Goal: Task Accomplishment & Management: Manage account settings

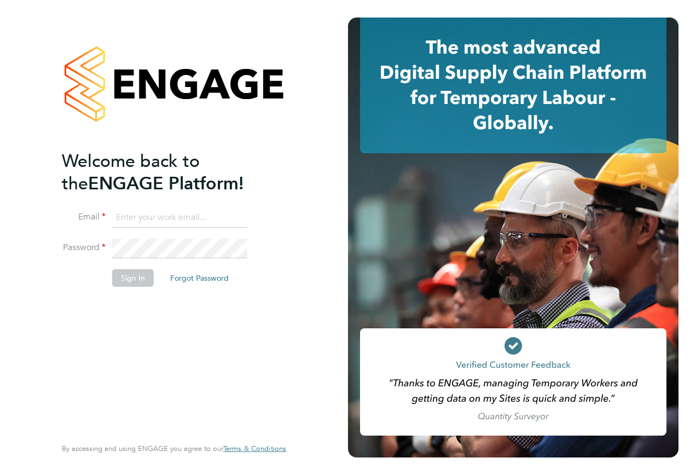
click at [187, 223] on input at bounding box center [179, 218] width 135 height 20
type input "samreet.thandi@hays.com"
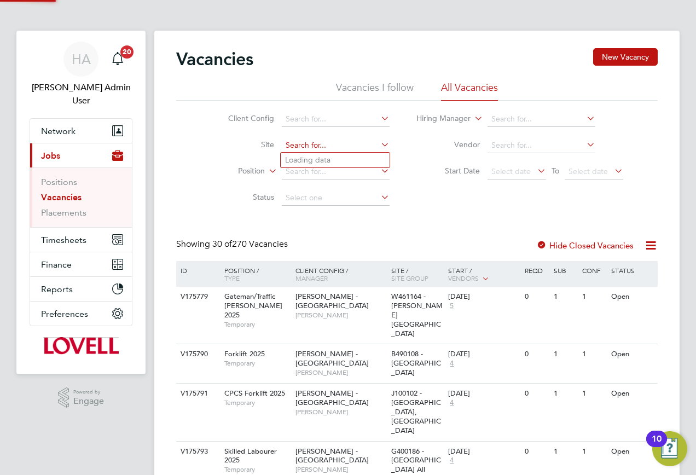
click at [339, 148] on input at bounding box center [336, 145] width 108 height 15
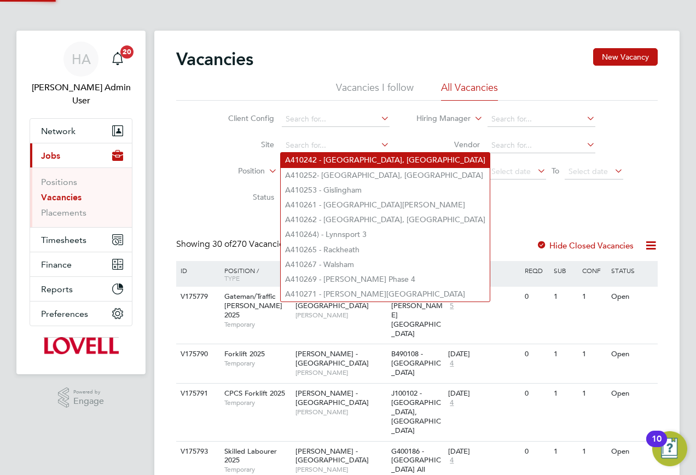
paste input "A410278"
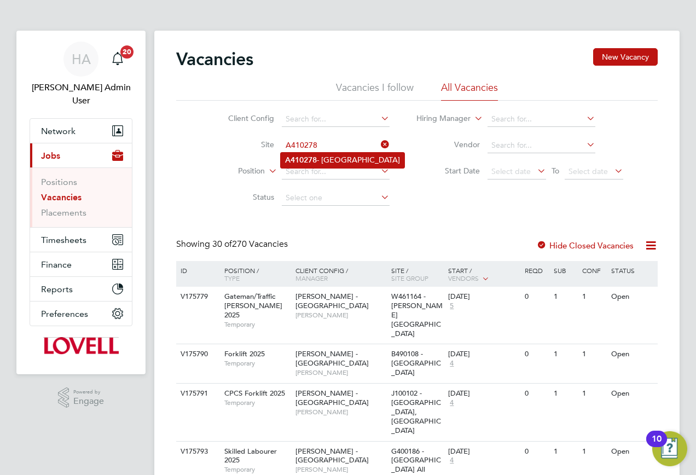
click at [341, 156] on li "A410278 - Lowestoft Road" at bounding box center [343, 160] width 124 height 15
type input "A410278 - Lowestoft Road"
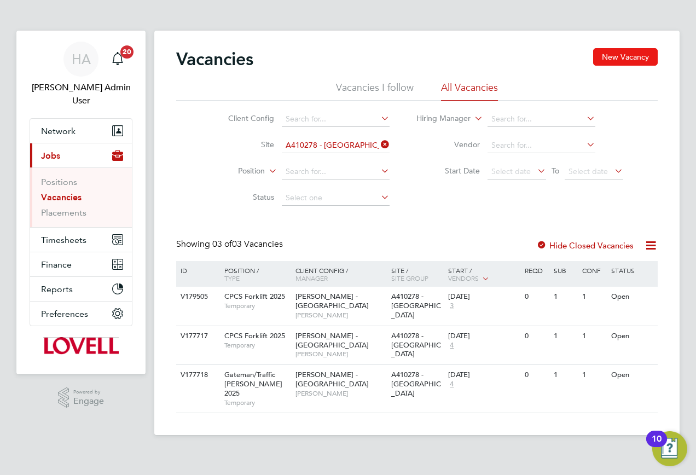
click at [629, 51] on button "New Vacancy" at bounding box center [625, 57] width 65 height 18
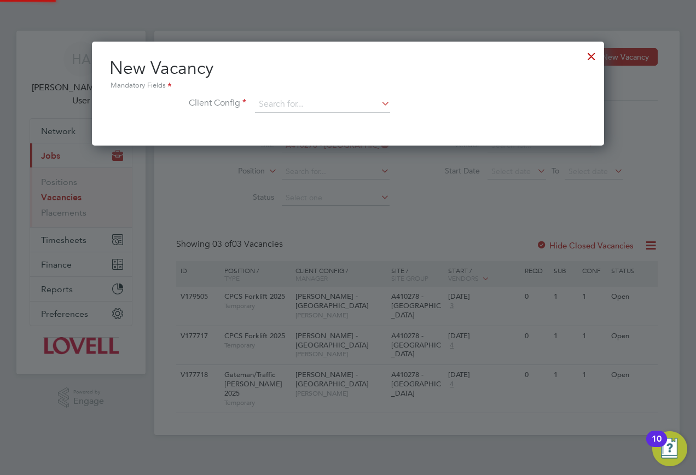
scroll to position [104, 513]
click at [302, 100] on input at bounding box center [322, 104] width 135 height 16
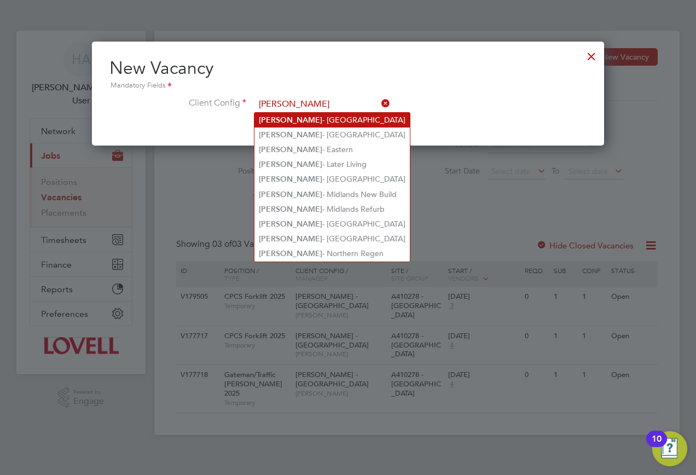
click at [277, 114] on li "Lovell - East Anglia" at bounding box center [331, 120] width 155 height 15
type input "[PERSON_NAME] - [GEOGRAPHIC_DATA]"
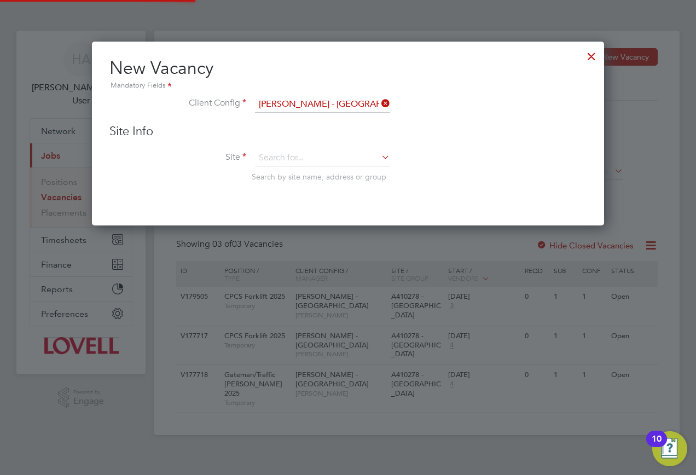
scroll to position [185, 513]
click at [258, 163] on input at bounding box center [322, 158] width 135 height 16
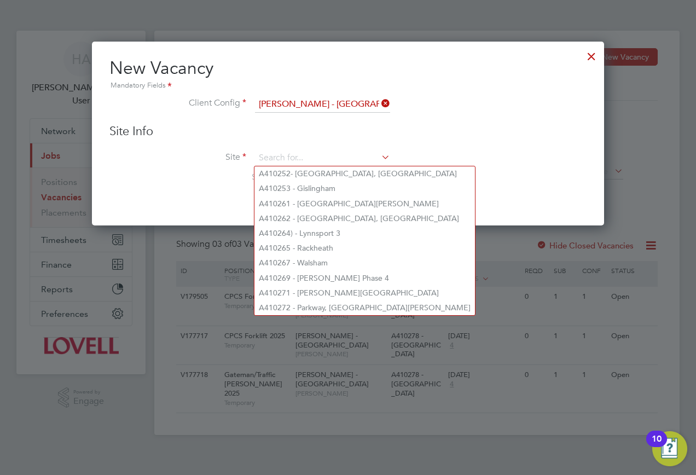
paste input "A410278"
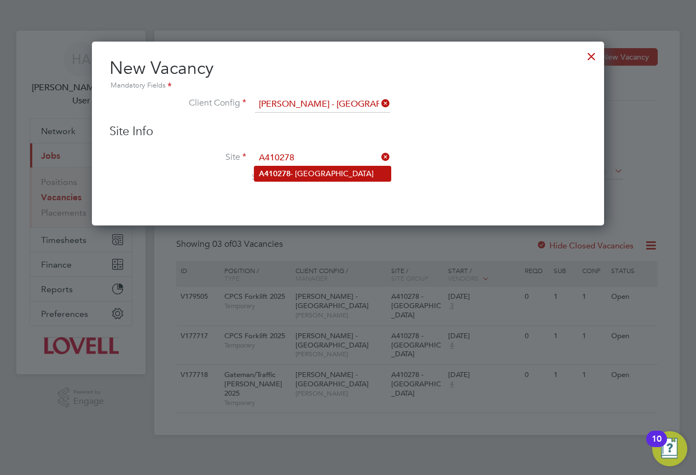
click at [308, 170] on li "A410278 - Lowestoft Road" at bounding box center [322, 173] width 136 height 15
type input "A410278 - Lowestoft Road"
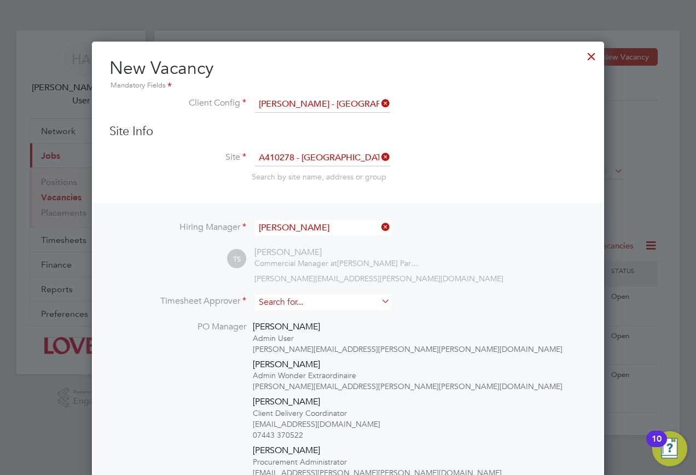
click at [322, 310] on div "Vacancies New Vacancy Vacancies I follow All Vacancies Client Config Site A4102…" at bounding box center [416, 233] width 525 height 404
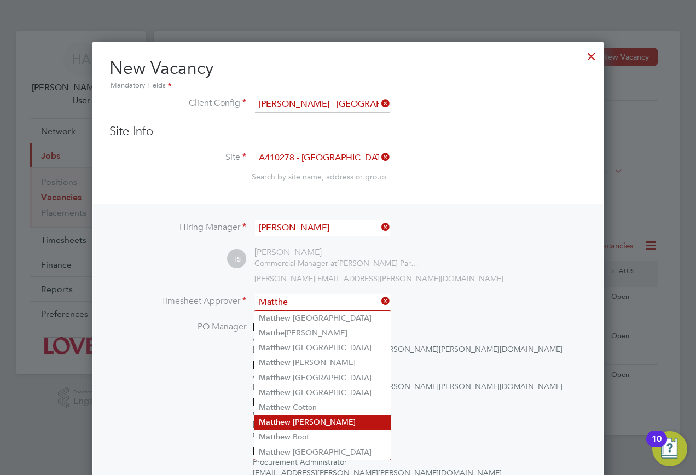
click at [308, 415] on li "Matthe w Smith" at bounding box center [322, 422] width 136 height 15
type input "Matthew Smith"
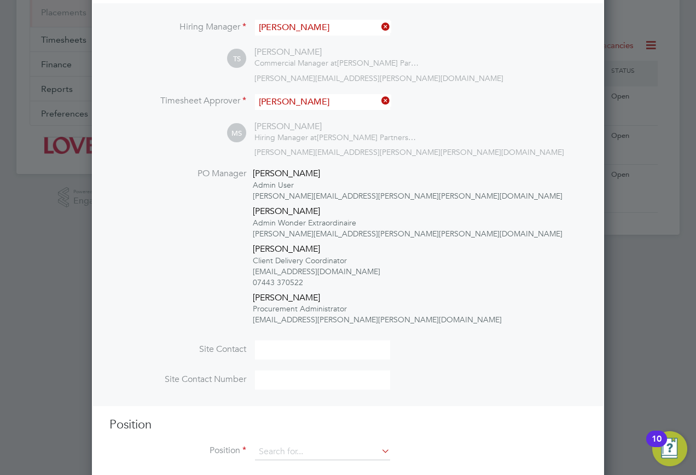
scroll to position [219, 0]
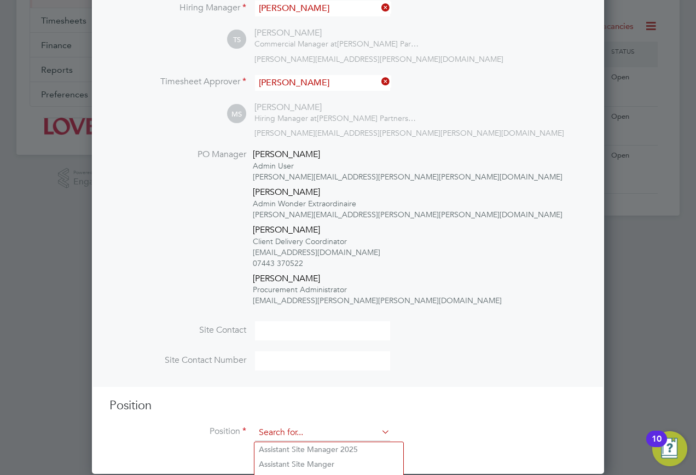
click at [258, 438] on input at bounding box center [322, 433] width 135 height 16
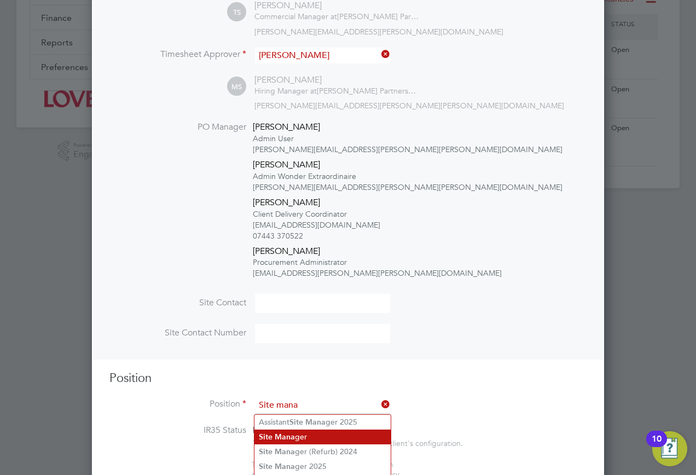
scroll to position [274, 0]
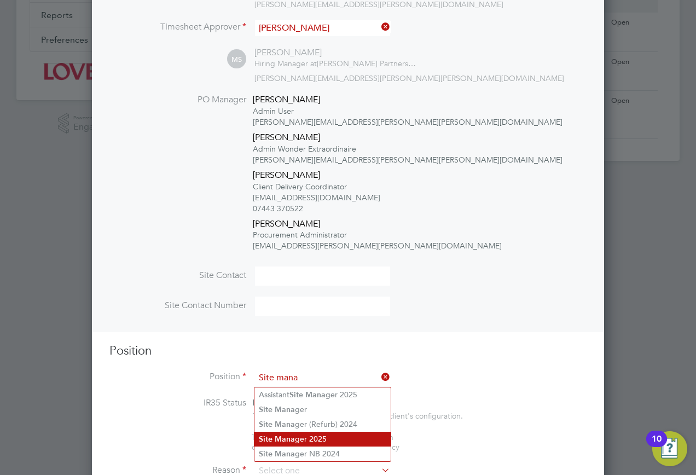
click at [293, 439] on b "Mana" at bounding box center [285, 438] width 20 height 9
type input "Site Manager 2025"
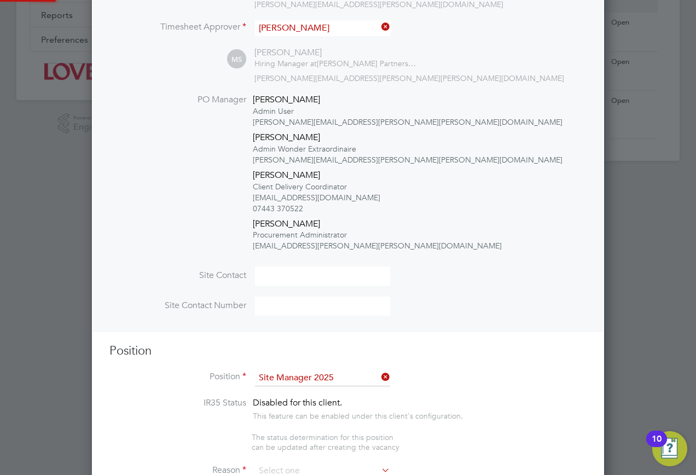
type textarea "."
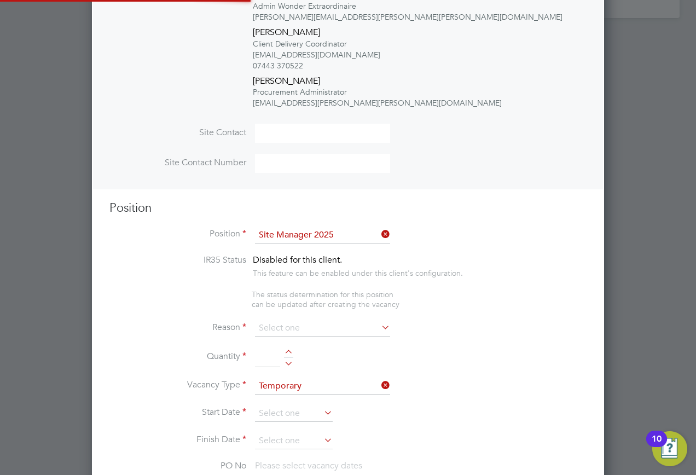
scroll to position [438, 0]
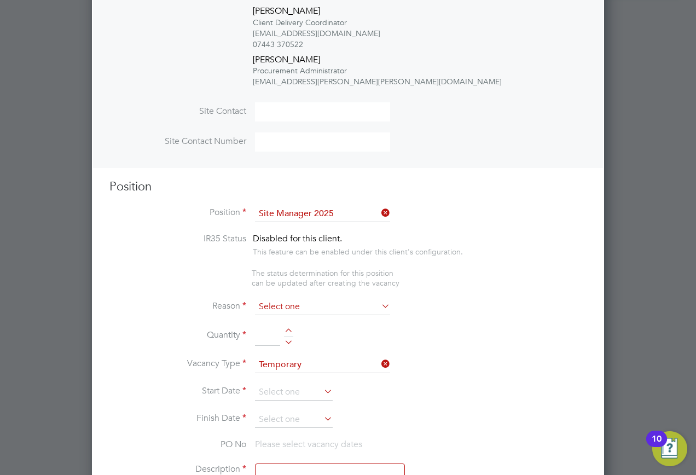
click at [304, 313] on input at bounding box center [322, 307] width 135 height 16
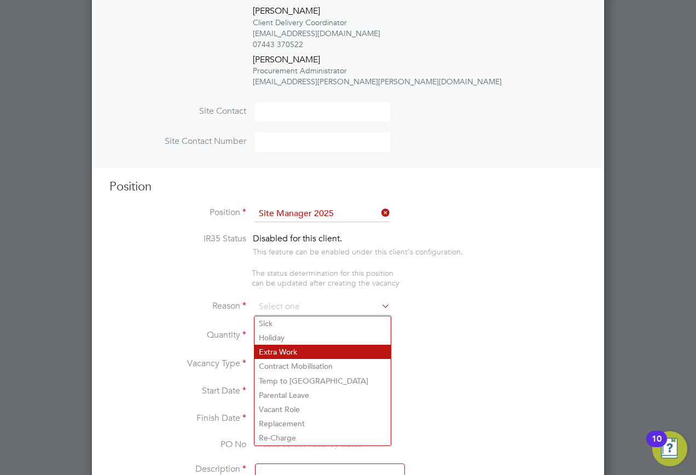
click at [295, 351] on li "Extra Work" at bounding box center [322, 352] width 136 height 14
type input "Extra Work"
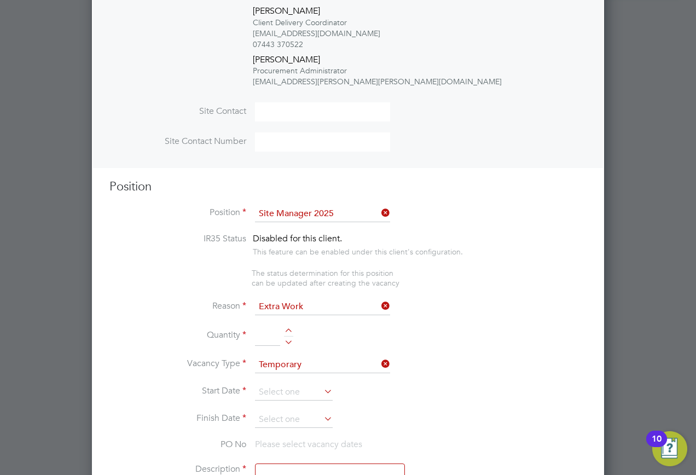
click at [266, 339] on input at bounding box center [267, 336] width 25 height 20
type input "1"
click at [271, 396] on input at bounding box center [294, 392] width 78 height 16
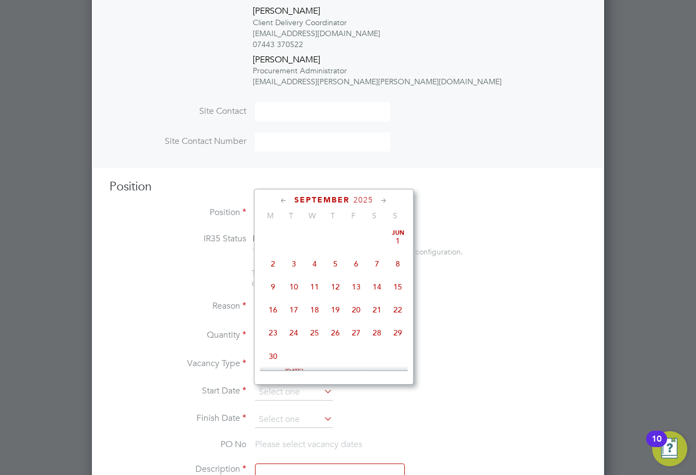
scroll to position [332, 0]
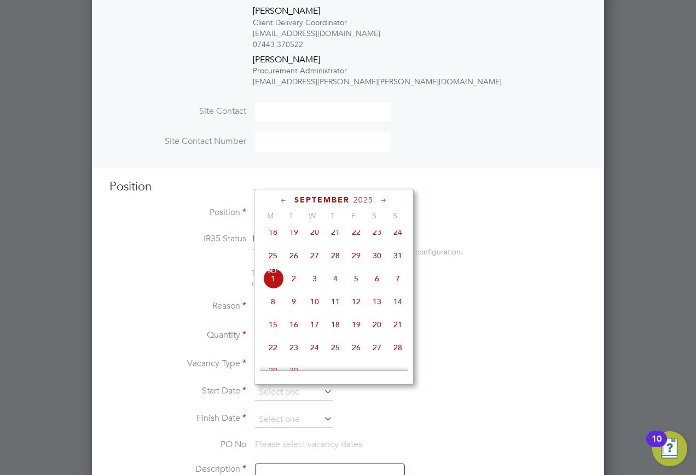
click at [272, 287] on span "Sep 1" at bounding box center [273, 278] width 21 height 21
type input "[DATE]"
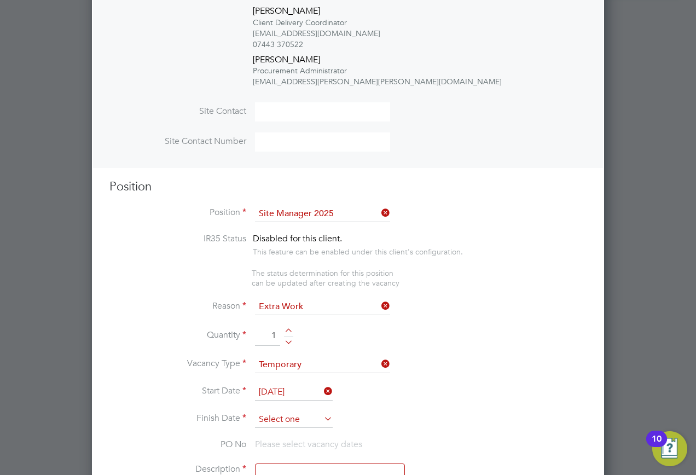
click at [284, 416] on input at bounding box center [294, 419] width 78 height 16
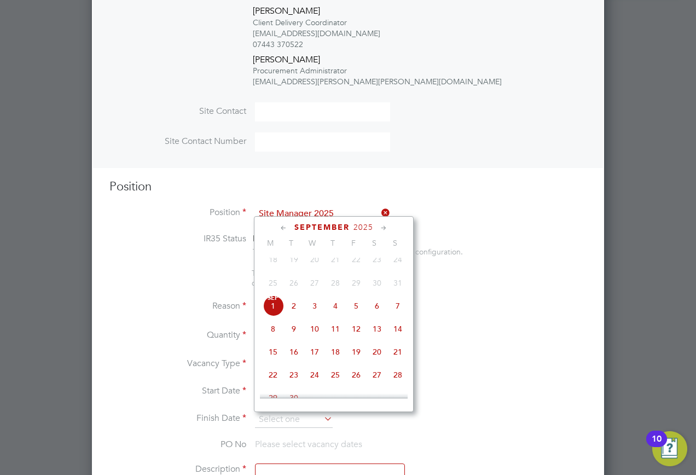
click at [268, 315] on span "Sep 1" at bounding box center [273, 305] width 21 height 21
type input "[DATE]"
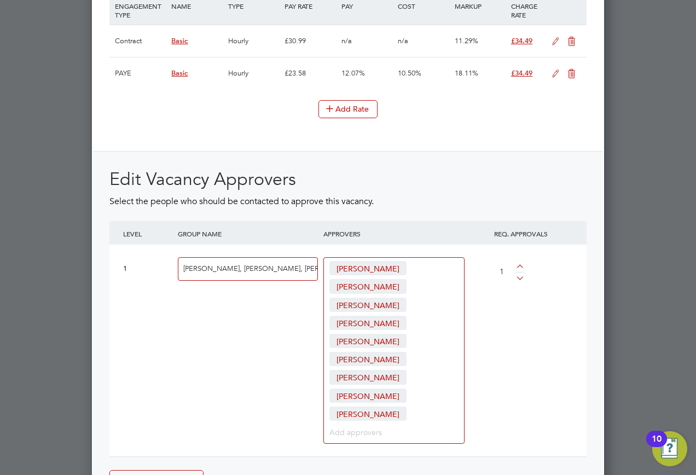
scroll to position [1581, 0]
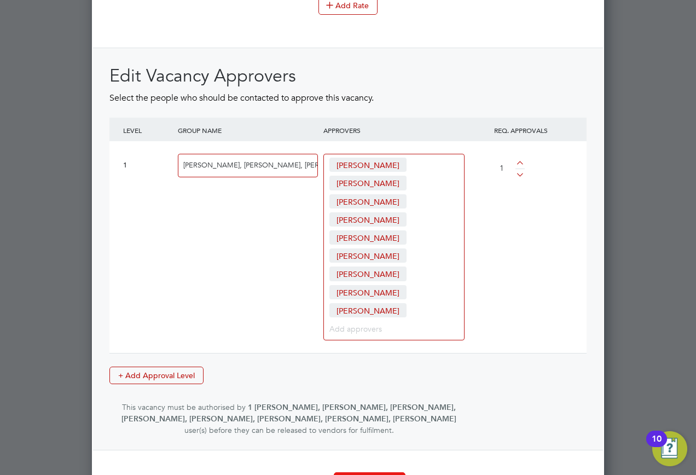
click at [388, 472] on button "Create Vacancy" at bounding box center [370, 481] width 72 height 18
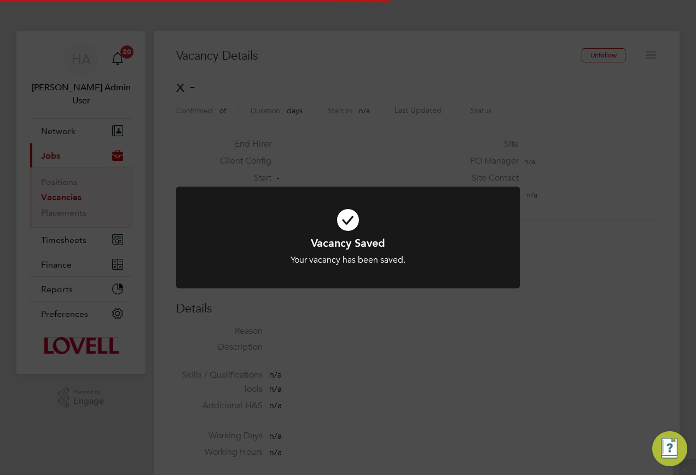
click at [611, 123] on div "Vacancy Saved Your vacancy has been saved. Cancel Okay" at bounding box center [348, 237] width 696 height 475
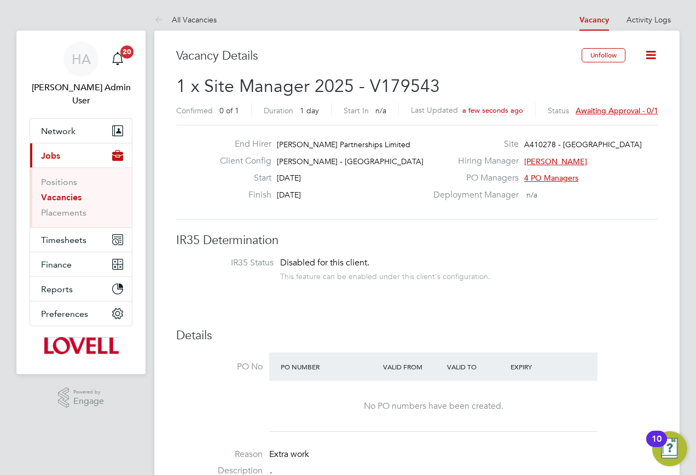
click at [612, 108] on span "Awaiting approval - 0/1" at bounding box center [617, 111] width 83 height 10
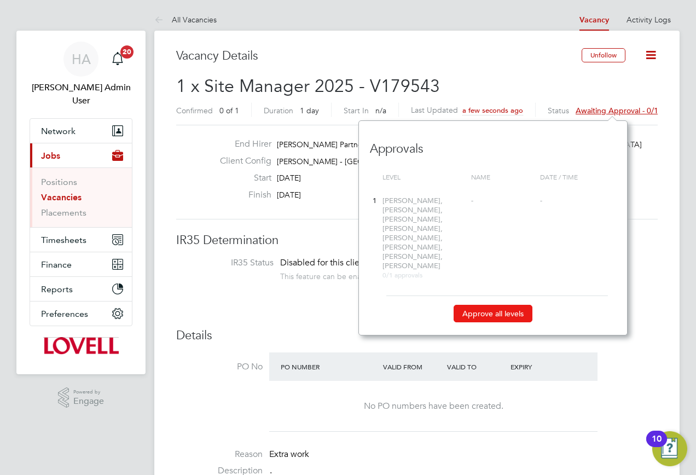
click at [495, 305] on button "Approve all levels" at bounding box center [493, 314] width 79 height 18
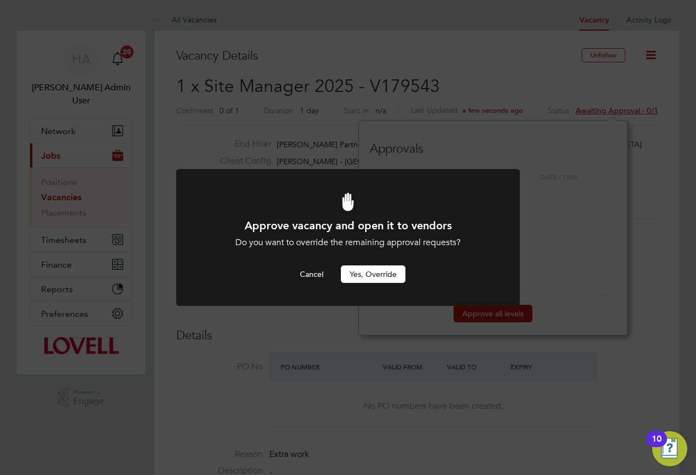
click at [395, 271] on button "Yes, Override" at bounding box center [373, 274] width 65 height 18
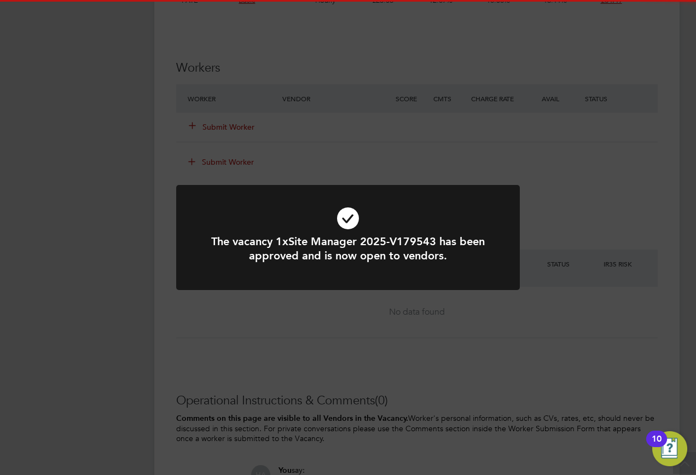
click at [430, 367] on div "The vacancy 1xSite Manager 2025-V179543 has been approved and is now open to ve…" at bounding box center [348, 237] width 696 height 475
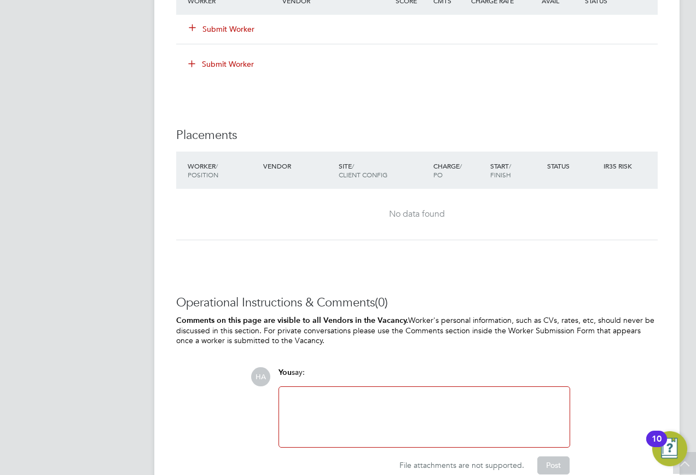
click at [341, 408] on div at bounding box center [424, 416] width 277 height 47
click at [400, 396] on div "Vacancy for John Wakefield - SSE (ARC)" at bounding box center [424, 416] width 277 height 47
click at [544, 467] on button "Post" at bounding box center [553, 465] width 32 height 18
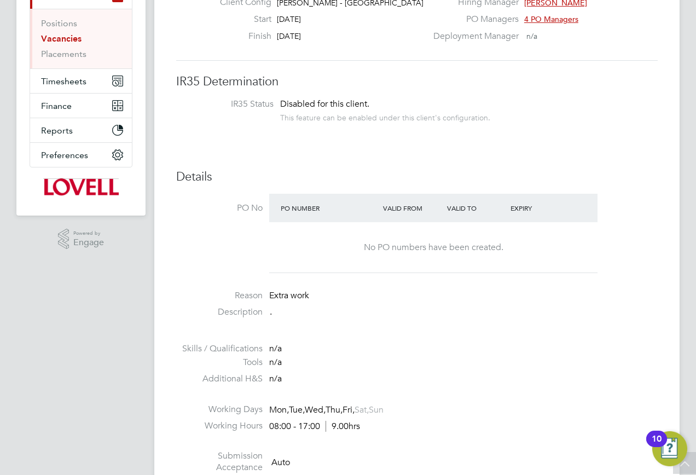
scroll to position [43, 0]
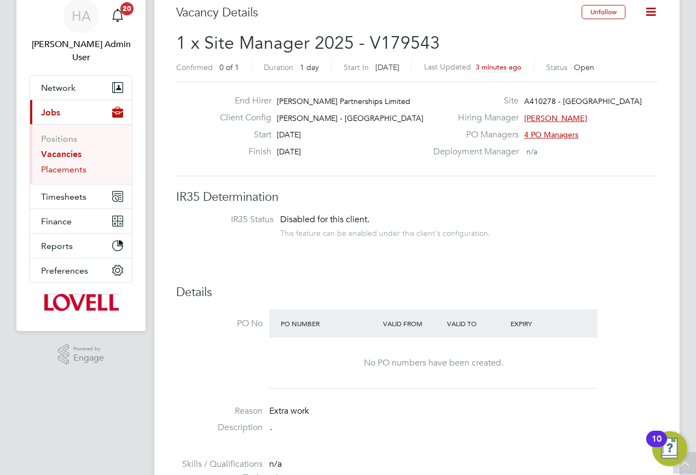
click at [63, 164] on link "Placements" at bounding box center [63, 169] width 45 height 10
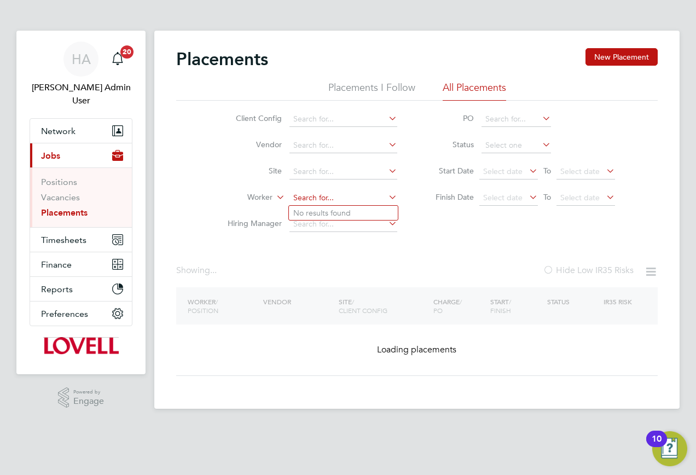
click at [307, 196] on input at bounding box center [343, 197] width 108 height 15
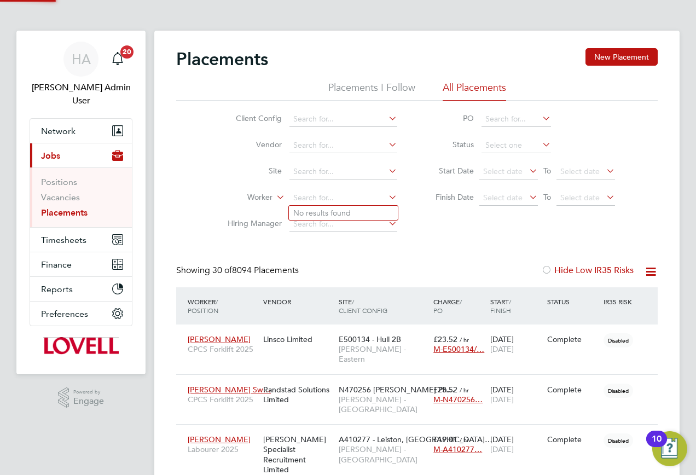
scroll to position [32, 95]
drag, startPoint x: 51, startPoint y: 229, endPoint x: 67, endPoint y: 225, distance: 16.3
click at [52, 235] on span "Timesheets" at bounding box center [63, 240] width 45 height 10
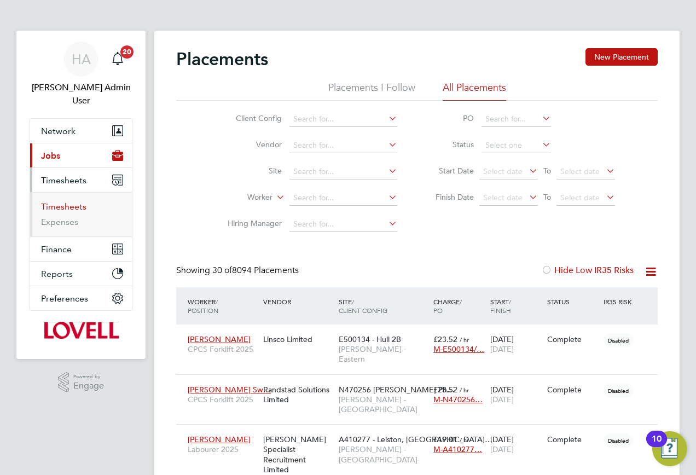
click at [66, 201] on link "Timesheets" at bounding box center [63, 206] width 45 height 10
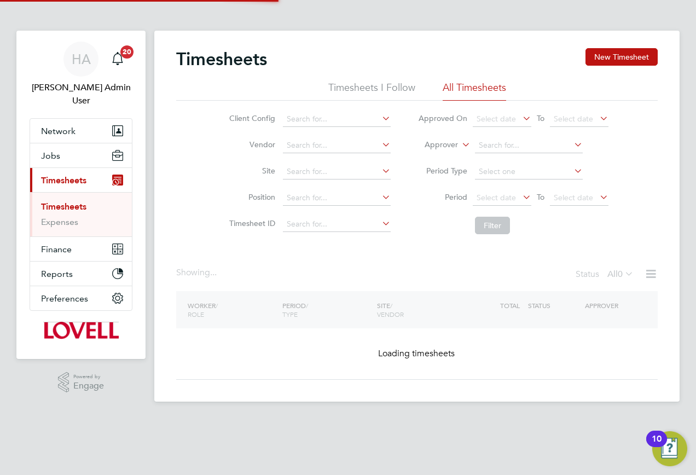
click at [460, 141] on icon at bounding box center [460, 142] width 0 height 10
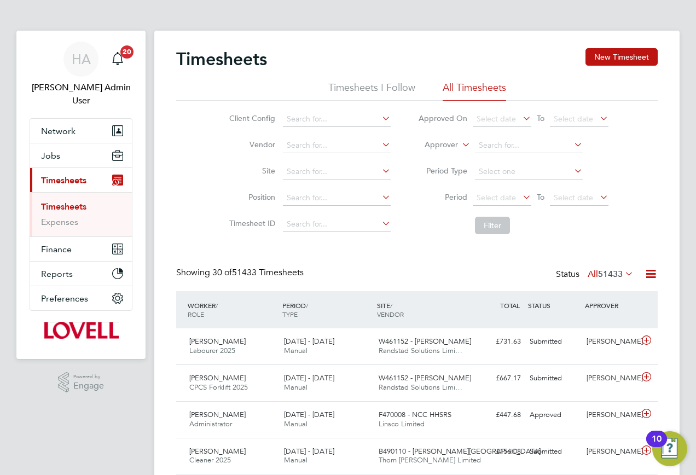
click at [442, 159] on li "Worker" at bounding box center [431, 157] width 54 height 14
click at [503, 150] on input at bounding box center [529, 145] width 108 height 15
click at [491, 160] on b "Ri y az" at bounding box center [487, 160] width 19 height 9
type input "Riyaz Yusuf"
click at [478, 228] on button "Filter" at bounding box center [492, 226] width 35 height 18
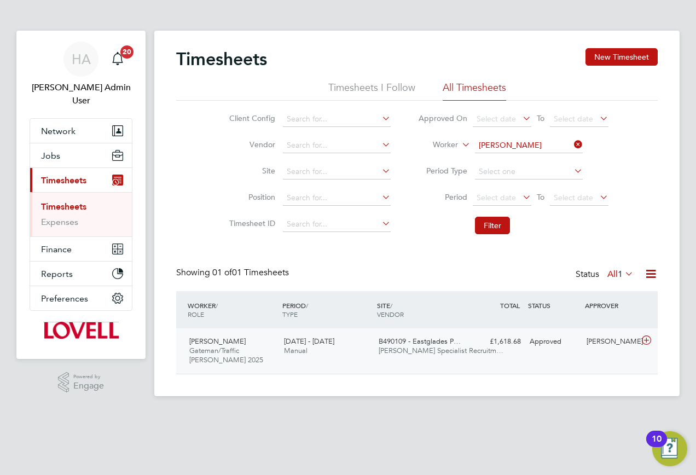
click at [466, 357] on div "B490109 - Eastglades P… Hays Specialist Recruitm…" at bounding box center [421, 346] width 95 height 27
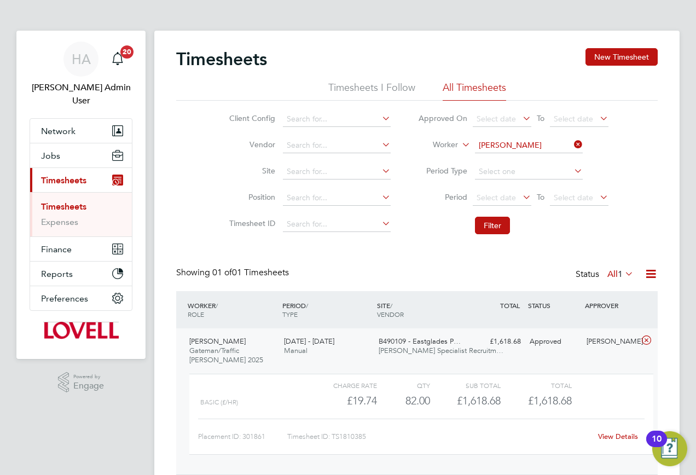
click at [623, 435] on link "View Details" at bounding box center [618, 436] width 40 height 9
click at [61, 148] on button "Jobs" at bounding box center [81, 155] width 102 height 24
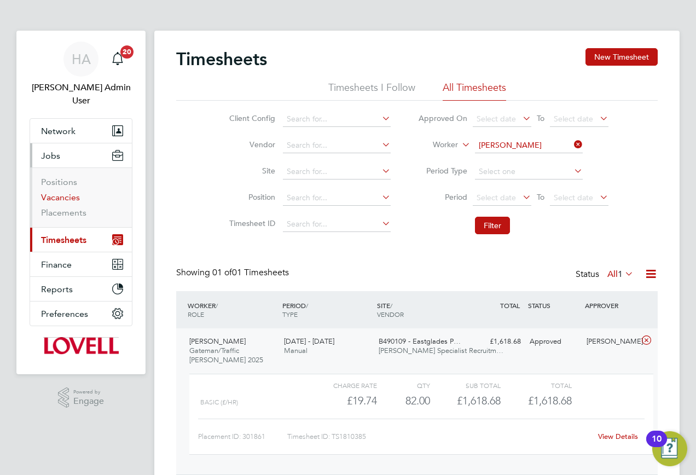
click at [50, 192] on link "Vacancies" at bounding box center [60, 197] width 39 height 10
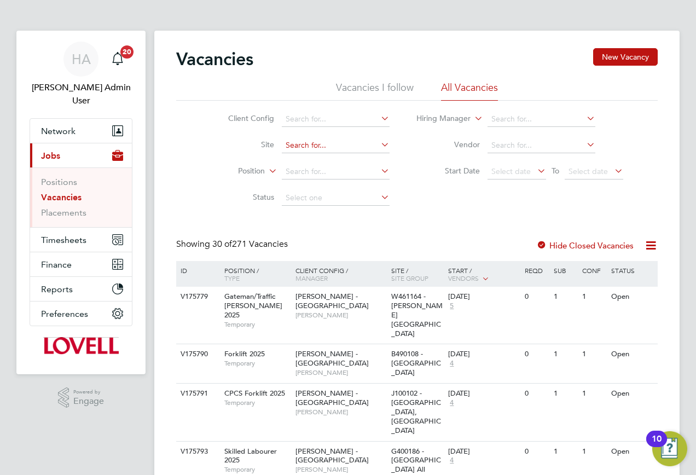
click at [310, 143] on input at bounding box center [336, 145] width 108 height 15
paste input "B490101"
click at [323, 163] on li "B490101 - Castle Gresley, Swadlincote" at bounding box center [384, 160] width 206 height 15
type input "B490101 - Castle Gresley, Swadlincote"
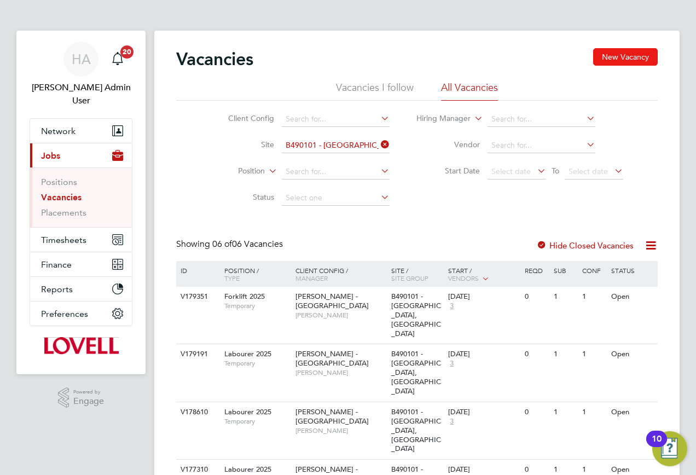
click at [634, 65] on button "New Vacancy" at bounding box center [625, 57] width 65 height 18
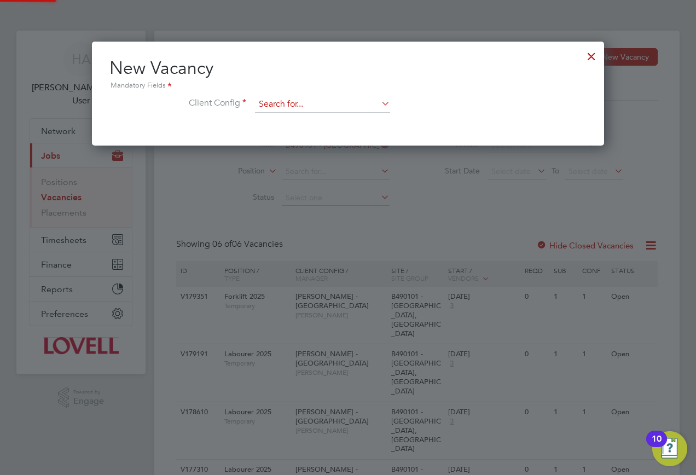
scroll to position [104, 513]
click at [339, 104] on input at bounding box center [322, 104] width 135 height 16
click at [329, 130] on b "Eas" at bounding box center [335, 134] width 13 height 9
type input "Lovell - East Midlands"
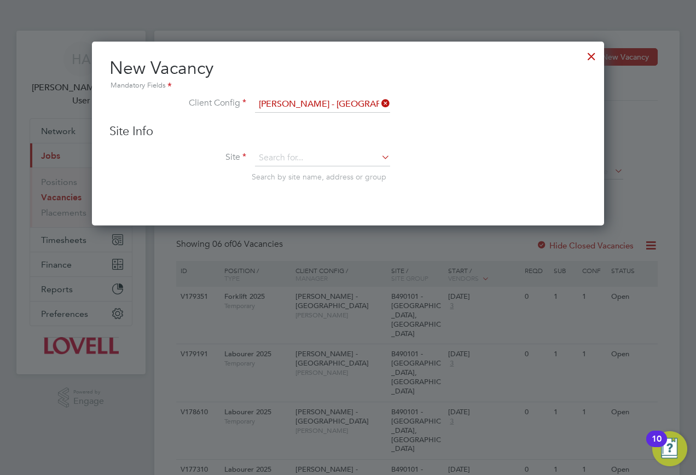
click at [277, 146] on div "Site Info Site Search by site name, address or group" at bounding box center [347, 164] width 477 height 80
click at [272, 155] on input at bounding box center [322, 158] width 135 height 16
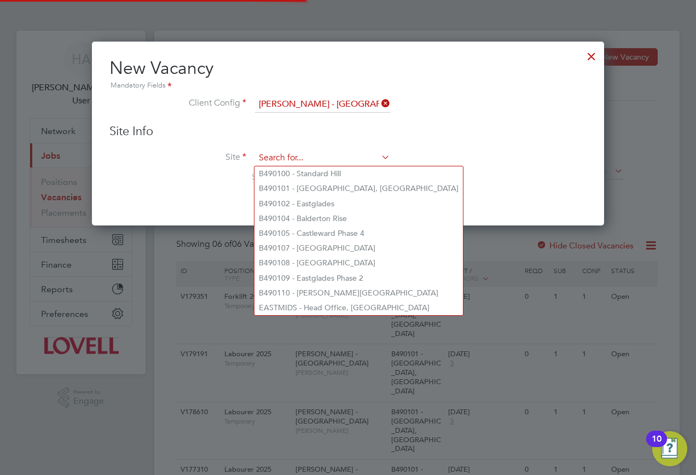
paste input "B490101"
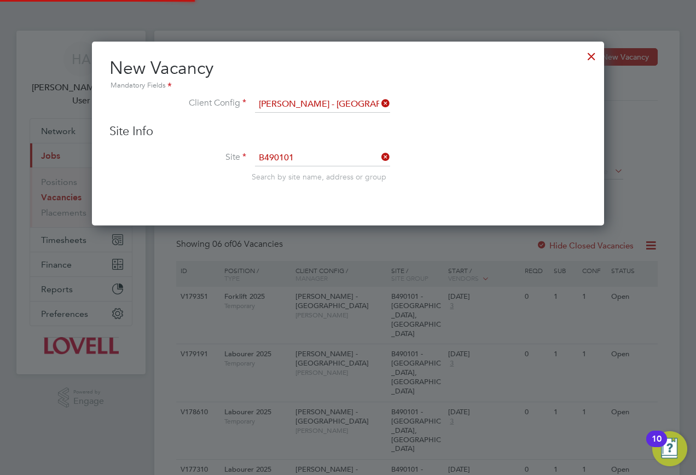
click at [282, 171] on b "B490101" at bounding box center [274, 173] width 31 height 9
type input "B490101 - Castle Gresley, Swadlincote"
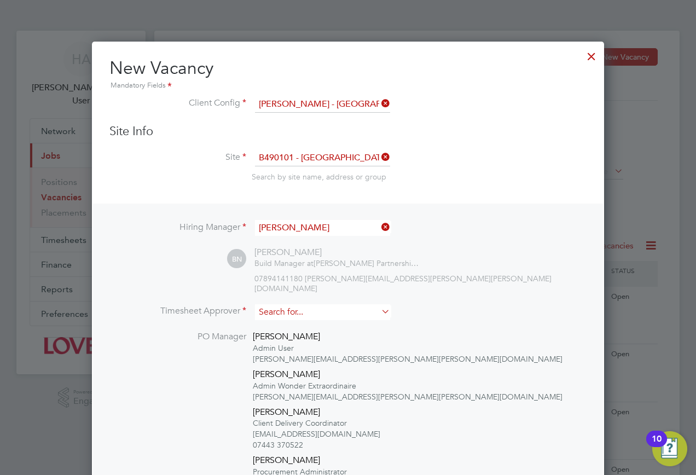
click at [307, 305] on input at bounding box center [322, 312] width 135 height 16
click at [324, 314] on b "Shee" at bounding box center [333, 317] width 18 height 9
type input "Brian Sheerin"
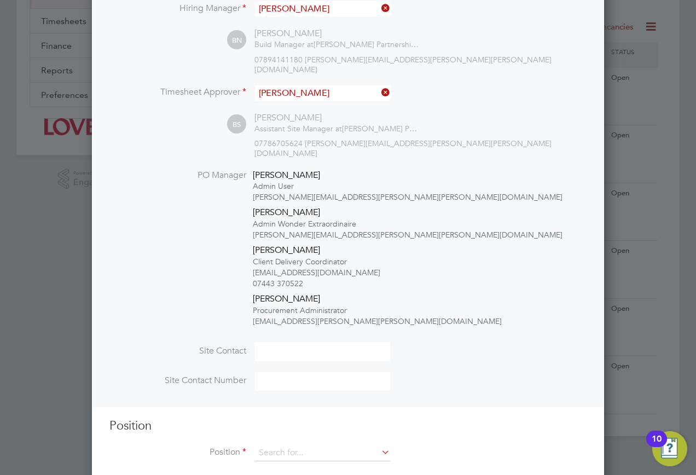
scroll to position [219, 0]
click at [287, 444] on input at bounding box center [322, 452] width 135 height 16
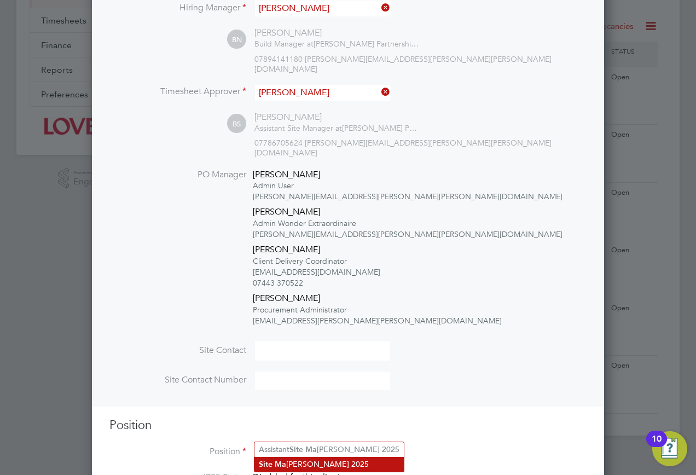
click at [288, 463] on li "Site Ma nager 2025" at bounding box center [328, 464] width 149 height 15
type input "Site Manager 2025"
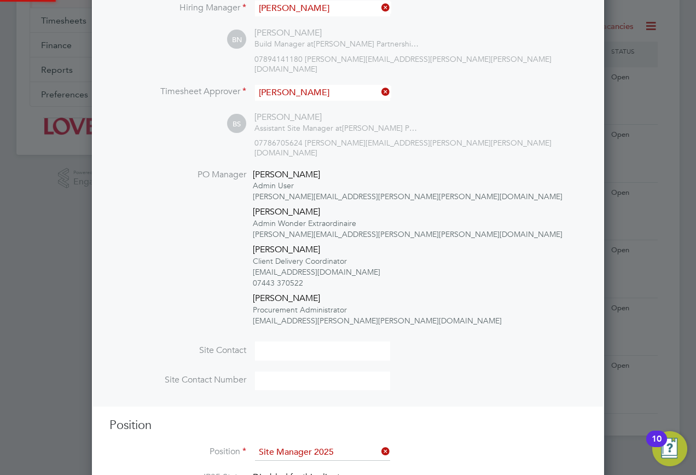
type textarea "Experienced in supervision of new build housing projects. Full understanding of…"
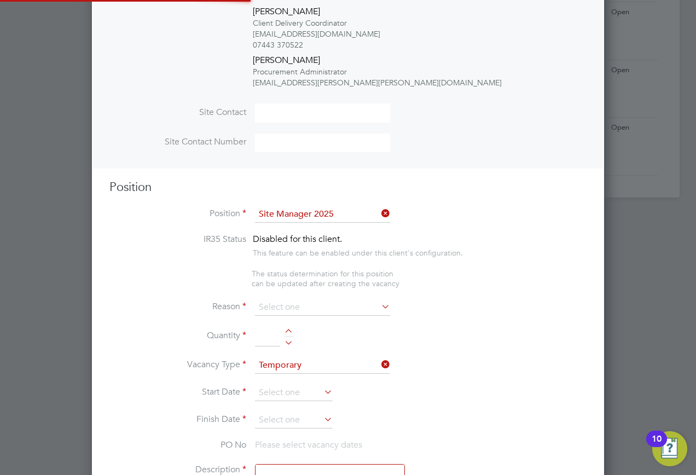
scroll to position [32, 57]
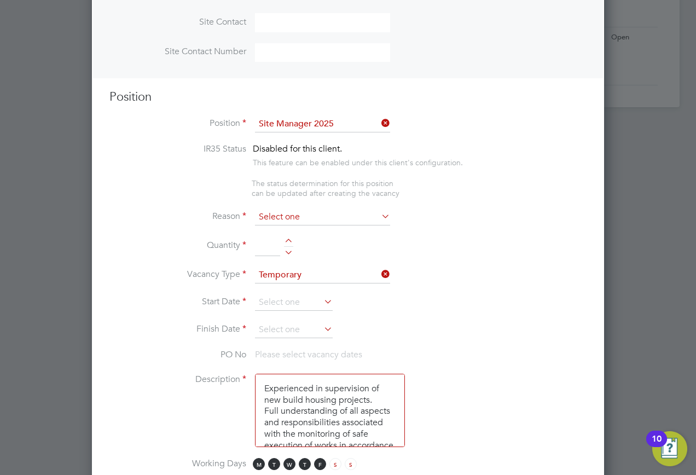
click at [286, 209] on input at bounding box center [322, 217] width 135 height 16
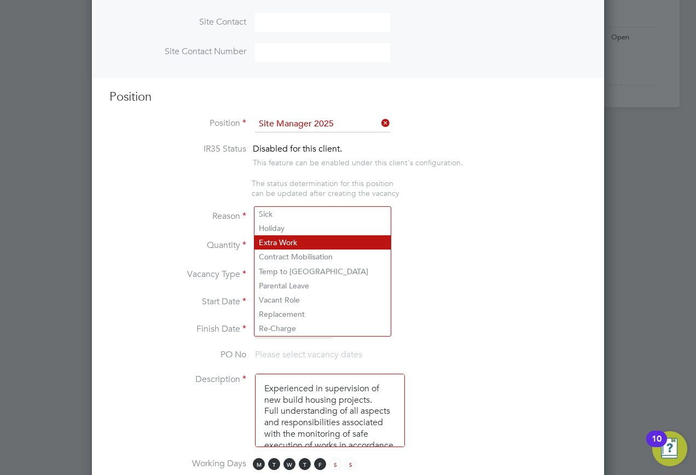
click at [286, 240] on li "Extra Work" at bounding box center [322, 242] width 136 height 14
type input "Extra Work"
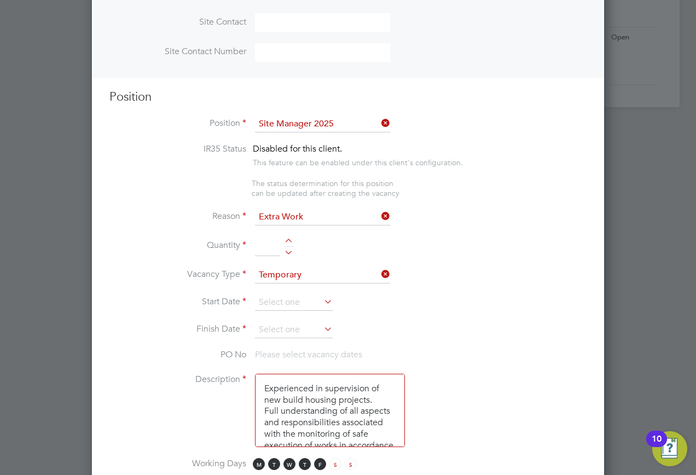
click at [259, 236] on input at bounding box center [267, 246] width 25 height 20
type input "1"
click at [272, 294] on input at bounding box center [294, 302] width 78 height 16
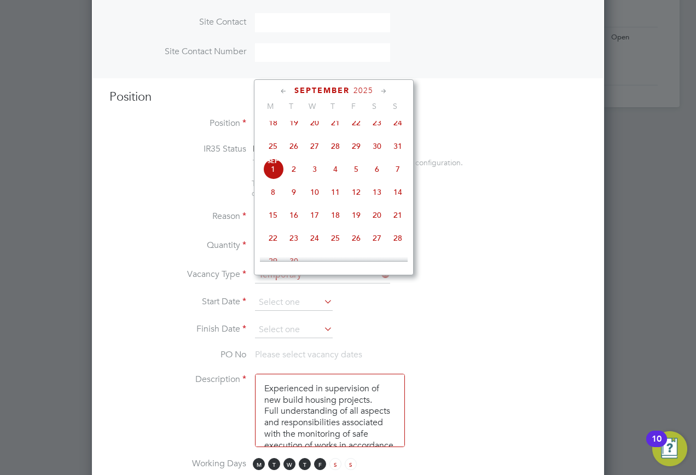
click at [374, 149] on span "30" at bounding box center [377, 146] width 21 height 21
type input "30 Aug 2025"
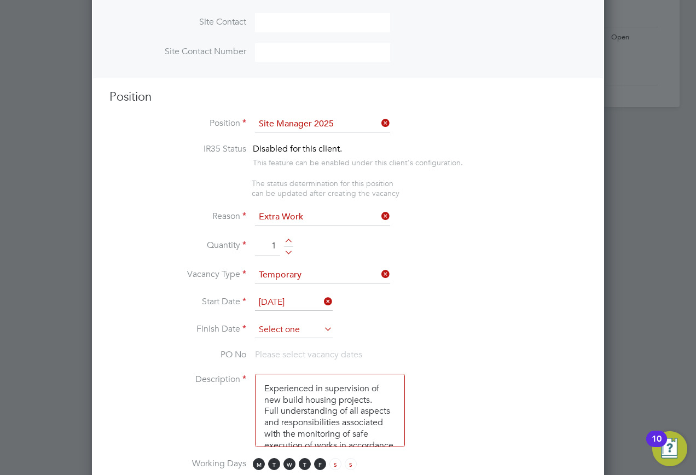
click at [290, 322] on input at bounding box center [294, 330] width 78 height 16
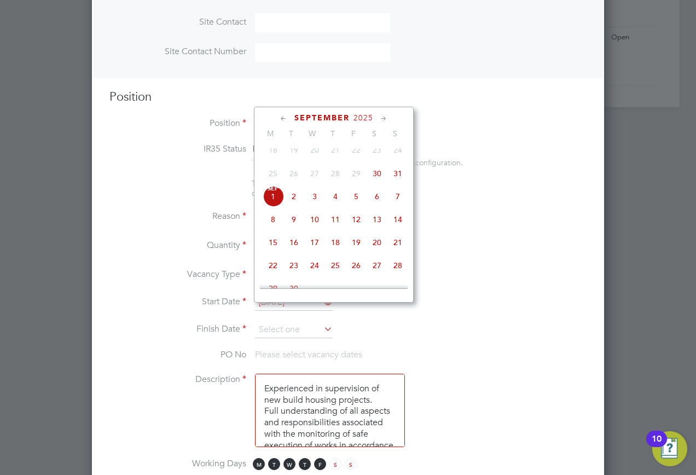
click at [380, 181] on span "30" at bounding box center [377, 173] width 21 height 21
type input "30 Aug 2025"
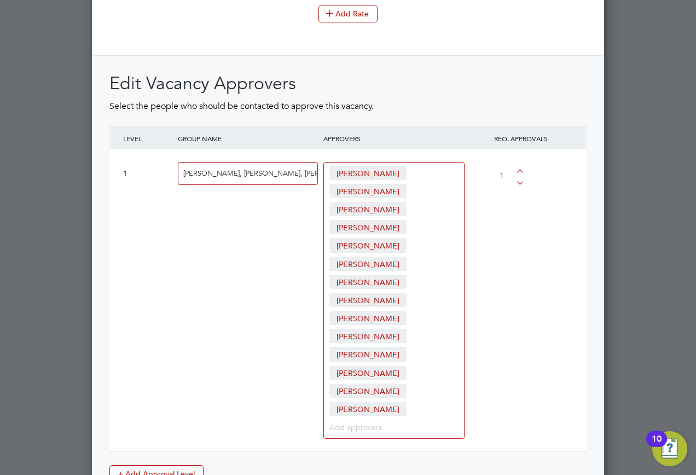
scroll to position [1690, 0]
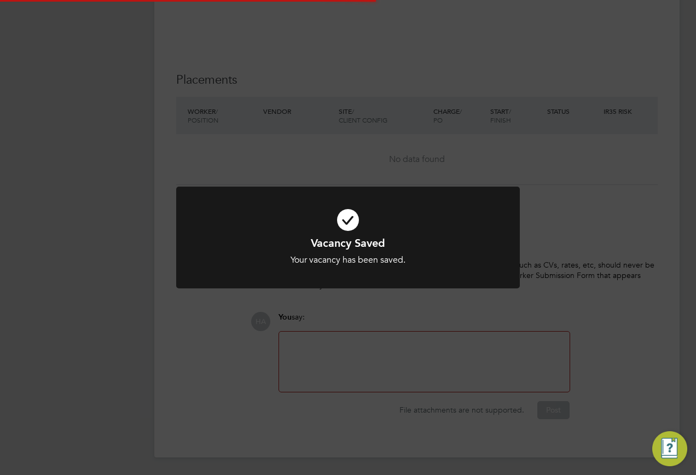
scroll to position [5, 5]
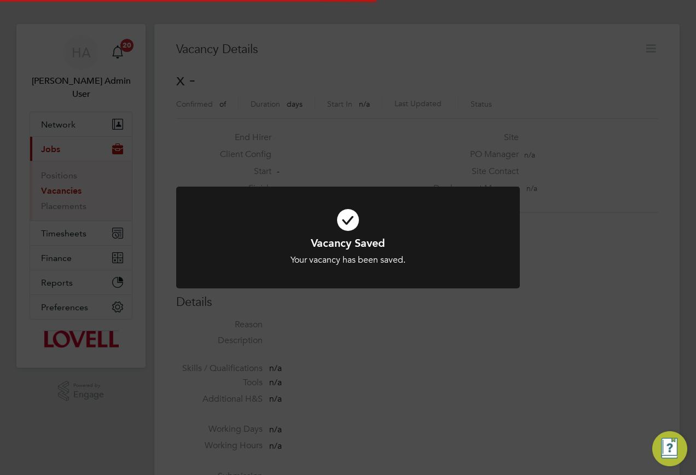
click at [601, 135] on div "Vacancy Saved Your vacancy has been saved. Cancel Okay" at bounding box center [348, 237] width 696 height 475
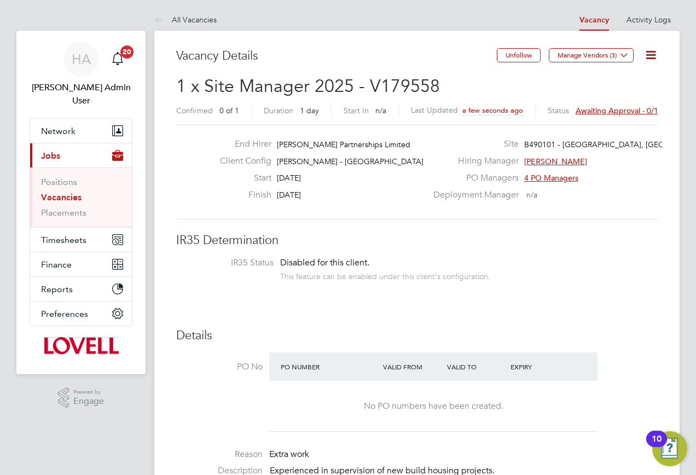
click at [586, 111] on span "Awaiting approval - 0/1" at bounding box center [617, 111] width 83 height 10
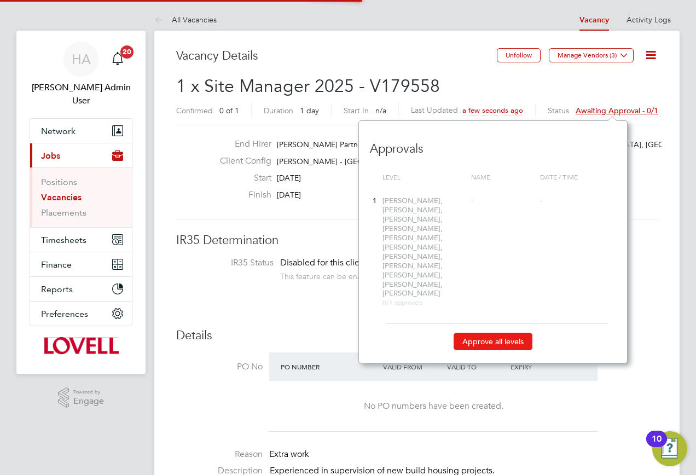
click at [477, 333] on button "Approve all levels" at bounding box center [493, 342] width 79 height 18
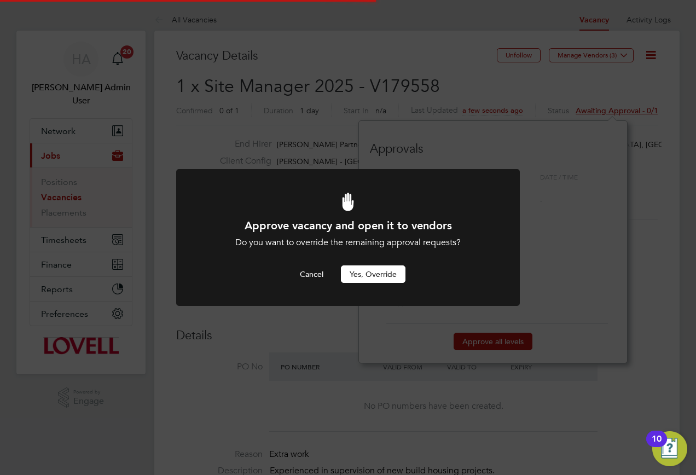
click at [378, 278] on button "Yes, Override" at bounding box center [373, 274] width 65 height 18
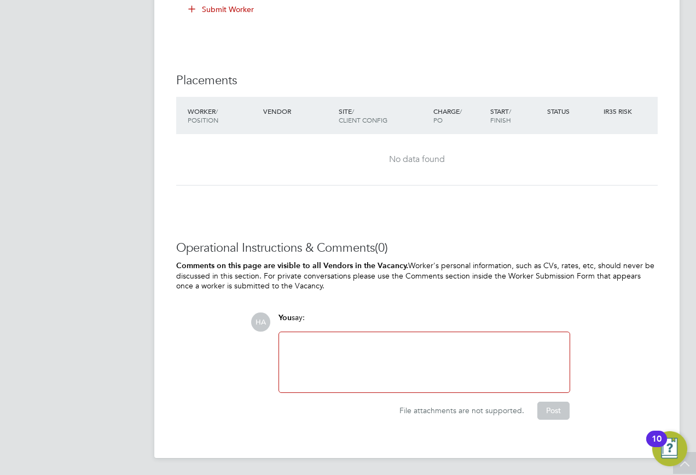
click at [326, 358] on div at bounding box center [424, 362] width 277 height 47
click at [547, 405] on button "Post" at bounding box center [553, 411] width 32 height 18
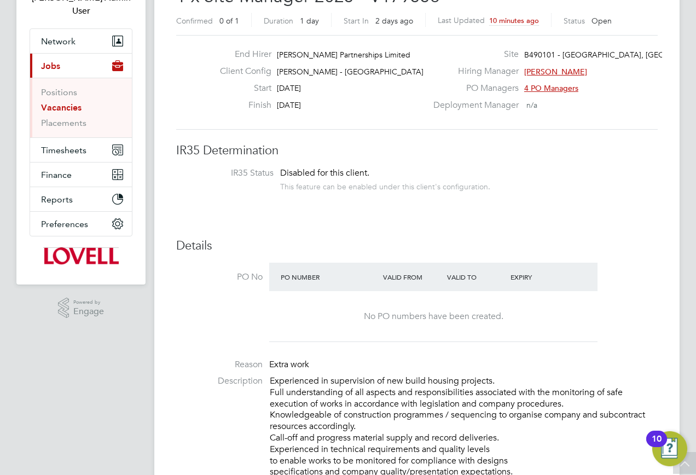
scroll to position [50, 0]
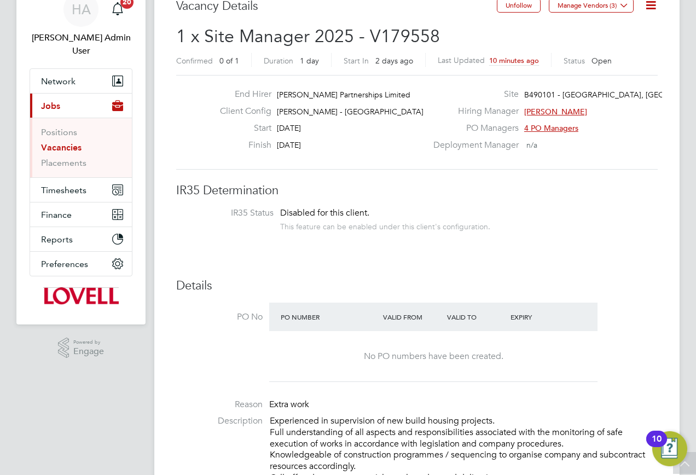
click at [67, 142] on link "Vacancies" at bounding box center [61, 147] width 40 height 10
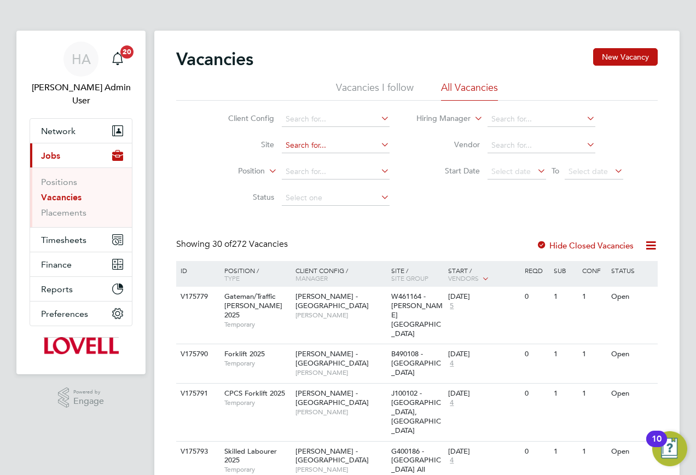
click at [334, 141] on input at bounding box center [336, 145] width 108 height 15
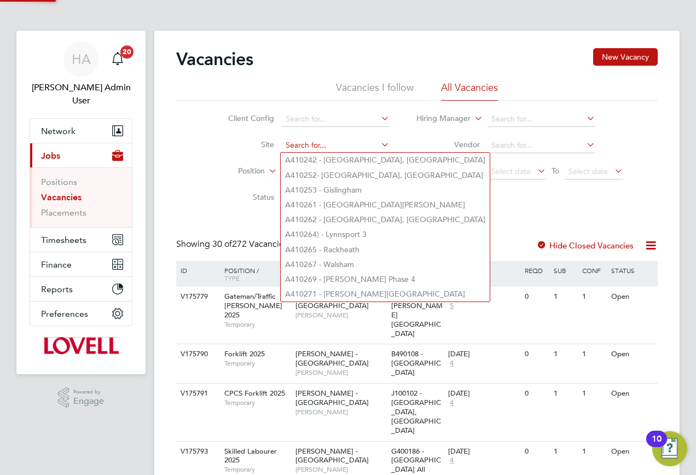
paste input "E500136"
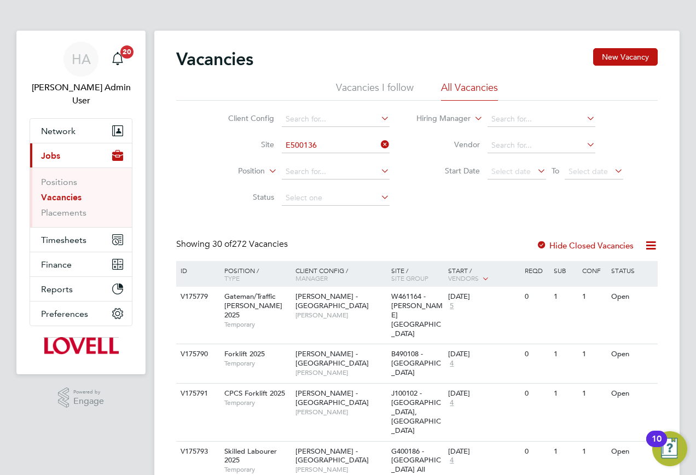
click at [321, 159] on li "E500136 - Middle Deepdale" at bounding box center [343, 160] width 125 height 15
type input "E500136 - [GEOGRAPHIC_DATA]"
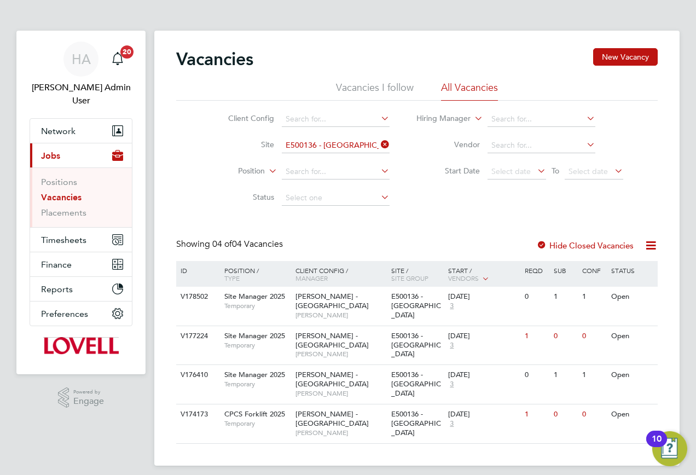
click at [379, 144] on icon at bounding box center [379, 144] width 0 height 15
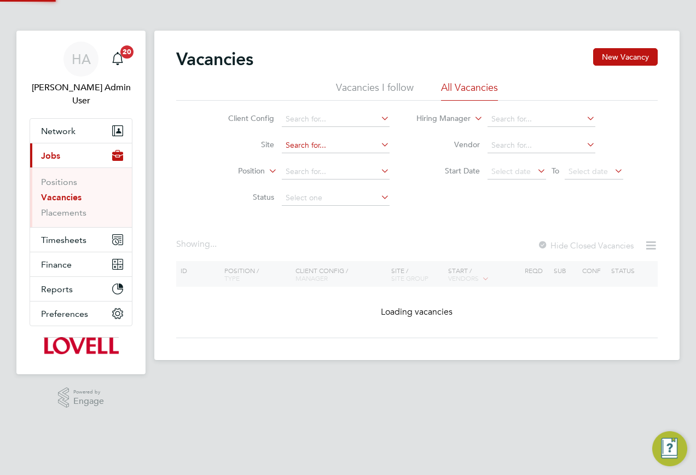
click at [338, 144] on input at bounding box center [336, 145] width 108 height 15
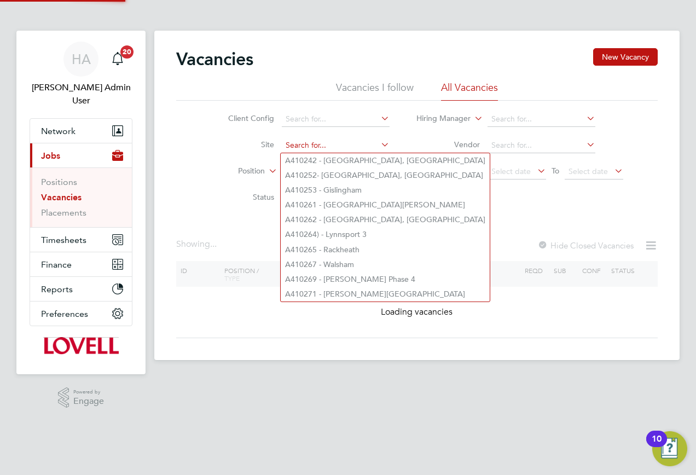
paste input "E500136"
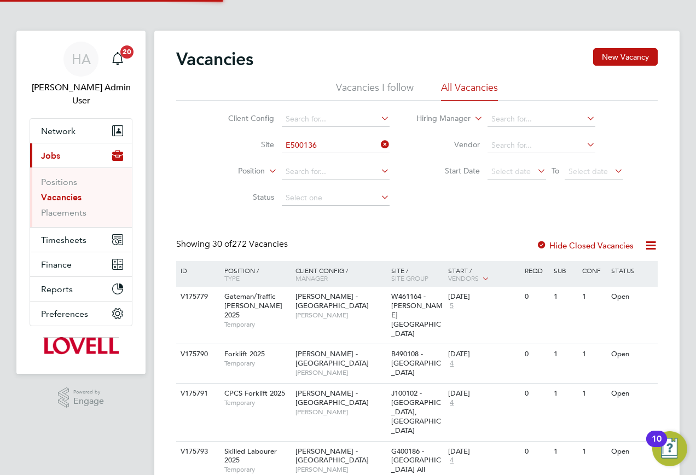
click at [319, 170] on li "E500136 - Middle Deepdale." at bounding box center [343, 175] width 125 height 15
type input "E500136 - Middle Deepdale."
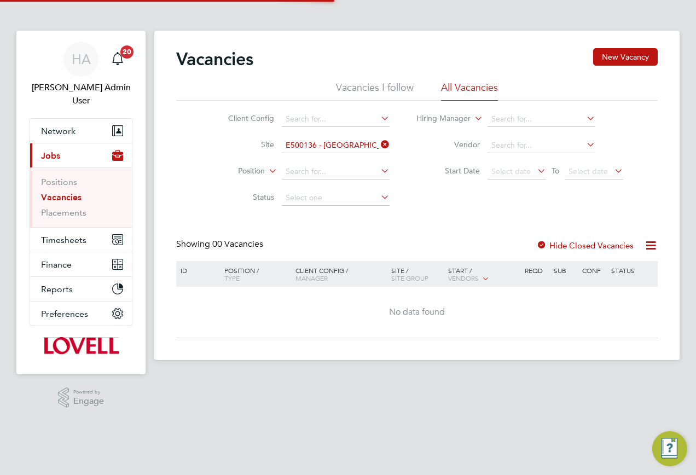
drag, startPoint x: 379, startPoint y: 148, endPoint x: 348, endPoint y: 147, distance: 31.2
click at [379, 147] on icon at bounding box center [379, 144] width 0 height 15
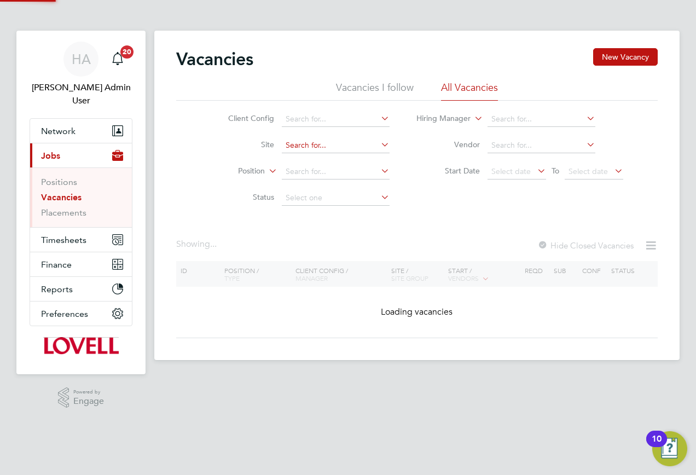
click at [333, 147] on input at bounding box center [336, 145] width 108 height 15
paste input "E500136"
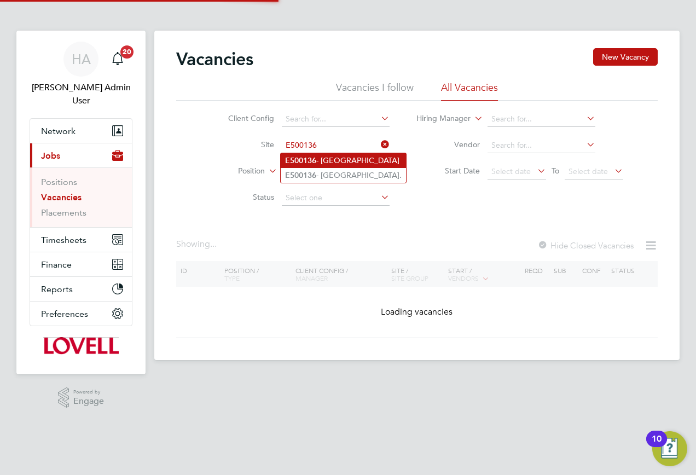
click at [328, 159] on li "E500136 - Middle Deepdale" at bounding box center [343, 160] width 125 height 15
type input "E500136 - [GEOGRAPHIC_DATA]"
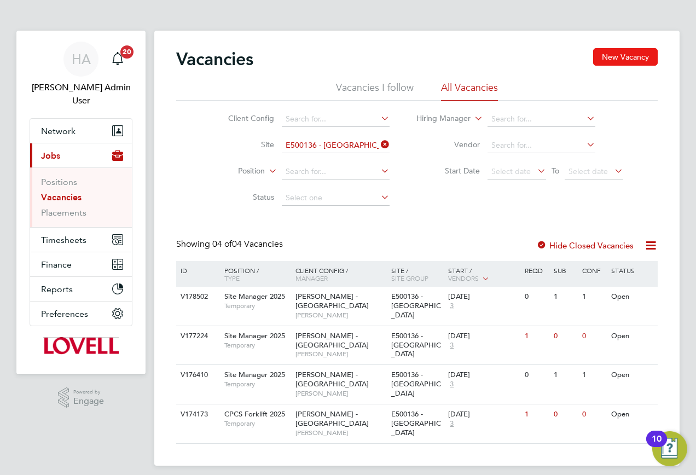
click at [618, 54] on button "New Vacancy" at bounding box center [625, 57] width 65 height 18
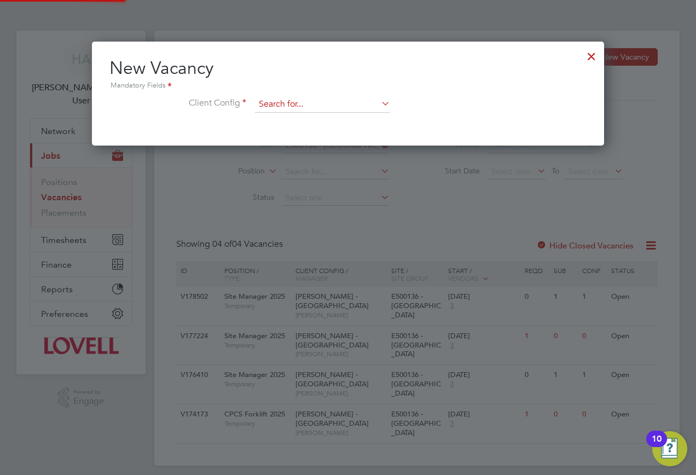
scroll to position [104, 513]
click at [319, 101] on input at bounding box center [322, 104] width 135 height 16
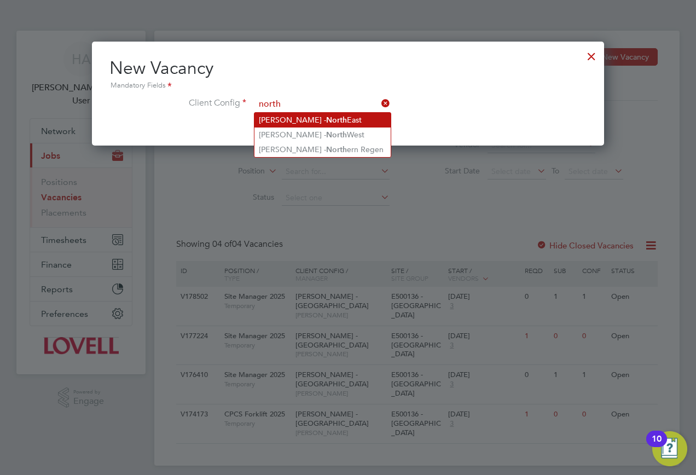
click at [333, 121] on li "Lovell - North East" at bounding box center [322, 120] width 136 height 15
type input "[PERSON_NAME] - [GEOGRAPHIC_DATA]"
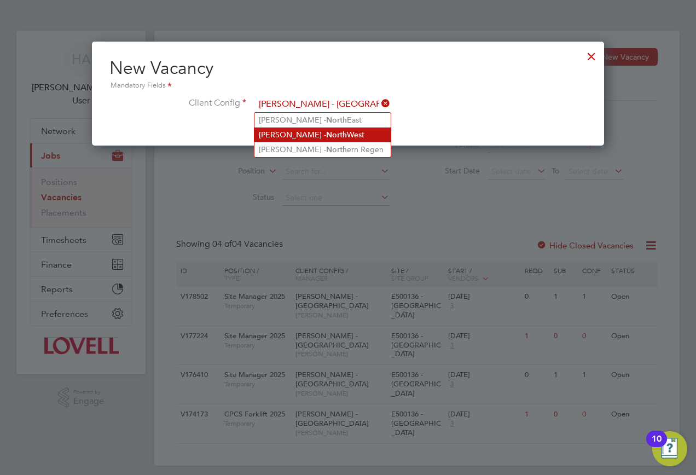
scroll to position [185, 513]
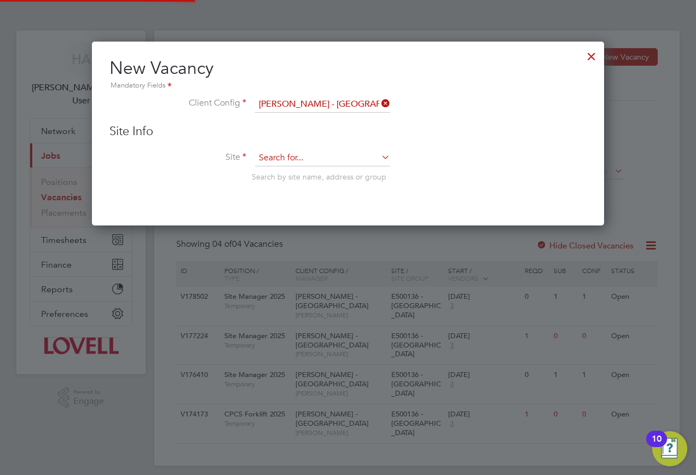
click at [285, 155] on input at bounding box center [322, 158] width 135 height 16
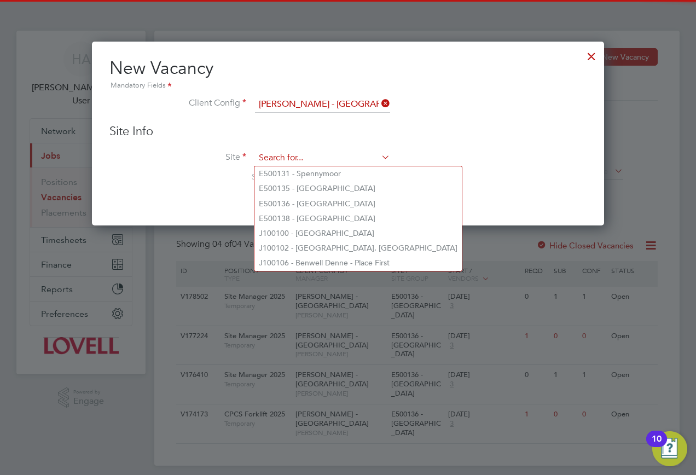
paste input "E500136"
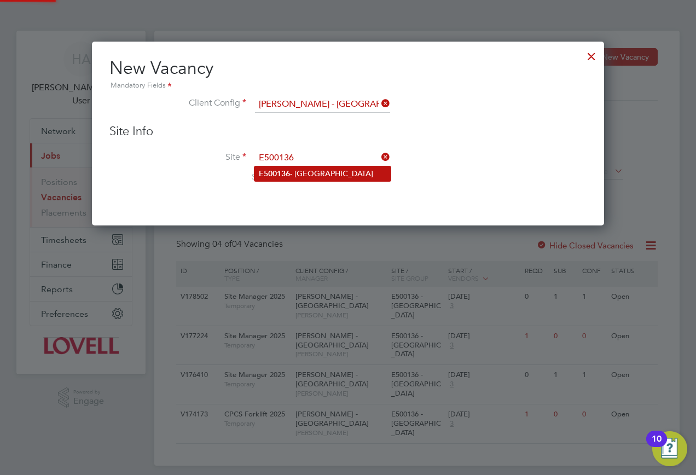
click at [310, 176] on li "E500136 - Middle Deepdale" at bounding box center [322, 173] width 136 height 15
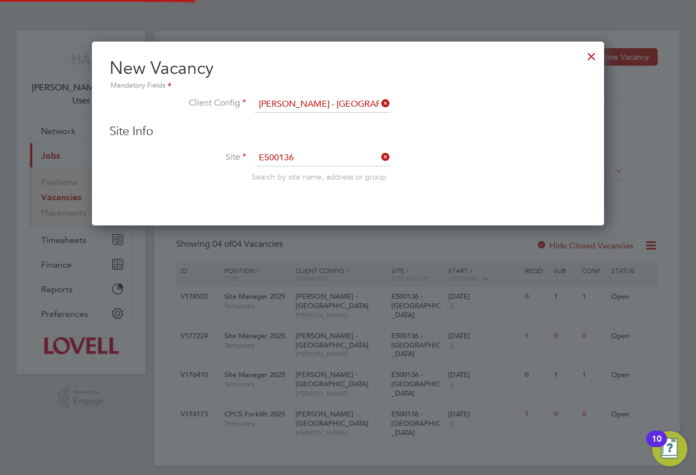
type input "E500136 - [GEOGRAPHIC_DATA]"
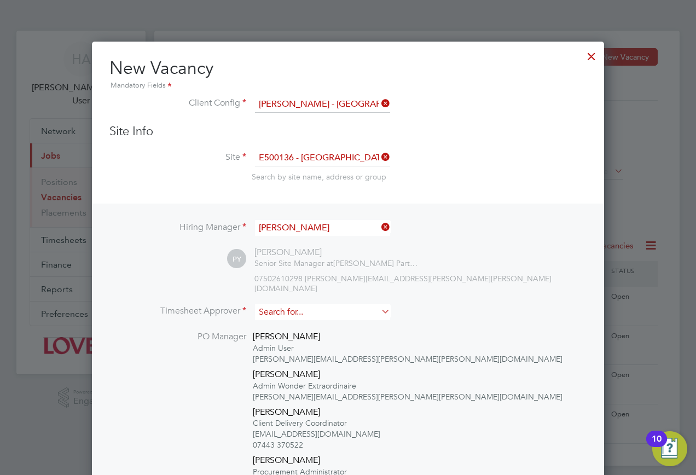
click at [278, 304] on input at bounding box center [322, 312] width 135 height 16
click at [279, 312] on li "Gary T ansey" at bounding box center [322, 318] width 136 height 15
type input "[PERSON_NAME]"
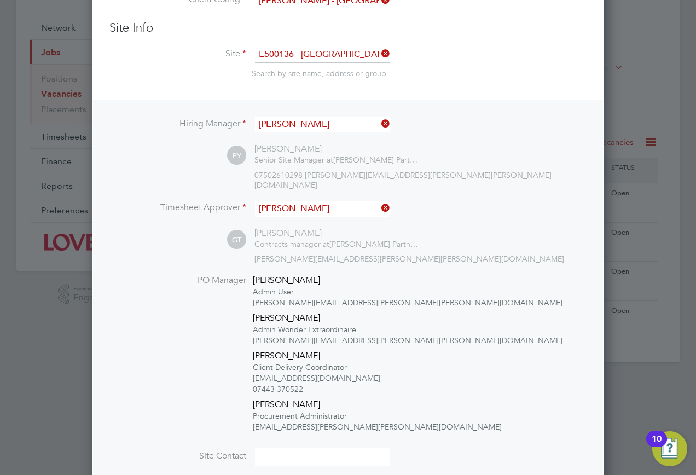
scroll to position [219, 0]
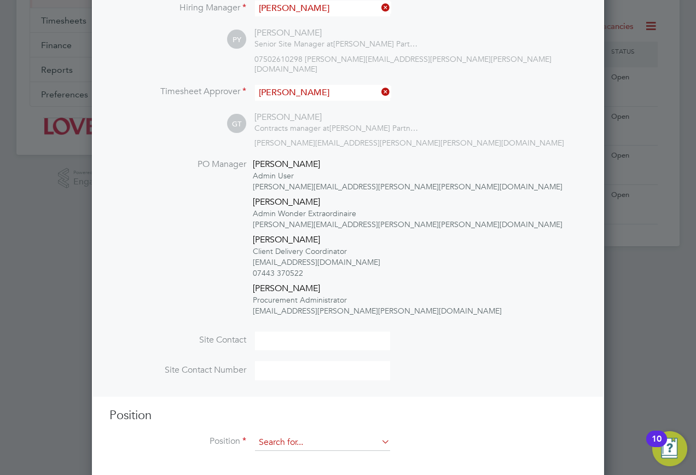
click at [284, 434] on input at bounding box center [322, 442] width 135 height 16
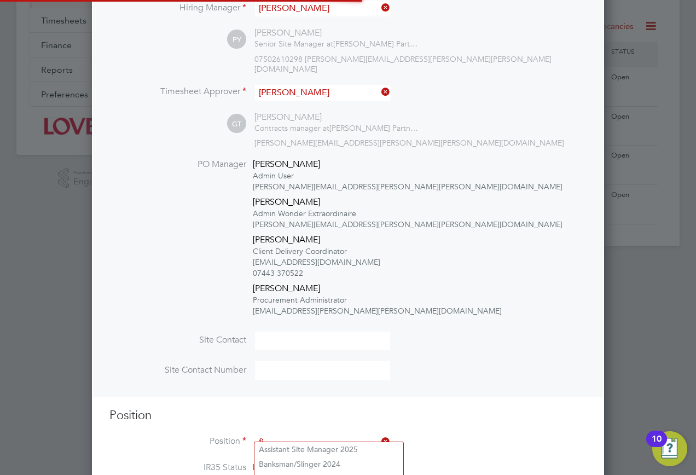
scroll to position [1724, 513]
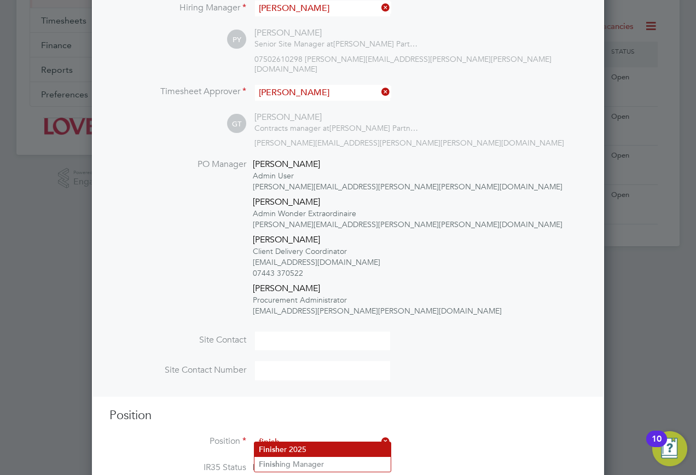
click at [304, 448] on li "Finish er 2025" at bounding box center [322, 449] width 136 height 15
type input "Finisher 2025"
type textarea "Finisher Duties"
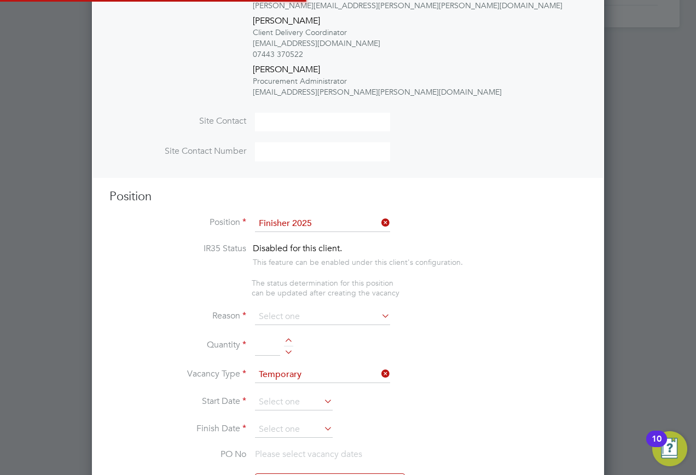
scroll to position [5, 5]
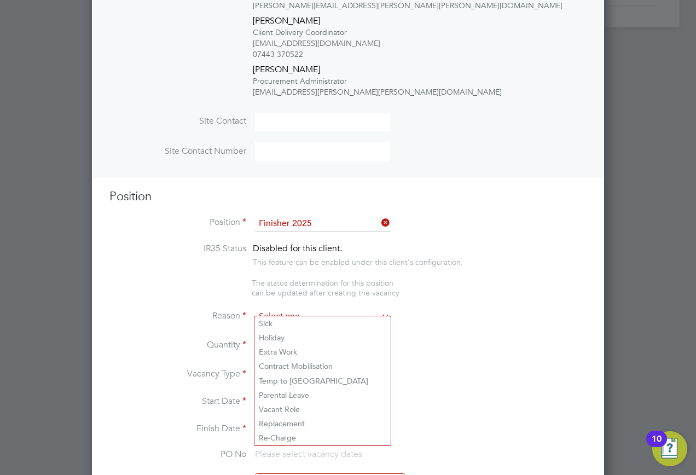
click at [303, 309] on input at bounding box center [322, 317] width 135 height 16
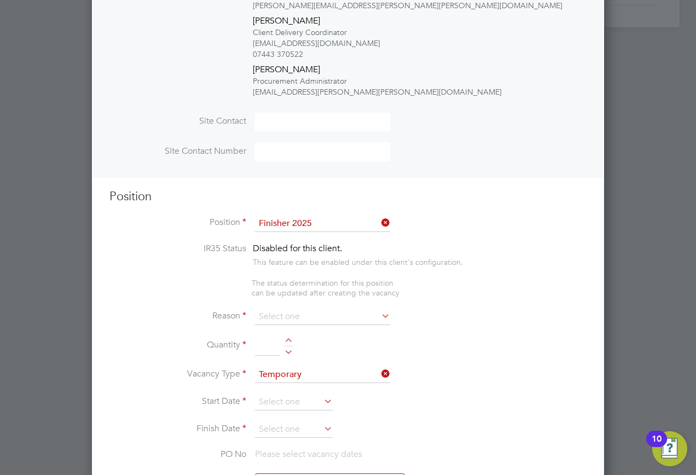
click at [282, 349] on li "Extra Work" at bounding box center [322, 352] width 136 height 14
type input "Extra Work"
click at [264, 336] on input at bounding box center [267, 346] width 25 height 20
type input "1"
click at [307, 399] on input at bounding box center [294, 402] width 78 height 16
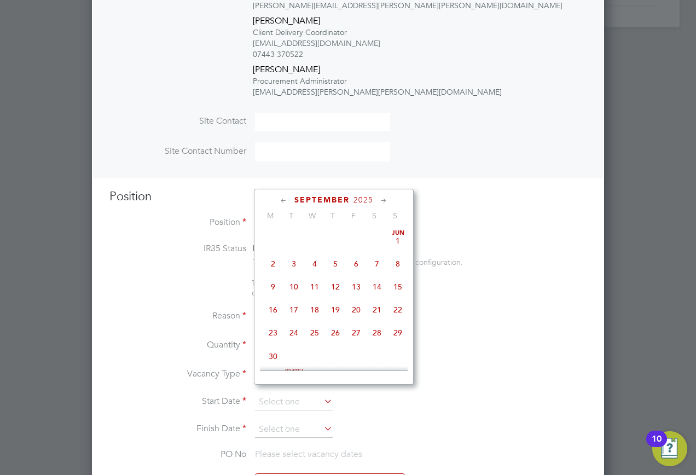
scroll to position [332, 0]
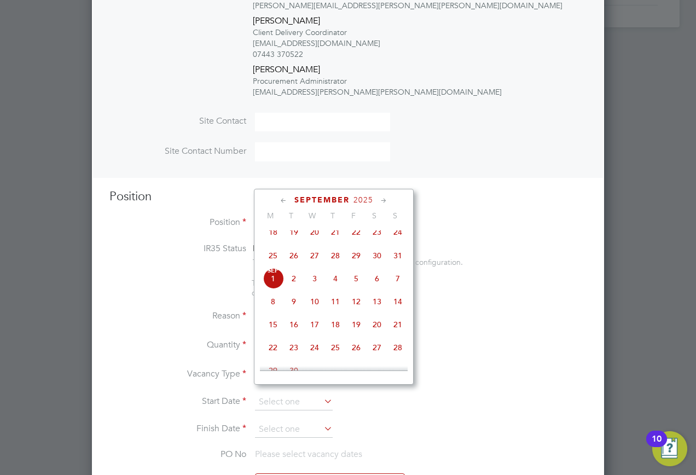
click at [276, 274] on span "Sep" at bounding box center [273, 270] width 21 height 5
type input "[DATE]"
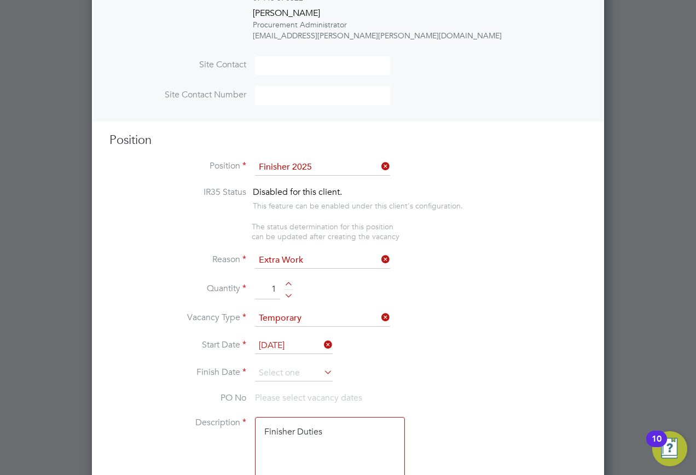
scroll to position [548, 0]
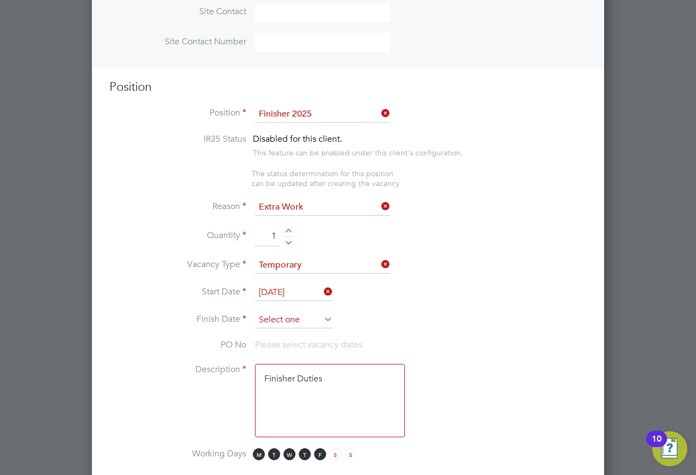
click at [304, 312] on input at bounding box center [294, 320] width 78 height 16
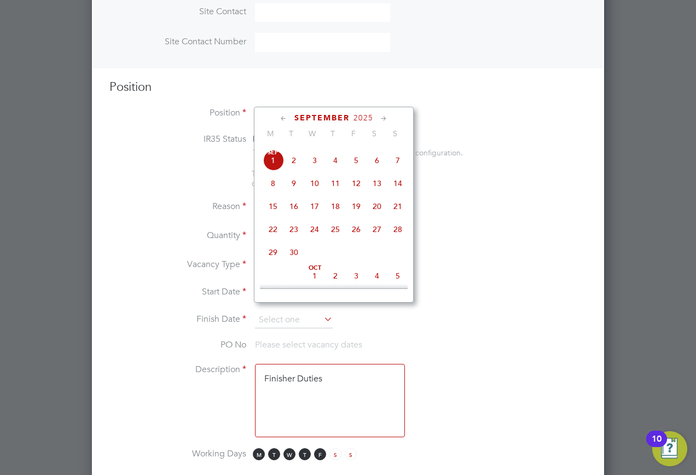
scroll to position [386, 0]
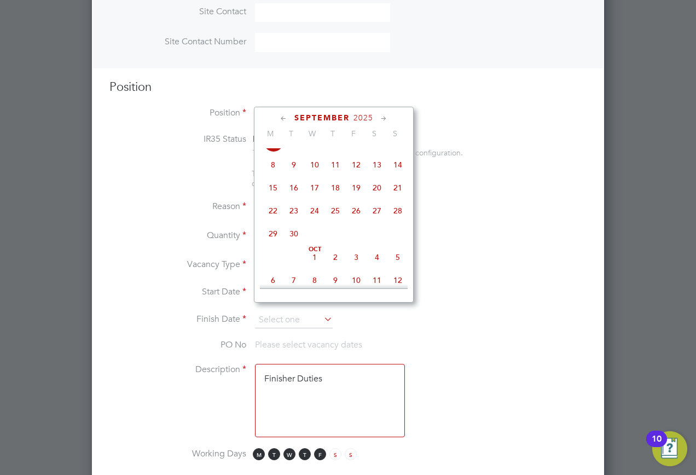
click at [269, 244] on span "29" at bounding box center [273, 233] width 21 height 21
type input "[DATE]"
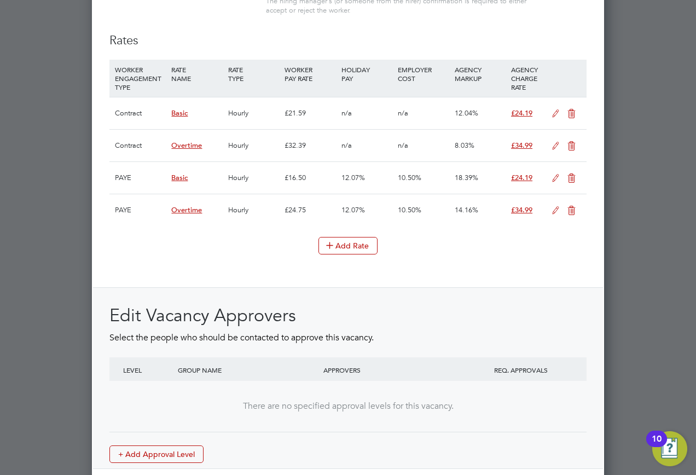
scroll to position [1462, 0]
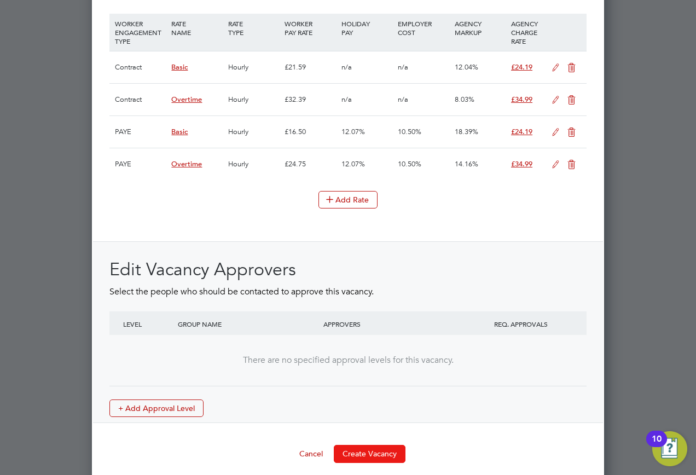
click at [346, 445] on button "Create Vacancy" at bounding box center [370, 454] width 72 height 18
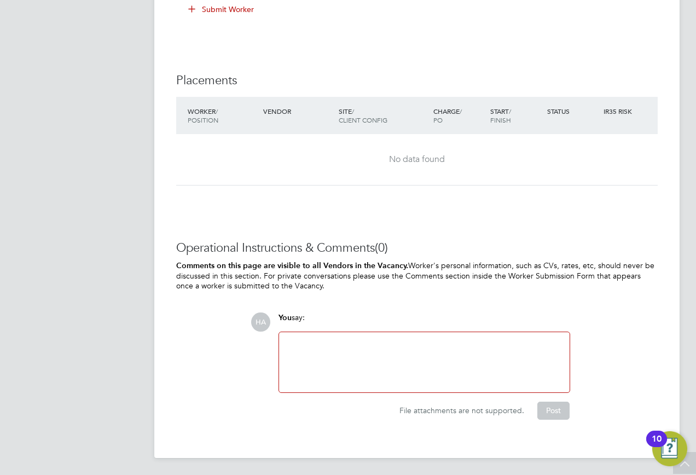
click at [347, 369] on div "Vacancy Saved Your vacancy has been saved. Cancel Okay" at bounding box center [348, 237] width 696 height 475
click at [342, 354] on div at bounding box center [424, 362] width 277 height 47
click at [544, 405] on button "Post" at bounding box center [553, 411] width 32 height 18
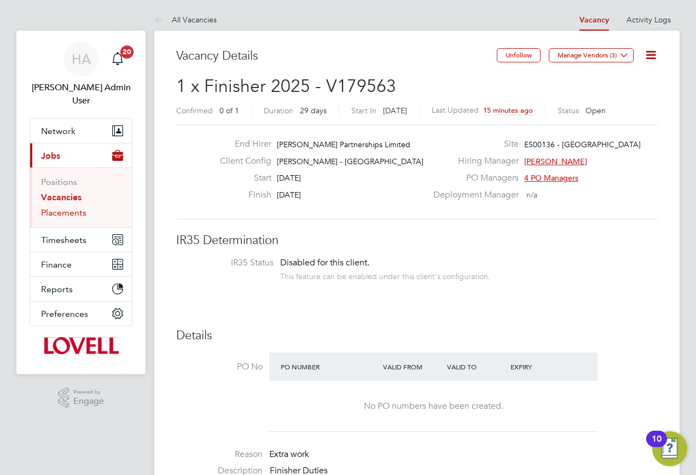
click at [62, 207] on link "Placements" at bounding box center [63, 212] width 45 height 10
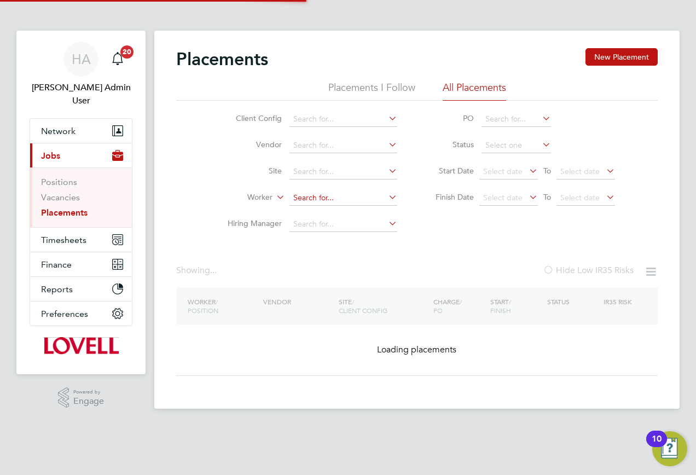
click at [305, 197] on input at bounding box center [343, 197] width 108 height 15
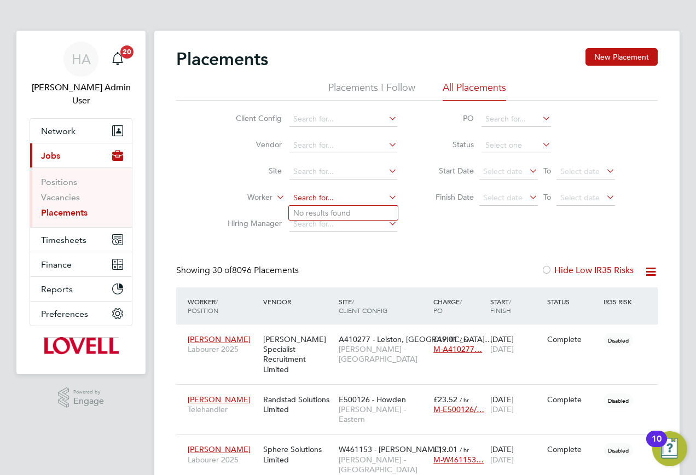
scroll to position [32, 95]
type input "Donald Akim"
click at [359, 212] on b "Akim" at bounding box center [368, 212] width 19 height 9
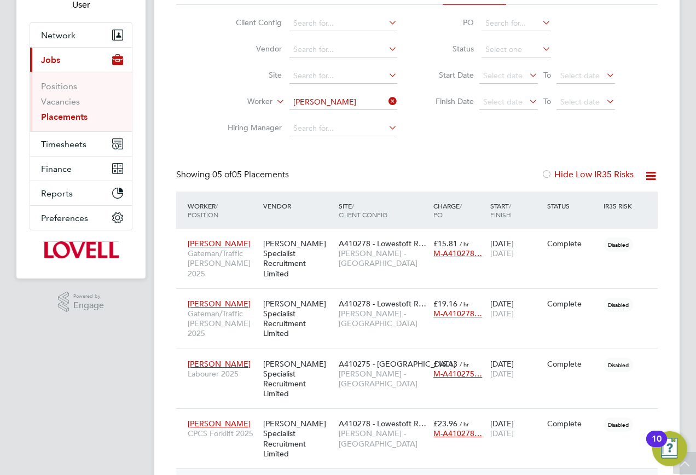
click at [368, 474] on span "A410278 - Lowestoft R…" at bounding box center [383, 484] width 88 height 10
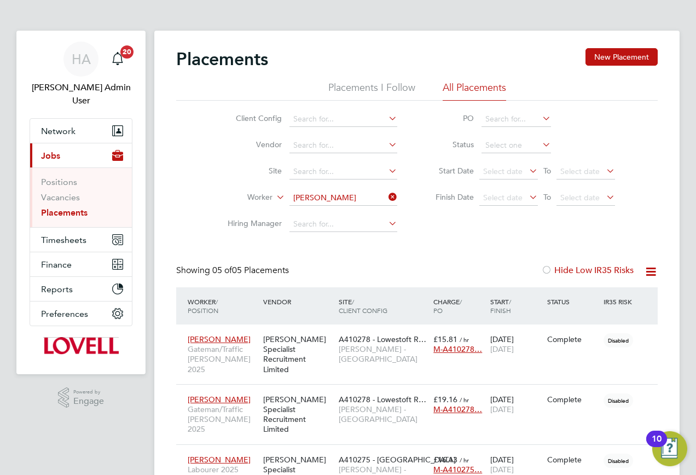
click at [386, 196] on icon at bounding box center [386, 196] width 0 height 15
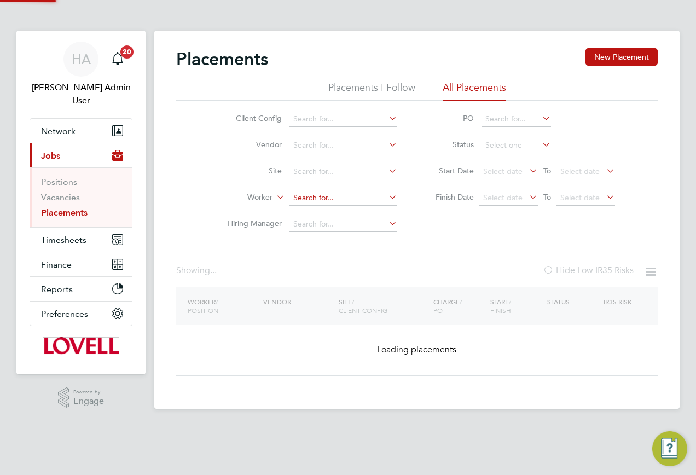
click at [335, 195] on input at bounding box center [343, 197] width 108 height 15
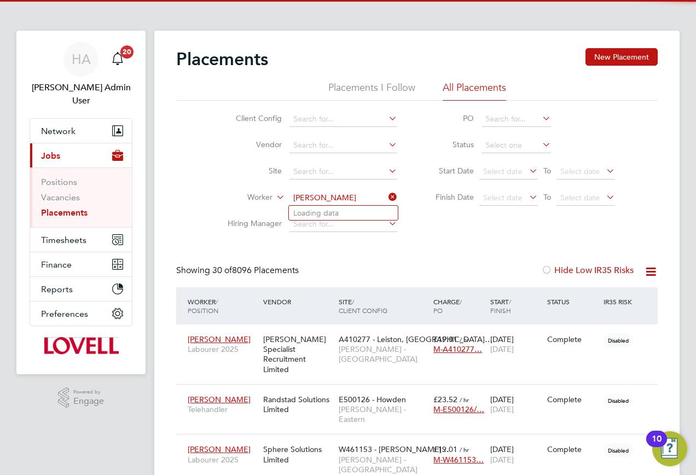
scroll to position [32, 95]
type input "[PERSON_NAME]"
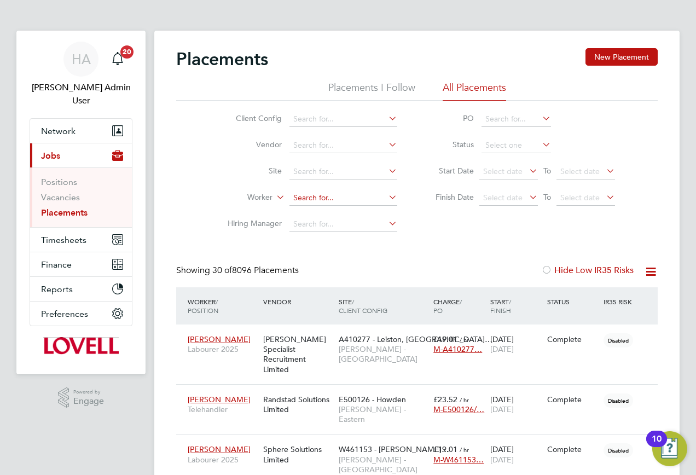
click at [319, 201] on input at bounding box center [343, 197] width 108 height 15
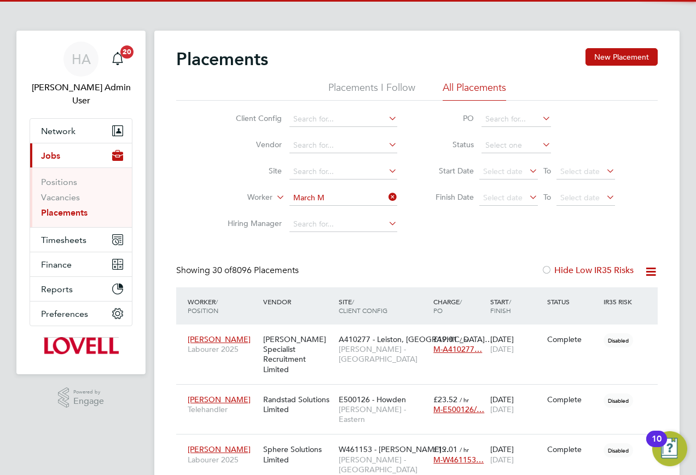
click at [314, 208] on b "March" at bounding box center [321, 212] width 22 height 9
type input "[PERSON_NAME]"
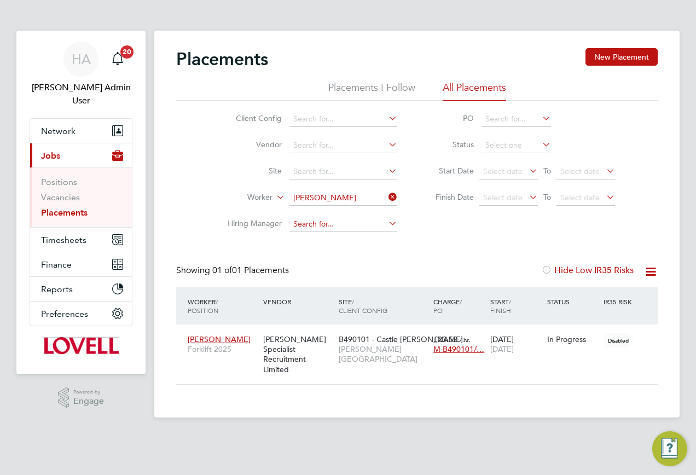
scroll to position [10, 51]
click at [314, 354] on div "[PERSON_NAME] Specialist Recruitment Limited" at bounding box center [297, 354] width 75 height 51
click at [67, 235] on span "Timesheets" at bounding box center [63, 240] width 45 height 10
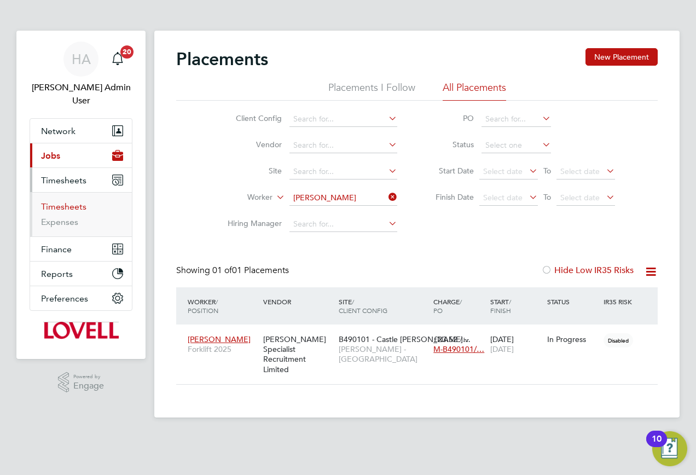
click at [67, 201] on link "Timesheets" at bounding box center [63, 206] width 45 height 10
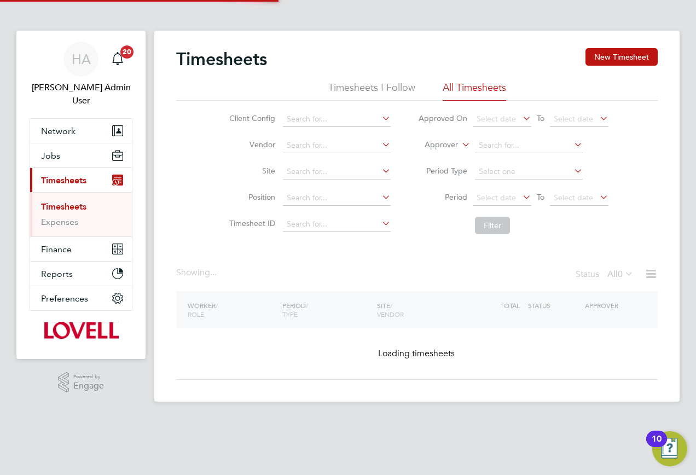
click at [449, 141] on label "Approver" at bounding box center [433, 145] width 49 height 11
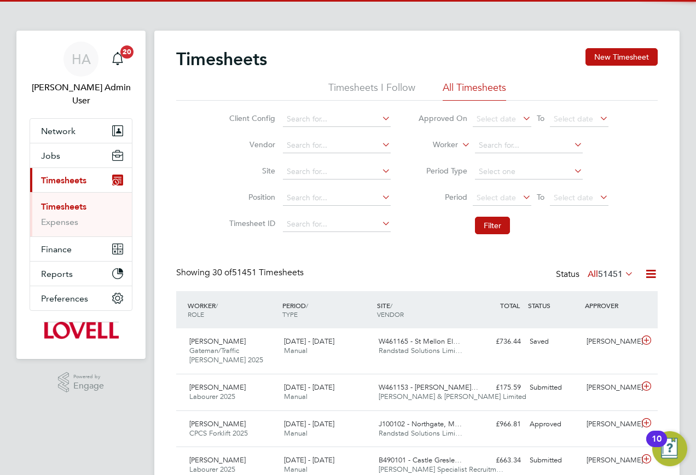
scroll to position [28, 95]
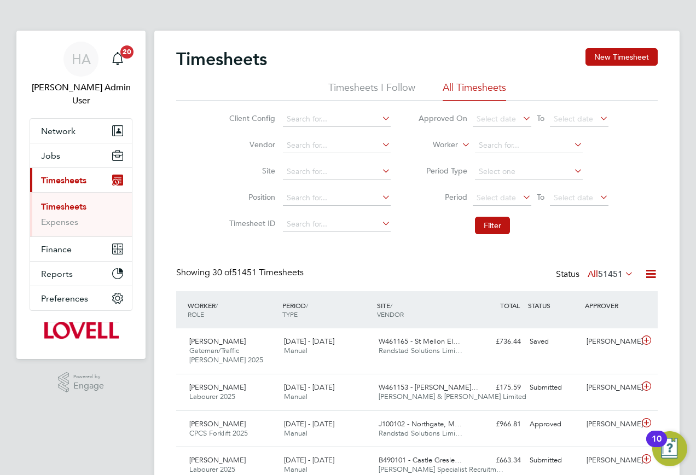
click at [470, 153] on li "Worker" at bounding box center [513, 145] width 218 height 26
click at [500, 146] on input at bounding box center [529, 145] width 108 height 15
click at [544, 164] on b "March" at bounding box center [555, 160] width 22 height 9
type input "[PERSON_NAME]"
click at [487, 228] on button "Filter" at bounding box center [492, 226] width 35 height 18
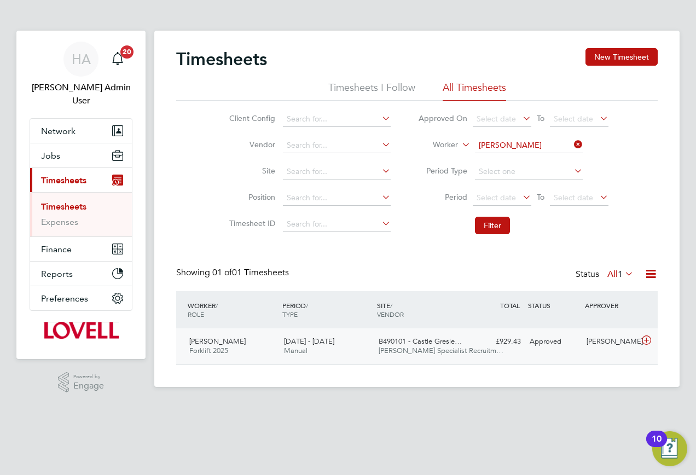
click at [522, 355] on div "Matt Marchbank Forklift 2025 23 - 29 Aug 2025 23 - 29 Aug 2025 Manual B490101 -…" at bounding box center [416, 346] width 481 height 36
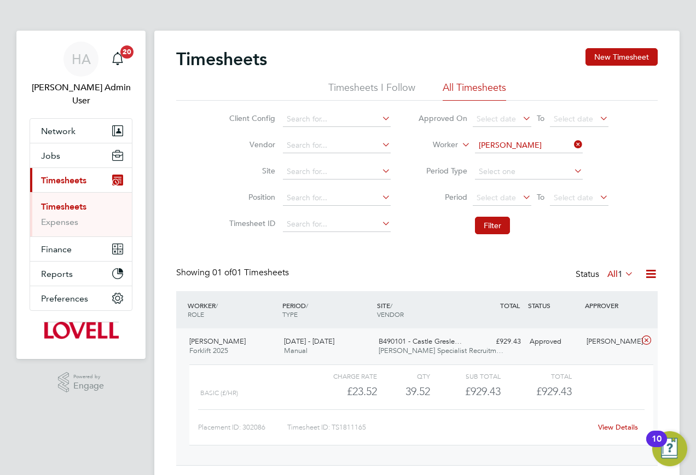
click at [618, 431] on link "View Details" at bounding box center [618, 426] width 40 height 9
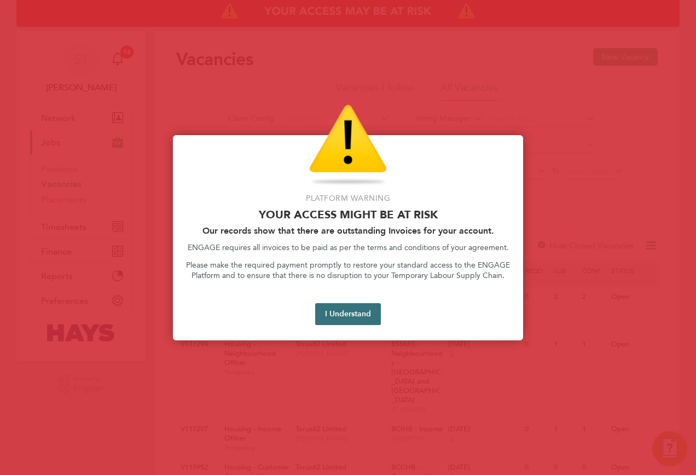
click at [332, 305] on button "I Understand" at bounding box center [348, 314] width 66 height 22
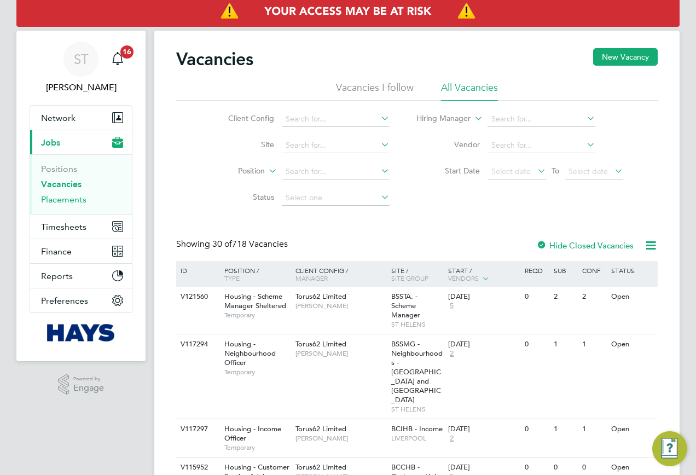
click at [60, 204] on link "Placements" at bounding box center [63, 199] width 45 height 10
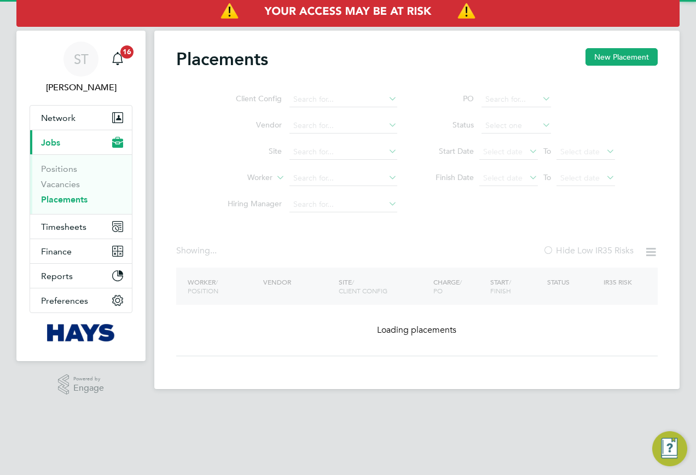
click at [332, 179] on ul "Client Config Vendor Site Worker Hiring Manager" at bounding box center [308, 151] width 206 height 131
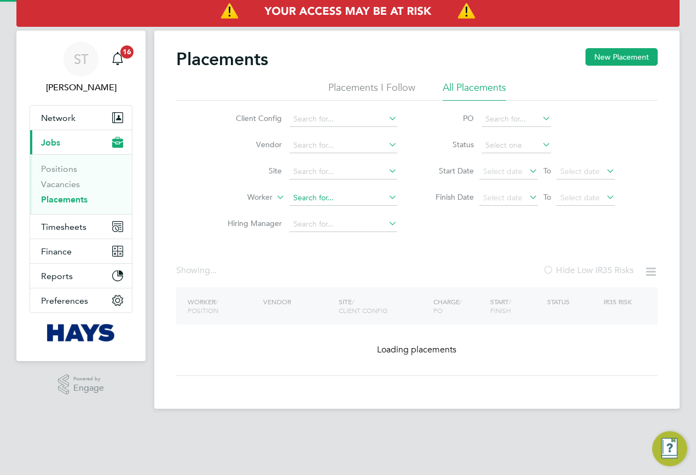
click at [307, 199] on input at bounding box center [343, 197] width 108 height 15
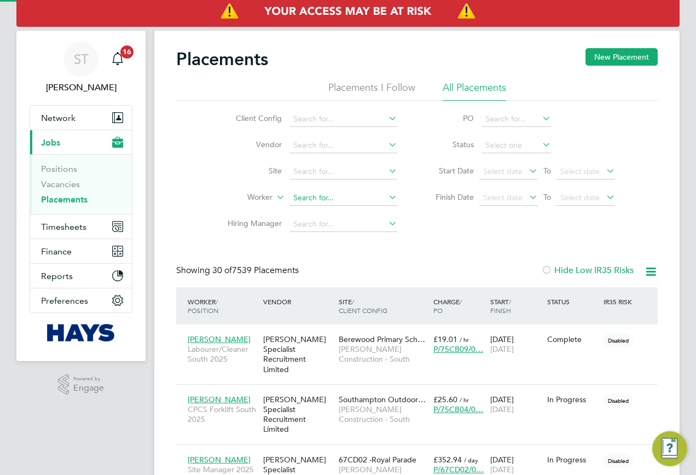
paste input "[PERSON_NAME]"
type input "Susannah Calder"
click at [356, 210] on li "Susannah Calder" at bounding box center [343, 212] width 109 height 15
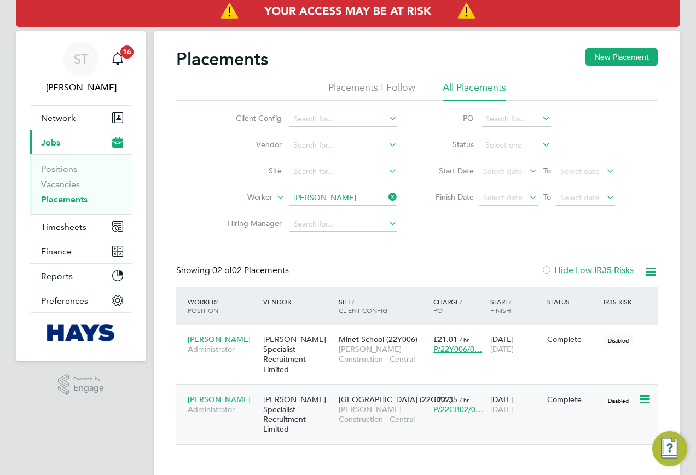
click at [343, 404] on span "Morgan Sindall Construction - Central" at bounding box center [383, 414] width 89 height 20
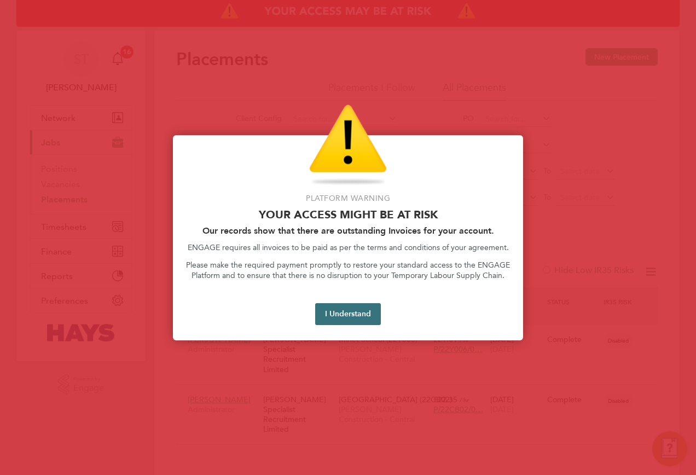
click at [365, 315] on button "I Understand" at bounding box center [348, 314] width 66 height 22
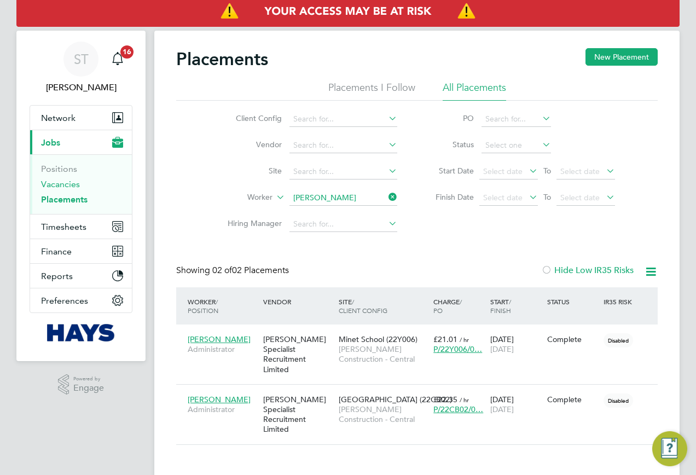
drag, startPoint x: 51, startPoint y: 183, endPoint x: 73, endPoint y: 200, distance: 27.6
click at [51, 183] on link "Vacancies" at bounding box center [60, 184] width 39 height 10
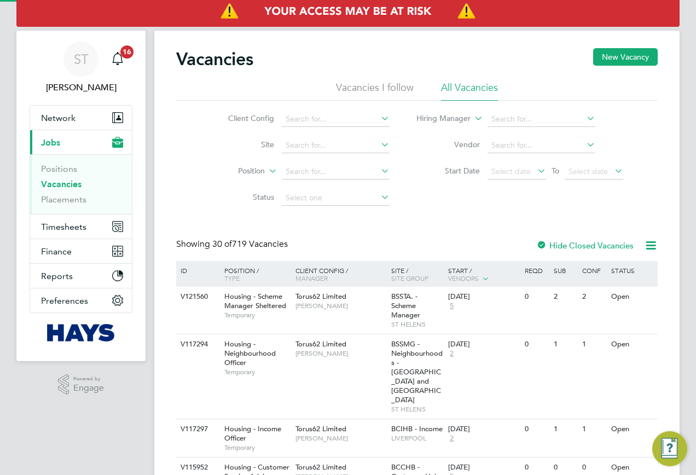
click at [196, 299] on div "V121560" at bounding box center [197, 297] width 38 height 20
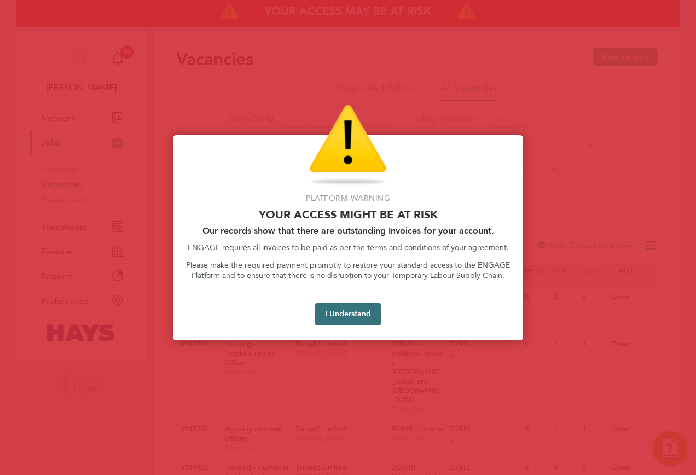
click at [346, 313] on button "I Understand" at bounding box center [348, 314] width 66 height 22
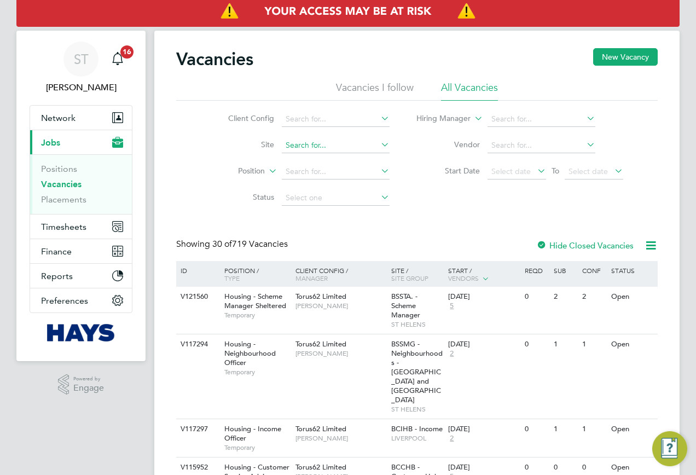
click at [289, 146] on input at bounding box center [336, 145] width 108 height 15
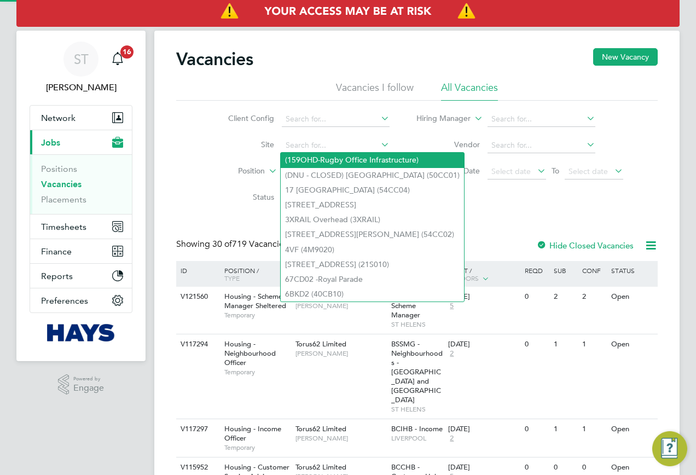
paste input "75CB04"
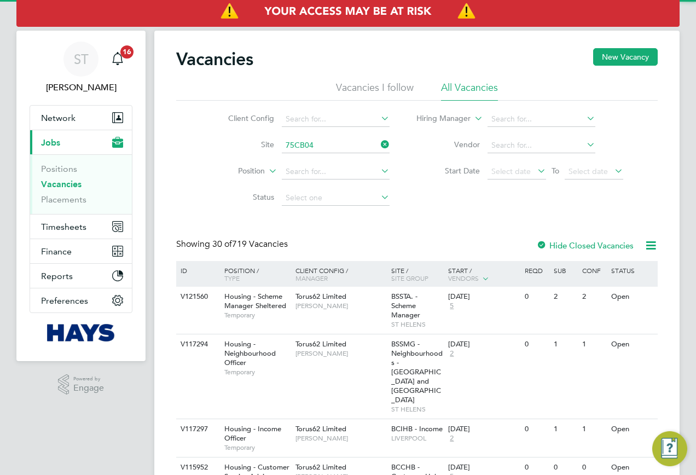
click at [344, 162] on li "Southampton Outdoor Sports ( 75CB04 )" at bounding box center [354, 160] width 147 height 15
type input "Southampton Outdoor Sports (75CB04)"
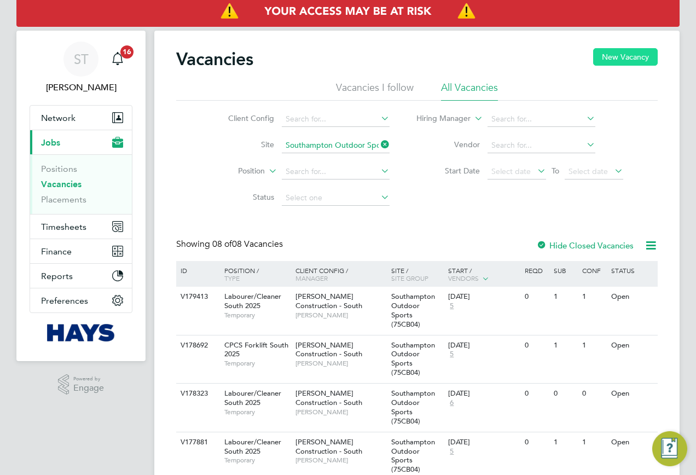
click at [629, 56] on button "New Vacancy" at bounding box center [625, 57] width 65 height 18
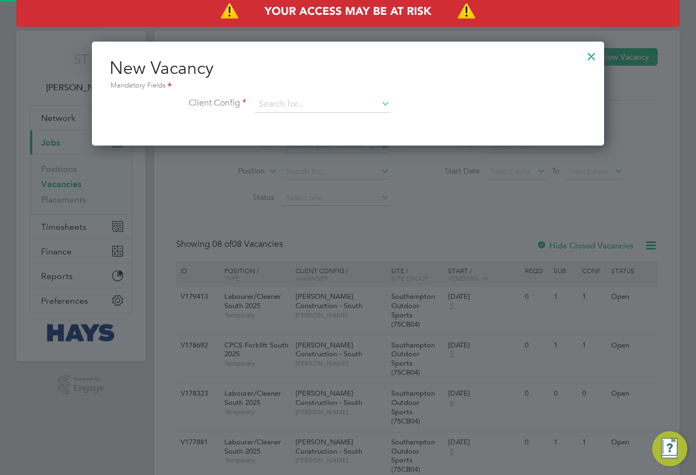
scroll to position [104, 513]
click at [338, 95] on div "New Vacancy Mandatory Fields Client Config" at bounding box center [347, 90] width 477 height 67
drag, startPoint x: 336, startPoint y: 95, endPoint x: 327, endPoint y: 102, distance: 11.7
click at [329, 97] on div "New Vacancy Mandatory Fields Client Config" at bounding box center [347, 90] width 477 height 67
click at [327, 103] on input at bounding box center [322, 104] width 135 height 16
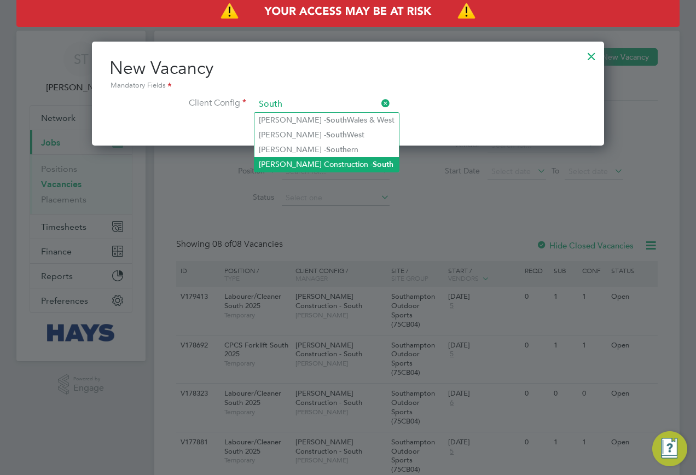
click at [312, 161] on li "Morgan Sindall Construction - South" at bounding box center [326, 164] width 144 height 15
type input "Morgan Sindall Construction - South"
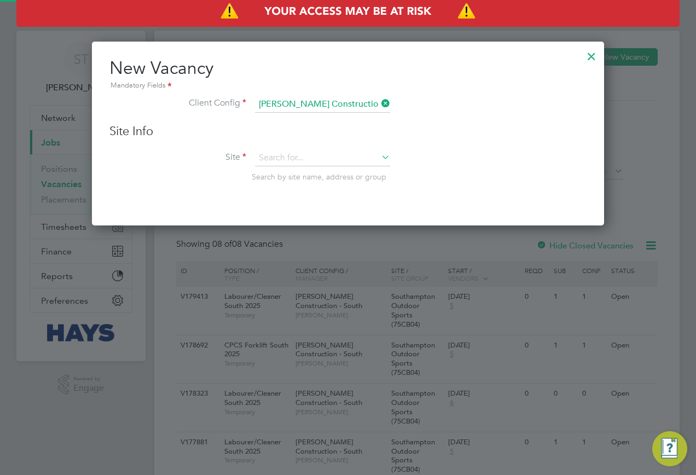
scroll to position [185, 513]
click at [306, 157] on input at bounding box center [322, 158] width 135 height 16
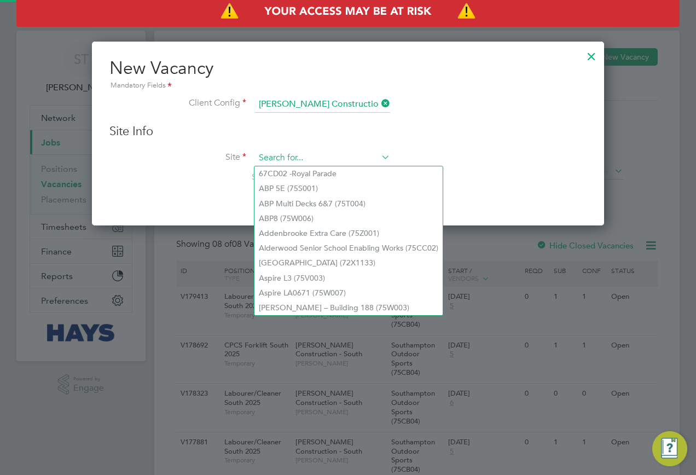
paste input "75CB04"
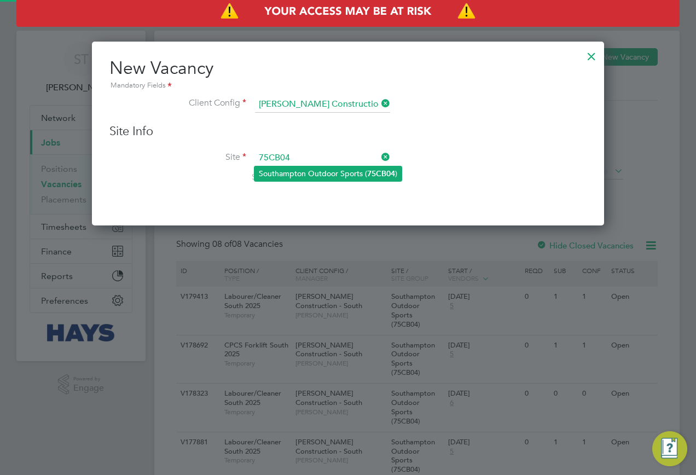
drag, startPoint x: 312, startPoint y: 169, endPoint x: 307, endPoint y: 177, distance: 9.9
click at [313, 169] on li "Southampton Outdoor Sports ( 75CB04 )" at bounding box center [327, 173] width 147 height 15
type input "Southampton Outdoor Sports (75CB04)"
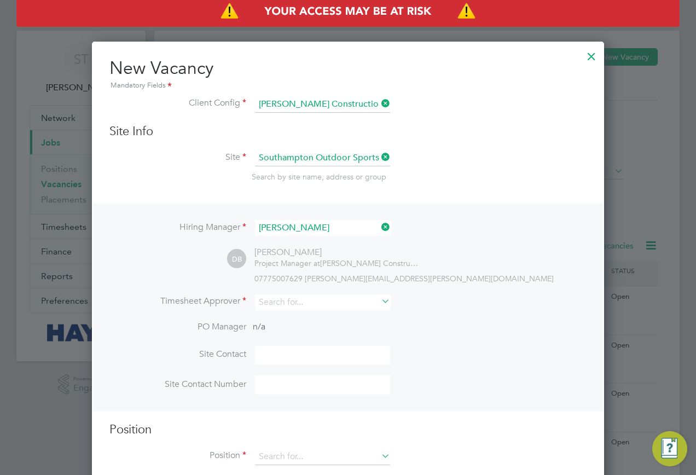
scroll to position [457, 513]
click at [284, 309] on input at bounding box center [322, 302] width 135 height 16
click at [320, 311] on li "Danny Brenn an" at bounding box center [322, 318] width 136 height 15
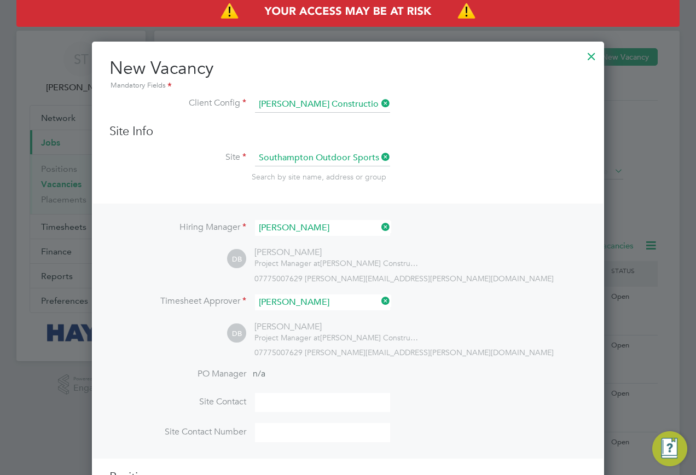
type input "Danny Brennan"
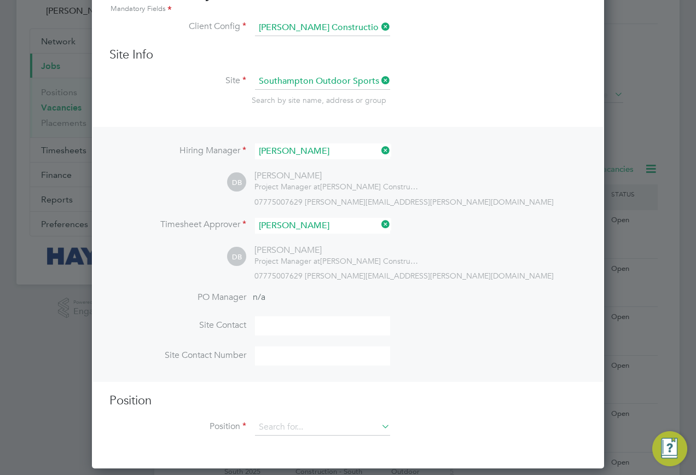
scroll to position [165, 0]
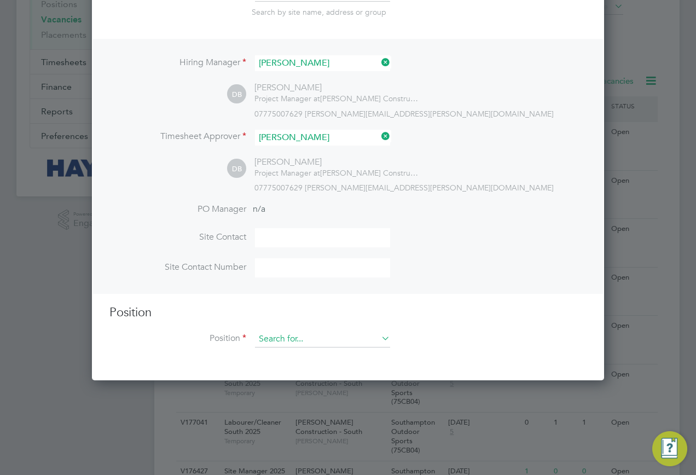
click at [303, 342] on input at bounding box center [322, 339] width 135 height 16
click at [288, 338] on input at bounding box center [322, 339] width 135 height 16
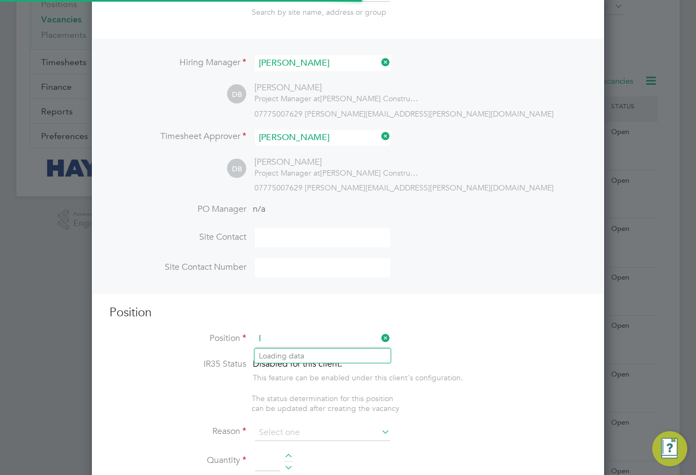
scroll to position [1552, 513]
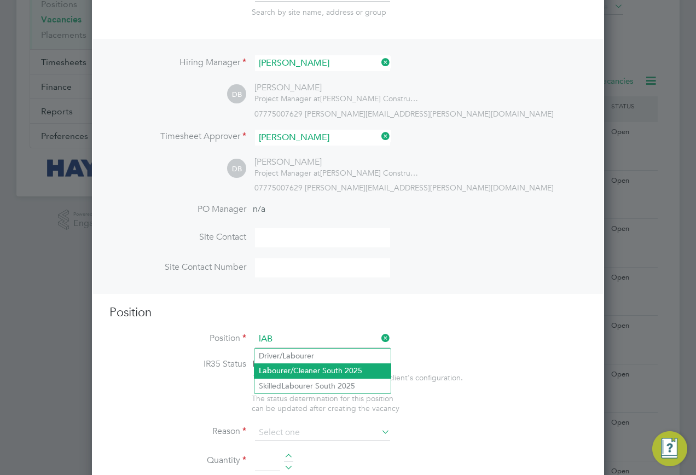
click at [285, 364] on li "Lab ourer/Cleaner South 2025" at bounding box center [322, 370] width 136 height 15
type input "Labourer/Cleaner South 2025"
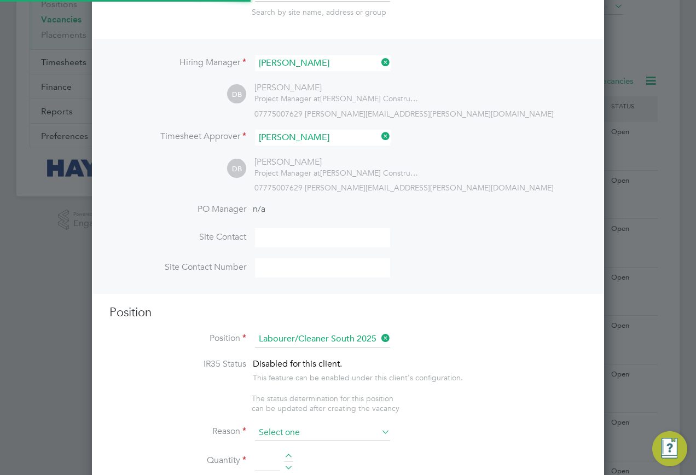
scroll to position [32, 57]
click at [287, 428] on input at bounding box center [322, 433] width 135 height 16
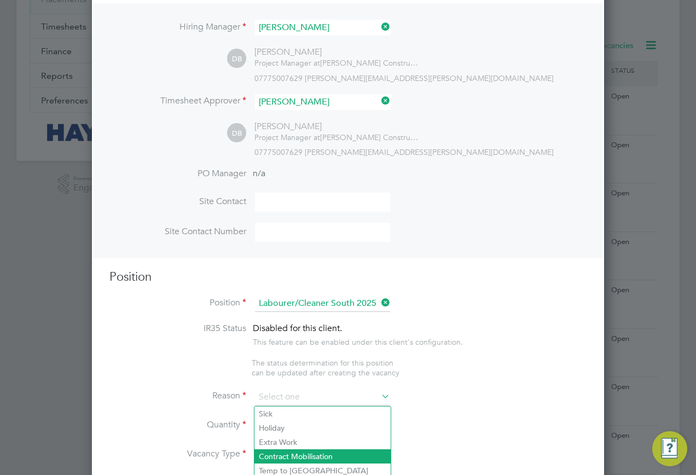
scroll to position [219, 0]
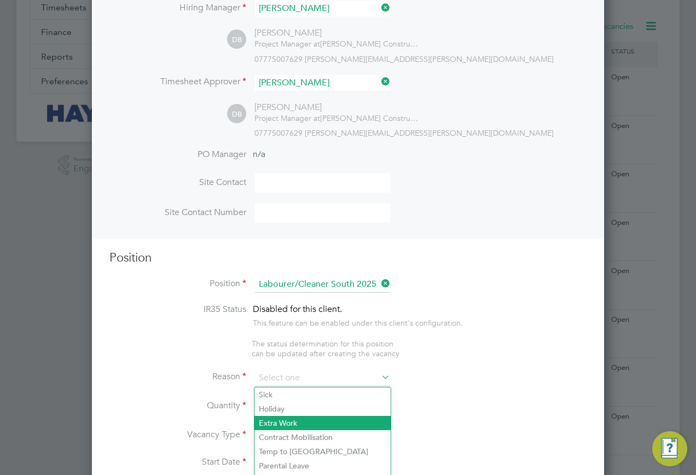
click at [301, 428] on li "Extra Work" at bounding box center [322, 423] width 136 height 14
type input "Extra Work"
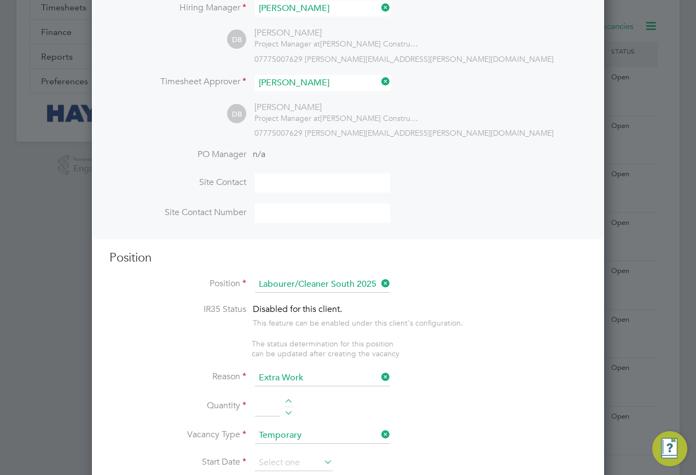
click at [270, 408] on input at bounding box center [267, 407] width 25 height 20
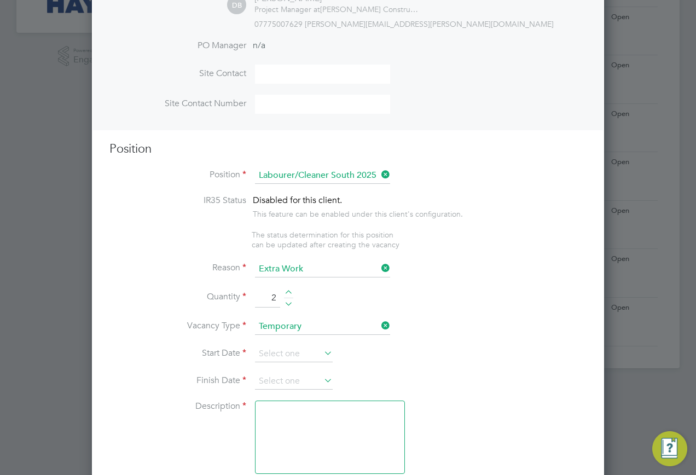
scroll to position [329, 0]
type input "2"
click at [298, 345] on li "Vacancy Type Temporary" at bounding box center [347, 331] width 477 height 27
click at [298, 347] on input at bounding box center [294, 353] width 78 height 16
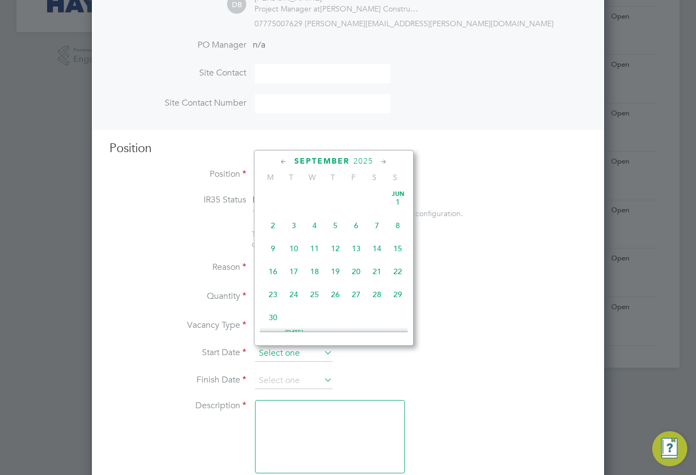
scroll to position [332, 0]
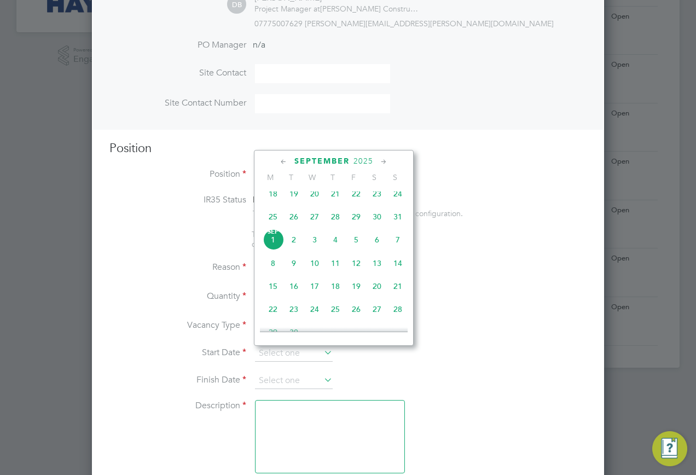
drag, startPoint x: 275, startPoint y: 243, endPoint x: 260, endPoint y: 202, distance: 43.6
click at [275, 245] on span "Sep 1" at bounding box center [273, 239] width 21 height 21
type input "01 Sep 2025"
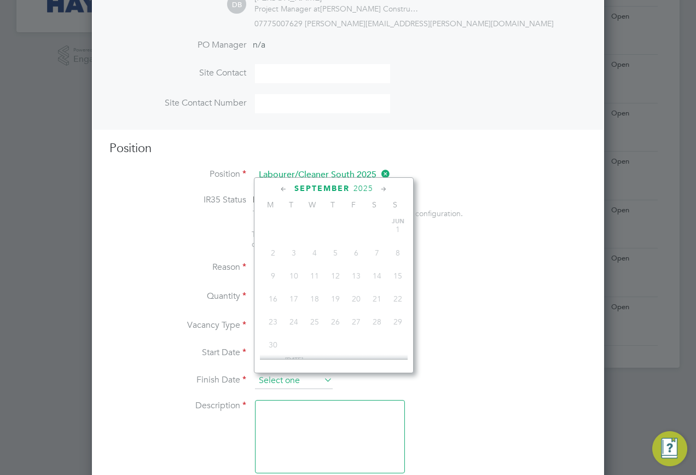
click at [281, 387] on input at bounding box center [294, 381] width 78 height 16
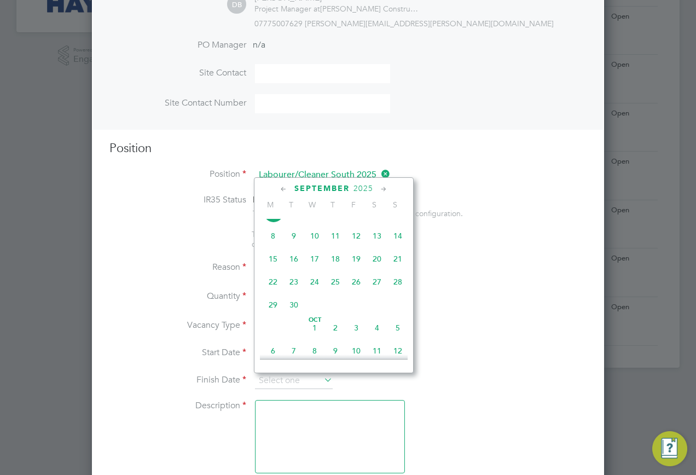
drag, startPoint x: 275, startPoint y: 318, endPoint x: 274, endPoint y: 363, distance: 45.4
click at [275, 315] on span "29" at bounding box center [273, 304] width 21 height 21
type input "29 Sep 2025"
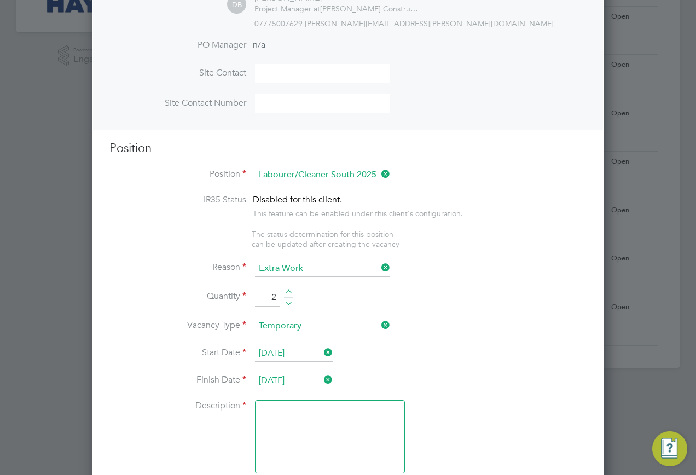
click at [289, 421] on textarea at bounding box center [330, 436] width 150 height 73
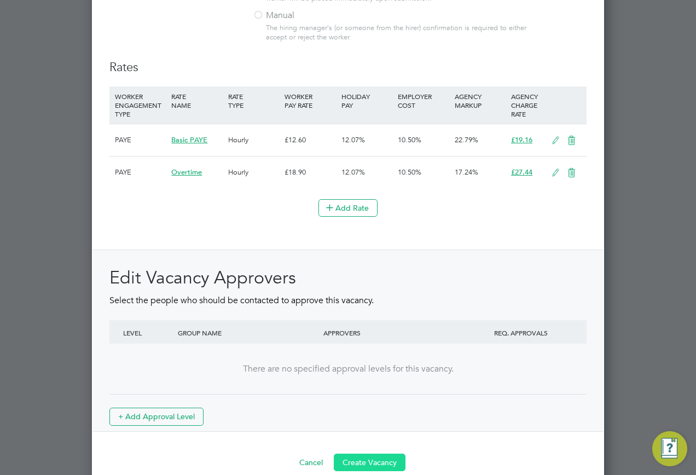
scroll to position [1132, 0]
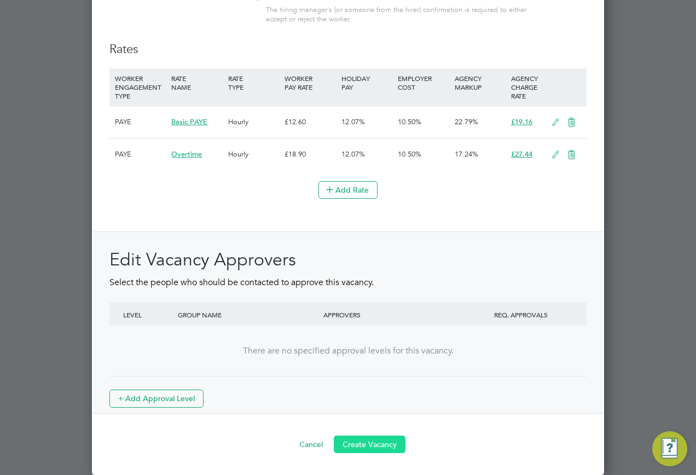
type textarea "."
click at [355, 445] on button "Create Vacancy" at bounding box center [370, 444] width 72 height 18
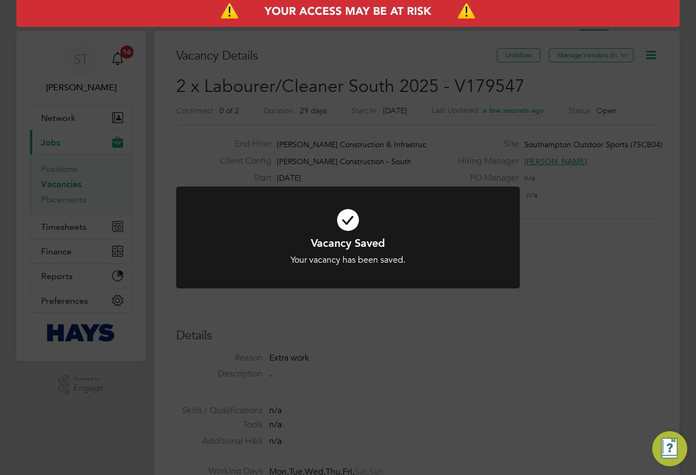
scroll to position [5, 5]
click at [348, 336] on div "Vacancy Saved Your vacancy has been saved. Cancel Okay" at bounding box center [348, 237] width 696 height 475
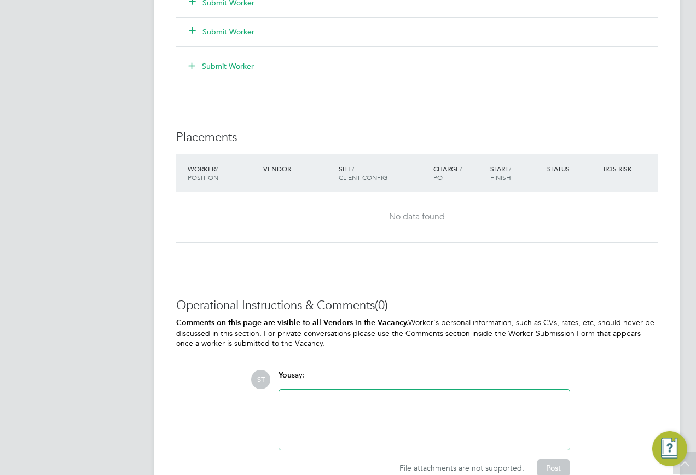
scroll to position [905, 0]
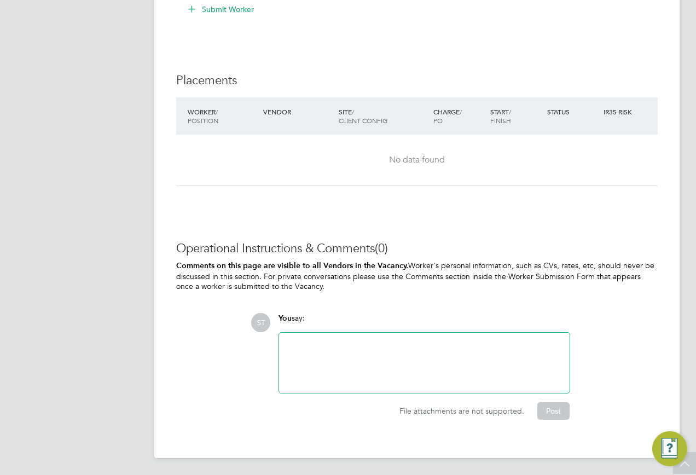
click at [376, 363] on div at bounding box center [424, 362] width 277 height 47
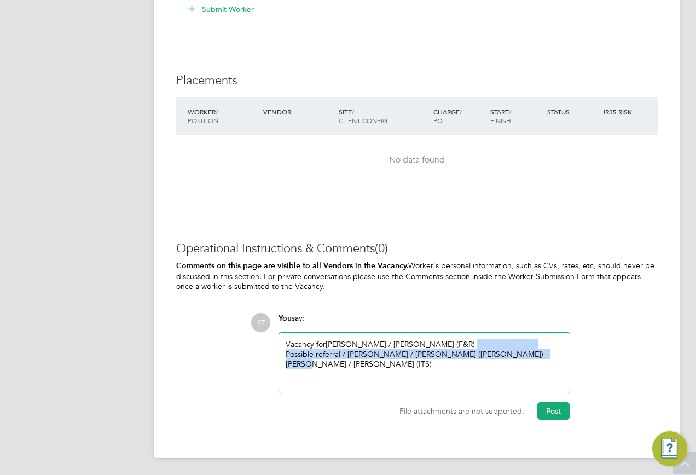
drag, startPoint x: 463, startPoint y: 371, endPoint x: 447, endPoint y: 340, distance: 34.5
click at [447, 340] on div "Vacancy for Alex Purtuc / Narcis Amaline (F&R) Possible referral / Mouad Mouhou…" at bounding box center [424, 362] width 277 height 47
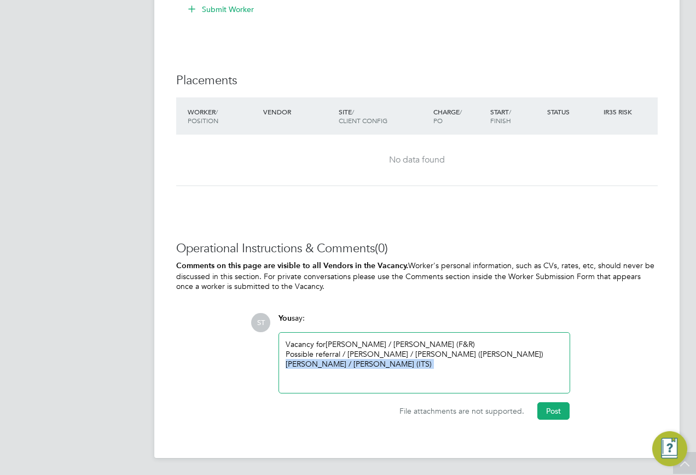
click at [549, 357] on div "Vacancy for Alex Purtuc / Narcis Amaline (F&R) Possible referral / Mouad Mouhou…" at bounding box center [424, 363] width 291 height 60
click at [489, 347] on div "Vacancy for Alex Purtuc / Narcis Amaline (F&R) Possible referral / Mouad Mouhou…" at bounding box center [424, 362] width 277 height 47
drag, startPoint x: 545, startPoint y: 353, endPoint x: 446, endPoint y: 344, distance: 99.5
click at [446, 344] on div "Vacancy for Alex Purtuc / Narcis Amaline (F&R) Possible referral / Mouad Mouhou…" at bounding box center [424, 362] width 277 height 47
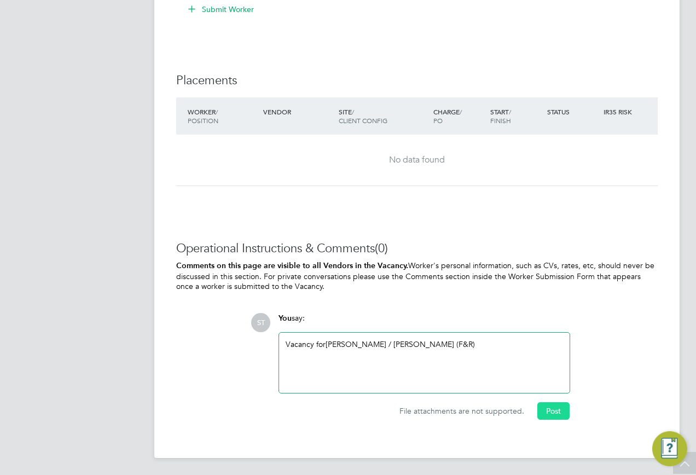
click at [543, 409] on button "Post" at bounding box center [553, 411] width 32 height 18
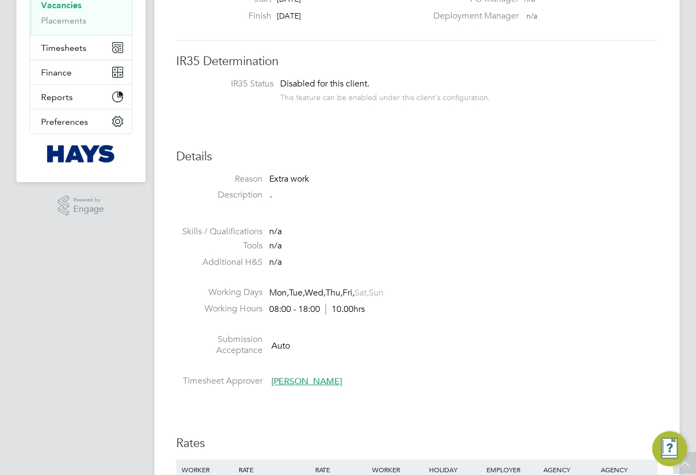
scroll to position [85, 0]
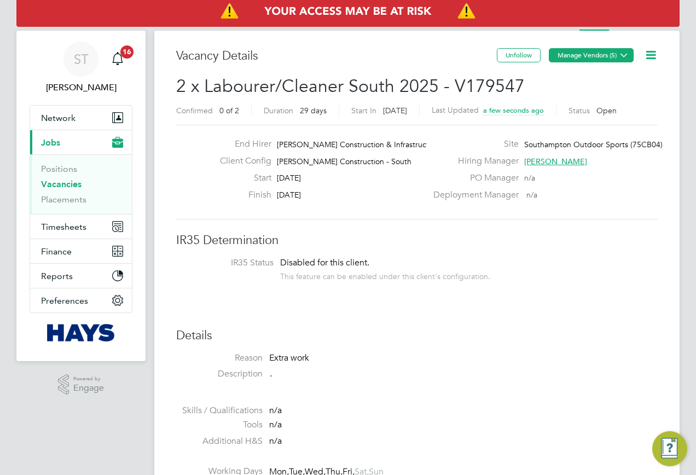
click at [608, 57] on button "Manage Vendors (5)" at bounding box center [591, 55] width 85 height 14
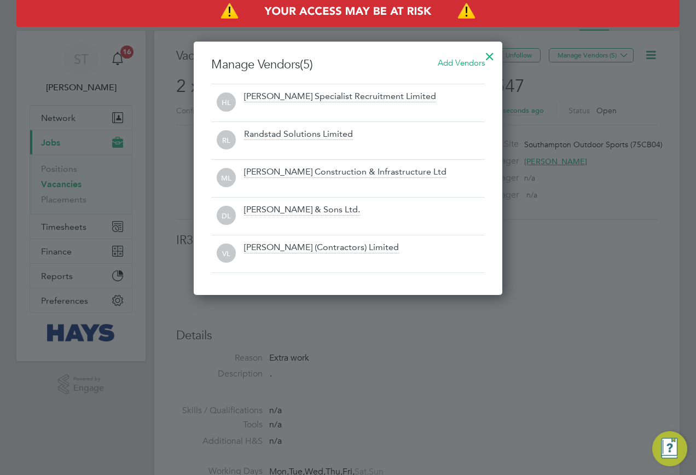
click at [478, 58] on span "Add Vendors" at bounding box center [461, 62] width 47 height 10
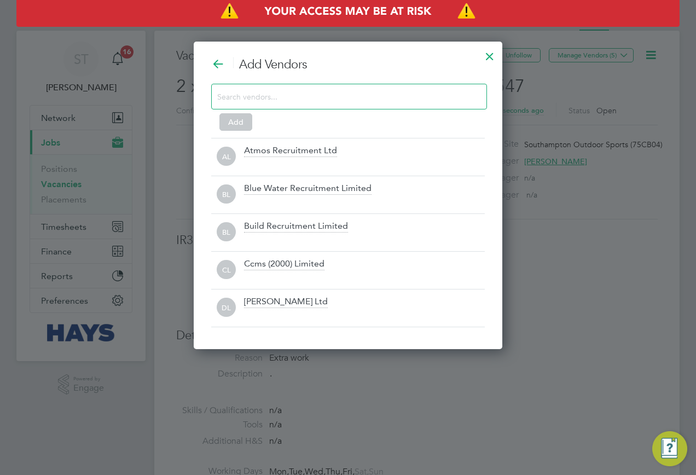
click at [309, 90] on input at bounding box center [340, 96] width 246 height 14
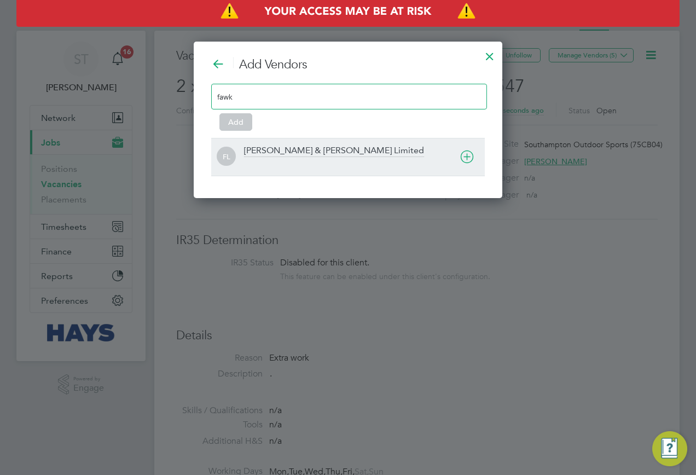
type input "fawk"
click at [315, 160] on div at bounding box center [364, 164] width 241 height 11
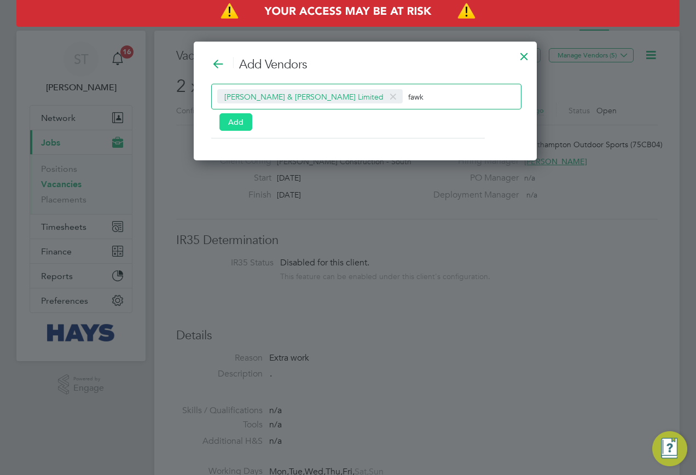
click at [234, 121] on button "Add" at bounding box center [235, 122] width 33 height 18
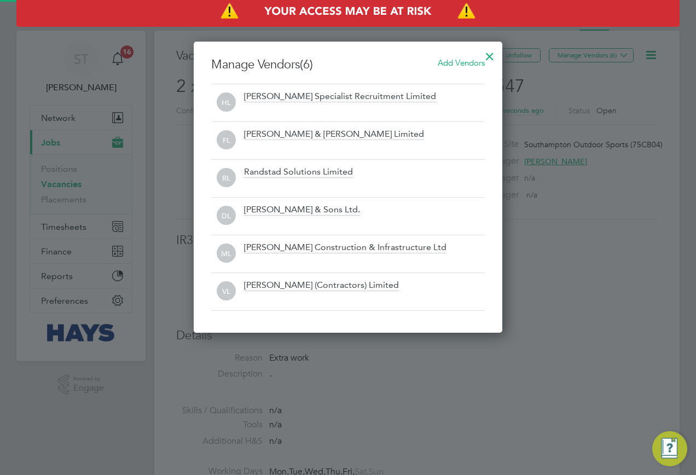
click at [493, 55] on div at bounding box center [490, 54] width 20 height 20
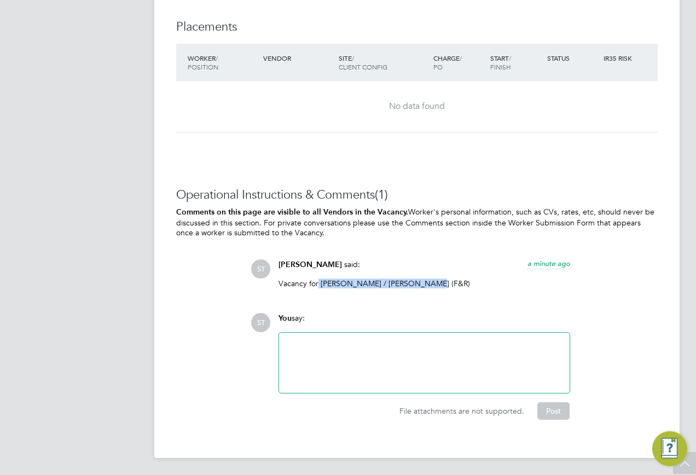
drag, startPoint x: 318, startPoint y: 283, endPoint x: 417, endPoint y: 286, distance: 98.5
click at [417, 286] on p "Vacancy for Alex Purtuc / Narcis Amaline (F&R)" at bounding box center [424, 283] width 292 height 10
copy p "Alex Purtuc / Narcis Amaline"
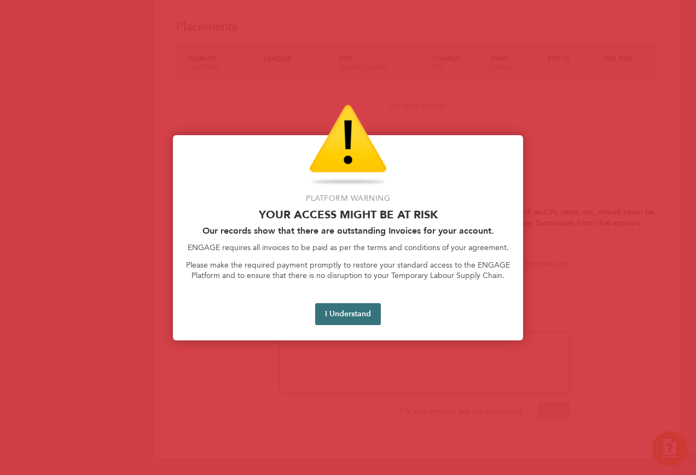
click at [366, 309] on button "I Understand" at bounding box center [348, 314] width 66 height 22
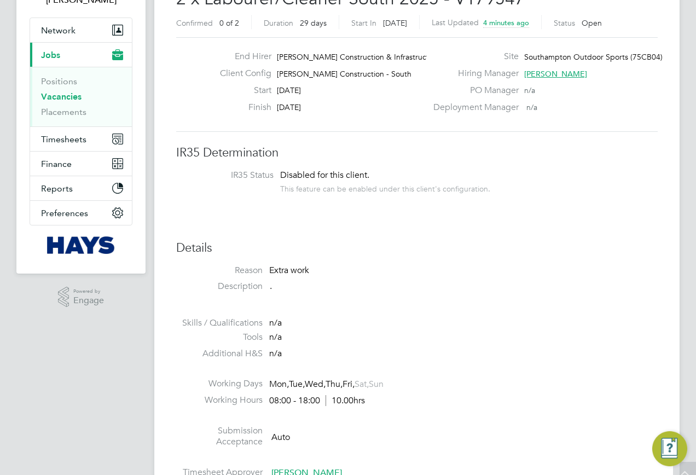
scroll to position [0, 0]
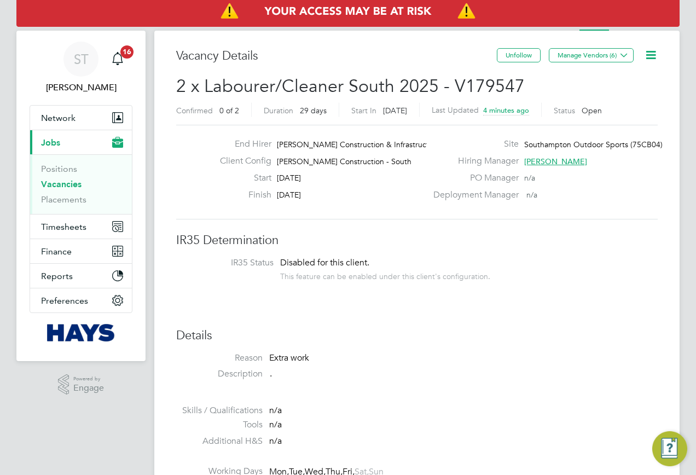
click at [63, 179] on link "Vacancies" at bounding box center [61, 184] width 40 height 10
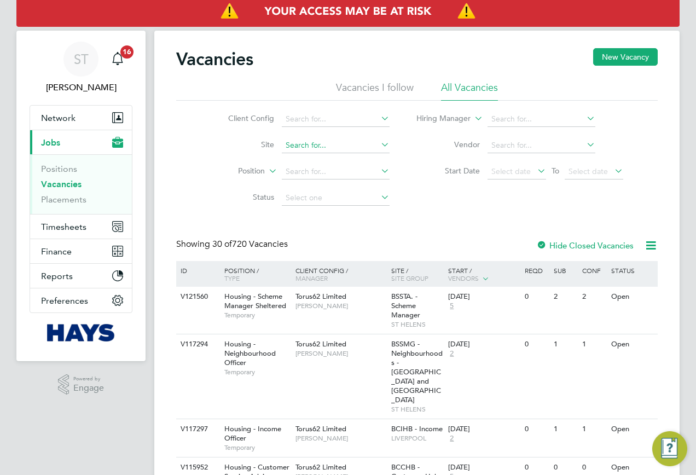
click at [330, 140] on input at bounding box center [336, 145] width 108 height 15
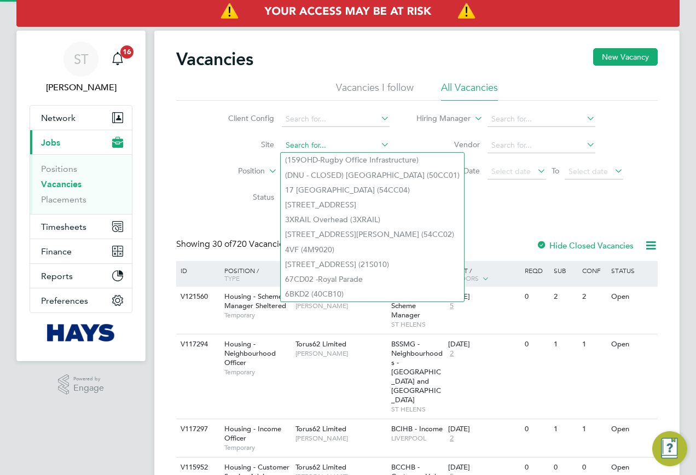
paste input "26CC01"
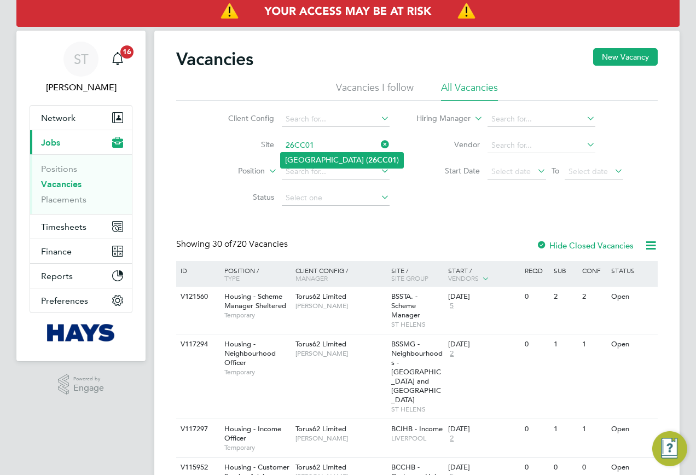
click at [320, 159] on li "Abbeywood Community School ( 26CC01 )" at bounding box center [342, 160] width 123 height 15
type input "Abbeywood Community School (26CC01)"
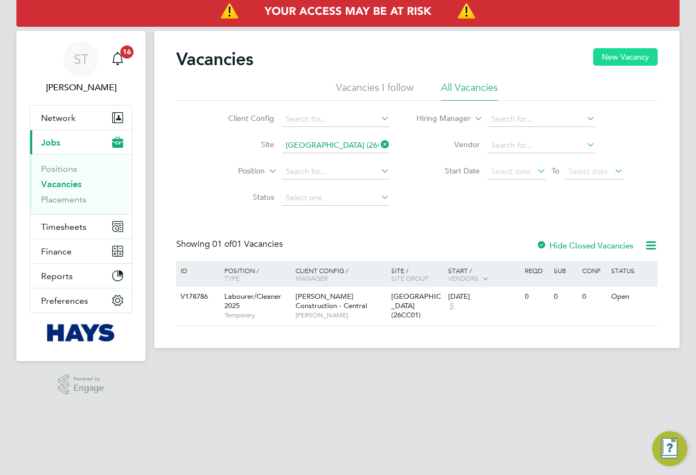
click at [615, 57] on button "New Vacancy" at bounding box center [625, 57] width 65 height 18
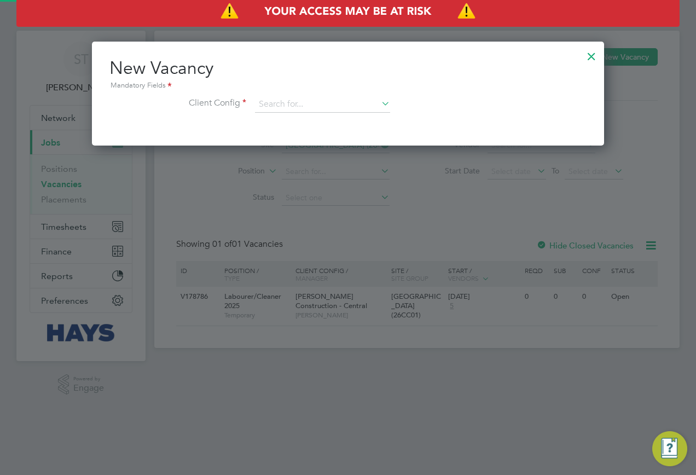
scroll to position [104, 513]
click at [323, 94] on div "New Vacancy Mandatory Fields Client Config" at bounding box center [347, 90] width 477 height 67
click at [304, 100] on input at bounding box center [322, 104] width 135 height 16
click at [294, 122] on li "Morgan Sindall Construction - Central" at bounding box center [328, 120] width 149 height 15
type input "Morgan Sindall Construction - Central"
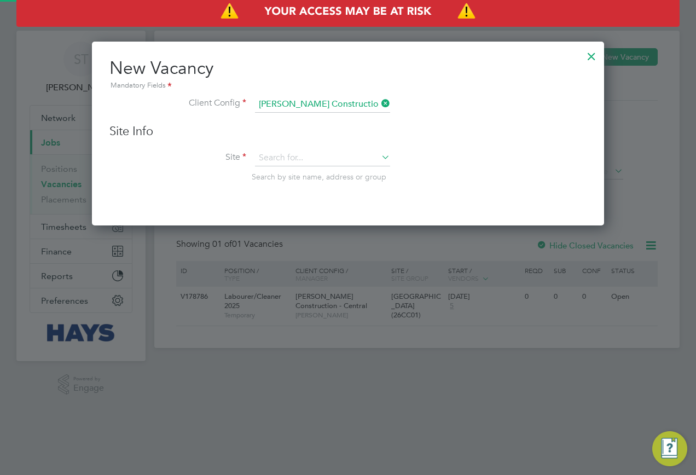
scroll to position [185, 513]
click at [278, 158] on input at bounding box center [322, 158] width 135 height 16
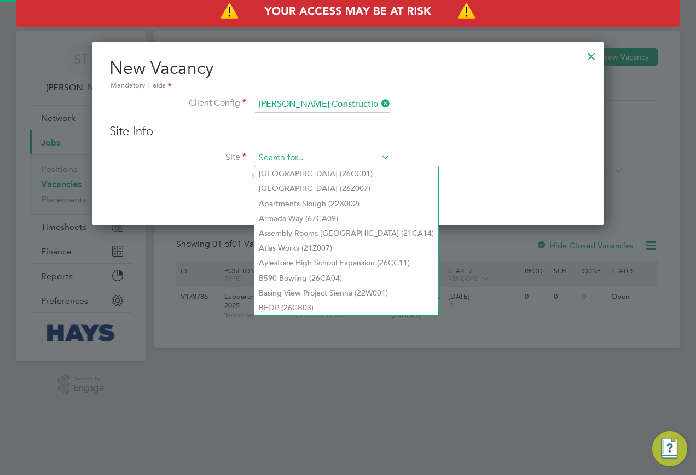
paste input "26CC01"
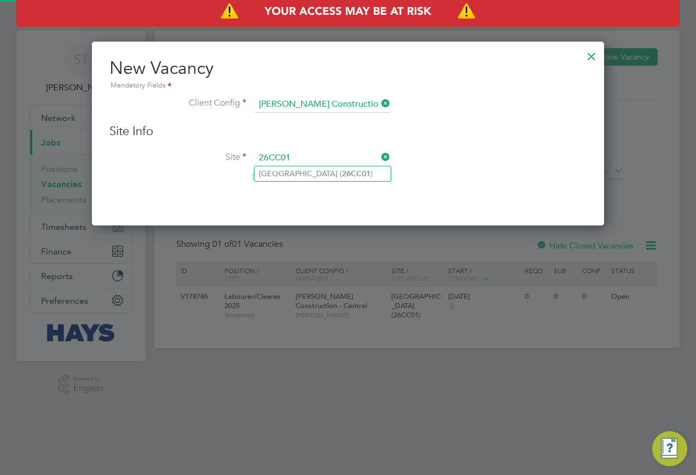
click at [295, 177] on li "Abbeywood Community School ( 26CC01 )" at bounding box center [322, 173] width 136 height 15
type input "Abbeywood Community School (26CC01)"
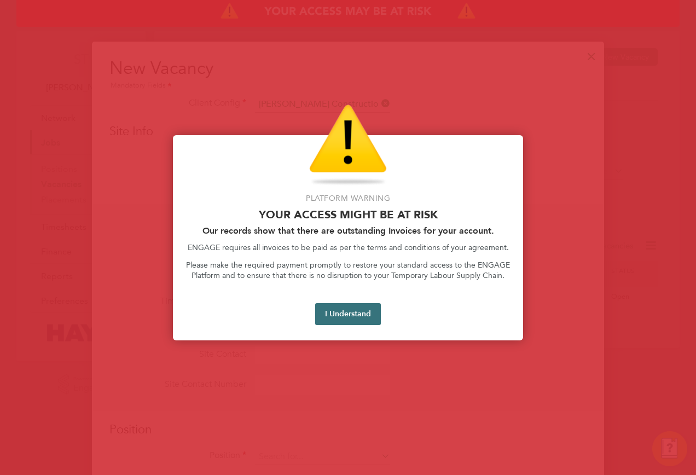
click at [348, 318] on button "I Understand" at bounding box center [348, 314] width 66 height 22
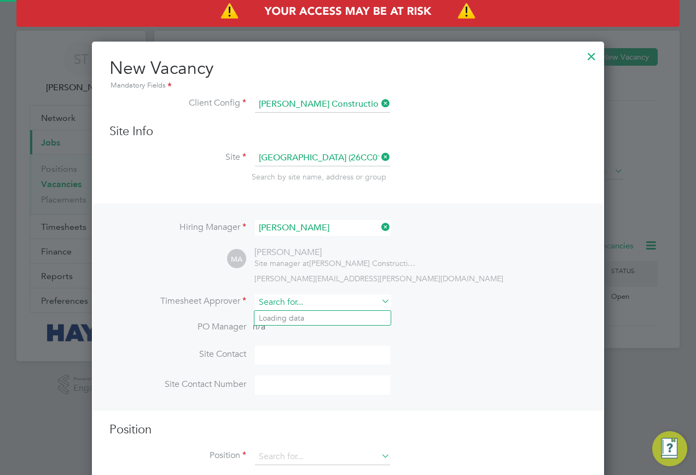
click at [311, 300] on input at bounding box center [322, 302] width 135 height 16
click at [324, 318] on b "Kipling" at bounding box center [337, 317] width 26 height 9
type input "Sam Kipling"
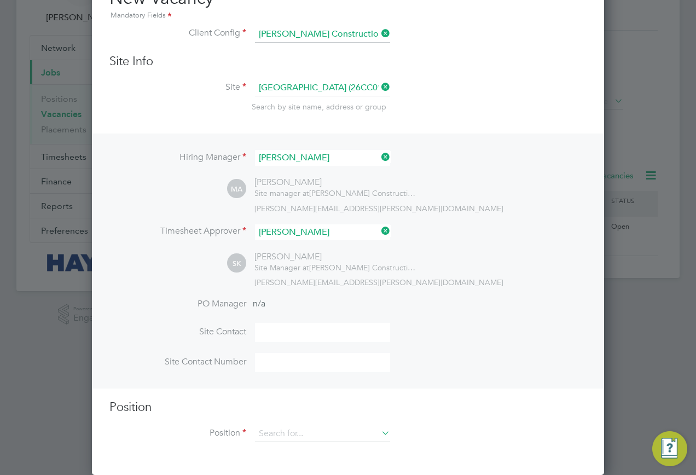
scroll to position [71, 0]
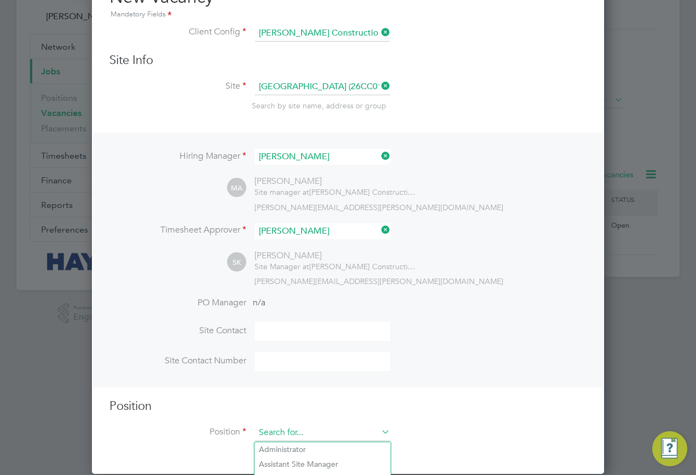
click at [330, 429] on input at bounding box center [322, 433] width 135 height 16
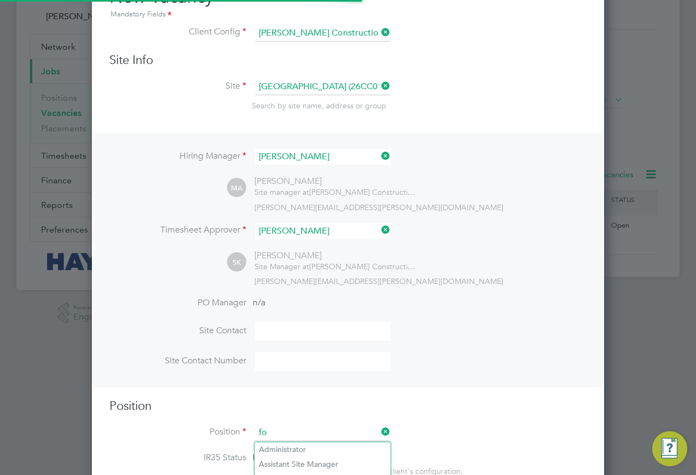
scroll to position [1552, 513]
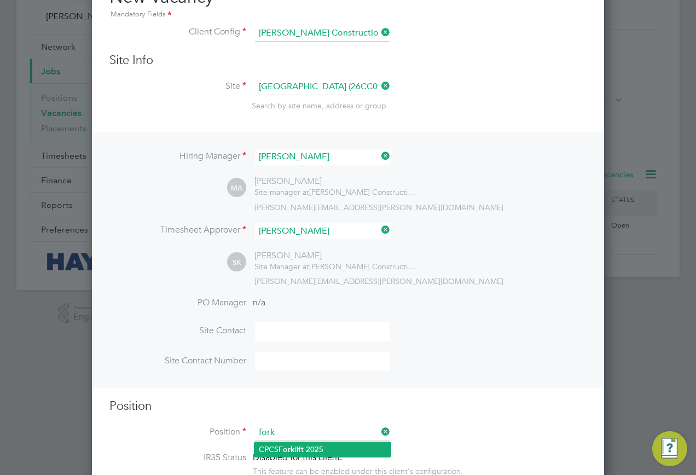
click at [319, 443] on li "CPCS Fork lift 2025" at bounding box center [322, 449] width 136 height 15
type input "CPCS Forklift 2025"
type textarea "Full understanding of all aspects & responsibilities of a Telescopic Handler. E…"
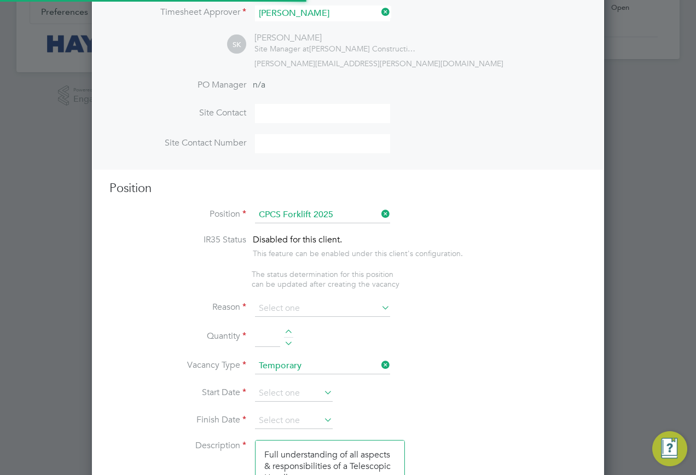
scroll to position [5, 5]
click at [308, 312] on input at bounding box center [322, 307] width 135 height 16
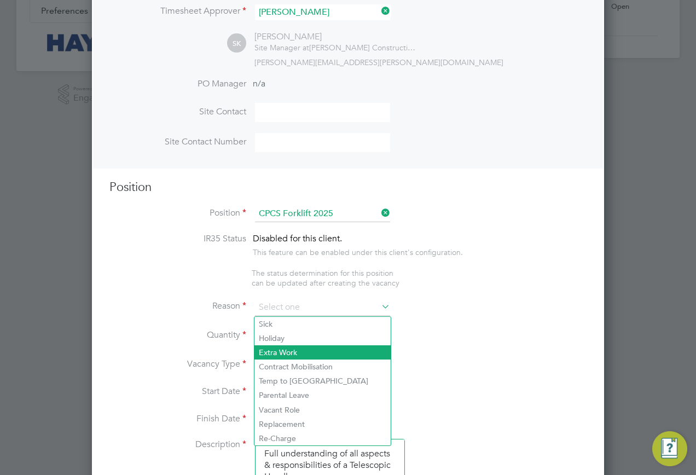
click at [301, 349] on li "Extra Work" at bounding box center [322, 352] width 136 height 14
type input "Extra Work"
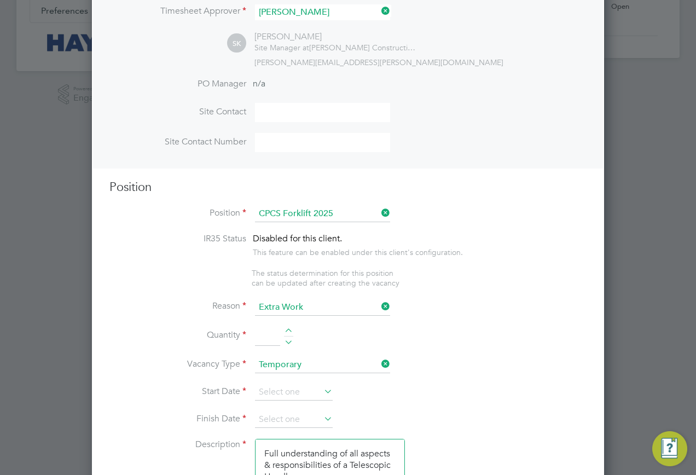
click at [271, 335] on input at bounding box center [267, 337] width 25 height 20
type input "1"
click at [281, 389] on input at bounding box center [294, 392] width 78 height 16
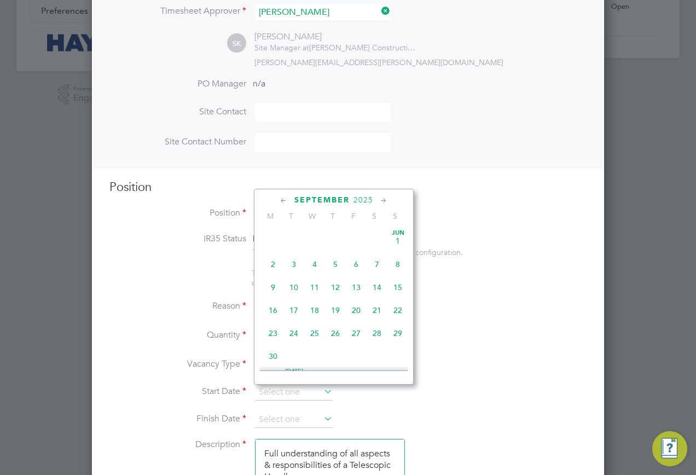
scroll to position [332, 0]
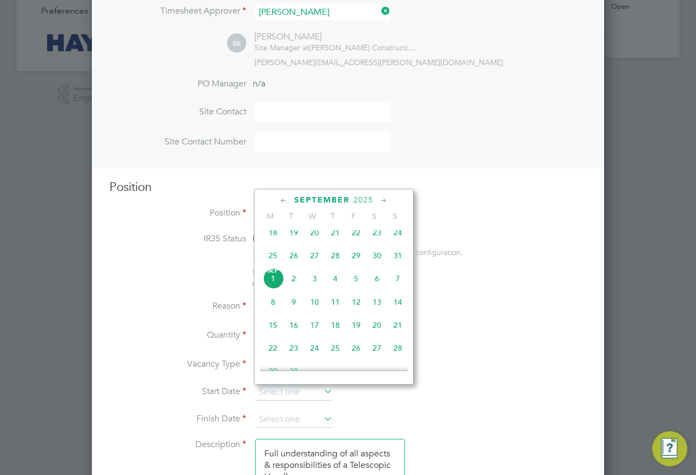
click at [268, 289] on span "[DATE]" at bounding box center [273, 278] width 21 height 21
click at [299, 393] on input "[DATE]" at bounding box center [294, 392] width 78 height 16
click at [354, 264] on span "29" at bounding box center [356, 255] width 21 height 21
type input "[DATE]"
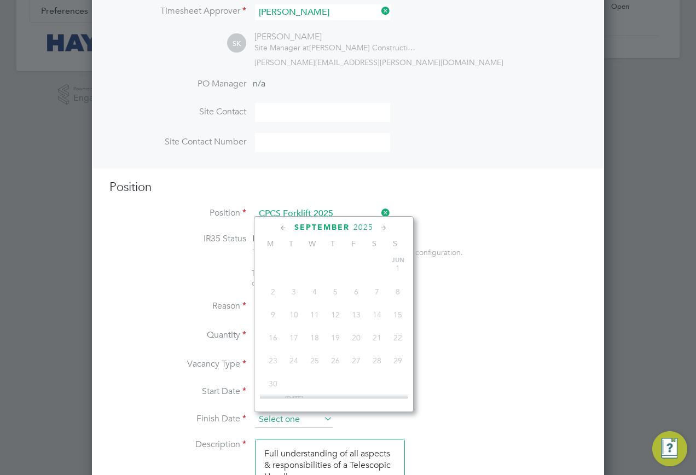
click at [285, 419] on input at bounding box center [294, 419] width 78 height 16
click at [353, 381] on span "26" at bounding box center [356, 375] width 21 height 21
type input "26 Sep 2025"
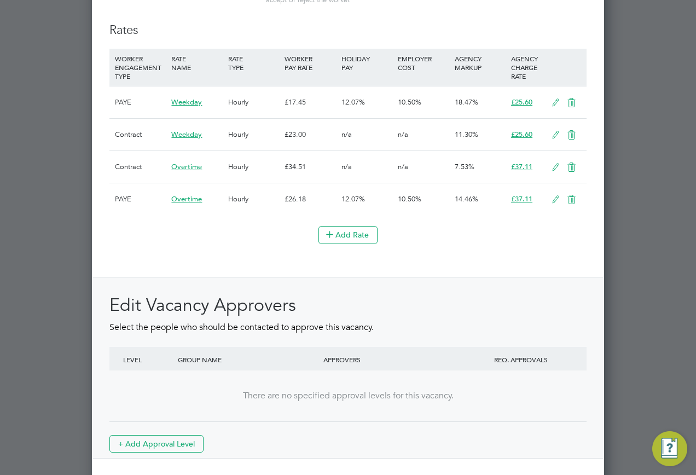
scroll to position [1206, 0]
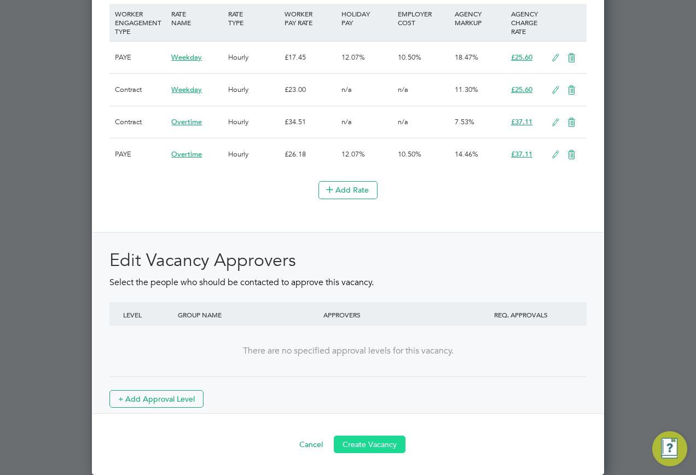
click at [384, 436] on button "Create Vacancy" at bounding box center [370, 444] width 72 height 18
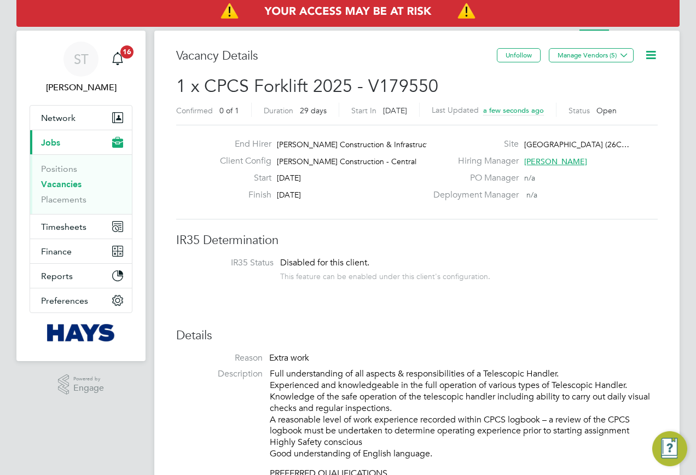
scroll to position [32, 77]
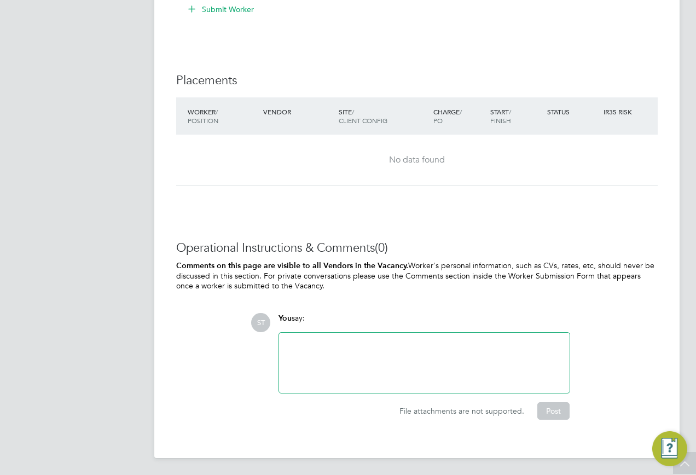
click at [337, 373] on div "Vacancy Saved Your vacancy has been saved. Cancel Okay" at bounding box center [348, 237] width 696 height 475
click at [335, 353] on div at bounding box center [424, 362] width 277 height 47
click at [544, 415] on button "Post" at bounding box center [553, 411] width 32 height 18
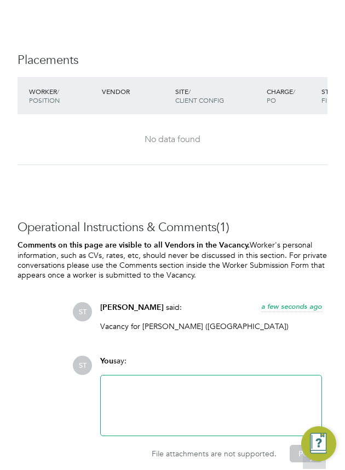
scroll to position [1555, 0]
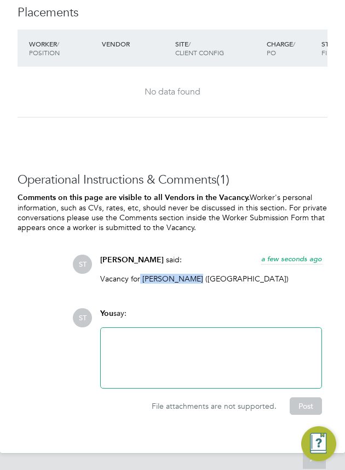
drag, startPoint x: 139, startPoint y: 278, endPoint x: 188, endPoint y: 287, distance: 50.1
click at [188, 287] on div "Vacancy for Antonio Perez (Randstad)" at bounding box center [211, 283] width 222 height 18
copy p "Antonio Perez"
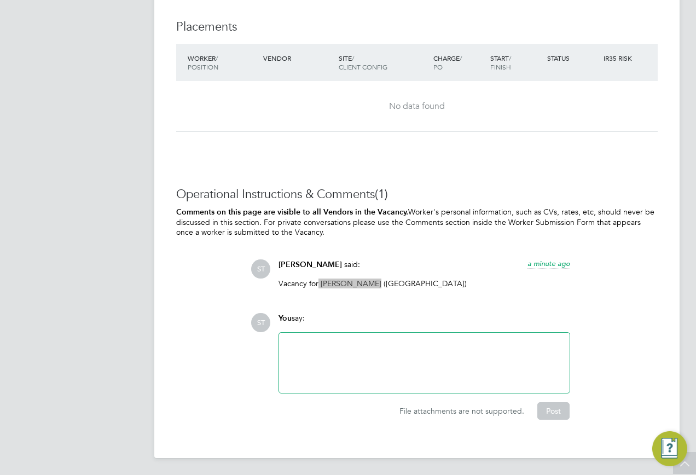
scroll to position [18, 216]
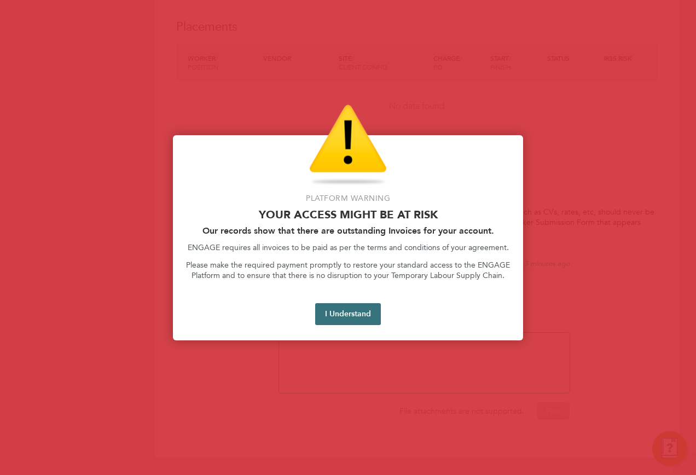
click at [351, 313] on button "I Understand" at bounding box center [348, 314] width 66 height 22
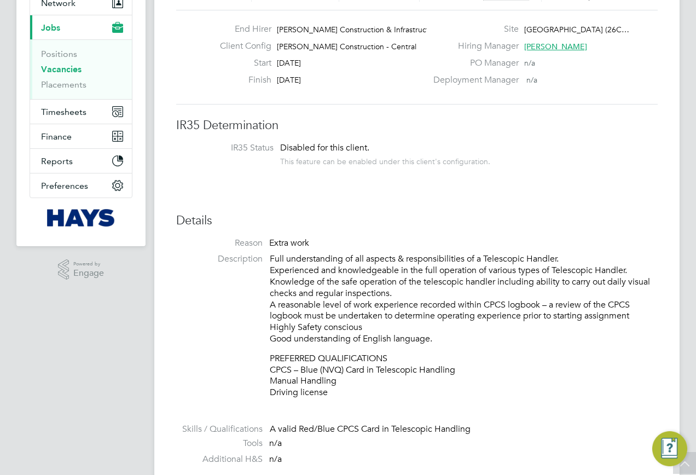
scroll to position [0, 0]
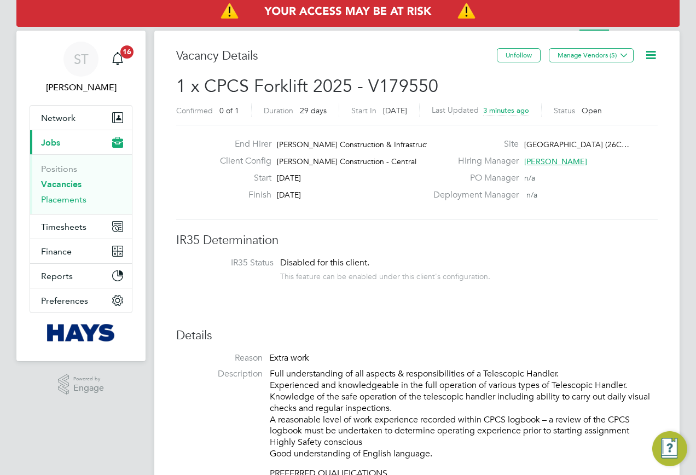
click at [59, 201] on link "Placements" at bounding box center [63, 199] width 45 height 10
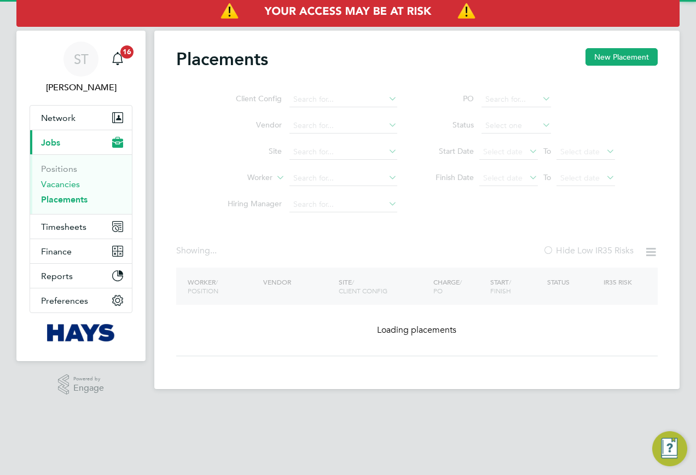
click at [57, 186] on link "Vacancies" at bounding box center [60, 184] width 39 height 10
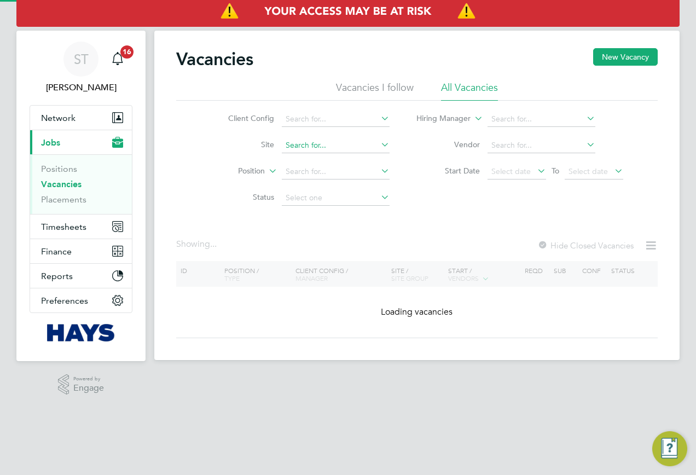
click at [300, 145] on input at bounding box center [336, 145] width 108 height 15
paste input "26CC05"
click at [319, 159] on li "Clydach ALN ( 26CC05 )" at bounding box center [335, 160] width 109 height 15
type input "Clydach ALN (26CC05)"
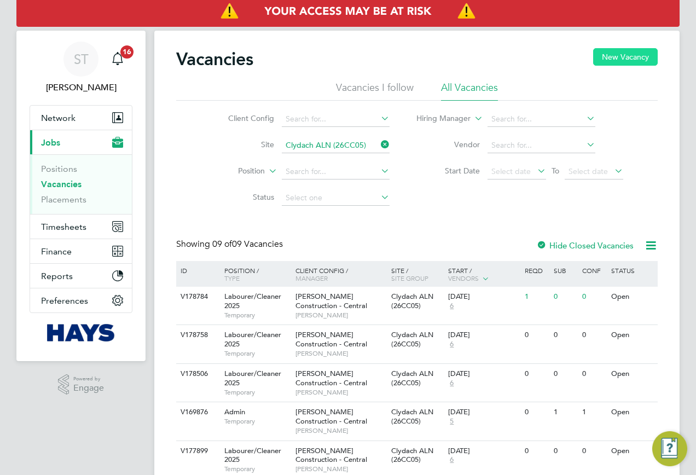
drag, startPoint x: 614, startPoint y: 55, endPoint x: 423, endPoint y: 73, distance: 191.3
click at [613, 54] on button "New Vacancy" at bounding box center [625, 57] width 65 height 18
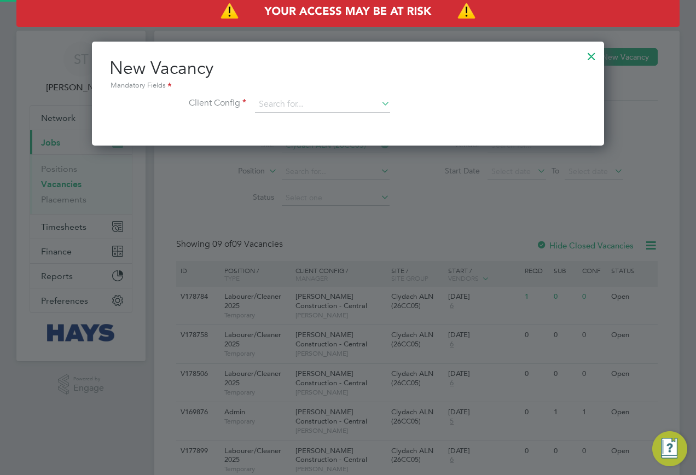
scroll to position [104, 513]
click at [269, 109] on input at bounding box center [322, 104] width 135 height 16
click at [282, 123] on li "Morgan Sindall Construction - Cent ral" at bounding box center [328, 120] width 148 height 15
type input "Morgan Sindall Construction - Central"
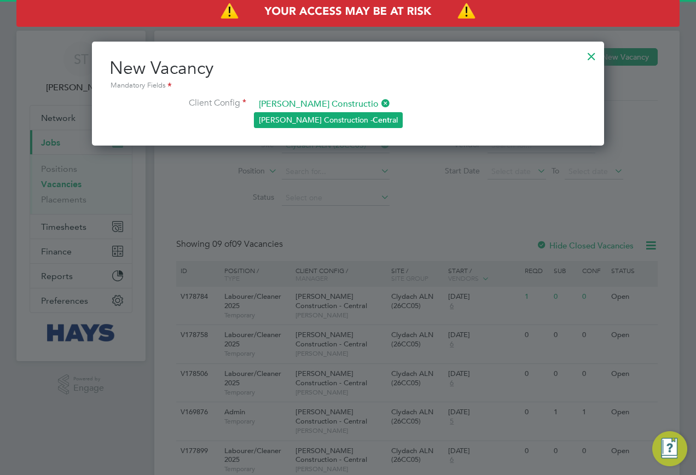
scroll to position [185, 513]
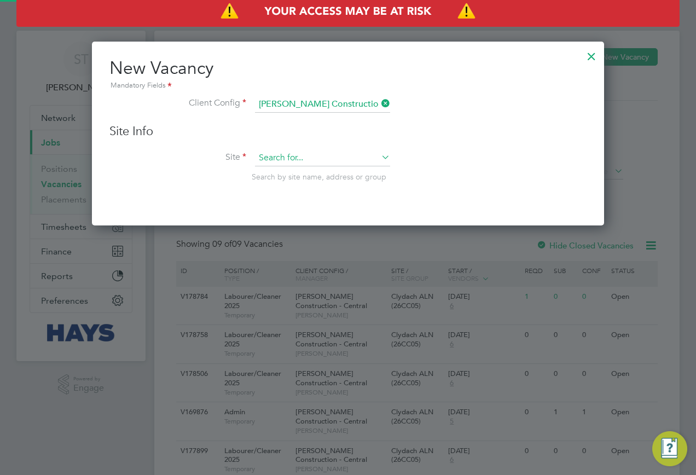
click at [275, 153] on input at bounding box center [322, 158] width 135 height 16
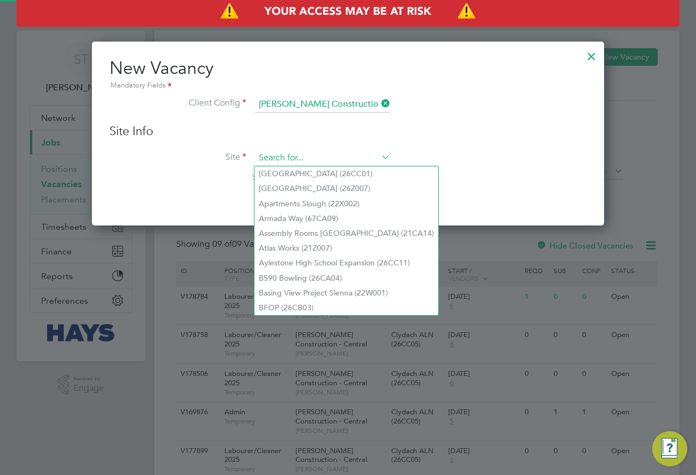
paste input "26CC05"
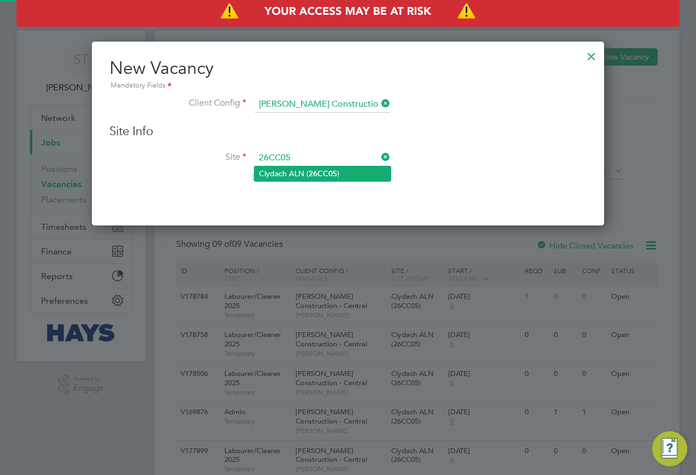
click at [279, 170] on li "Clydach ALN ( 26CC05 )" at bounding box center [322, 173] width 136 height 15
type input "Clydach ALN (26CC05)"
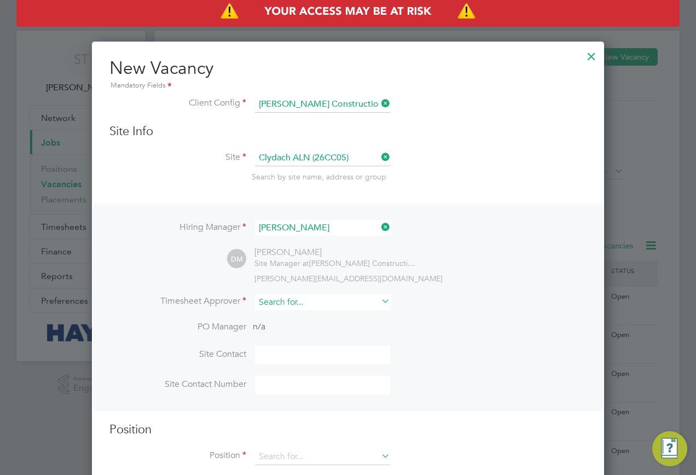
click at [322, 303] on input at bounding box center [322, 302] width 135 height 16
click at [308, 316] on li "Daf ydd Morris" at bounding box center [322, 318] width 136 height 15
type input "Dafydd Morris"
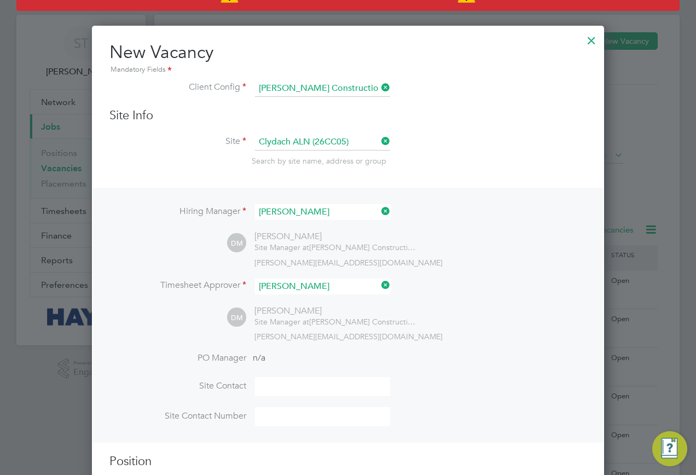
scroll to position [164, 0]
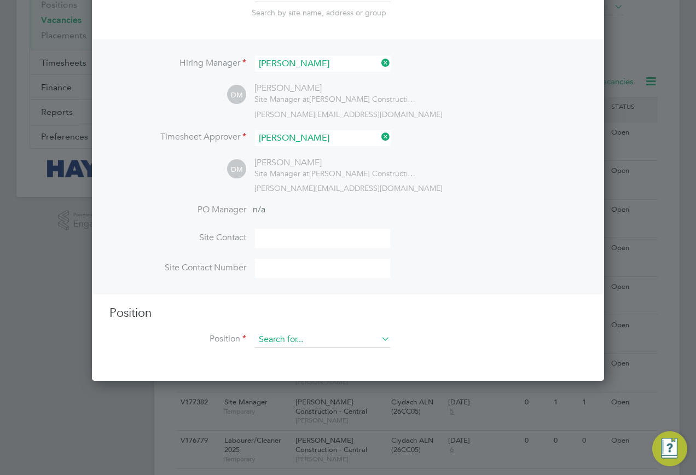
click at [278, 333] on input at bounding box center [322, 340] width 135 height 16
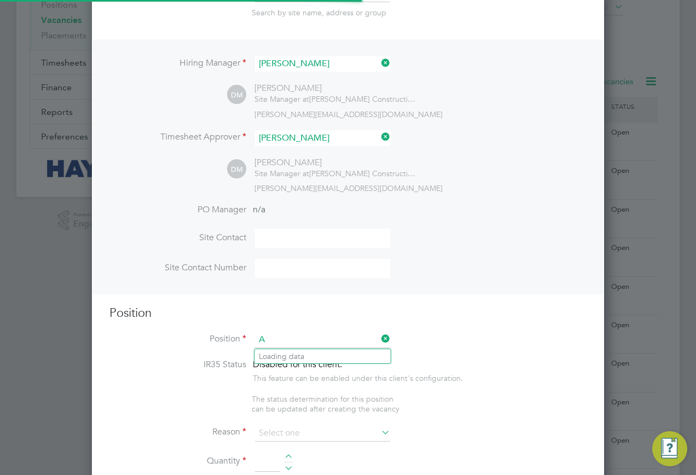
scroll to position [1552, 513]
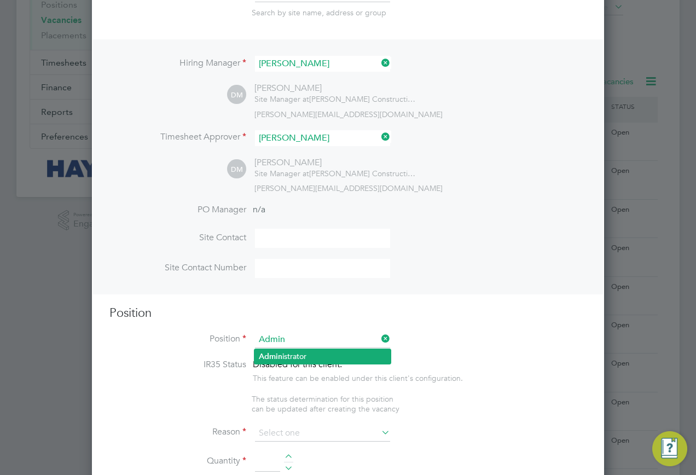
click at [297, 352] on li "Admin istrator" at bounding box center [322, 356] width 136 height 15
type input "Administrator"
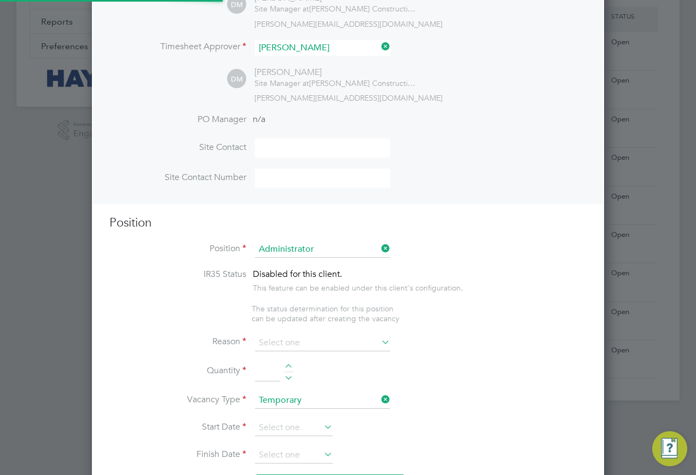
scroll to position [32, 57]
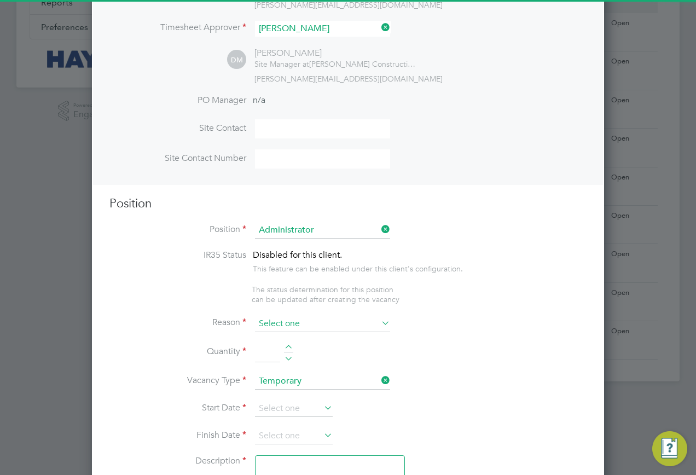
click at [291, 328] on input at bounding box center [322, 324] width 135 height 16
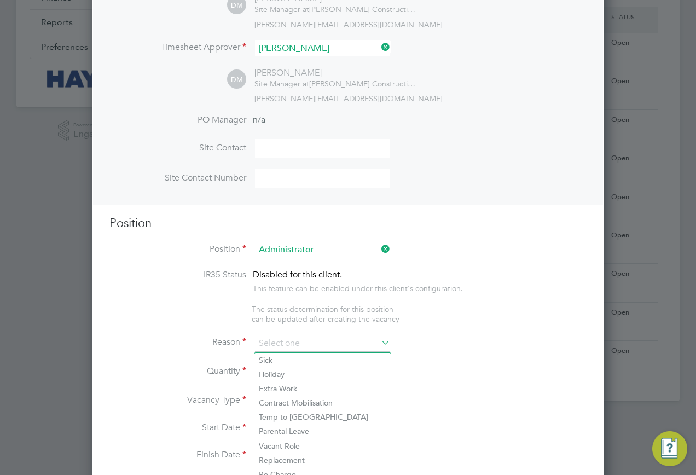
scroll to position [219, 0]
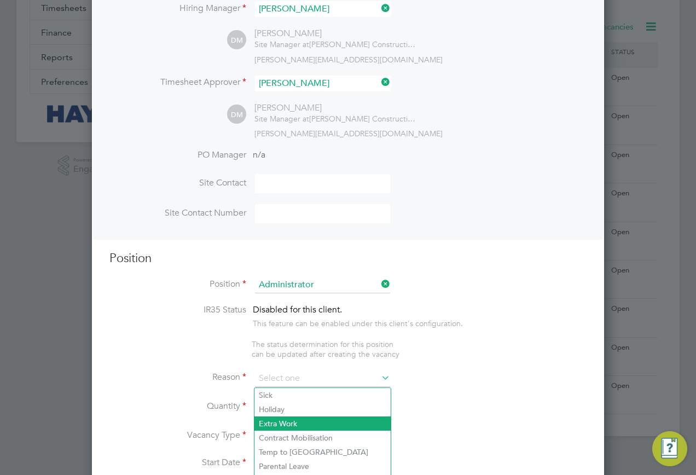
click at [282, 422] on li "Extra Work" at bounding box center [322, 423] width 136 height 14
type input "Extra Work"
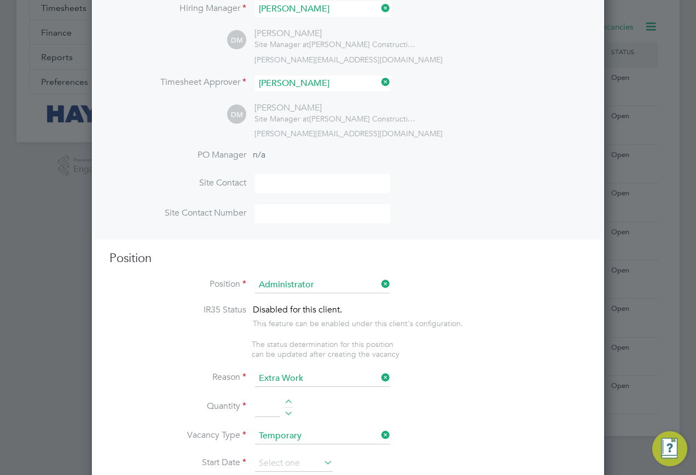
click at [259, 411] on input at bounding box center [267, 408] width 25 height 20
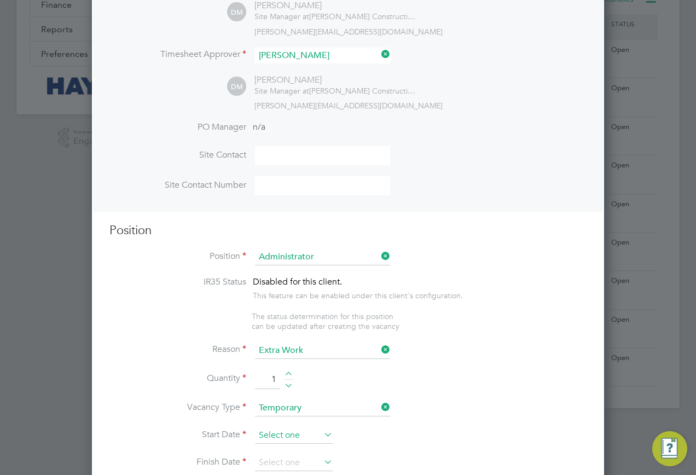
scroll to position [274, 0]
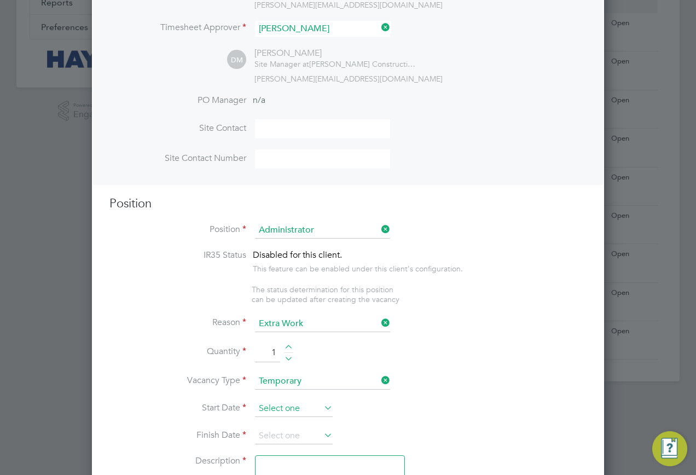
type input "1"
click at [294, 407] on input at bounding box center [294, 408] width 78 height 16
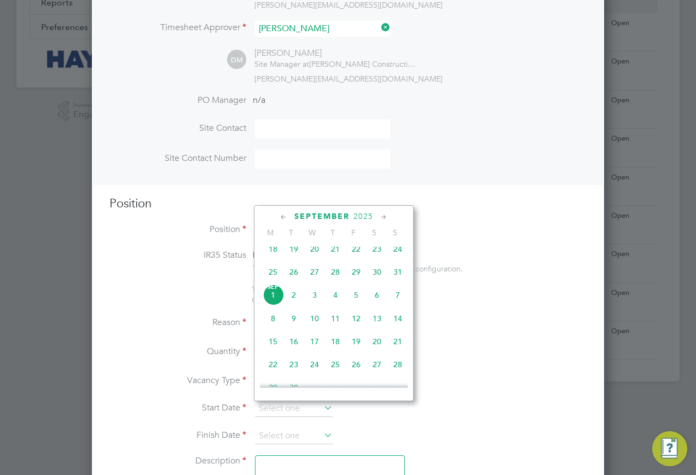
click at [265, 290] on span "Sep" at bounding box center [273, 286] width 21 height 5
type input "[DATE]"
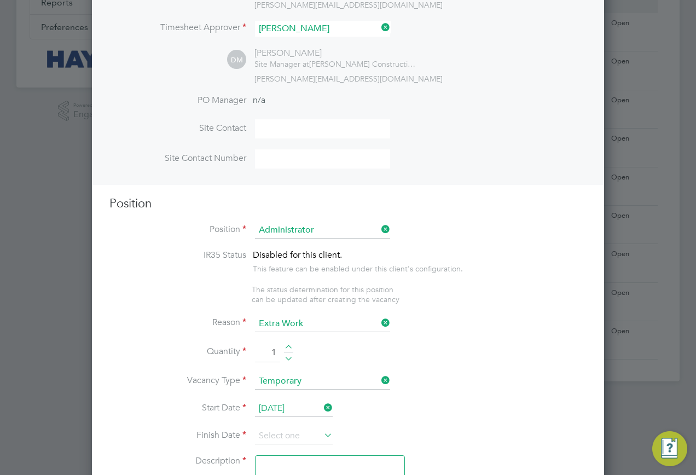
scroll to position [492, 0]
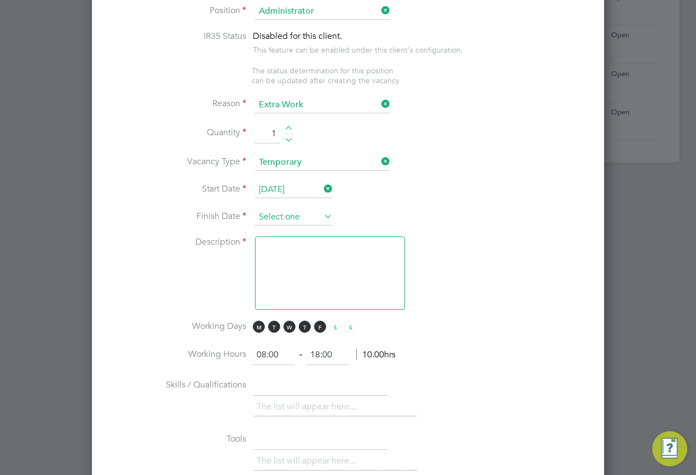
click at [262, 212] on input at bounding box center [294, 217] width 78 height 16
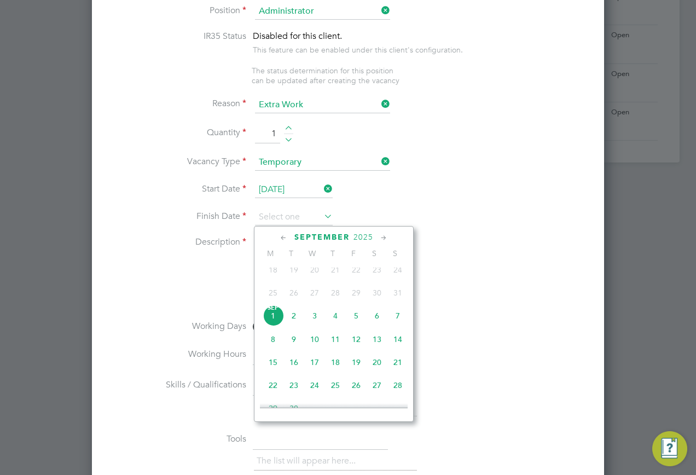
scroll to position [386, 0]
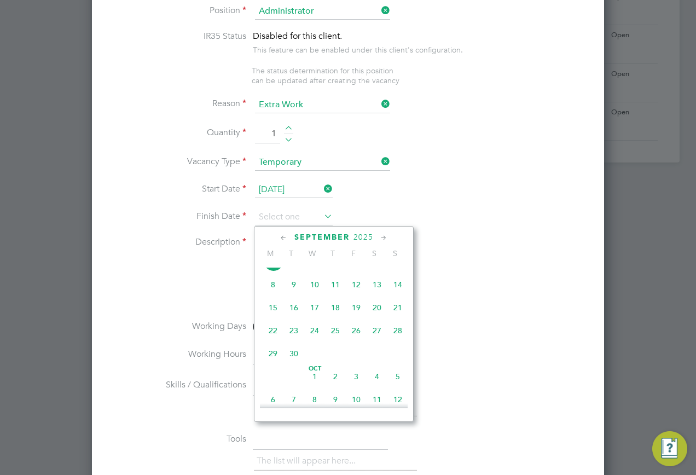
click at [274, 364] on span "29" at bounding box center [273, 353] width 21 height 21
type input "[DATE]"
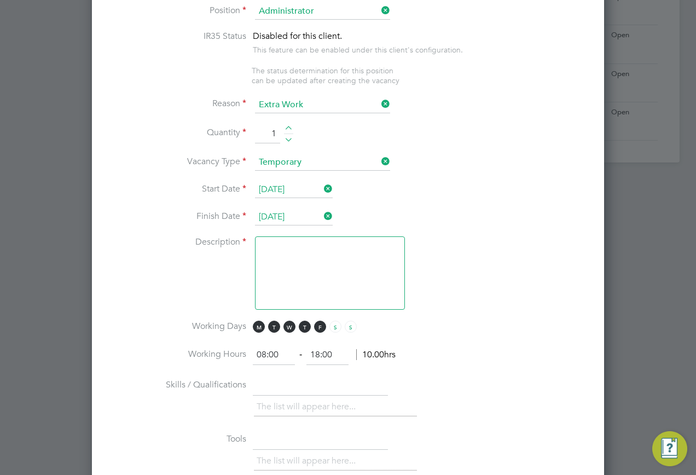
click at [347, 277] on textarea at bounding box center [330, 272] width 150 height 73
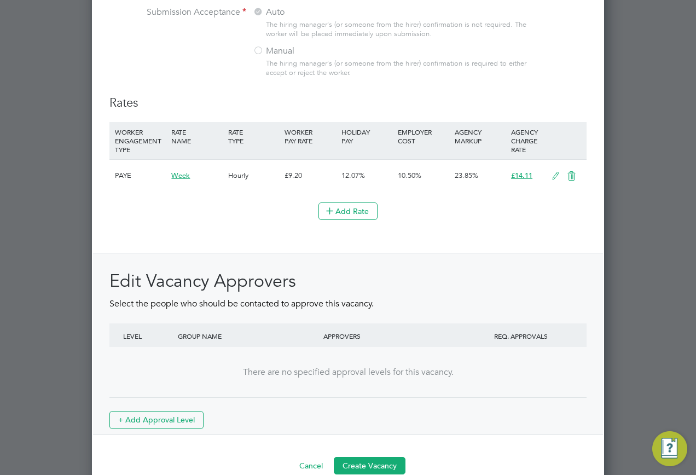
scroll to position [1100, 0]
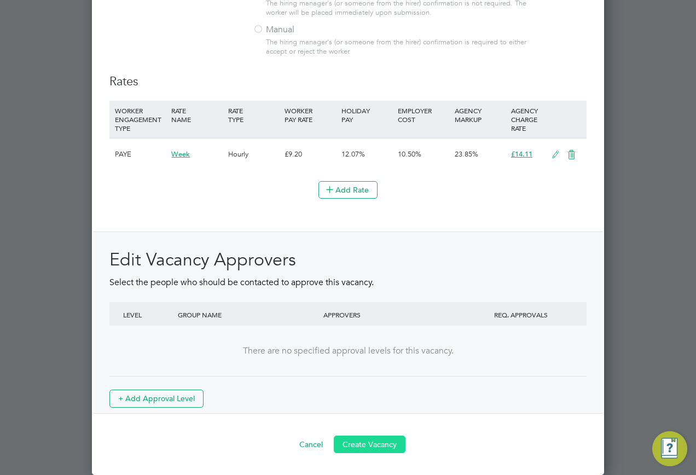
type textarea "."
click at [375, 444] on button "Create Vacancy" at bounding box center [370, 444] width 72 height 18
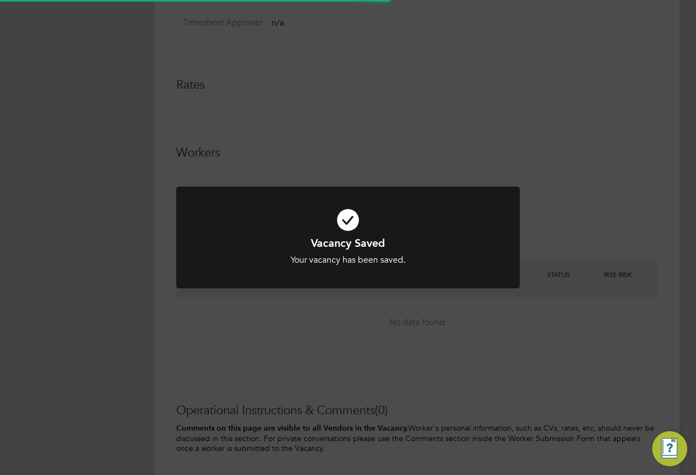
scroll to position [5, 5]
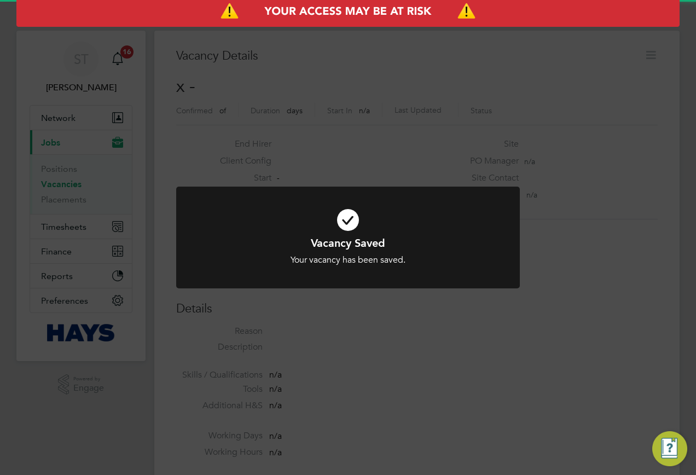
click at [538, 312] on div "Vacancy Saved Your vacancy has been saved. Cancel Okay" at bounding box center [348, 237] width 696 height 475
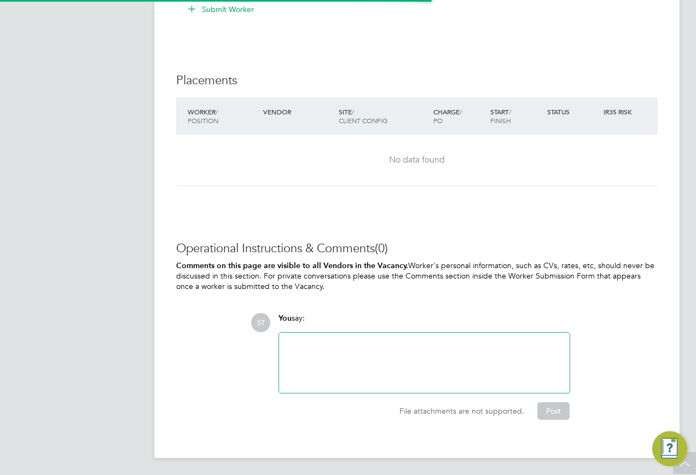
click at [376, 365] on div at bounding box center [424, 362] width 277 height 47
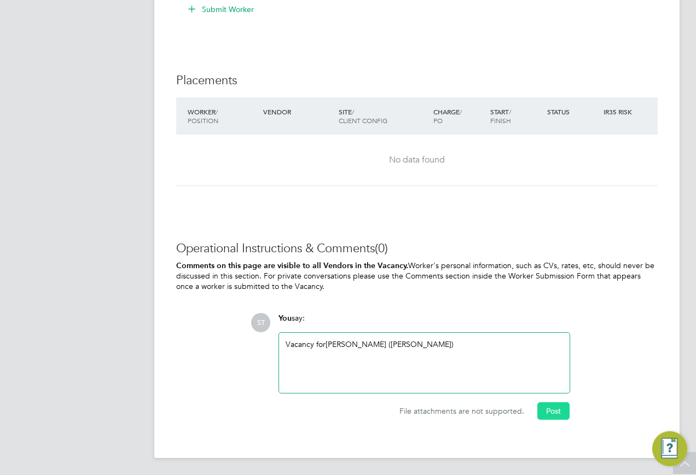
click at [557, 410] on button "Post" at bounding box center [553, 411] width 32 height 18
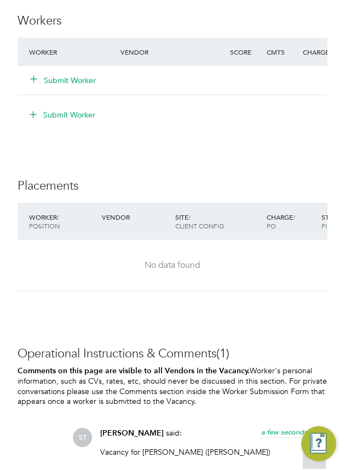
scroll to position [1268, 0]
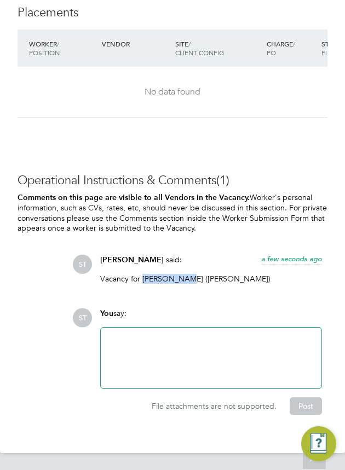
drag, startPoint x: 142, startPoint y: 277, endPoint x: 183, endPoint y: 278, distance: 41.0
click at [183, 278] on p "Vacancy for Tanya Gleed (Hays)" at bounding box center [211, 279] width 222 height 10
copy p "Tanya Gleed"
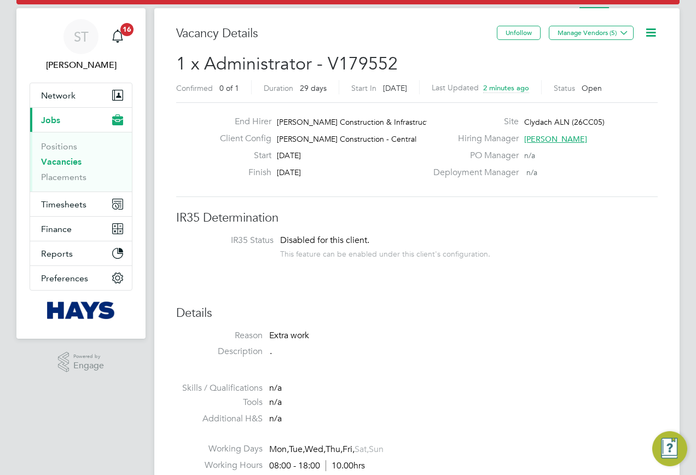
scroll to position [0, 0]
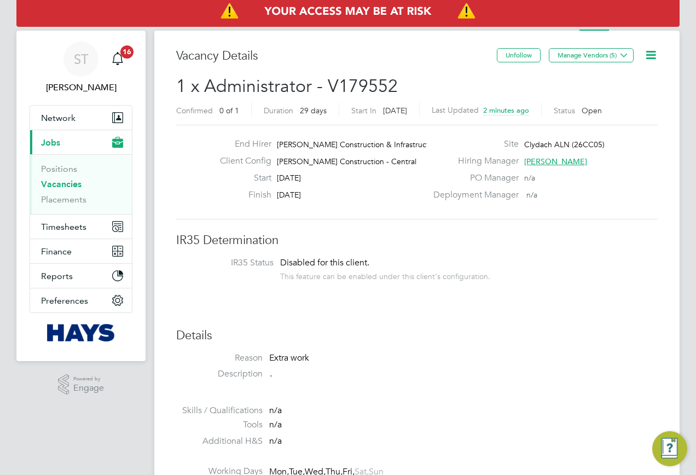
click at [52, 185] on link "Vacancies" at bounding box center [61, 184] width 40 height 10
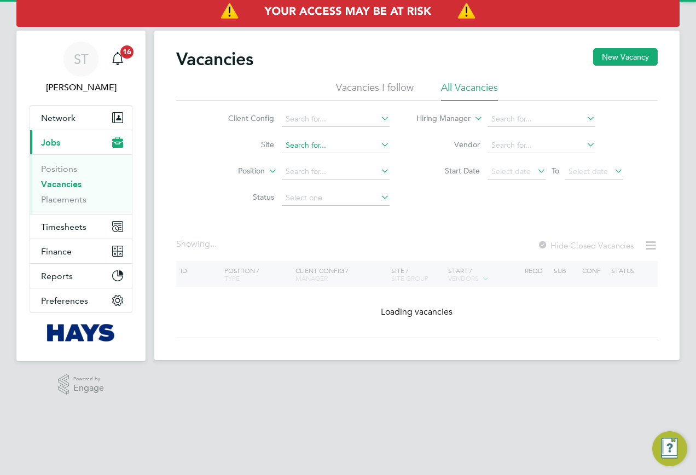
click at [305, 140] on input at bounding box center [336, 145] width 108 height 15
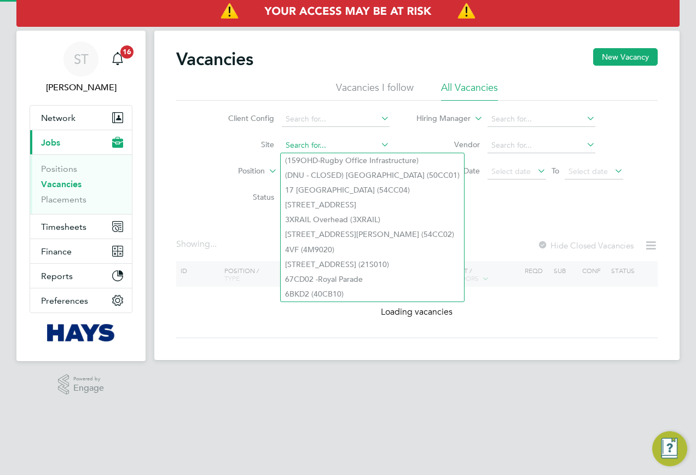
paste input "75CB04"
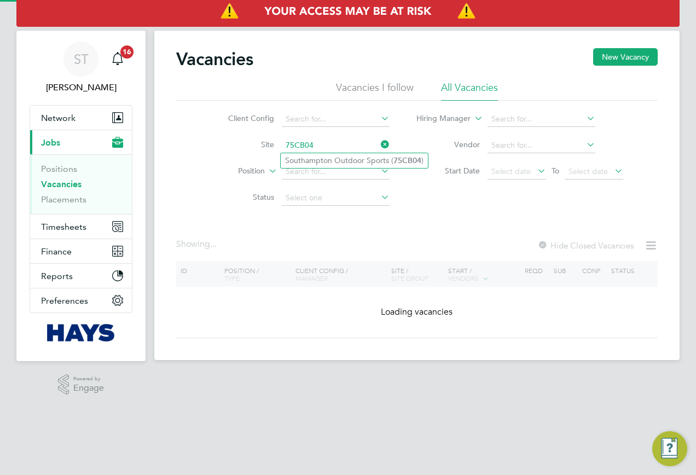
click at [313, 162] on li "Southampton Outdoor Sports ( 75CB04 )" at bounding box center [354, 160] width 147 height 15
type input "Southampton Outdoor Sports (75CB04)"
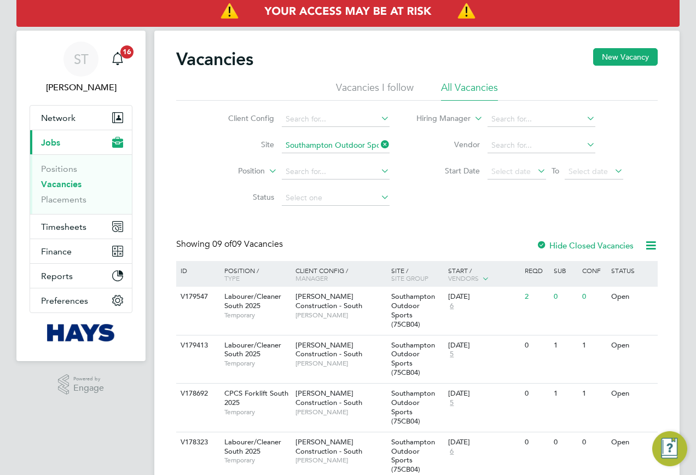
drag, startPoint x: 603, startPoint y: 59, endPoint x: 570, endPoint y: 64, distance: 33.8
click at [602, 58] on button "New Vacancy" at bounding box center [625, 57] width 65 height 18
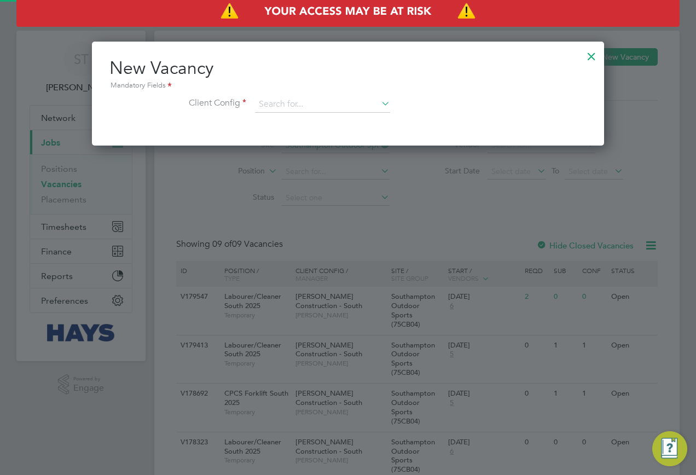
scroll to position [104, 513]
click at [342, 100] on input at bounding box center [322, 104] width 135 height 16
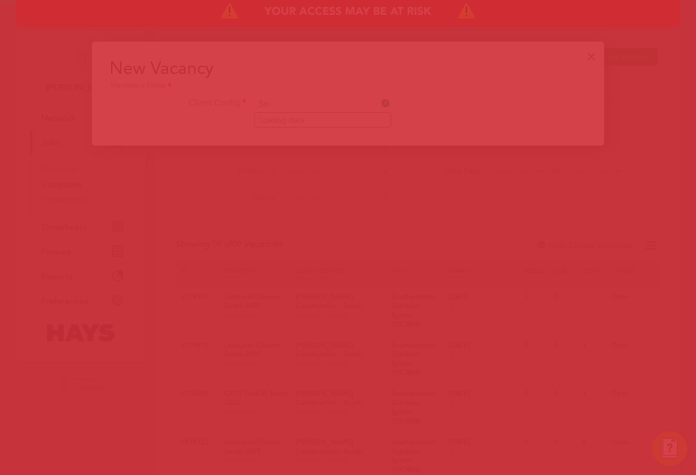
type input "So"
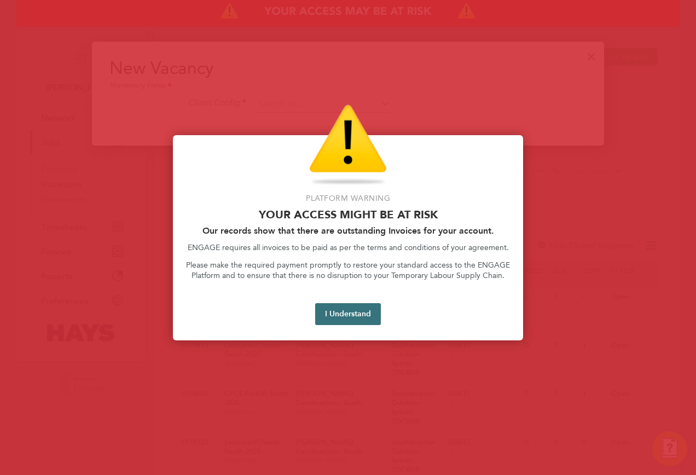
click at [317, 314] on button "I Understand" at bounding box center [348, 314] width 66 height 22
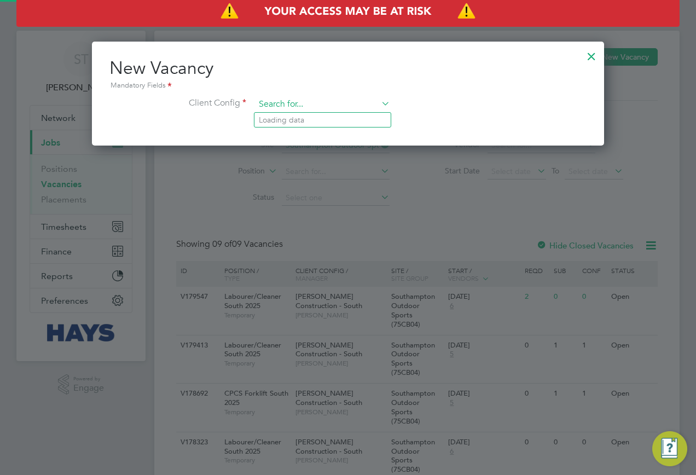
click at [263, 103] on input at bounding box center [322, 104] width 135 height 16
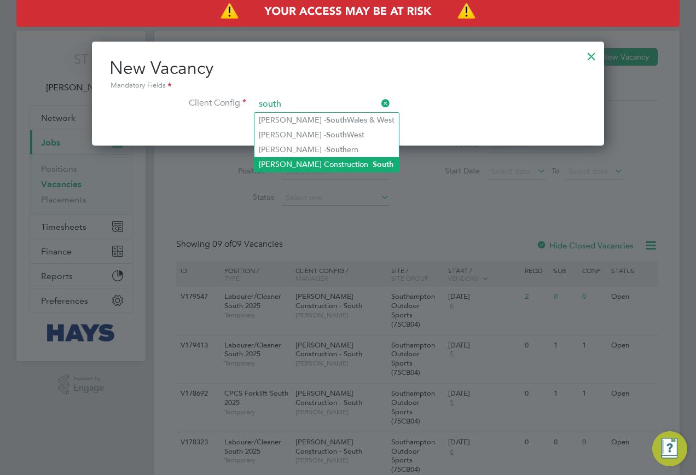
click at [277, 159] on li "Morgan Sindall Construction - South" at bounding box center [326, 164] width 144 height 15
type input "Morgan Sindall Construction - South"
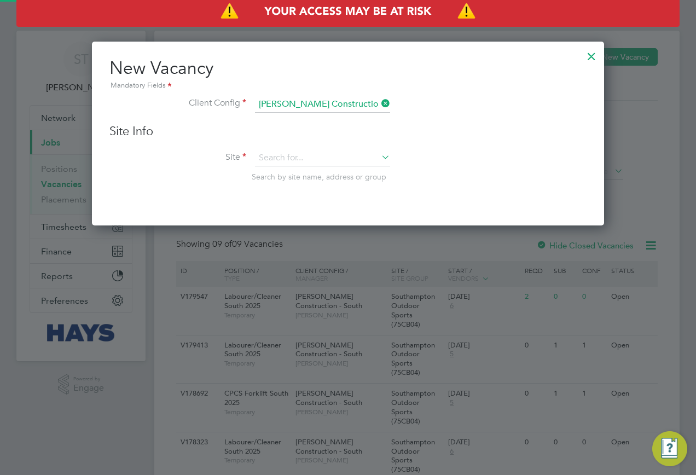
click at [278, 148] on div "Site Info Site Search by site name, address or group" at bounding box center [347, 164] width 477 height 80
click at [271, 149] on div "Site Info Site Search by site name, address or group" at bounding box center [347, 164] width 477 height 80
click at [270, 158] on input at bounding box center [322, 158] width 135 height 16
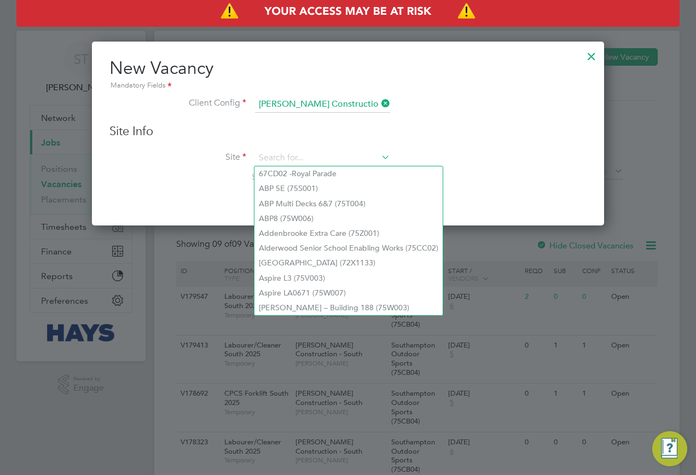
paste input "75CB04"
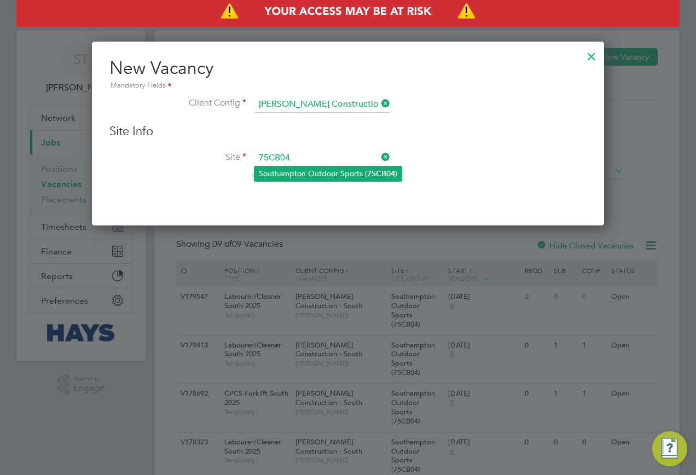
click at [267, 177] on li "Southampton Outdoor Sports ( 75CB04 )" at bounding box center [327, 173] width 147 height 15
type input "Southampton Outdoor Sports (75CB04)"
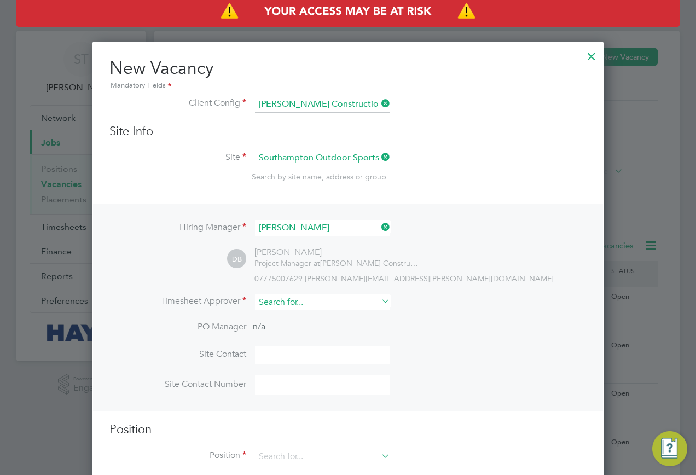
click at [276, 303] on input at bounding box center [322, 302] width 135 height 16
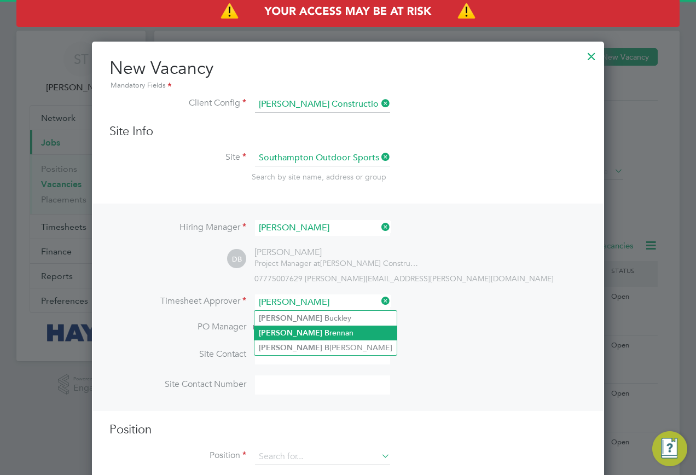
click at [278, 333] on b "Danny" at bounding box center [290, 332] width 63 height 9
type input "Danny Brennan"
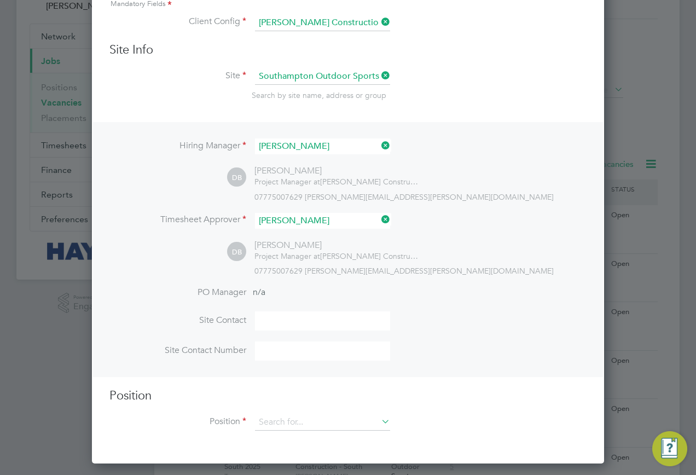
scroll to position [204, 0]
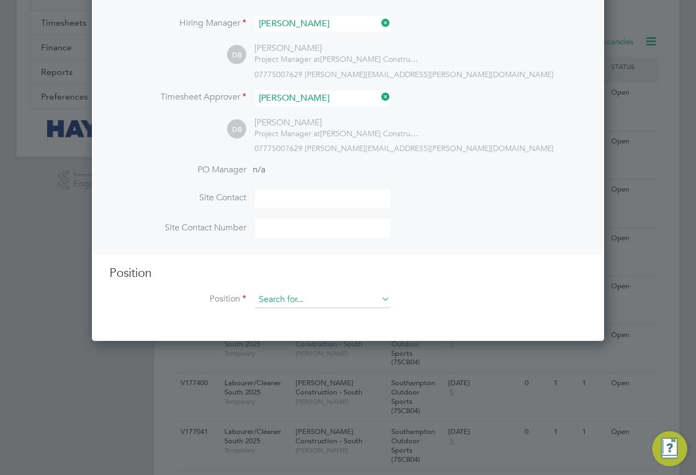
click at [307, 294] on input at bounding box center [322, 300] width 135 height 16
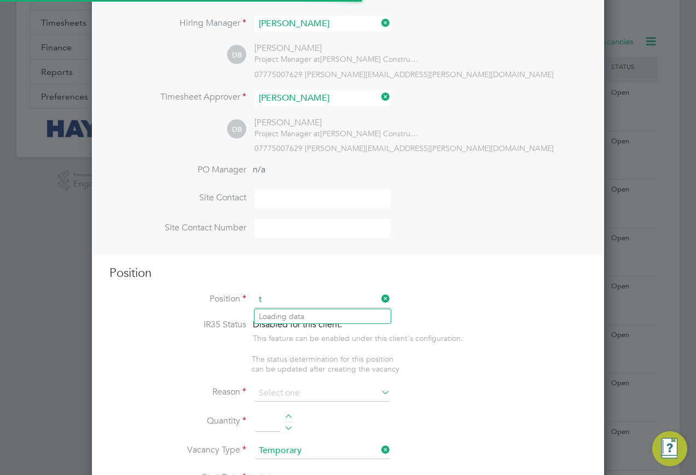
scroll to position [1552, 513]
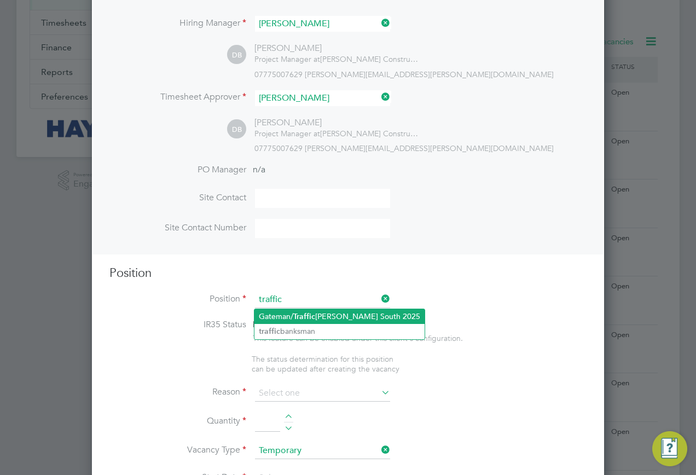
click at [303, 316] on b "Traffic" at bounding box center [304, 316] width 22 height 9
type input "Gateman/Traffic Marshall South 2025"
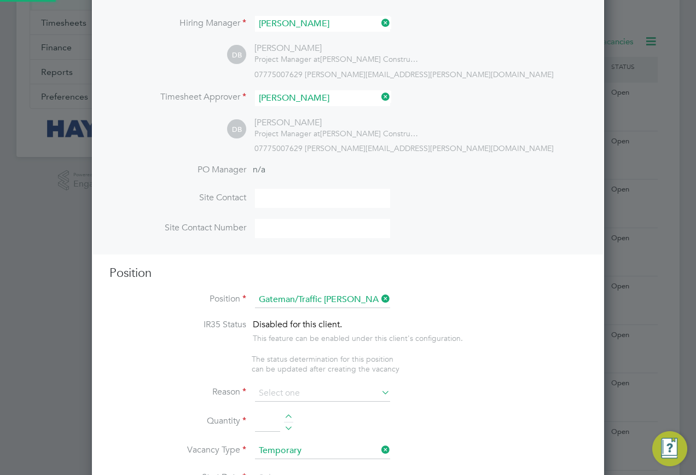
type textarea "Duties as general labourer, but will control access to site and sign vehicles i…"
click at [294, 391] on input at bounding box center [322, 393] width 135 height 16
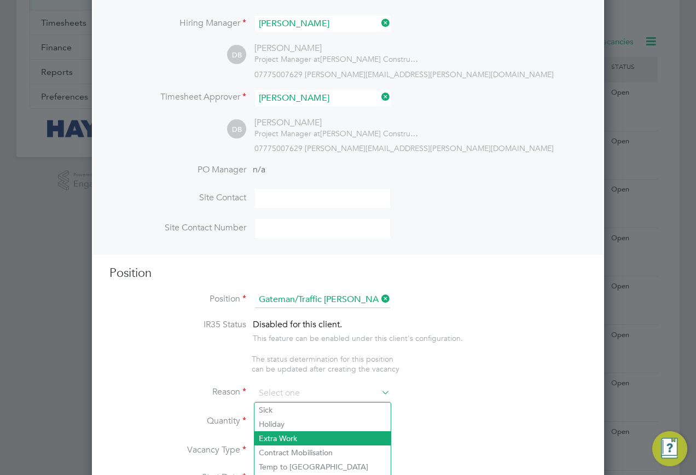
click at [284, 435] on li "Extra Work" at bounding box center [322, 438] width 136 height 14
type input "Extra Work"
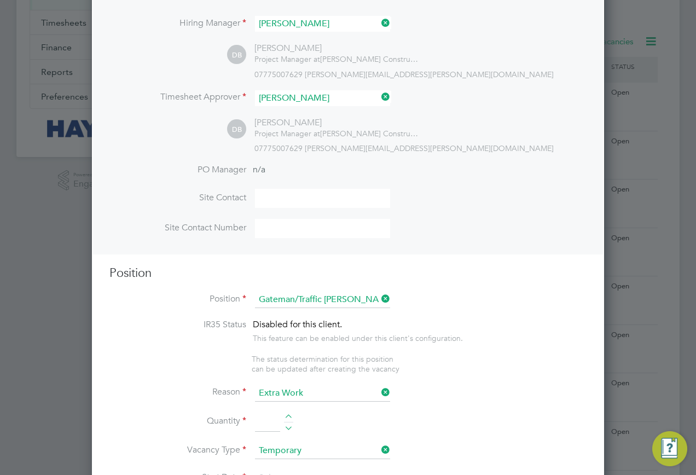
click at [270, 426] on input at bounding box center [267, 423] width 25 height 20
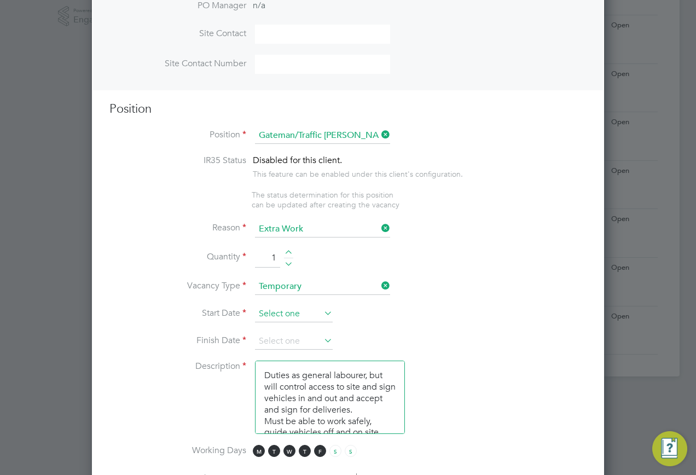
type input "1"
click at [300, 312] on input at bounding box center [294, 314] width 78 height 16
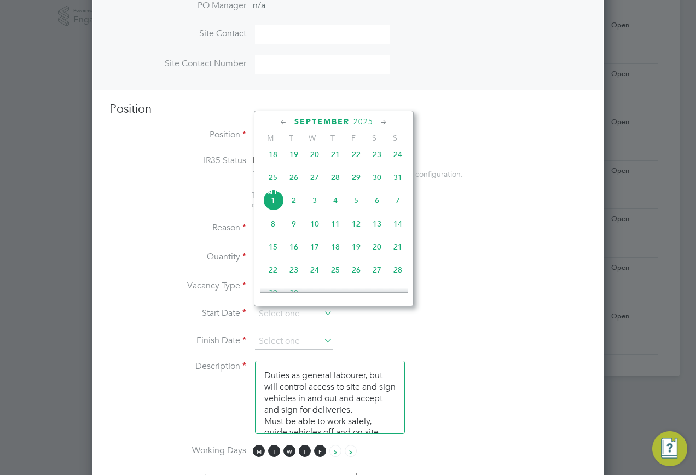
click at [272, 211] on span "[DATE]" at bounding box center [273, 200] width 21 height 21
type input "[DATE]"
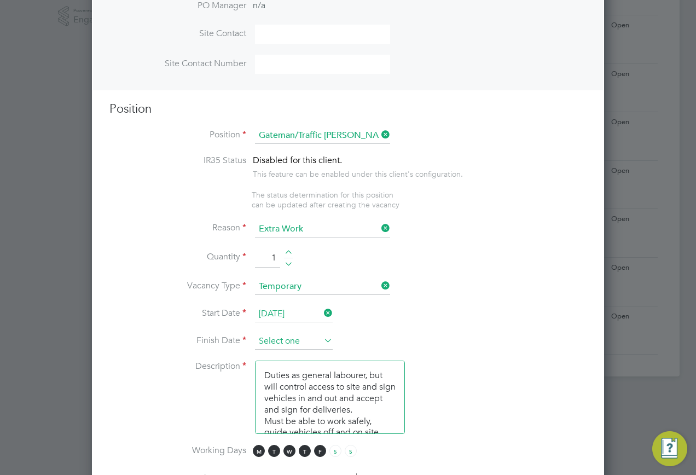
click at [308, 336] on input at bounding box center [294, 341] width 78 height 16
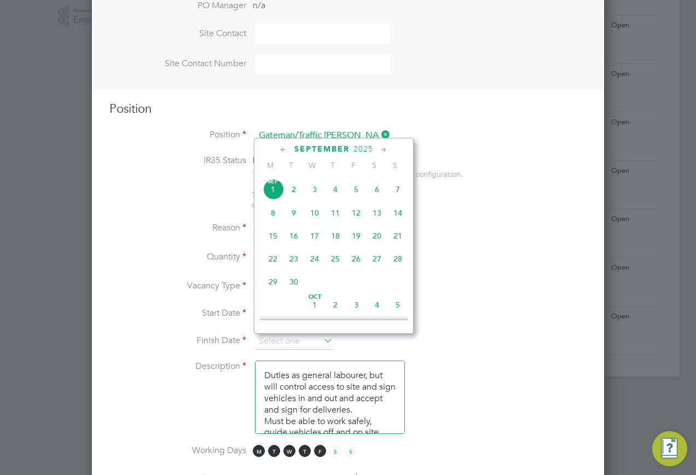
scroll to position [386, 0]
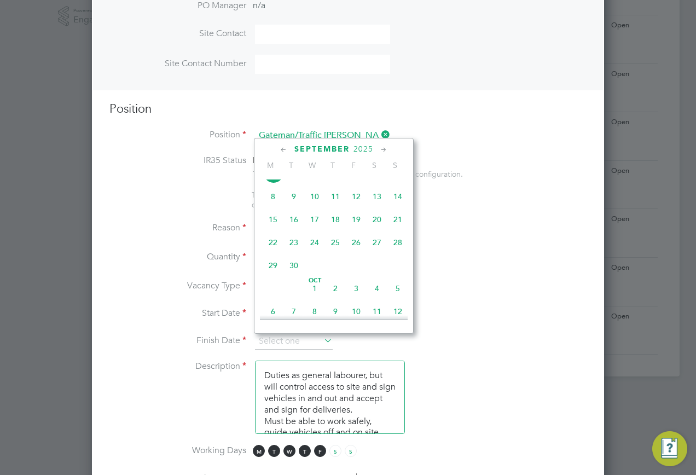
click at [270, 274] on span "29" at bounding box center [273, 265] width 21 height 21
type input "[DATE]"
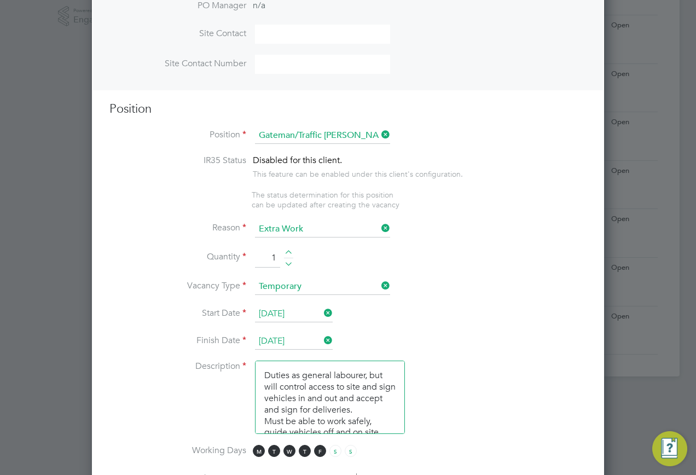
scroll to position [116, 0]
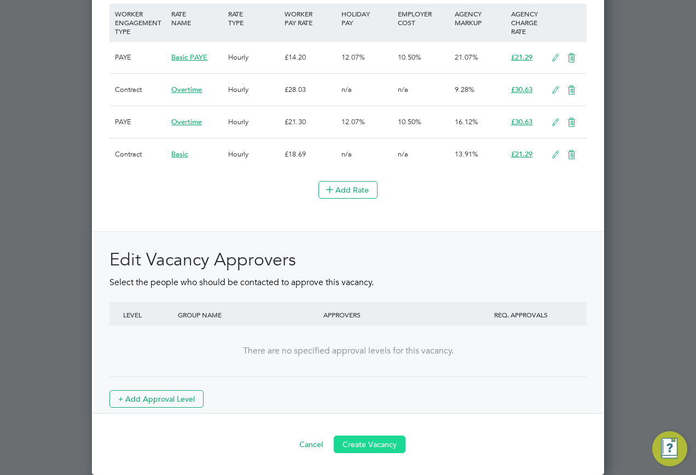
click at [358, 438] on button "Create Vacancy" at bounding box center [370, 444] width 72 height 18
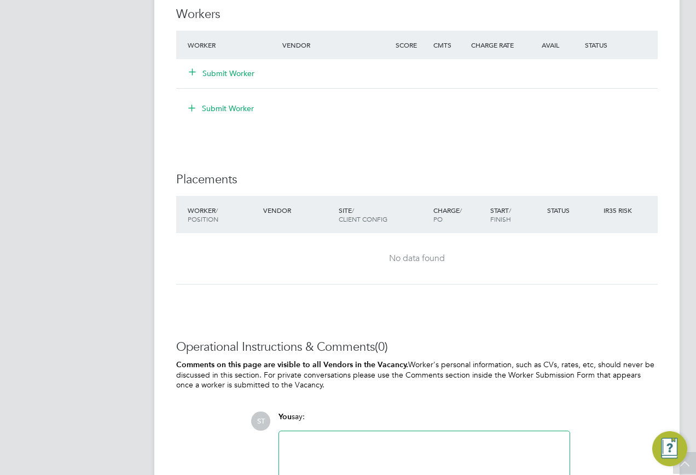
click at [311, 454] on div "Vacancy Saved Your vacancy has been saved. Cancel Okay" at bounding box center [348, 237] width 696 height 475
click at [315, 445] on div at bounding box center [424, 461] width 277 height 47
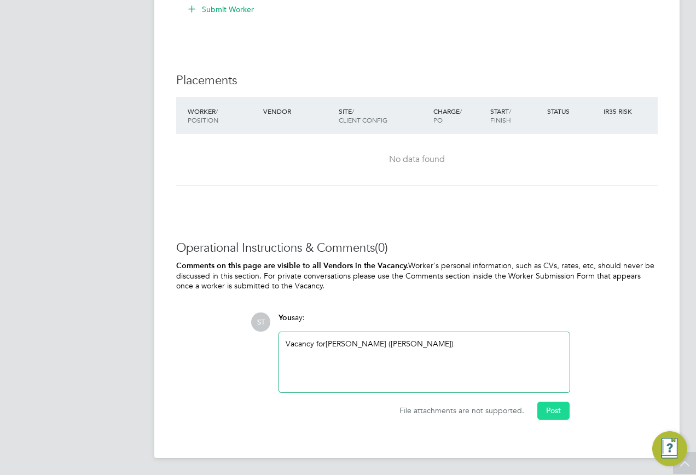
click at [538, 406] on button "Post" at bounding box center [553, 411] width 32 height 18
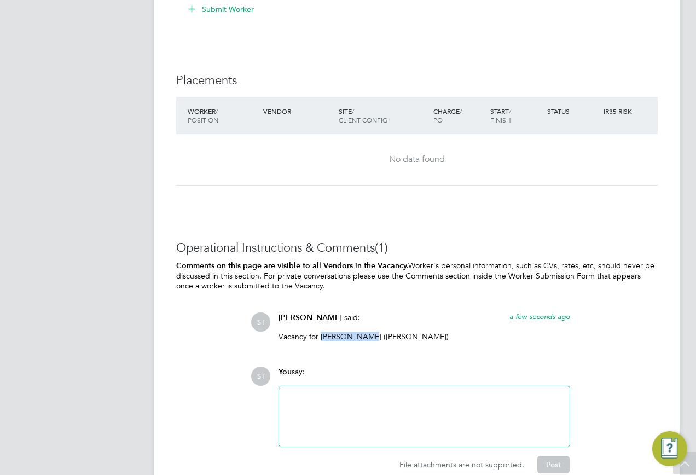
drag, startPoint x: 361, startPoint y: 337, endPoint x: 319, endPoint y: 337, distance: 41.6
click at [319, 337] on p "Vacancy for Mark Tricker (Hays)" at bounding box center [424, 337] width 292 height 10
copy p "Mark Tricker"
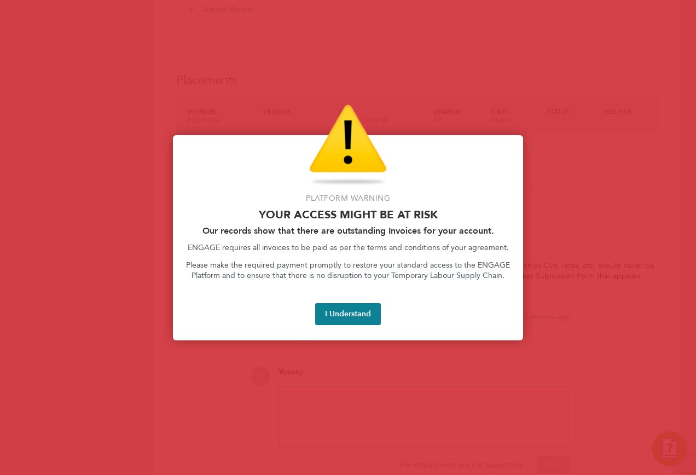
click at [325, 82] on div at bounding box center [348, 237] width 696 height 475
click at [367, 317] on button "I Understand" at bounding box center [348, 314] width 66 height 22
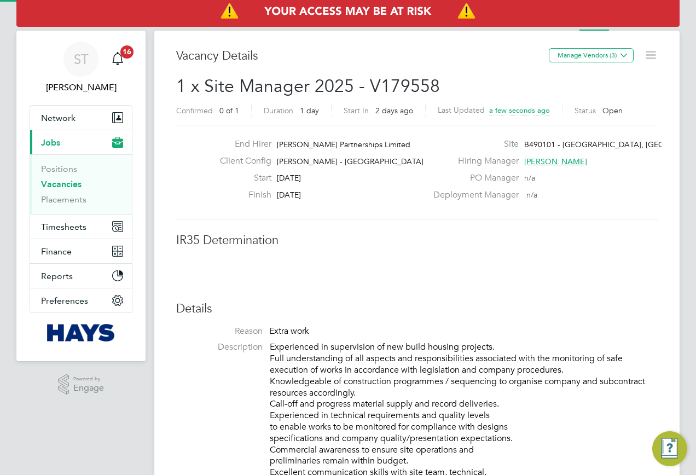
scroll to position [5, 5]
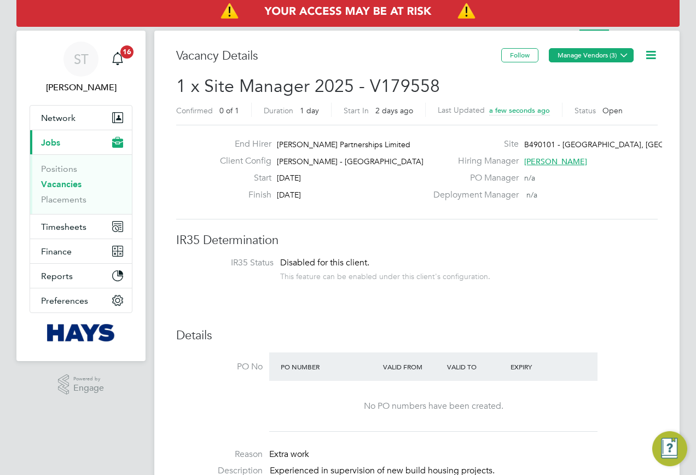
click at [594, 54] on button "Manage Vendors (3)" at bounding box center [591, 55] width 85 height 14
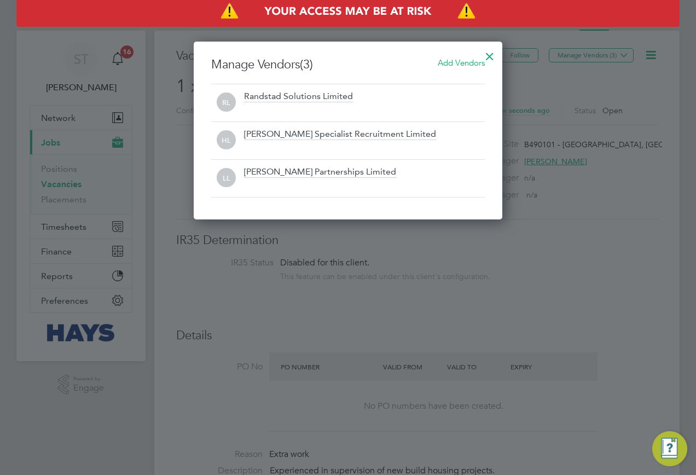
scroll to position [178, 309]
click at [472, 59] on span "Add Vendors" at bounding box center [461, 62] width 47 height 10
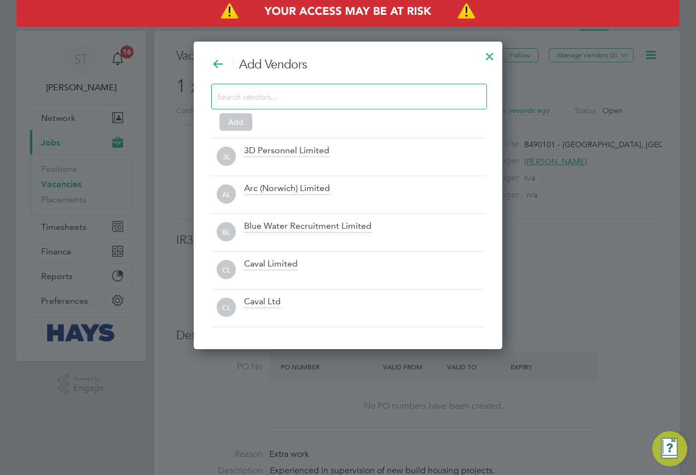
scroll to position [308, 309]
click at [299, 94] on input at bounding box center [340, 96] width 246 height 14
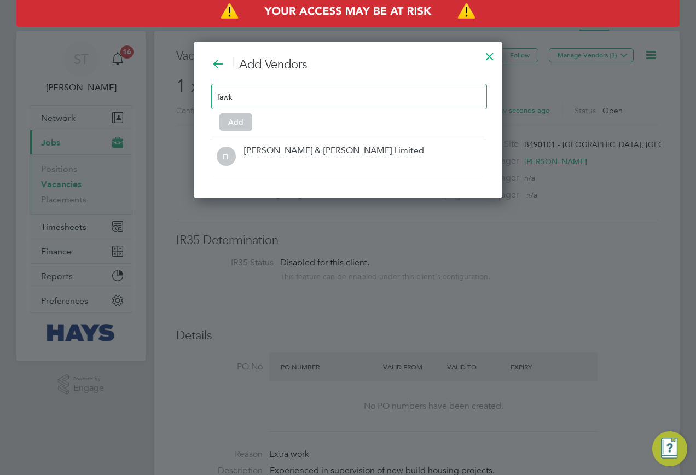
scroll to position [157, 309]
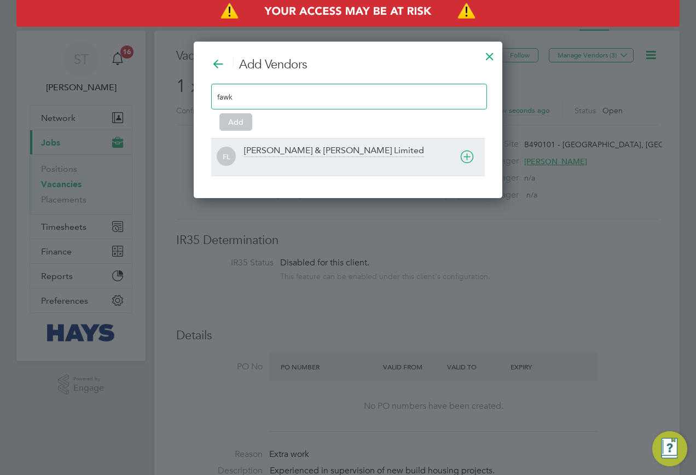
type input "fawk"
click at [265, 155] on div "Fawkes & Reece Limited" at bounding box center [334, 151] width 180 height 12
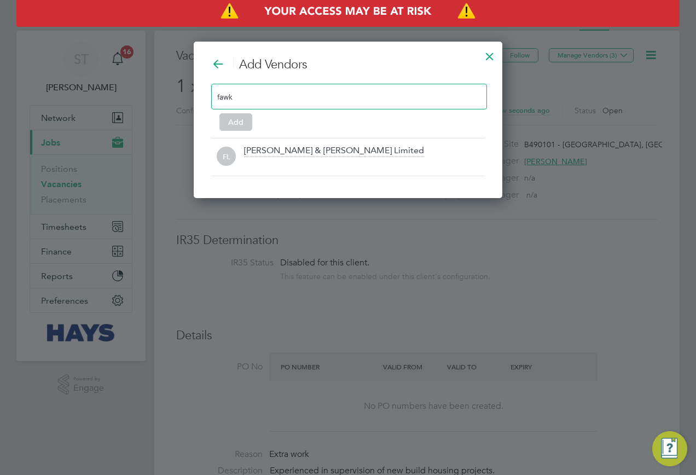
scroll to position [119, 309]
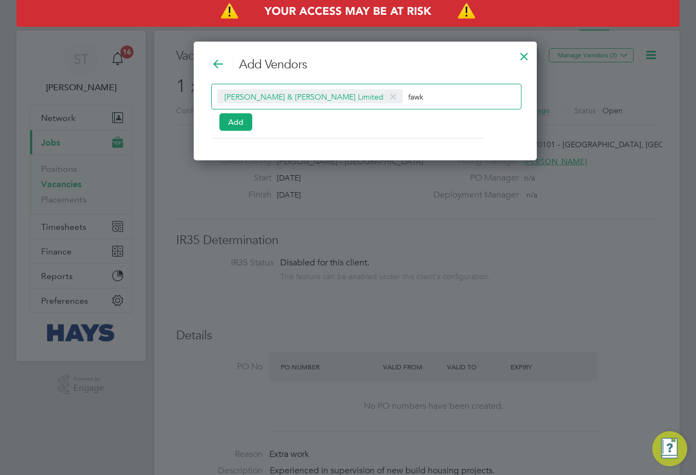
click at [239, 131] on div "Add Vendors Fawkes & Reece Limited fawk Add" at bounding box center [365, 98] width 308 height 82
click at [237, 126] on button "Add" at bounding box center [235, 122] width 33 height 18
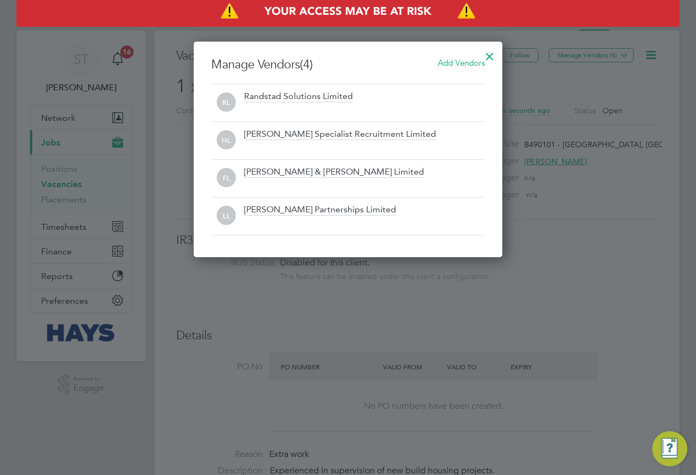
click at [489, 57] on div at bounding box center [490, 54] width 20 height 20
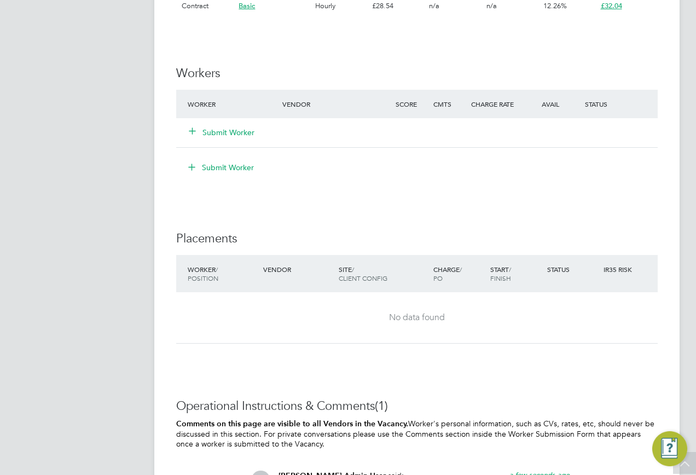
scroll to position [1149, 0]
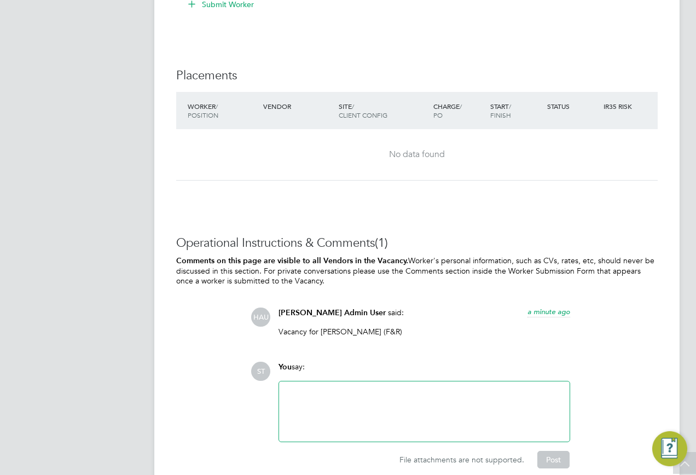
drag, startPoint x: 292, startPoint y: 8, endPoint x: 295, endPoint y: 24, distance: 15.6
click at [292, 8] on div "Submit Worker" at bounding box center [419, 5] width 477 height 18
drag, startPoint x: 368, startPoint y: 329, endPoint x: 321, endPoint y: 334, distance: 47.9
click at [321, 334] on p "Vacancy for Alewale Bello (F&R)" at bounding box center [424, 332] width 292 height 10
copy p "Alewale Bello"
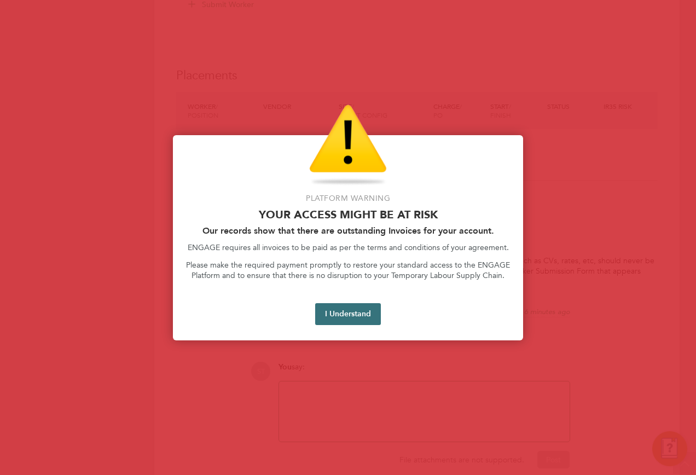
click at [338, 316] on span "Hays Admin User" at bounding box center [331, 312] width 107 height 9
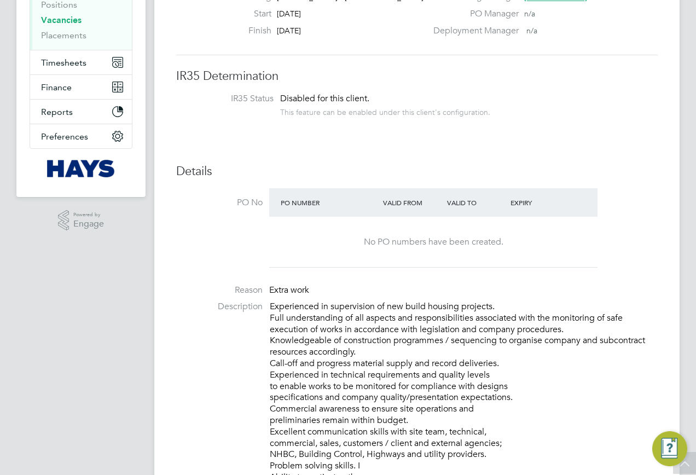
scroll to position [0, 0]
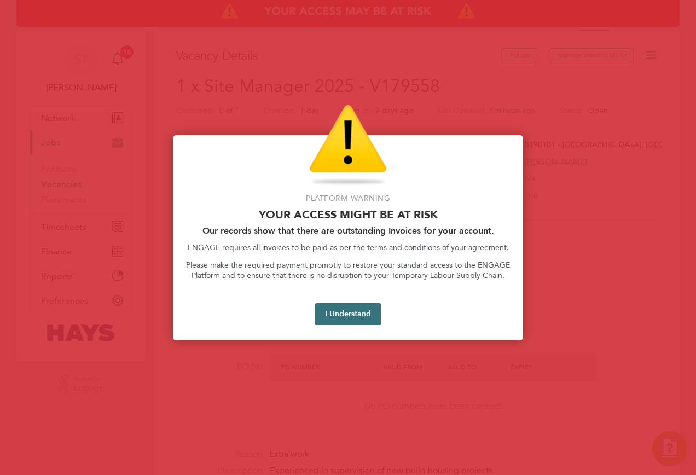
click at [350, 312] on button "I Understand" at bounding box center [348, 314] width 66 height 22
click at [345, 317] on button "I Understand" at bounding box center [348, 314] width 66 height 22
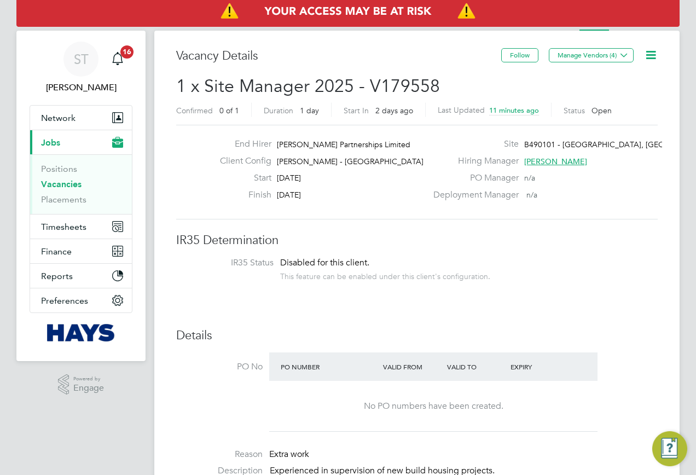
drag, startPoint x: 50, startPoint y: 180, endPoint x: 79, endPoint y: 183, distance: 29.7
click at [50, 180] on link "Vacancies" at bounding box center [61, 184] width 40 height 10
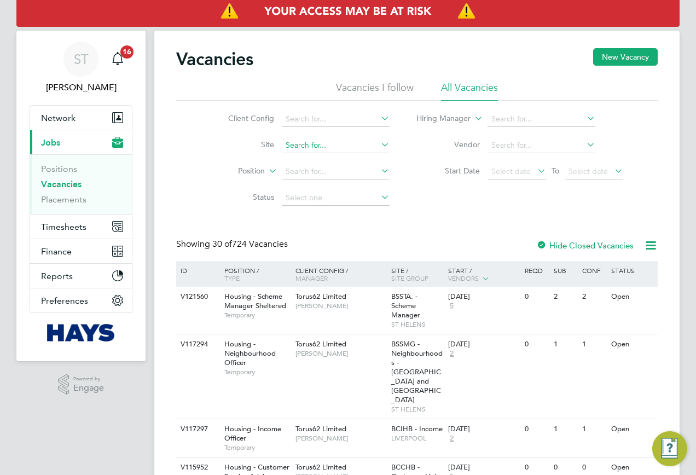
click at [295, 147] on input at bounding box center [336, 145] width 108 height 15
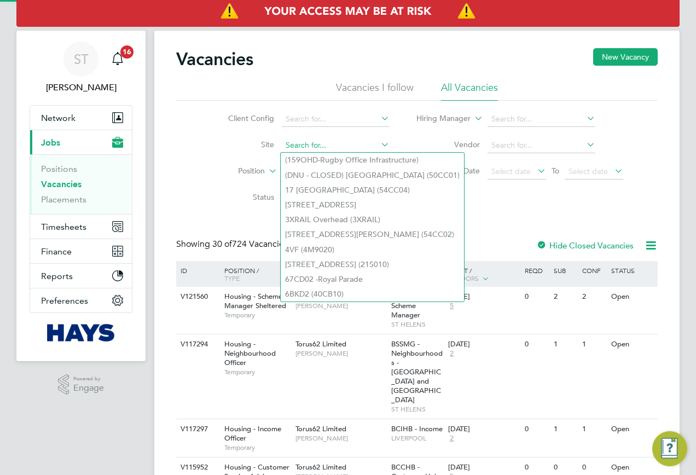
paste input "40CC04"
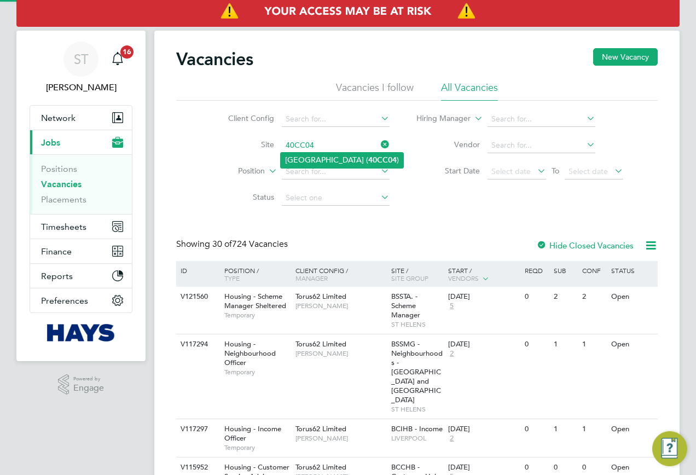
click at [316, 162] on li "University Of Leeds Campus ( 40CC04 )" at bounding box center [342, 160] width 123 height 15
type input "University Of Leeds Campus (40CC04)"
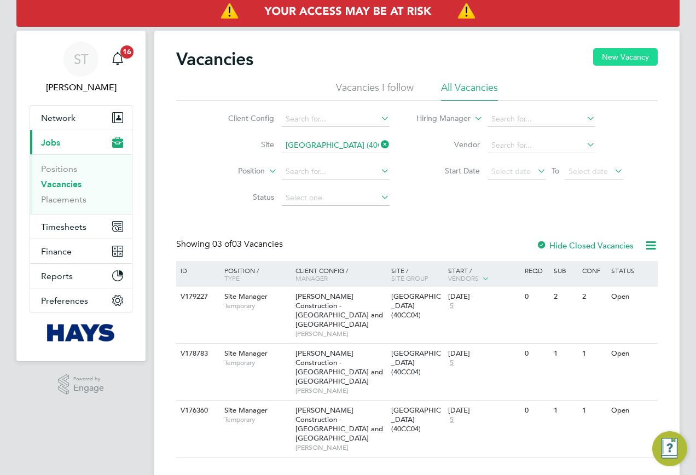
click at [609, 61] on button "New Vacancy" at bounding box center [625, 57] width 65 height 18
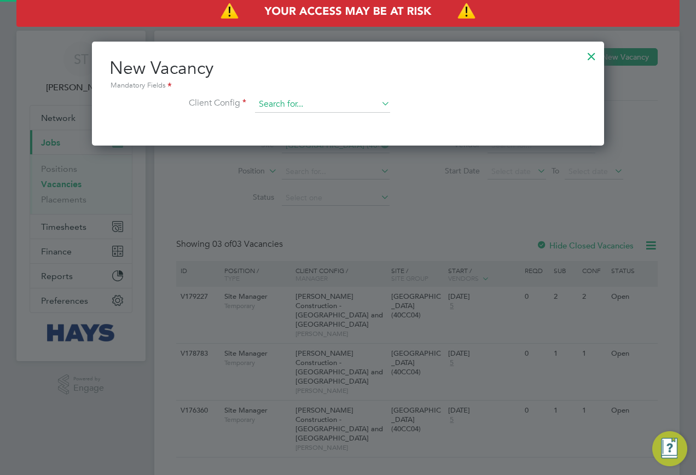
scroll to position [104, 513]
click at [297, 107] on input at bounding box center [322, 104] width 135 height 16
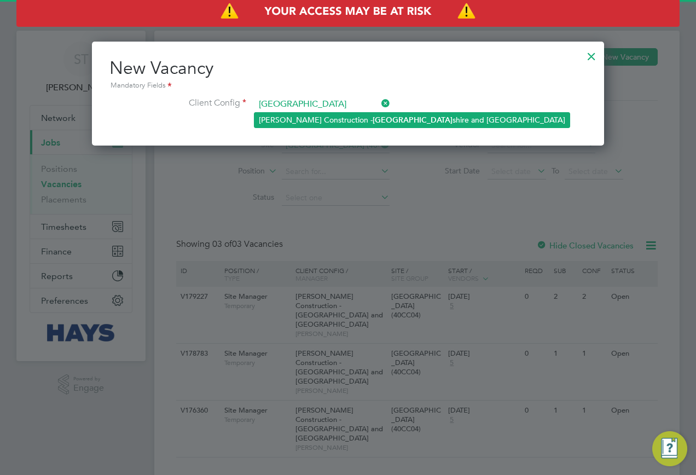
click at [315, 121] on li "Morgan Sindall Construction - York shire and North East" at bounding box center [411, 120] width 315 height 15
type input "Morgan Sindall Construction - Yorkshire and North East"
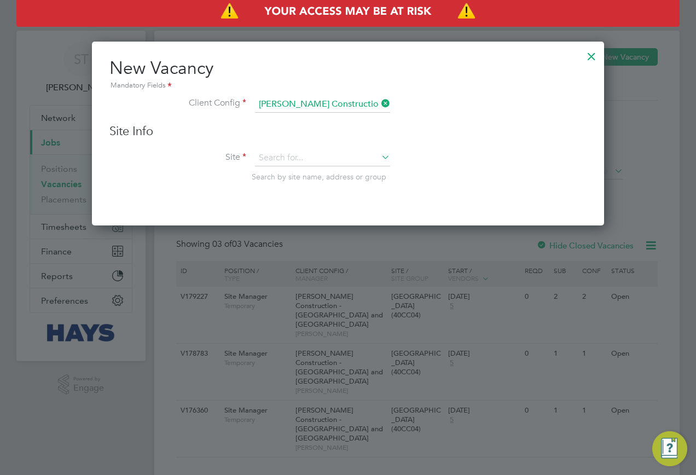
scroll to position [185, 513]
drag, startPoint x: 274, startPoint y: 146, endPoint x: 269, endPoint y: 156, distance: 12.0
click at [270, 155] on div "Site Info Site Search by site name, address or group" at bounding box center [347, 164] width 477 height 80
click at [269, 156] on input at bounding box center [322, 158] width 135 height 16
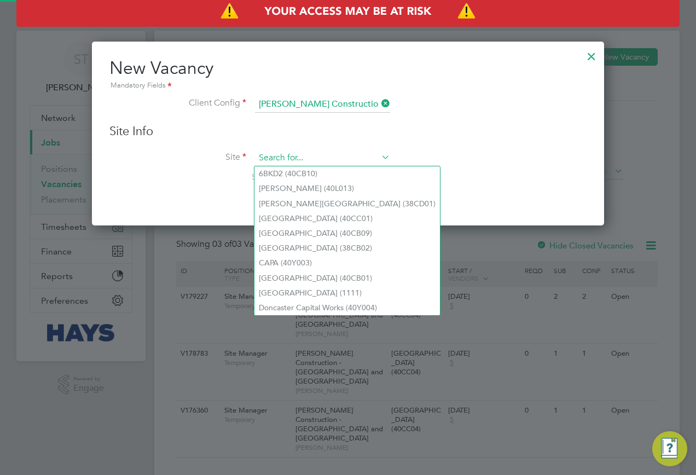
paste input "40CC04"
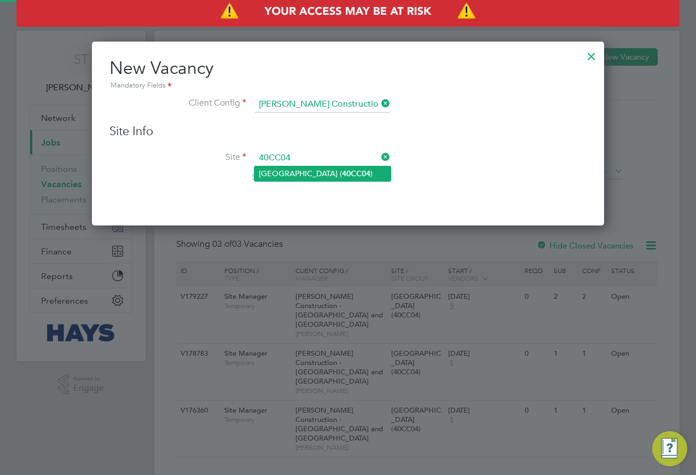
click at [297, 179] on li "University Of Leeds Campus ( 40CC04 )" at bounding box center [322, 173] width 136 height 15
type input "University Of Leeds Campus (40CC04)"
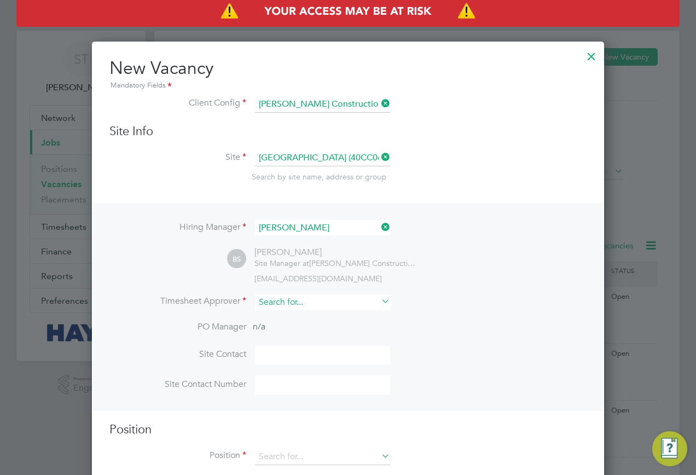
click at [298, 306] on input at bounding box center [322, 302] width 135 height 16
click at [268, 315] on b "Tom" at bounding box center [290, 317] width 63 height 9
type input "Tom Neryd"
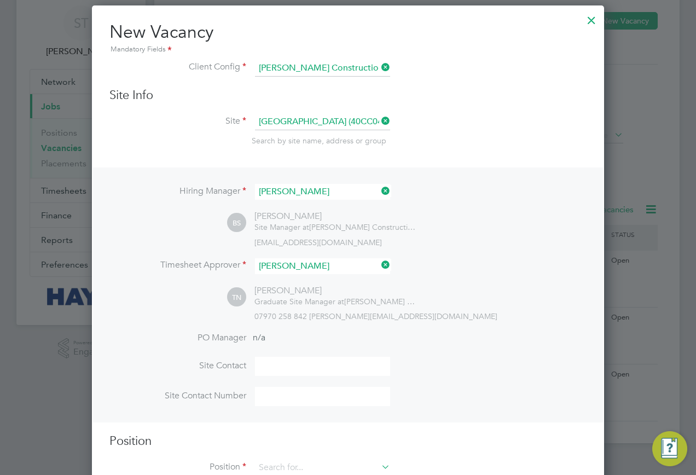
scroll to position [71, 0]
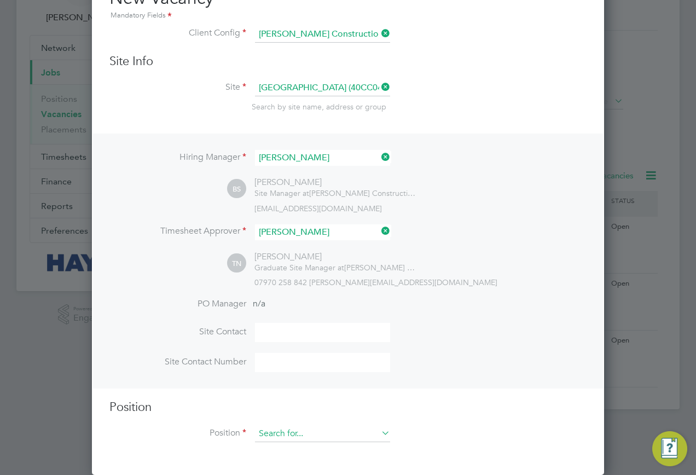
click at [269, 432] on input at bounding box center [322, 434] width 135 height 16
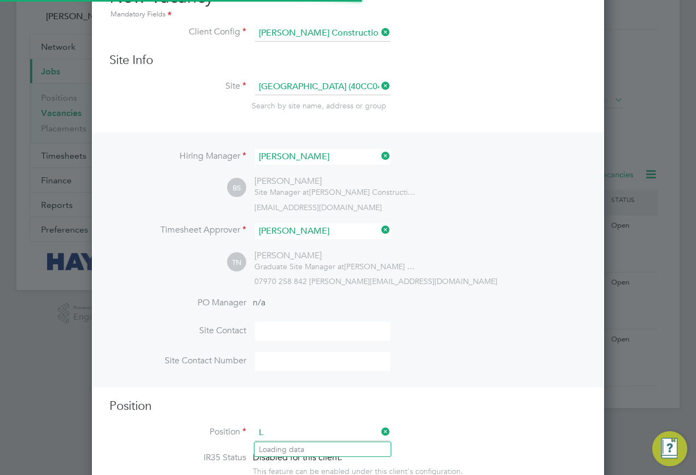
scroll to position [1552, 513]
click at [271, 445] on b "Lab" at bounding box center [265, 449] width 13 height 9
type input "Labourer/Cleaner 2025"
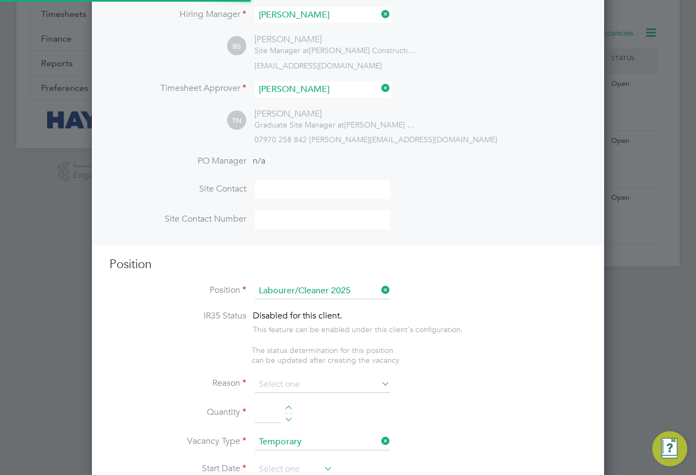
scroll to position [32, 57]
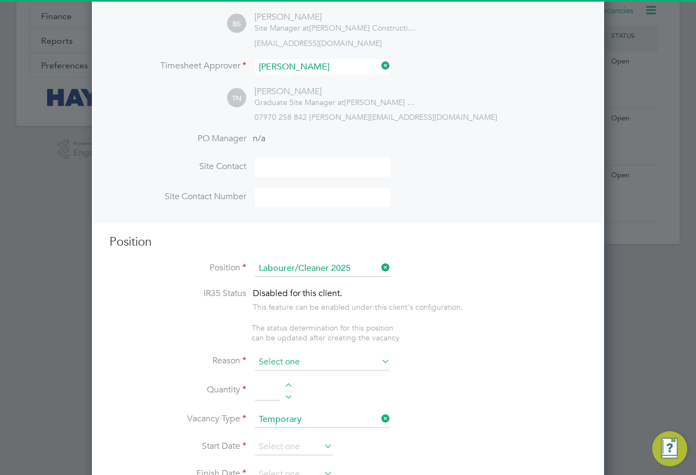
click at [280, 364] on input at bounding box center [322, 362] width 135 height 16
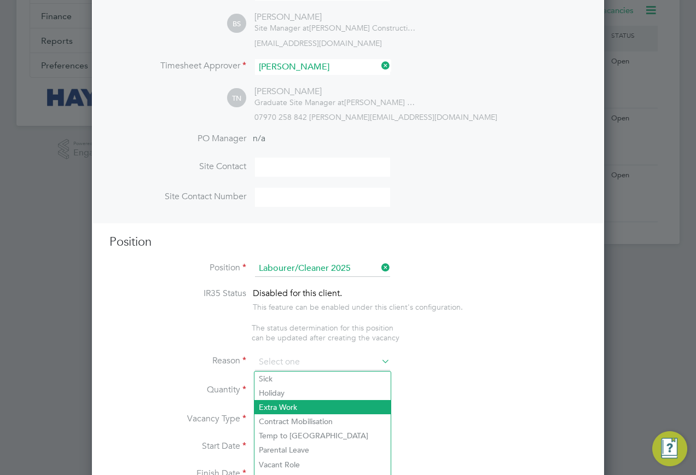
click at [283, 403] on li "Extra Work" at bounding box center [322, 407] width 136 height 14
type input "Extra Work"
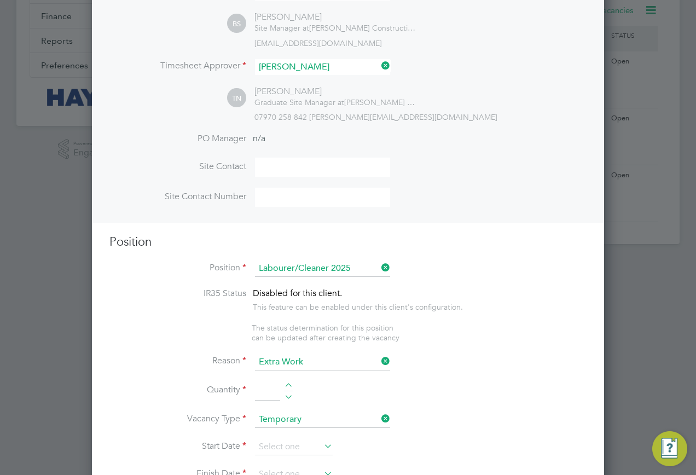
click at [266, 394] on input at bounding box center [267, 391] width 25 height 20
type input "1"
click at [277, 441] on input at bounding box center [294, 447] width 78 height 16
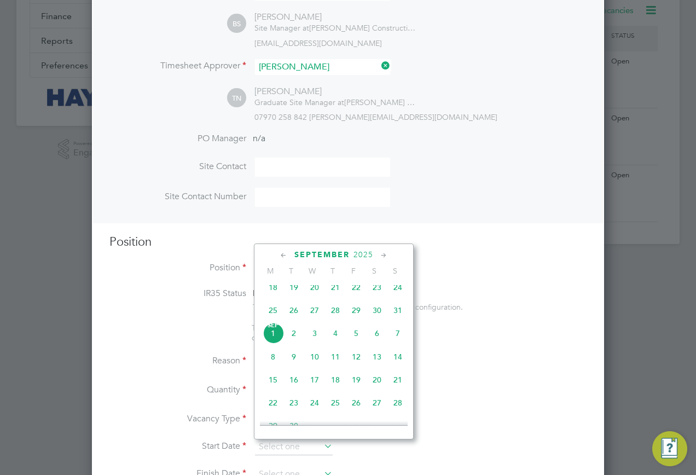
click at [271, 344] on span "[DATE]" at bounding box center [273, 333] width 21 height 21
type input "[DATE]"
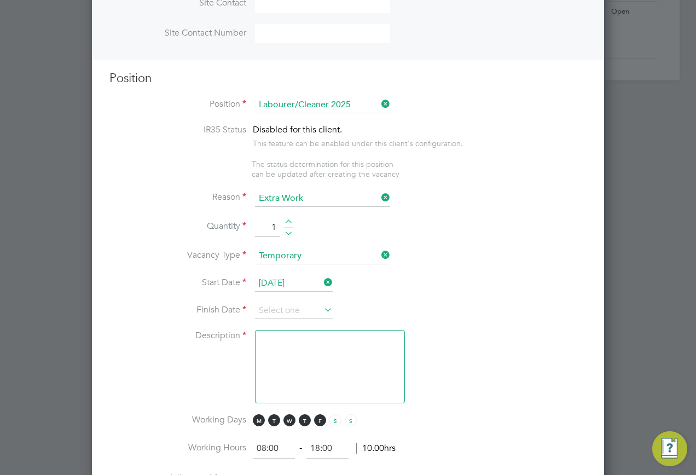
scroll to position [399, 0]
click at [289, 293] on li "Start Date 01 Sep 2025" at bounding box center [347, 288] width 477 height 27
click at [279, 309] on input at bounding box center [294, 310] width 78 height 16
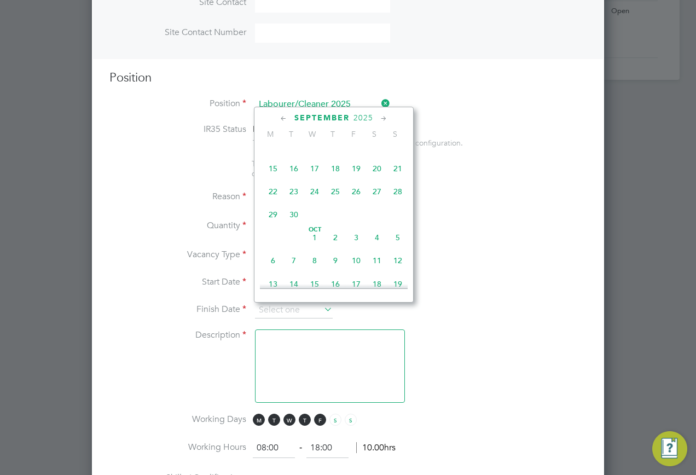
scroll to position [441, 0]
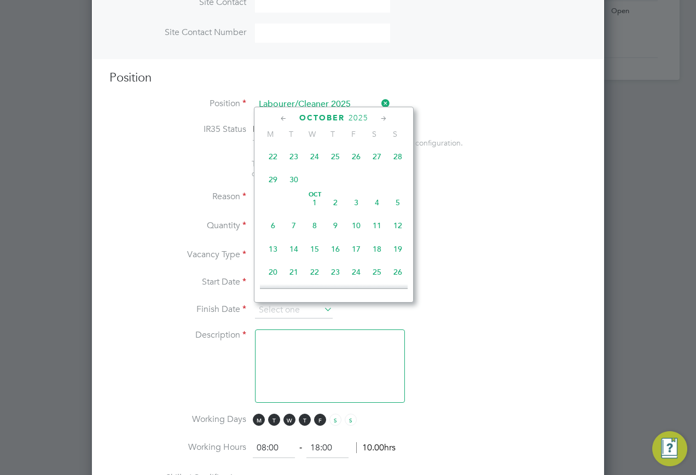
click at [275, 259] on span "13" at bounding box center [273, 249] width 21 height 21
type input "13 Oct 2025"
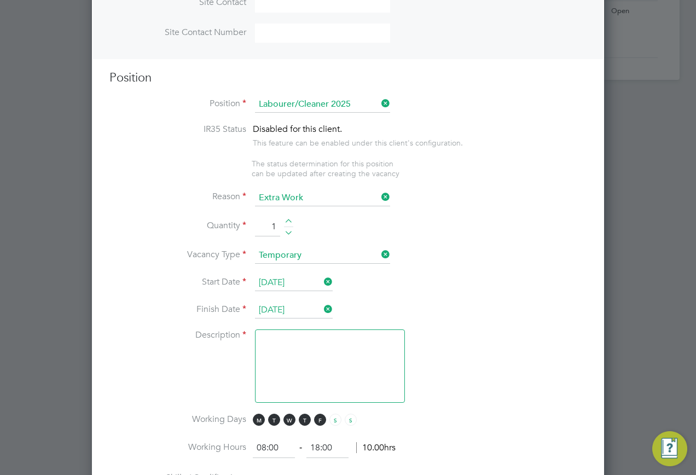
click at [308, 354] on textarea at bounding box center [330, 365] width 150 height 73
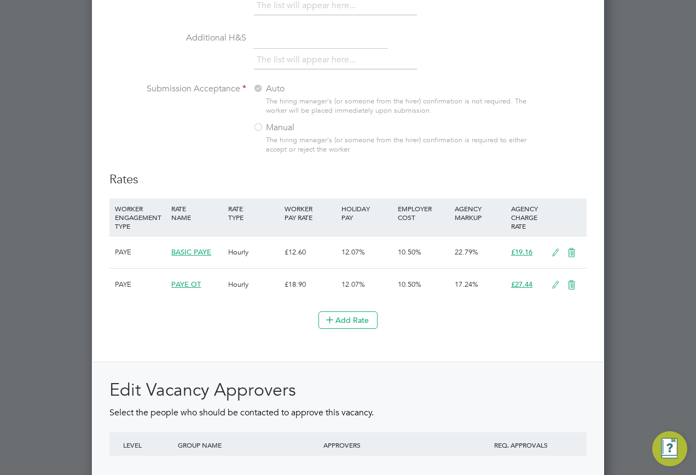
scroll to position [1132, 0]
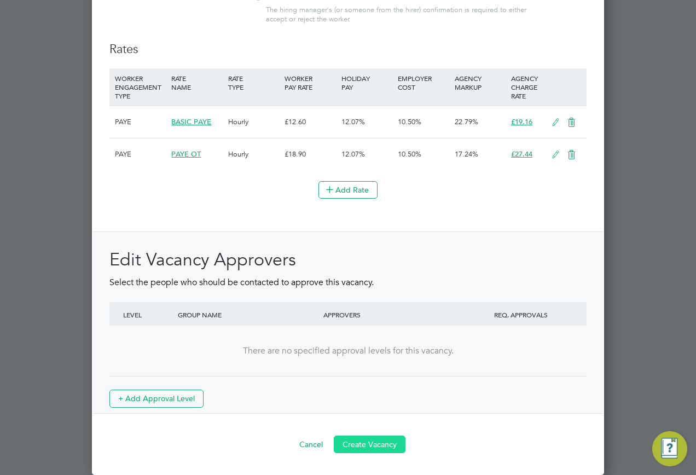
type textarea "."
click at [361, 439] on button "Create Vacancy" at bounding box center [370, 444] width 72 height 18
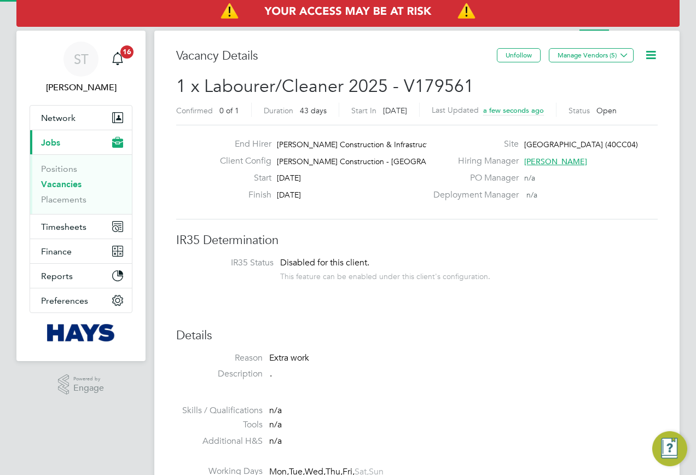
scroll to position [5, 5]
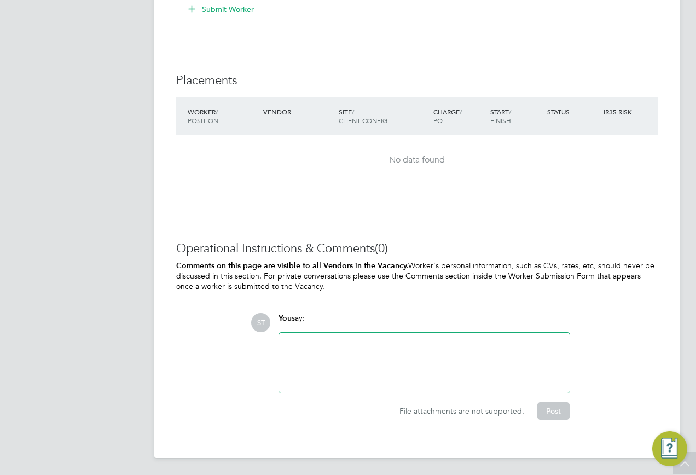
click at [312, 356] on div "Vacancy Saved Your vacancy has been saved. Cancel Okay" at bounding box center [348, 237] width 696 height 475
click at [326, 361] on div at bounding box center [424, 362] width 277 height 47
click at [545, 414] on button "Post" at bounding box center [553, 411] width 32 height 18
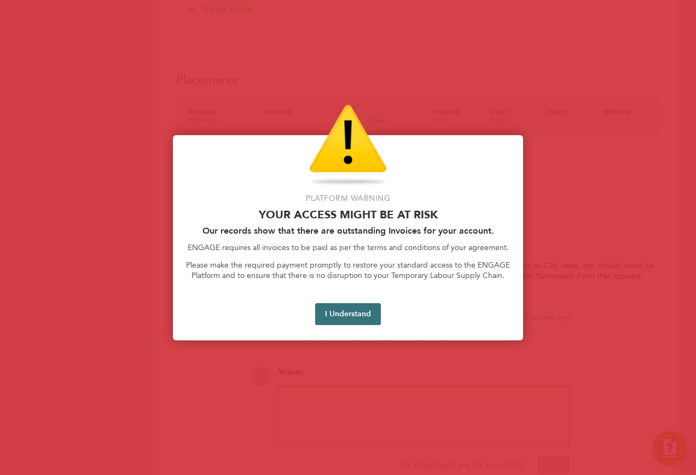
click at [346, 319] on button "I Understand" at bounding box center [348, 314] width 66 height 22
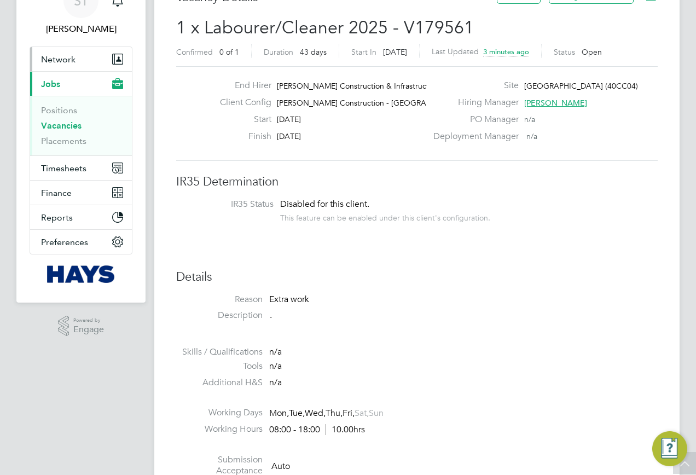
scroll to position [1, 0]
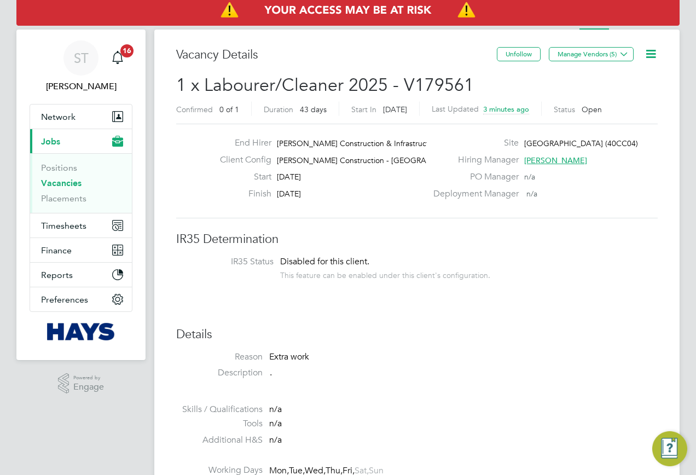
drag, startPoint x: 59, startPoint y: 185, endPoint x: 57, endPoint y: 177, distance: 8.5
click at [59, 185] on link "Vacancies" at bounding box center [61, 183] width 40 height 10
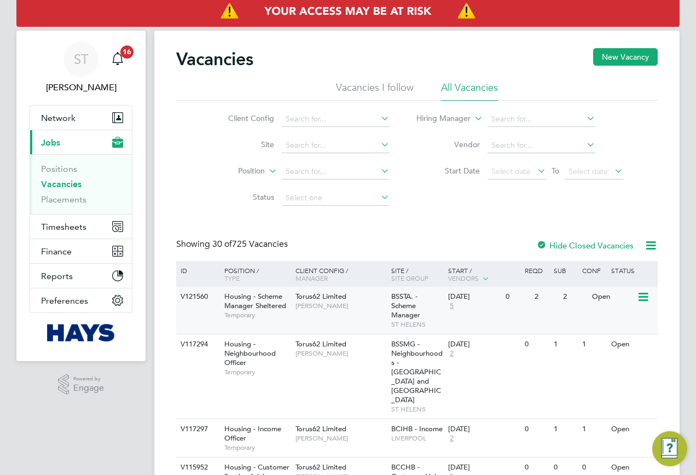
click at [244, 299] on span "Housing - Scheme Manager Sheltered" at bounding box center [255, 301] width 62 height 19
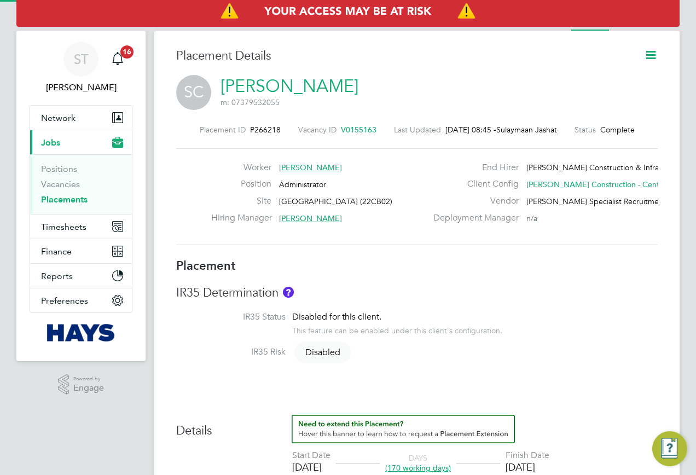
click at [651, 58] on icon at bounding box center [651, 55] width 14 height 14
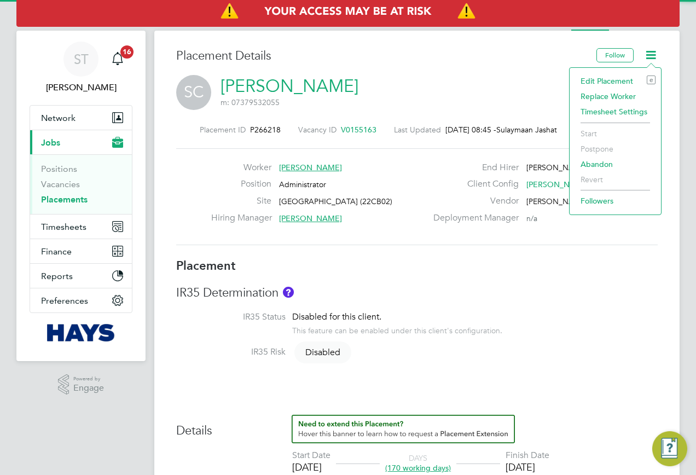
click at [605, 82] on li "Edit Placement e" at bounding box center [615, 80] width 80 height 15
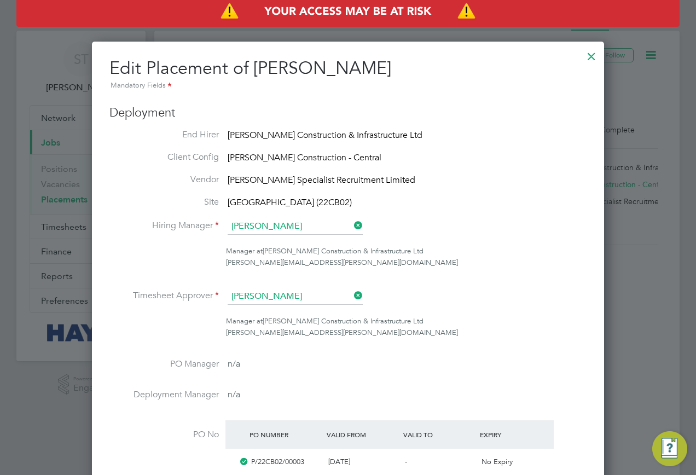
scroll to position [5, 5]
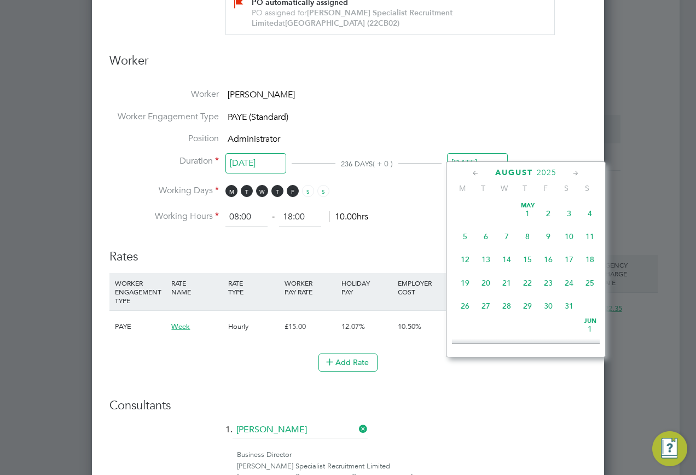
click at [484, 158] on input "[DATE]" at bounding box center [477, 163] width 61 height 20
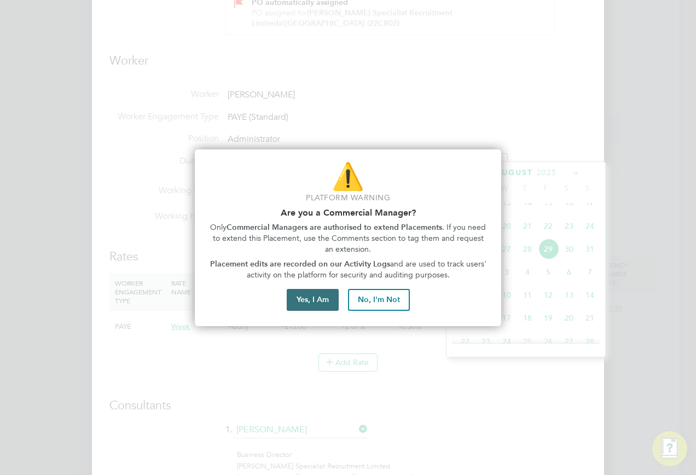
click at [306, 305] on button "Yes, I Am" at bounding box center [313, 300] width 52 height 22
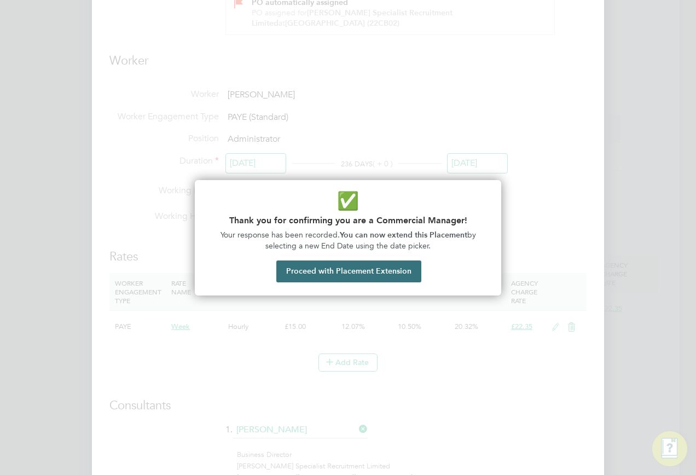
click at [324, 267] on button "Proceed with Placement Extension" at bounding box center [348, 271] width 145 height 22
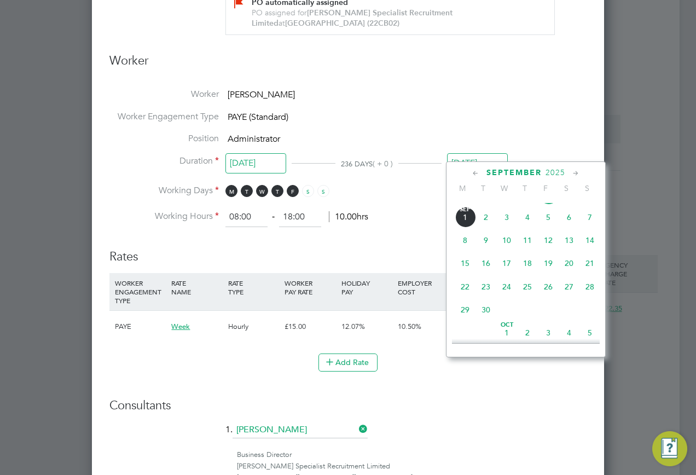
click at [547, 297] on span "26" at bounding box center [548, 286] width 21 height 21
type input "[DATE]"
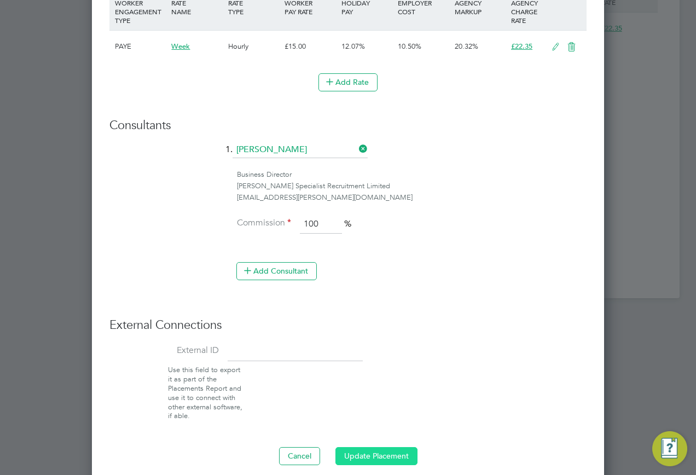
click at [355, 447] on button "Update Placement" at bounding box center [376, 456] width 82 height 18
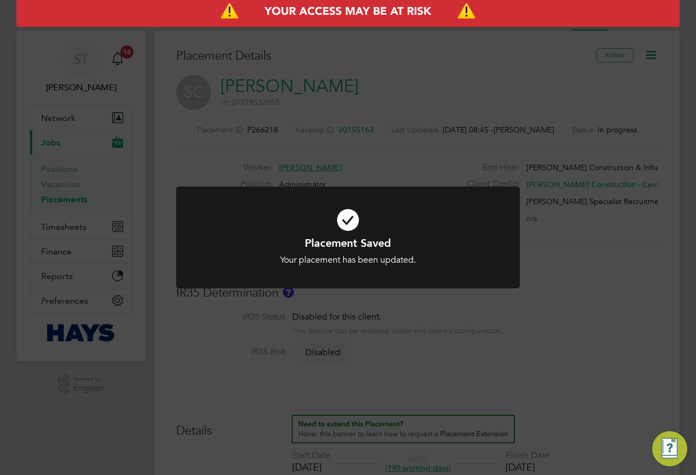
click at [585, 284] on div "Placement Saved Your placement has been updated. Cancel Okay" at bounding box center [348, 237] width 696 height 475
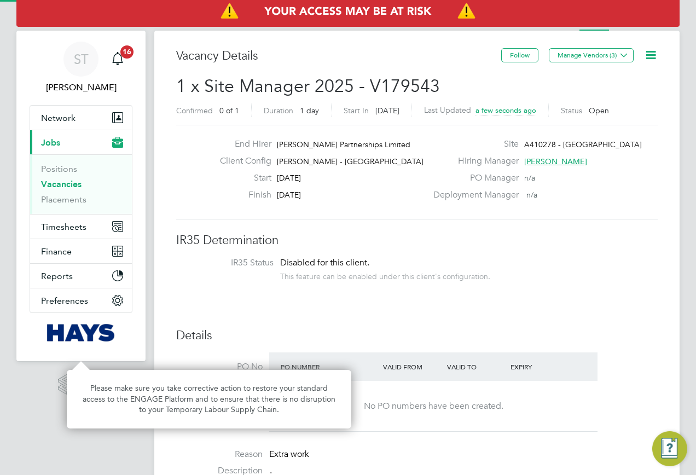
scroll to position [32, 77]
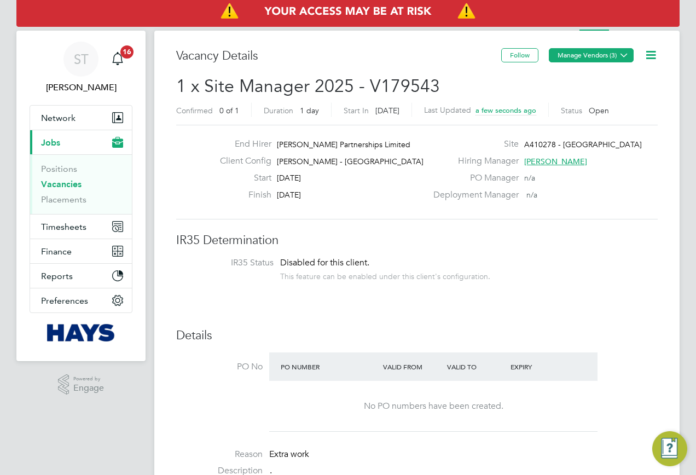
click at [625, 53] on icon at bounding box center [624, 55] width 8 height 8
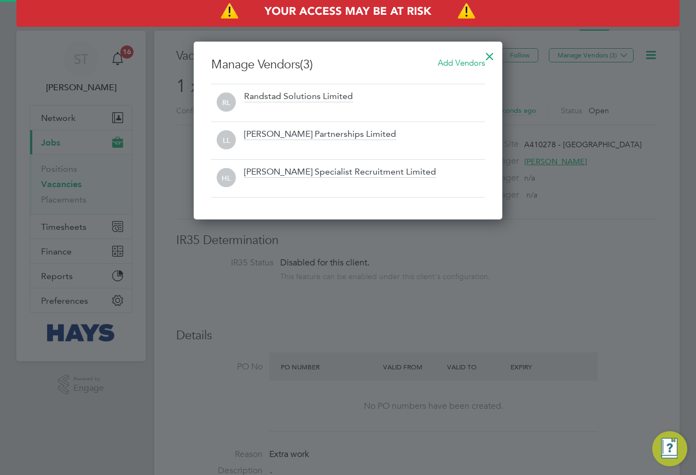
scroll to position [5, 5]
click at [460, 60] on span "Add Vendors" at bounding box center [461, 62] width 47 height 10
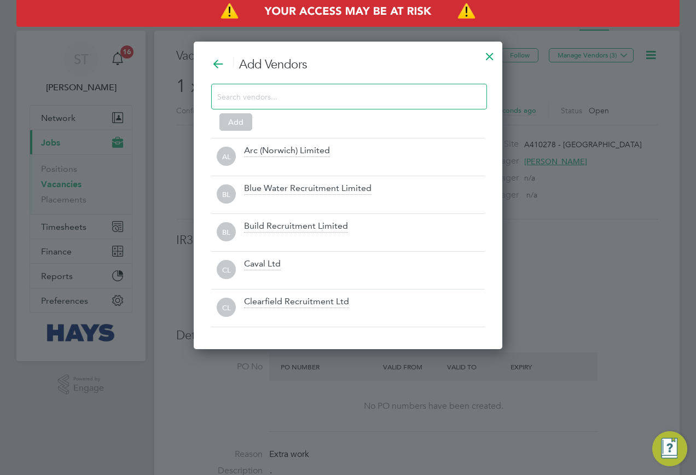
click at [299, 98] on input at bounding box center [340, 96] width 246 height 14
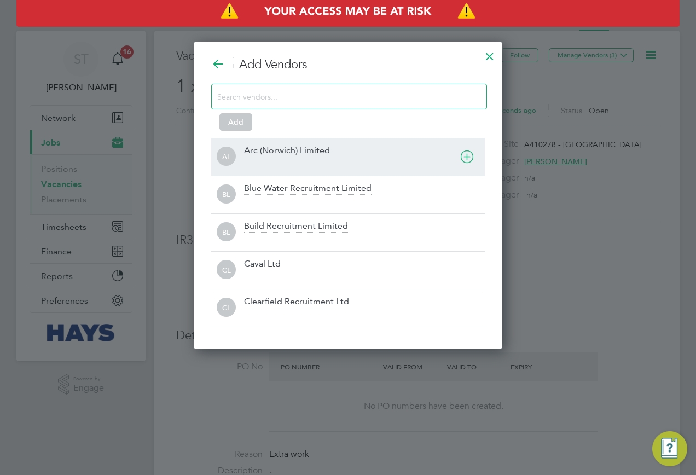
click at [263, 152] on div "Arc (Norwich) Limited" at bounding box center [287, 151] width 86 height 12
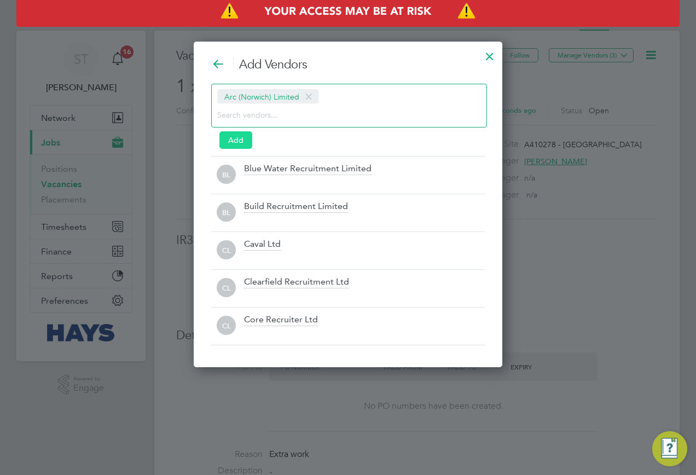
click at [229, 141] on button "Add" at bounding box center [235, 140] width 33 height 18
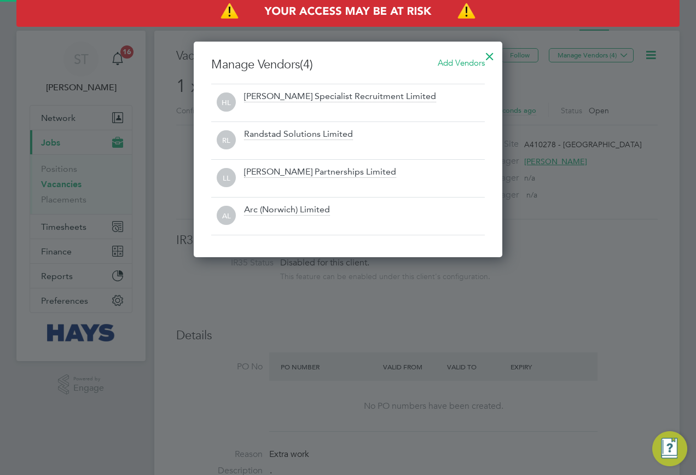
click at [489, 56] on div at bounding box center [490, 54] width 20 height 20
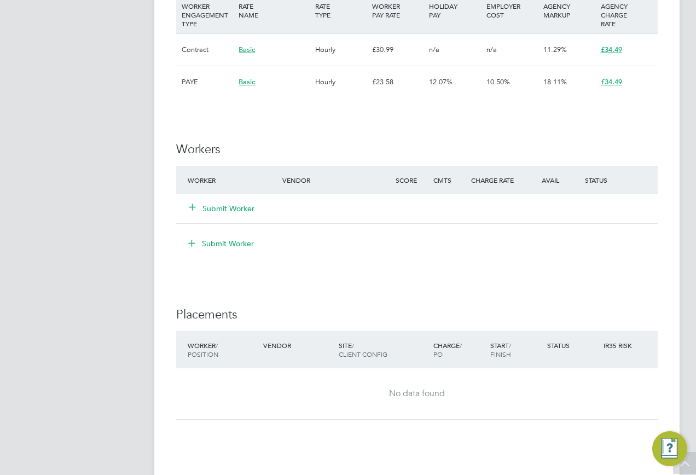
scroll to position [875, 0]
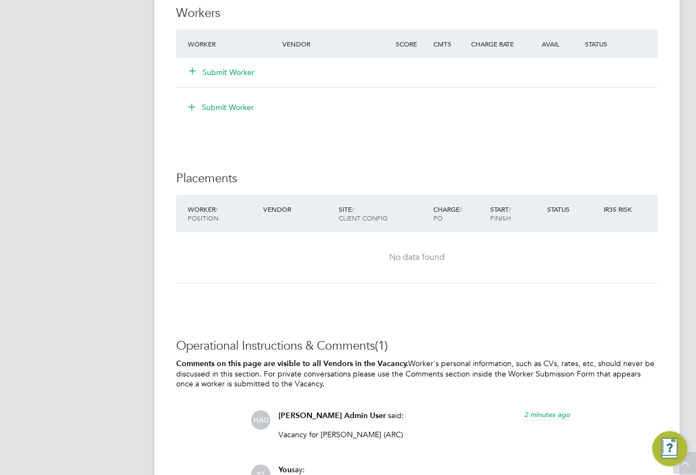
drag, startPoint x: 368, startPoint y: 436, endPoint x: 374, endPoint y: 436, distance: 6.0
click at [369, 436] on p "Vacancy for John Wakefield (ARC)" at bounding box center [424, 434] width 292 height 10
drag, startPoint x: 373, startPoint y: 436, endPoint x: 321, endPoint y: 439, distance: 52.6
click at [321, 439] on p "Vacancy for John Wakefield (ARC)" at bounding box center [424, 434] width 292 height 10
copy p "John Wakefield"
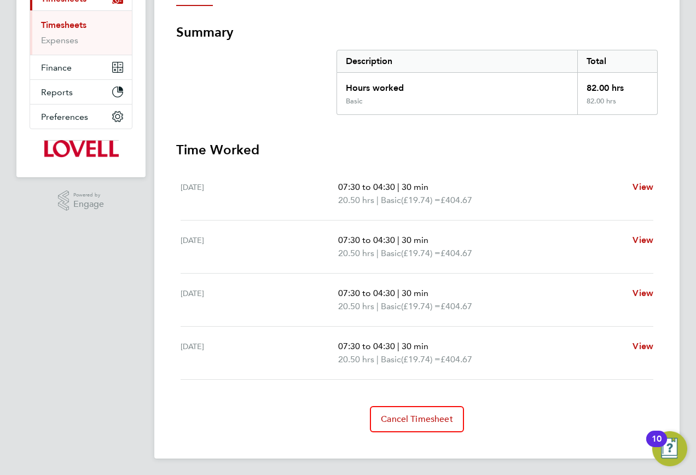
scroll to position [183, 0]
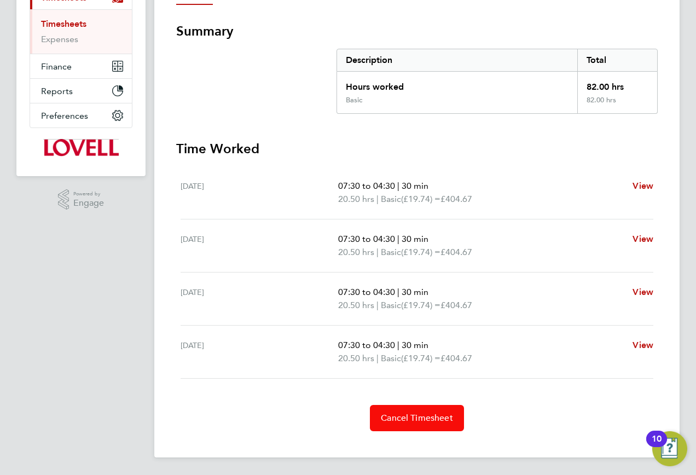
click at [428, 407] on button "Cancel Timesheet" at bounding box center [417, 418] width 94 height 26
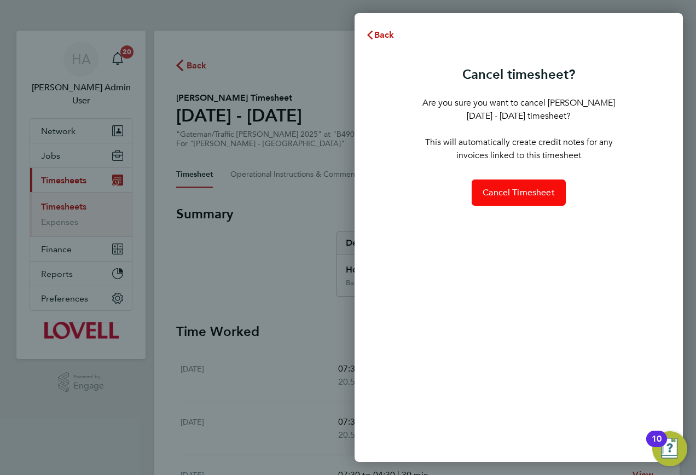
click at [539, 190] on span "Cancel Timesheet" at bounding box center [519, 192] width 72 height 11
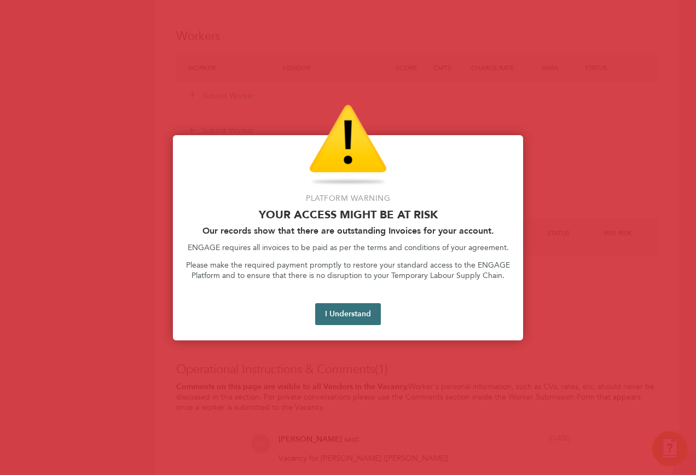
click at [362, 321] on button "I Understand" at bounding box center [348, 314] width 66 height 22
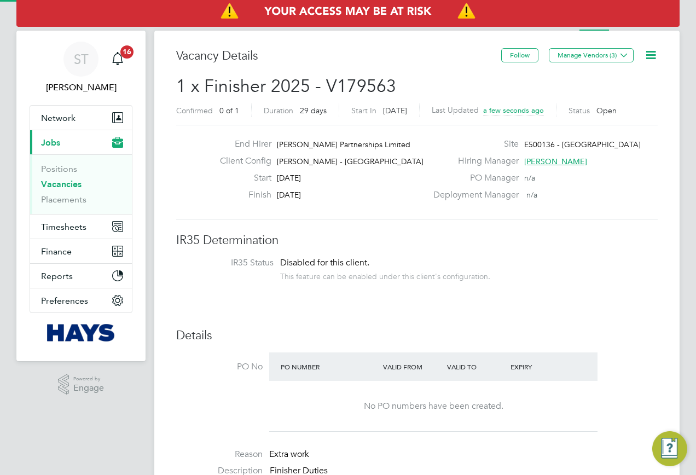
scroll to position [18, 216]
click at [626, 58] on icon at bounding box center [624, 55] width 8 height 8
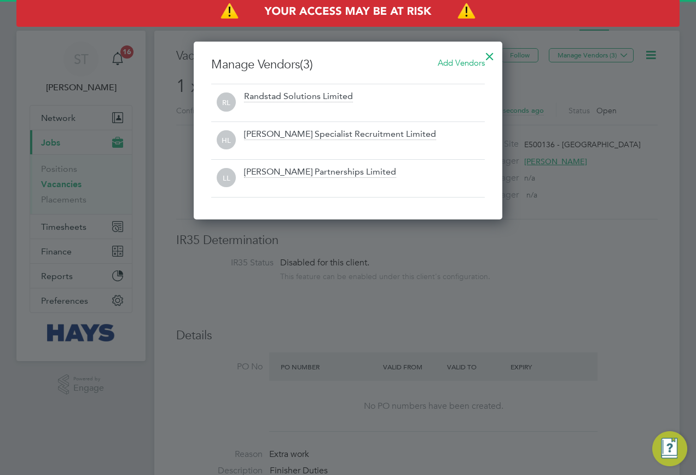
click at [456, 63] on span "Add Vendors" at bounding box center [461, 62] width 47 height 10
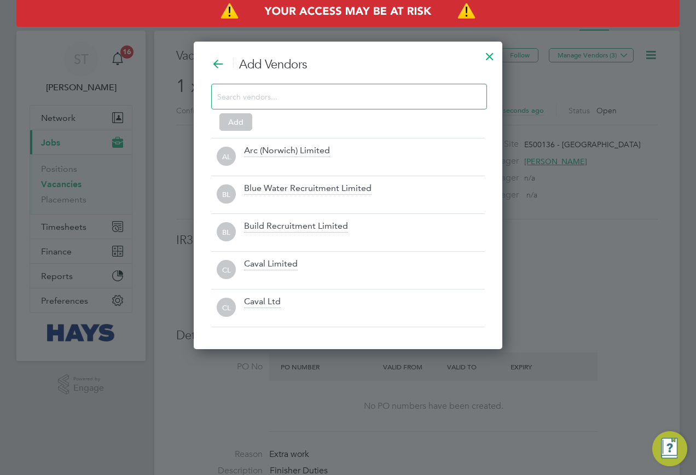
click at [255, 96] on input at bounding box center [340, 96] width 246 height 14
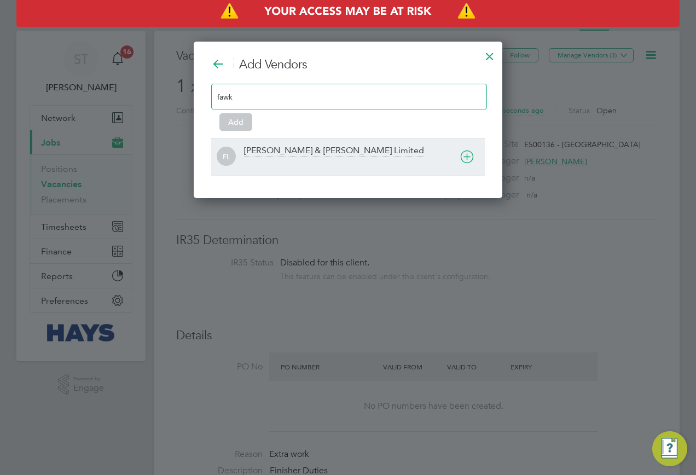
type input "fawk"
click at [277, 162] on div at bounding box center [364, 164] width 241 height 11
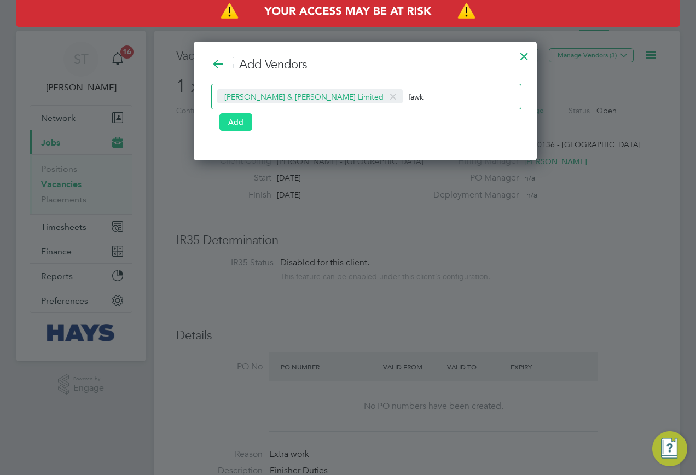
click at [231, 121] on button "Add" at bounding box center [235, 122] width 33 height 18
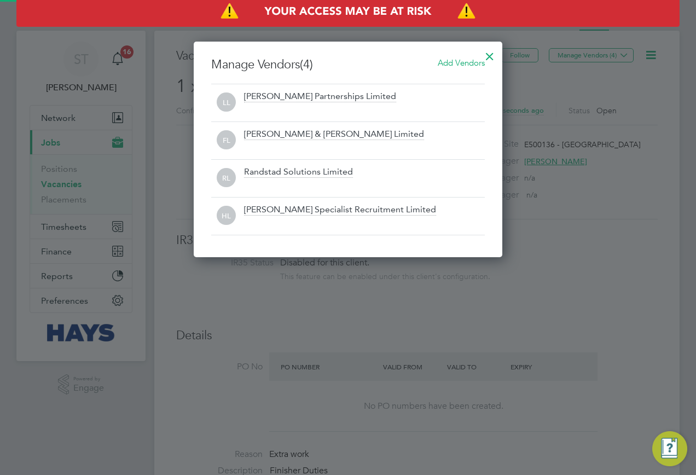
click at [491, 58] on div at bounding box center [490, 54] width 20 height 20
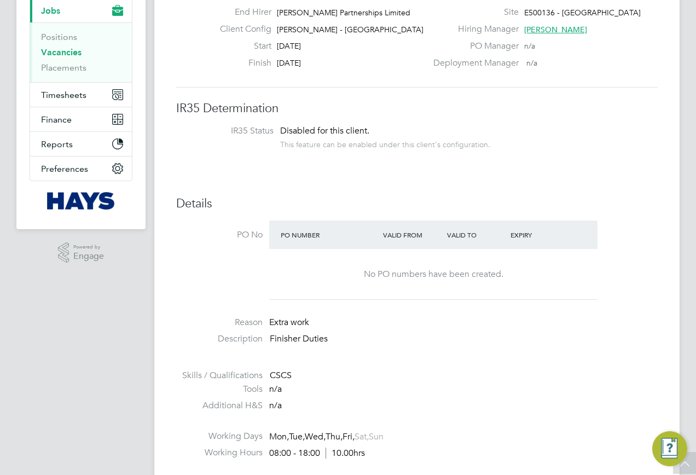
scroll to position [55, 0]
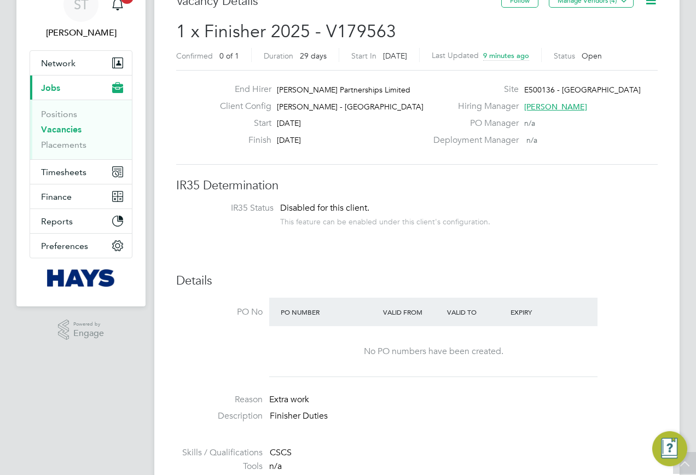
click at [55, 129] on link "Vacancies" at bounding box center [61, 129] width 40 height 10
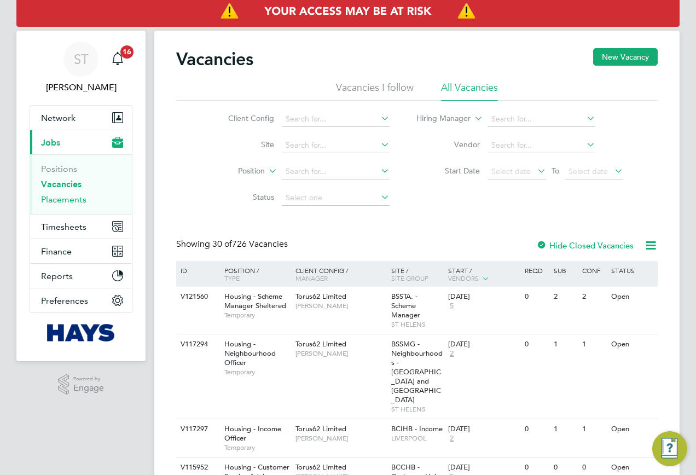
click at [69, 200] on link "Placements" at bounding box center [63, 199] width 45 height 10
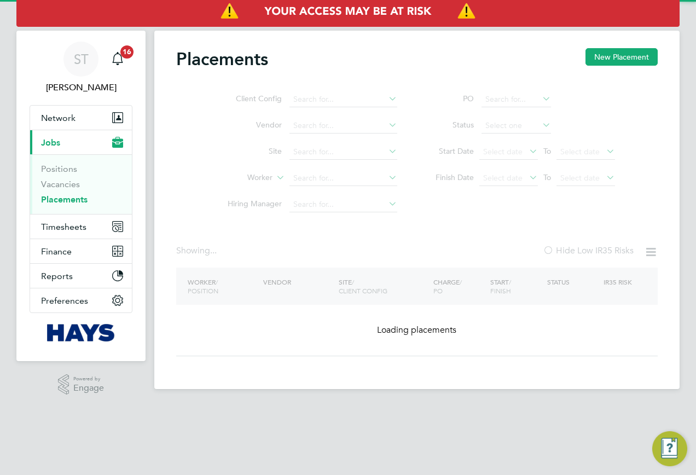
click at [353, 174] on ul "Client Config Vendor Site Worker Hiring Manager" at bounding box center [308, 151] width 206 height 131
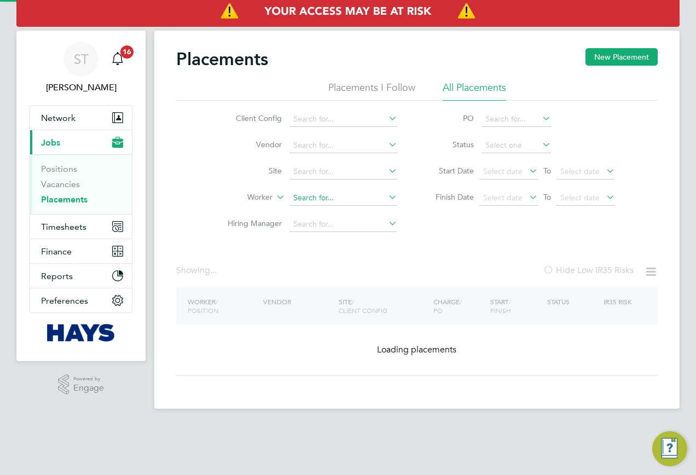
click at [319, 203] on input at bounding box center [343, 197] width 108 height 15
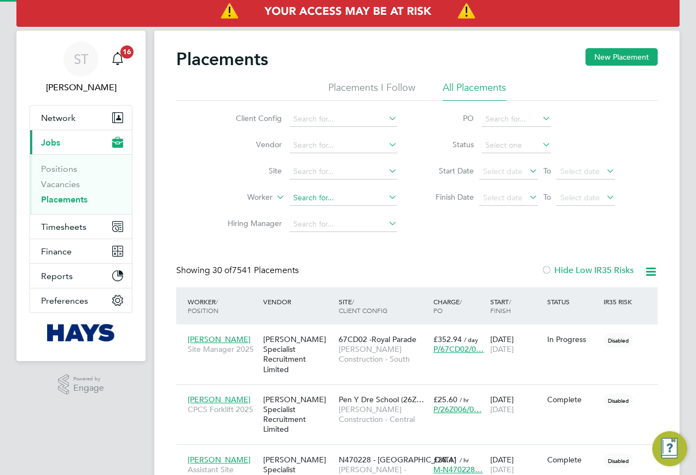
scroll to position [41, 95]
click at [337, 213] on li "Shabnam Bi" at bounding box center [343, 213] width 109 height 15
type input "Shabnam Bi"
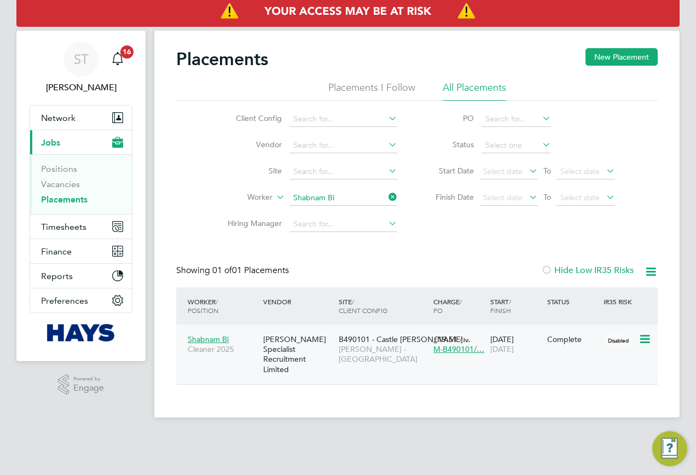
click at [379, 357] on div "B490101 - Castle Gresl… Lovell - East Midlands" at bounding box center [383, 349] width 95 height 41
click at [386, 197] on icon at bounding box center [386, 196] width 0 height 15
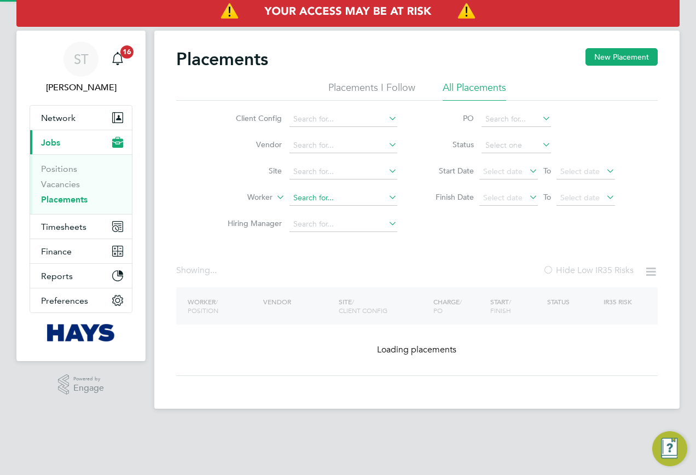
click at [363, 199] on input at bounding box center [343, 197] width 108 height 15
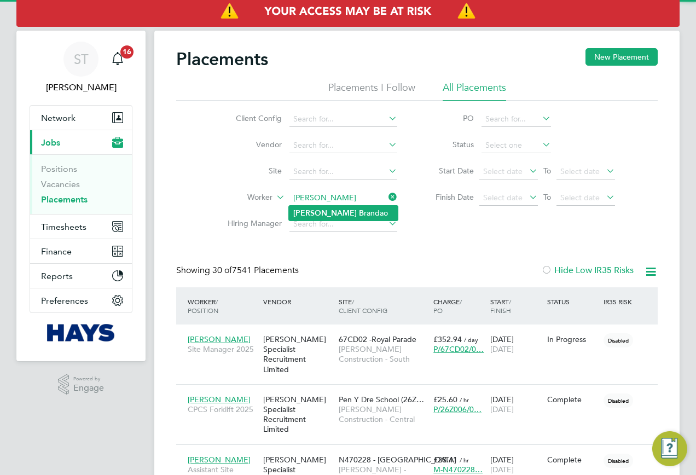
click at [334, 216] on li "Pedro B randao" at bounding box center [343, 213] width 109 height 15
type input "[PERSON_NAME]"
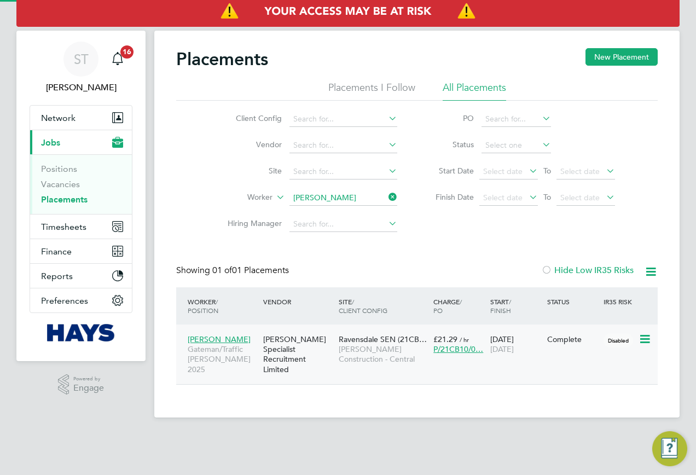
click at [503, 333] on div "29 Jul 2025 26 Aug 2025" at bounding box center [515, 344] width 57 height 31
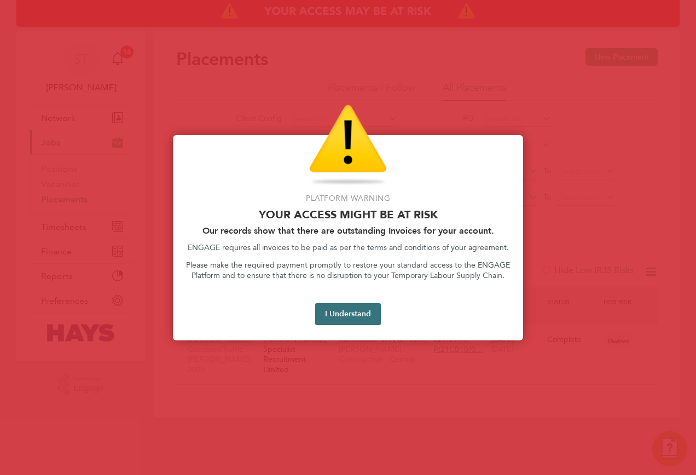
click at [359, 309] on button "I Understand" at bounding box center [348, 314] width 66 height 22
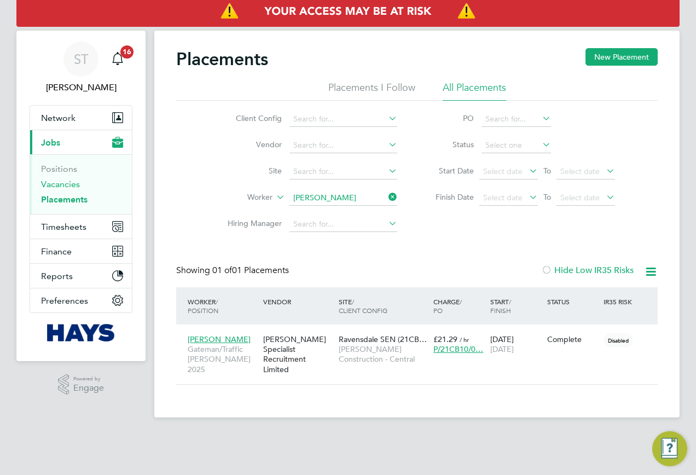
click at [60, 183] on link "Vacancies" at bounding box center [60, 184] width 39 height 10
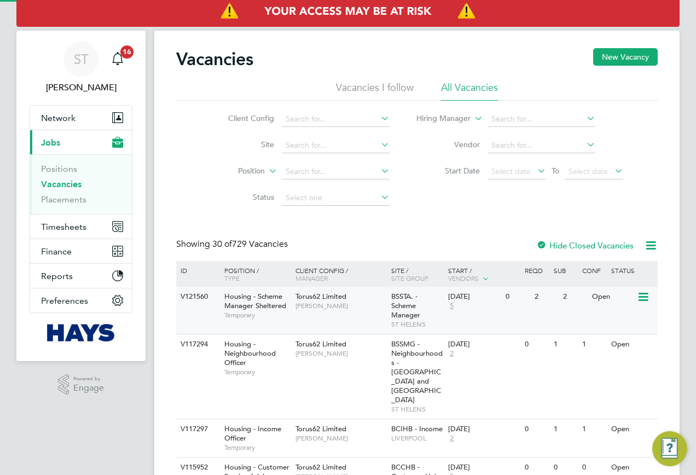
click at [196, 301] on div "V121560" at bounding box center [197, 297] width 38 height 20
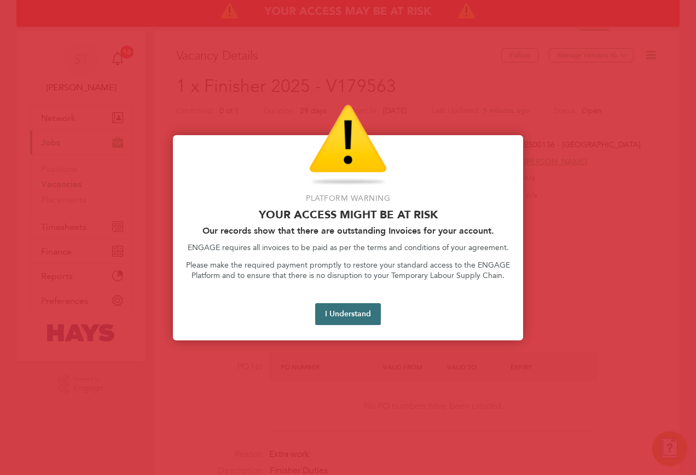
click at [352, 317] on button "I Understand" at bounding box center [348, 314] width 66 height 22
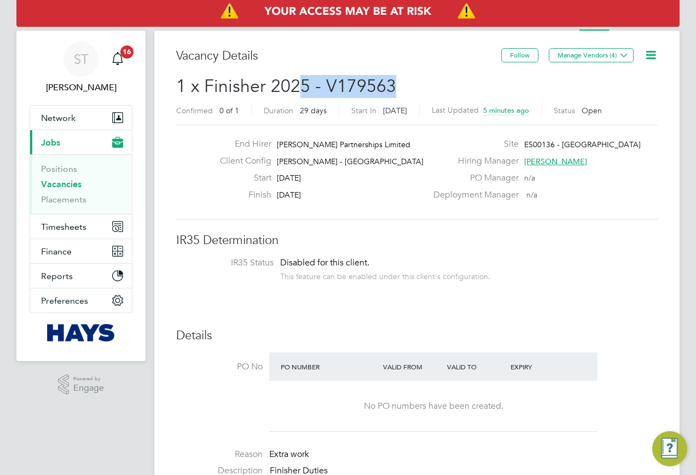
drag, startPoint x: 406, startPoint y: 94, endPoint x: 295, endPoint y: 87, distance: 110.7
click at [295, 87] on h2 "1 x Finisher 2025 - V179563 Confirmed 0 of 1 Duration 29 days Start In [DATE] L…" at bounding box center [416, 98] width 481 height 46
copy span "5 - V179563"
click at [400, 88] on h2 "1 x Finisher 2025 - V179563 Confirmed 0 of 1 Duration 29 days Start In [DATE] L…" at bounding box center [416, 98] width 481 height 46
click at [410, 88] on h2 "1 x Finisher 2025 - V179563 Confirmed 0 of 1 Duration 29 days Start In [DATE] L…" at bounding box center [416, 98] width 481 height 46
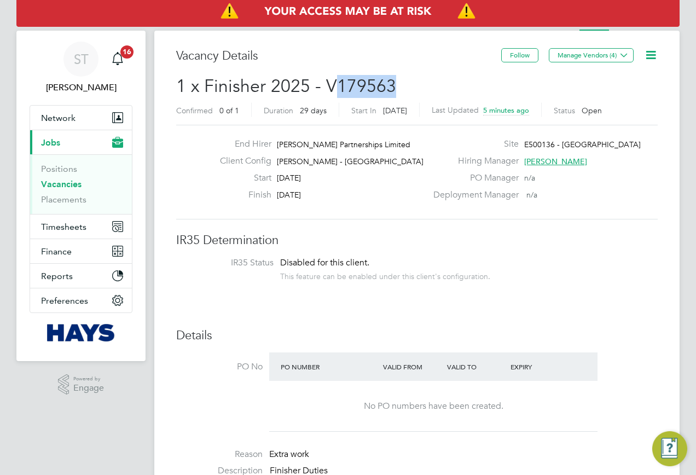
drag, startPoint x: 406, startPoint y: 89, endPoint x: 330, endPoint y: 94, distance: 75.7
click at [330, 94] on h2 "1 x Finisher 2025 - V179563 Confirmed 0 of 1 Duration 29 days Start In [DATE] L…" at bounding box center [416, 98] width 481 height 46
copy span "179563"
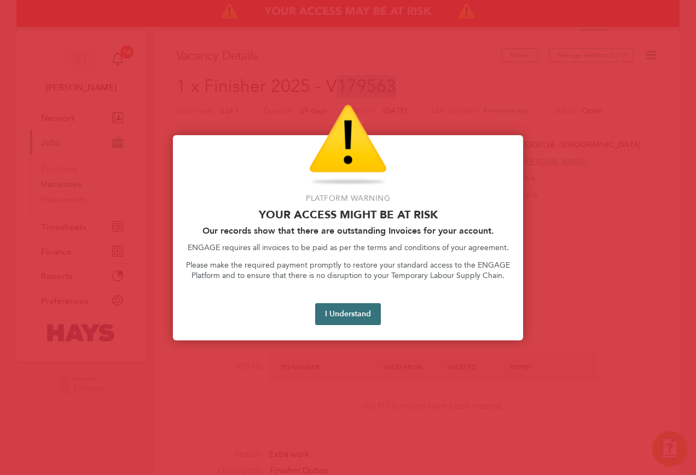
click at [351, 317] on button "I Understand" at bounding box center [348, 314] width 66 height 22
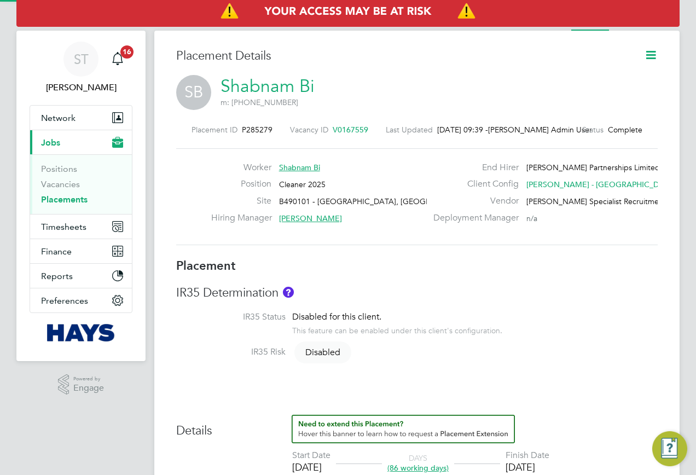
click at [658, 53] on icon at bounding box center [651, 55] width 14 height 14
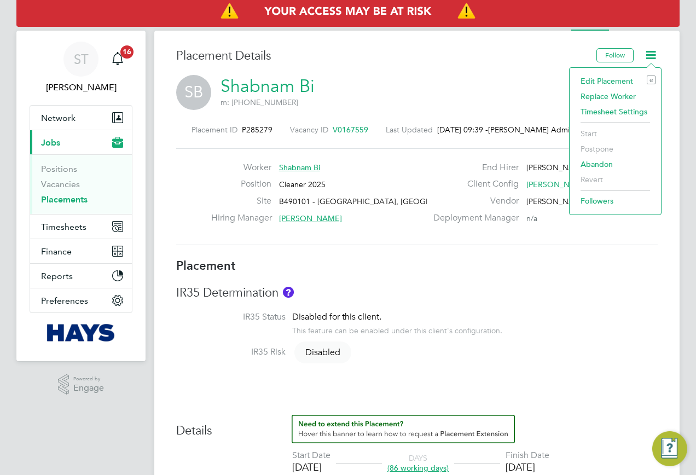
click at [601, 77] on li "Edit Placement e" at bounding box center [615, 80] width 80 height 15
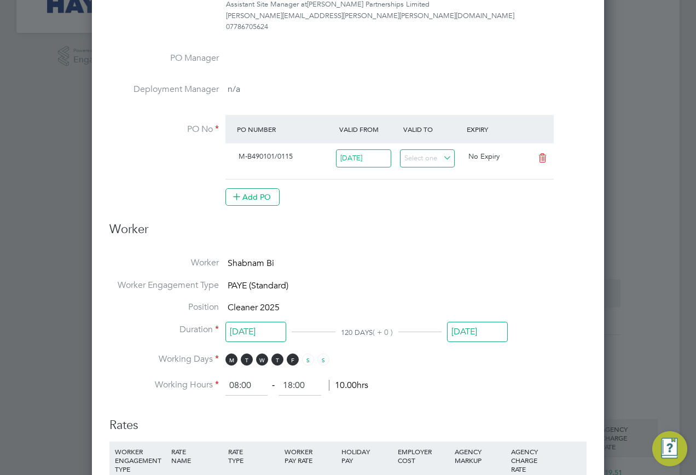
click at [473, 329] on input "[DATE]" at bounding box center [477, 332] width 61 height 20
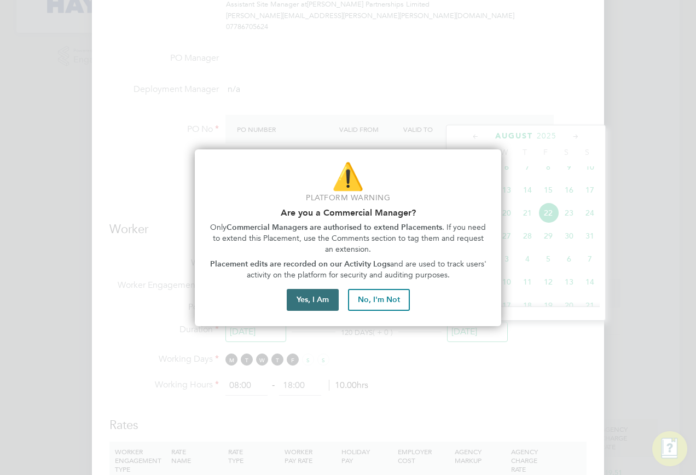
click at [313, 297] on button "Yes, I Am" at bounding box center [313, 300] width 52 height 22
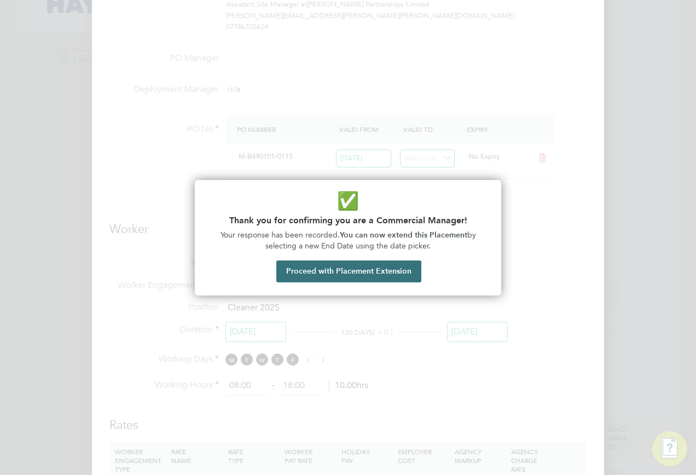
click at [343, 276] on button "Proceed with Placement Extension" at bounding box center [348, 271] width 145 height 22
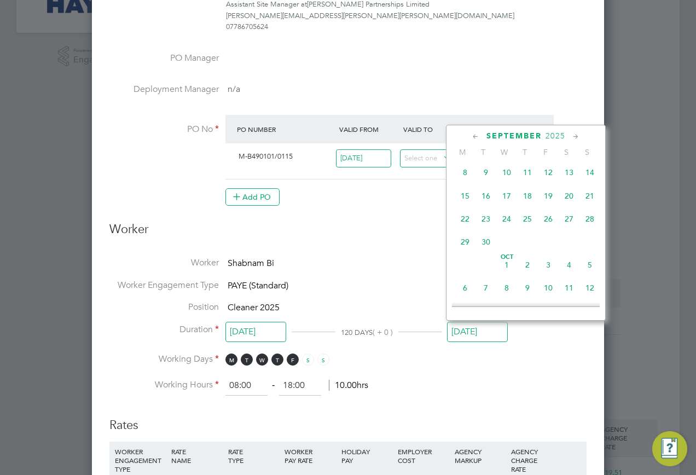
click at [545, 204] on span "19" at bounding box center [548, 195] width 21 height 21
type input "[DATE]"
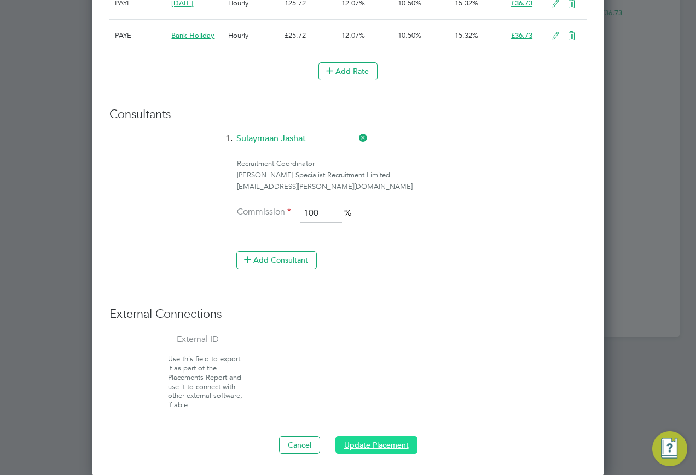
click at [394, 436] on button "Update Placement" at bounding box center [376, 445] width 82 height 18
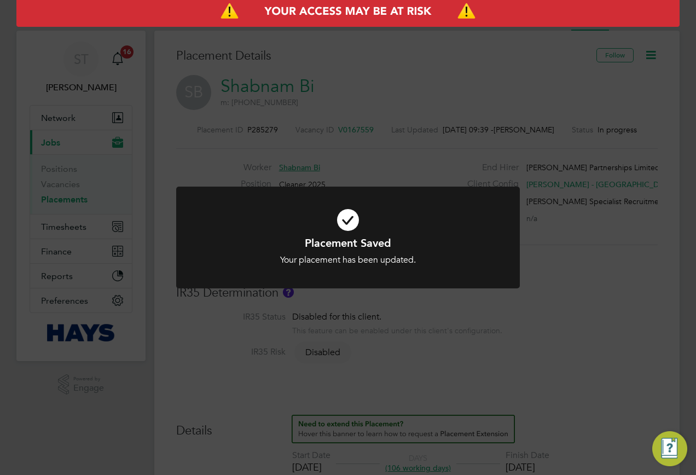
click at [330, 114] on div "Placement Saved Your placement has been updated. Cancel Okay" at bounding box center [348, 237] width 696 height 475
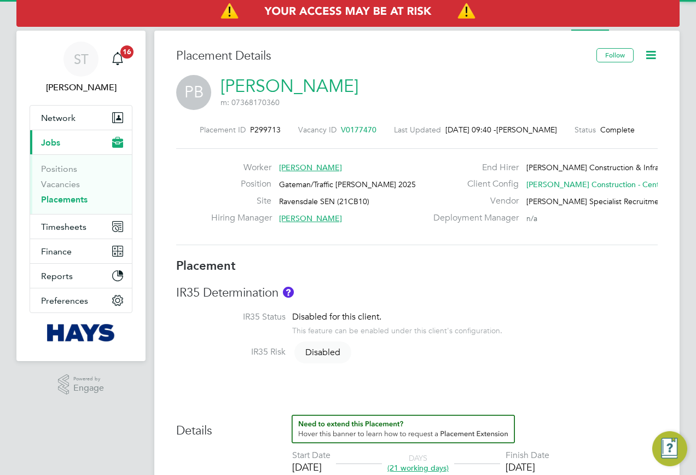
click at [649, 53] on icon at bounding box center [651, 55] width 14 height 14
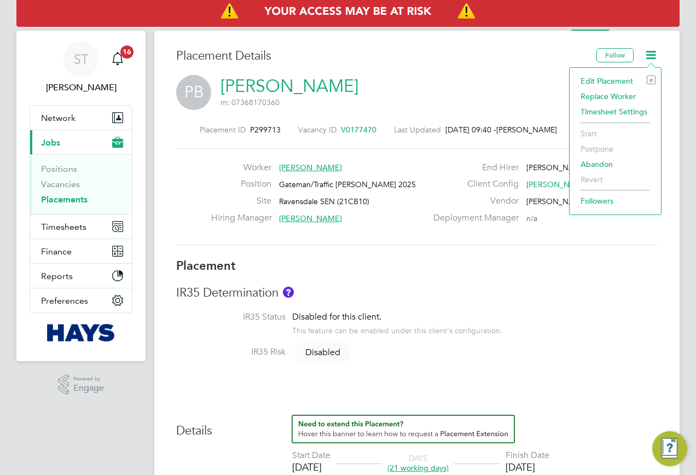
click at [595, 83] on li "Edit Placement e" at bounding box center [615, 80] width 80 height 15
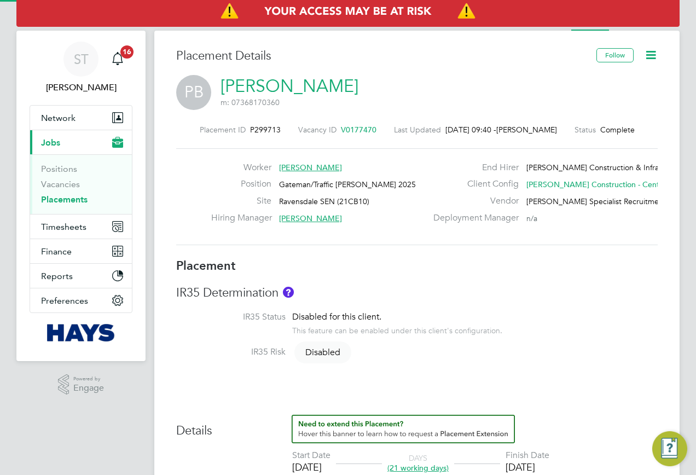
type input "[PERSON_NAME]"
type input "[DATE]"
type input "08:00"
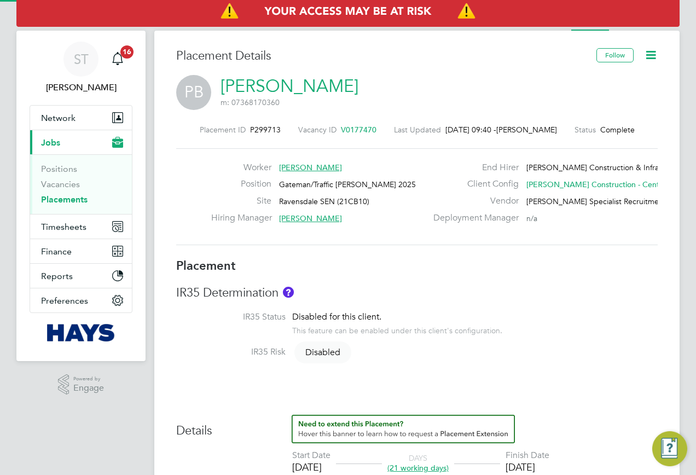
type input "18:00"
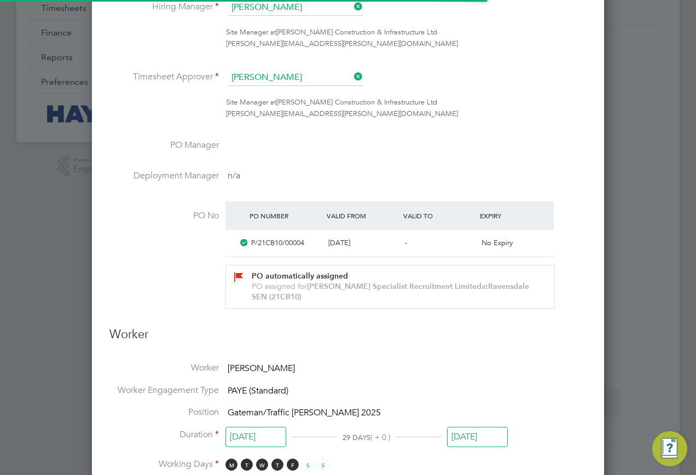
click at [463, 433] on input "[DATE]" at bounding box center [477, 437] width 61 height 20
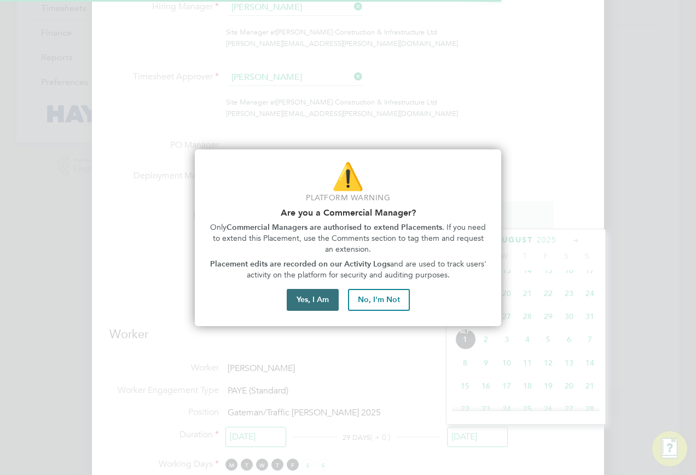
click at [316, 301] on button "Yes, I Am" at bounding box center [313, 300] width 52 height 22
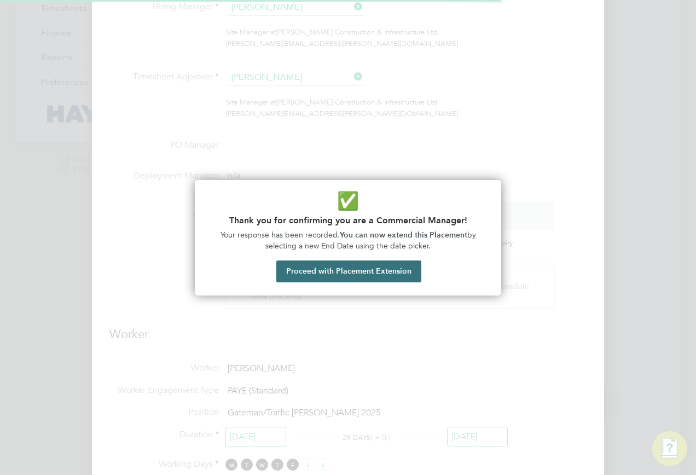
click at [345, 277] on button "Proceed with Placement Extension" at bounding box center [348, 271] width 145 height 22
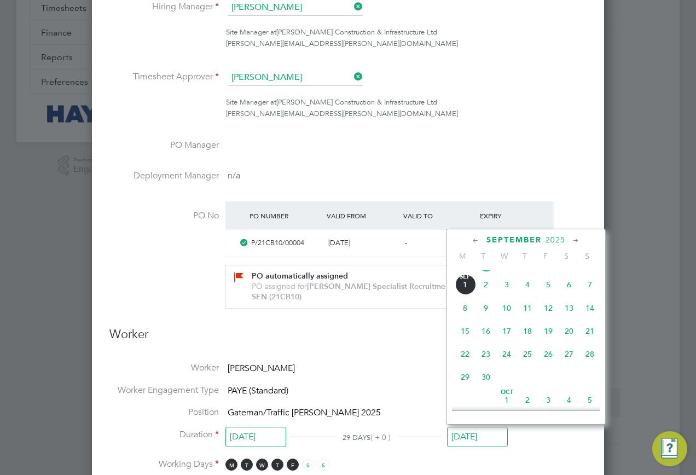
click at [485, 364] on span "23" at bounding box center [485, 354] width 21 height 21
type input "[DATE]"
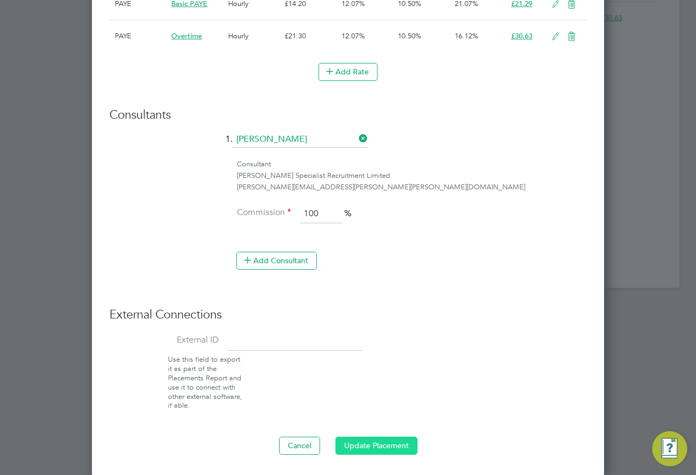
click at [382, 440] on button "Update Placement" at bounding box center [376, 446] width 82 height 18
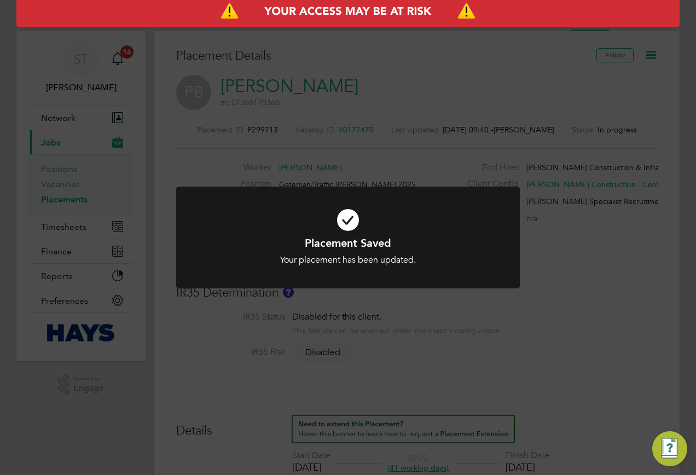
click at [615, 258] on div "Placement Saved Your placement has been updated. Cancel Okay" at bounding box center [348, 237] width 696 height 475
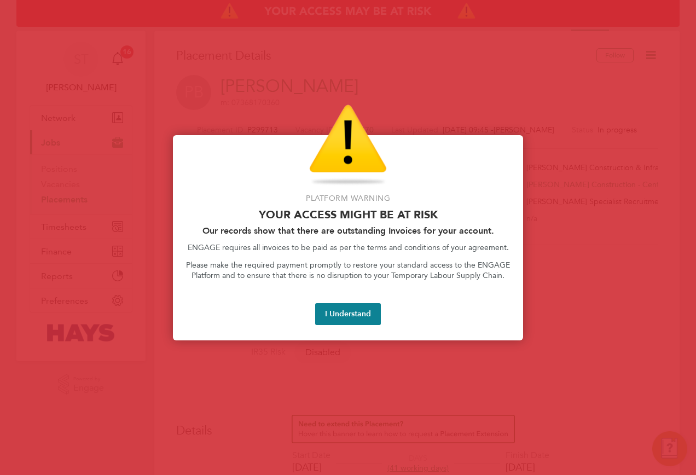
click at [416, 49] on div at bounding box center [348, 237] width 696 height 475
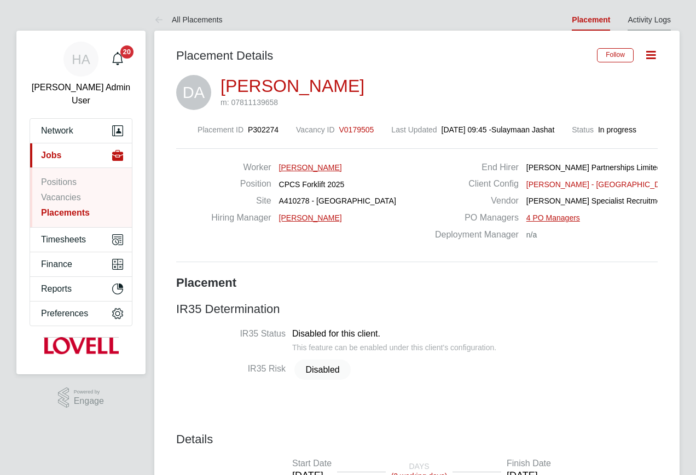
click at [647, 14] on li "Activity Logs" at bounding box center [649, 20] width 43 height 22
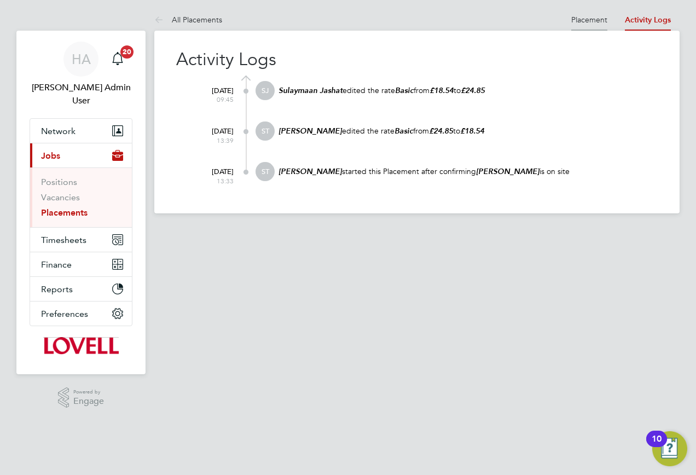
click at [594, 18] on link "Placement" at bounding box center [589, 20] width 36 height 10
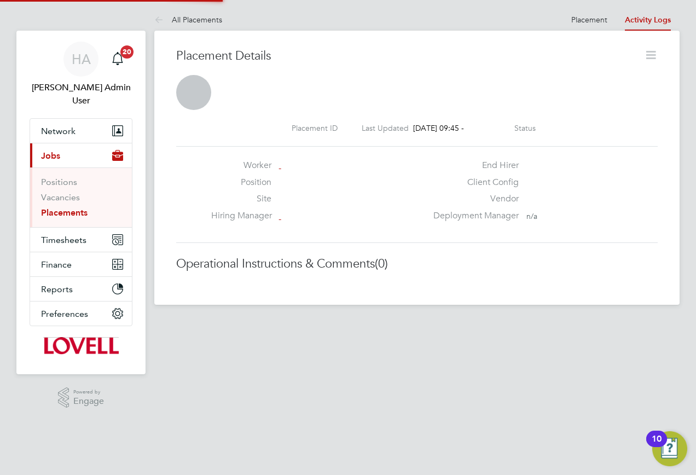
scroll to position [5, 5]
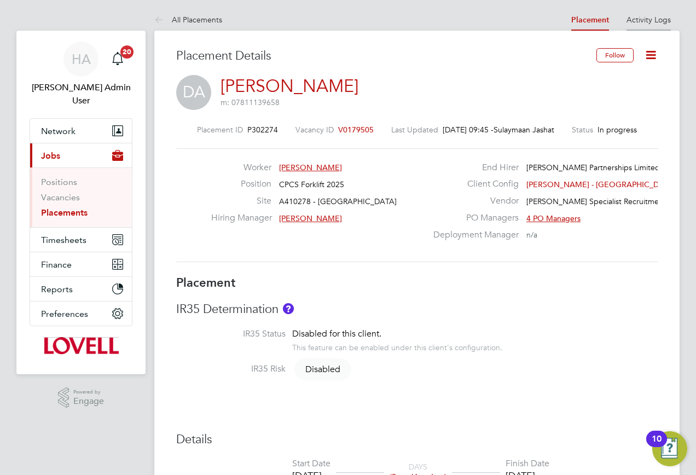
click at [657, 23] on link "Activity Logs" at bounding box center [648, 20] width 44 height 10
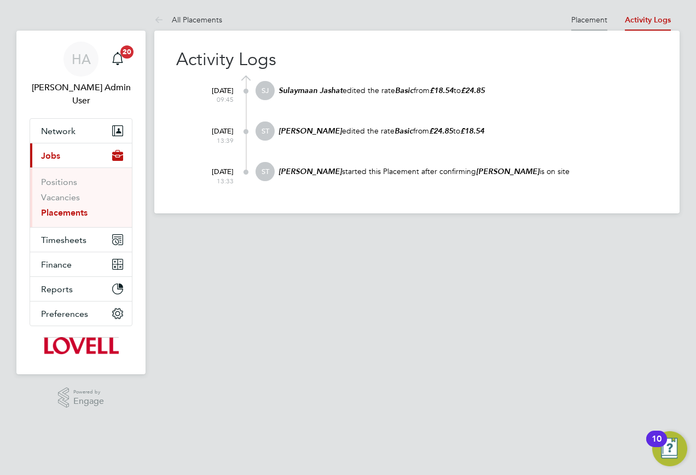
click at [588, 21] on link "Placement" at bounding box center [589, 20] width 36 height 10
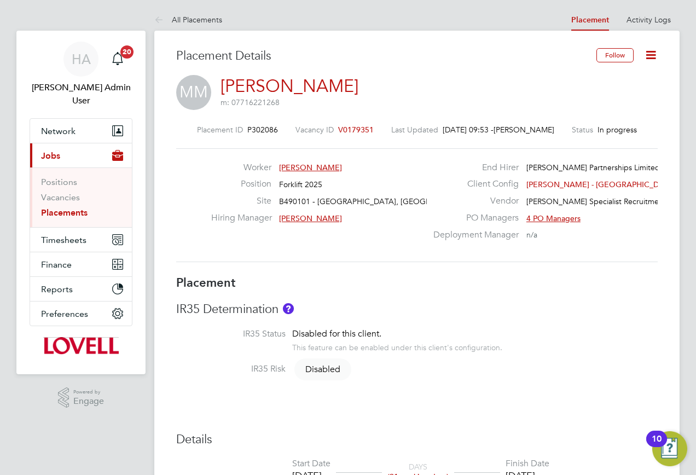
click at [654, 52] on icon at bounding box center [651, 55] width 14 height 14
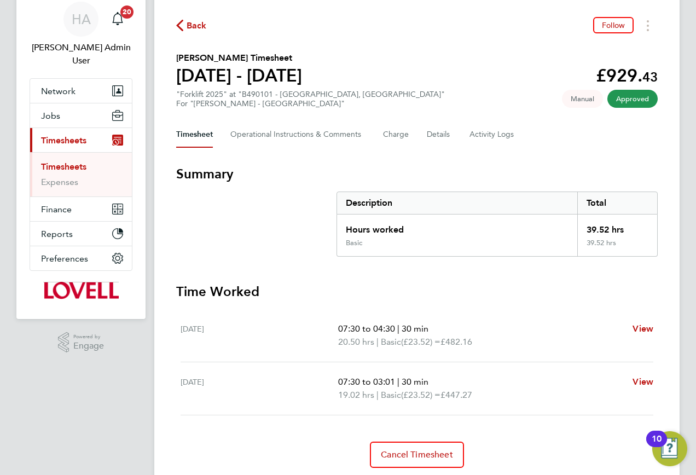
scroll to position [77, 0]
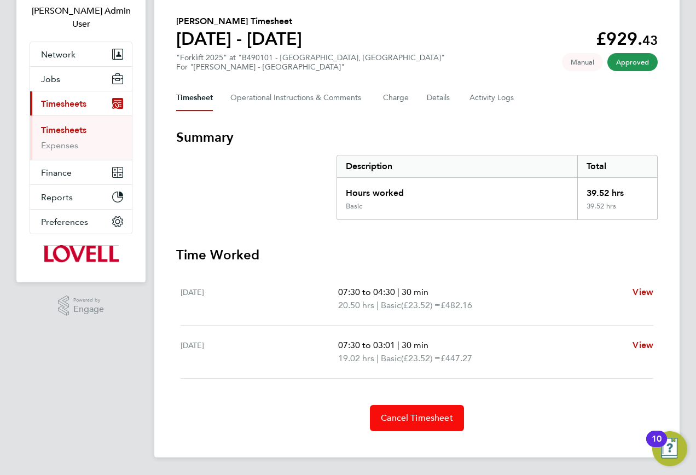
click at [396, 414] on span "Cancel Timesheet" at bounding box center [417, 418] width 72 height 11
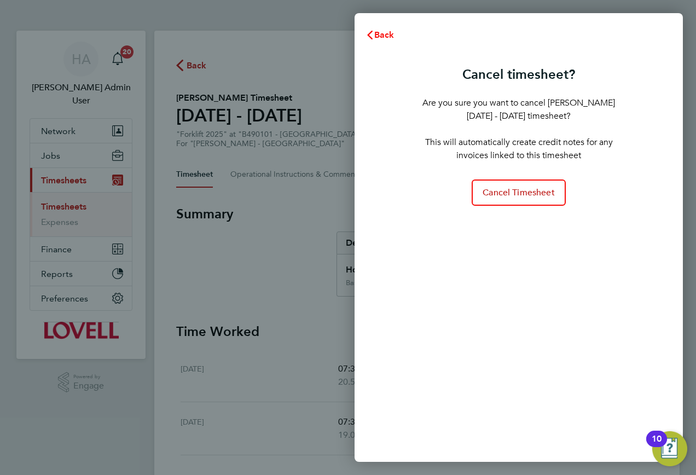
click at [387, 37] on span "Back" at bounding box center [384, 35] width 20 height 10
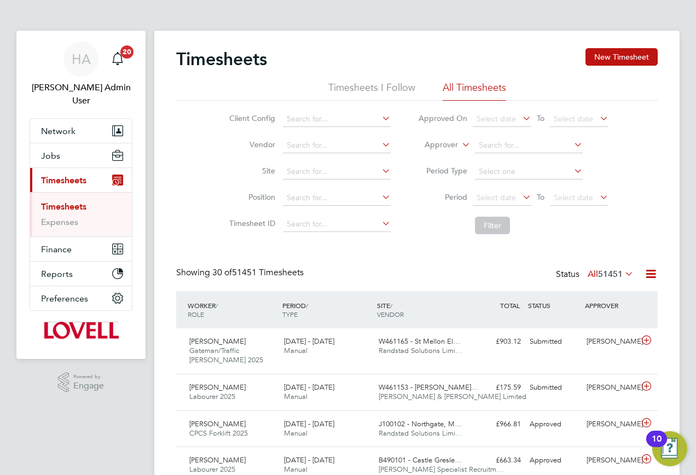
click at [460, 144] on icon at bounding box center [460, 142] width 0 height 10
click at [439, 157] on li "Worker" at bounding box center [431, 157] width 54 height 14
click at [484, 138] on input at bounding box center [529, 145] width 108 height 15
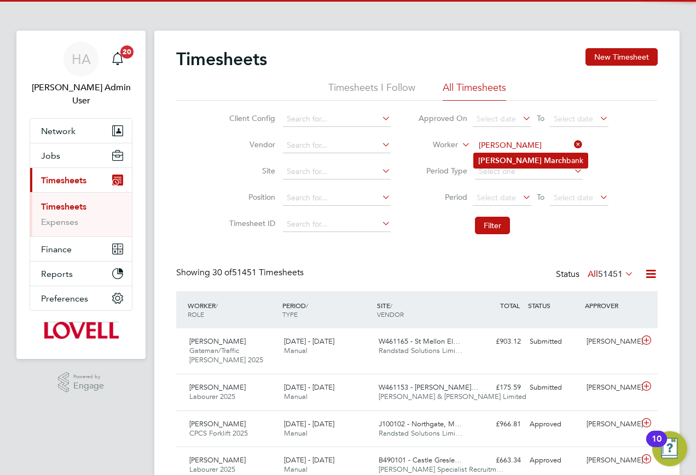
click at [484, 161] on b "[PERSON_NAME]" at bounding box center [509, 160] width 63 height 9
type input "[PERSON_NAME]"
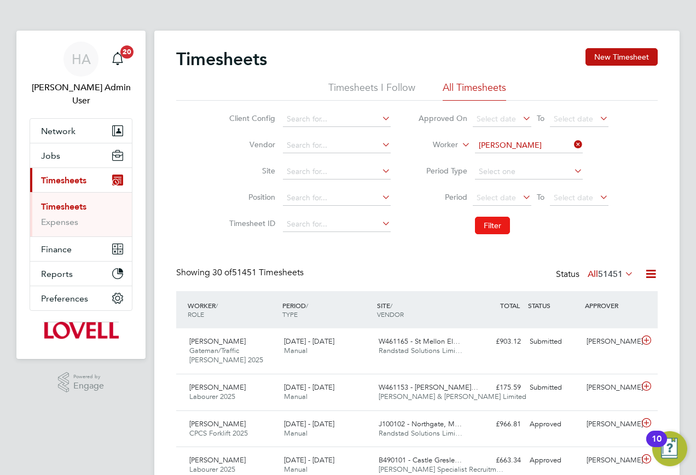
click at [480, 223] on button "Filter" at bounding box center [492, 226] width 35 height 18
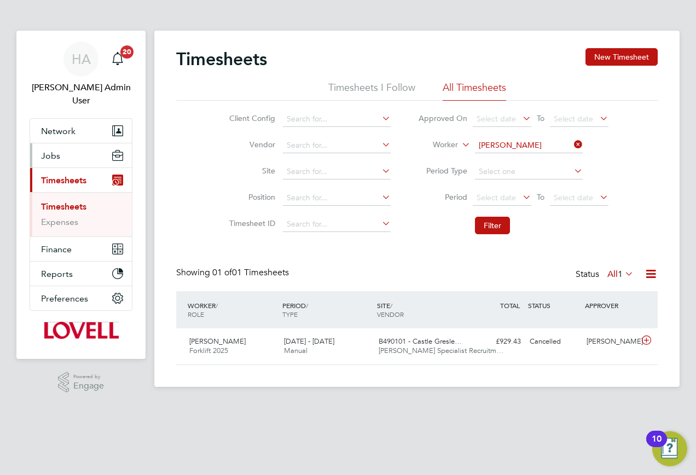
click at [60, 143] on button "Jobs" at bounding box center [81, 155] width 102 height 24
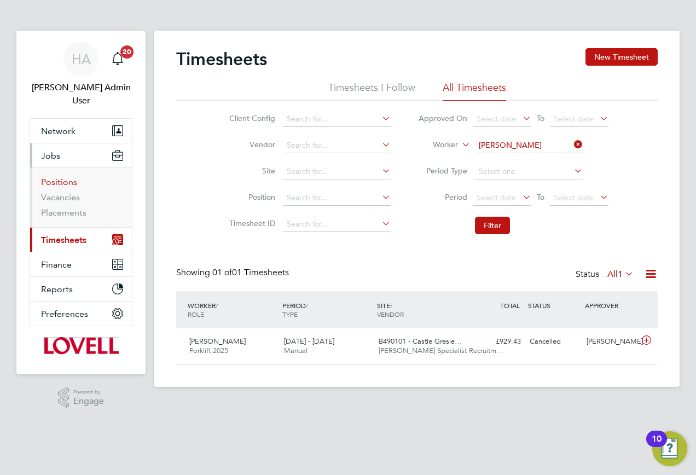
click at [51, 177] on link "Positions" at bounding box center [59, 182] width 36 height 10
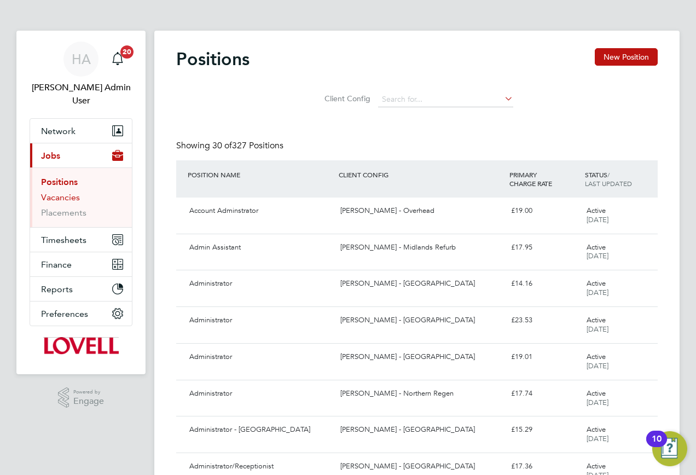
click at [56, 192] on link "Vacancies" at bounding box center [60, 197] width 39 height 10
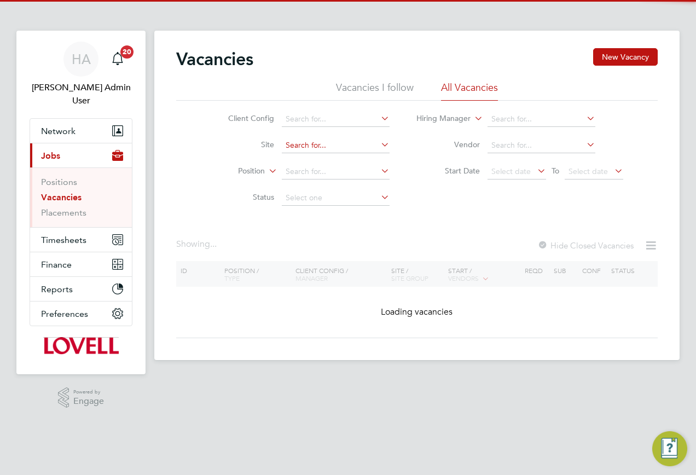
click at [328, 147] on input at bounding box center [336, 145] width 108 height 15
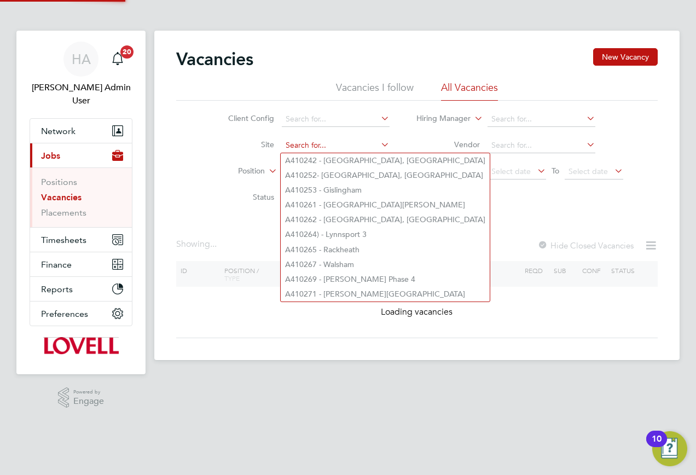
paste input "A410280"
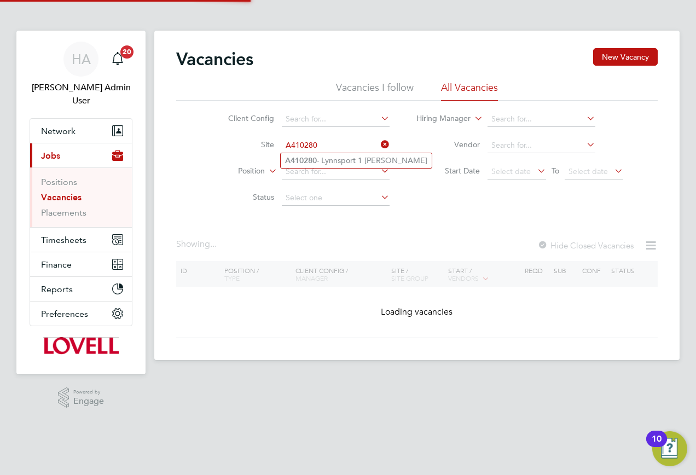
click at [338, 160] on li "A410280 - Lynnsport 1 [PERSON_NAME]" at bounding box center [356, 160] width 151 height 15
type input "A410280 - Lynnsport 1 [PERSON_NAME]"
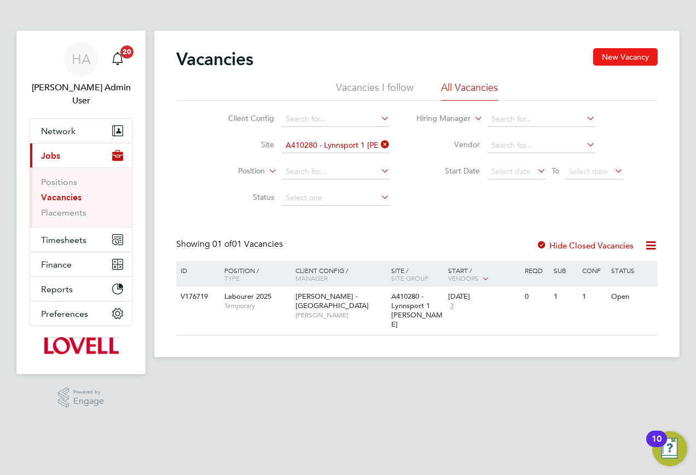
click at [614, 62] on button "New Vacancy" at bounding box center [625, 57] width 65 height 18
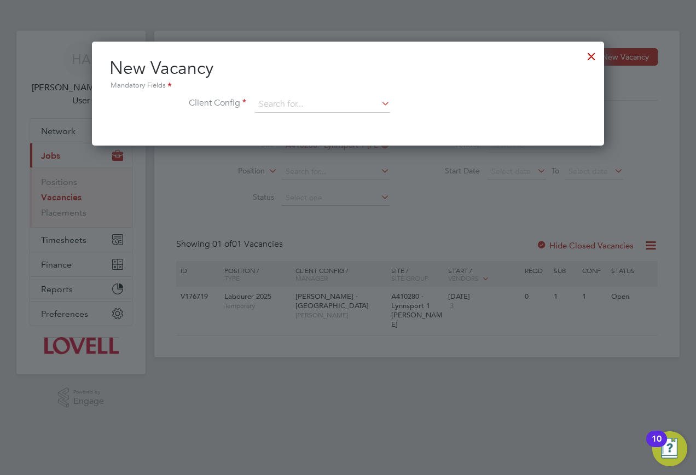
scroll to position [104, 513]
click at [324, 108] on input at bounding box center [322, 104] width 135 height 16
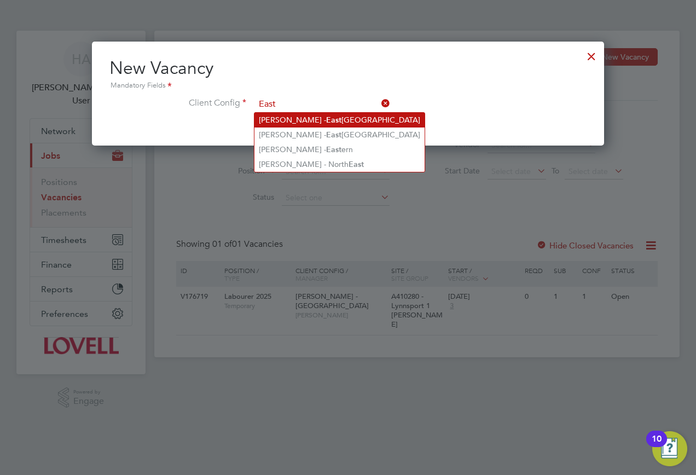
click at [325, 123] on li "[PERSON_NAME] - [GEOGRAPHIC_DATA]" at bounding box center [339, 120] width 170 height 15
type input "[PERSON_NAME] - [GEOGRAPHIC_DATA]"
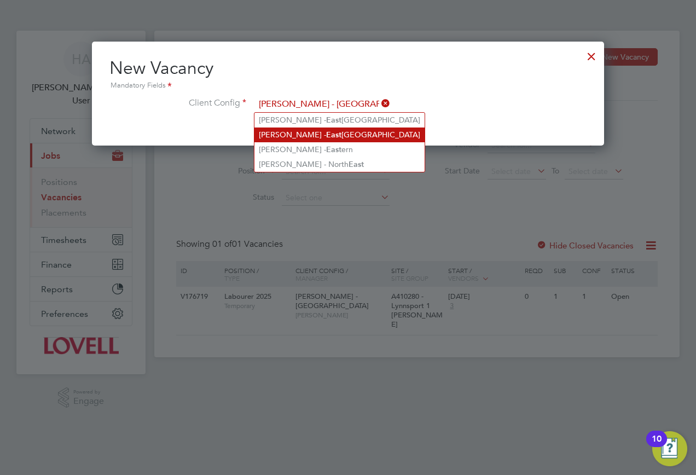
scroll to position [185, 513]
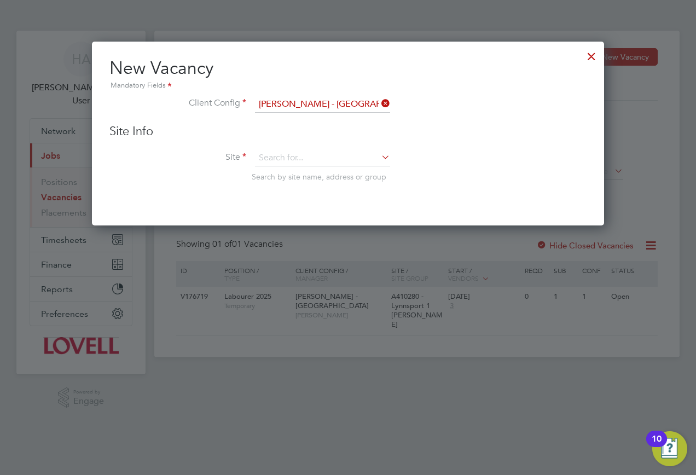
click at [278, 142] on div "Site Info Site Search by site name, address or group" at bounding box center [347, 164] width 477 height 80
click at [274, 152] on input at bounding box center [322, 158] width 135 height 16
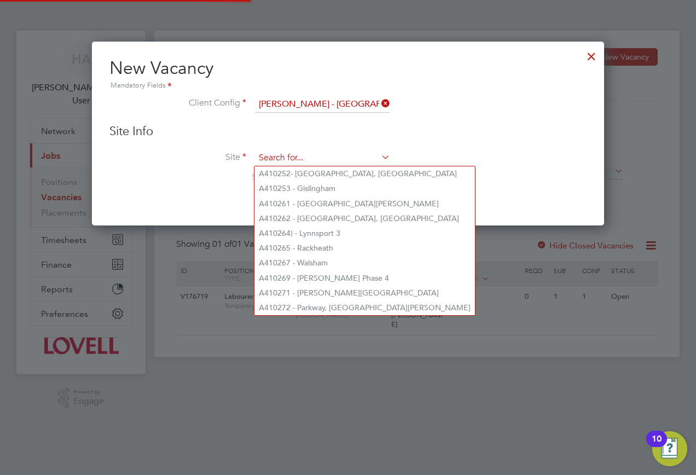
paste input "A410280"
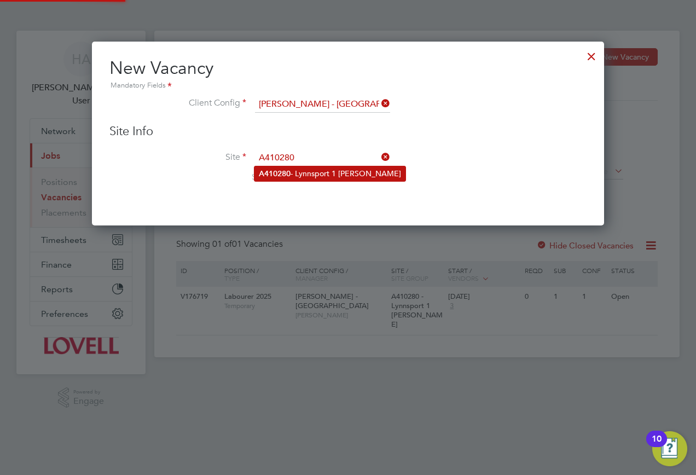
click at [308, 173] on li "A410280 - Lynnsport 1 [PERSON_NAME]" at bounding box center [329, 173] width 151 height 15
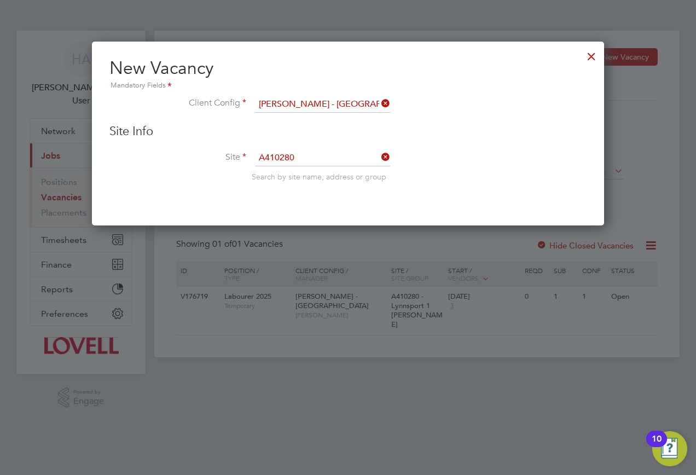
type input "A410280 - Lynnsport 1 [PERSON_NAME]"
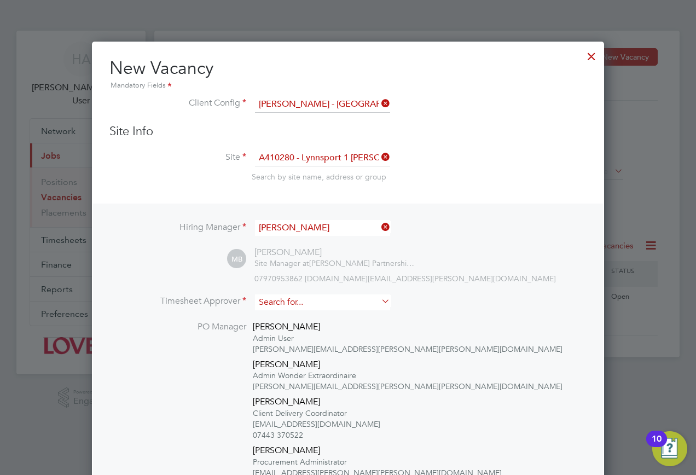
click at [344, 304] on input at bounding box center [322, 302] width 135 height 16
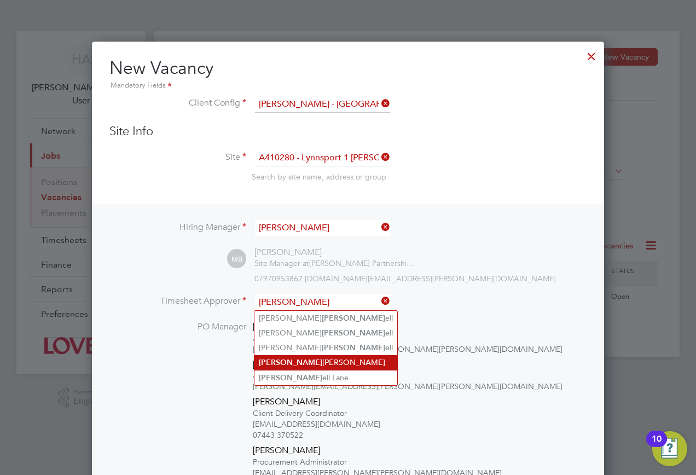
click at [320, 356] on li "[PERSON_NAME] [PERSON_NAME]" at bounding box center [325, 362] width 143 height 15
type input "[PERSON_NAME]"
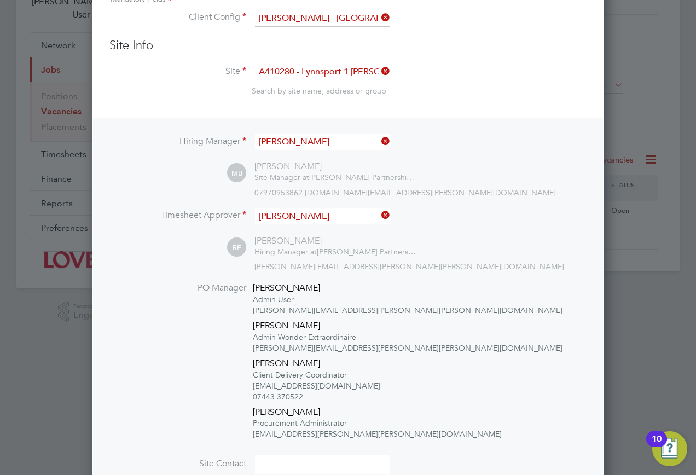
scroll to position [219, 0]
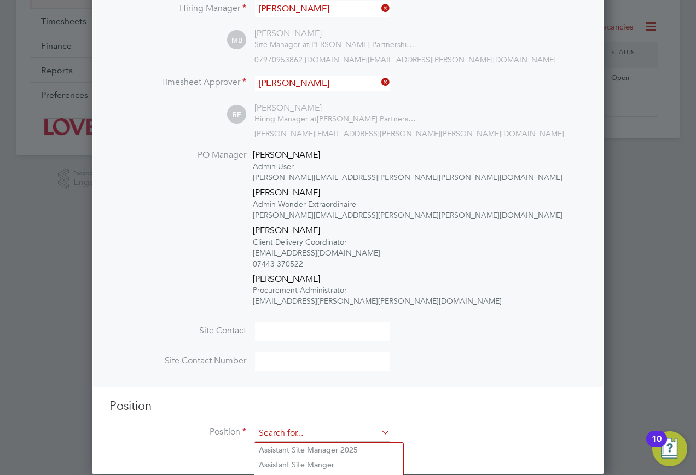
click at [286, 430] on input at bounding box center [322, 433] width 135 height 16
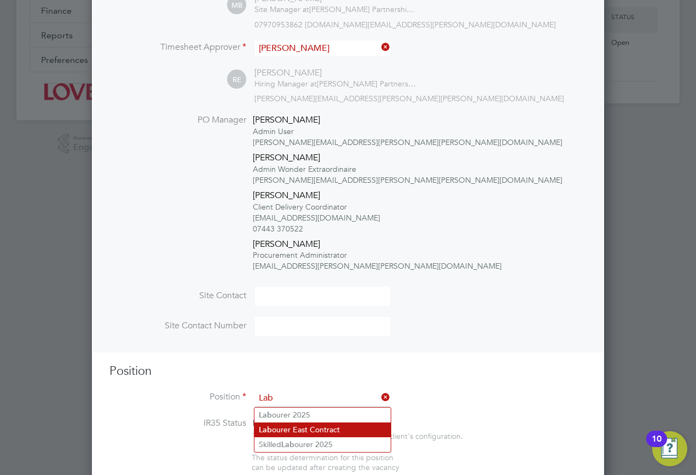
scroll to position [274, 0]
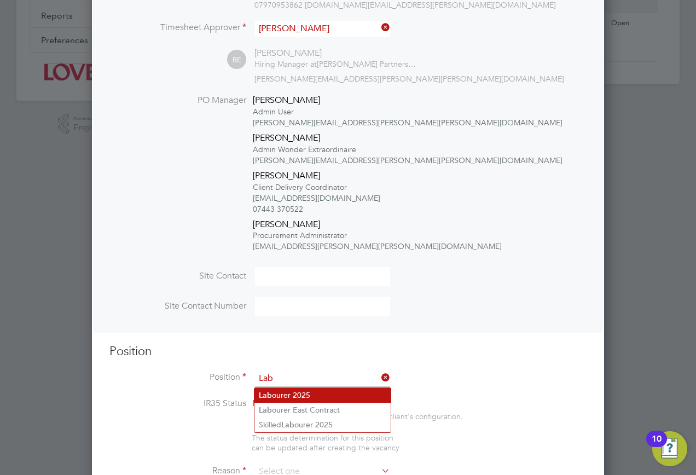
click at [310, 391] on li "Lab ourer 2025" at bounding box center [322, 395] width 136 height 15
type input "Labourer 2025"
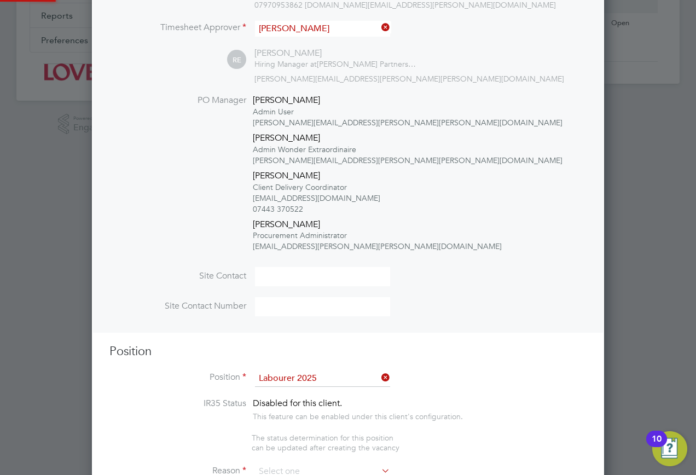
type textarea "Sweeping site, removing rubbish, unloading and transporting material, equipment…"
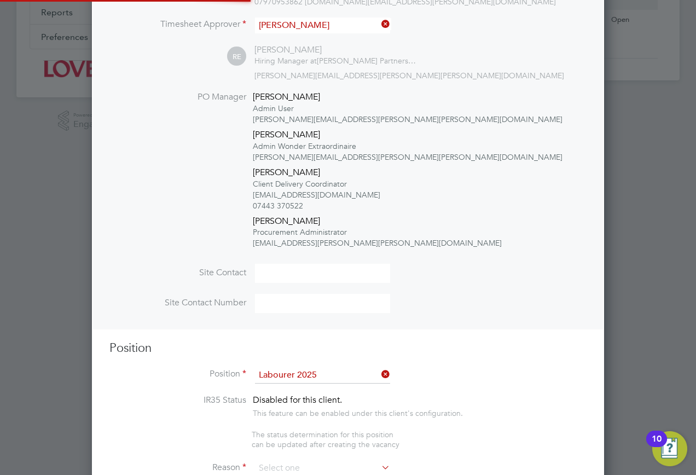
scroll to position [1979, 513]
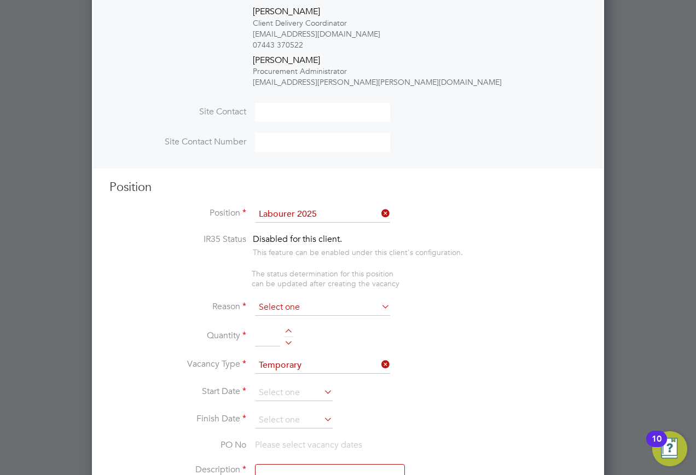
click at [313, 311] on input at bounding box center [322, 307] width 135 height 16
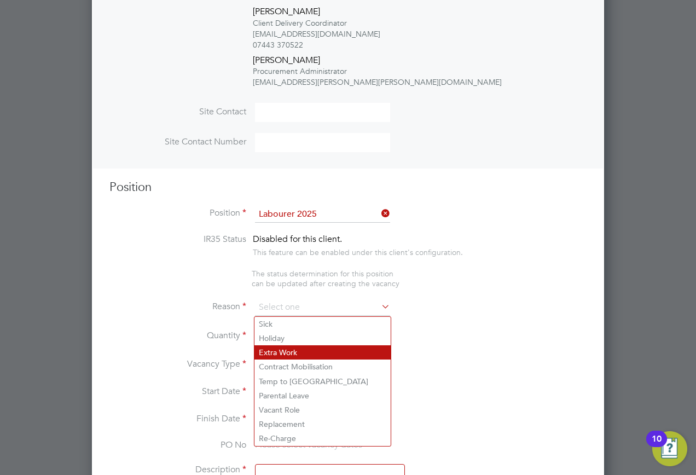
click at [295, 351] on li "Extra Work" at bounding box center [322, 352] width 136 height 14
type input "Extra Work"
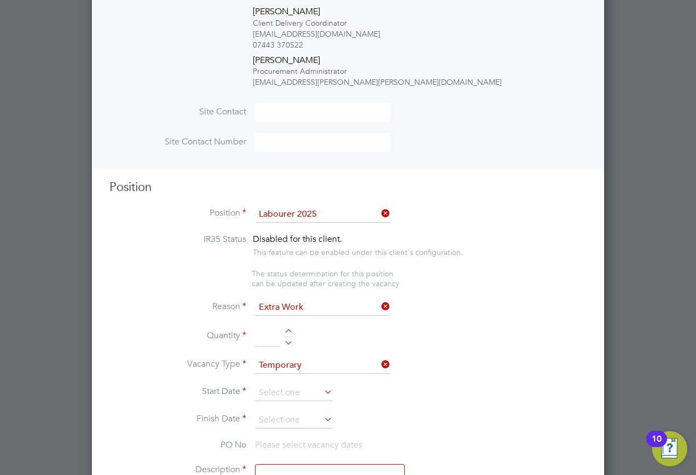
click at [267, 334] on input at bounding box center [267, 337] width 25 height 20
type input "1"
click at [287, 395] on input at bounding box center [294, 393] width 78 height 16
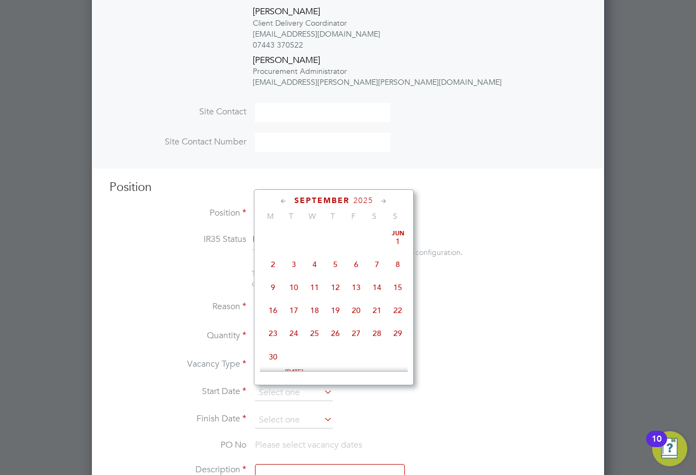
scroll to position [332, 0]
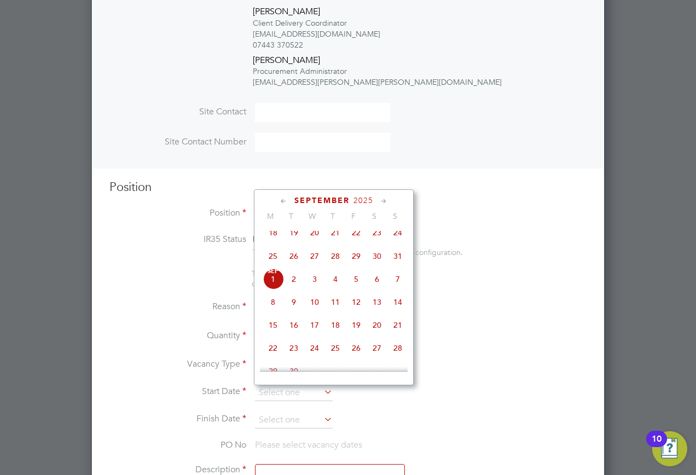
click at [276, 289] on span "[DATE]" at bounding box center [273, 279] width 21 height 21
type input "[DATE]"
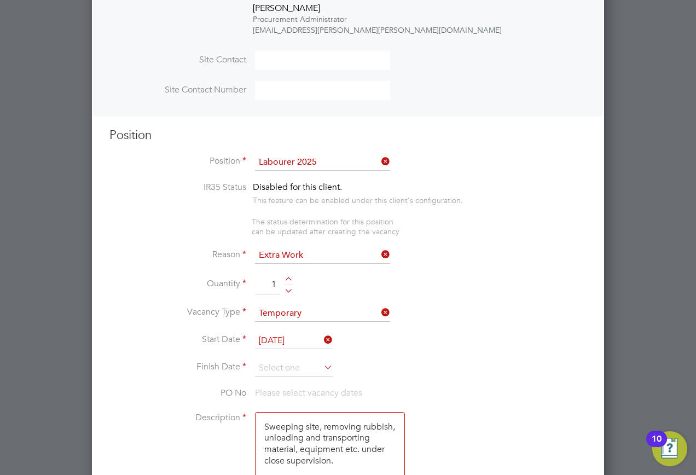
scroll to position [602, 0]
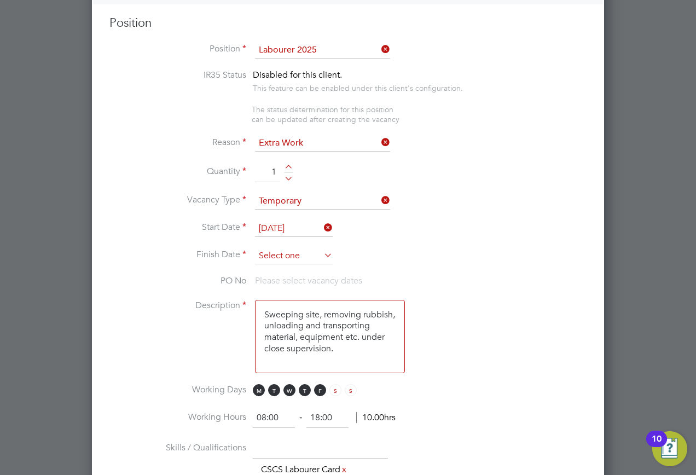
click at [286, 255] on input at bounding box center [294, 256] width 78 height 16
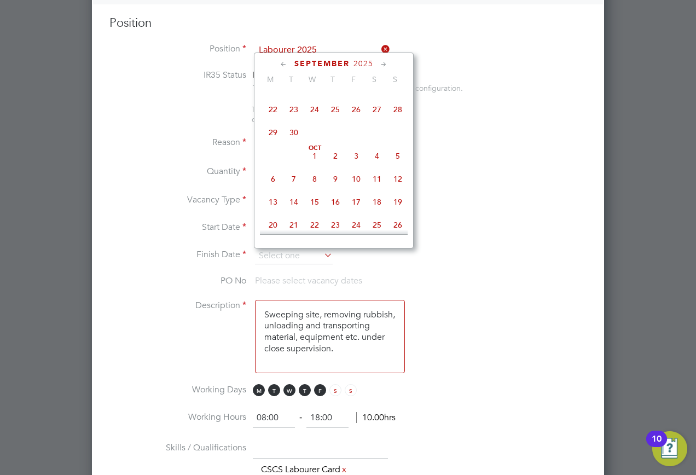
scroll to position [441, 0]
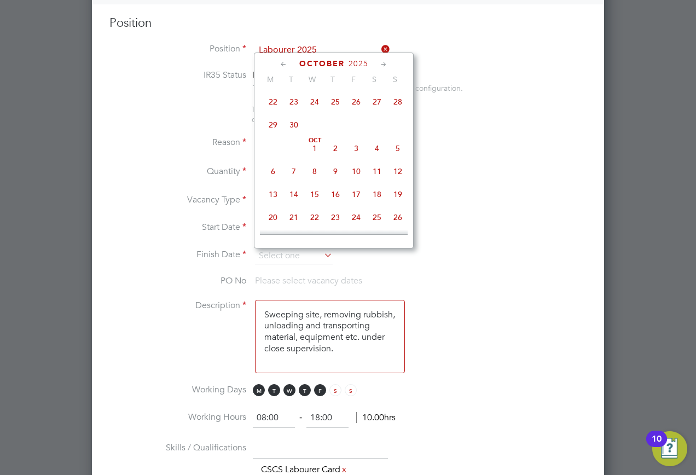
click at [274, 135] on span "29" at bounding box center [273, 124] width 21 height 21
type input "[DATE]"
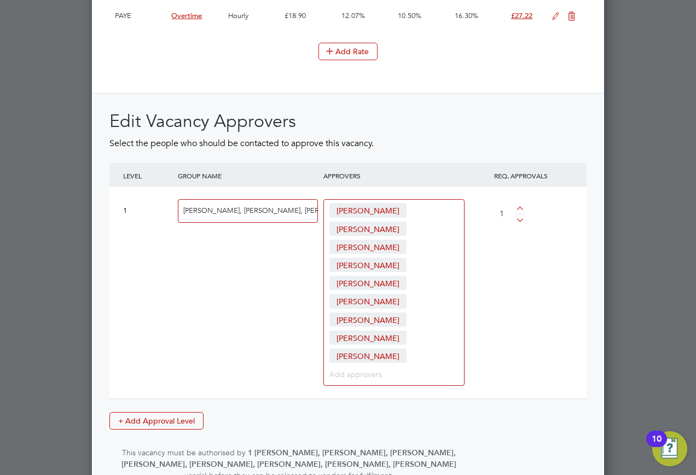
scroll to position [1637, 0]
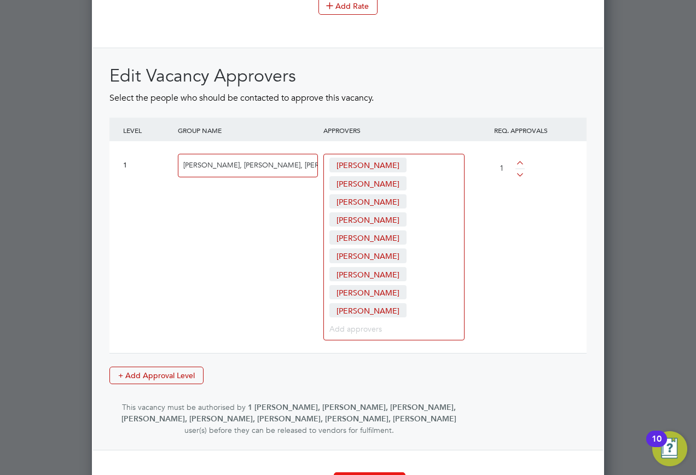
click at [394, 472] on button "Create Vacancy" at bounding box center [370, 481] width 72 height 18
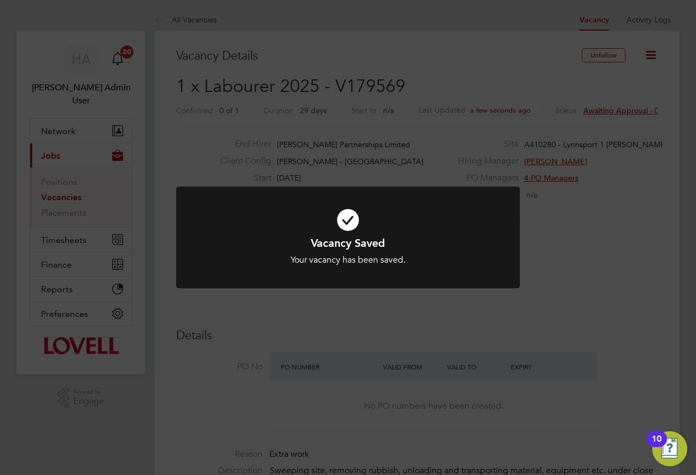
click at [485, 123] on div "Vacancy Saved Your vacancy has been saved. Cancel Okay" at bounding box center [348, 237] width 696 height 475
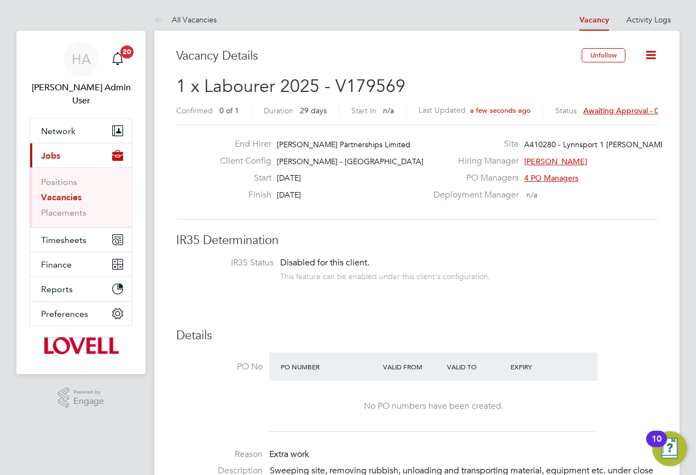
click at [586, 109] on span "Awaiting approval - 0/1" at bounding box center [624, 111] width 83 height 10
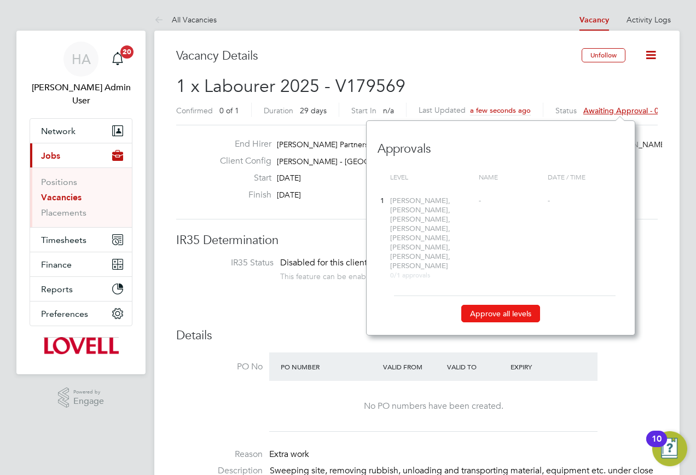
click at [483, 305] on button "Approve all levels" at bounding box center [500, 314] width 79 height 18
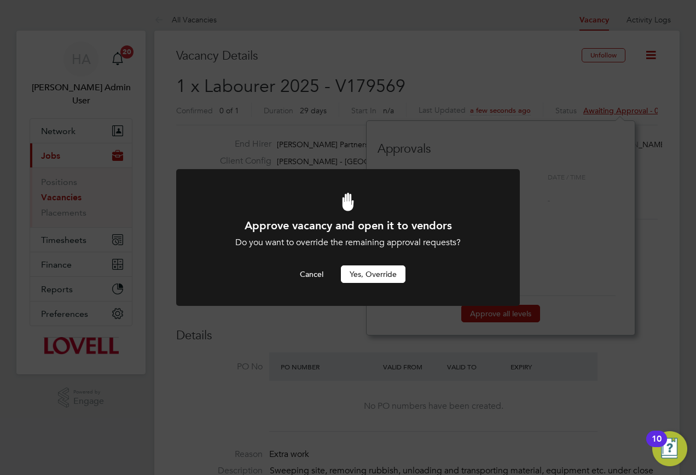
click at [372, 273] on button "Yes, Override" at bounding box center [373, 274] width 65 height 18
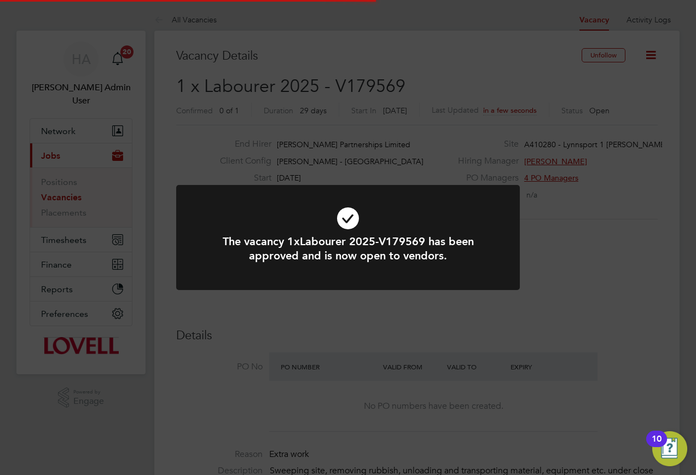
click at [612, 218] on div "The vacancy 1xLabourer 2025-V179569 has been approved and is now open to vendor…" at bounding box center [348, 237] width 696 height 475
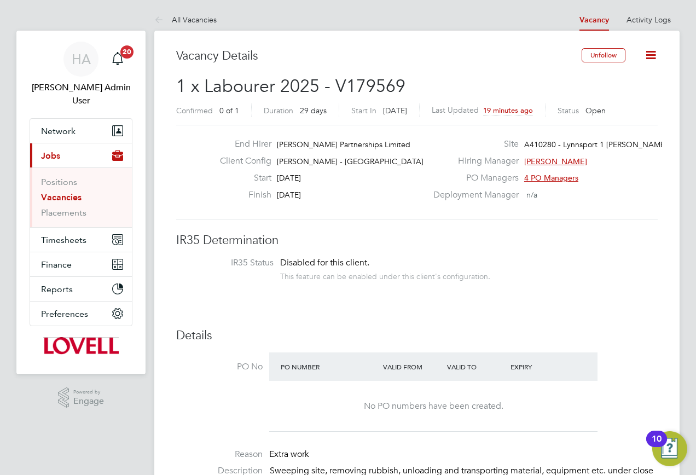
click at [68, 192] on link "Vacancies" at bounding box center [61, 197] width 40 height 10
click at [64, 192] on link "Vacancies" at bounding box center [61, 197] width 40 height 10
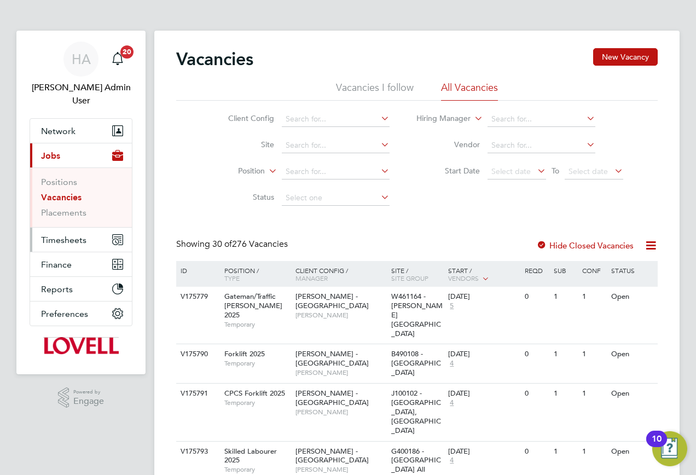
click at [71, 235] on span "Timesheets" at bounding box center [63, 240] width 45 height 10
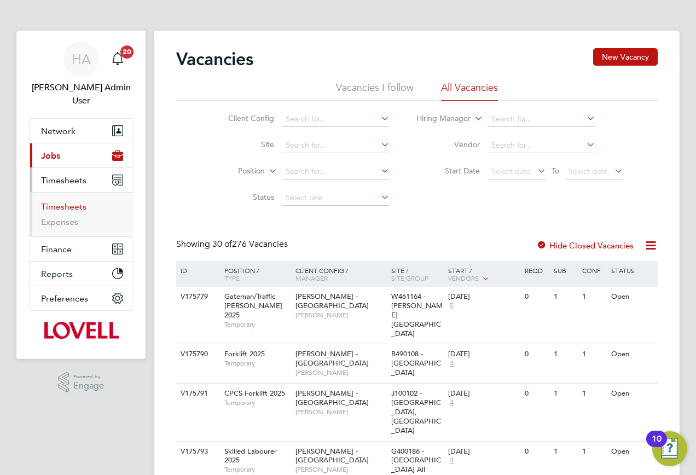
click at [65, 201] on link "Timesheets" at bounding box center [63, 206] width 45 height 10
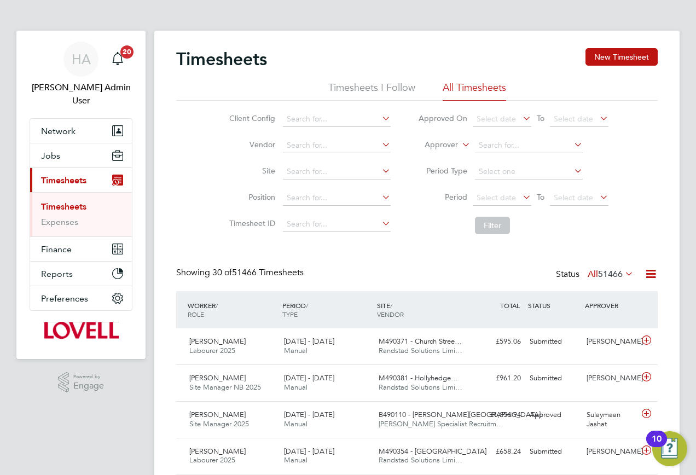
scroll to position [28, 95]
click at [305, 118] on input at bounding box center [337, 119] width 108 height 15
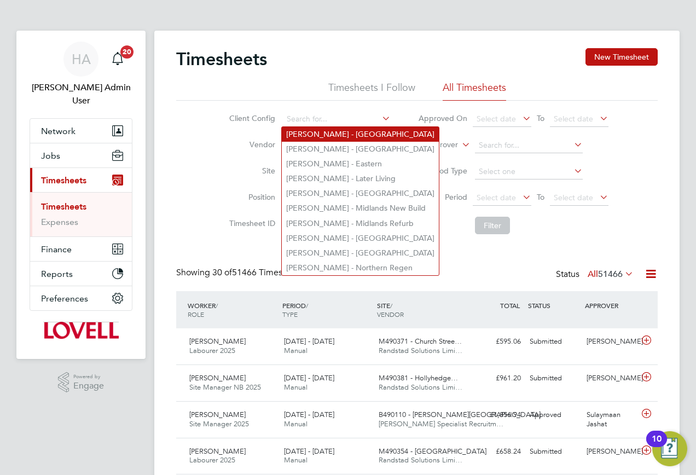
click at [310, 133] on li "[PERSON_NAME] - [GEOGRAPHIC_DATA]" at bounding box center [360, 134] width 157 height 15
type input "[PERSON_NAME] - [GEOGRAPHIC_DATA]"
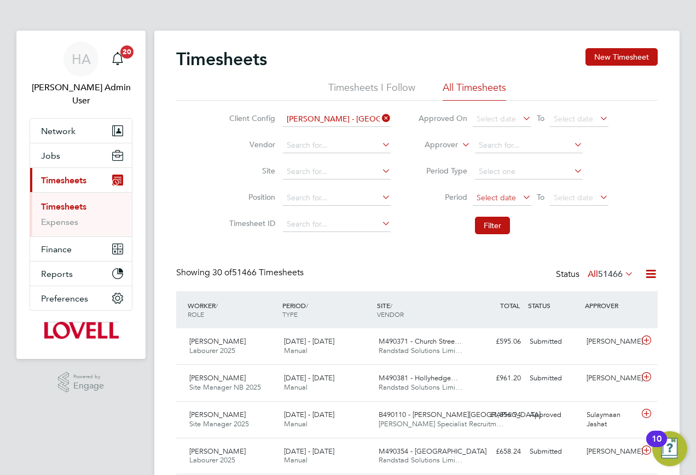
click at [514, 197] on span "Select date" at bounding box center [496, 198] width 39 height 10
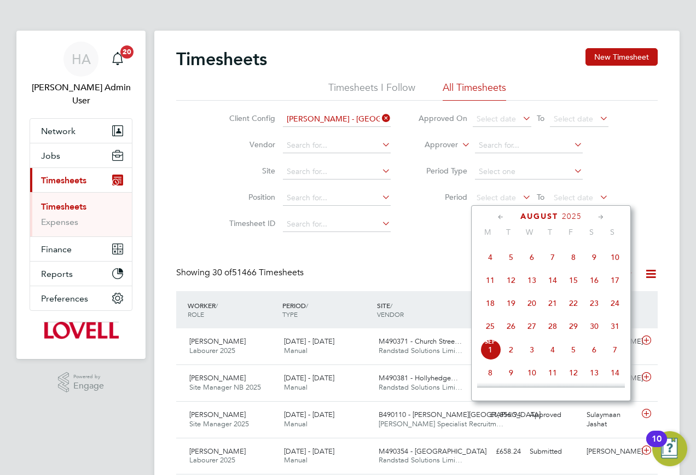
drag, startPoint x: 594, startPoint y: 288, endPoint x: 595, endPoint y: 282, distance: 6.1
click at [594, 288] on span "16" at bounding box center [594, 280] width 21 height 21
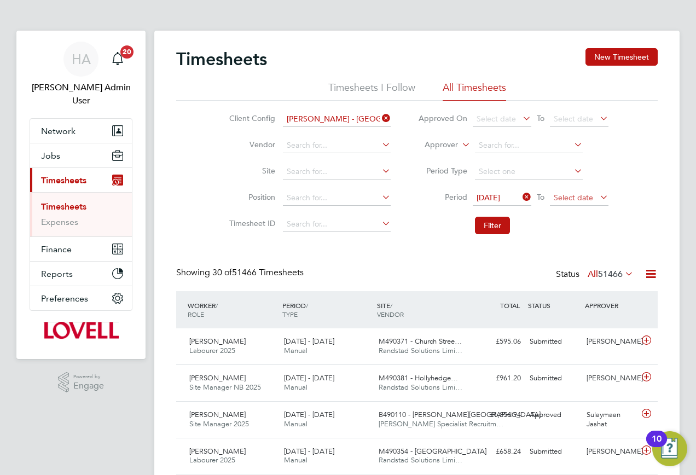
click at [586, 202] on span "Select date" at bounding box center [579, 198] width 59 height 15
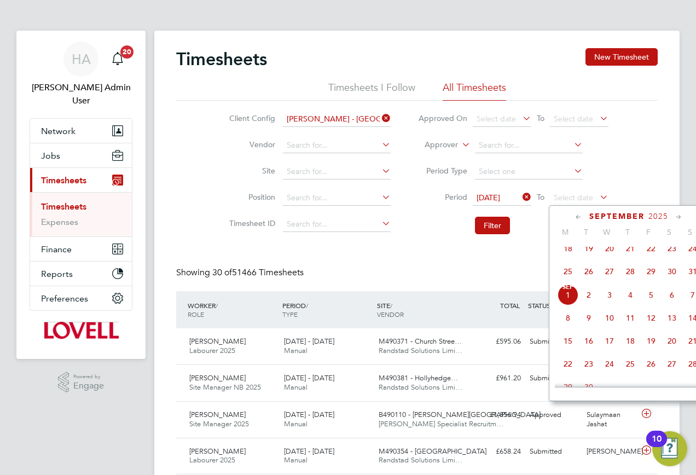
click at [652, 255] on span "22" at bounding box center [651, 248] width 21 height 21
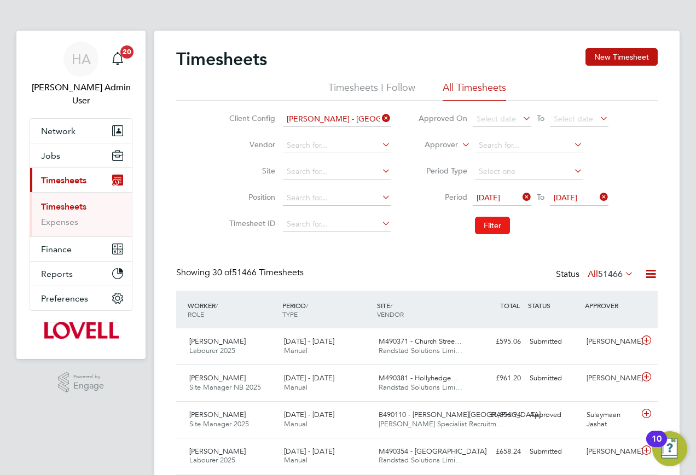
click at [484, 224] on button "Filter" at bounding box center [492, 226] width 35 height 18
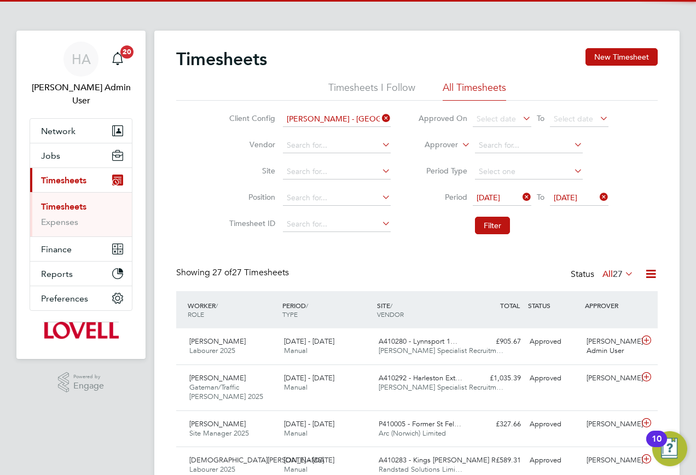
scroll to position [28, 95]
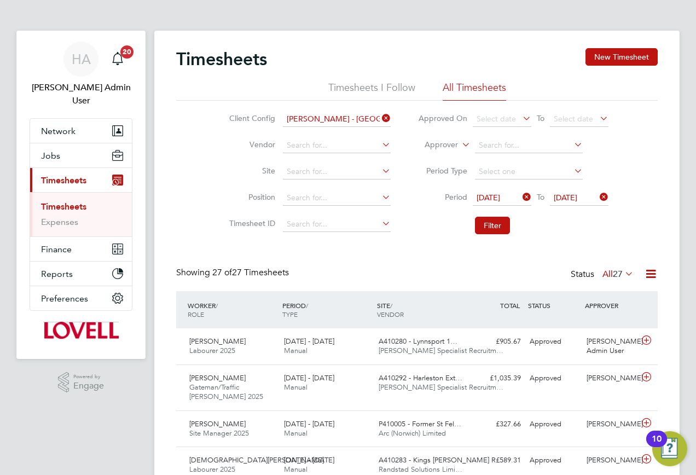
click at [623, 271] on icon at bounding box center [623, 273] width 0 height 15
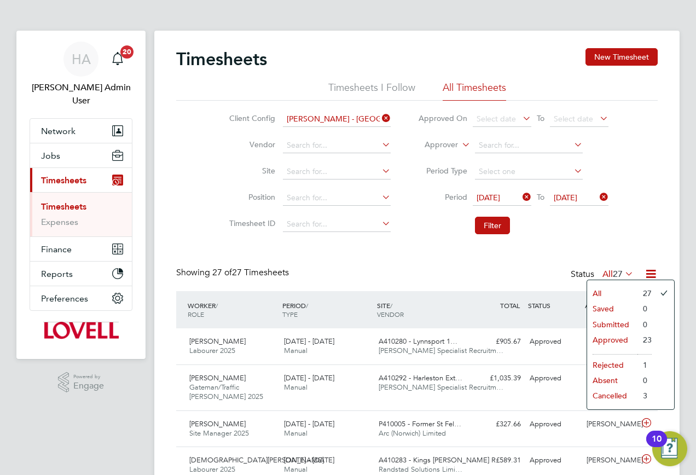
click at [606, 338] on li "Approved" at bounding box center [612, 339] width 50 height 15
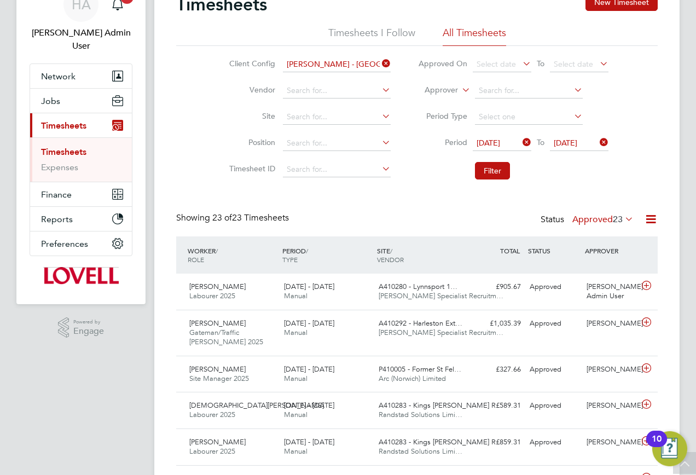
click at [653, 218] on icon at bounding box center [651, 219] width 14 height 14
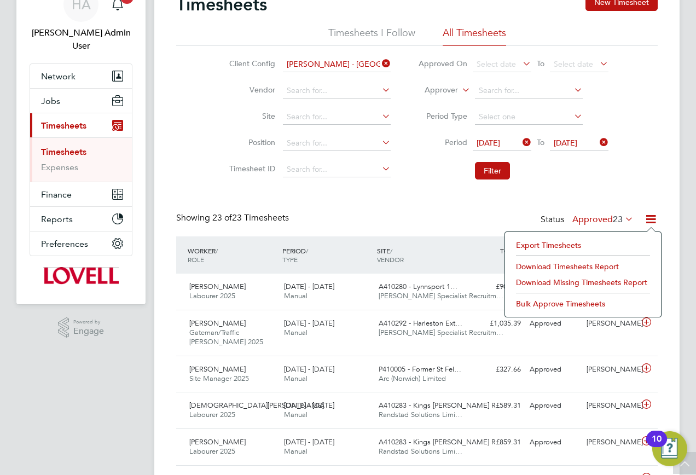
click at [526, 265] on li "Download Timesheets Report" at bounding box center [582, 266] width 145 height 15
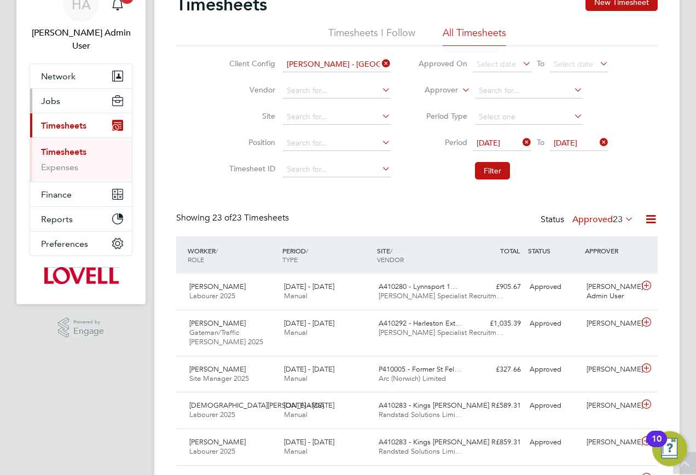
click at [58, 96] on span "Jobs" at bounding box center [50, 101] width 19 height 10
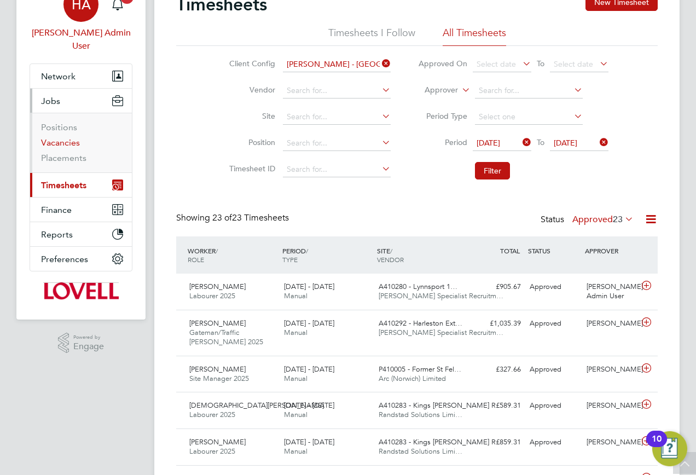
drag, startPoint x: 47, startPoint y: 128, endPoint x: 70, endPoint y: 91, distance: 43.7
click at [47, 137] on link "Vacancies" at bounding box center [60, 142] width 39 height 10
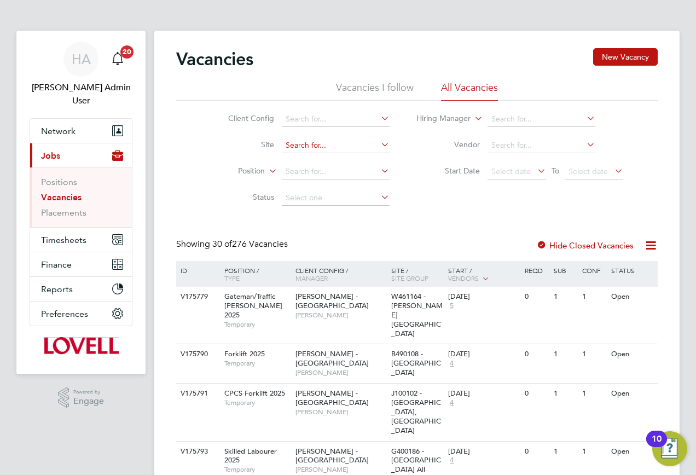
click at [297, 146] on input at bounding box center [336, 145] width 108 height 15
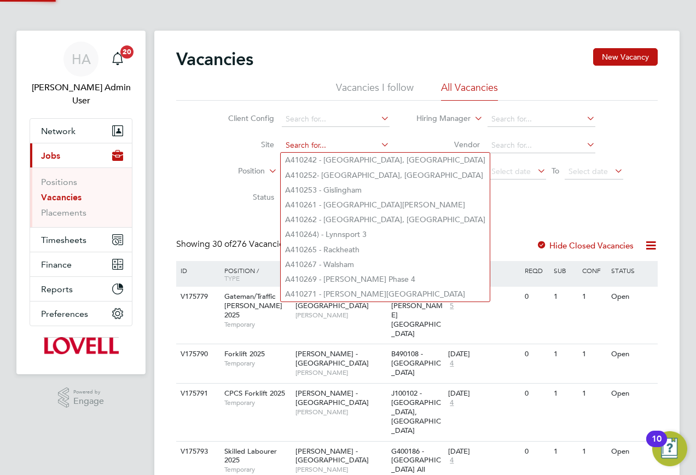
paste input "N470231"
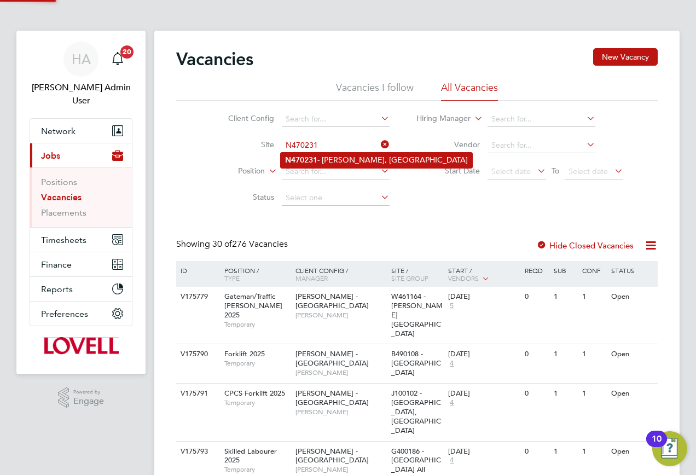
click at [323, 162] on li "N470231 - Whalley, [GEOGRAPHIC_DATA]" at bounding box center [376, 160] width 191 height 15
type input "N470231 - Whalley, [GEOGRAPHIC_DATA]"
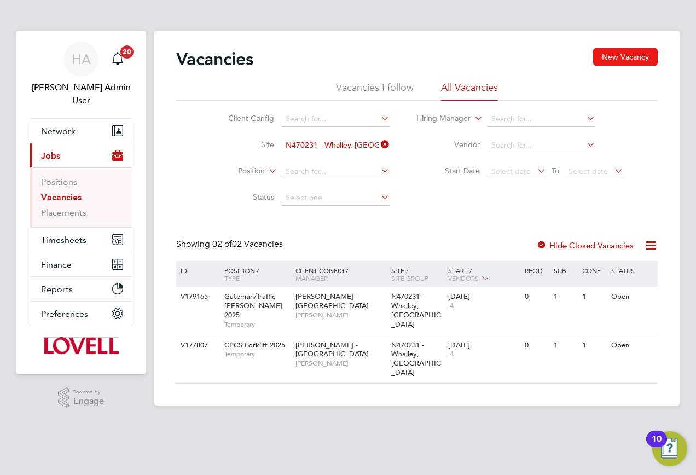
click at [633, 60] on button "New Vacancy" at bounding box center [625, 57] width 65 height 18
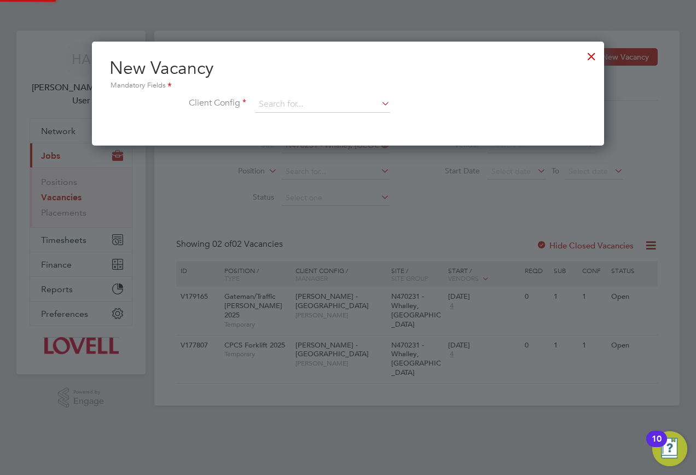
scroll to position [104, 513]
click at [300, 102] on input at bounding box center [322, 104] width 135 height 16
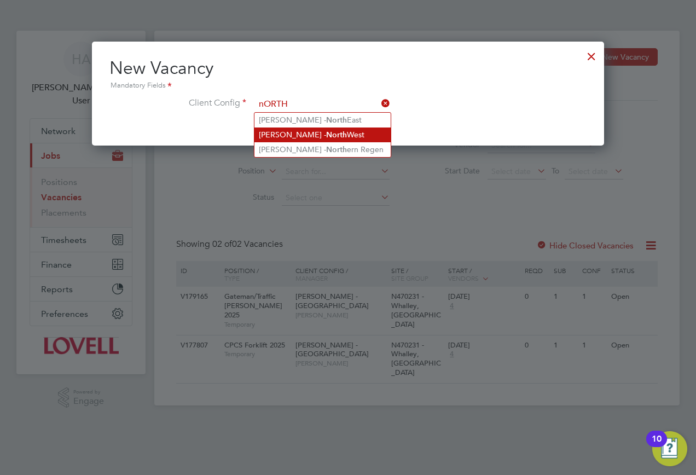
click at [310, 139] on li "[PERSON_NAME] - [GEOGRAPHIC_DATA]" at bounding box center [322, 134] width 136 height 15
type input "[PERSON_NAME] - [GEOGRAPHIC_DATA]"
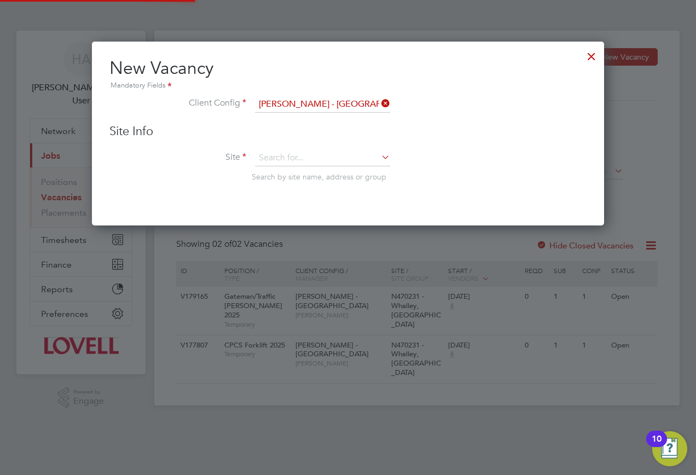
scroll to position [185, 513]
click at [306, 162] on input at bounding box center [322, 158] width 135 height 16
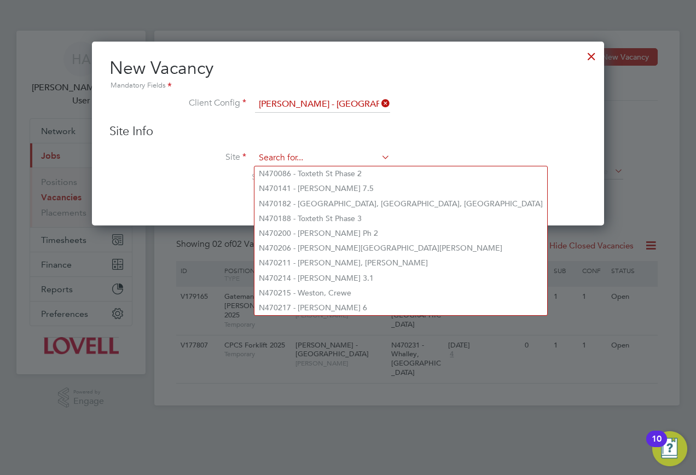
paste input "N470231"
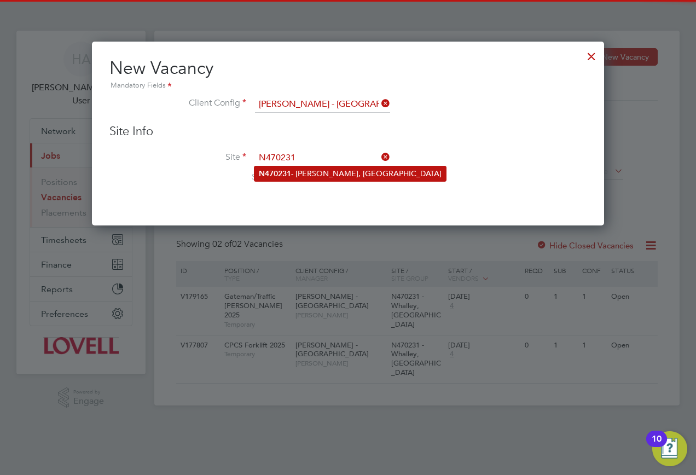
click at [304, 173] on li "N470231 - Whalley, [GEOGRAPHIC_DATA]" at bounding box center [349, 173] width 191 height 15
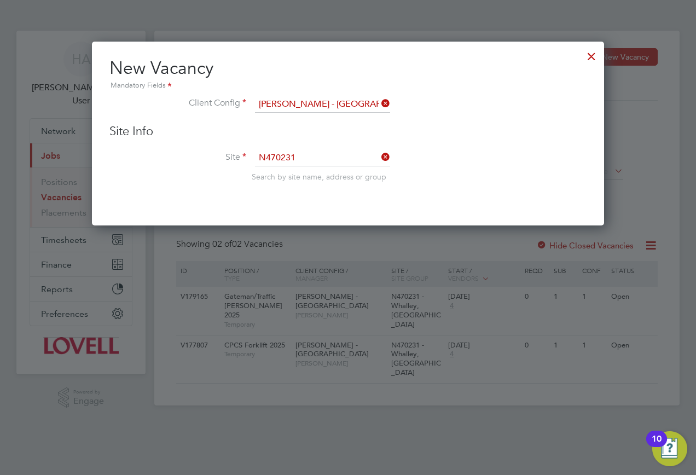
type input "N470231 - Whalley, [GEOGRAPHIC_DATA]"
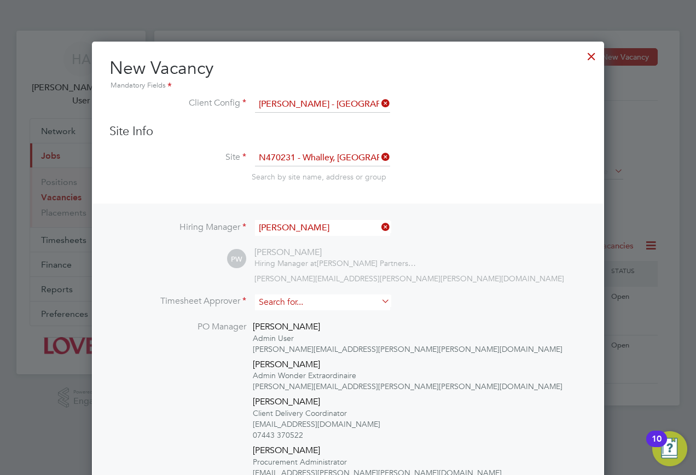
click at [291, 299] on input at bounding box center [322, 302] width 135 height 16
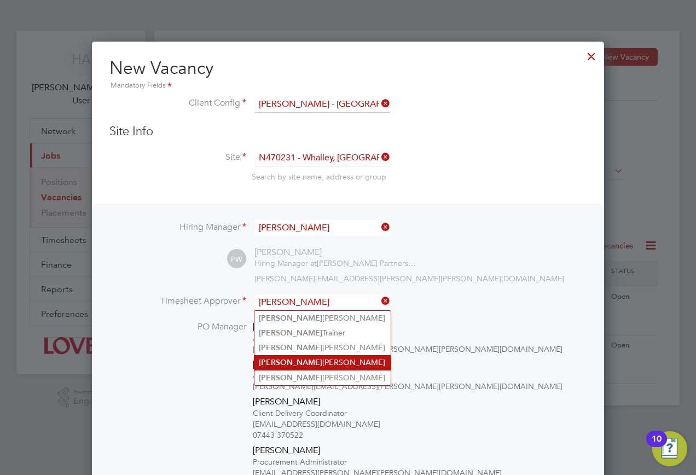
click at [299, 362] on li "[PERSON_NAME]" at bounding box center [322, 362] width 136 height 15
type input "[PERSON_NAME]"
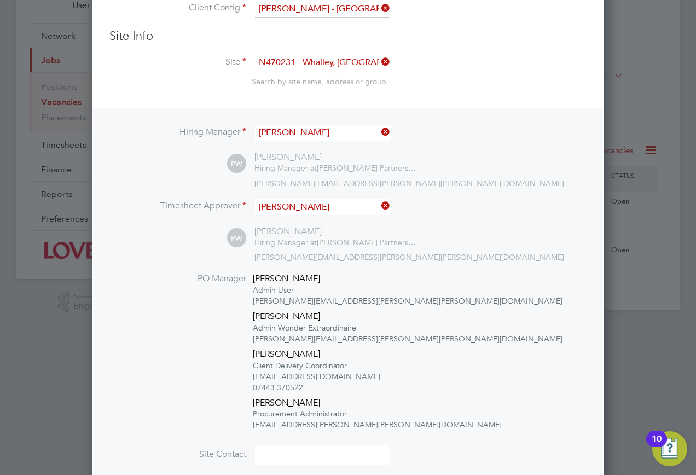
scroll to position [219, 0]
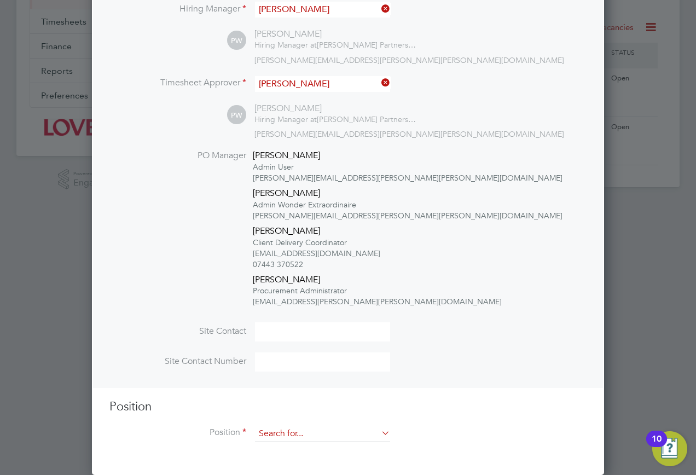
click at [303, 439] on input at bounding box center [322, 434] width 135 height 16
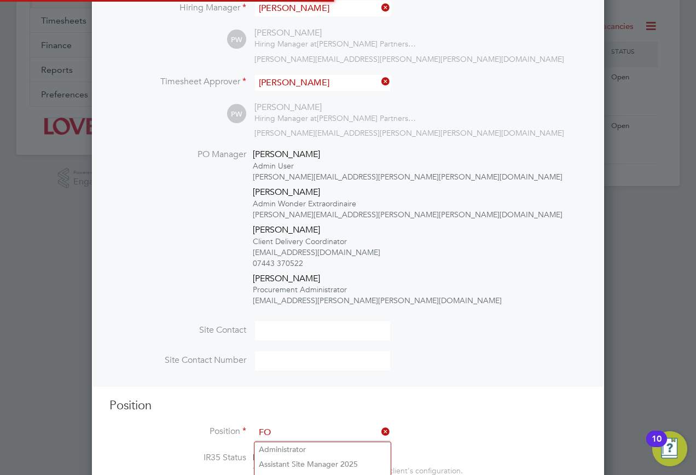
scroll to position [1843, 513]
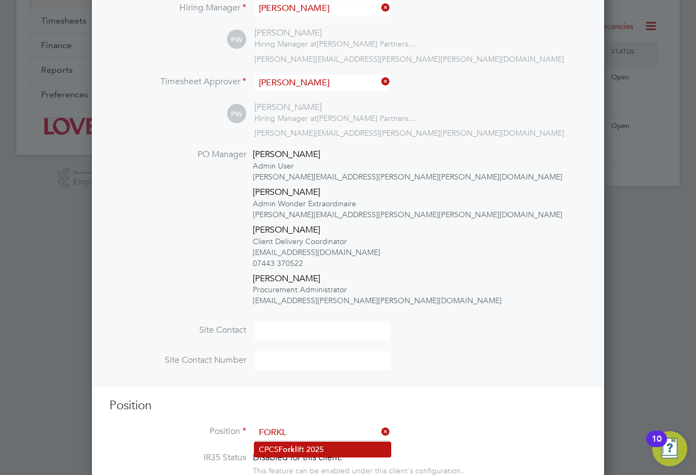
click at [314, 453] on li "CPCS Forkl ift 2025" at bounding box center [322, 449] width 136 height 15
type input "CPCS Forklift 2025"
type textarea "Full understanding of all aspects and responsibilities associated with the oper…"
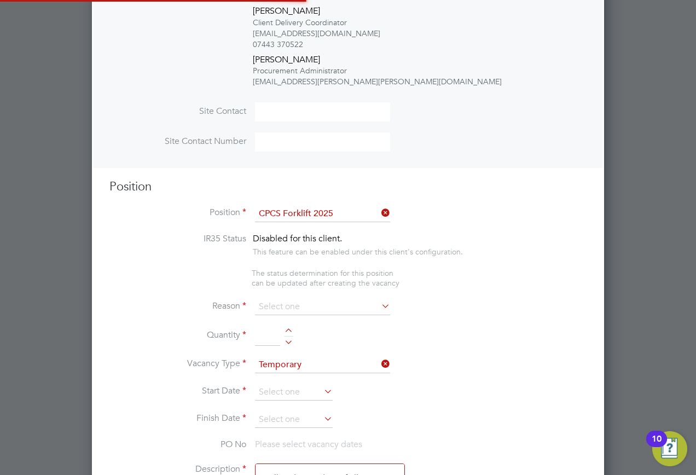
scroll to position [32, 57]
click at [330, 310] on input at bounding box center [322, 307] width 135 height 16
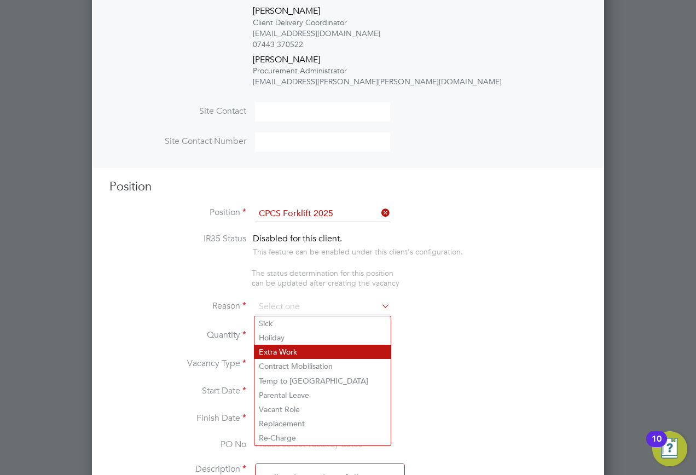
click at [311, 352] on li "Extra Work" at bounding box center [322, 352] width 136 height 14
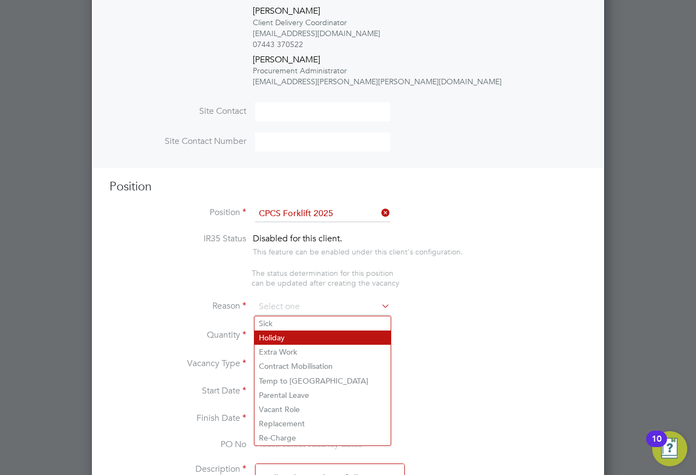
type input "Extra Work"
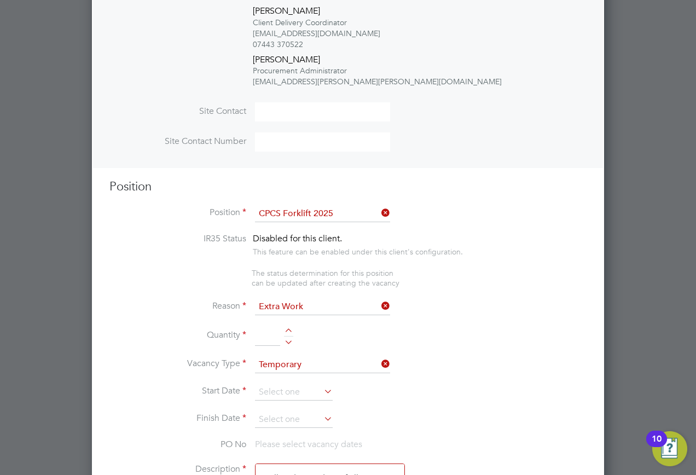
click at [265, 339] on input at bounding box center [267, 336] width 25 height 20
type input "1"
click at [291, 388] on input at bounding box center [294, 392] width 78 height 16
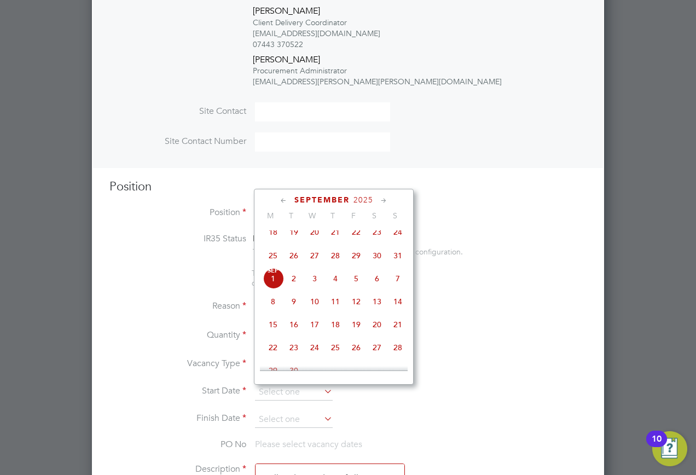
click at [274, 288] on span "Sep 1" at bounding box center [273, 278] width 21 height 21
type input "[DATE]"
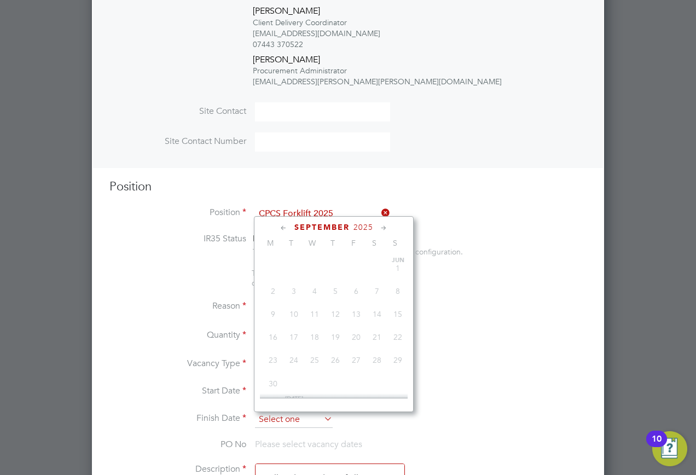
click at [281, 419] on input at bounding box center [294, 419] width 78 height 16
click at [338, 309] on span "4" at bounding box center [335, 305] width 21 height 21
type input "04 Sep 2025"
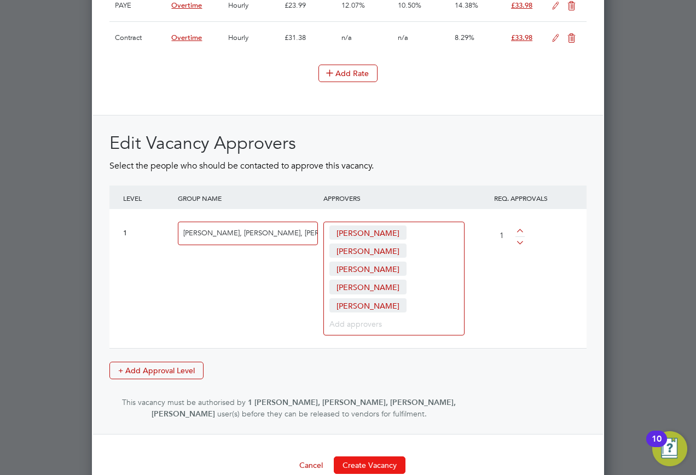
scroll to position [1597, 0]
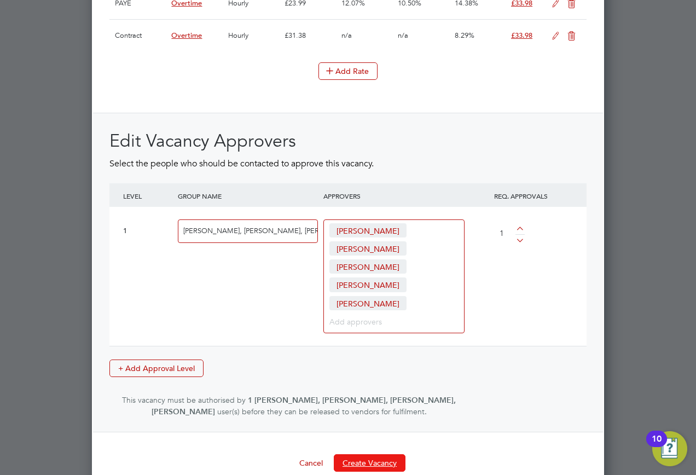
click at [391, 454] on button "Create Vacancy" at bounding box center [370, 463] width 72 height 18
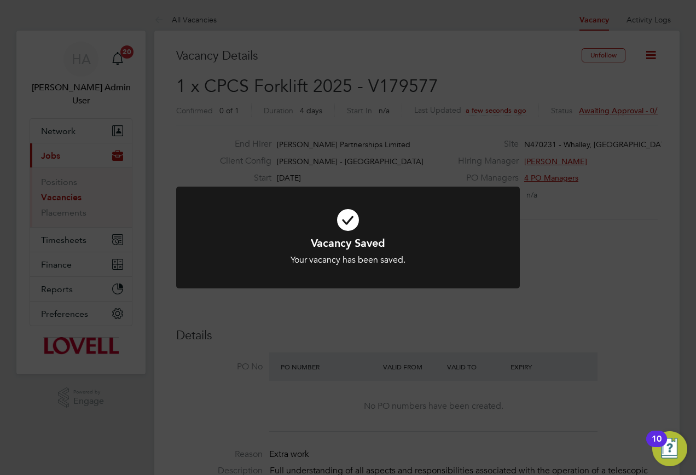
click at [520, 152] on div "Vacancy Saved Your vacancy has been saved. Cancel Okay" at bounding box center [348, 237] width 696 height 475
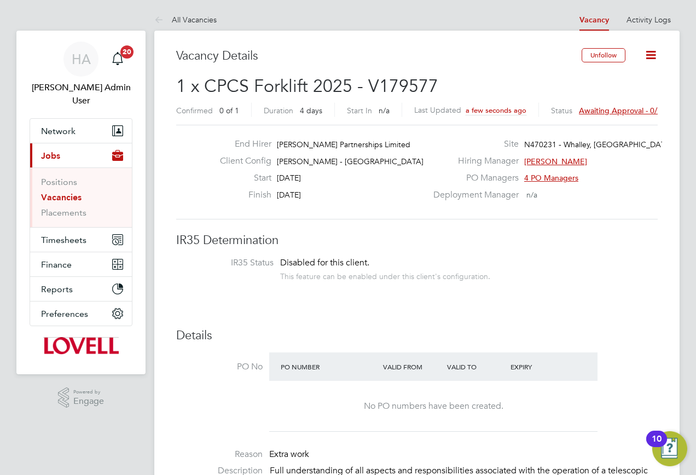
click at [629, 111] on span "Awaiting approval - 0/1" at bounding box center [620, 111] width 83 height 10
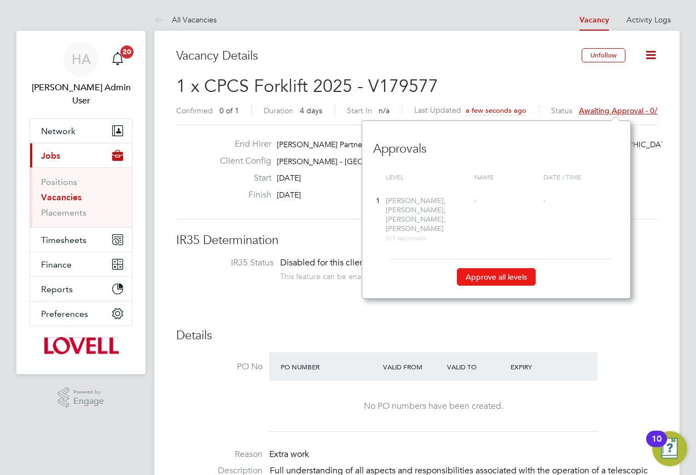
click at [505, 268] on button "Approve all levels" at bounding box center [496, 277] width 79 height 18
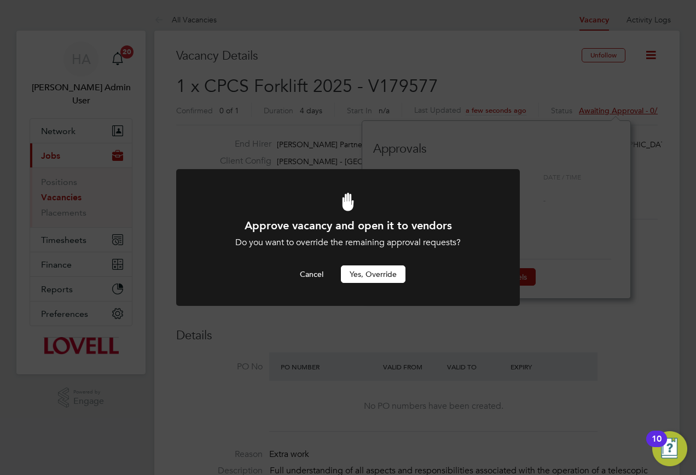
click at [386, 273] on button "Yes, Override" at bounding box center [373, 274] width 65 height 18
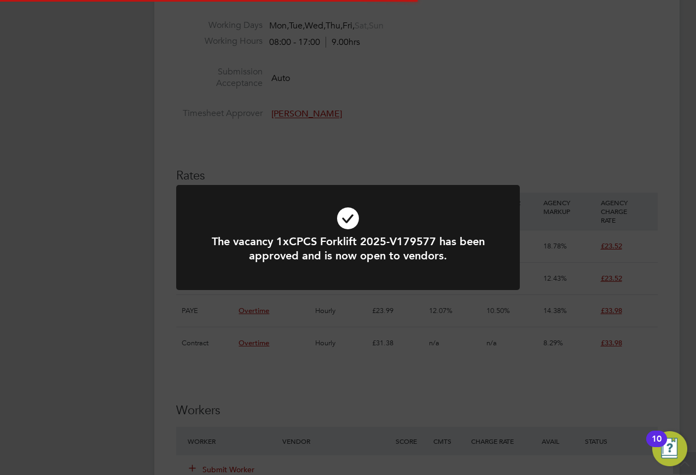
click at [454, 356] on div "The vacancy 1xCPCS Forklift 2025-V179577 has been approved and is now open to v…" at bounding box center [348, 237] width 696 height 475
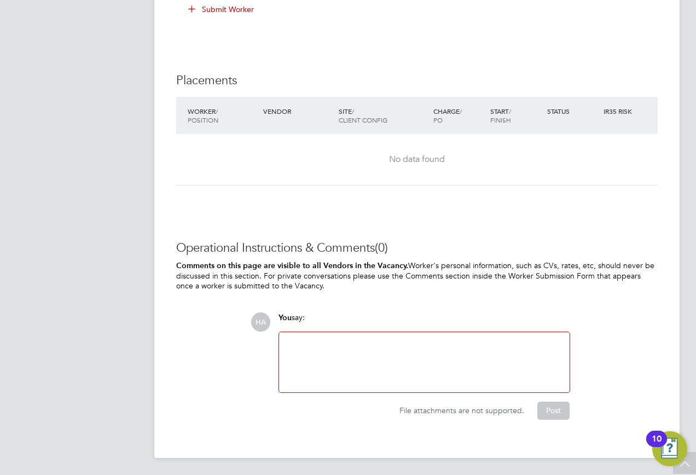
click at [380, 351] on div at bounding box center [424, 362] width 277 height 47
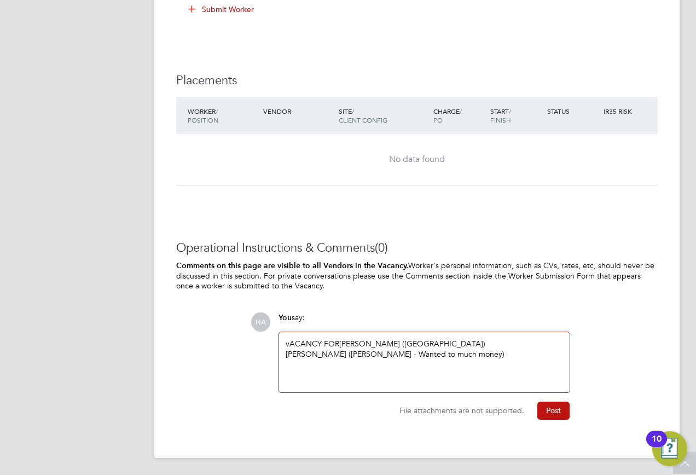
click at [266, 348] on div "HA You say: vACANCY FOR Julian Bamber (Randstad) Dean Rawlins (Hays - Wanted to…" at bounding box center [454, 365] width 407 height 107
drag, startPoint x: 342, startPoint y: 341, endPoint x: 280, endPoint y: 346, distance: 62.0
click at [280, 346] on div "vACANCY FOR Julian Bamber (Randstad) Dean Rawlins (Hays - Wanted to much money)" at bounding box center [424, 362] width 291 height 60
drag, startPoint x: 376, startPoint y: 365, endPoint x: 411, endPoint y: 347, distance: 39.6
click at [411, 347] on div "Vacany forJulian Bamber (Randstad) Dean Rawlins (Hays - Wanted to much money)" at bounding box center [424, 362] width 277 height 47
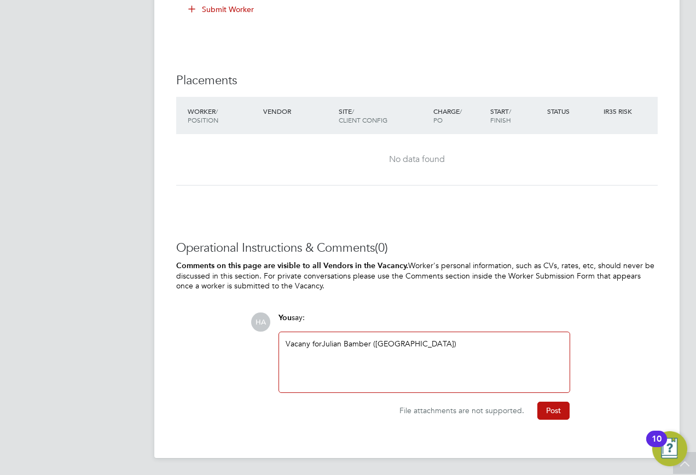
click at [321, 342] on div "Vacany forJulian Bamber (Randstad)" at bounding box center [424, 362] width 277 height 47
click at [292, 342] on div "Vacany for Julian Bamber (Randstad)" at bounding box center [424, 362] width 277 height 47
click at [304, 344] on div "Vacany for Julian Bamber (Randstad)" at bounding box center [424, 362] width 277 height 47
click at [388, 361] on div "Vacancy for Julian Bamber (Randstad)" at bounding box center [424, 362] width 277 height 47
click at [549, 414] on button "Post" at bounding box center [553, 411] width 32 height 18
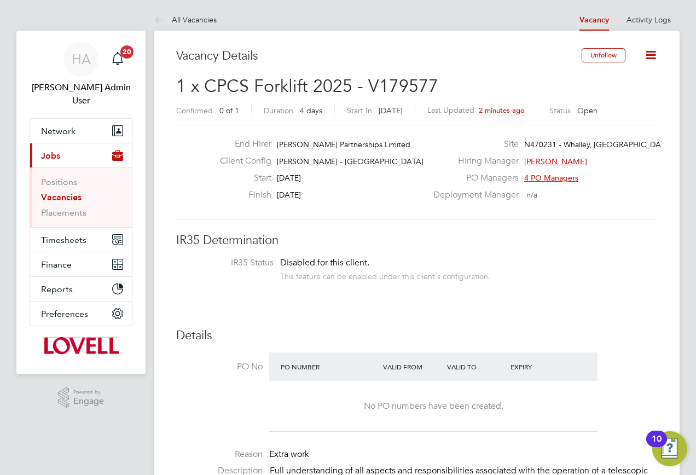
click at [59, 192] on link "Vacancies" at bounding box center [61, 197] width 40 height 10
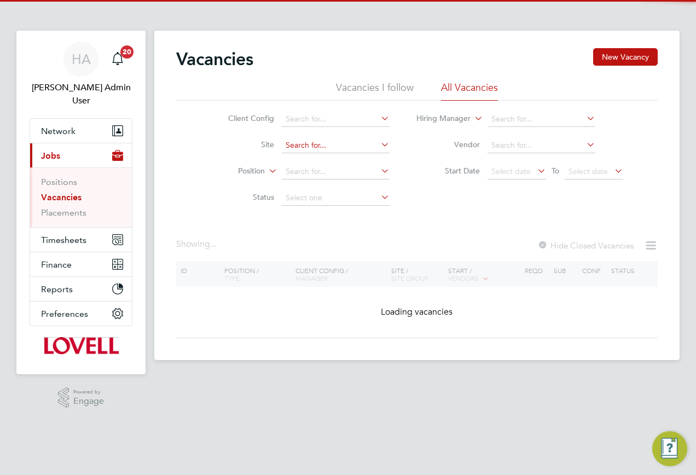
click at [328, 143] on input at bounding box center [336, 145] width 108 height 15
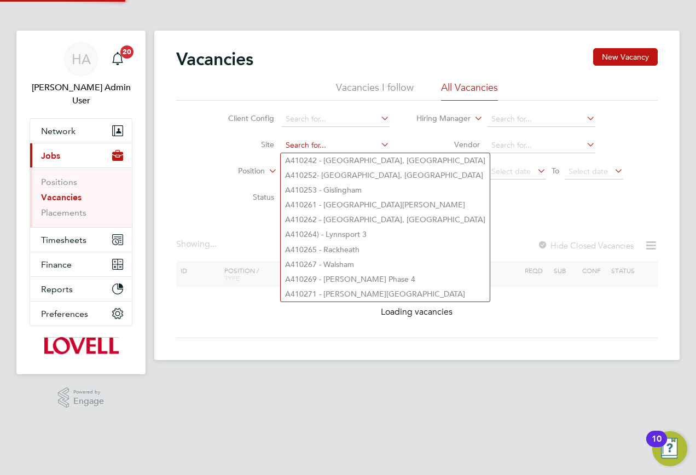
paste input "M490359"
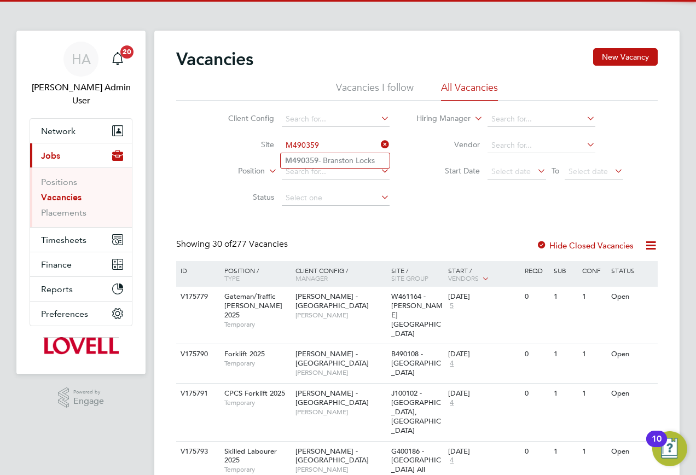
click at [327, 159] on li "M490359 - Branston Locks" at bounding box center [335, 160] width 109 height 15
type input "M490359 - Branston Locks"
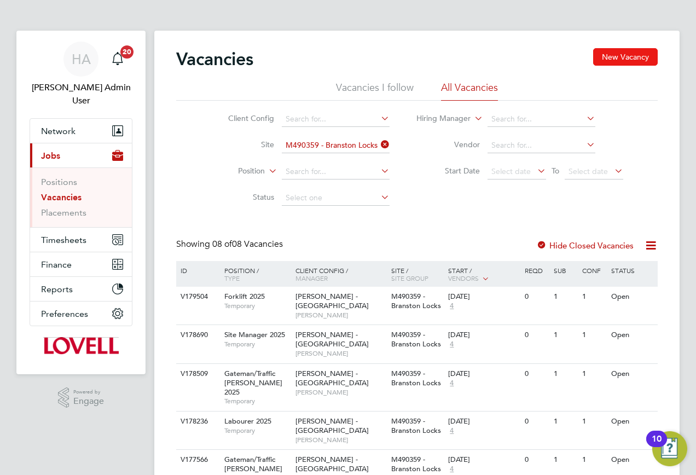
click at [614, 62] on button "New Vacancy" at bounding box center [625, 57] width 65 height 18
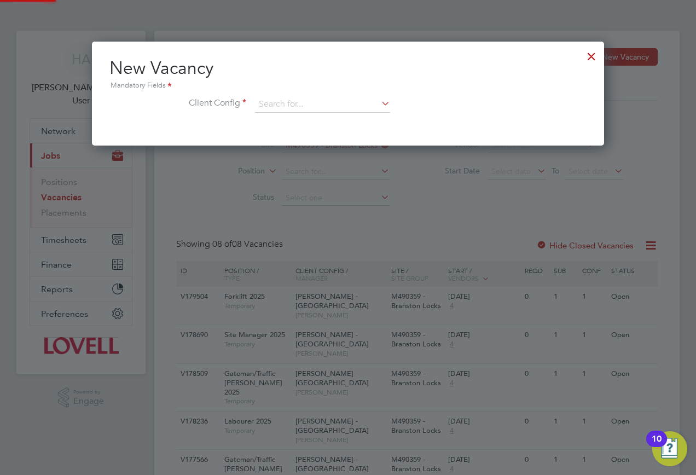
scroll to position [104, 513]
click at [306, 110] on input at bounding box center [322, 104] width 135 height 16
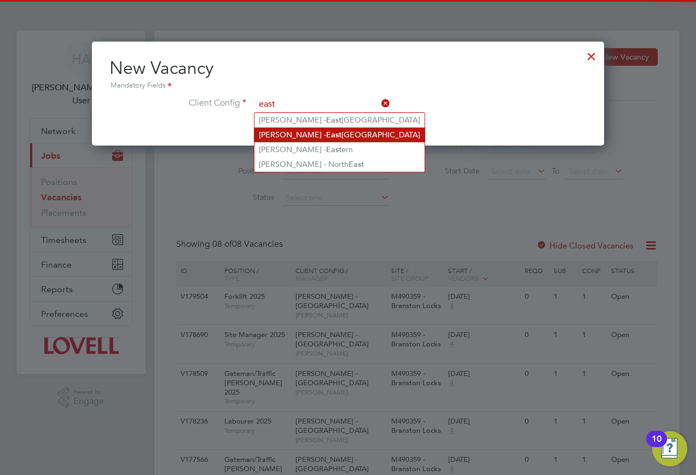
click at [329, 129] on li "Lovell - East Midlands" at bounding box center [339, 134] width 170 height 15
type input "Lovell - East Midlands"
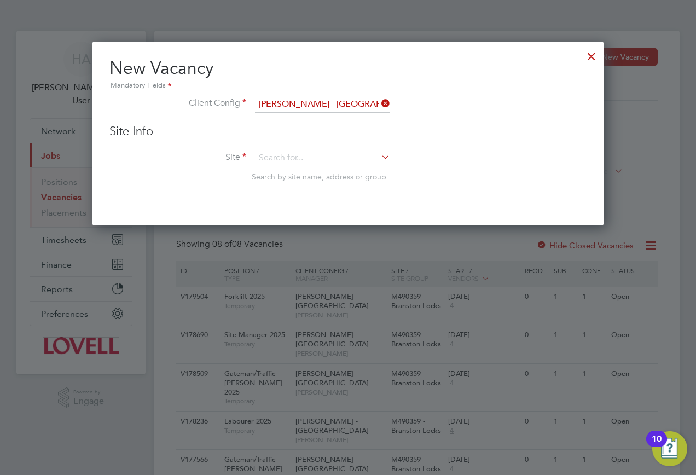
scroll to position [185, 513]
click at [278, 143] on div "Site Info Site Search by site name, address or group" at bounding box center [347, 164] width 477 height 80
click at [268, 163] on input at bounding box center [322, 158] width 135 height 16
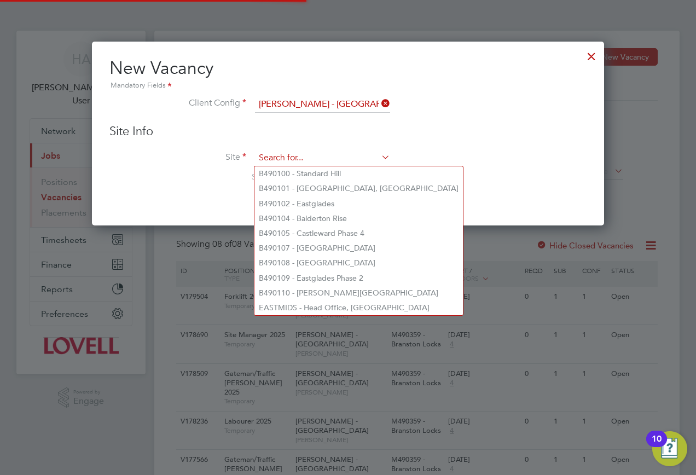
paste input "M490359"
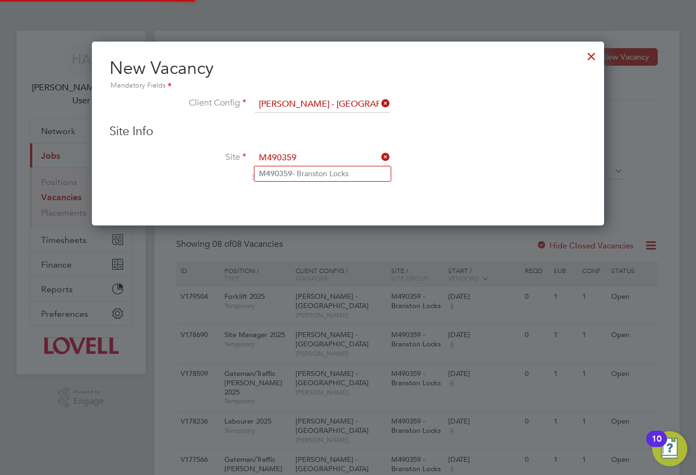
click at [287, 176] on b "M490359" at bounding box center [275, 173] width 33 height 9
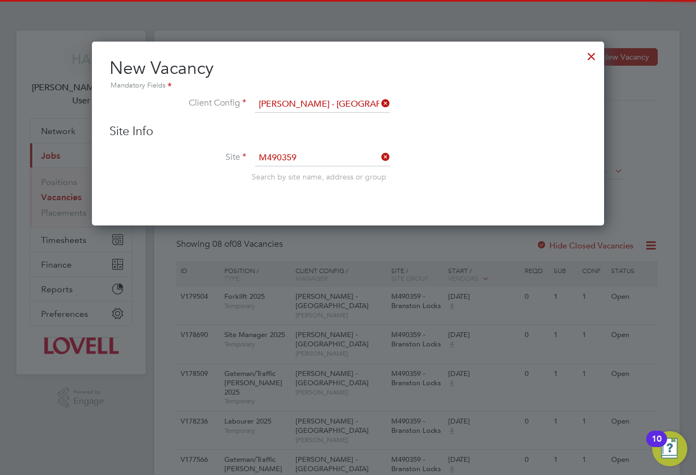
type input "M490359 - Branston Locks"
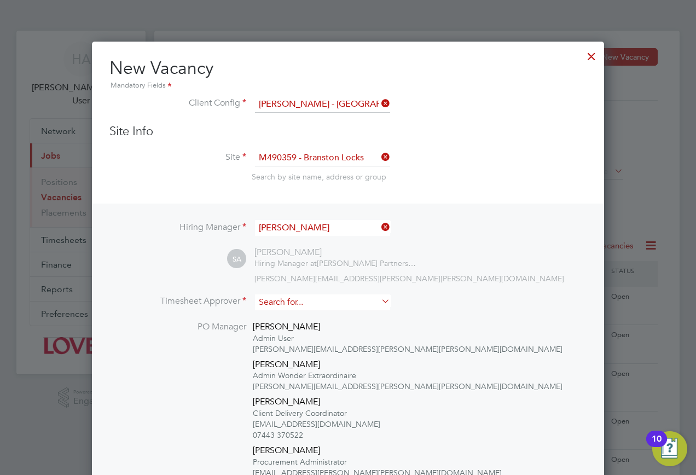
click at [341, 295] on input at bounding box center [322, 302] width 135 height 16
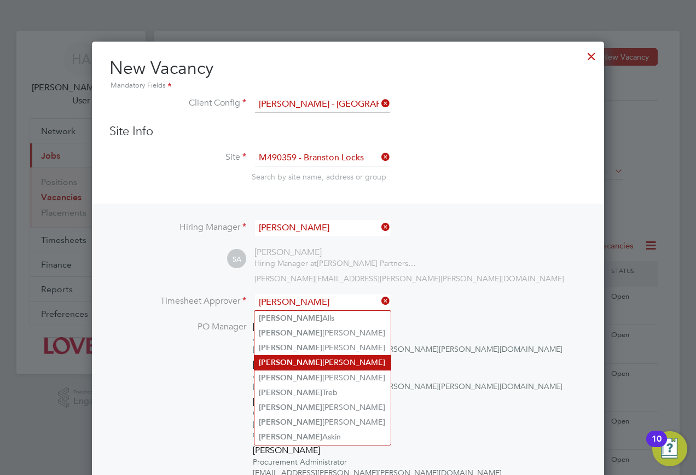
click at [310, 357] on li "Andy Russell" at bounding box center [322, 362] width 136 height 15
type input "Andy Russell"
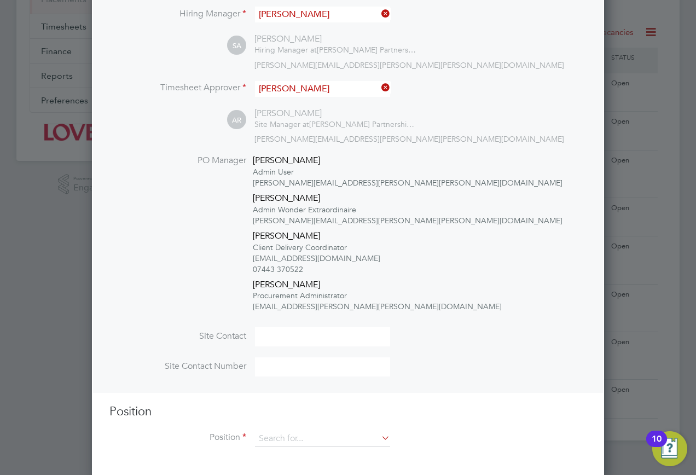
scroll to position [219, 0]
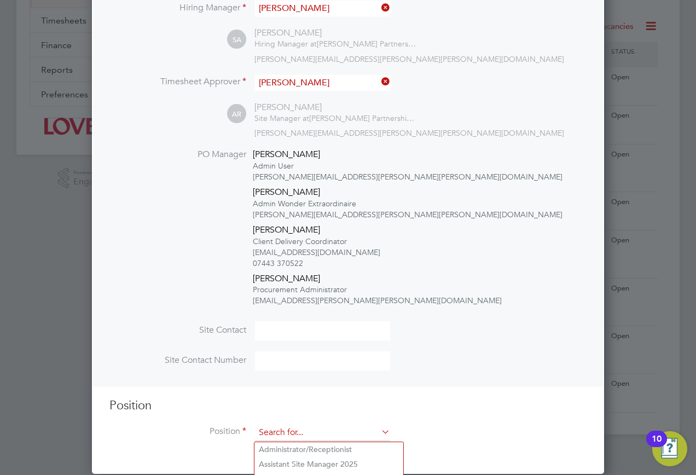
click at [289, 433] on input at bounding box center [322, 433] width 135 height 16
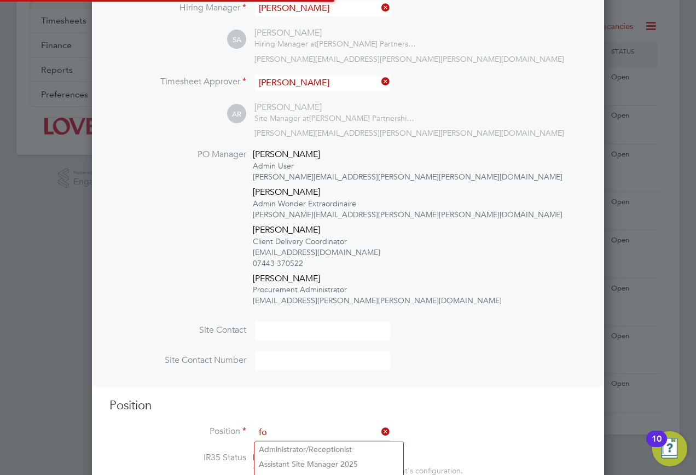
scroll to position [2017, 513]
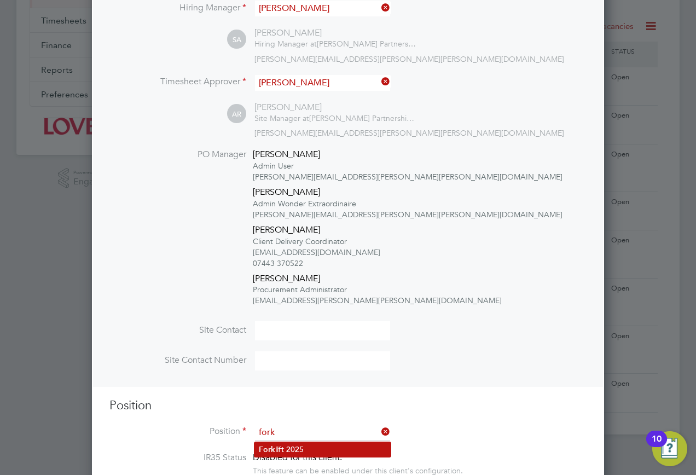
click at [357, 450] on li "Fork lift 2025" at bounding box center [322, 449] width 136 height 15
type input "Forklift 2025"
type textarea "Full understanding of all aspects and responsibilities associated with the oper…"
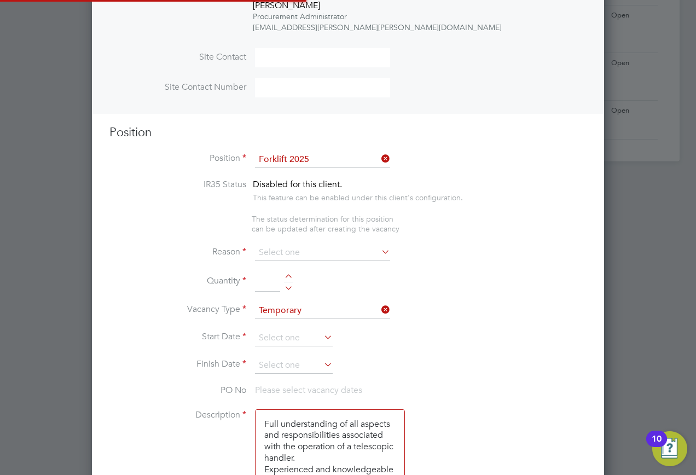
scroll to position [32, 57]
click at [321, 255] on input at bounding box center [322, 252] width 135 height 16
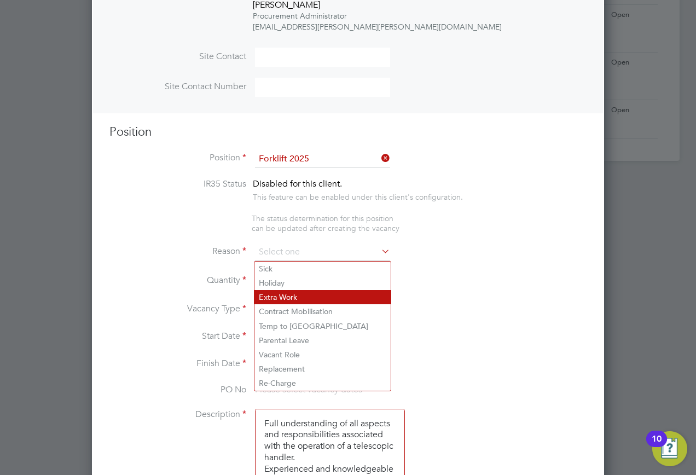
click at [313, 297] on li "Extra Work" at bounding box center [322, 297] width 136 height 14
type input "Extra Work"
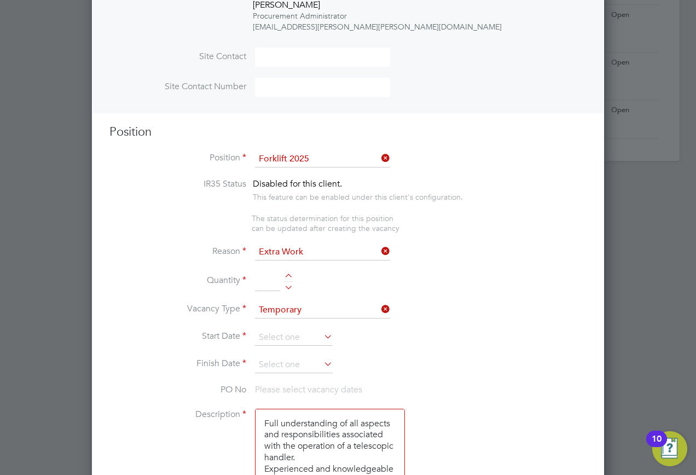
click at [267, 278] on input at bounding box center [267, 281] width 25 height 20
type input "1"
click at [296, 335] on input at bounding box center [294, 337] width 78 height 16
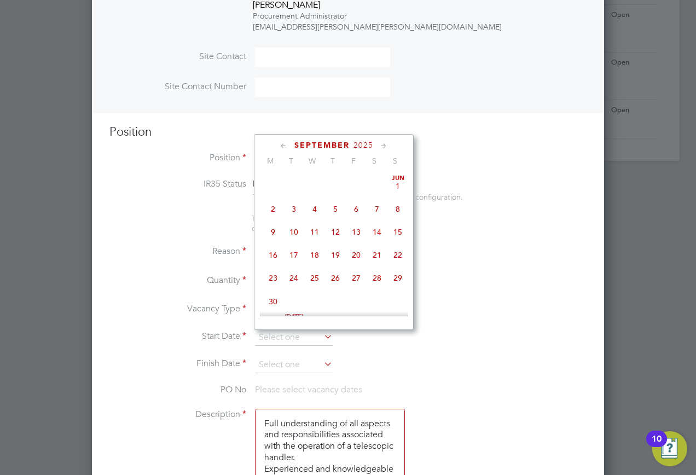
scroll to position [332, 0]
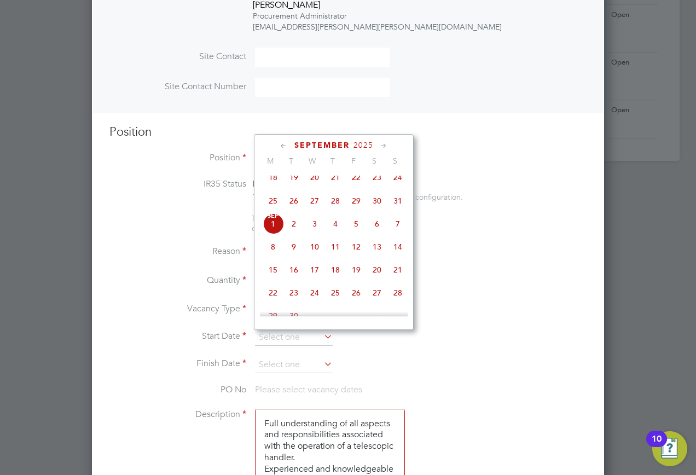
click at [273, 231] on span "Sep 1" at bounding box center [273, 223] width 21 height 21
type input "[DATE]"
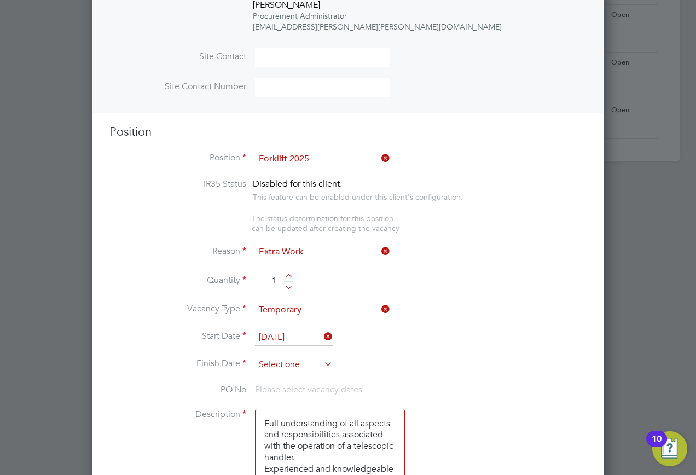
click at [290, 373] on input at bounding box center [294, 365] width 78 height 16
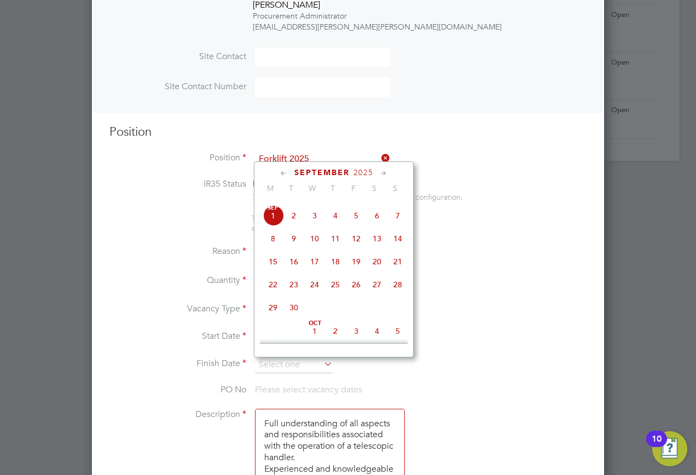
scroll to position [386, 0]
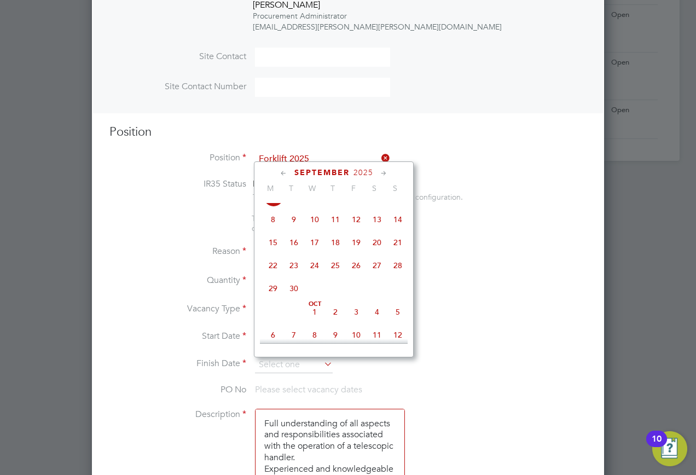
click at [273, 299] on span "29" at bounding box center [273, 288] width 21 height 21
type input "29 Sep 2025"
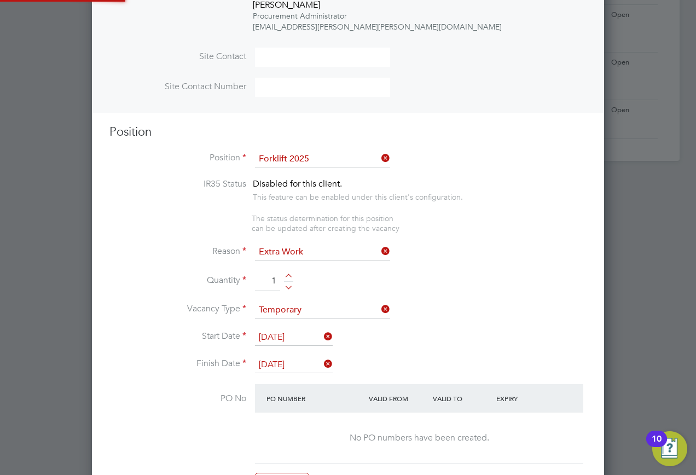
scroll to position [5, 5]
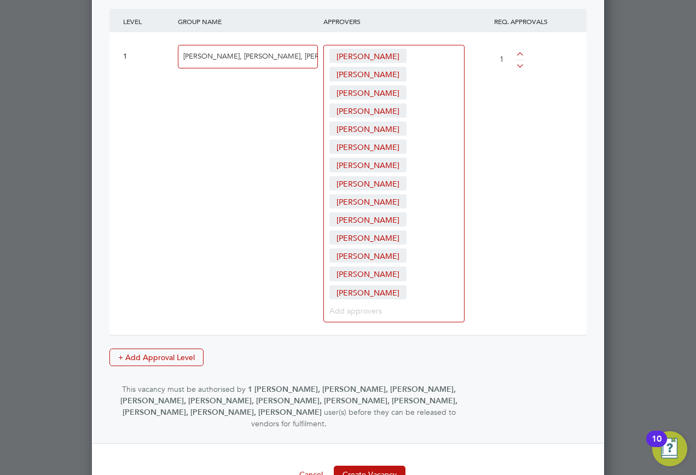
click at [373, 466] on button "Create Vacancy" at bounding box center [370, 475] width 72 height 18
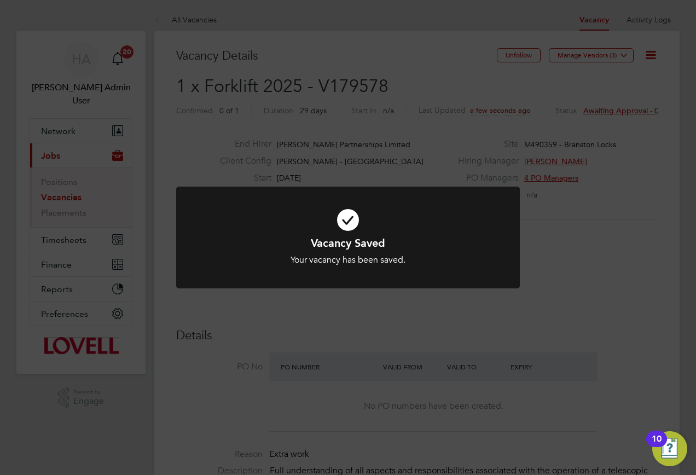
click at [529, 144] on div "Vacancy Saved Your vacancy has been saved. Cancel Okay" at bounding box center [348, 237] width 696 height 475
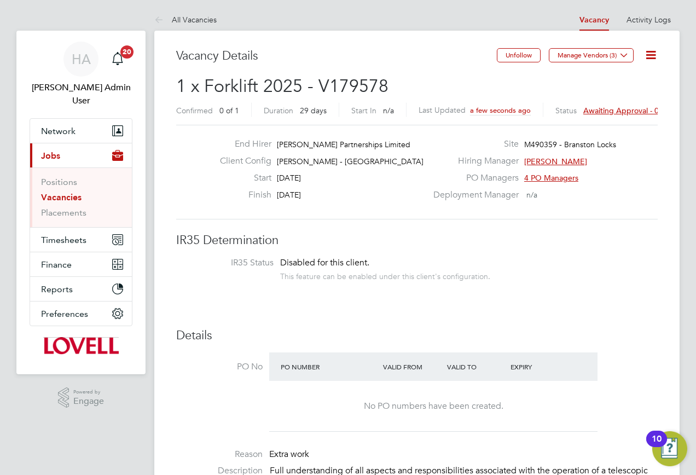
click at [633, 106] on span "Awaiting approval - 0/1" at bounding box center [624, 111] width 83 height 10
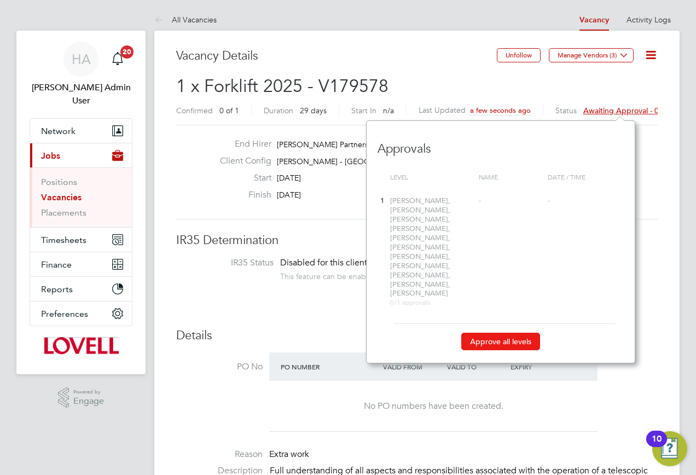
click at [496, 333] on button "Approve all levels" at bounding box center [500, 342] width 79 height 18
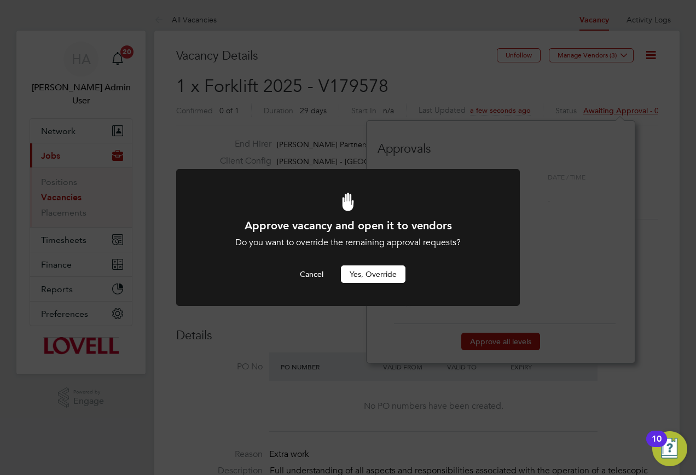
click at [387, 280] on button "Yes, Override" at bounding box center [373, 274] width 65 height 18
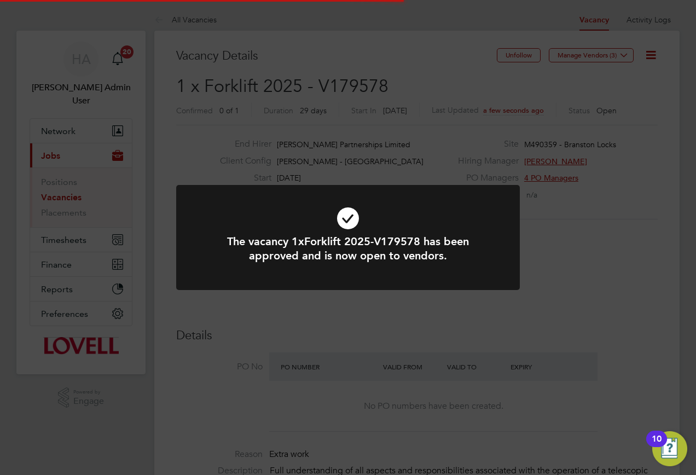
drag, startPoint x: 392, startPoint y: 81, endPoint x: 334, endPoint y: 87, distance: 58.3
click at [334, 87] on div "The vacancy 1xForklift 2025-V179578 has been approved and is now open to vendor…" at bounding box center [348, 237] width 696 height 475
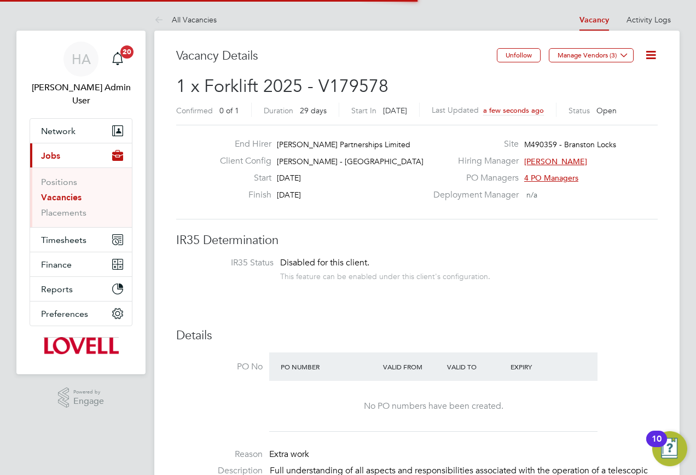
drag, startPoint x: 340, startPoint y: 88, endPoint x: 330, endPoint y: 90, distance: 9.4
click at [330, 90] on h2 "1 x Forklift 2025 - V179578 Confirmed 0 of 1 Duration 29 days Start In Today La…" at bounding box center [416, 98] width 481 height 46
copy span "179578"
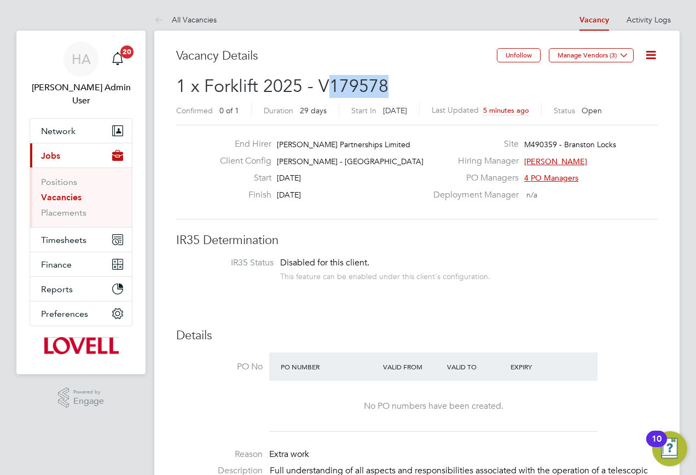
click at [61, 192] on link "Vacancies" at bounding box center [61, 197] width 40 height 10
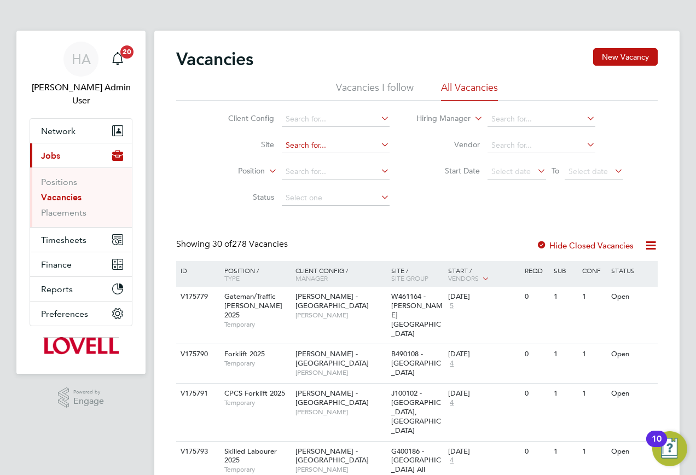
click at [298, 147] on input at bounding box center [336, 145] width 108 height 15
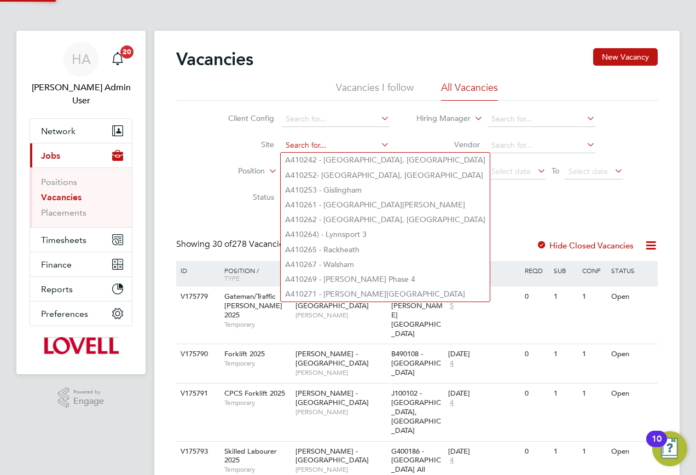
paste input "B490104"
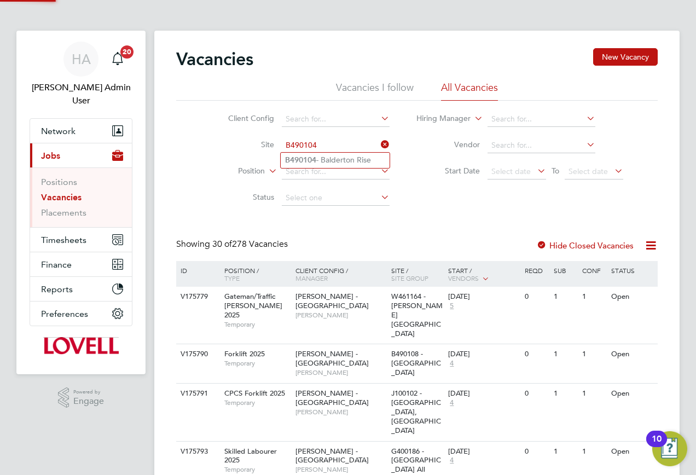
click at [320, 159] on li "B490104 - Balderton Rise" at bounding box center [335, 160] width 109 height 15
type input "B490104 - Balderton Rise"
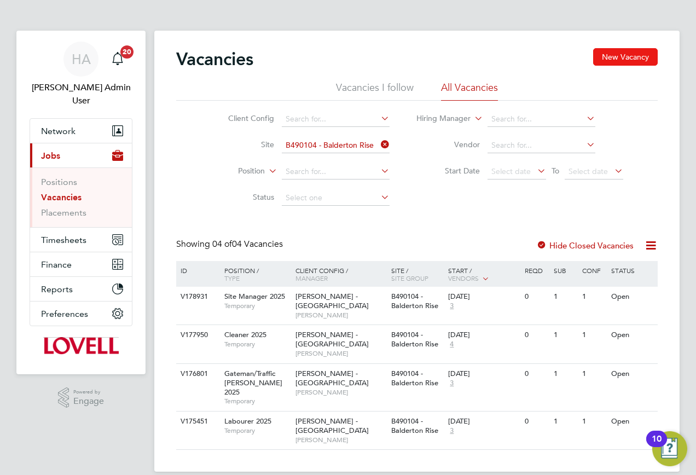
click at [624, 55] on button "New Vacancy" at bounding box center [625, 57] width 65 height 18
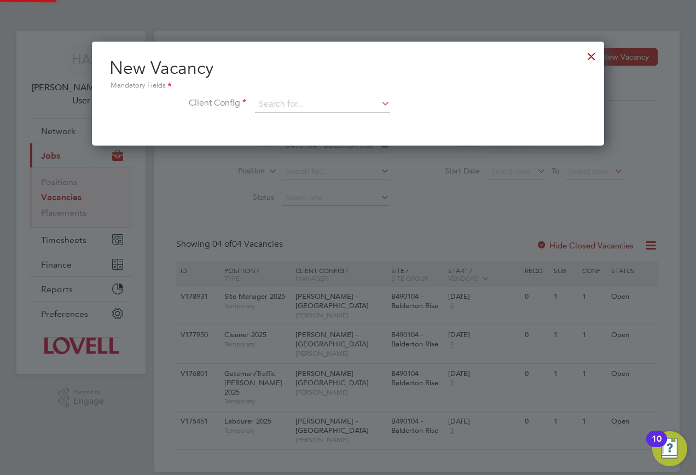
scroll to position [104, 513]
click at [354, 100] on input at bounding box center [322, 104] width 135 height 16
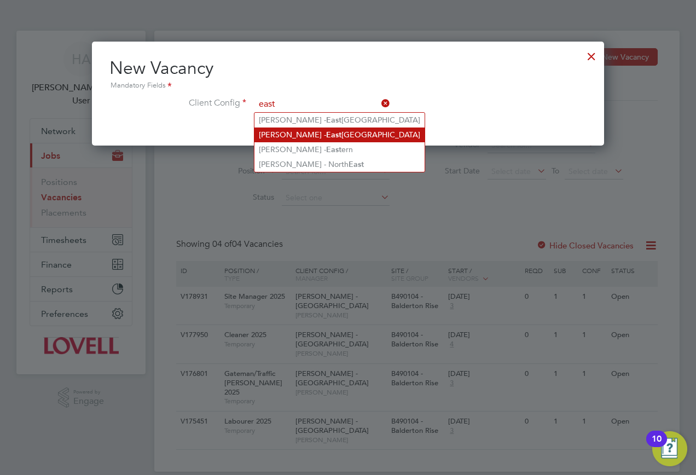
click at [340, 130] on li "Lovell - East Midlands" at bounding box center [339, 134] width 170 height 15
type input "[PERSON_NAME] - [GEOGRAPHIC_DATA]"
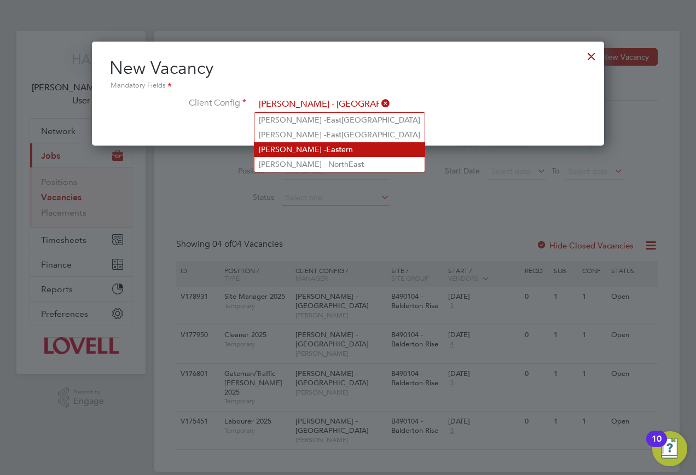
scroll to position [185, 513]
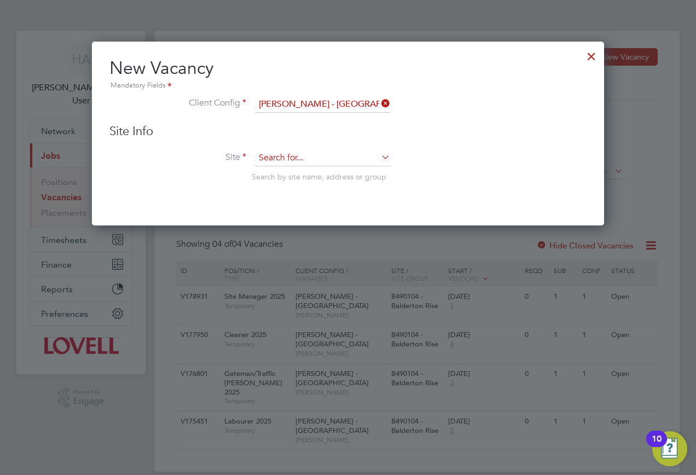
click at [301, 150] on input at bounding box center [322, 158] width 135 height 16
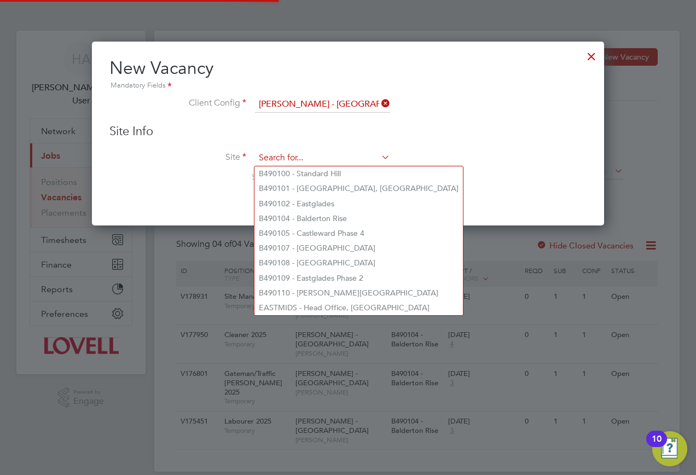
paste input "B490104"
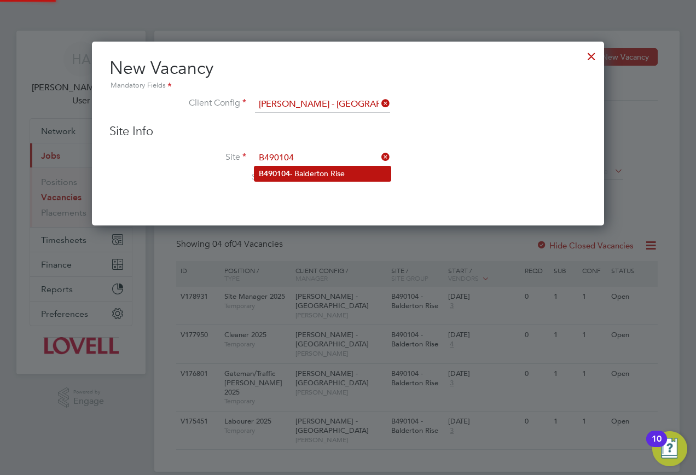
click at [294, 173] on li "B490104 - Balderton Rise" at bounding box center [322, 173] width 136 height 15
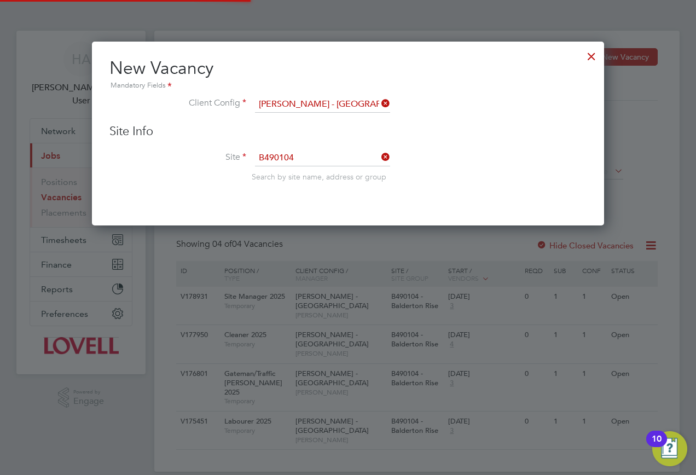
type input "B490104 - Balderton Rise"
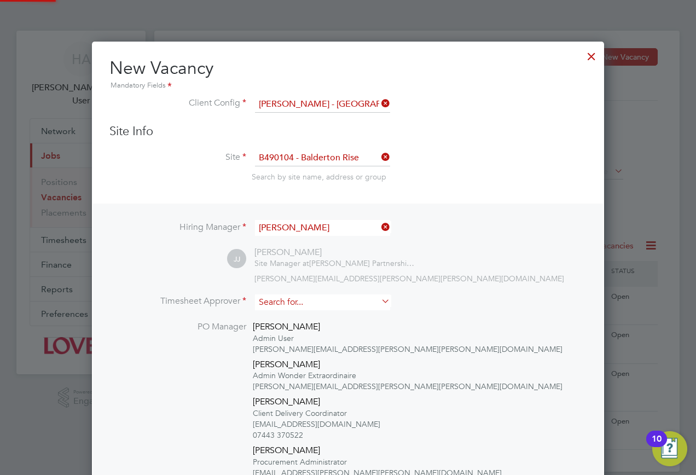
click at [335, 296] on input at bounding box center [322, 302] width 135 height 16
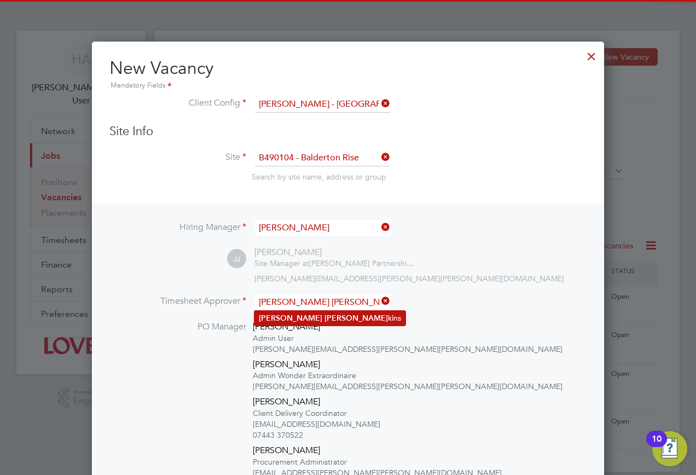
click at [318, 313] on li "John Jen kins" at bounding box center [329, 318] width 151 height 15
type input "John Jenkins"
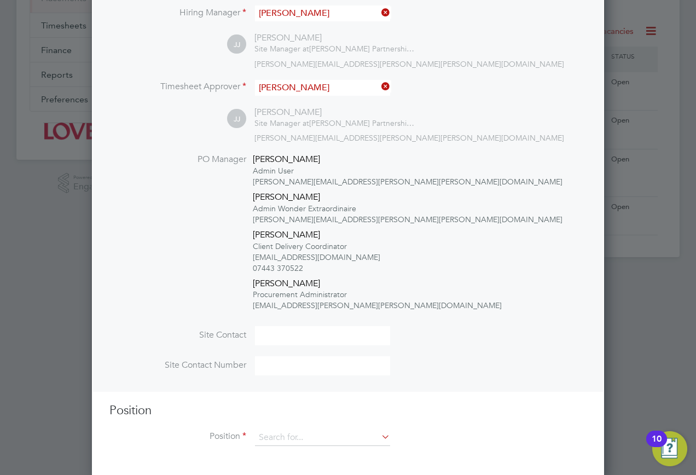
scroll to position [219, 0]
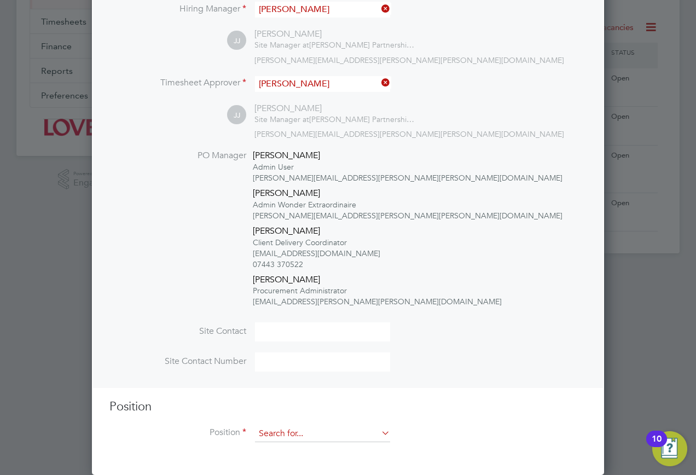
click at [288, 429] on input at bounding box center [322, 434] width 135 height 16
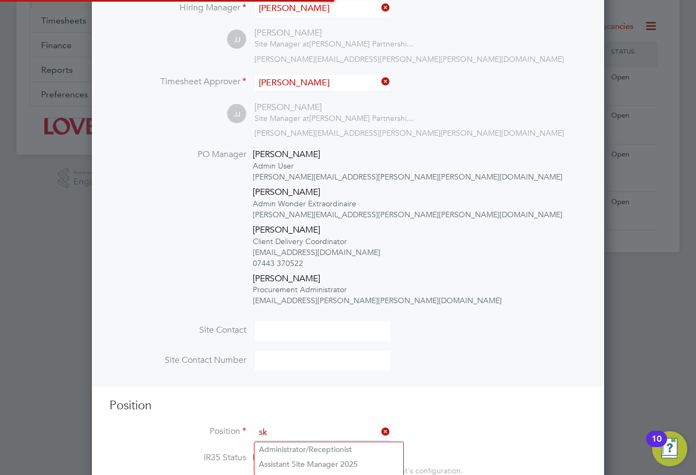
scroll to position [2017, 513]
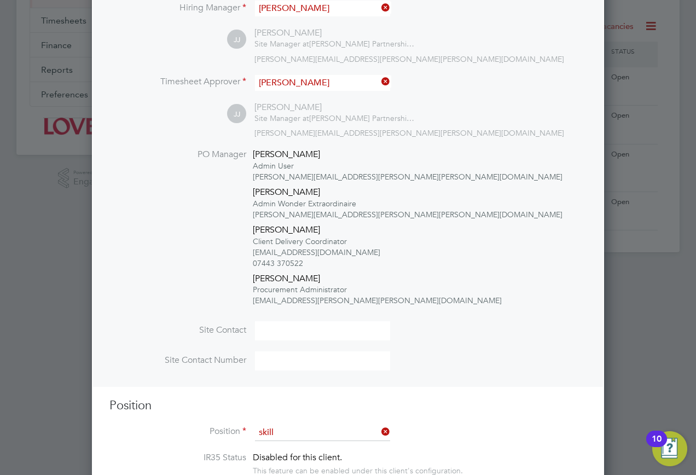
click at [286, 448] on li "Skill ed Labourer 2025" at bounding box center [322, 449] width 136 height 15
type input "Skilled Labourer 2025"
type textarea "Fully experienced and able to do more skilled work. Suitable for heavier labour…"
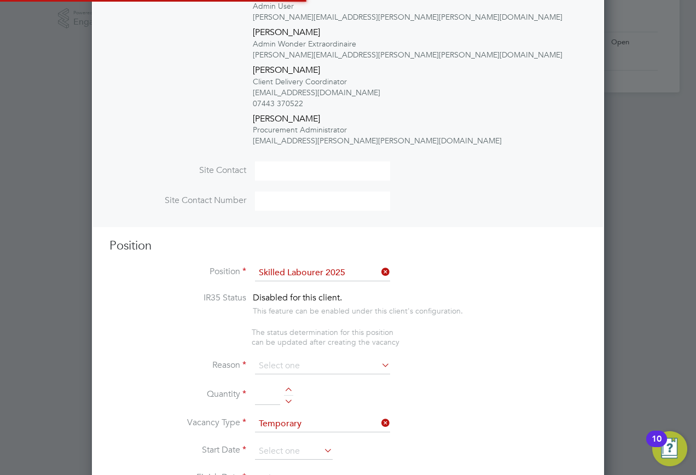
scroll to position [5, 5]
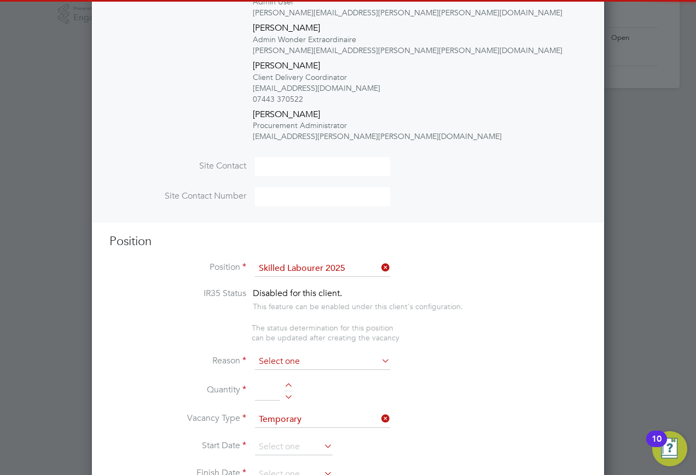
click at [288, 364] on input at bounding box center [322, 361] width 135 height 16
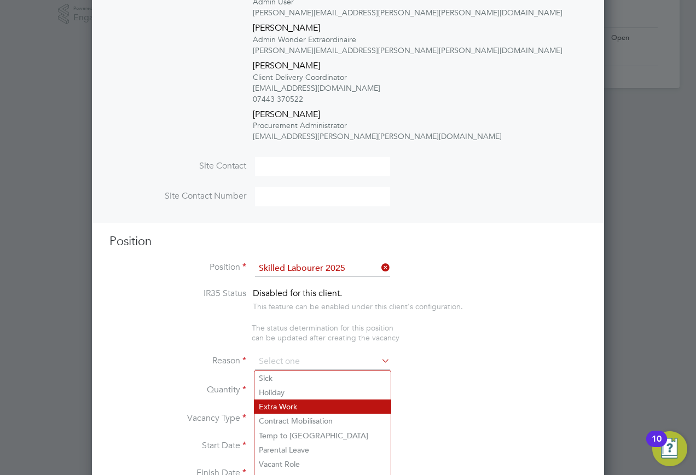
click at [275, 401] on li "Extra Work" at bounding box center [322, 406] width 136 height 14
type input "Extra Work"
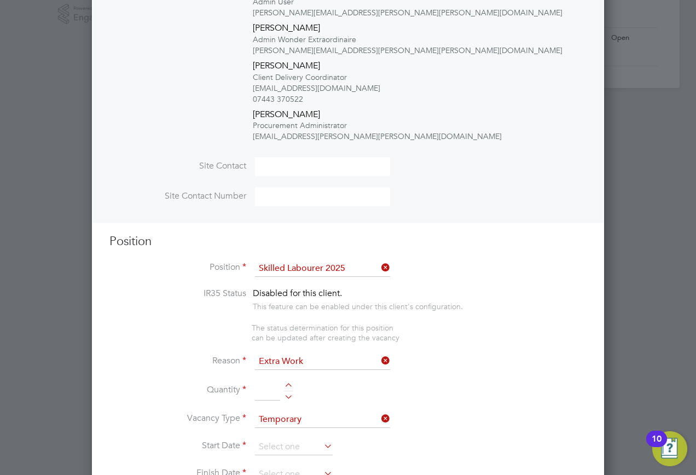
click at [266, 385] on input at bounding box center [267, 391] width 25 height 20
type input "1"
click at [288, 438] on li "Vacancy Type Temporary" at bounding box center [347, 424] width 477 height 27
click at [288, 445] on input at bounding box center [294, 447] width 78 height 16
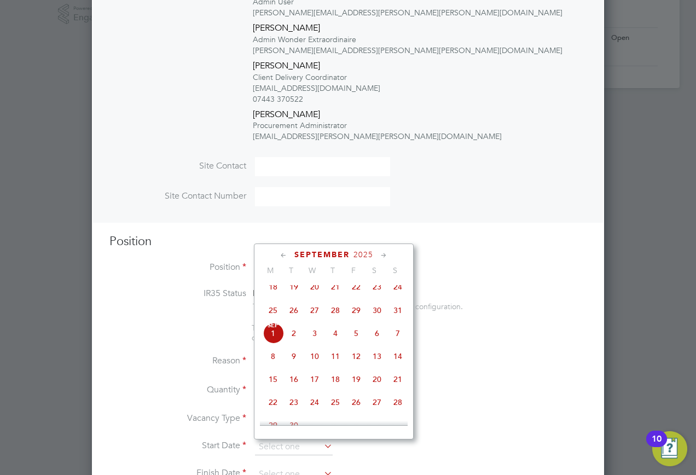
click at [280, 342] on span "Sep 1" at bounding box center [273, 333] width 21 height 21
type input "[DATE]"
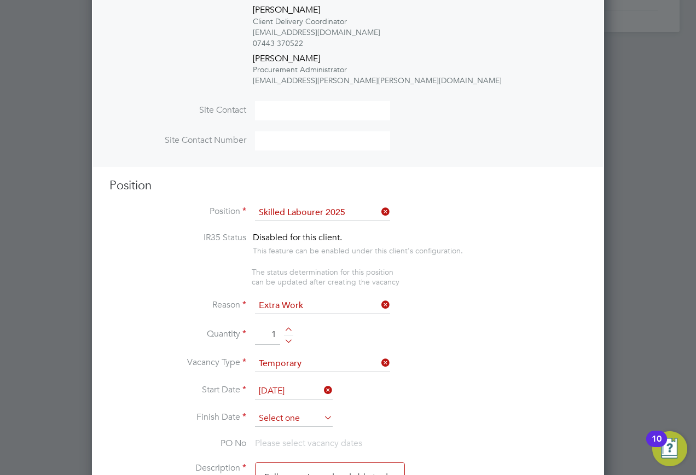
scroll to position [493, 0]
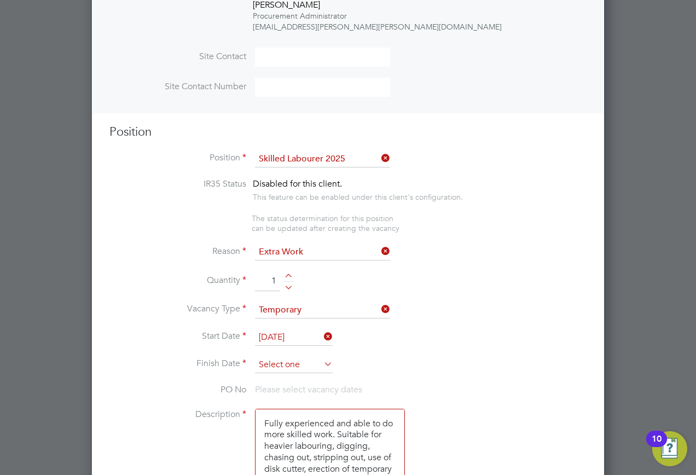
click at [296, 364] on input at bounding box center [294, 365] width 78 height 16
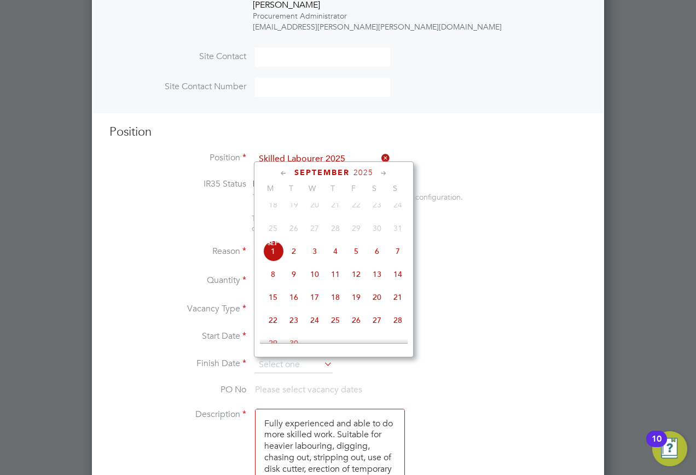
scroll to position [386, 0]
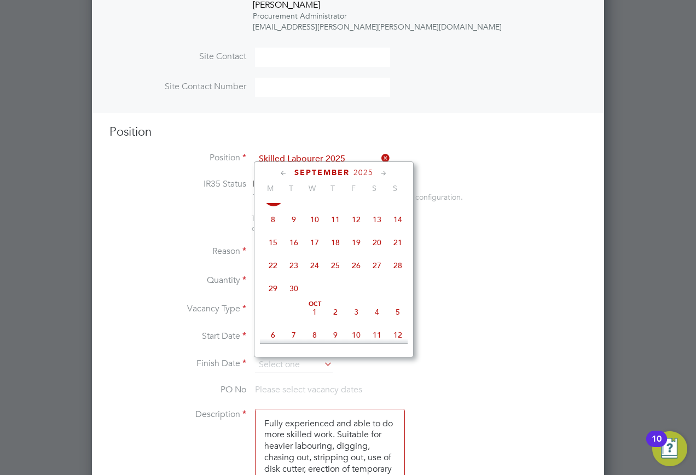
click at [272, 299] on span "29" at bounding box center [273, 288] width 21 height 21
type input "[DATE]"
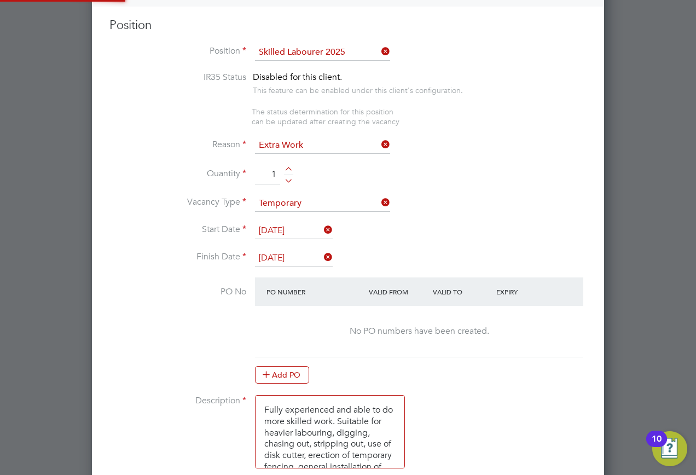
scroll to position [712, 0]
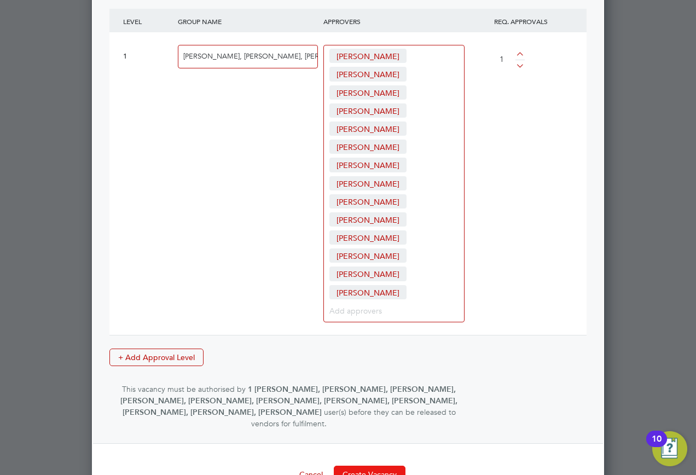
click at [373, 466] on button "Create Vacancy" at bounding box center [370, 475] width 72 height 18
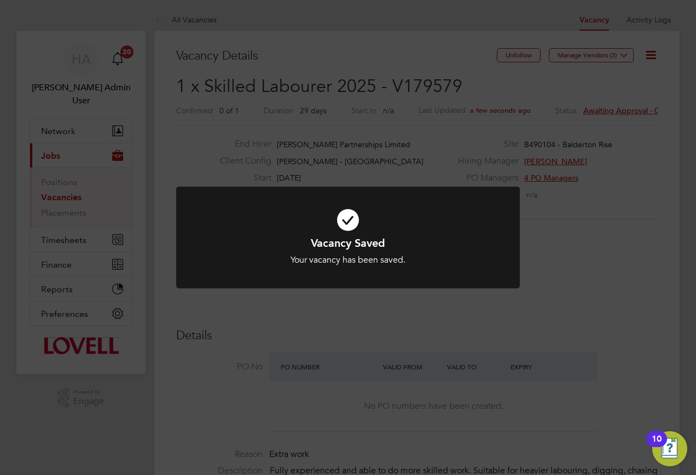
click at [413, 112] on div "Vacancy Saved Your vacancy has been saved. Cancel Okay" at bounding box center [348, 237] width 696 height 475
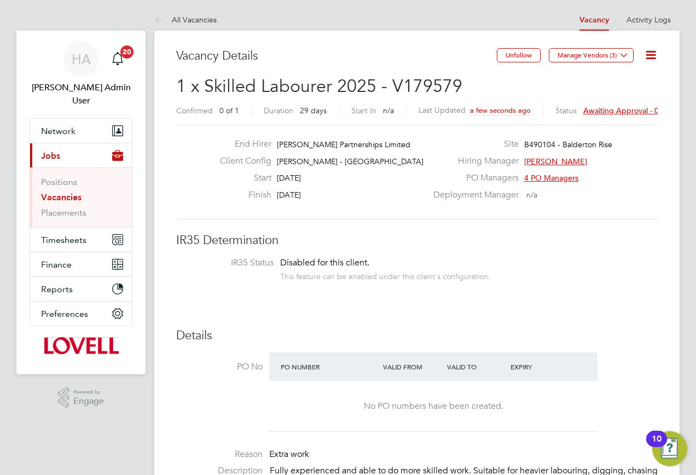
click at [611, 109] on span "Awaiting approval - 0/1" at bounding box center [624, 111] width 83 height 10
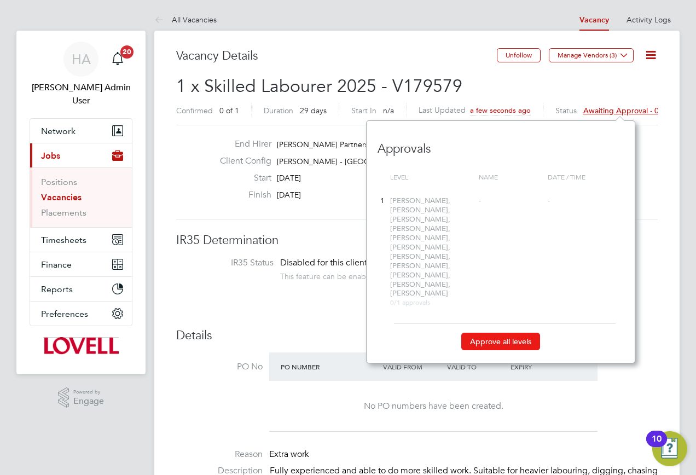
click at [517, 333] on button "Approve all levels" at bounding box center [500, 342] width 79 height 18
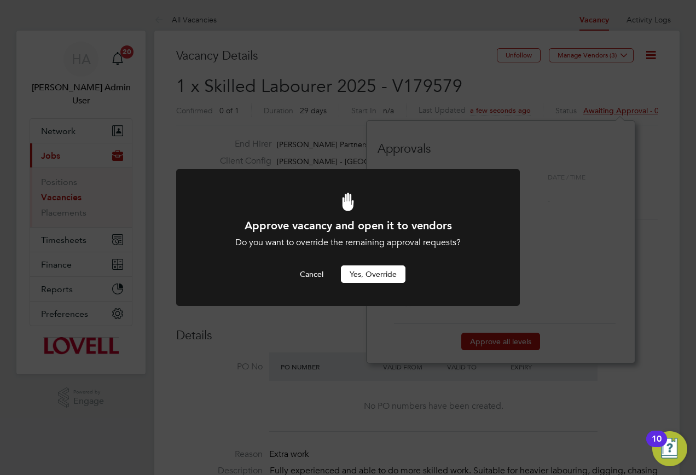
click at [377, 276] on button "Yes, Override" at bounding box center [373, 274] width 65 height 18
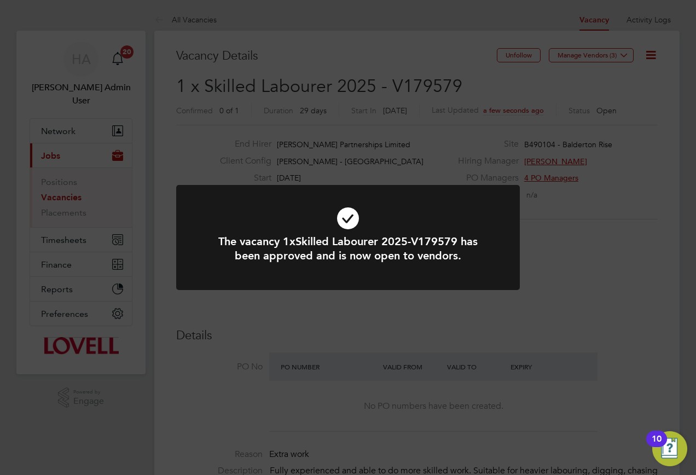
click at [390, 159] on div "The vacancy 1xSkilled Labourer 2025-V179579 has been approved and is now open t…" at bounding box center [348, 237] width 696 height 475
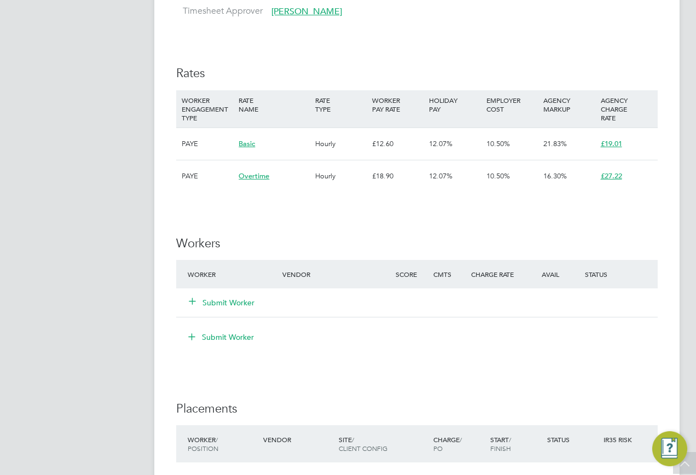
scroll to position [930, 0]
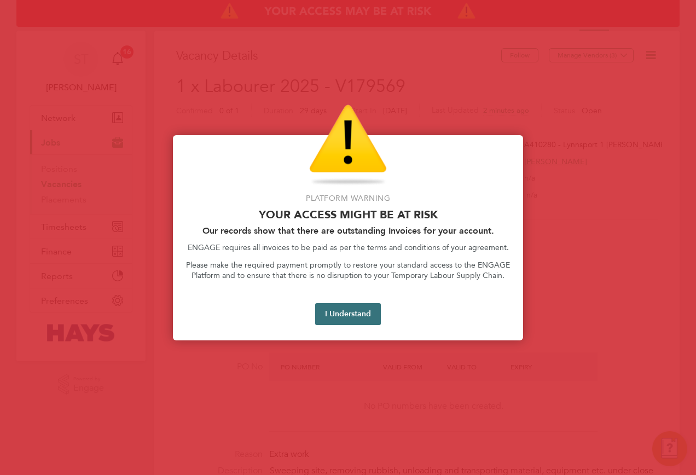
click at [356, 315] on button "I Understand" at bounding box center [348, 314] width 66 height 22
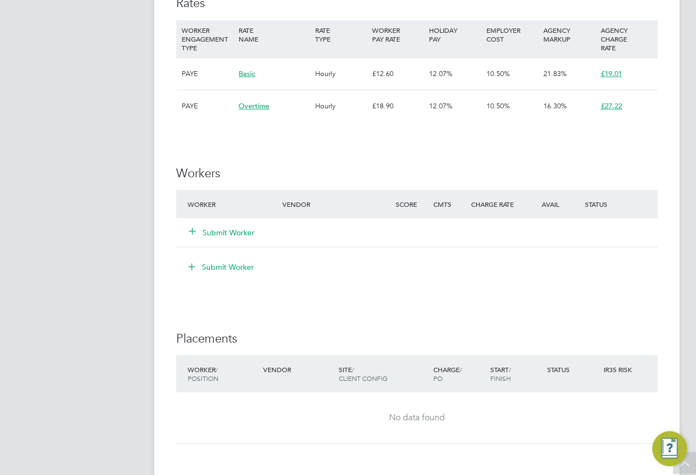
scroll to position [875, 0]
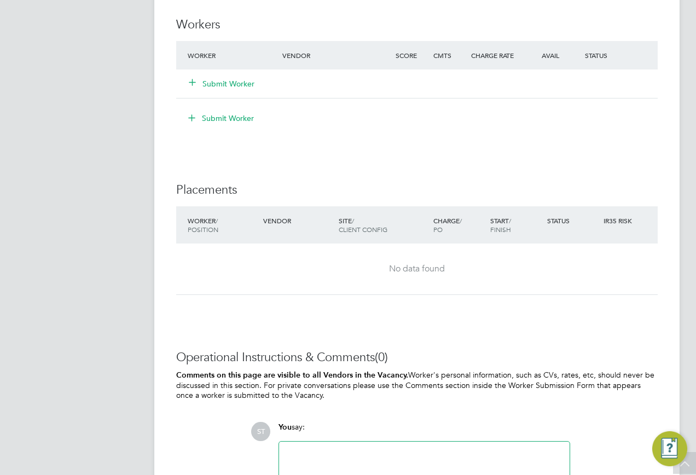
click at [188, 82] on icon at bounding box center [192, 82] width 8 height 8
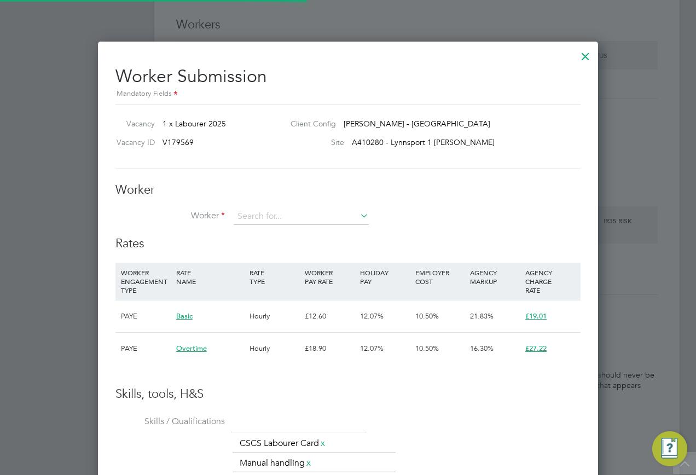
scroll to position [32, 74]
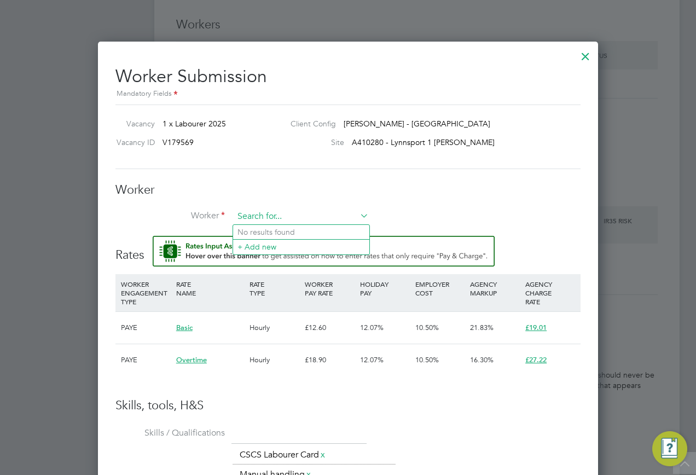
click at [259, 219] on input at bounding box center [301, 216] width 135 height 16
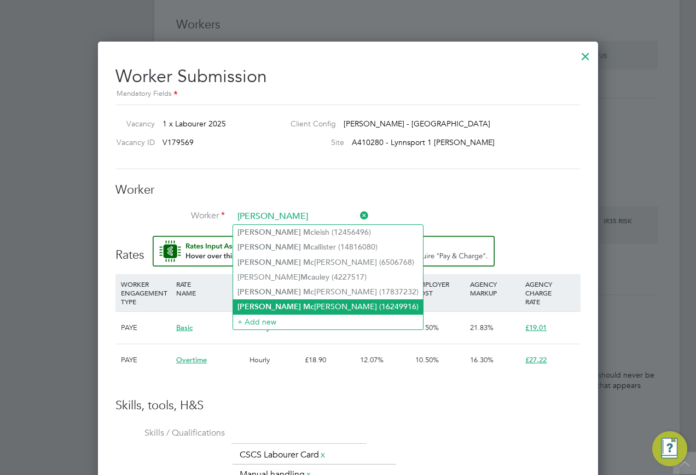
click at [319, 299] on li "James Mc manus (16249916)" at bounding box center [328, 306] width 190 height 15
type input "James Mcmanus (16249916)"
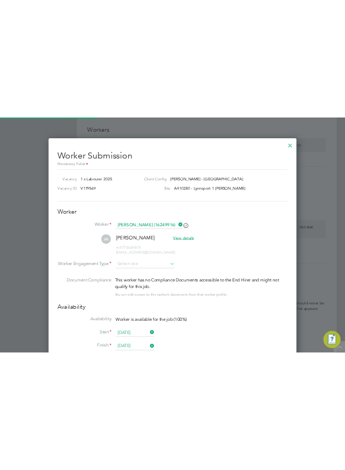
scroll to position [1009, 501]
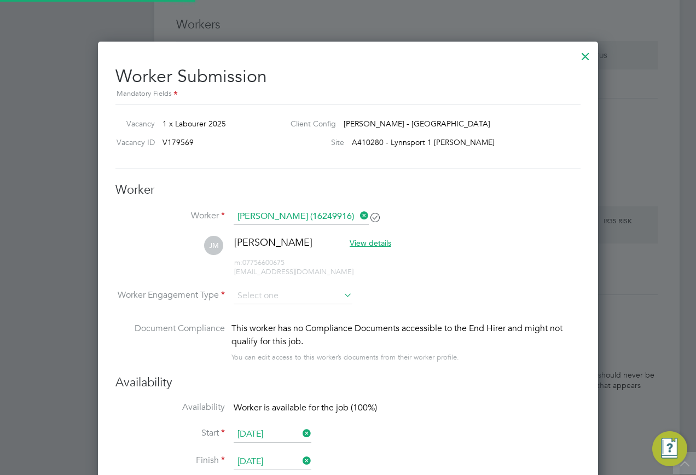
type input "13 Sep 2025"
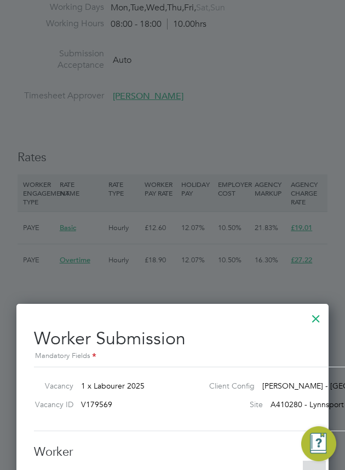
scroll to position [1094, 0]
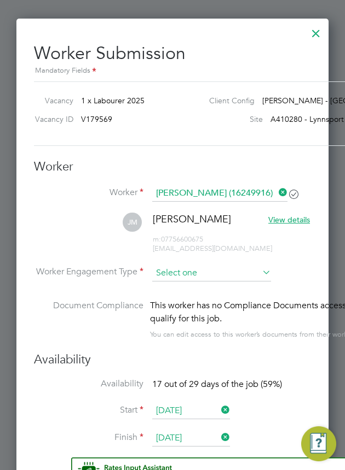
click at [207, 270] on input at bounding box center [211, 273] width 119 height 16
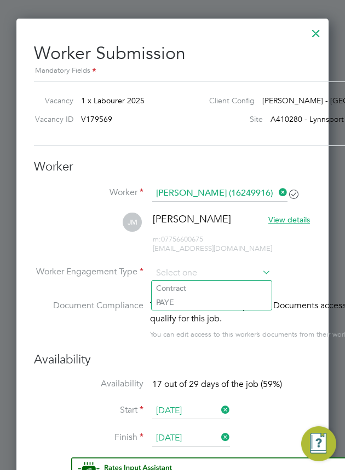
drag, startPoint x: 188, startPoint y: 288, endPoint x: 194, endPoint y: 311, distance: 23.6
click at [187, 288] on li "Contract" at bounding box center [212, 288] width 120 height 14
type input "Contract"
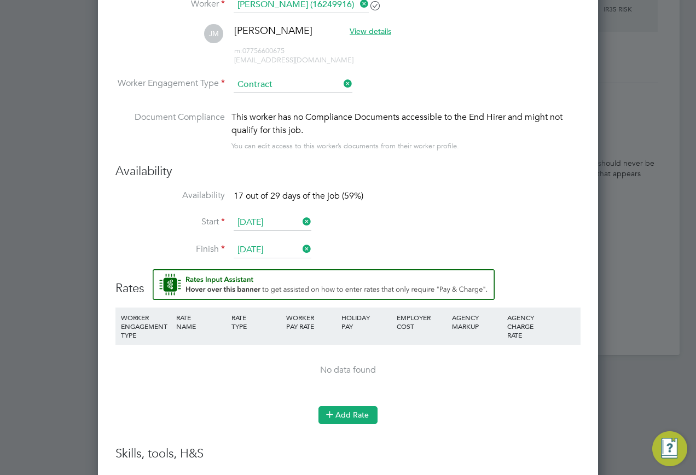
scroll to position [1192, 0]
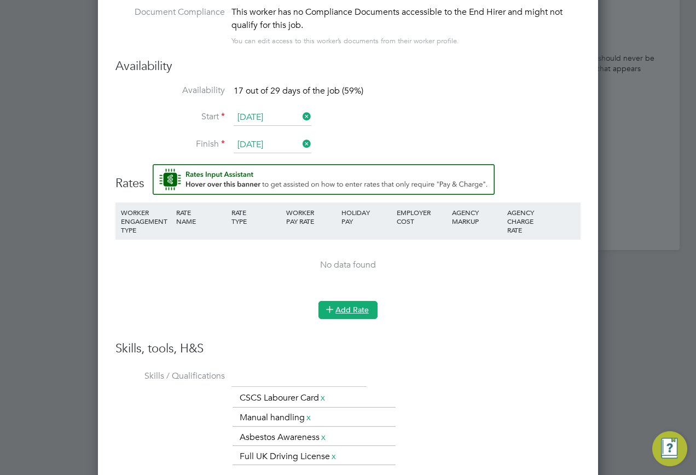
click at [344, 307] on button "Add Rate" at bounding box center [347, 310] width 59 height 18
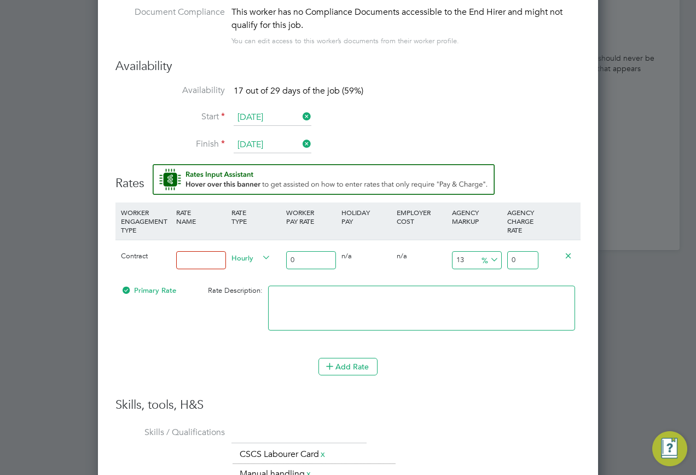
scroll to position [973, 0]
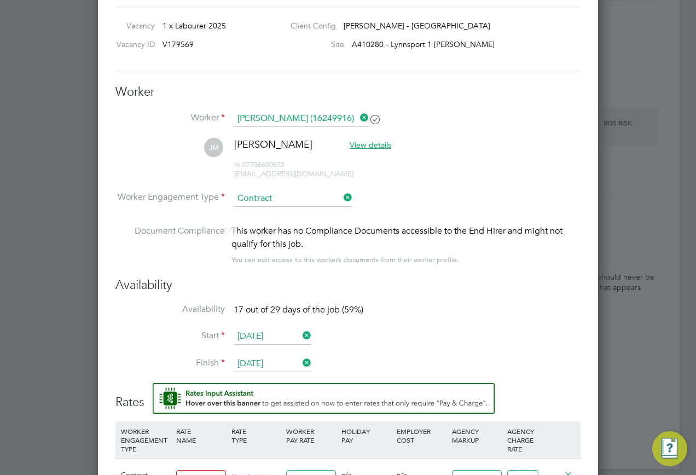
click at [271, 342] on input "13 Sep 2025" at bounding box center [273, 336] width 78 height 16
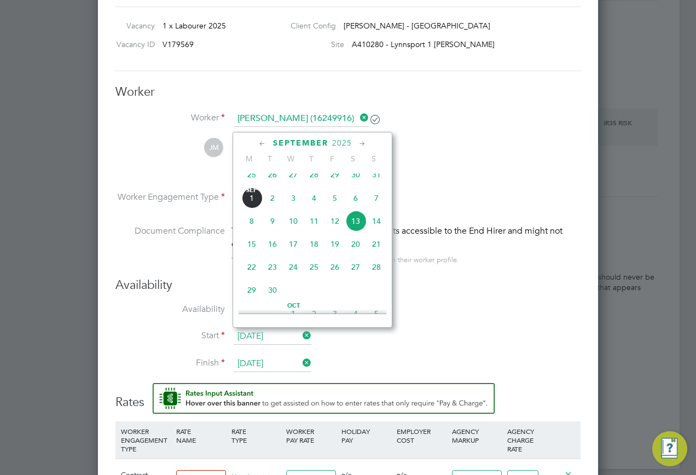
click at [249, 207] on span "[DATE]" at bounding box center [251, 198] width 21 height 21
type input "[DATE]"
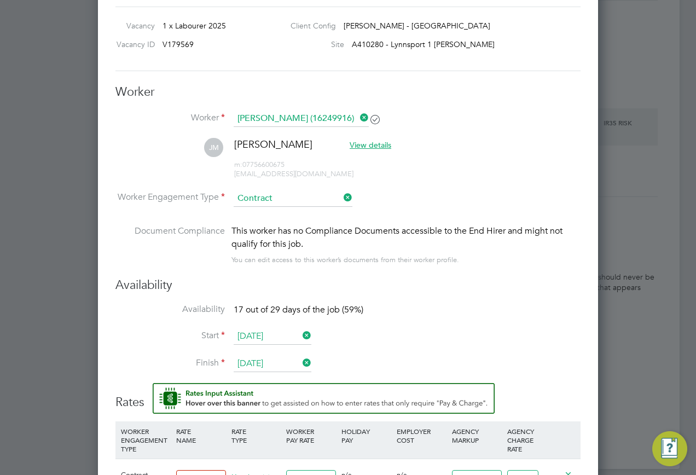
click at [274, 371] on input "[DATE]" at bounding box center [273, 364] width 78 height 16
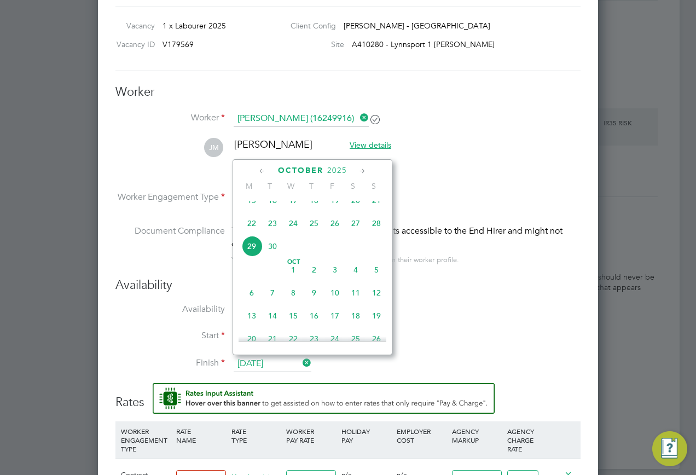
scroll to position [481, 0]
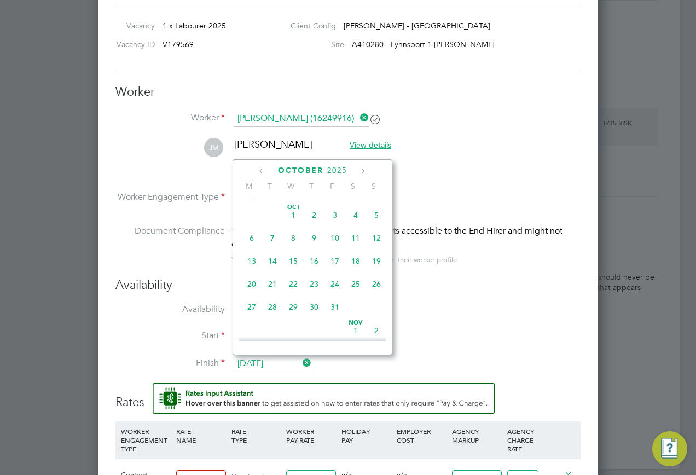
click at [461, 289] on h3 "Availability" at bounding box center [347, 285] width 465 height 16
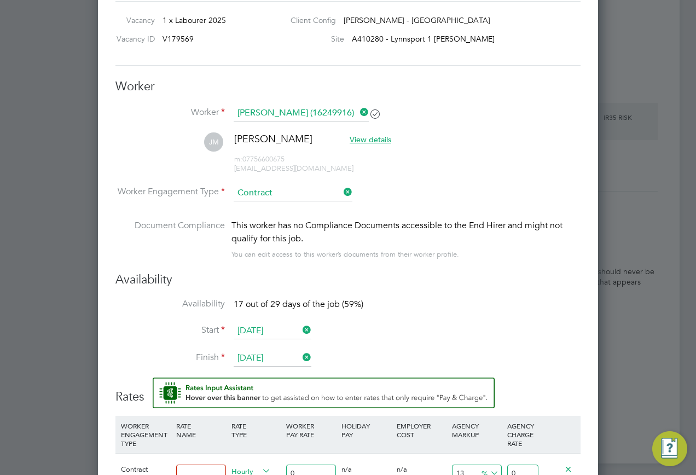
scroll to position [1083, 0]
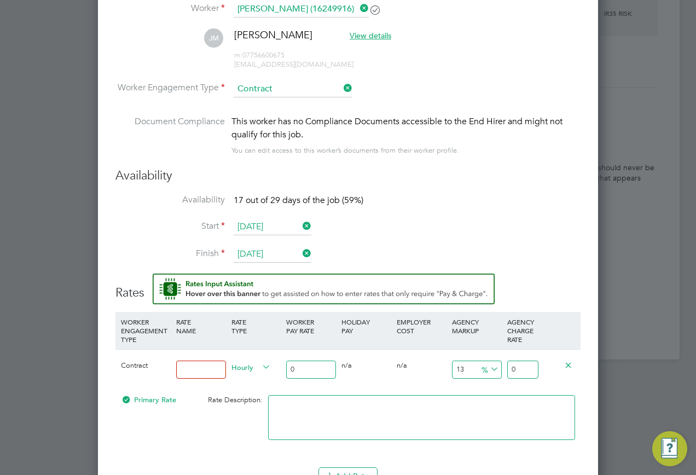
click at [211, 369] on input at bounding box center [201, 370] width 50 height 18
type input "b"
type input "Basic"
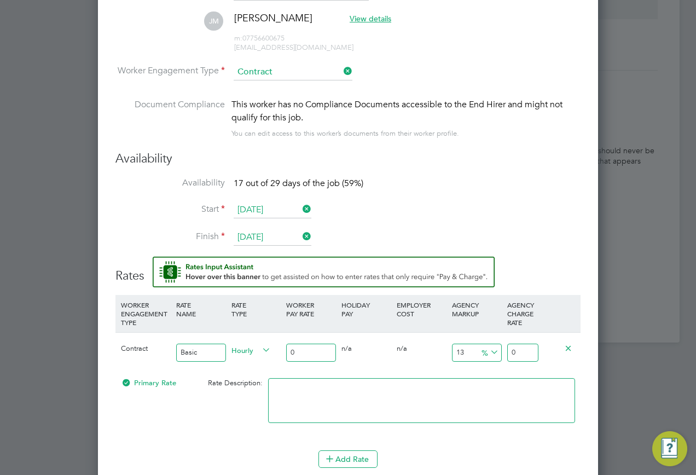
scroll to position [1247, 0]
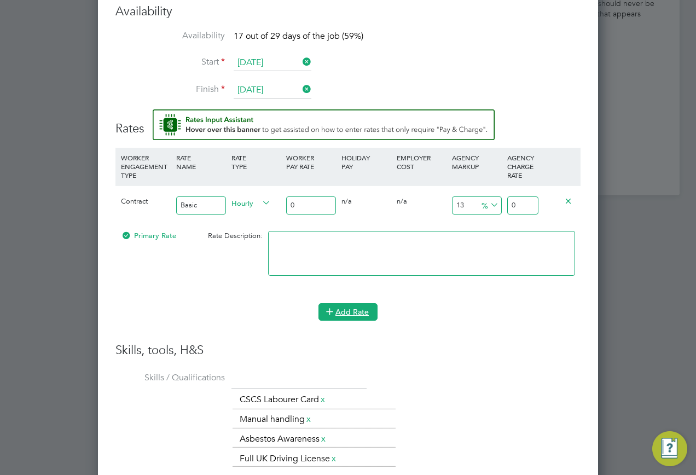
click at [354, 317] on button "Add Rate" at bounding box center [347, 312] width 59 height 18
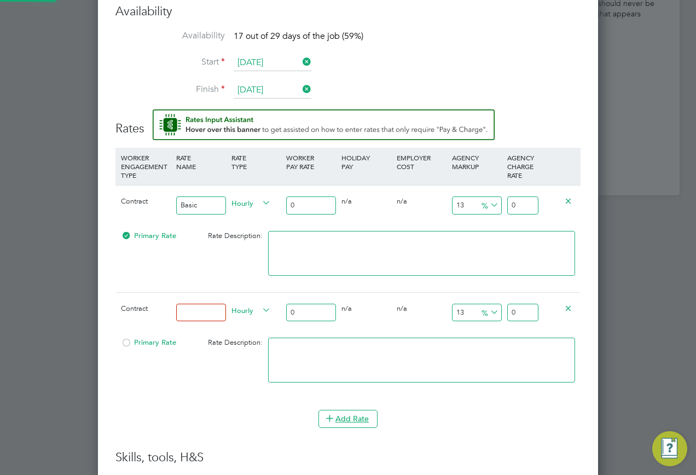
click at [183, 312] on input at bounding box center [201, 313] width 50 height 18
type input "Overtime"
click at [310, 205] on input "0" at bounding box center [311, 205] width 50 height 18
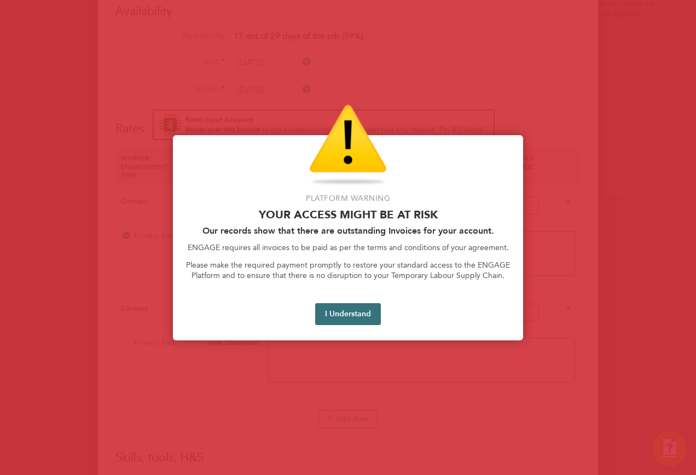
click at [332, 318] on button "I Understand" at bounding box center [348, 314] width 66 height 22
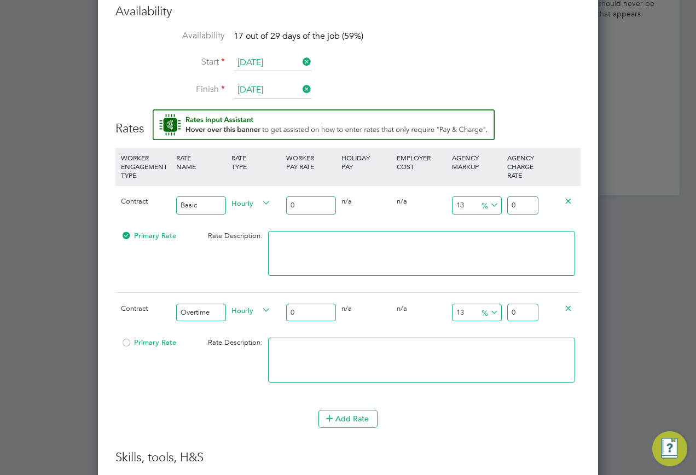
click at [304, 208] on input "0" at bounding box center [311, 205] width 50 height 18
type input "1"
type input "1.13"
type input "176"
type input "198.88"
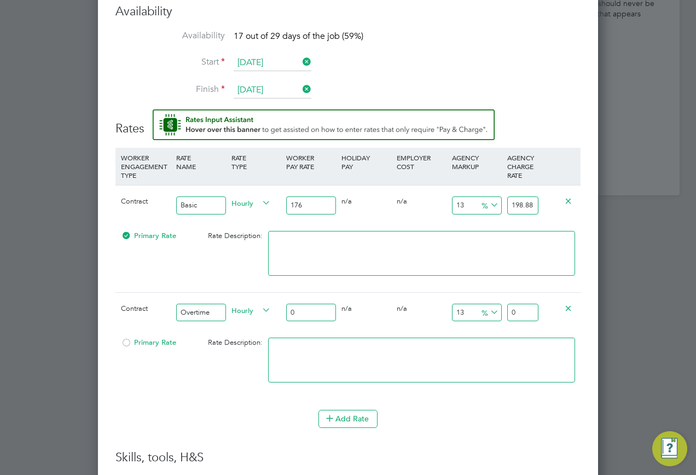
type input "17"
type input "19.21"
type input "1"
type input "1.13"
type input "16"
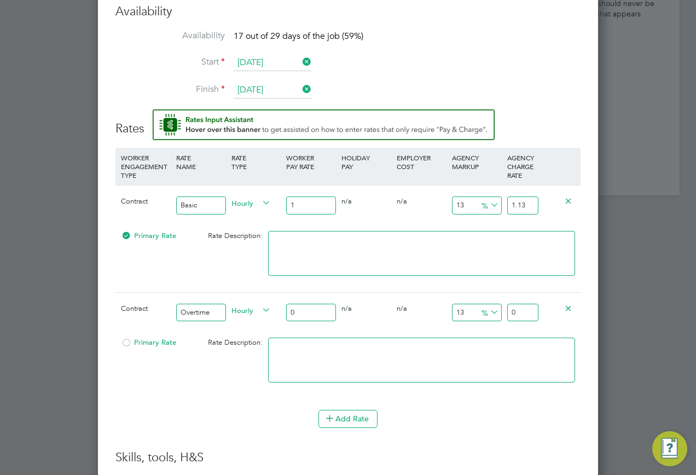
type input "18.08"
type input "16.6"
type input "18.758"
type input "16.60"
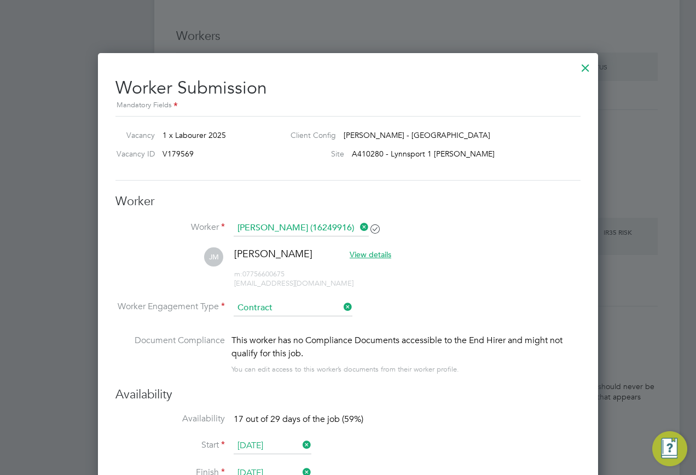
scroll to position [1137, 0]
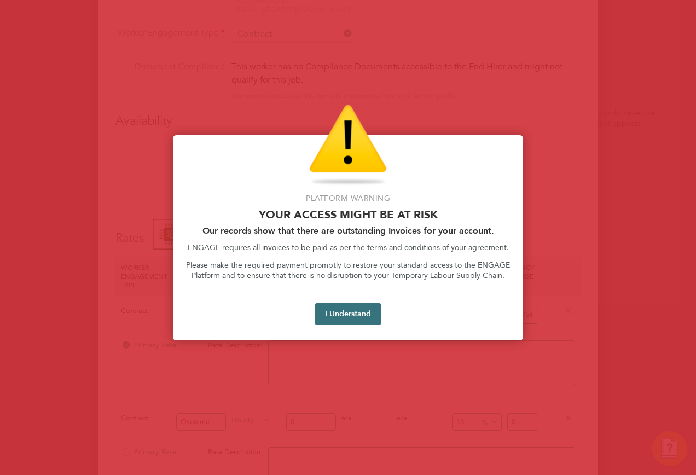
click at [352, 314] on button "I Understand" at bounding box center [348, 314] width 66 height 22
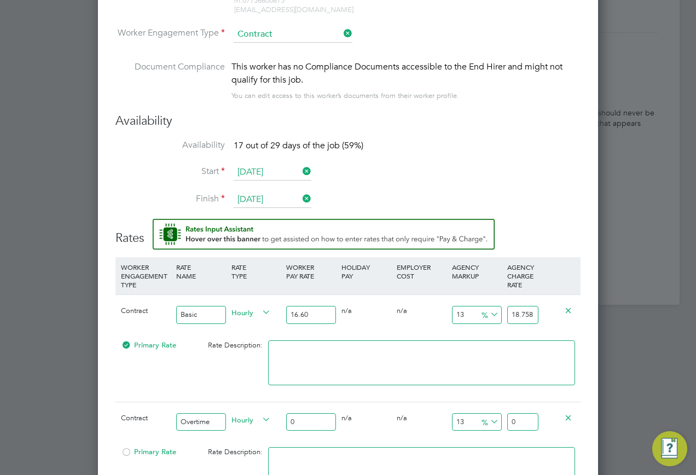
drag, startPoint x: 533, startPoint y: 313, endPoint x: 474, endPoint y: 318, distance: 59.3
click at [471, 319] on div "Contract Basic Hourly 16.60 0 n/a 0 n/a 13 2.158 % 18.758" at bounding box center [347, 314] width 465 height 40
type input "-93.97590361445783"
type input "1"
type input "14.457831325301205"
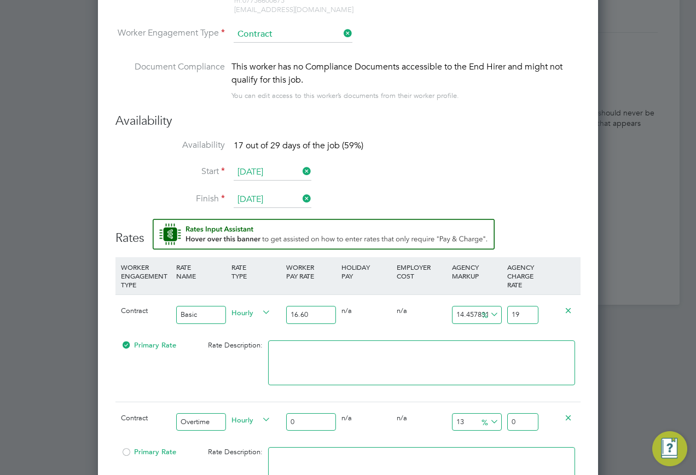
type input "19.0"
type input "14.518072289156626"
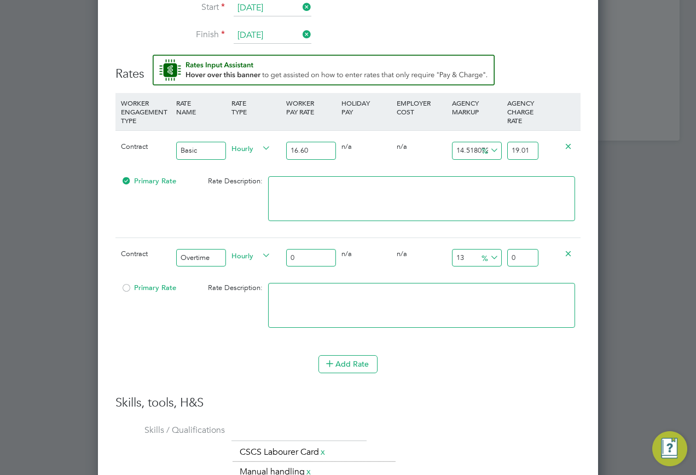
type input "19.01"
drag, startPoint x: 310, startPoint y: 254, endPoint x: 290, endPoint y: 245, distance: 21.6
click at [290, 245] on div "0" at bounding box center [310, 258] width 55 height 40
type input "2"
type input "2.26"
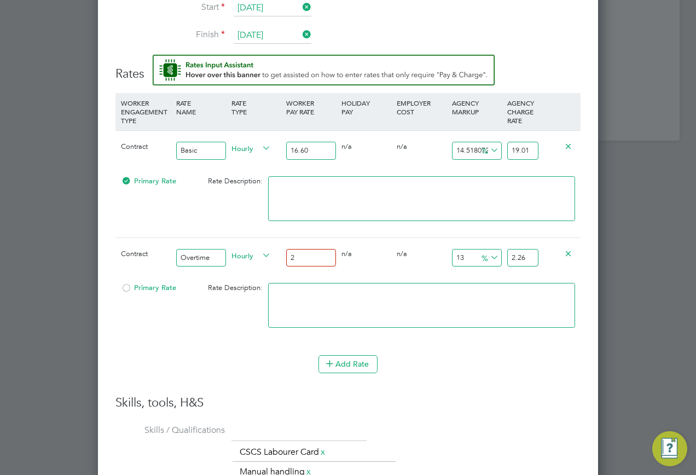
type input "21"
type input "23.73"
type input "21.1"
type input "23.843"
type input "21.18"
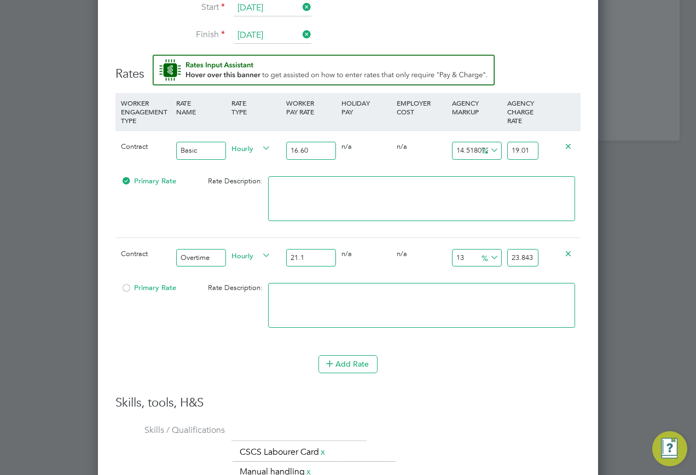
type input "23.9334"
type input "21.18"
drag, startPoint x: 510, startPoint y: 256, endPoint x: 586, endPoint y: 259, distance: 76.1
click at [586, 259] on div "Worker Submission Mandatory Fields Vacancy 1 x Labourer 2025 Client Config Love…" at bounding box center [348, 209] width 500 height 1188
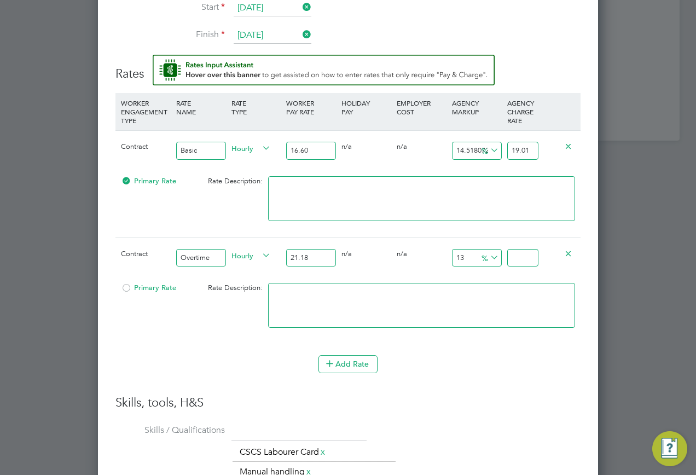
scroll to position [0, 0]
type input "-90.55712936732766"
type input "2"
type input "27.478753541076486"
type input "27"
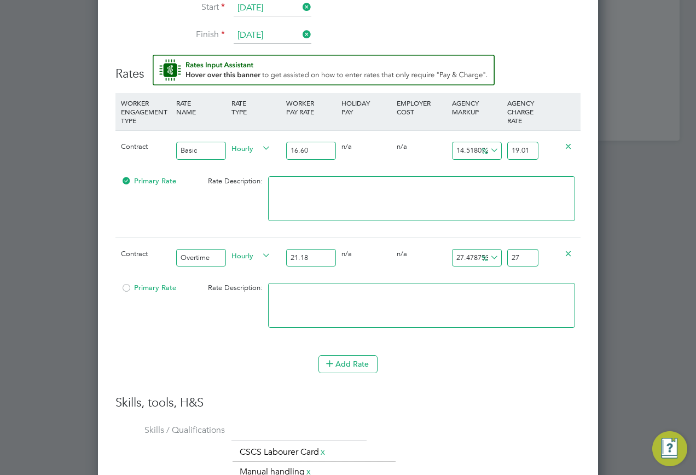
type input "28.423040604343722"
type input "27.2"
type input "28.517469310670442"
type input "27.22"
click at [537, 323] on textarea at bounding box center [421, 305] width 307 height 45
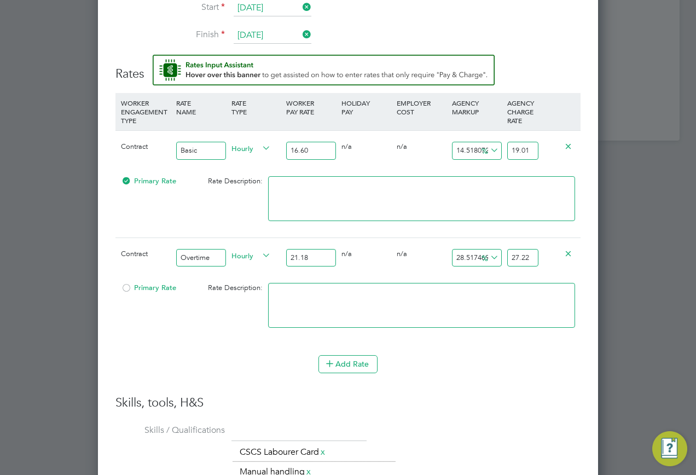
drag, startPoint x: 284, startPoint y: 258, endPoint x: 231, endPoint y: 243, distance: 55.2
click at [248, 258] on div "Contract Overtime Hourly 21.18 0 n/a 0 n/a 28.517469310670442 6.04 % 27.22" at bounding box center [347, 257] width 465 height 40
type input "2"
type input "2.570349386213409"
type input "24"
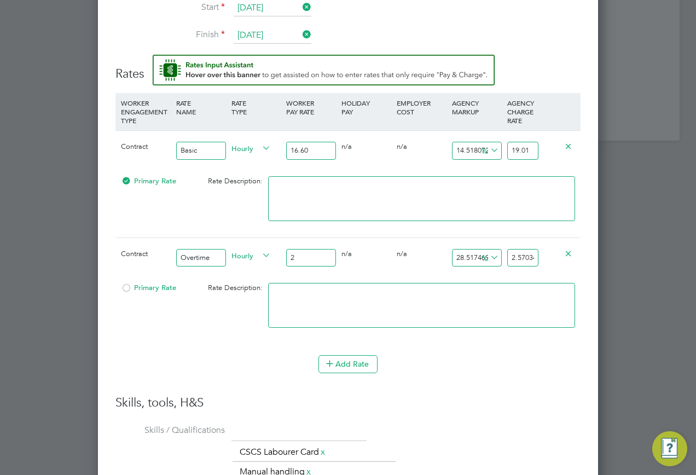
type input "30.844192634560905"
type input "24.6"
type input "31.61529745042493"
type input "24.62"
type input "31.641000944287065"
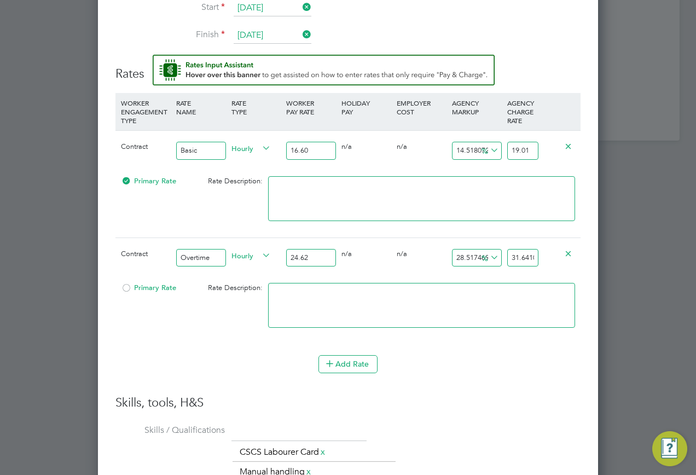
type input "24.62"
drag, startPoint x: 508, startPoint y: 258, endPoint x: 600, endPoint y: 258, distance: 92.5
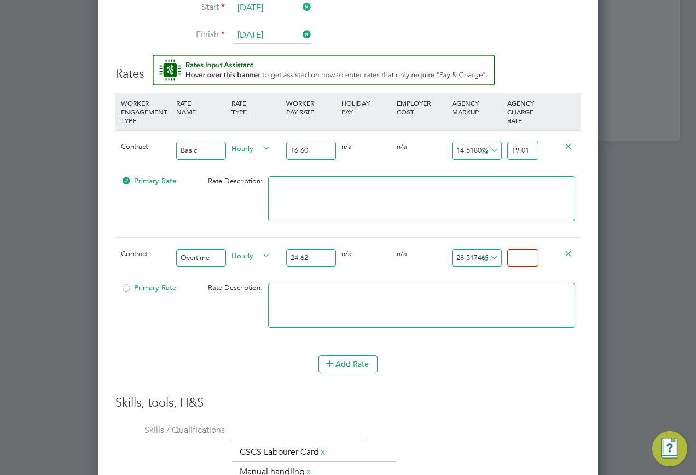
type input "-91.87652315190901"
type input "2"
type input "9.66693744922827"
type input "27"
type input "10.479285134037369"
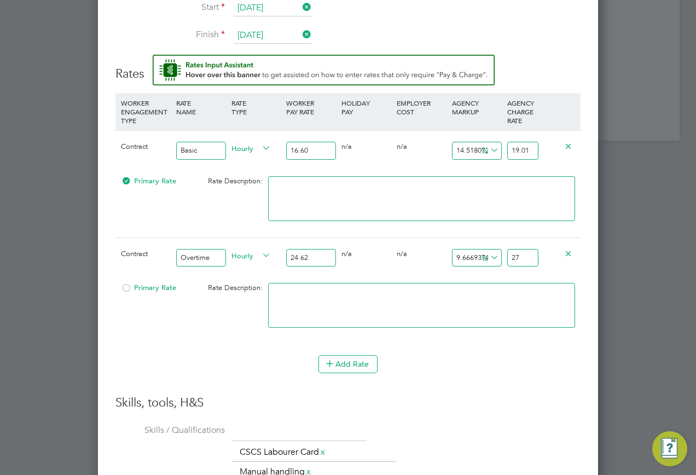
type input "27.2"
type input "10.560519902518278"
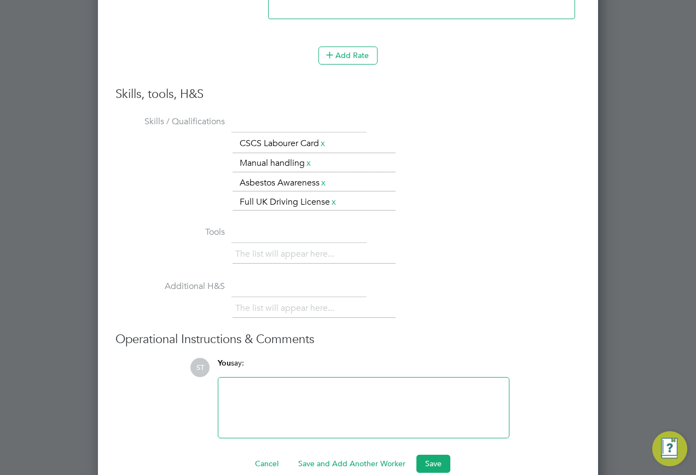
scroll to position [1629, 0]
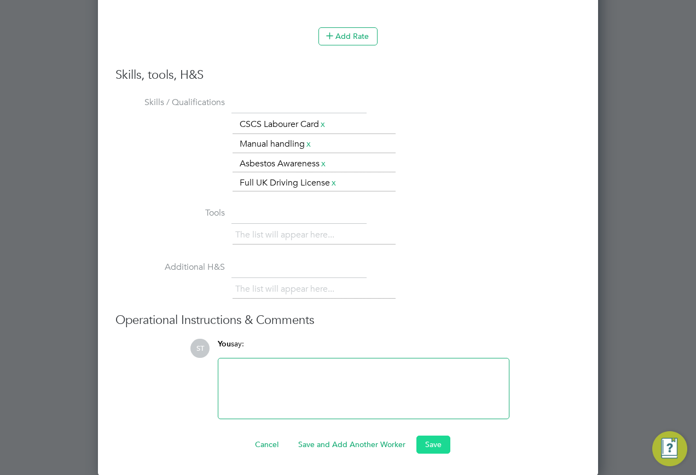
type input "27.22"
click at [422, 448] on button "Save" at bounding box center [433, 444] width 34 height 18
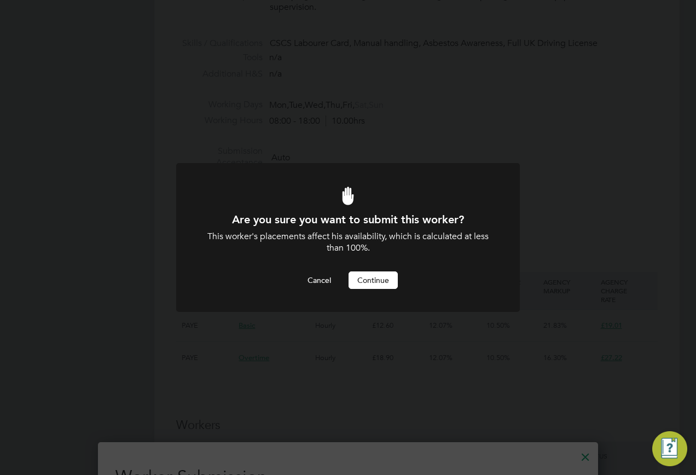
click at [357, 279] on button "Continue" at bounding box center [372, 280] width 49 height 18
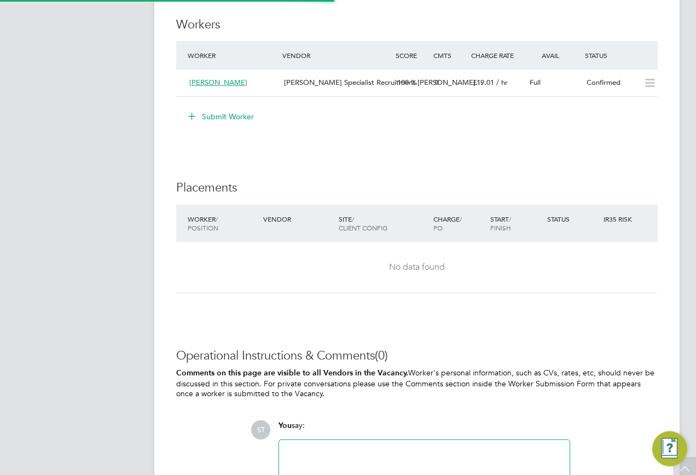
scroll to position [32, 77]
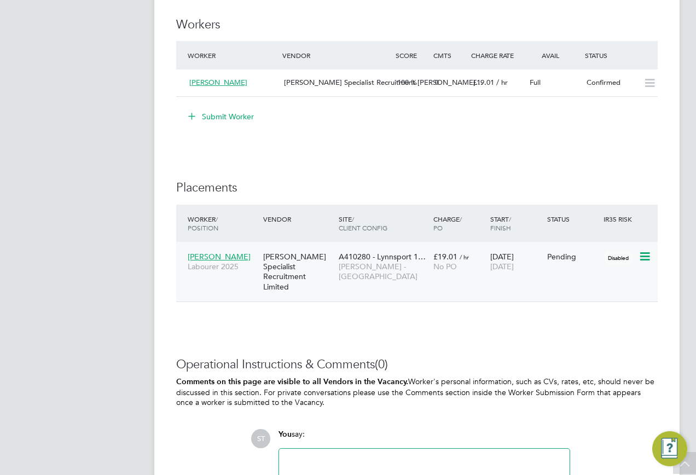
click at [642, 262] on icon at bounding box center [643, 256] width 11 height 13
click at [582, 324] on li "Start" at bounding box center [611, 324] width 78 height 15
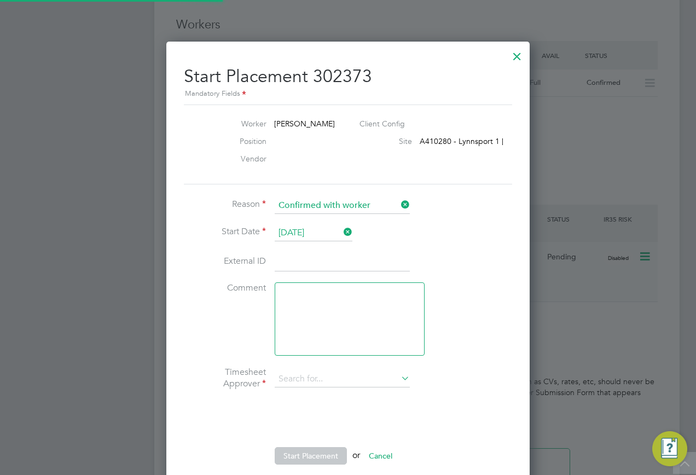
type input "[PERSON_NAME]"
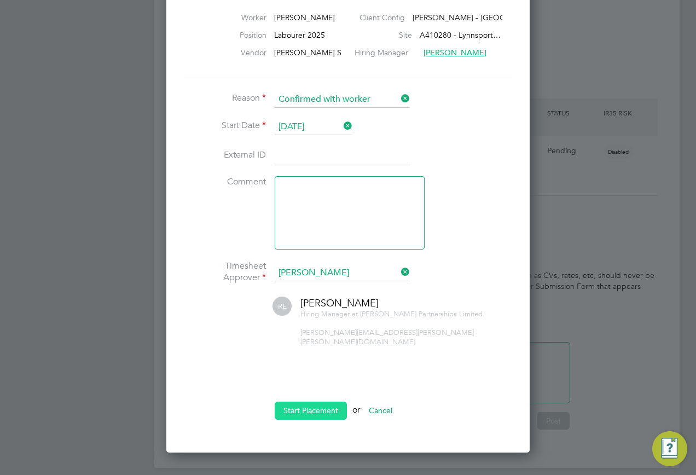
click at [315, 402] on button "Start Placement" at bounding box center [311, 411] width 72 height 18
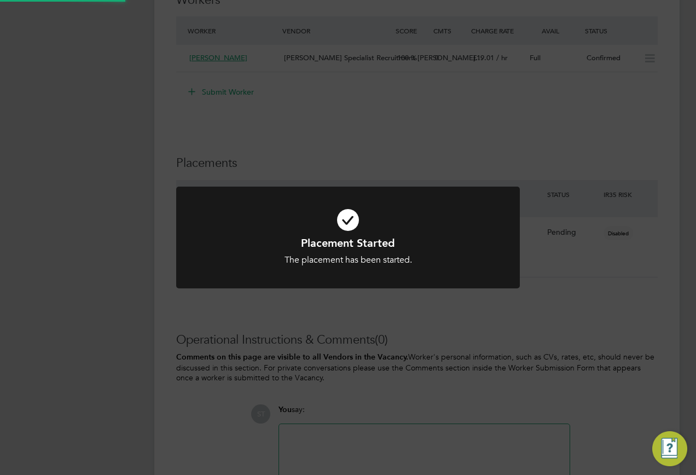
click at [582, 323] on div "Placement Started The placement has been started. Cancel Okay" at bounding box center [348, 237] width 696 height 475
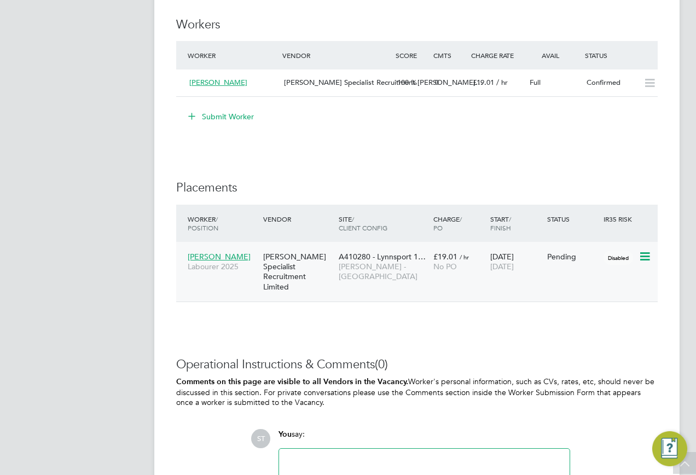
click at [332, 275] on div "[PERSON_NAME] Specialist Recruitment Limited" at bounding box center [297, 271] width 75 height 51
click at [207, 258] on span "[PERSON_NAME]" at bounding box center [219, 257] width 63 height 10
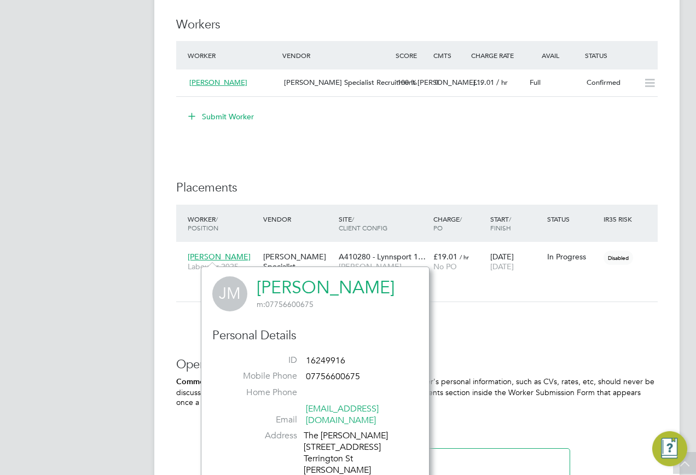
click at [300, 287] on link "[PERSON_NAME]" at bounding box center [326, 287] width 138 height 21
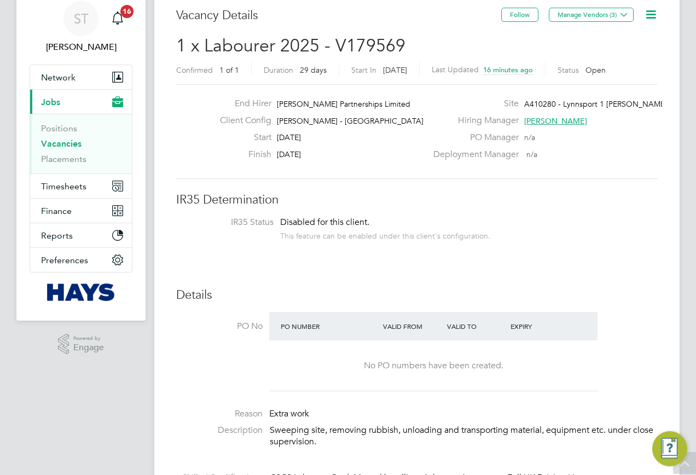
scroll to position [0, 0]
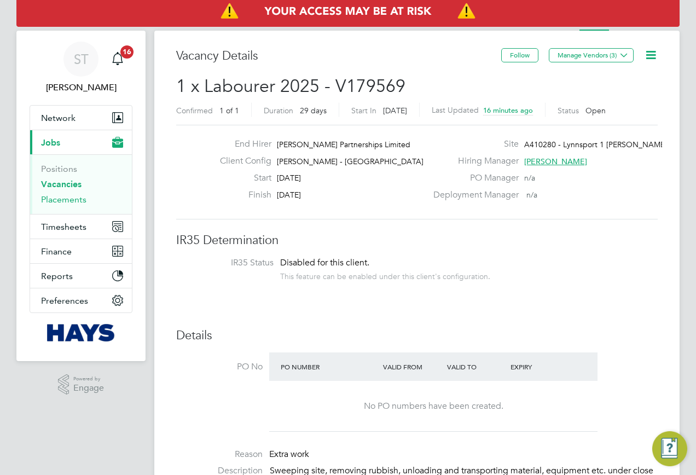
click at [62, 203] on link "Placements" at bounding box center [63, 199] width 45 height 10
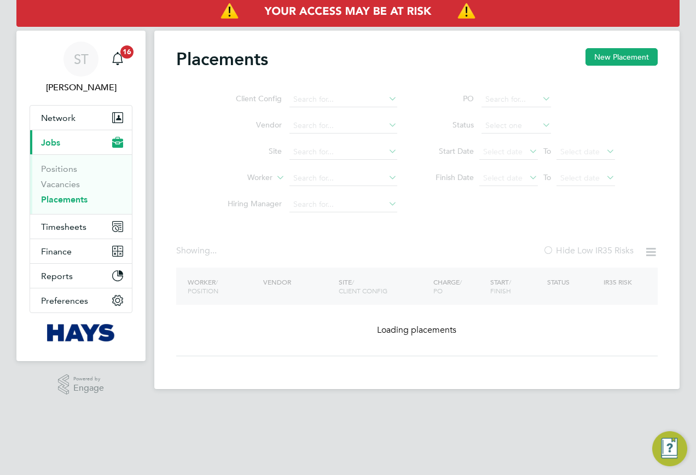
click at [305, 178] on ul "Client Config Vendor Site Worker Hiring Manager" at bounding box center [308, 151] width 206 height 131
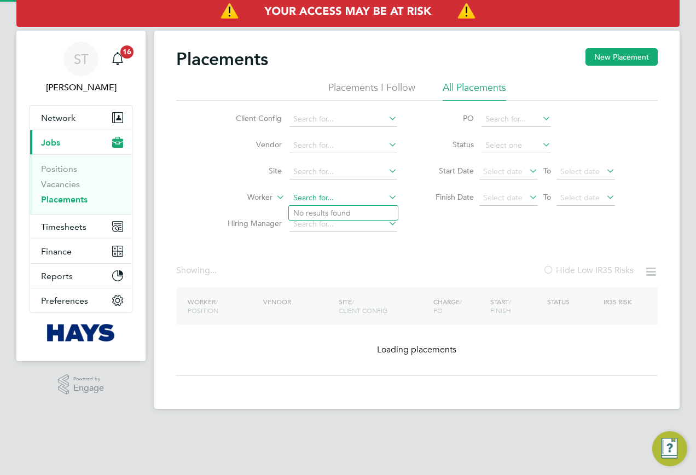
click at [305, 201] on input at bounding box center [343, 197] width 108 height 15
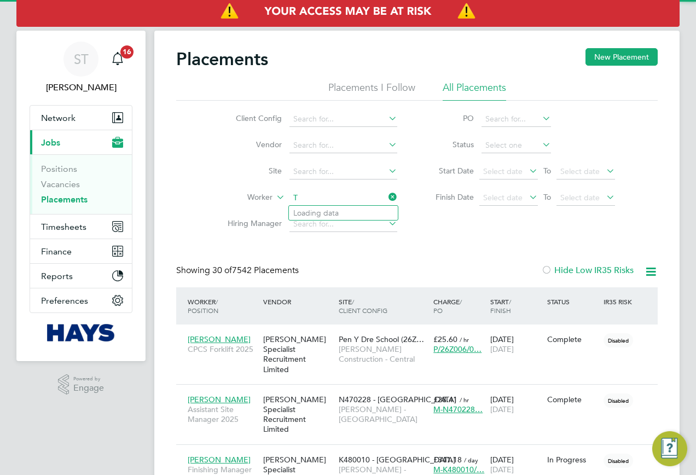
scroll to position [32, 95]
type input "Tony Spencer"
click at [359, 213] on b "Spencer" at bounding box center [390, 212] width 63 height 9
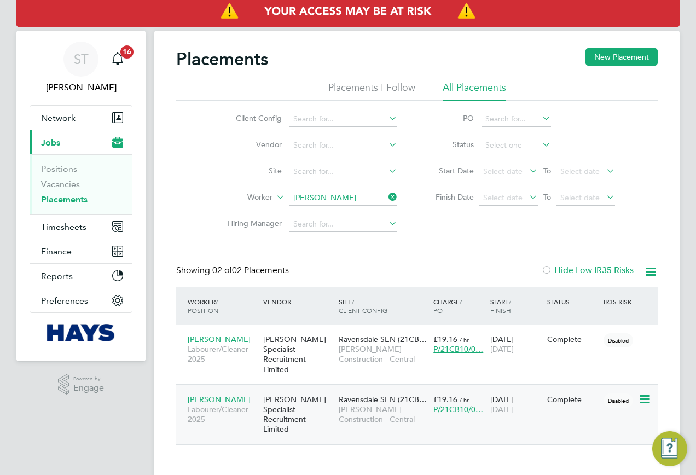
click at [370, 413] on span "Morgan Sindall Construction - Central" at bounding box center [383, 414] width 89 height 20
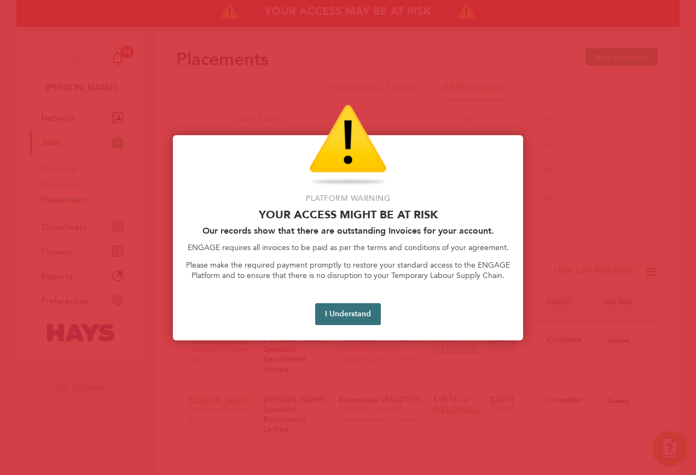
click at [338, 317] on button "I Understand" at bounding box center [348, 314] width 66 height 22
click at [356, 317] on button "I Understand" at bounding box center [348, 314] width 66 height 22
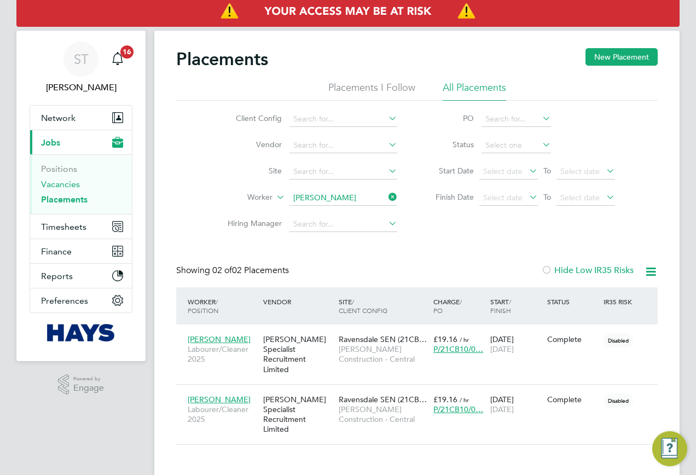
click at [46, 184] on link "Vacancies" at bounding box center [60, 184] width 39 height 10
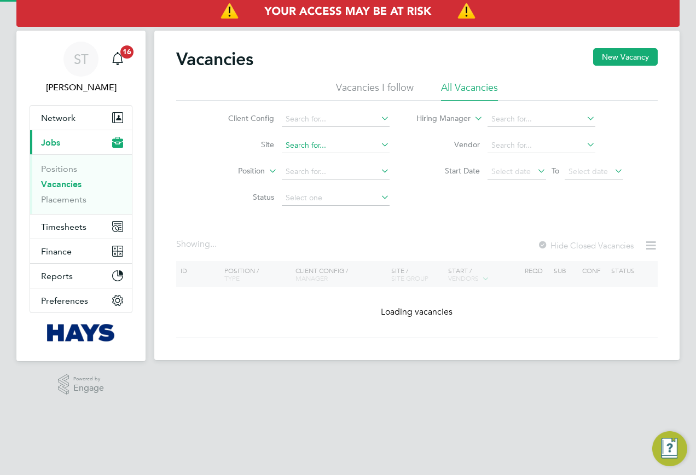
click at [295, 147] on input at bounding box center [336, 145] width 108 height 15
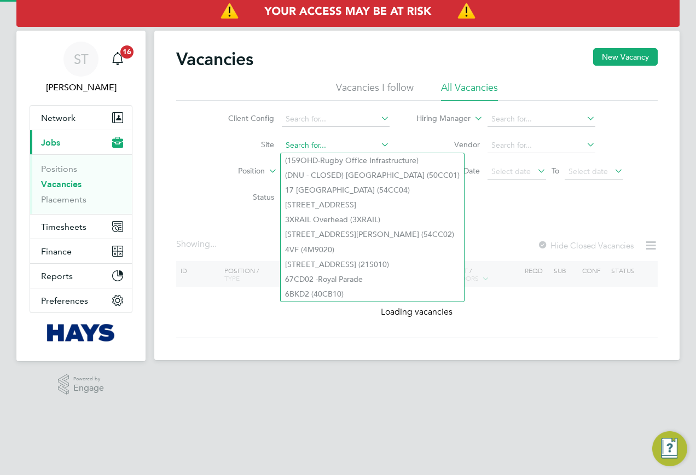
paste input "20Z021"
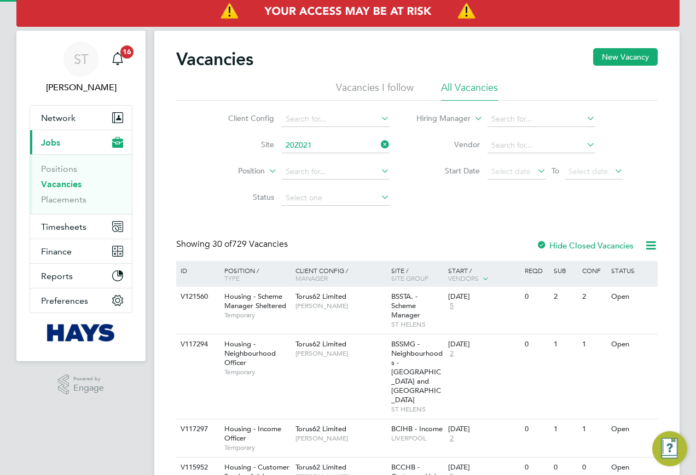
click at [321, 163] on li "Orbiston Community Hub ( 20Z021 )" at bounding box center [347, 160] width 132 height 15
type input "Orbiston Community Hub (20Z021)"
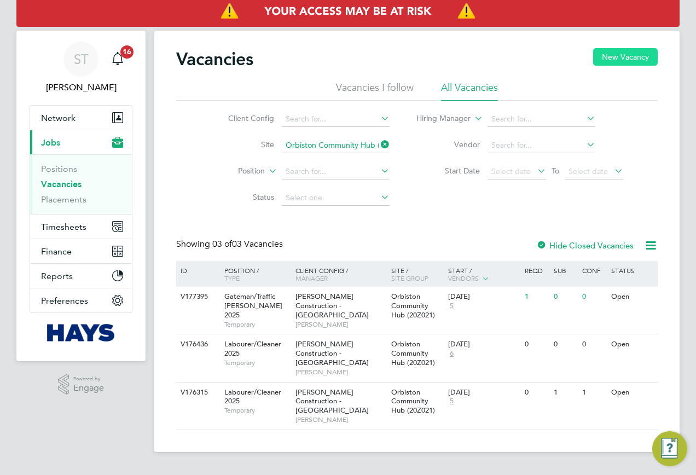
click at [618, 55] on button "New Vacancy" at bounding box center [625, 57] width 65 height 18
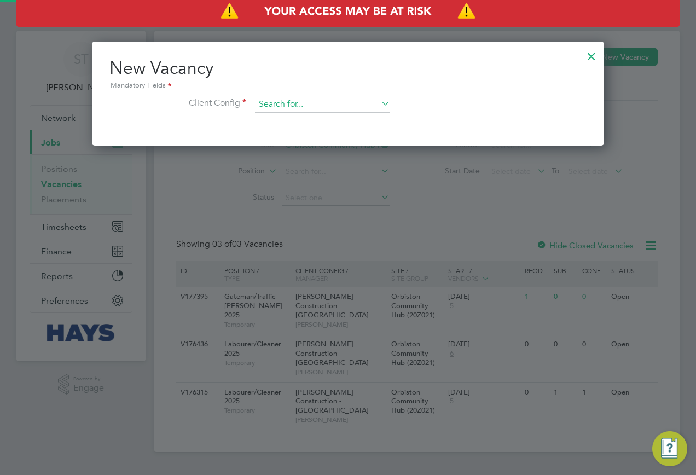
scroll to position [104, 513]
click at [307, 101] on input at bounding box center [322, 104] width 135 height 16
click at [304, 120] on li "Lovell - Sco tland" at bounding box center [330, 120] width 153 height 15
type input "Lovell - Scotland"
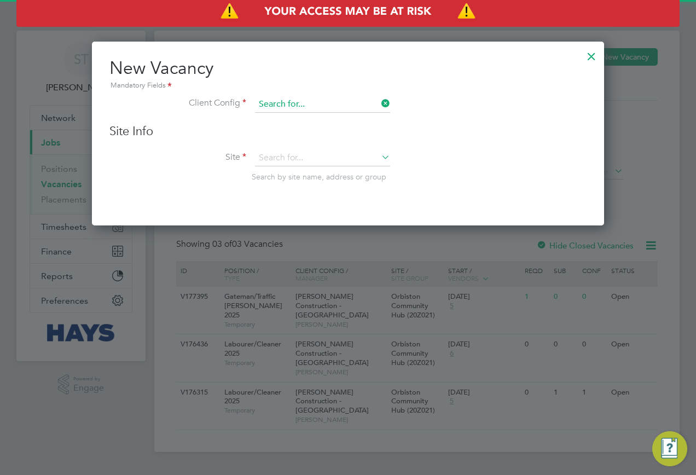
click at [374, 104] on input at bounding box center [322, 104] width 135 height 16
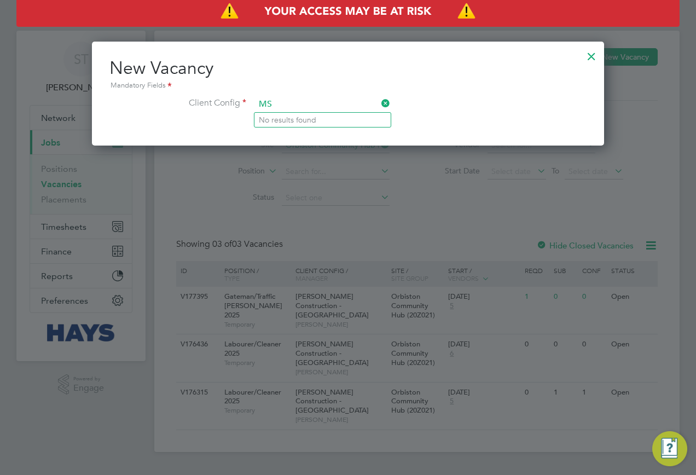
type input "M"
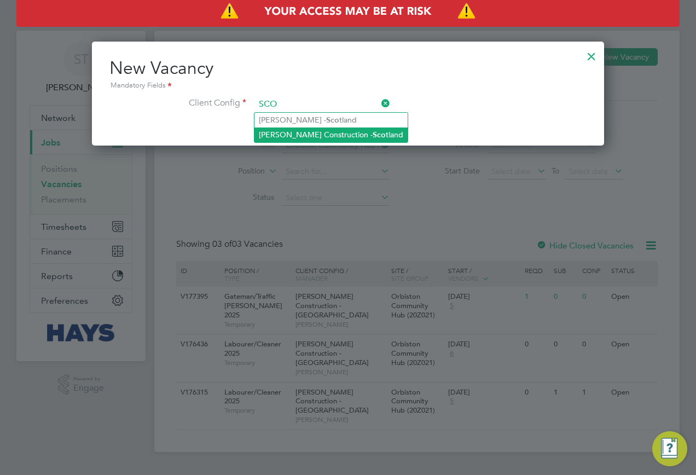
click at [307, 130] on li "Morgan Sindall Construction - Sco tland" at bounding box center [330, 134] width 153 height 15
type input "Morgan Sindall Construction - Scotland"
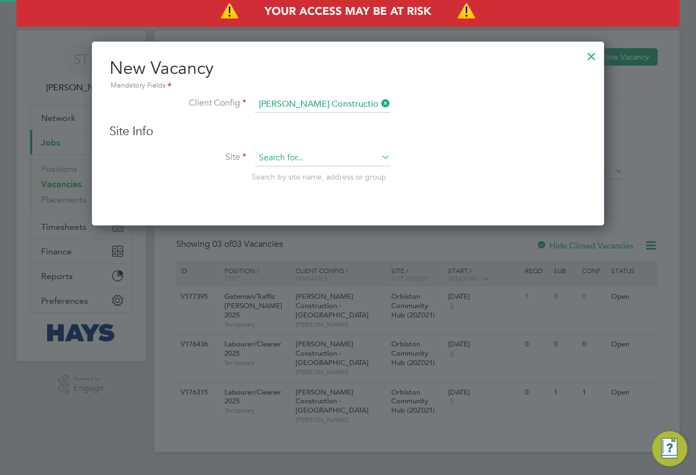
click at [282, 159] on input at bounding box center [322, 158] width 135 height 16
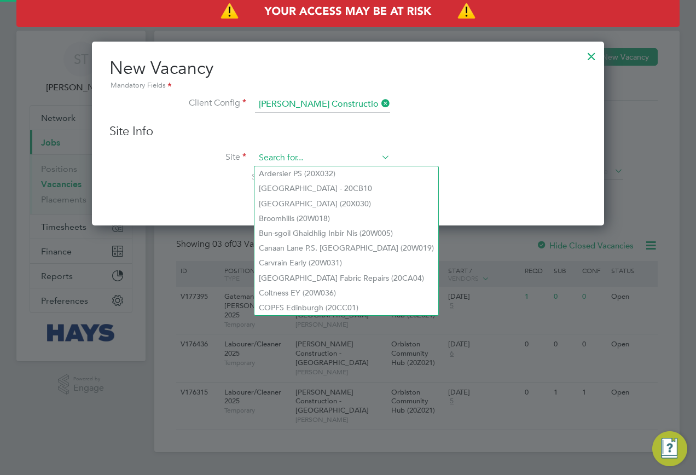
paste input "20Z021"
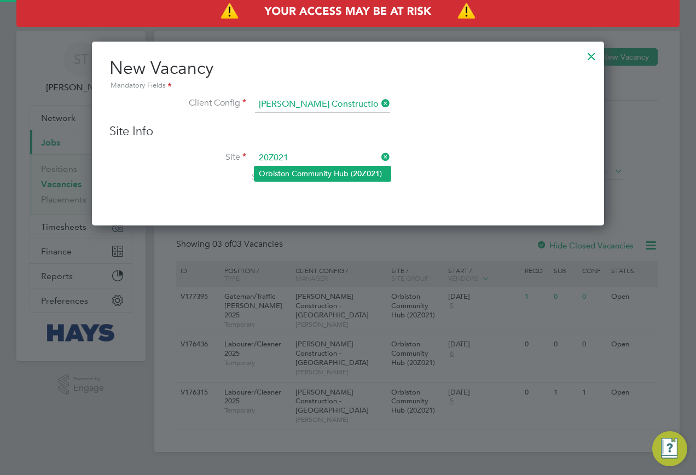
click at [284, 170] on li "Orbiston Community Hub ( 20Z021 )" at bounding box center [322, 173] width 136 height 15
type input "Orbiston Community Hub (20Z021)"
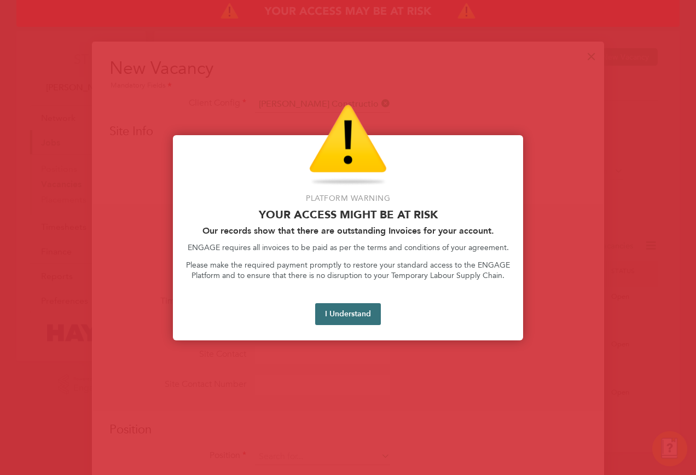
click at [360, 316] on button "I Understand" at bounding box center [348, 314] width 66 height 22
click at [356, 314] on button "I Understand" at bounding box center [348, 314] width 66 height 22
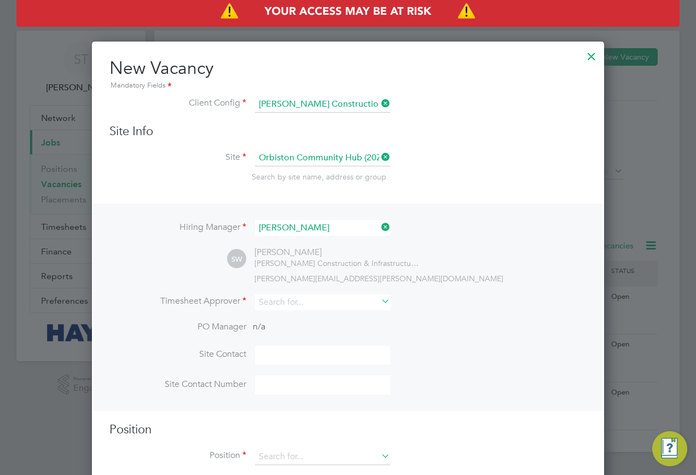
click at [281, 312] on li "Timesheet Approver" at bounding box center [347, 307] width 477 height 27
click at [282, 305] on input at bounding box center [322, 302] width 135 height 16
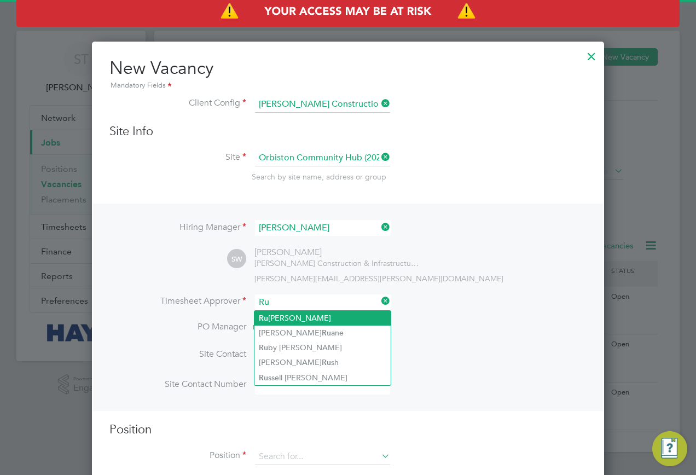
click at [305, 312] on li "Ru airidh Clark" at bounding box center [322, 318] width 136 height 15
type input "Ruairidh Clark"
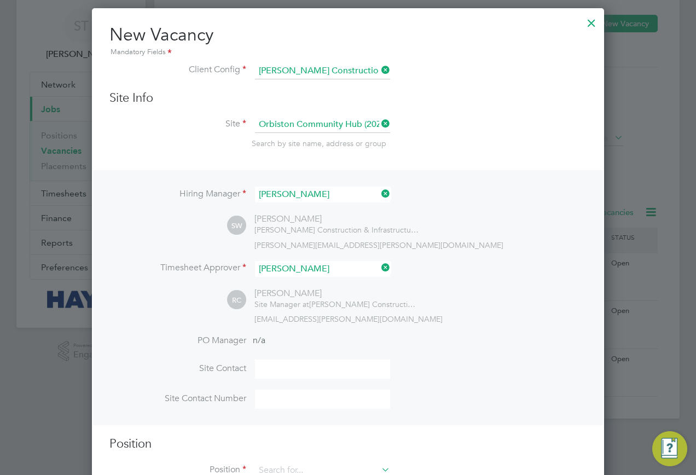
scroll to position [71, 0]
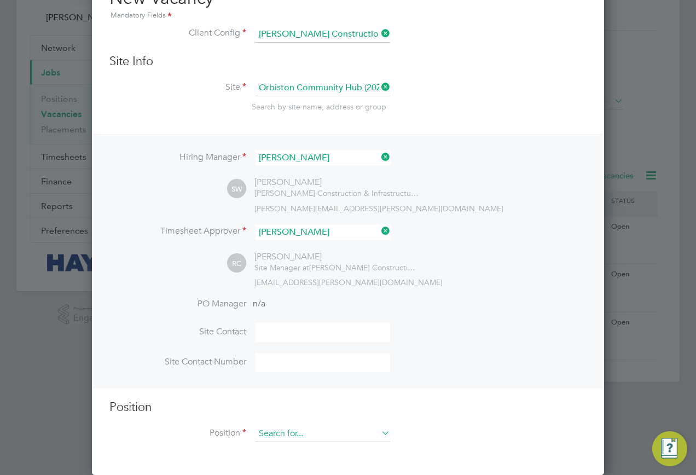
click at [285, 434] on input at bounding box center [322, 434] width 135 height 16
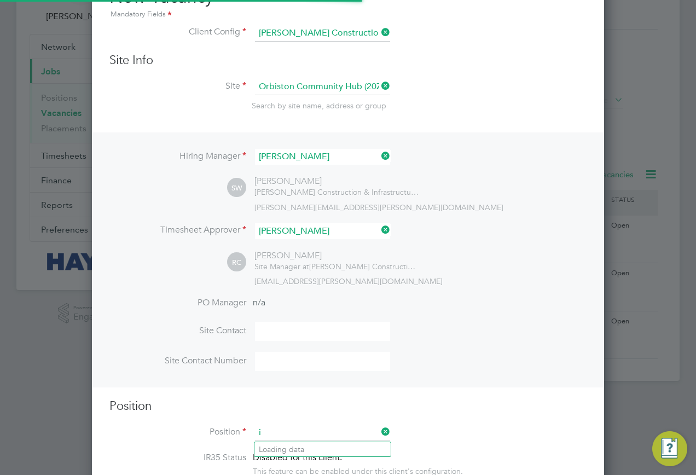
scroll to position [1552, 513]
type input "i"
type input "driv"
drag, startPoint x: 352, startPoint y: 433, endPoint x: 255, endPoint y: 439, distance: 96.5
click at [255, 439] on input "driv" at bounding box center [322, 433] width 135 height 16
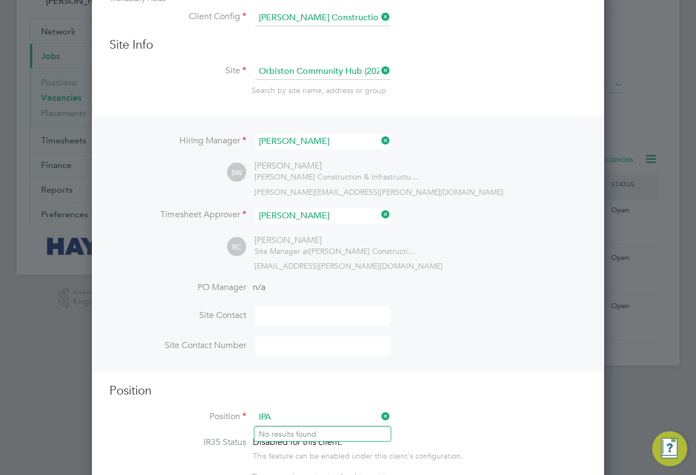
scroll to position [0, 0]
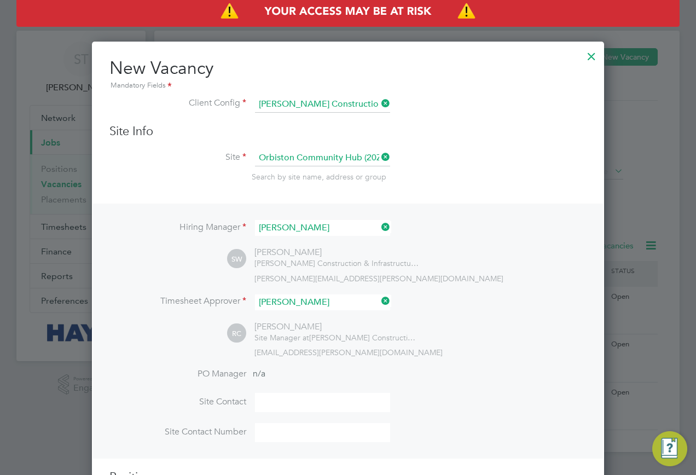
type input "IPA"
click at [597, 60] on div at bounding box center [592, 54] width 20 height 20
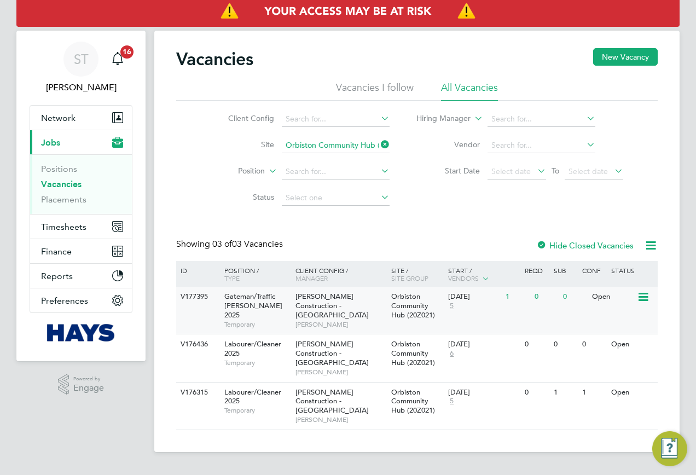
click at [245, 320] on span "Temporary" at bounding box center [257, 324] width 66 height 9
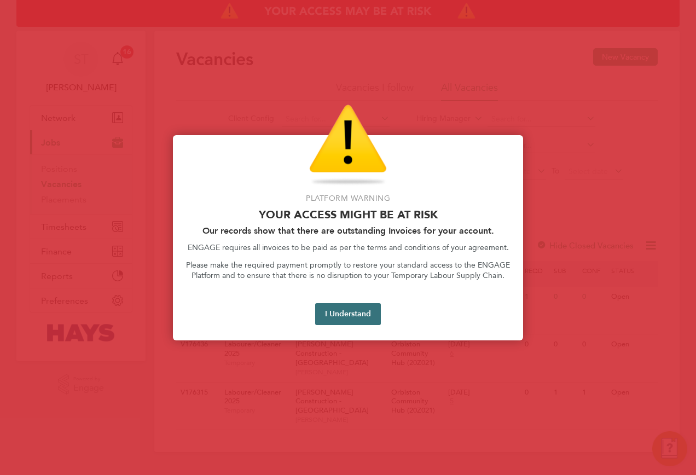
click at [341, 311] on button "I Understand" at bounding box center [348, 314] width 66 height 22
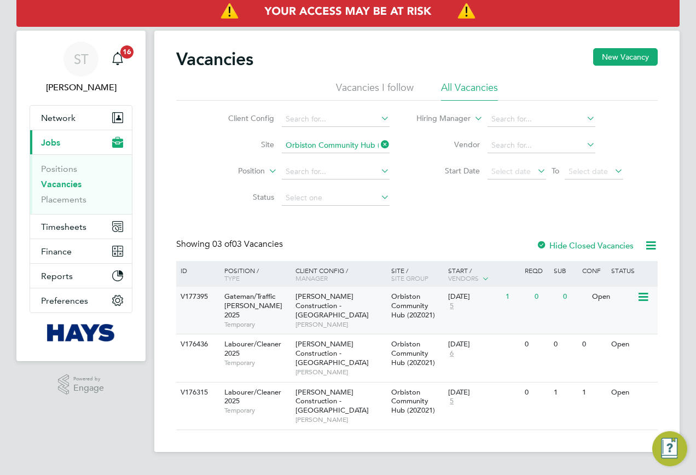
click at [204, 313] on div "V177395 Gateman/Traffic Marshall 2025 Temporary Morgan Sindall Construction - S…" at bounding box center [416, 310] width 481 height 47
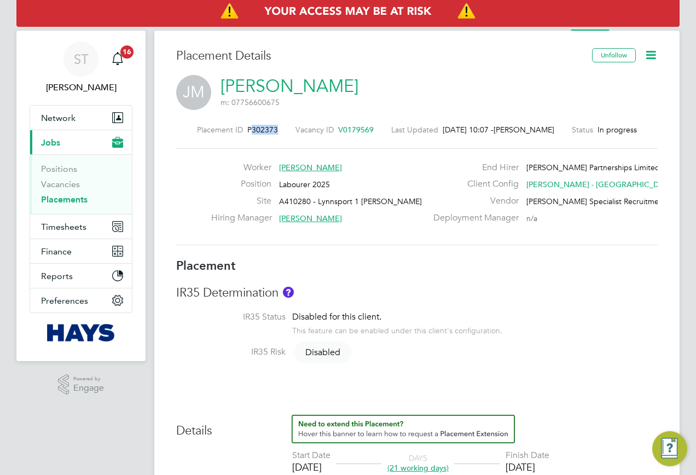
drag, startPoint x: 273, startPoint y: 125, endPoint x: 246, endPoint y: 130, distance: 27.7
click at [246, 130] on div "Placement ID P302373 Vacancy ID V0179569 Last Updated [DATE] 10:07 - [PERSON_NA…" at bounding box center [416, 130] width 481 height 10
copy span "302373"
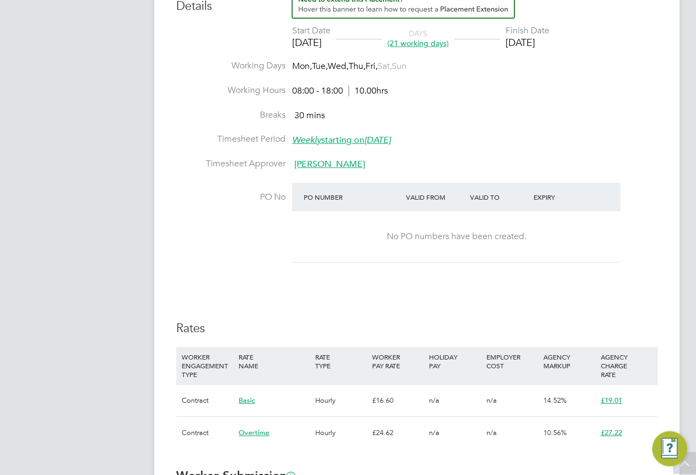
scroll to position [602, 0]
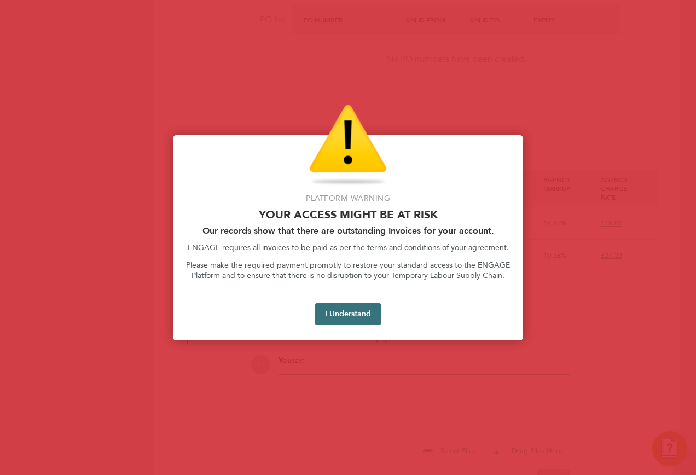
click at [357, 312] on button "I Understand" at bounding box center [348, 314] width 66 height 22
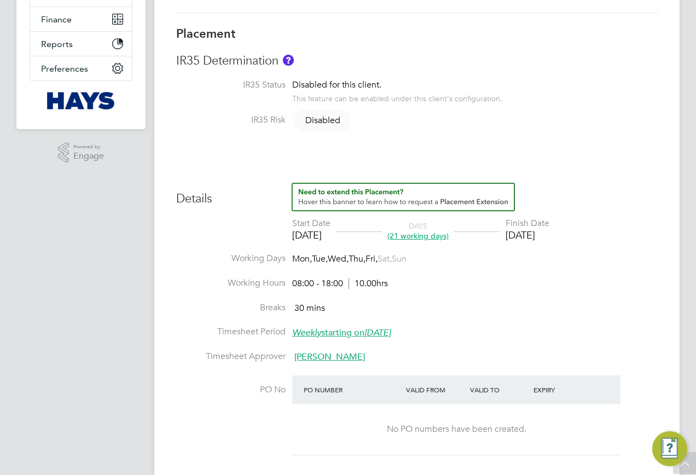
scroll to position [123, 0]
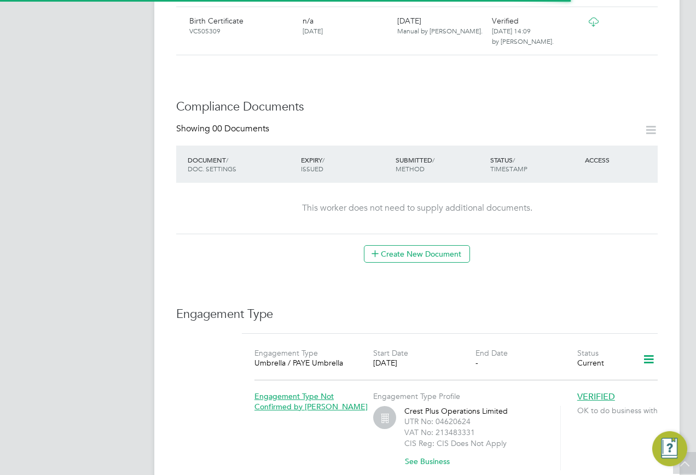
scroll to position [547, 0]
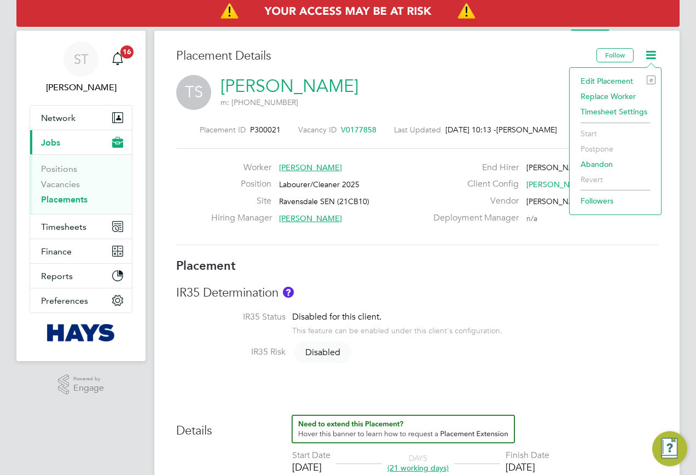
click at [649, 57] on icon at bounding box center [651, 55] width 14 height 14
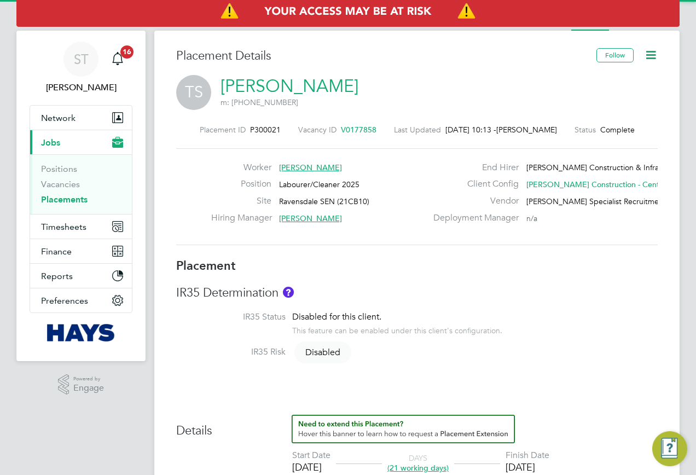
drag, startPoint x: 661, startPoint y: 51, endPoint x: 656, endPoint y: 56, distance: 7.7
click at [649, 59] on icon at bounding box center [651, 55] width 14 height 14
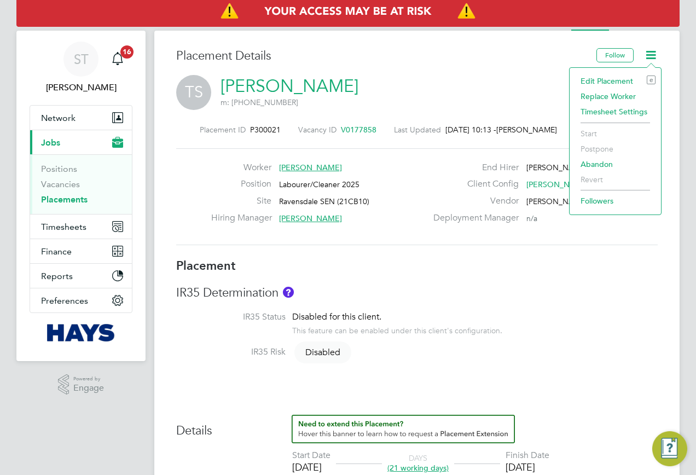
click at [589, 76] on li "Edit Placement e" at bounding box center [615, 80] width 80 height 15
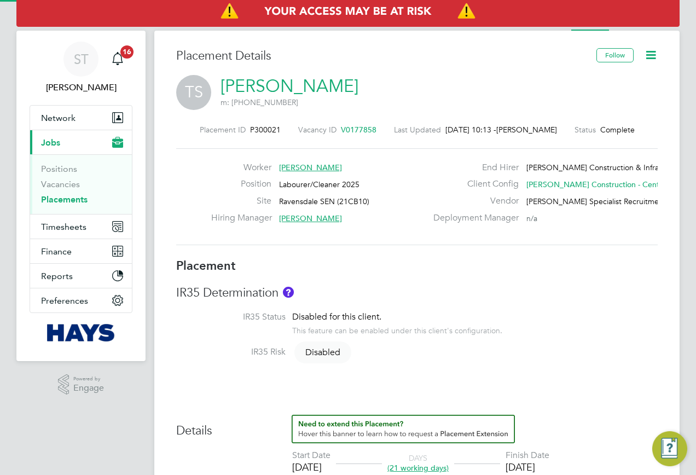
type input "[PERSON_NAME]"
type input "[DATE]"
type input "08:00"
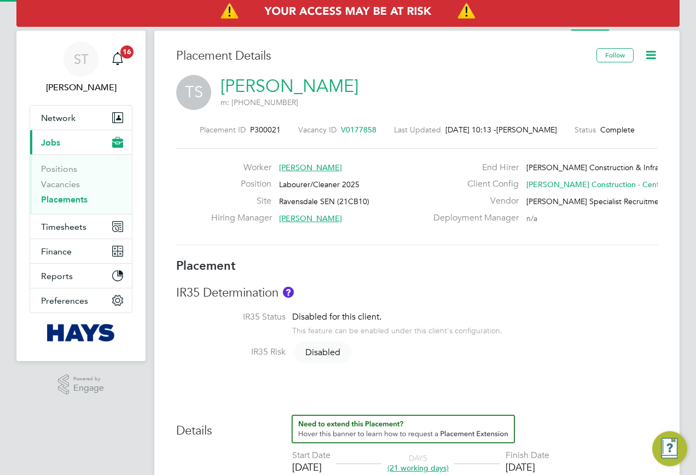
type input "18:00"
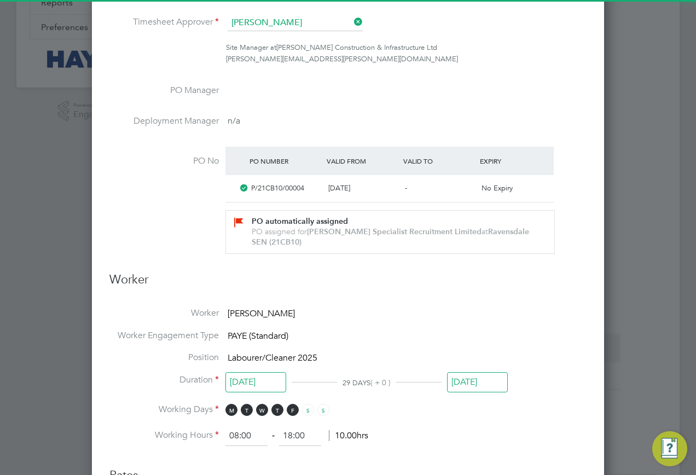
click at [468, 375] on input "[DATE]" at bounding box center [477, 382] width 61 height 20
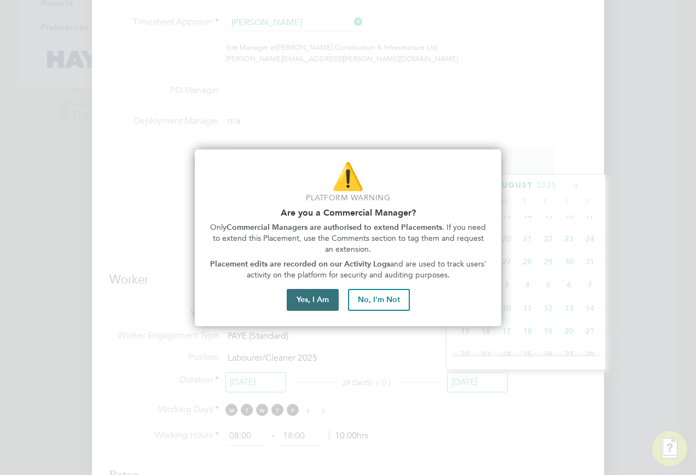
click at [333, 296] on button "Yes, I Am" at bounding box center [313, 300] width 52 height 22
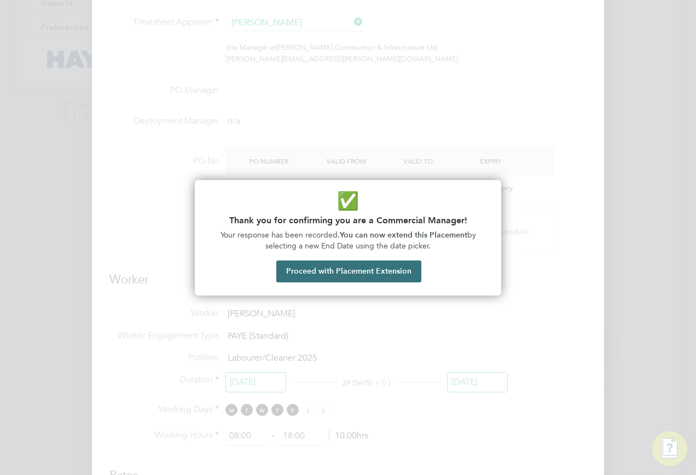
click at [348, 276] on button "Proceed with Placement Extension" at bounding box center [348, 271] width 145 height 22
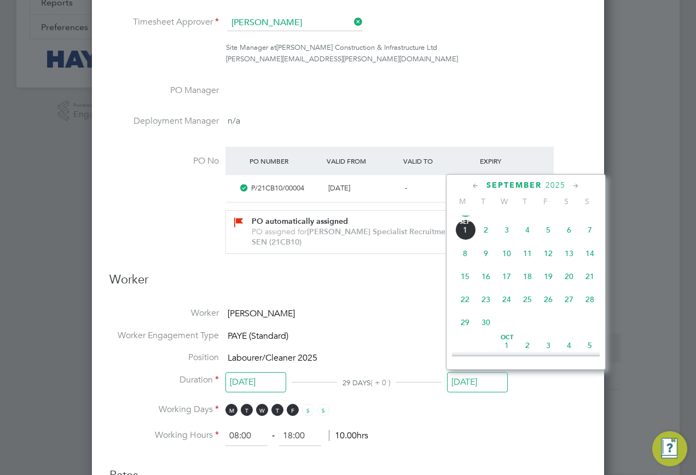
click at [465, 305] on span "22" at bounding box center [465, 299] width 21 height 21
type input "[DATE]"
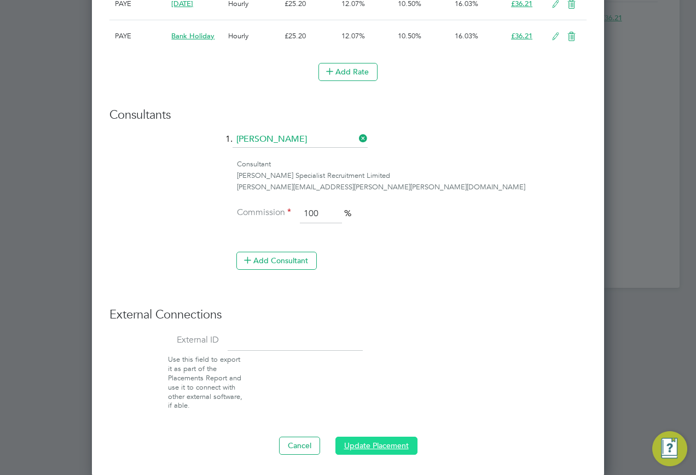
click at [357, 443] on button "Update Placement" at bounding box center [376, 446] width 82 height 18
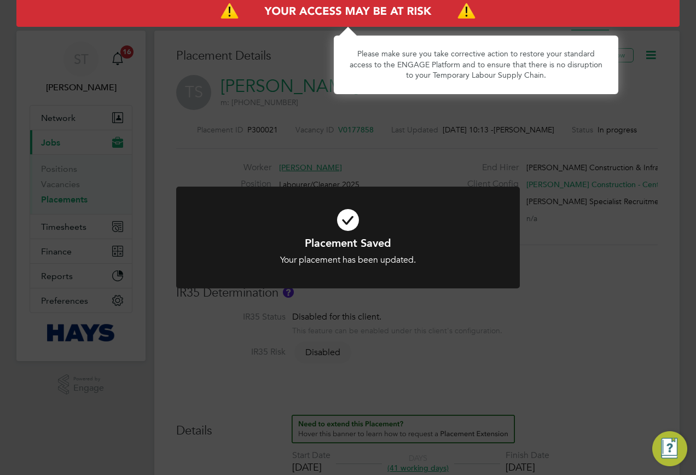
scroll to position [5, 5]
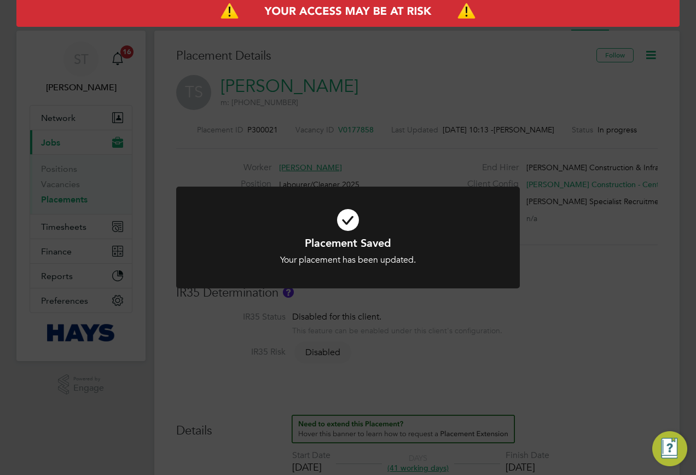
click at [513, 304] on div "Placement Saved Your placement has been updated. Cancel Okay" at bounding box center [348, 237] width 696 height 475
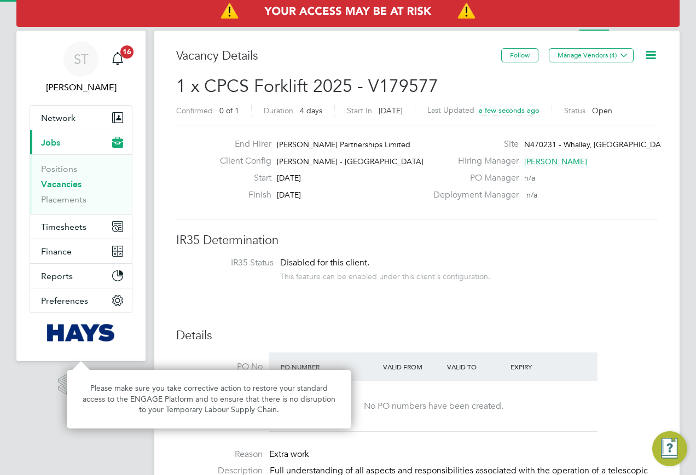
scroll to position [32, 77]
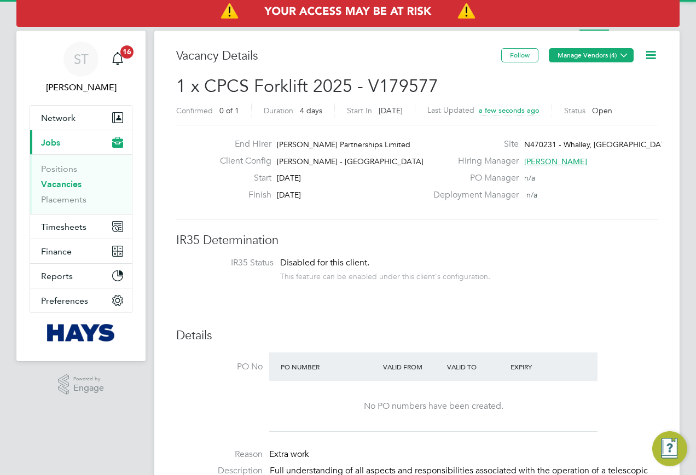
click at [623, 52] on icon at bounding box center [624, 55] width 8 height 8
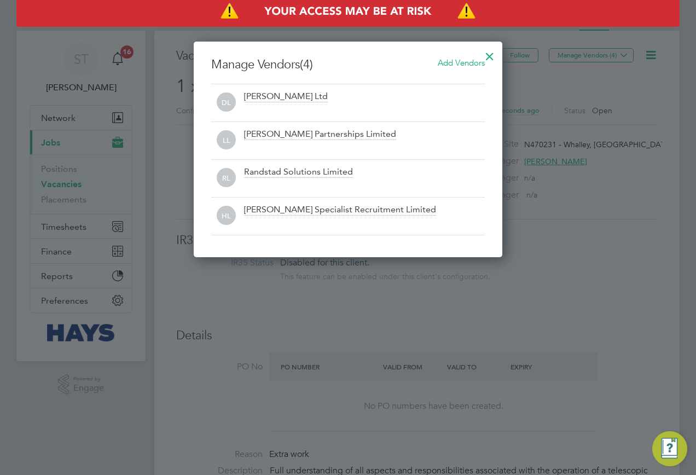
scroll to position [5, 5]
click at [487, 54] on div at bounding box center [490, 54] width 20 height 20
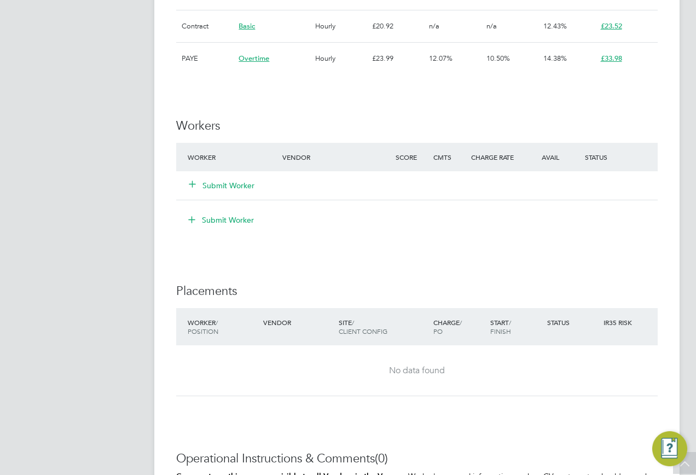
scroll to position [930, 0]
click at [188, 185] on icon at bounding box center [192, 183] width 8 height 8
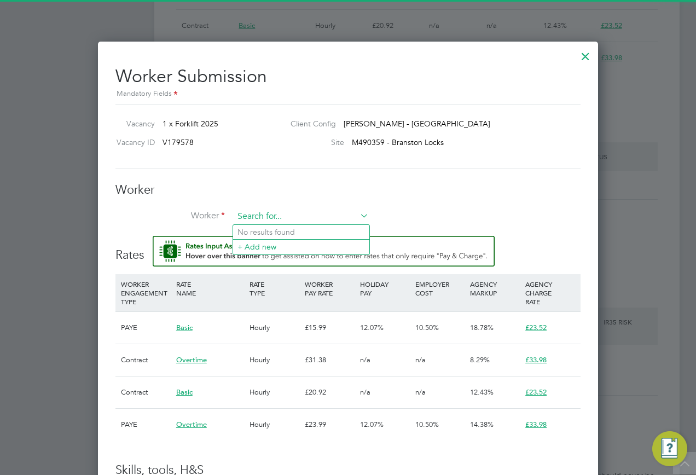
click at [297, 217] on input at bounding box center [301, 216] width 135 height 16
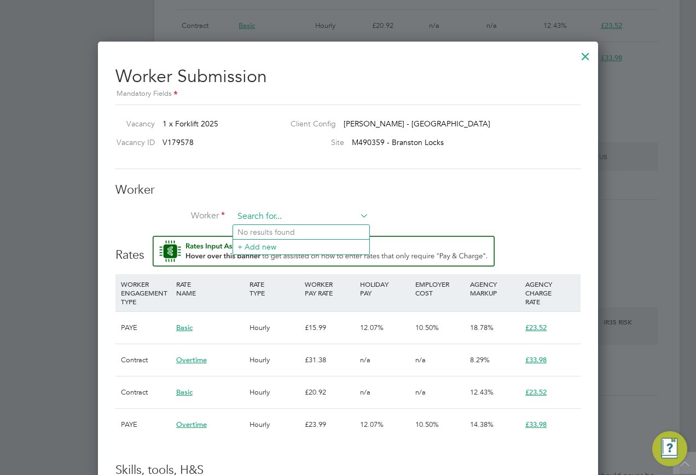
paste input "17359480"
click at [287, 234] on li "John Scullion ( 17359480 )" at bounding box center [301, 232] width 136 height 15
type input "John Scullion (17359480)"
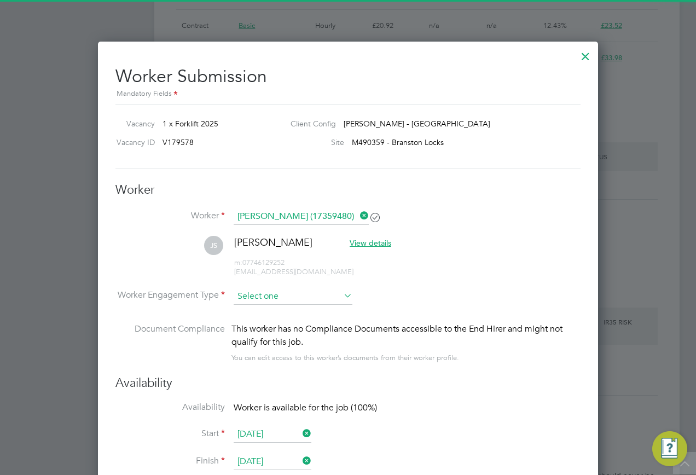
click at [288, 292] on input at bounding box center [293, 296] width 119 height 16
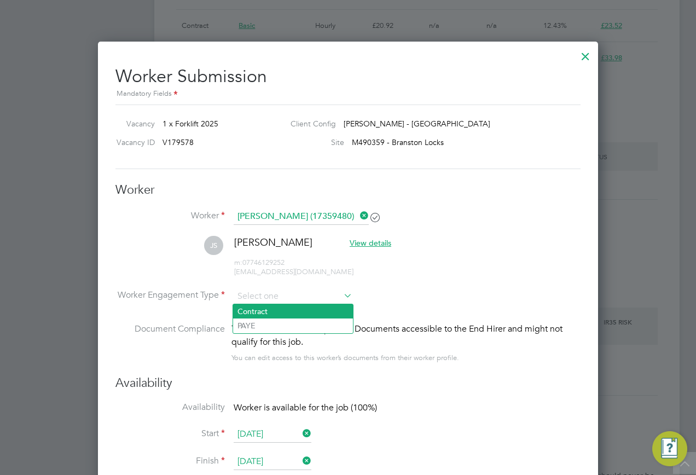
click at [270, 311] on li "Contract" at bounding box center [293, 311] width 120 height 14
type input "Contract"
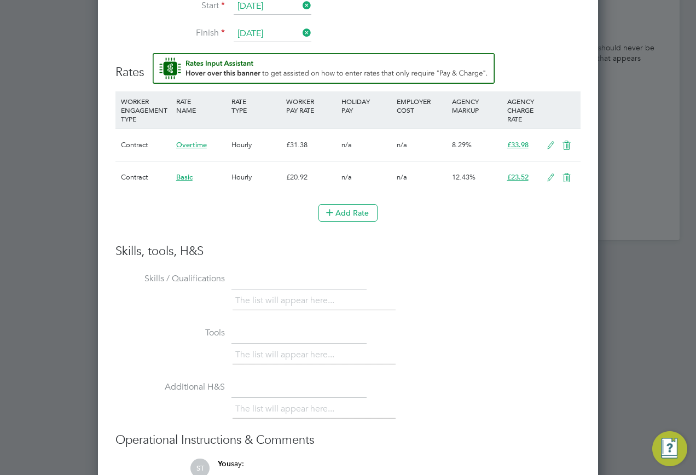
click at [555, 180] on icon at bounding box center [551, 177] width 14 height 9
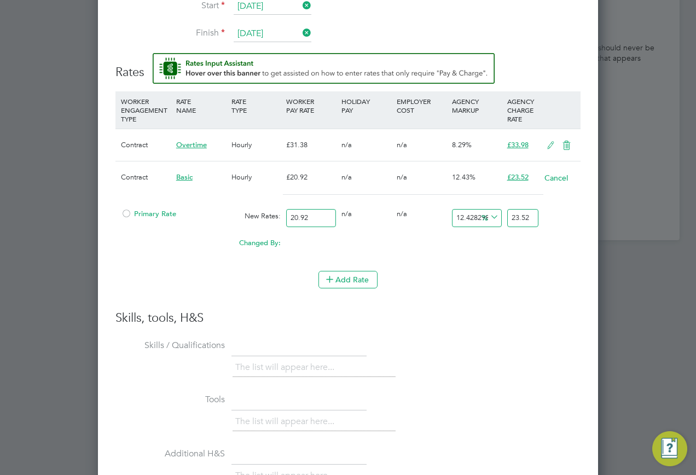
drag, startPoint x: 323, startPoint y: 220, endPoint x: 266, endPoint y: 222, distance: 56.9
click at [266, 222] on div "Primary Rate New Rates: 20.92 0 n/a 0 n/a 12.4282982791587 0 % 23.52" at bounding box center [347, 218] width 465 height 29
type input "2"
type input "2.248565965583174"
type input "25"
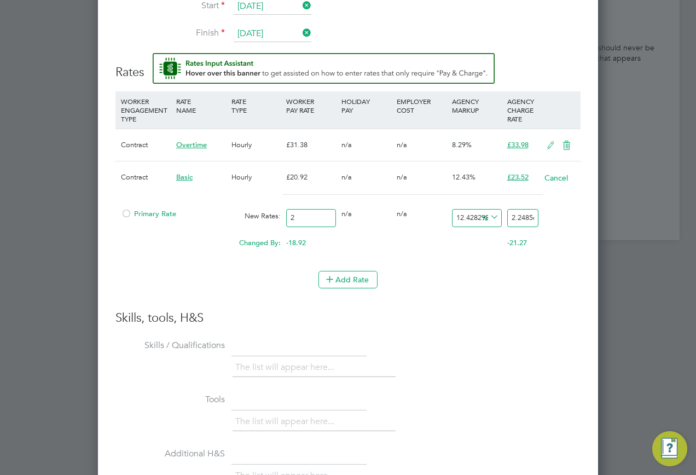
type input "28.107074569789674"
type input "25"
drag, startPoint x: 509, startPoint y: 218, endPoint x: 564, endPoint y: 216, distance: 54.2
click at [564, 216] on div "Primary Rate New Rates: 25 0 n/a 0 n/a 12.4282982791587 3.107074569789674 % 28.…" at bounding box center [347, 218] width 465 height 29
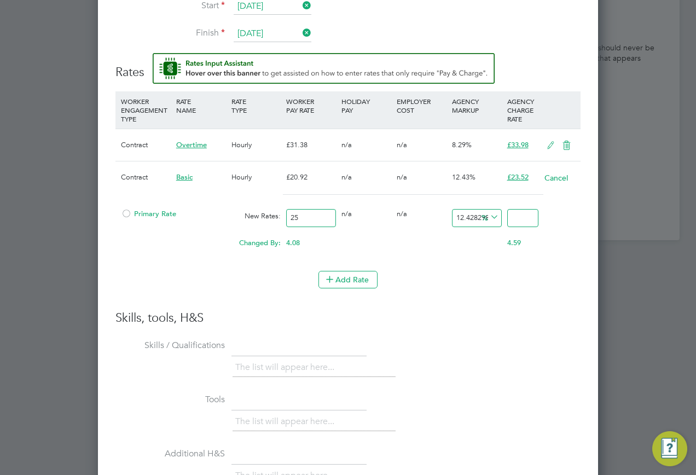
scroll to position [0, 0]
type input "-92"
type input "2"
type input "-8"
type input "23"
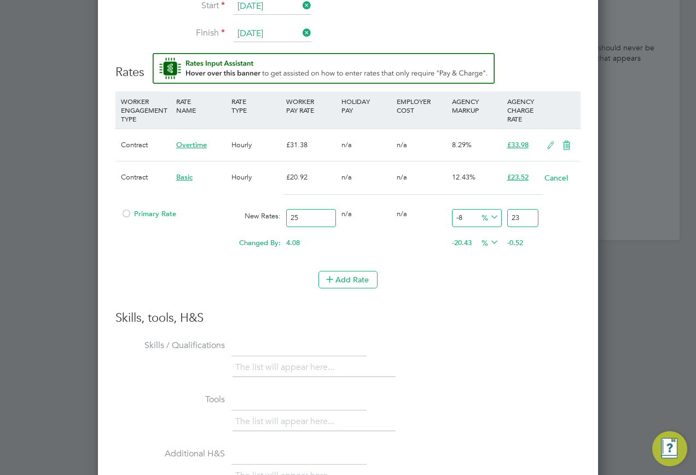
type input "-6"
type input "23.5"
type input "-5.92"
type input "23.52"
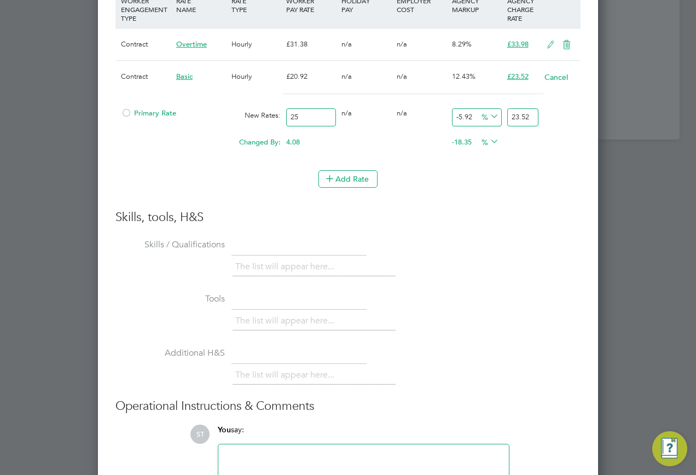
scroll to position [1358, 0]
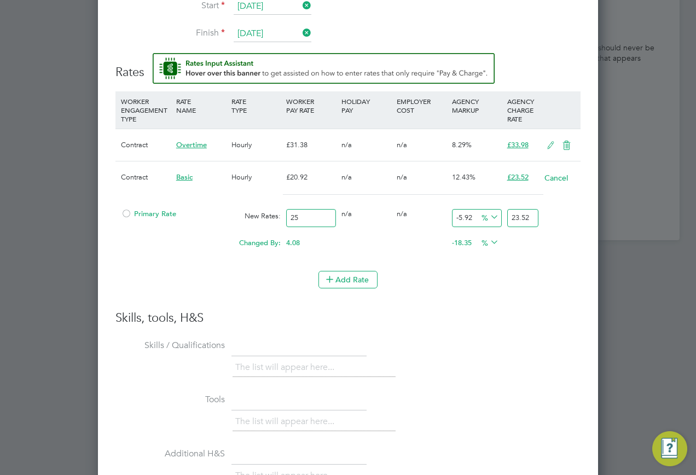
click at [162, 219] on div "Primary Rate" at bounding box center [173, 214] width 111 height 21
click at [158, 214] on span "Primary Rate" at bounding box center [148, 213] width 55 height 9
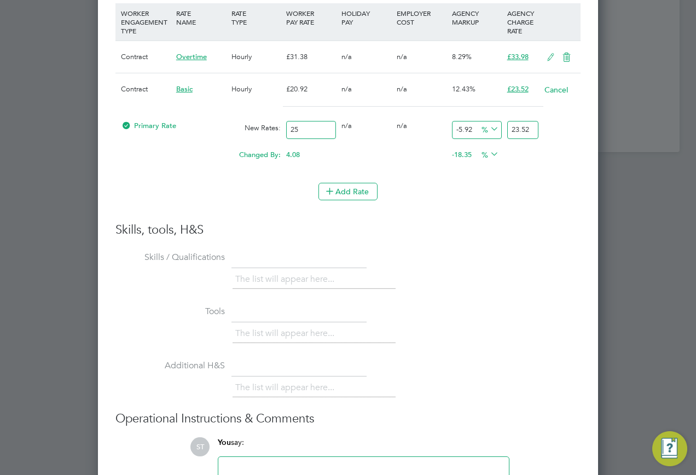
scroll to position [1544, 0]
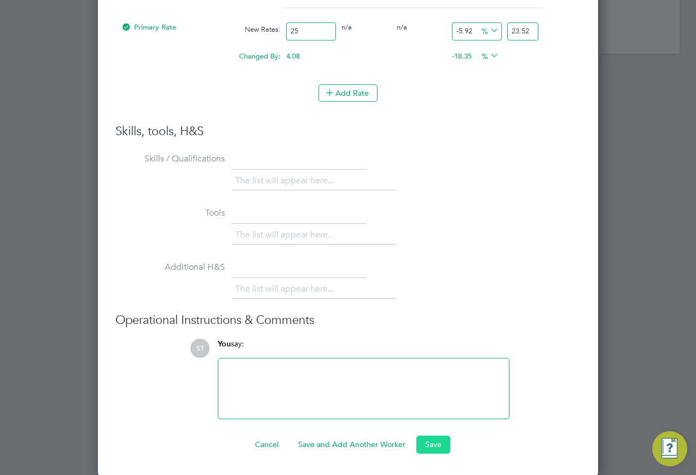
click at [444, 445] on button "Save" at bounding box center [433, 444] width 34 height 18
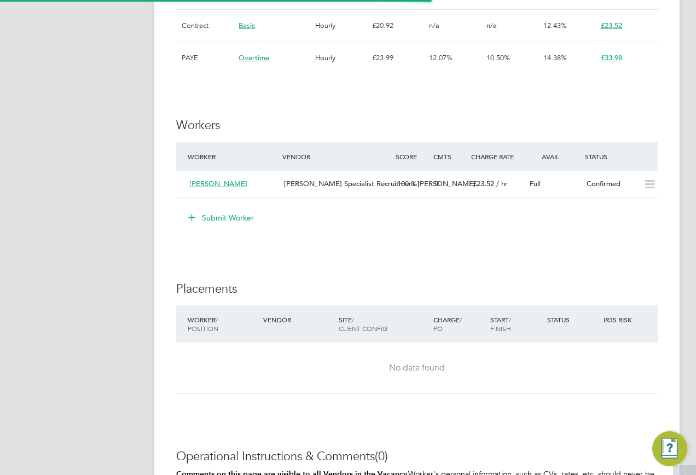
scroll to position [32, 77]
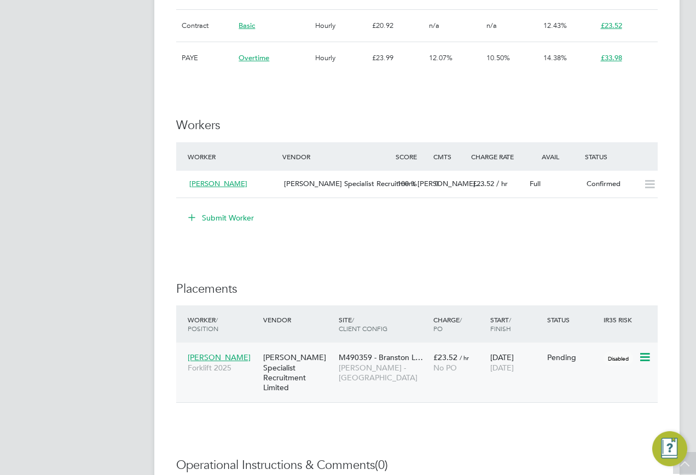
click at [646, 357] on icon at bounding box center [643, 357] width 11 height 13
click at [584, 423] on li "Start" at bounding box center [611, 425] width 78 height 15
type input "Andy Russell"
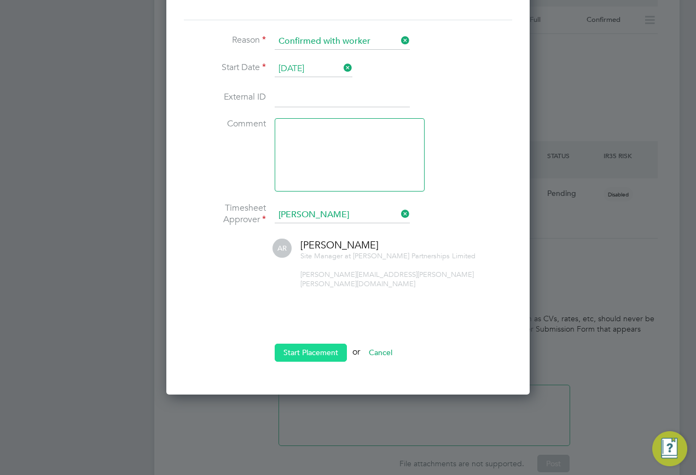
click at [317, 345] on button "Start Placement" at bounding box center [311, 353] width 72 height 18
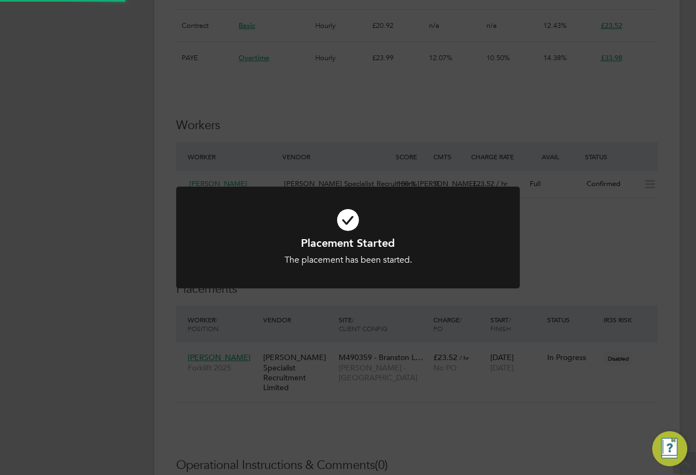
click at [509, 394] on div "Placement Started The placement has been started. Cancel Okay" at bounding box center [348, 237] width 696 height 475
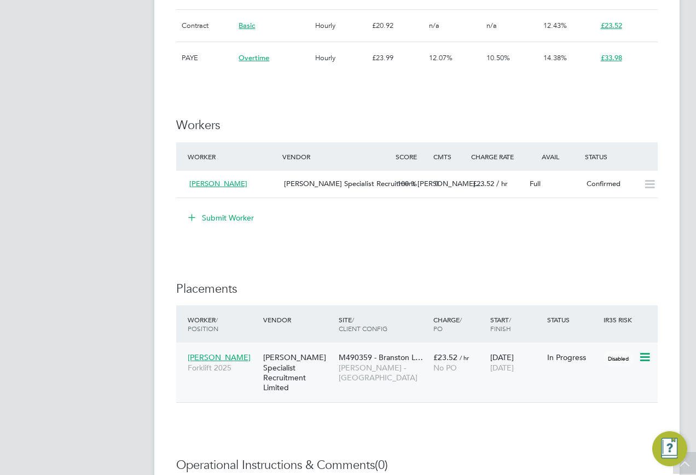
click at [332, 372] on div "[PERSON_NAME] Specialist Recruitment Limited" at bounding box center [297, 372] width 75 height 51
click at [213, 358] on span "[PERSON_NAME]" at bounding box center [219, 357] width 63 height 10
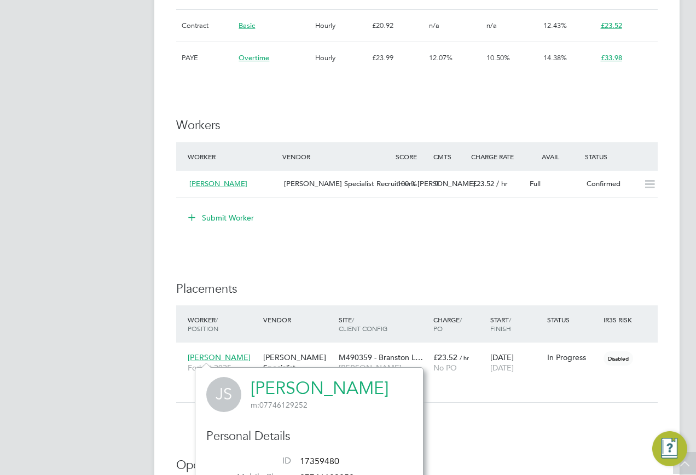
click at [286, 386] on link "[PERSON_NAME]" at bounding box center [320, 387] width 138 height 21
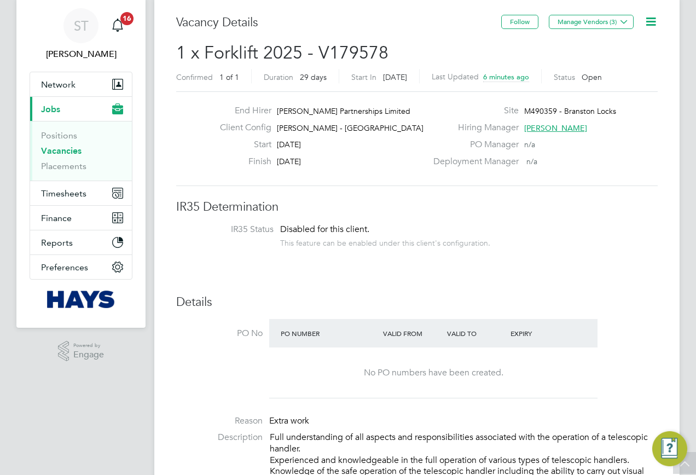
scroll to position [0, 0]
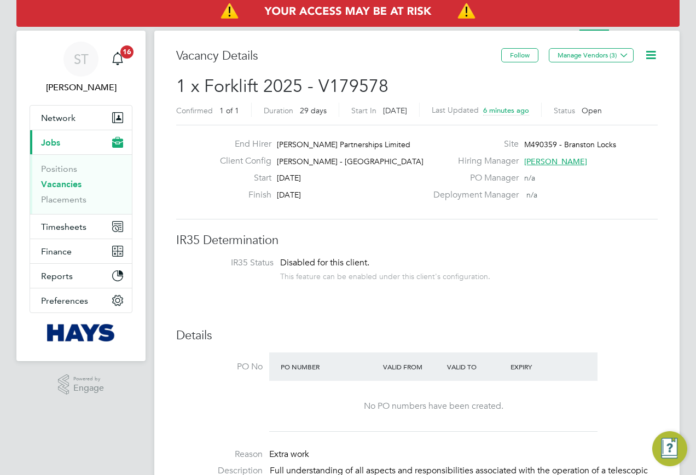
click at [49, 181] on link "Vacancies" at bounding box center [61, 184] width 40 height 10
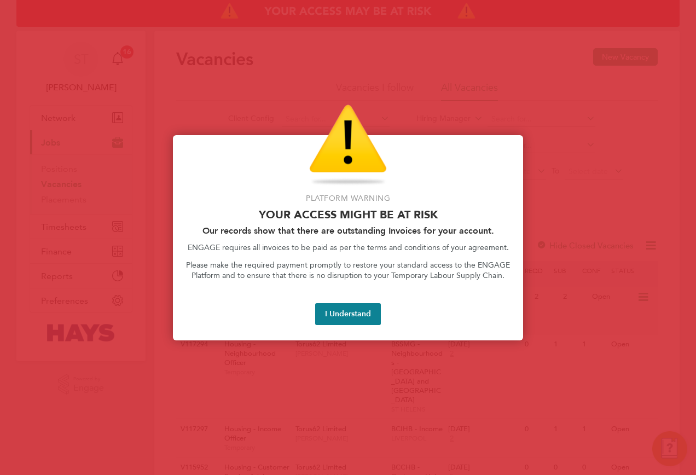
click at [344, 315] on button "I Understand" at bounding box center [348, 314] width 66 height 22
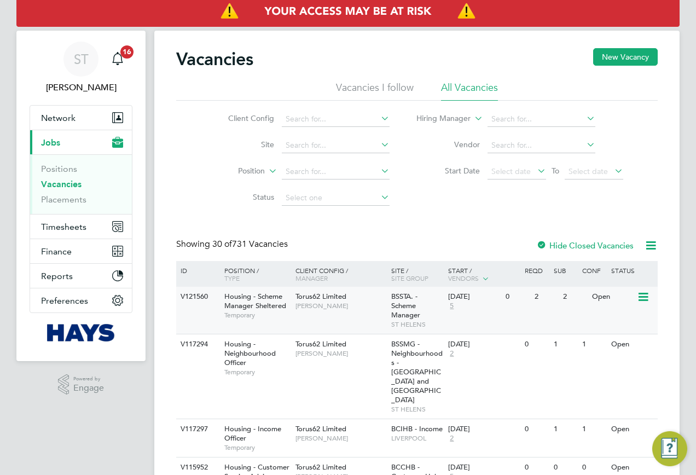
click at [226, 317] on span "Temporary" at bounding box center [257, 315] width 66 height 9
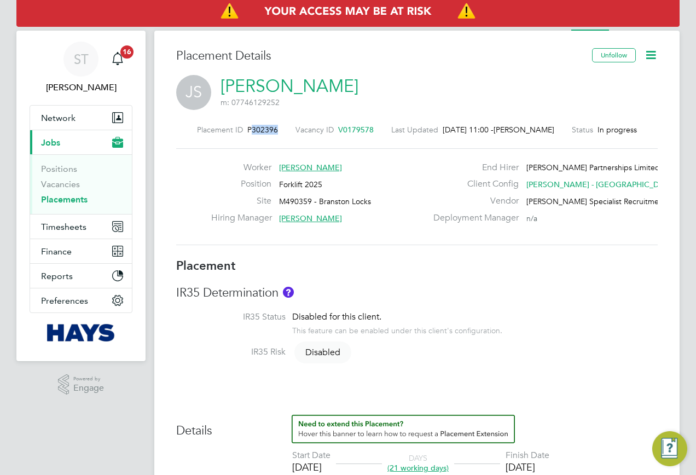
drag, startPoint x: 274, startPoint y: 127, endPoint x: 245, endPoint y: 132, distance: 30.0
click at [245, 132] on div "Placement ID P302396 Vacancy ID V0179578 Last Updated [DATE] 11:00 - [PERSON_NA…" at bounding box center [416, 130] width 481 height 10
copy span "302396"
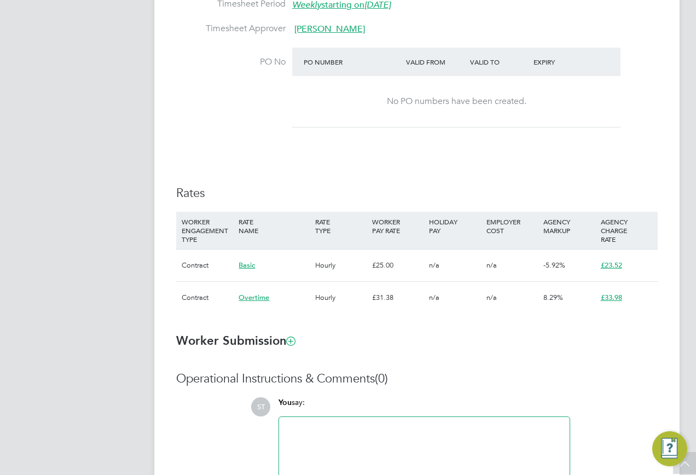
scroll to position [670, 0]
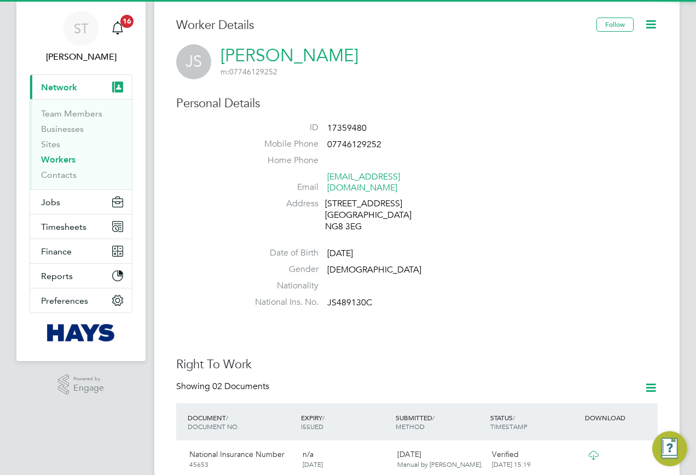
scroll to position [274, 0]
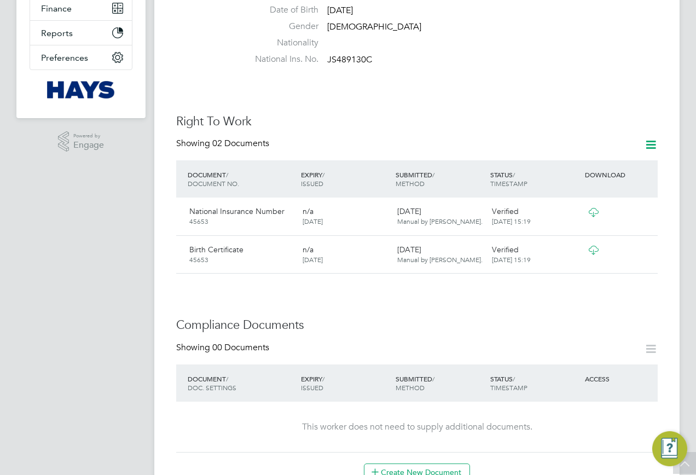
click at [586, 246] on icon at bounding box center [593, 250] width 14 height 9
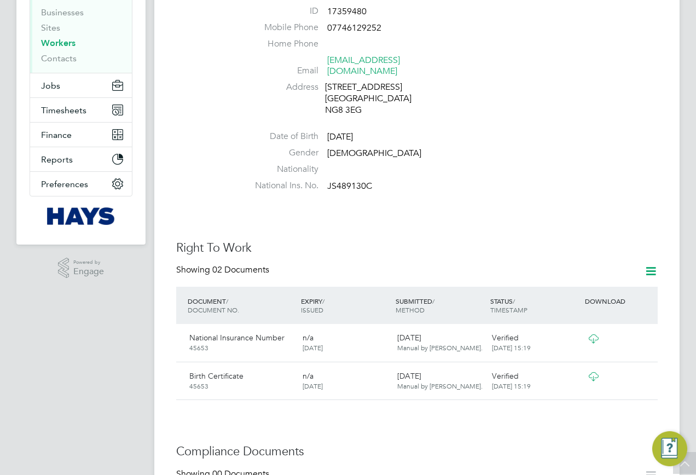
scroll to position [0, 0]
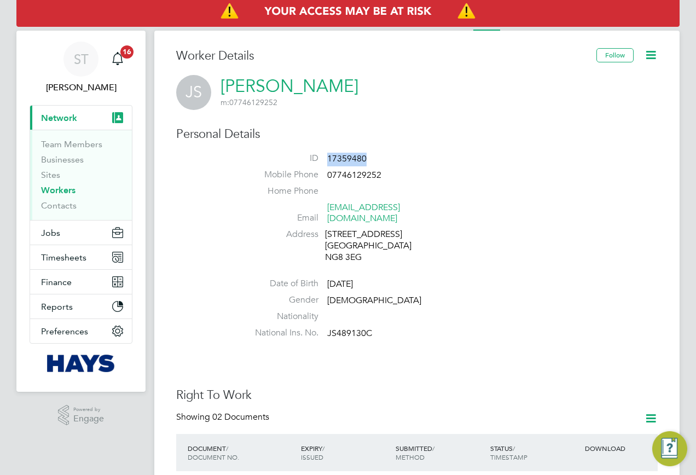
drag, startPoint x: 374, startPoint y: 158, endPoint x: 328, endPoint y: 167, distance: 47.0
click at [328, 167] on li "ID 17359480" at bounding box center [450, 161] width 416 height 16
copy span "17359480"
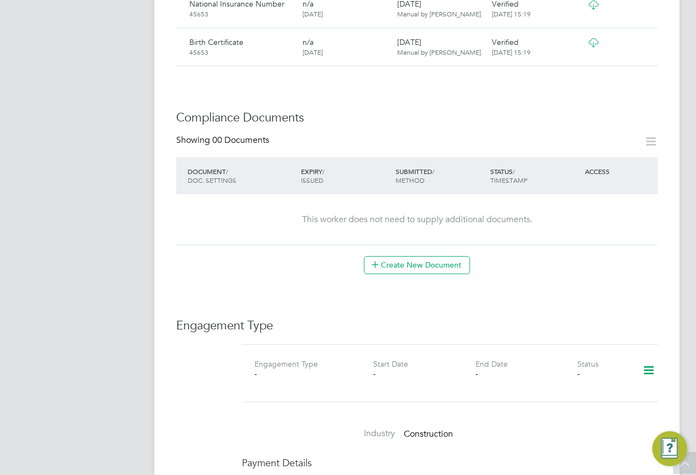
scroll to position [657, 0]
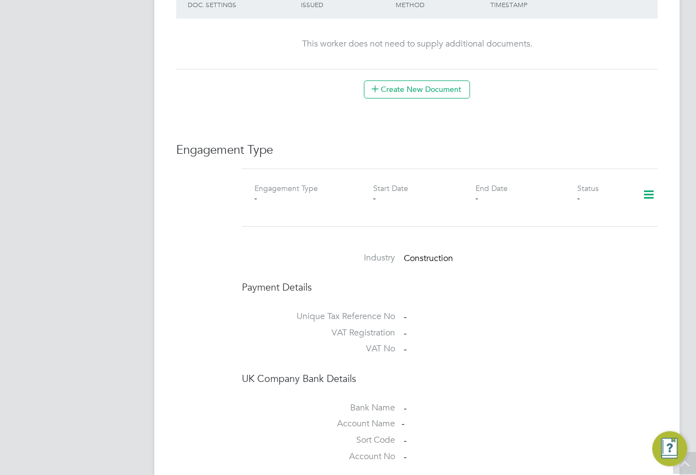
drag, startPoint x: 644, startPoint y: 183, endPoint x: 608, endPoint y: 199, distance: 39.9
click at [644, 183] on icon at bounding box center [648, 194] width 19 height 25
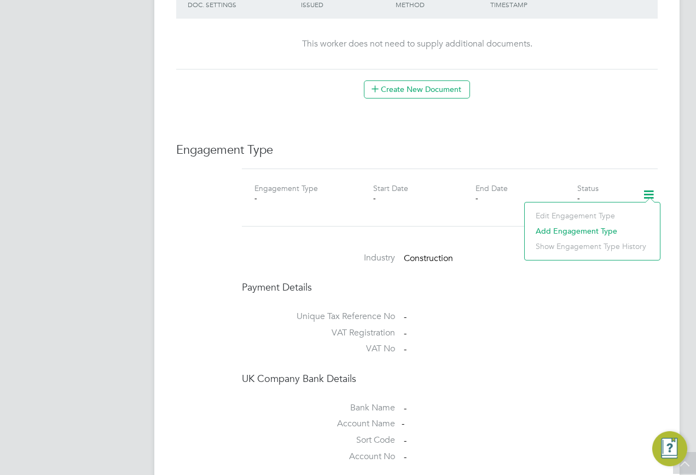
click at [557, 228] on li "Add Engagement Type" at bounding box center [592, 230] width 124 height 15
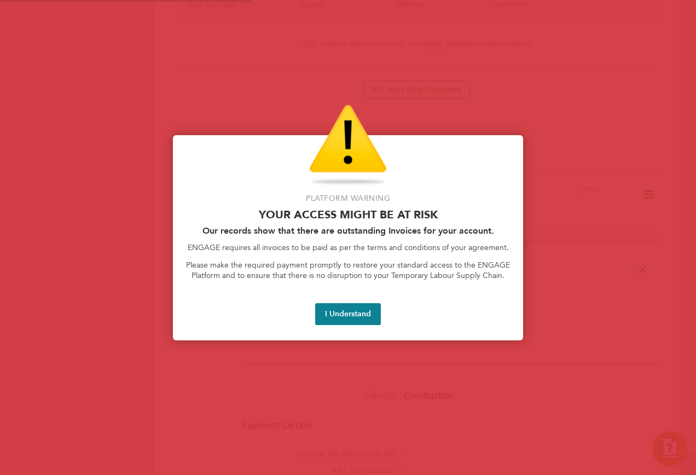
click at [381, 281] on p "Please make the required payment promptly to restore your standard access to th…" at bounding box center [348, 270] width 324 height 21
click at [339, 326] on div "Platform Warning Your access might be at risk Our records show that there are o…" at bounding box center [348, 237] width 350 height 205
click at [352, 313] on button "I Understand" at bounding box center [348, 314] width 66 height 22
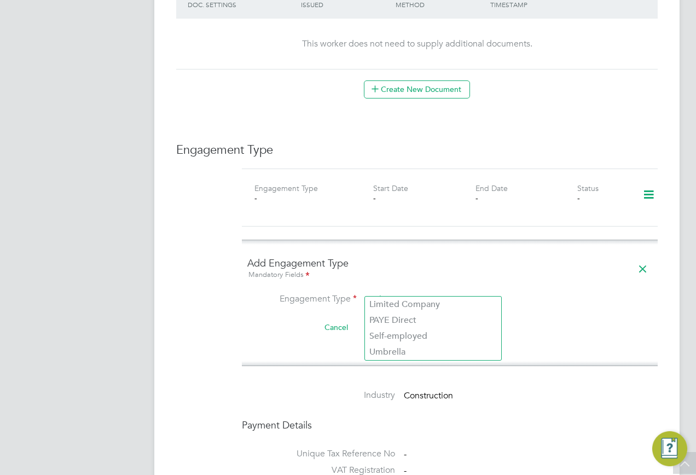
click at [404, 292] on input at bounding box center [432, 299] width 135 height 15
click at [382, 344] on ul "Limited Company PAYE Direct Self-employed Umbrella" at bounding box center [432, 328] width 137 height 64
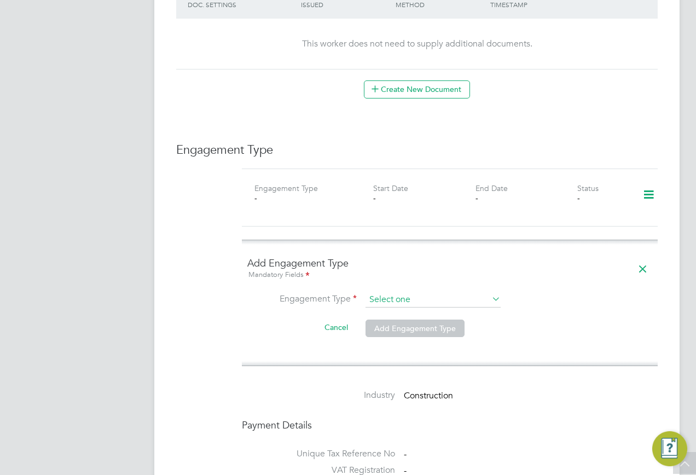
click at [385, 293] on input at bounding box center [432, 299] width 135 height 15
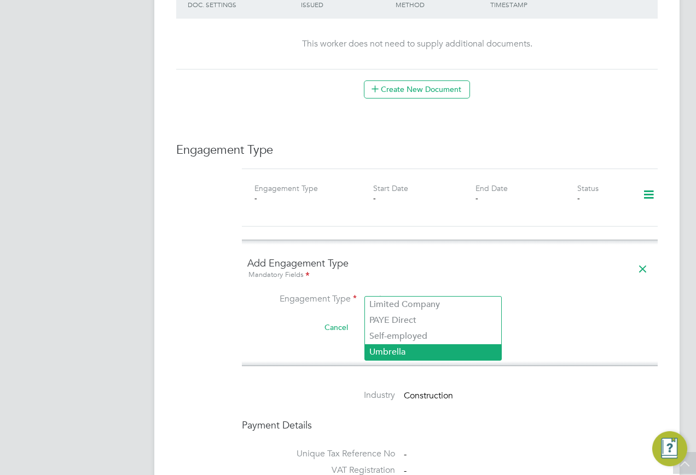
click at [381, 350] on li "Umbrella" at bounding box center [433, 352] width 136 height 16
type input "Umbrella"
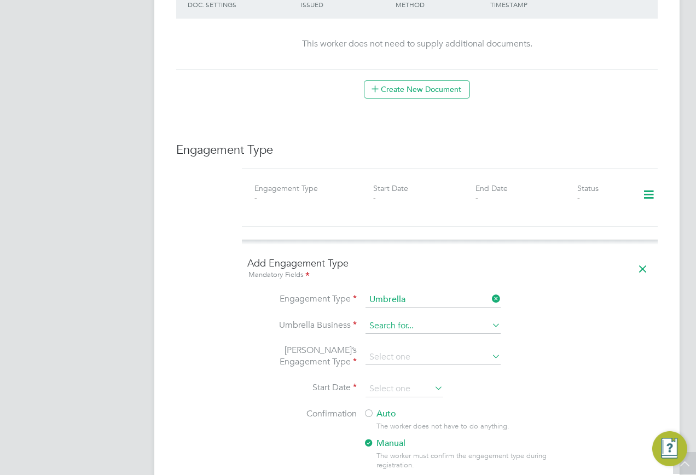
click at [380, 318] on input at bounding box center [432, 325] width 135 height 15
click at [399, 329] on li "Cr est Plus Operations Limited" at bounding box center [433, 331] width 136 height 16
type input "Crest Plus Operations Limited"
click at [391, 350] on input at bounding box center [432, 357] width 135 height 15
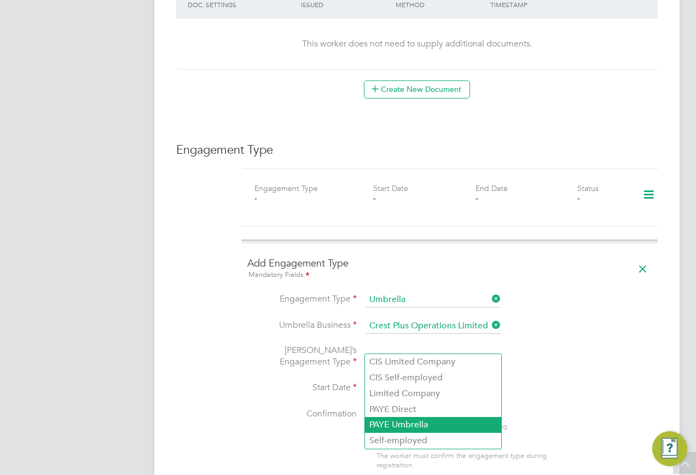
click at [423, 427] on li "PAYE Umbrella" at bounding box center [433, 425] width 136 height 16
type input "PAYE Umbrella"
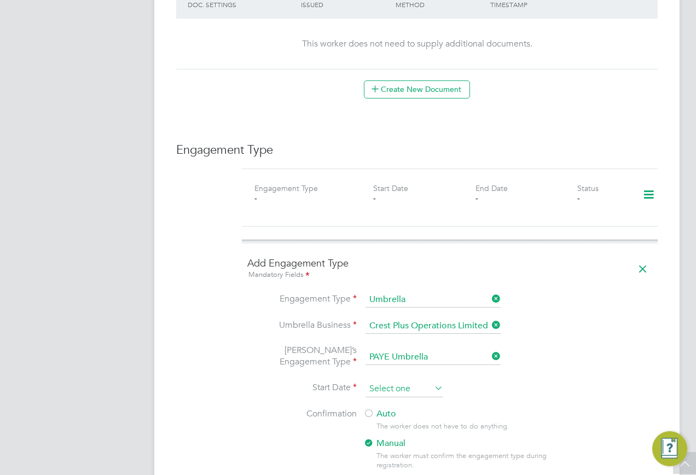
click at [393, 381] on input at bounding box center [404, 389] width 78 height 16
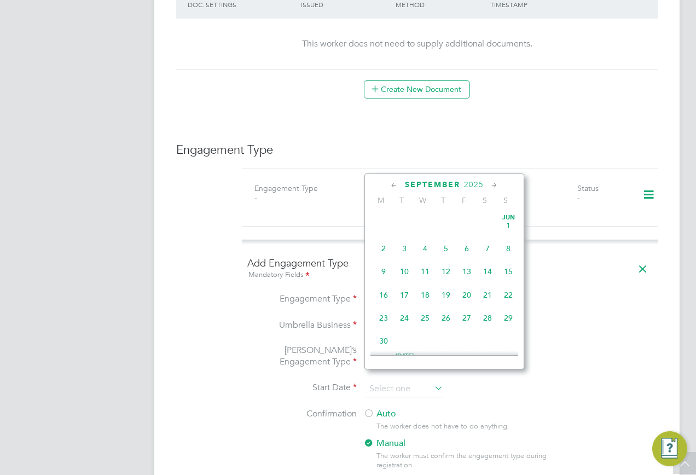
scroll to position [332, 0]
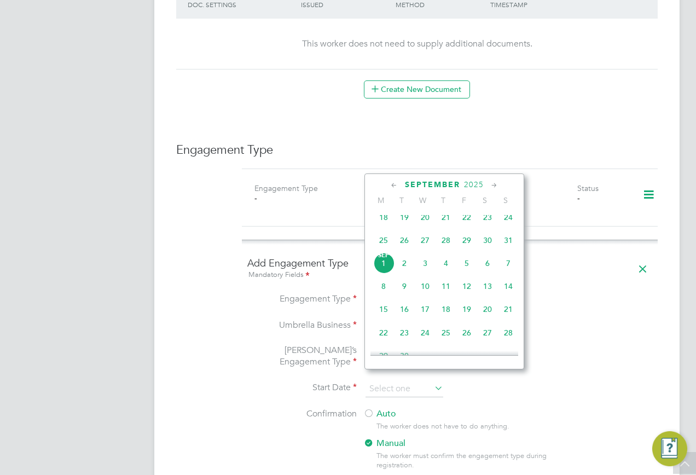
click at [386, 273] on span "[DATE]" at bounding box center [383, 263] width 21 height 21
type input "[DATE]"
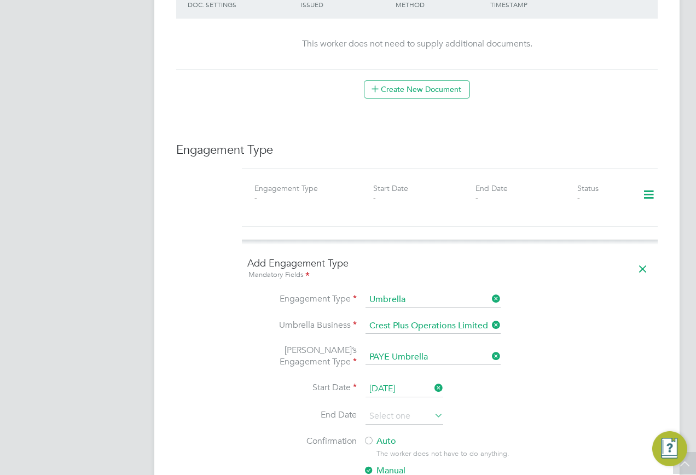
drag, startPoint x: 376, startPoint y: 428, endPoint x: 394, endPoint y: 425, distance: 18.3
click at [376, 435] on label "Auto" at bounding box center [461, 440] width 197 height 11
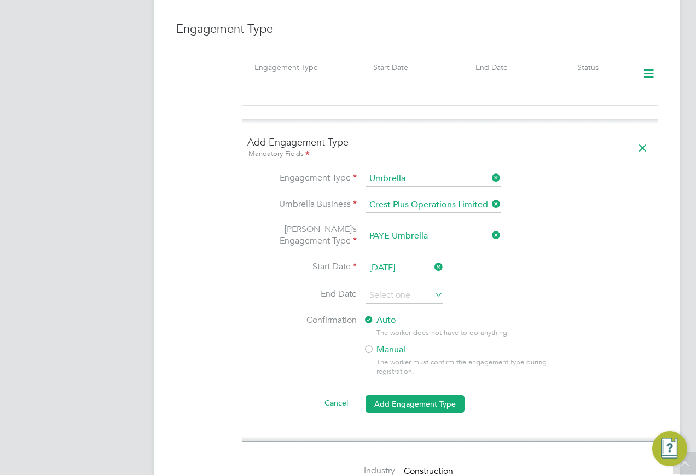
scroll to position [930, 0]
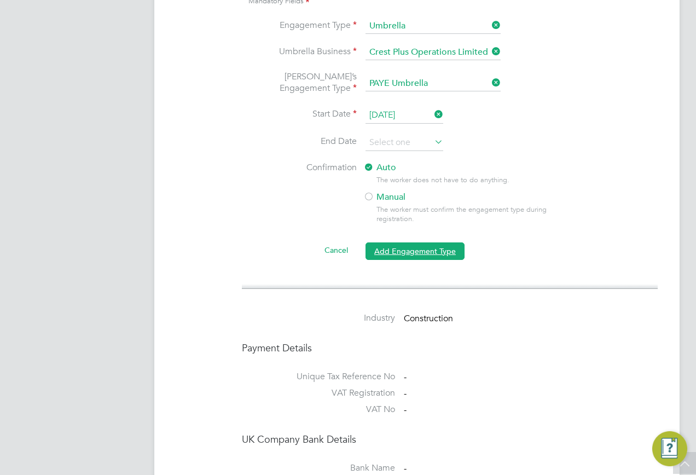
click at [418, 242] on button "Add Engagement Type" at bounding box center [414, 251] width 99 height 18
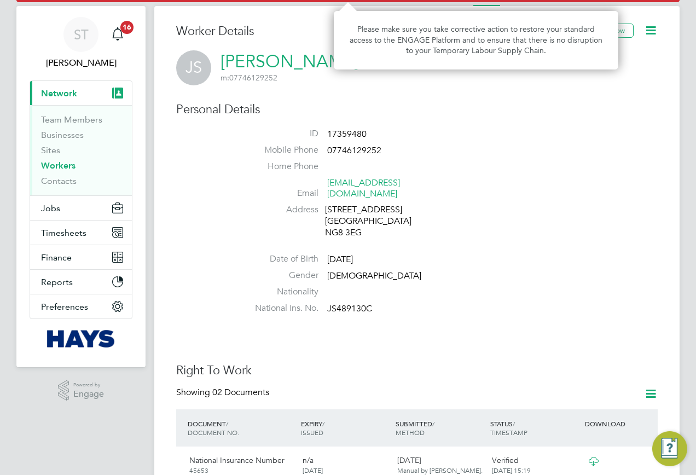
scroll to position [0, 0]
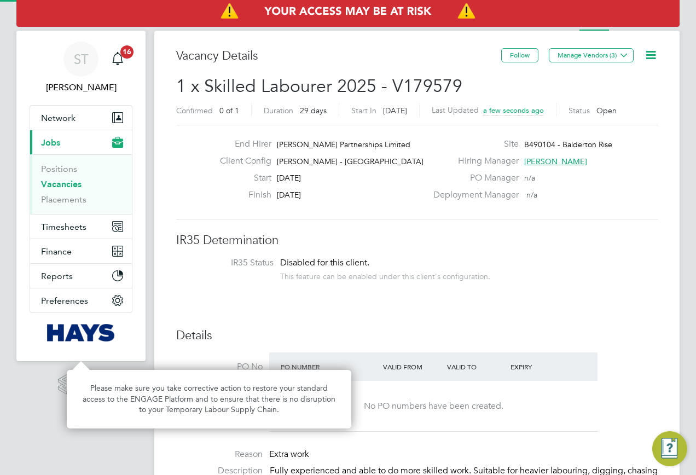
scroll to position [32, 77]
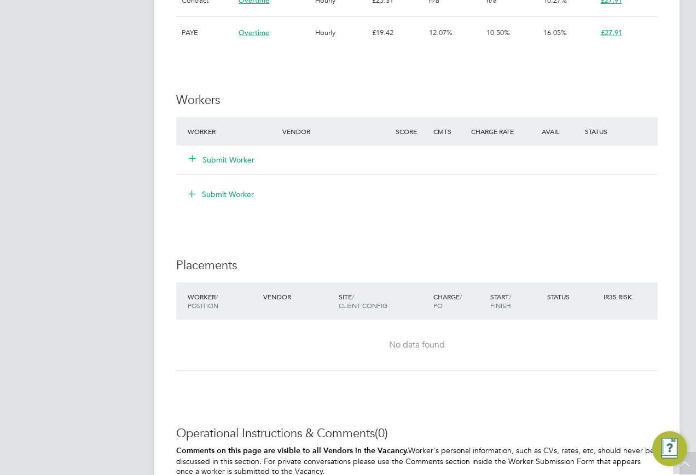
click at [194, 161] on icon at bounding box center [192, 158] width 8 height 8
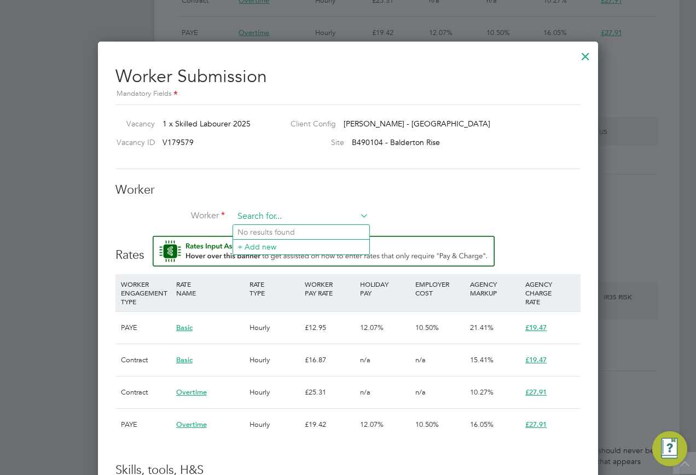
click at [271, 213] on input at bounding box center [301, 216] width 135 height 16
paste input "11742251"
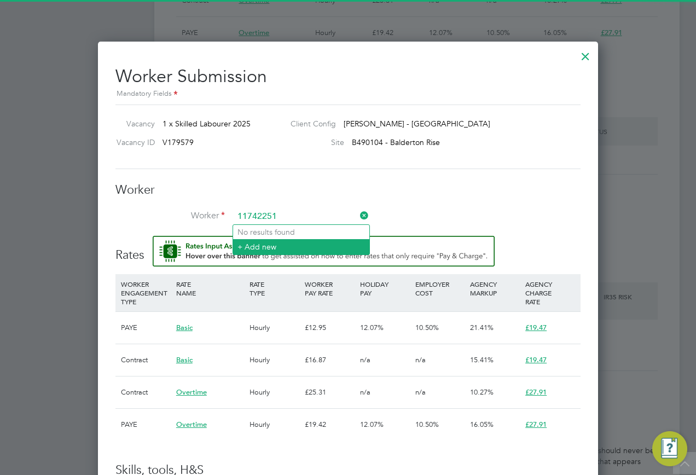
type input "11742251"
click at [254, 246] on li "+ Add new" at bounding box center [301, 246] width 136 height 15
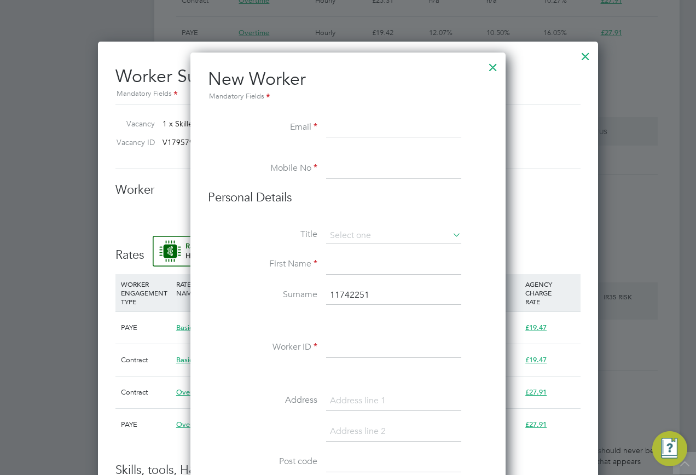
drag, startPoint x: 370, startPoint y: 127, endPoint x: 364, endPoint y: 134, distance: 8.5
click at [370, 127] on input at bounding box center [393, 128] width 135 height 20
paste input "antonywhyler83@gmail.com"
type input "antonywhyler83@gmail.com"
click at [345, 166] on input at bounding box center [393, 169] width 135 height 20
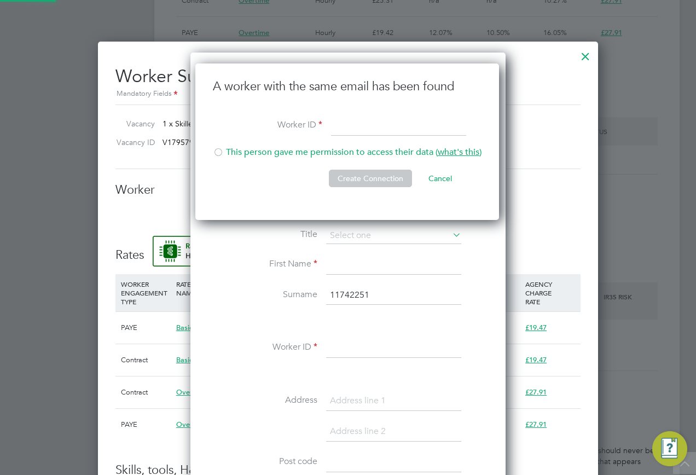
scroll to position [157, 305]
click at [344, 117] on input at bounding box center [398, 127] width 135 height 20
paste input "11742251"
type input "11742251"
click at [221, 156] on div at bounding box center [218, 153] width 11 height 11
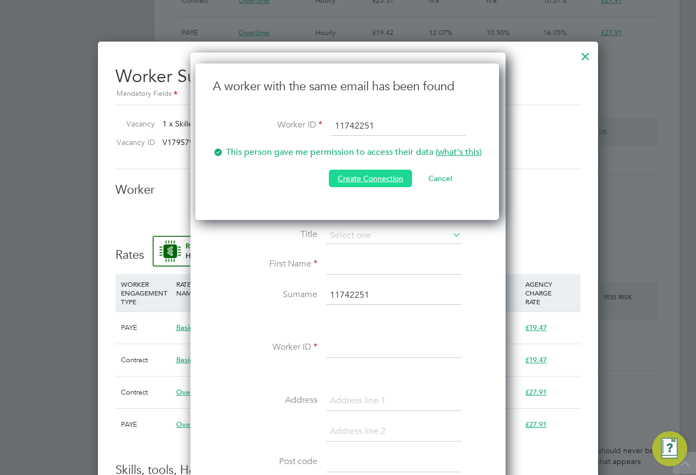
click at [343, 177] on button "Create Connection" at bounding box center [370, 179] width 83 height 18
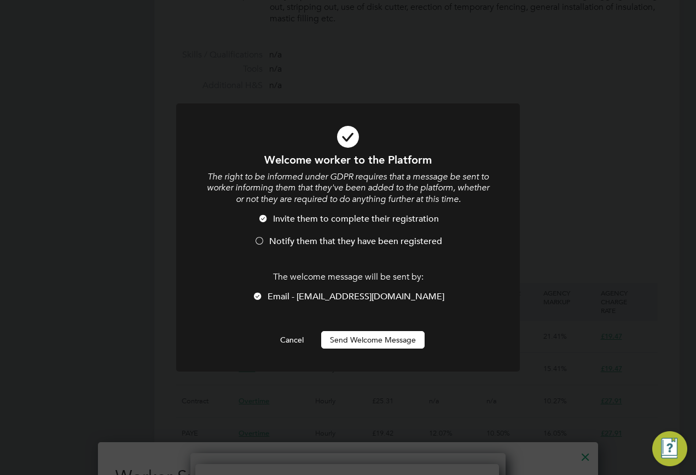
click at [364, 338] on button "Send Welcome Message" at bounding box center [372, 340] width 103 height 18
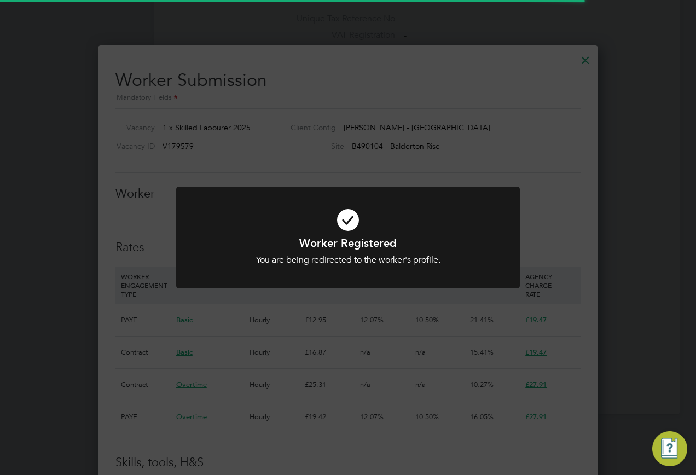
scroll to position [875, 0]
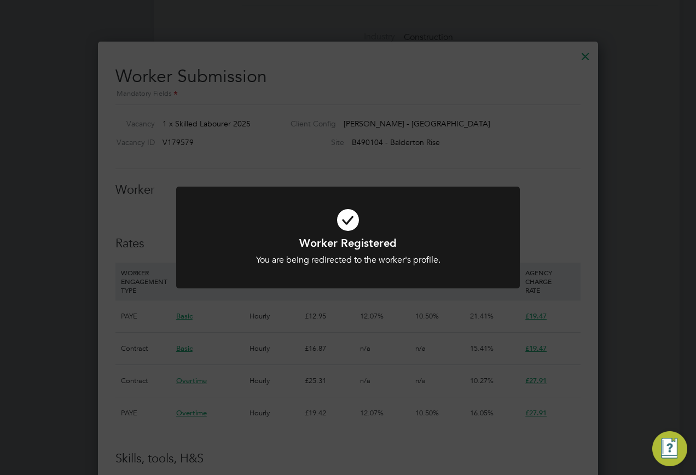
click at [295, 318] on div "Worker Registered You are being redirected to the worker's profile. Cancel Okay" at bounding box center [348, 237] width 696 height 475
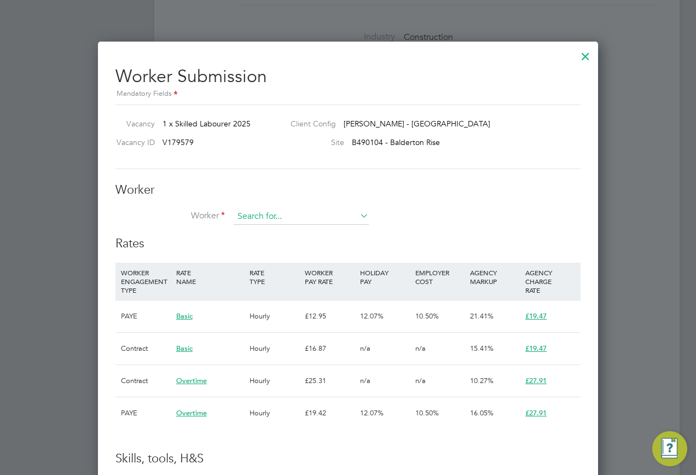
click at [355, 211] on input at bounding box center [301, 216] width 135 height 16
paste input "11742251"
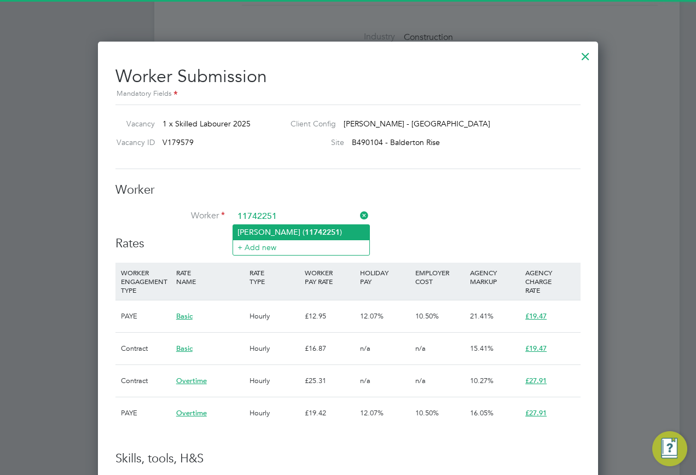
click at [325, 232] on b "11742251" at bounding box center [322, 232] width 35 height 9
type input "Antony Whyler (11742251)"
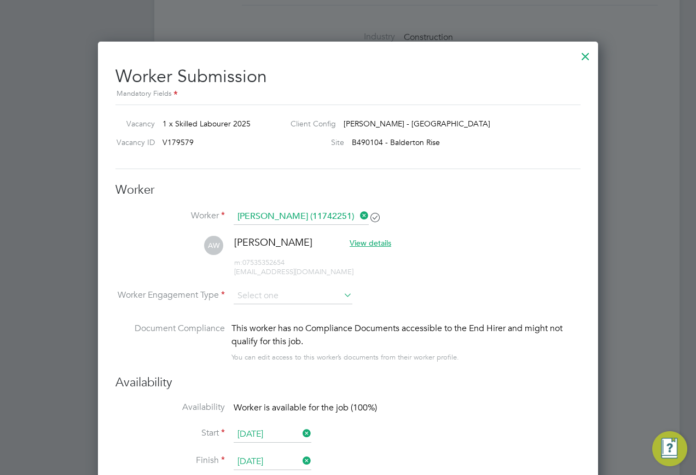
scroll to position [1006, 501]
click at [298, 293] on input at bounding box center [293, 296] width 119 height 16
click at [280, 296] on input at bounding box center [293, 296] width 119 height 16
click at [264, 324] on li "PAYE" at bounding box center [293, 325] width 120 height 14
type input "PAYE"
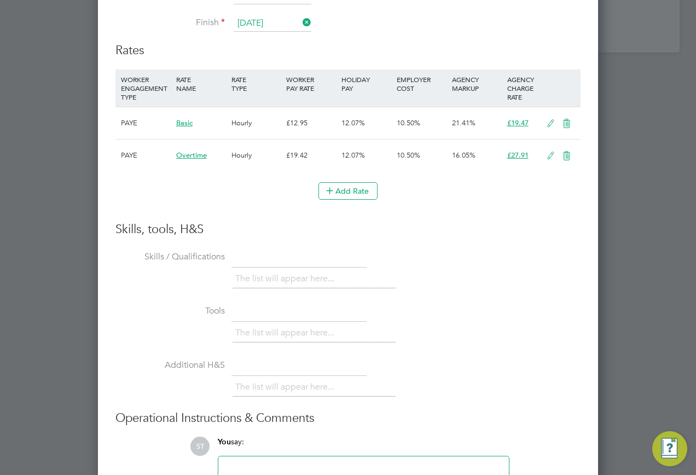
scroll to position [1411, 0]
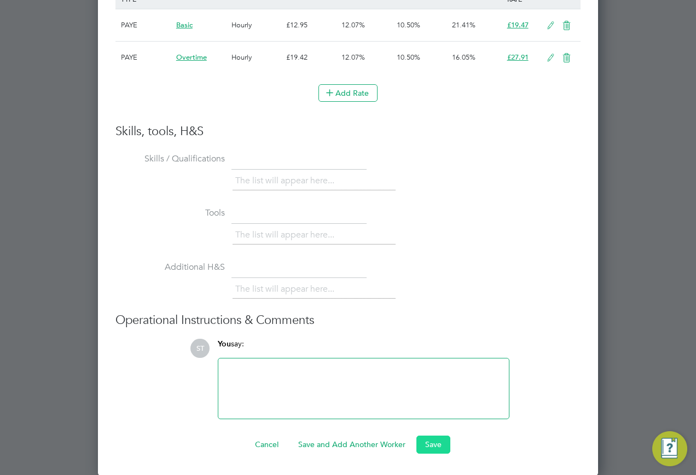
click at [435, 443] on button "Save" at bounding box center [433, 444] width 34 height 18
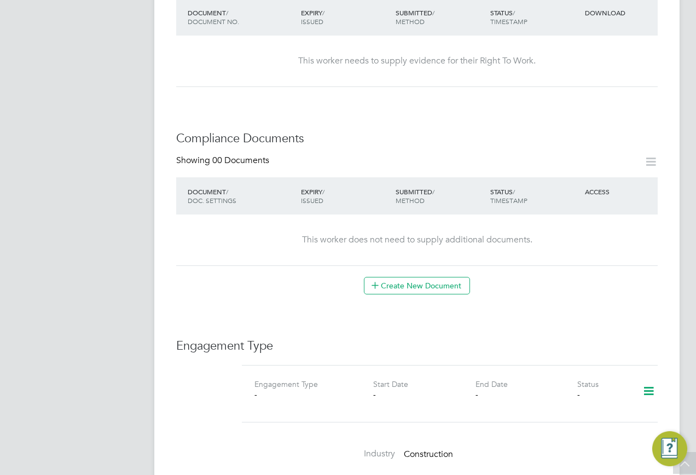
scroll to position [547, 0]
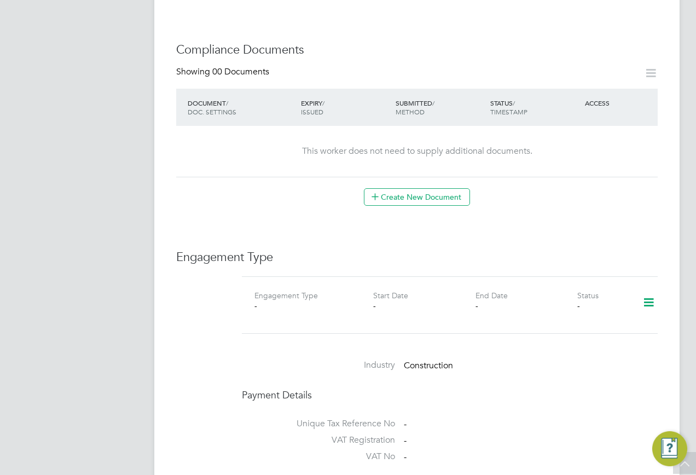
click at [644, 290] on icon at bounding box center [648, 302] width 19 height 25
click at [554, 327] on li "Add Engagement Type" at bounding box center [592, 326] width 124 height 15
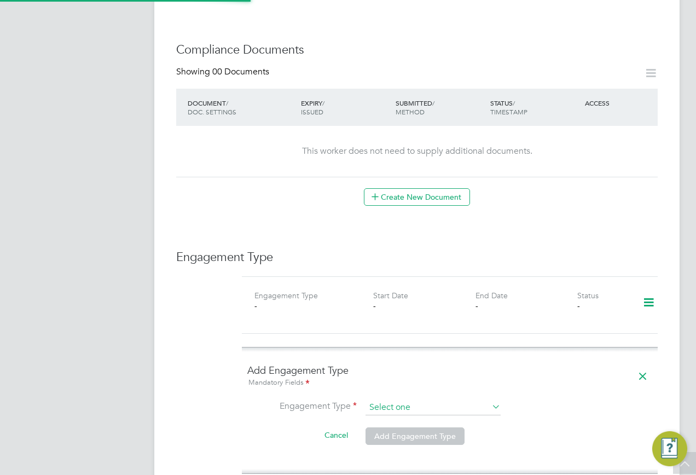
click at [422, 400] on input at bounding box center [432, 407] width 135 height 15
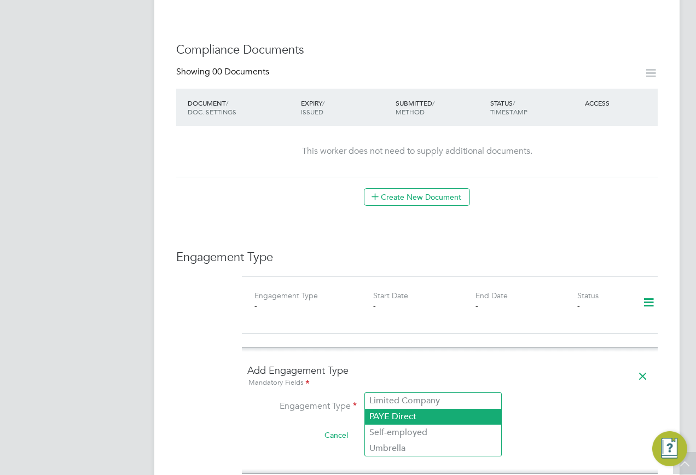
click at [415, 414] on li "PAYE Direct" at bounding box center [433, 417] width 136 height 16
type input "PAYE Direct"
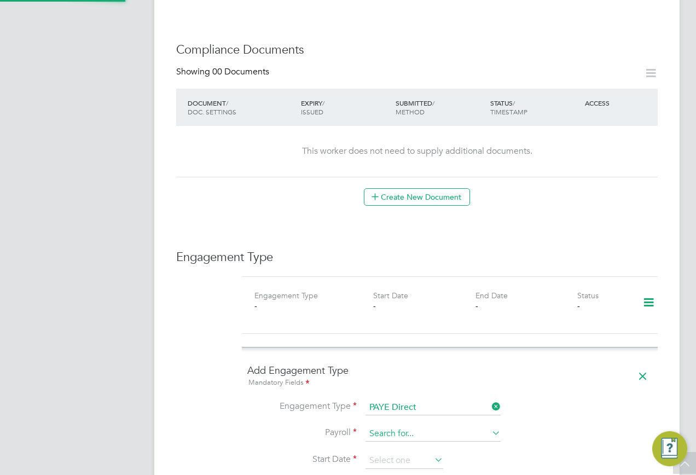
click at [391, 426] on input at bounding box center [432, 433] width 135 height 15
click at [409, 429] on li "PAYE (Standard)" at bounding box center [433, 427] width 136 height 16
type input "PAYE (Standard)"
click at [391, 452] on input at bounding box center [404, 460] width 78 height 16
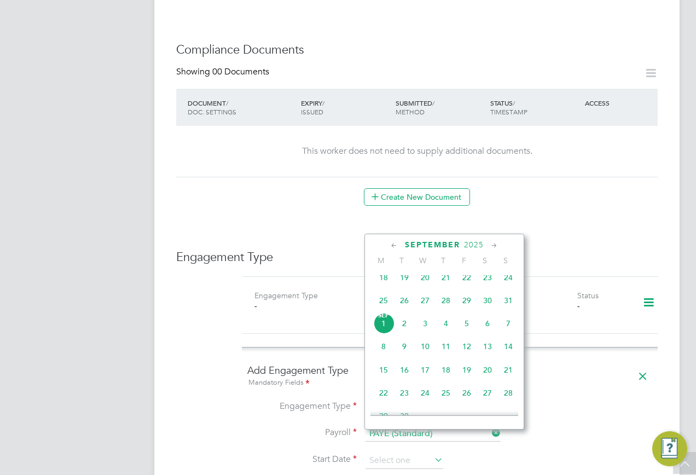
click at [386, 318] on span "Sep" at bounding box center [383, 315] width 21 height 5
type input "01 Sep 2025"
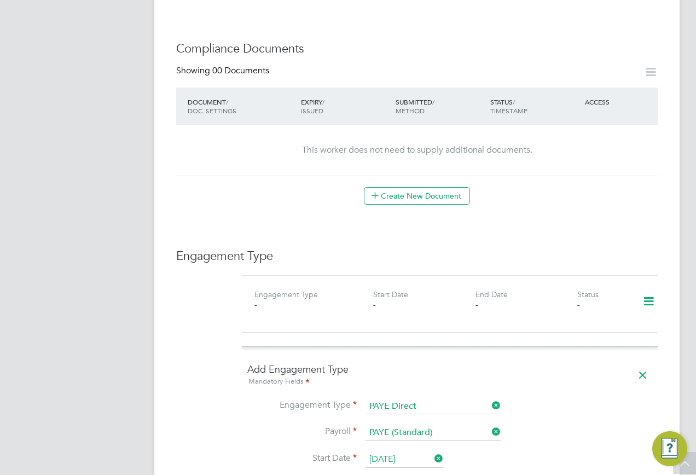
scroll to position [657, 0]
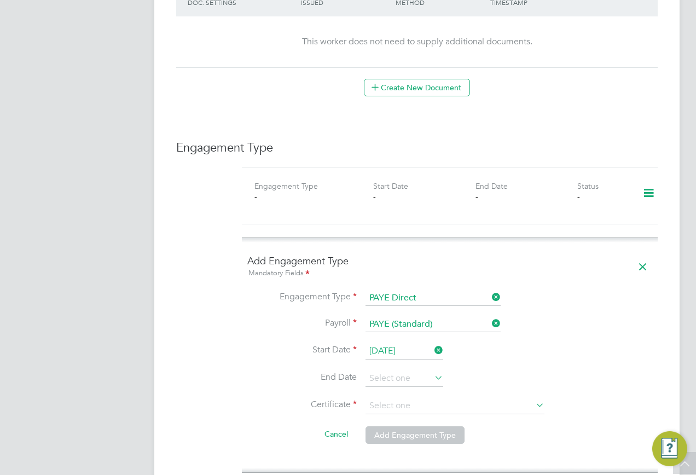
click at [404, 398] on li "Certificate" at bounding box center [449, 411] width 405 height 27
click at [404, 398] on input at bounding box center [454, 406] width 179 height 16
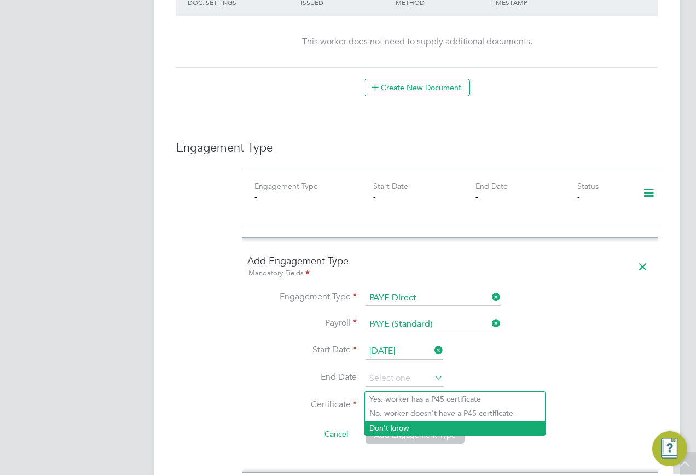
click at [395, 423] on li "Don't know" at bounding box center [455, 428] width 180 height 14
type input "Don't know"
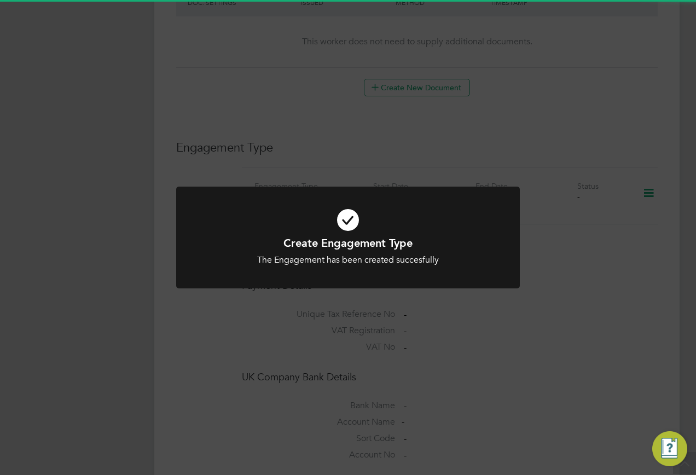
click at [512, 158] on div "Create Engagement Type The Engagement has been created succesfully Cancel Okay" at bounding box center [348, 237] width 696 height 475
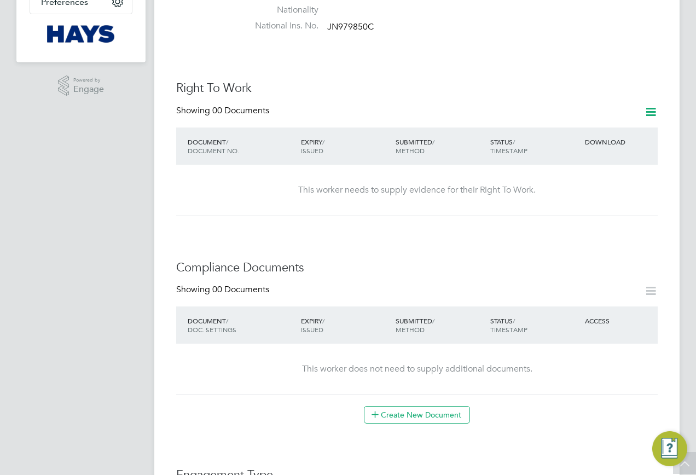
scroll to position [328, 0]
click at [644, 106] on icon at bounding box center [651, 113] width 14 height 14
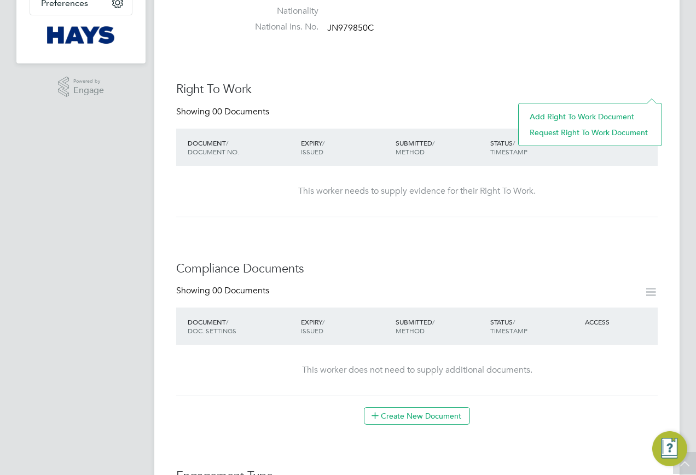
click at [545, 111] on li "Add Right To Work Document" at bounding box center [590, 116] width 132 height 15
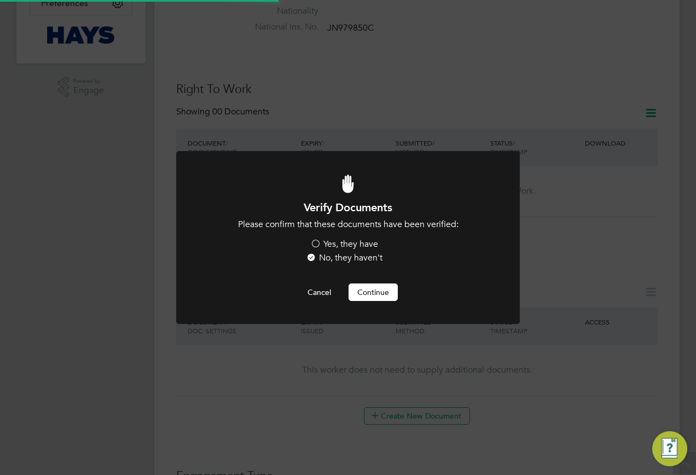
click at [319, 239] on label "Yes, they have" at bounding box center [344, 244] width 68 height 11
click at [0, 0] on input "Yes, they have" at bounding box center [0, 0] width 0 height 0
click at [374, 293] on button "Continue" at bounding box center [372, 292] width 49 height 18
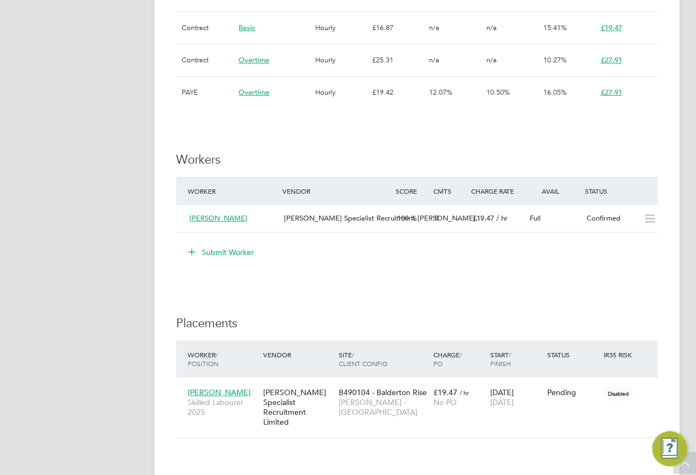
scroll to position [930, 0]
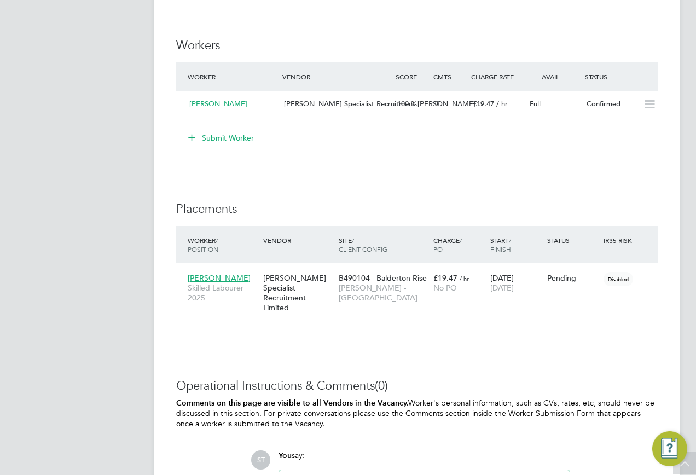
click at [574, 301] on div "Error while Loading References Something went wrong whilst retrieving the refer…" at bounding box center [348, 237] width 696 height 475
click at [543, 335] on div "Error while Loading References Something went wrong whilst retrieving the refer…" at bounding box center [348, 237] width 696 height 475
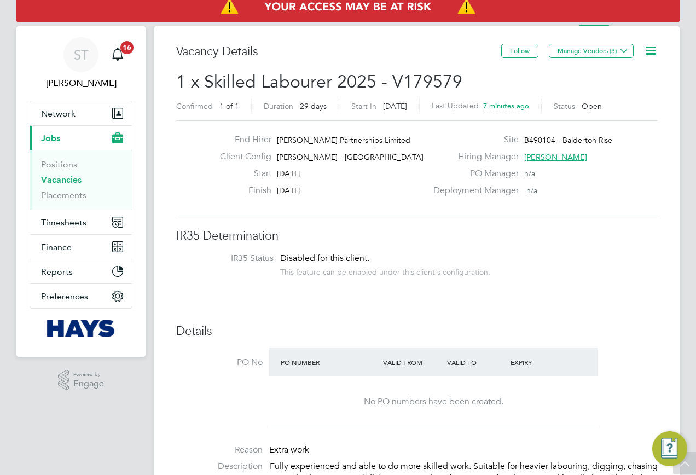
scroll to position [0, 0]
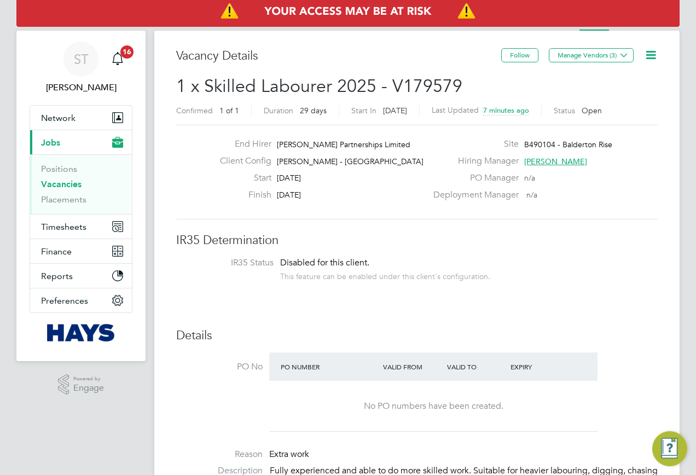
click at [54, 185] on div "Error while Loading References Something went wrong whilst retrieving the refer…" at bounding box center [348, 237] width 696 height 475
click at [53, 185] on div "Error while Loading References Something went wrong whilst retrieving the refer…" at bounding box center [348, 237] width 696 height 475
click at [48, 197] on div "Error while Loading References Something went wrong whilst retrieving the refer…" at bounding box center [348, 237] width 696 height 475
click at [44, 202] on div "Error while Loading References Something went wrong whilst retrieving the refer…" at bounding box center [348, 237] width 696 height 475
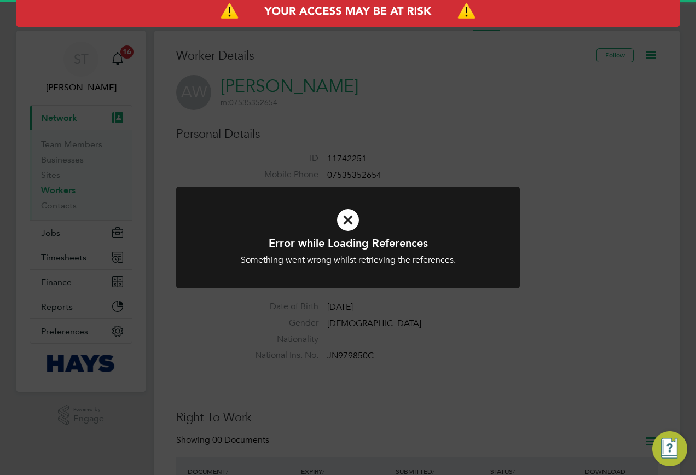
click at [244, 204] on icon at bounding box center [348, 220] width 284 height 43
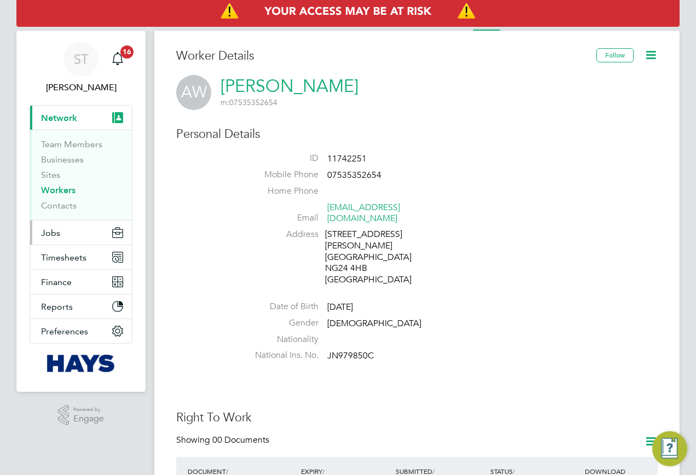
click at [63, 231] on button "Jobs" at bounding box center [81, 232] width 102 height 24
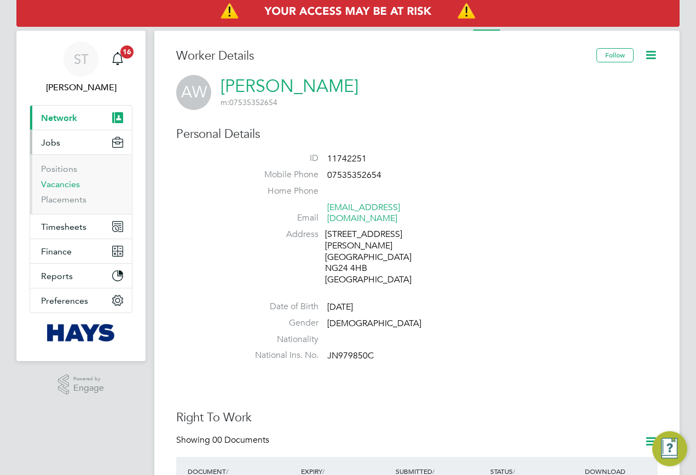
click at [54, 187] on link "Vacancies" at bounding box center [60, 184] width 39 height 10
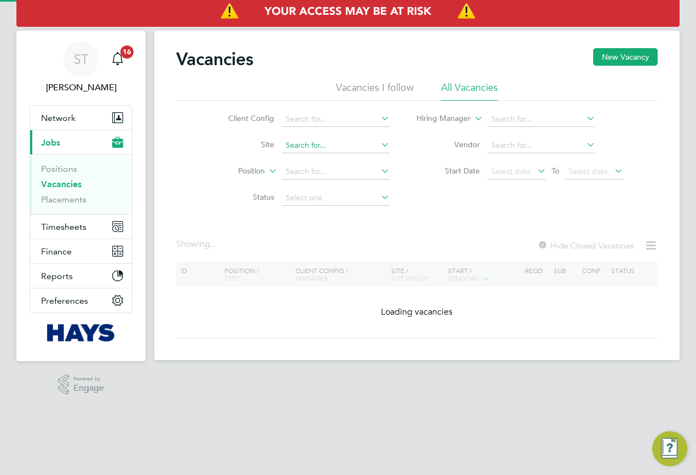
click at [290, 143] on input at bounding box center [336, 145] width 108 height 15
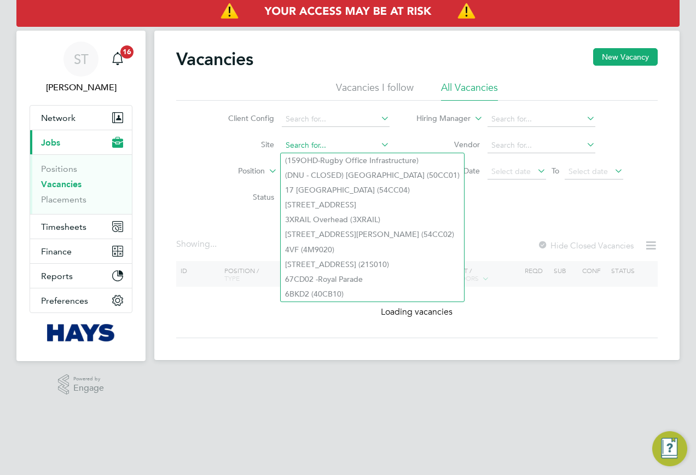
paste input "20Z021"
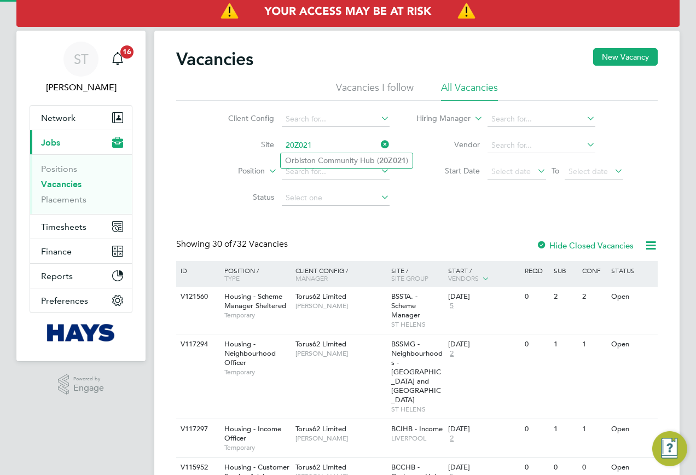
click at [327, 160] on li "Orbiston Community Hub ( 20Z021 )" at bounding box center [347, 160] width 132 height 15
type input "Orbiston Community Hub (20Z021)"
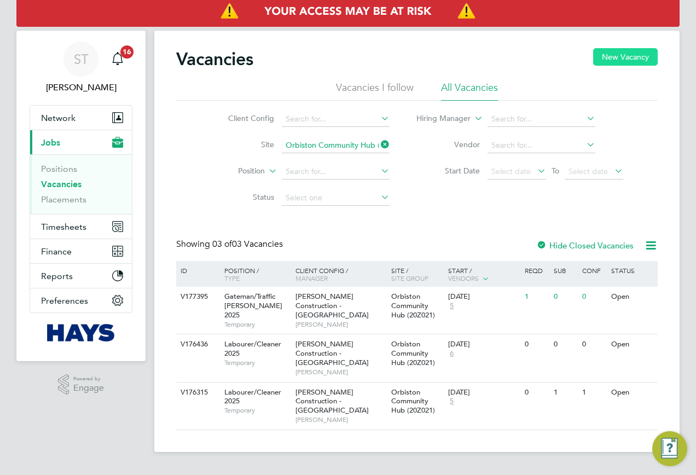
click at [623, 64] on button "New Vacancy" at bounding box center [625, 57] width 65 height 18
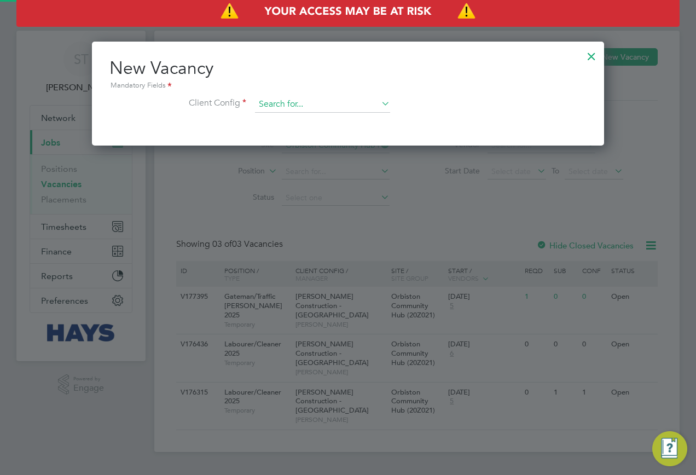
scroll to position [104, 513]
click at [341, 101] on input at bounding box center [322, 104] width 135 height 16
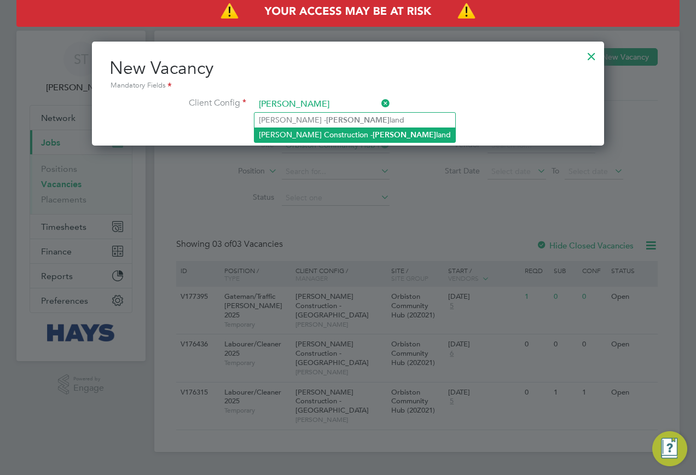
click at [362, 127] on li "Morgan Sindall Construction - Scot land" at bounding box center [354, 134] width 201 height 15
type input "Morgan Sindall Construction - Scotland"
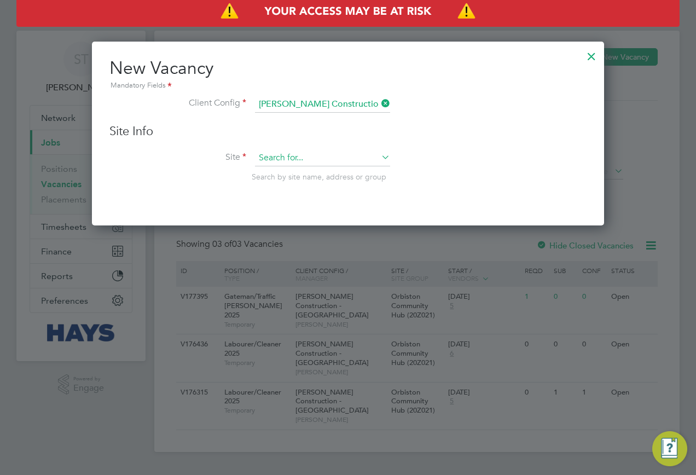
click at [330, 162] on input at bounding box center [322, 158] width 135 height 16
paste input "20Z021"
click at [302, 175] on li "Orbiston Community Hub ( 20Z021 )" at bounding box center [322, 173] width 136 height 15
type input "Orbiston Community Hub (20Z021)"
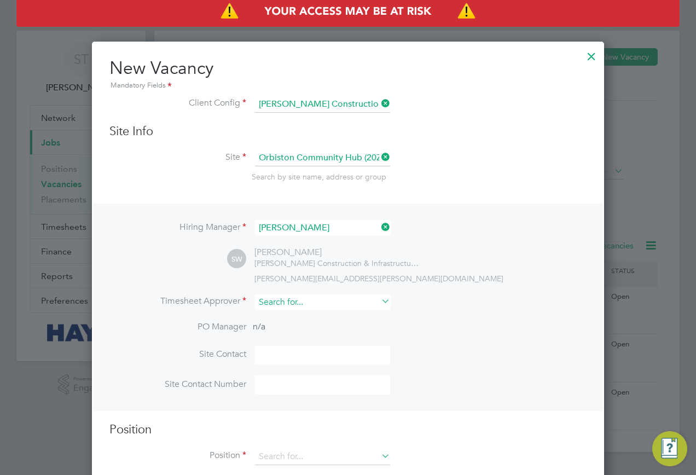
click at [270, 299] on input at bounding box center [322, 302] width 135 height 16
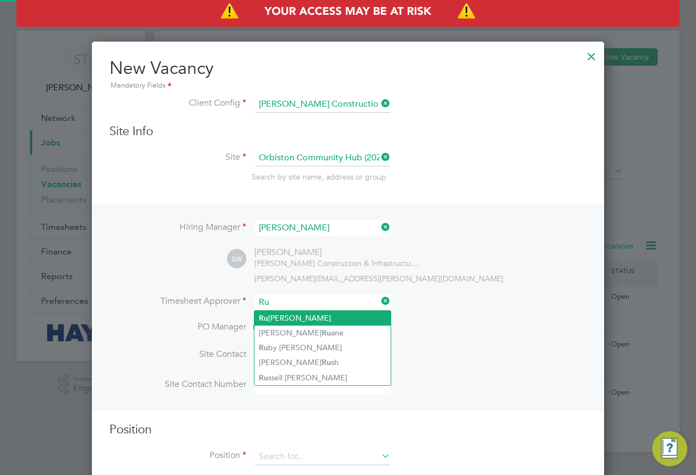
click at [283, 313] on li "Ru airidh Clark" at bounding box center [322, 318] width 136 height 15
type input "Ruairidh Clark"
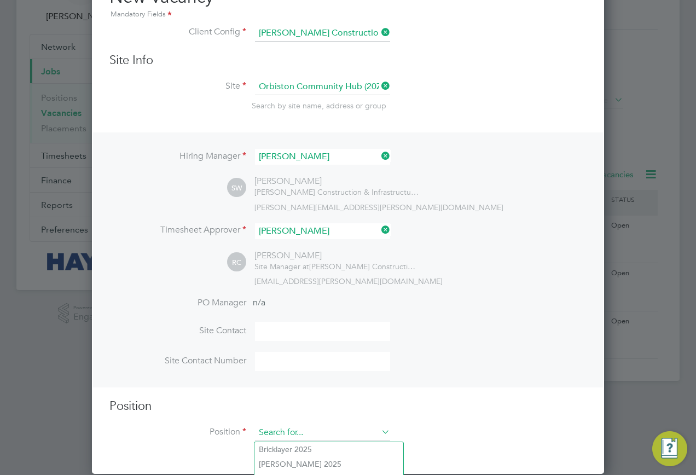
click at [285, 435] on input at bounding box center [322, 433] width 135 height 16
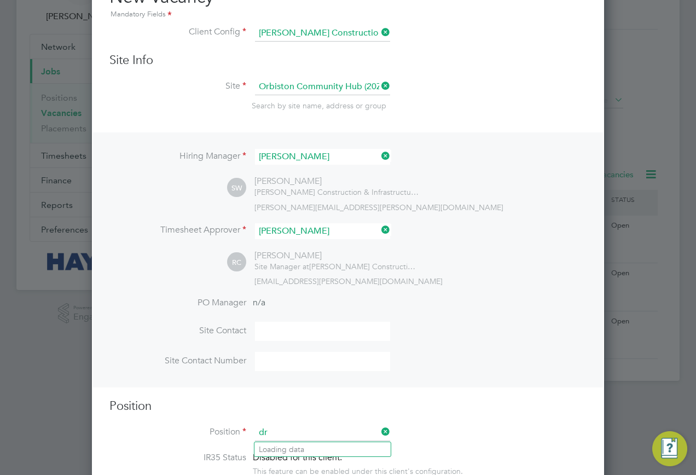
type input "d"
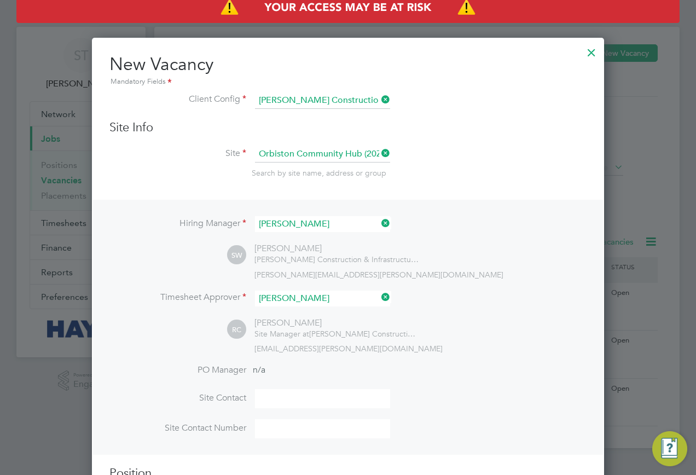
scroll to position [0, 0]
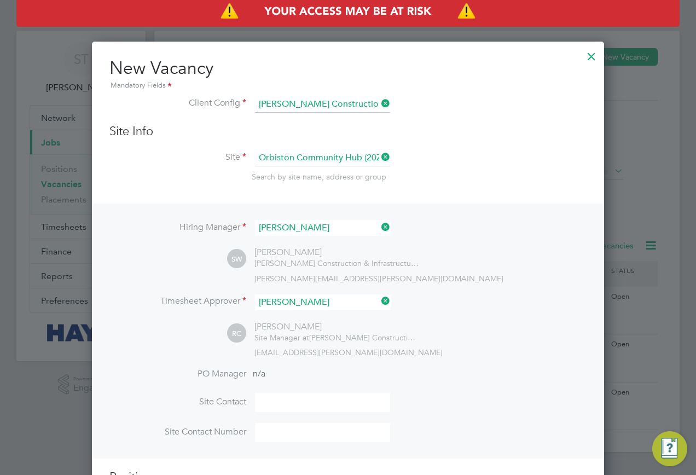
type input "IPAF"
click at [584, 57] on div at bounding box center [592, 54] width 20 height 20
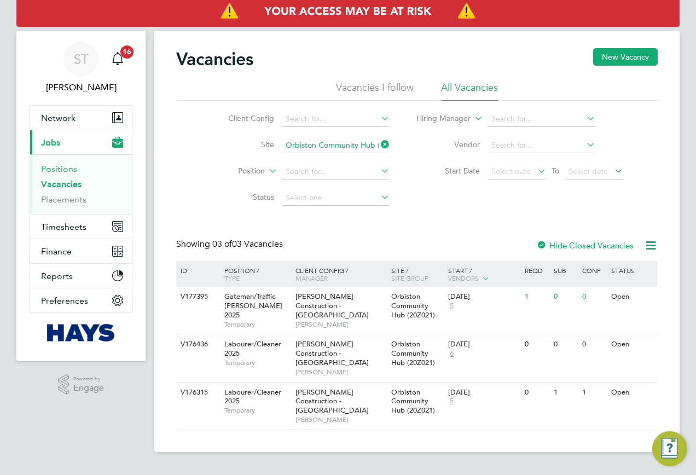
click at [60, 171] on link "Positions" at bounding box center [59, 169] width 36 height 10
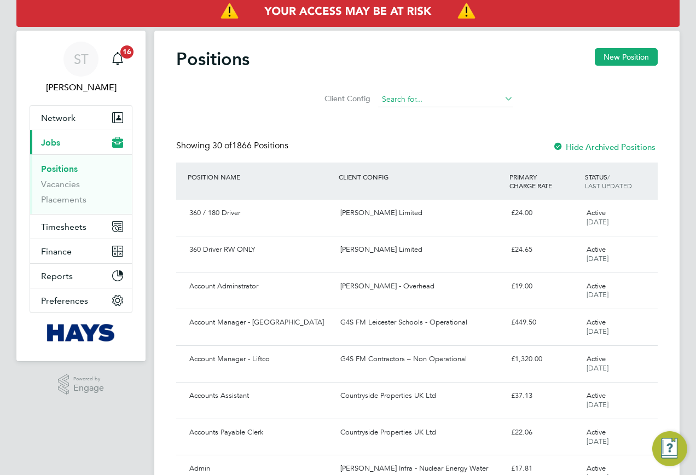
click at [427, 98] on input at bounding box center [445, 99] width 135 height 15
click at [625, 61] on button "New Position" at bounding box center [626, 57] width 63 height 18
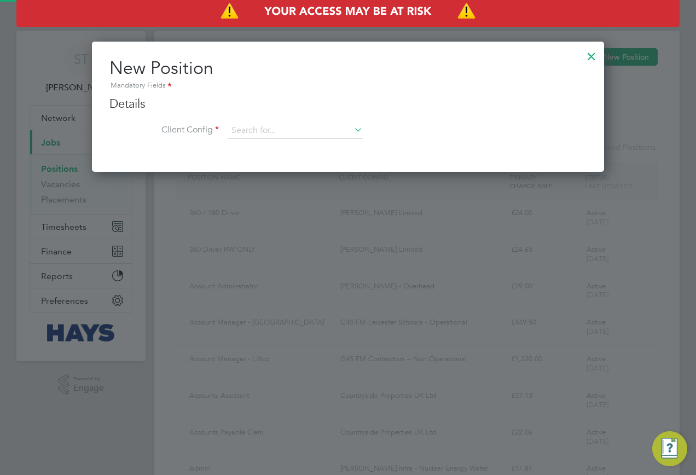
scroll to position [131, 513]
click at [295, 125] on input at bounding box center [295, 131] width 135 height 16
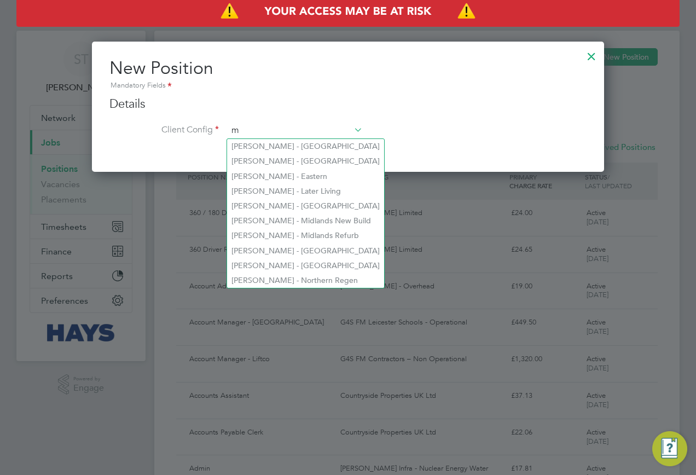
scroll to position [592, 513]
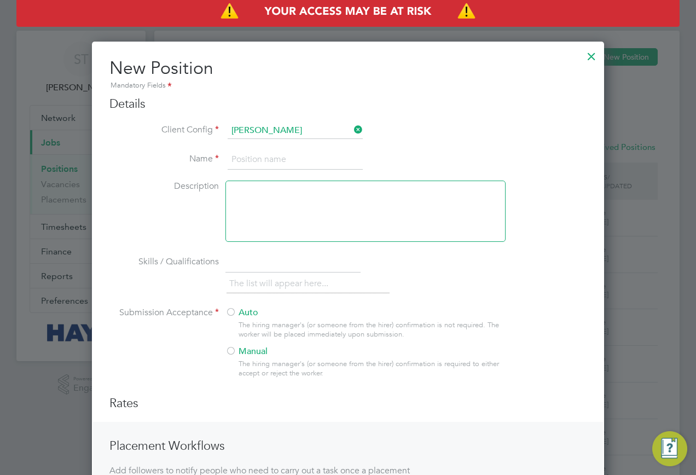
click at [294, 199] on li "Morgan Sindall Construction - Scotland" at bounding box center [388, 206] width 323 height 15
type input "Morgan Sindall Construction - Scotland"
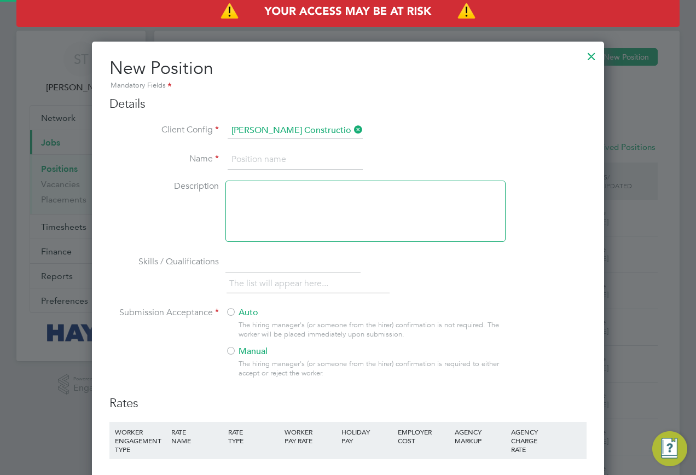
click at [255, 158] on input at bounding box center [295, 160] width 135 height 20
type input "IPAF Driver"
click at [228, 307] on div at bounding box center [230, 312] width 11 height 11
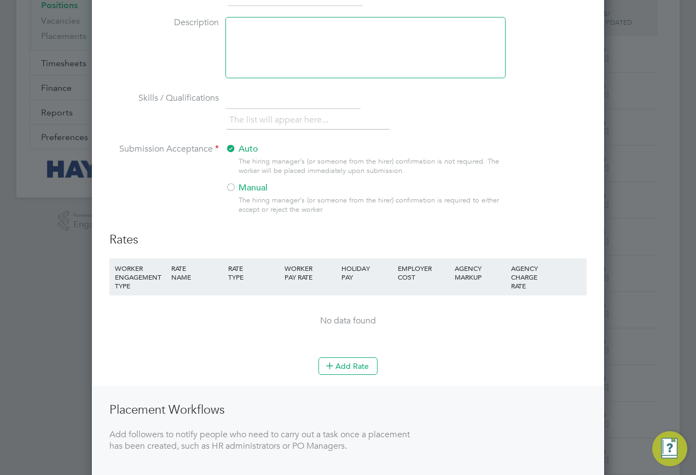
scroll to position [164, 0]
click at [334, 368] on icon at bounding box center [330, 365] width 8 height 8
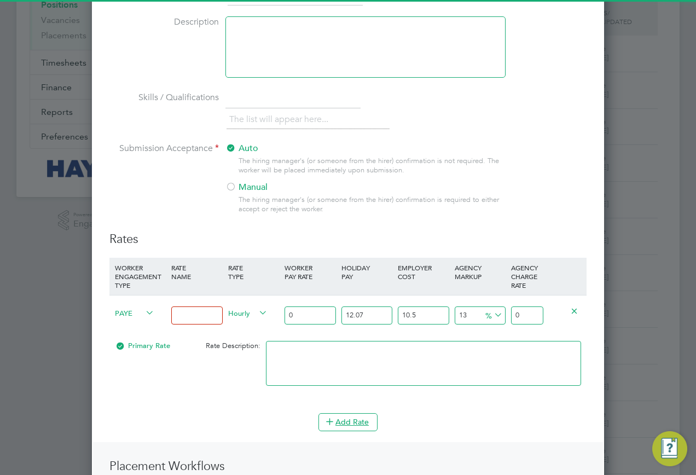
click at [138, 314] on span "PAYE" at bounding box center [134, 312] width 39 height 12
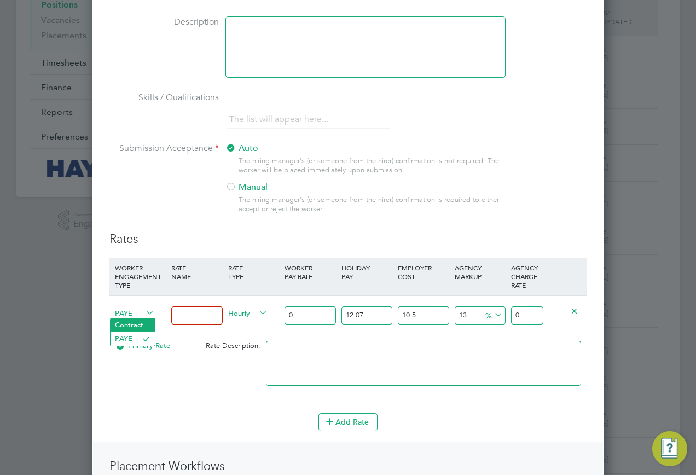
click at [138, 328] on li "Contract" at bounding box center [133, 325] width 44 height 14
click at [206, 316] on input at bounding box center [196, 315] width 51 height 18
type input "Basic"
click at [304, 317] on input "0" at bounding box center [309, 315] width 51 height 18
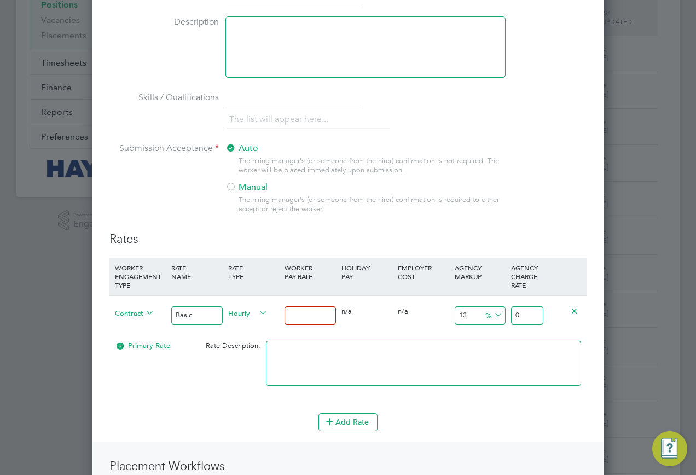
type input "1"
type input "1.13"
type input "18"
type input "20.34"
type input "18"
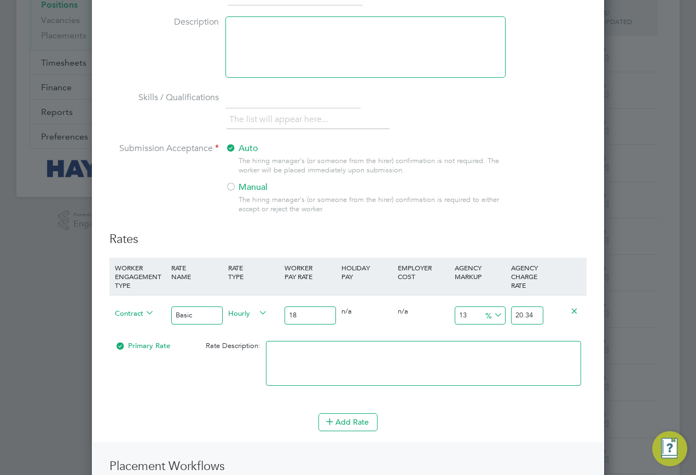
drag, startPoint x: 516, startPoint y: 315, endPoint x: 572, endPoint y: 315, distance: 55.8
click at [572, 315] on div "Contract Basic Hourly 18 0 n/a 0 n/a 13 2.34 % 20.34" at bounding box center [347, 315] width 477 height 40
type input "-88.88888888888889"
type input "2"
type input "11.11111111111111"
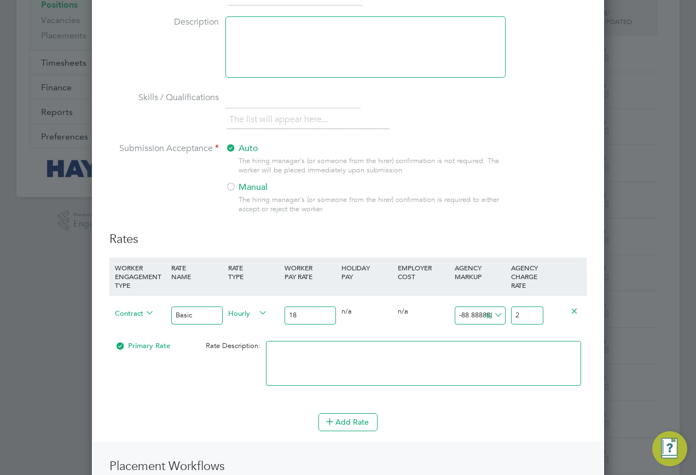
type input "20"
type input "14.444444444444445"
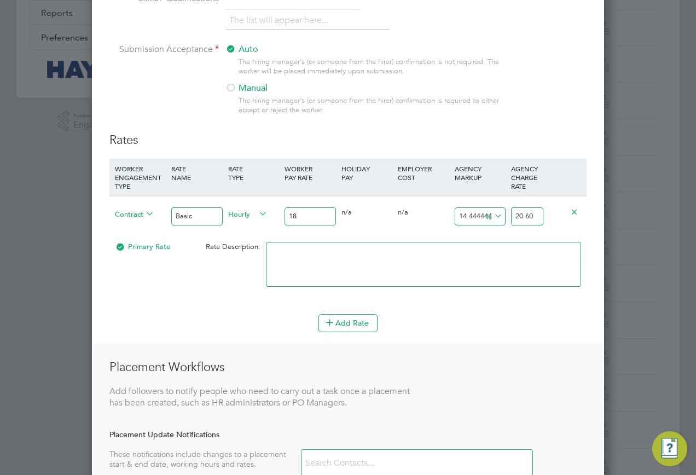
scroll to position [438, 0]
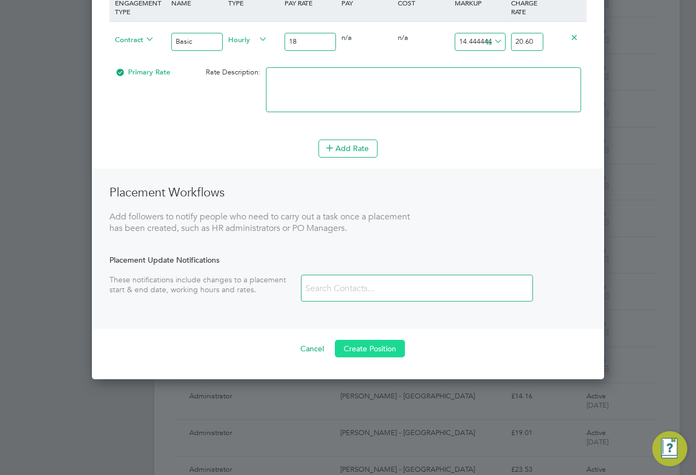
type input "20.60"
click at [371, 350] on button "Create Position" at bounding box center [370, 349] width 70 height 18
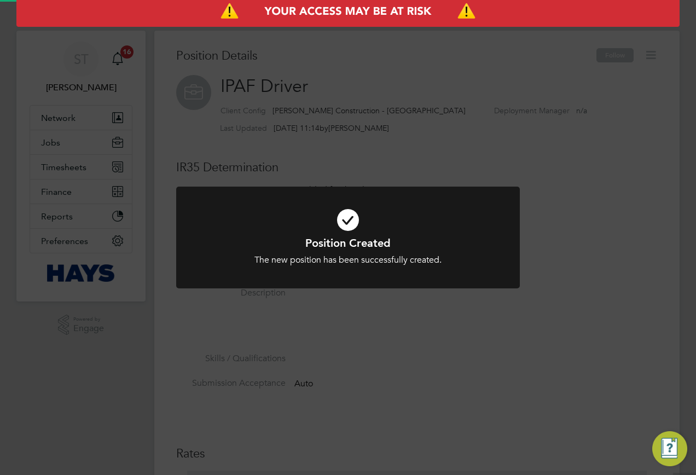
scroll to position [32, 73]
click at [289, 304] on div "Position Created The new position has been successfully created. Cancel Okay" at bounding box center [348, 237] width 696 height 475
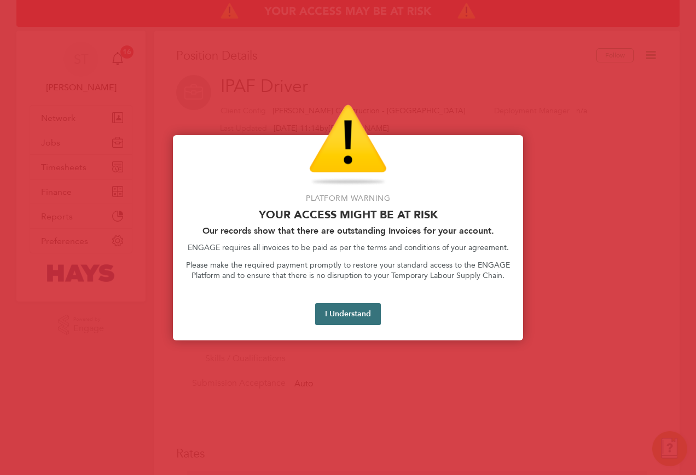
click at [355, 310] on button "I Understand" at bounding box center [348, 314] width 66 height 22
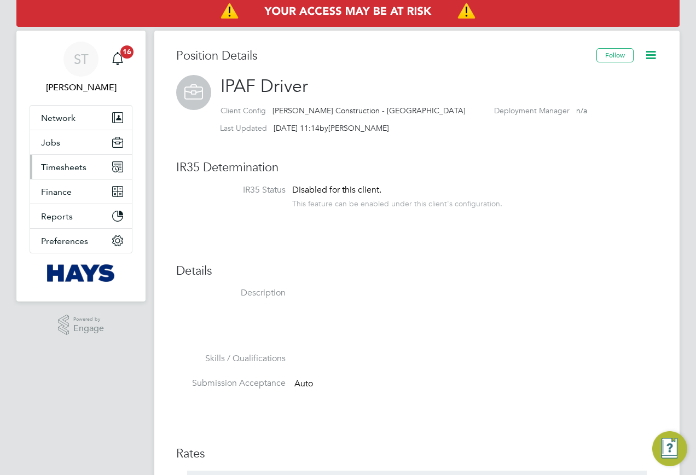
click at [54, 166] on span "Timesheets" at bounding box center [63, 167] width 45 height 10
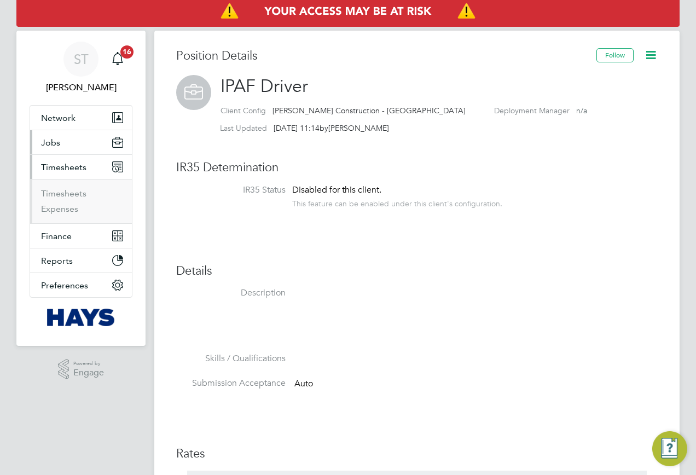
click at [48, 143] on span "Jobs" at bounding box center [50, 142] width 19 height 10
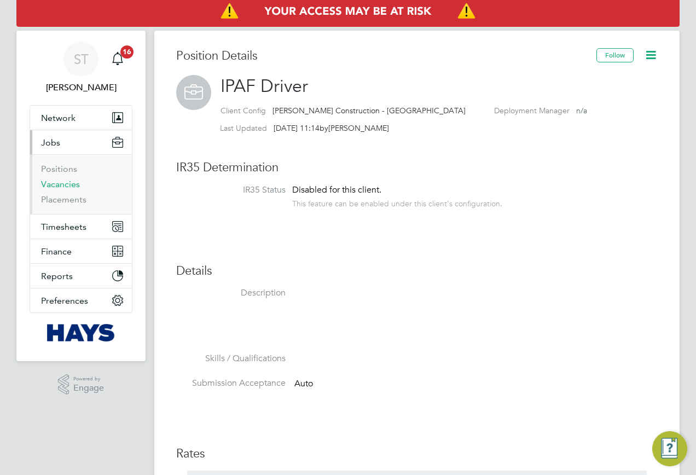
click at [51, 182] on link "Vacancies" at bounding box center [60, 184] width 39 height 10
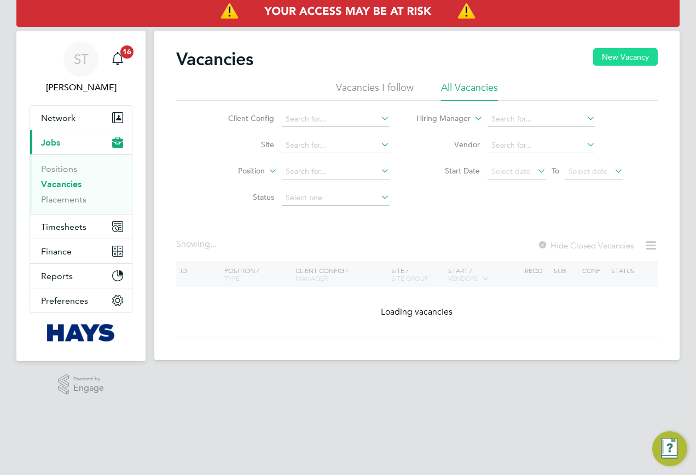
click at [605, 59] on button "New Vacancy" at bounding box center [625, 57] width 65 height 18
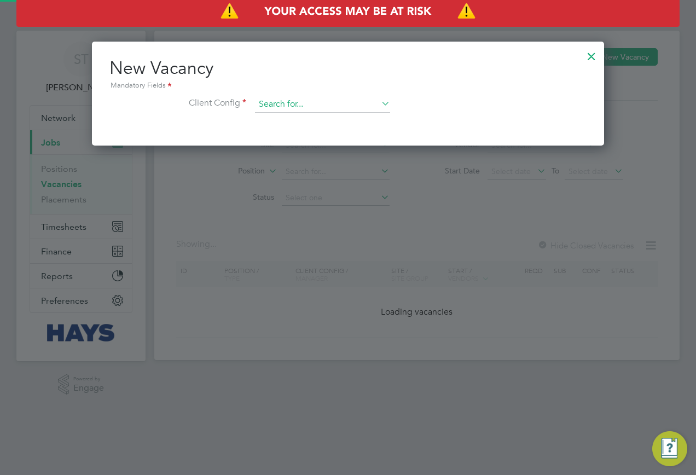
scroll to position [104, 513]
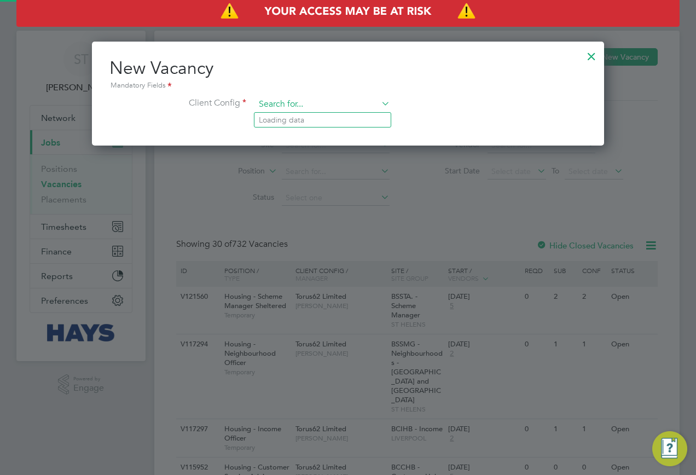
click at [324, 105] on input at bounding box center [322, 104] width 135 height 16
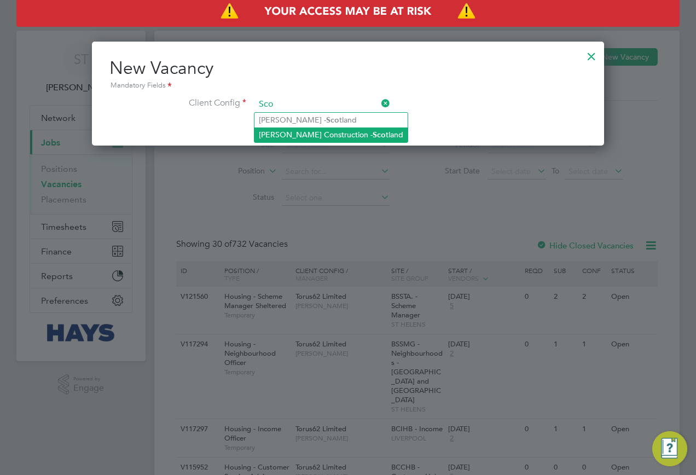
click at [313, 137] on li "Morgan Sindall Construction - Sco tland" at bounding box center [330, 134] width 153 height 15
type input "Morgan Sindall Construction - Scotland"
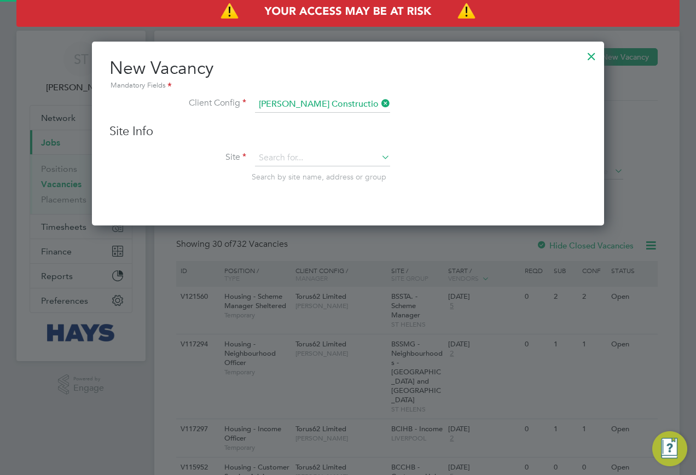
click at [290, 141] on div "Site Info Site Search by site name, address or group" at bounding box center [347, 164] width 477 height 80
click at [283, 152] on input at bounding box center [322, 158] width 135 height 16
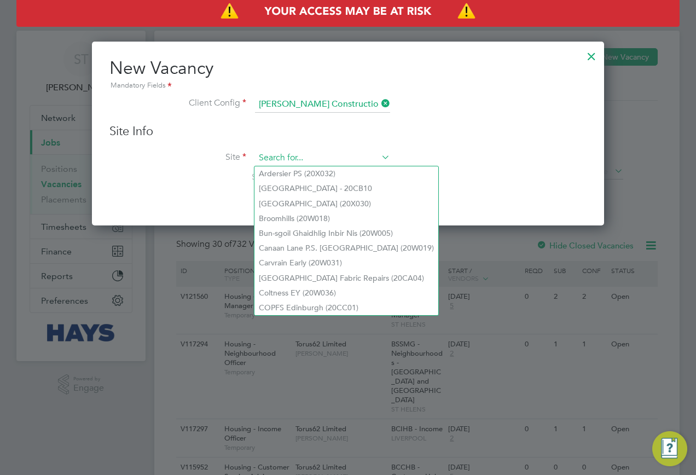
paste input "20Z021"
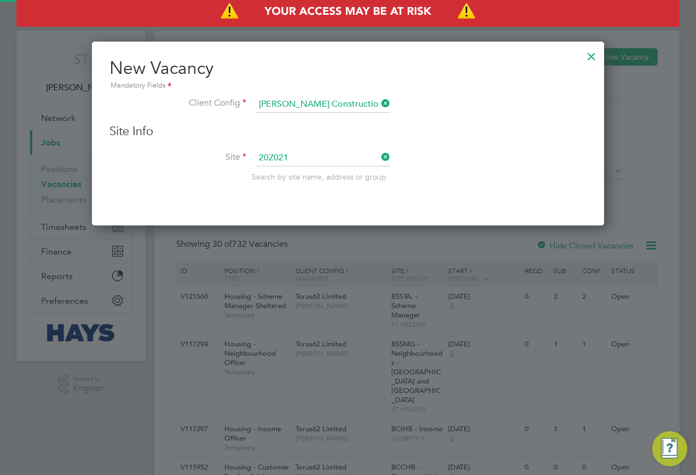
drag, startPoint x: 301, startPoint y: 173, endPoint x: 306, endPoint y: 182, distance: 9.8
click at [301, 173] on li "Orbiston Community Hub ( 20Z021 )" at bounding box center [322, 173] width 136 height 15
type input "Orbiston Community Hub (20Z021)"
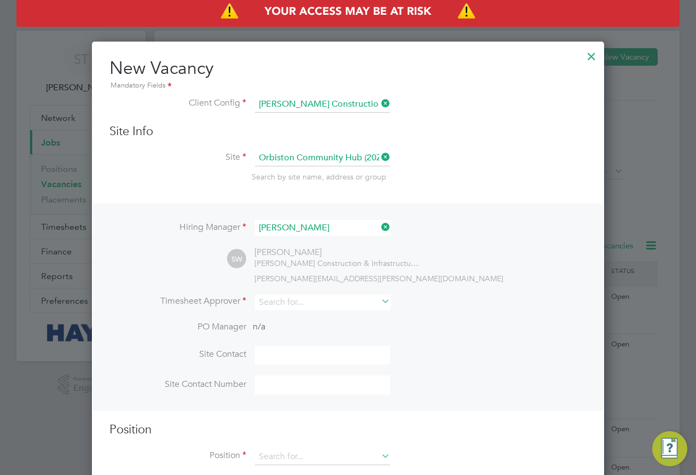
scroll to position [457, 513]
click at [286, 301] on input at bounding box center [322, 302] width 135 height 16
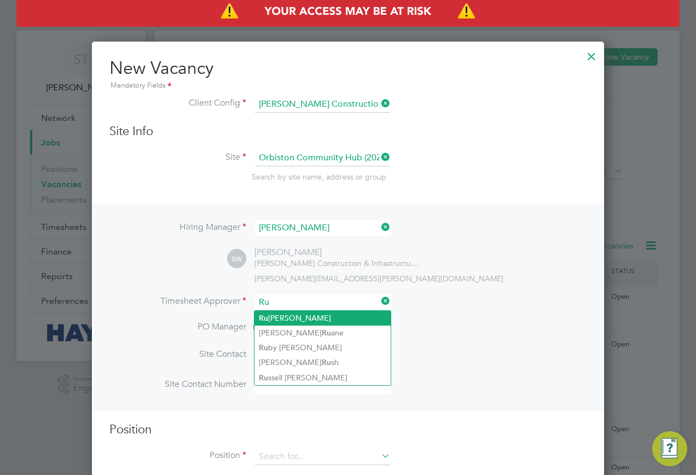
click at [310, 317] on li "Ru airidh Clark" at bounding box center [322, 318] width 136 height 15
type input "Ruairidh Clark"
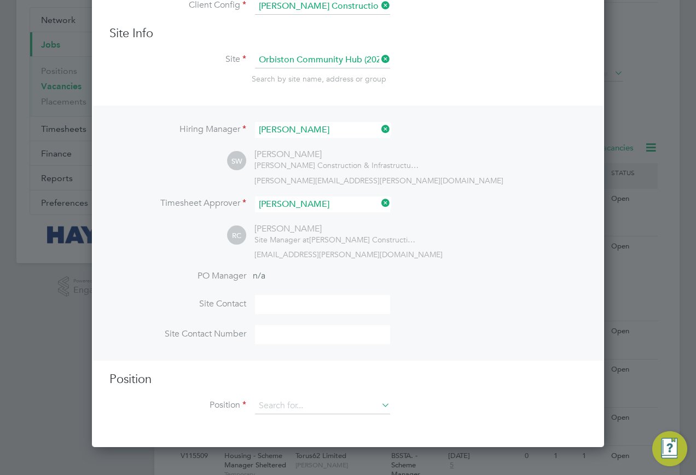
scroll to position [219, 0]
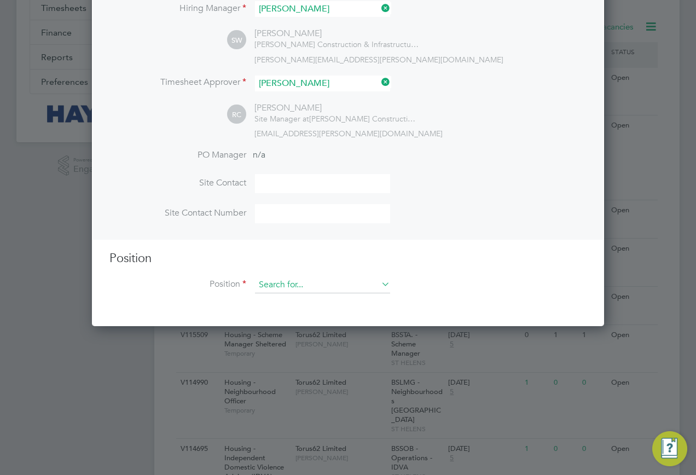
click at [279, 291] on input at bounding box center [322, 285] width 135 height 16
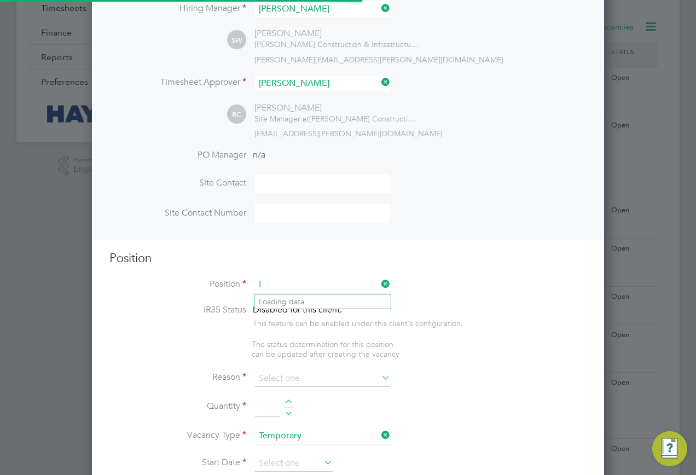
scroll to position [1552, 513]
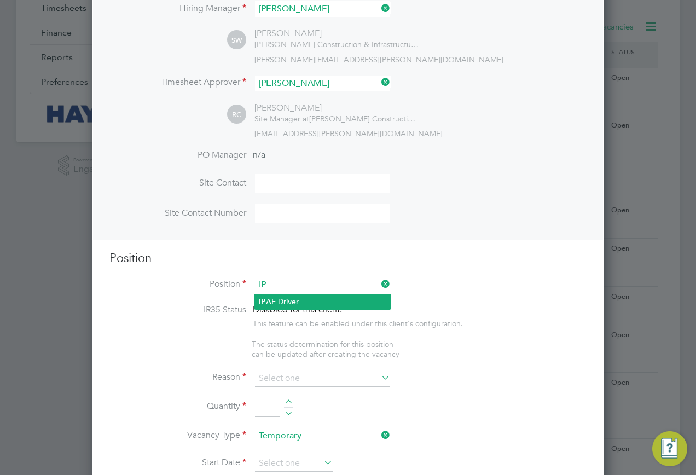
click at [327, 300] on li "IP AF Driver" at bounding box center [322, 301] width 136 height 15
type input "IPAF Driver"
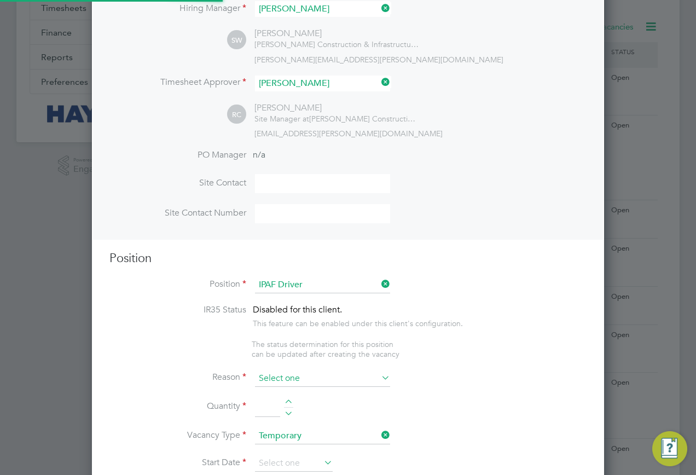
scroll to position [32, 57]
click at [311, 385] on input at bounding box center [322, 378] width 135 height 16
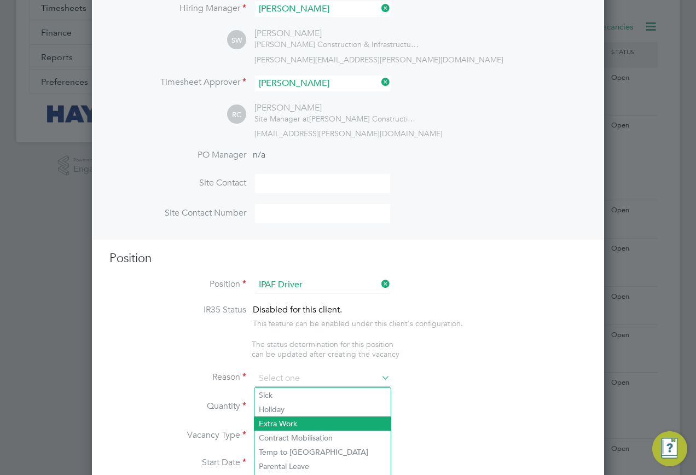
click at [283, 417] on li "Extra Work" at bounding box center [322, 423] width 136 height 14
type input "Extra Work"
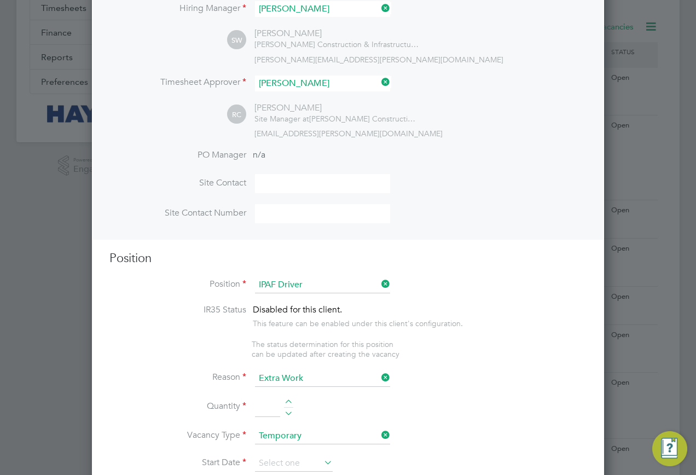
click at [267, 409] on input at bounding box center [267, 408] width 25 height 20
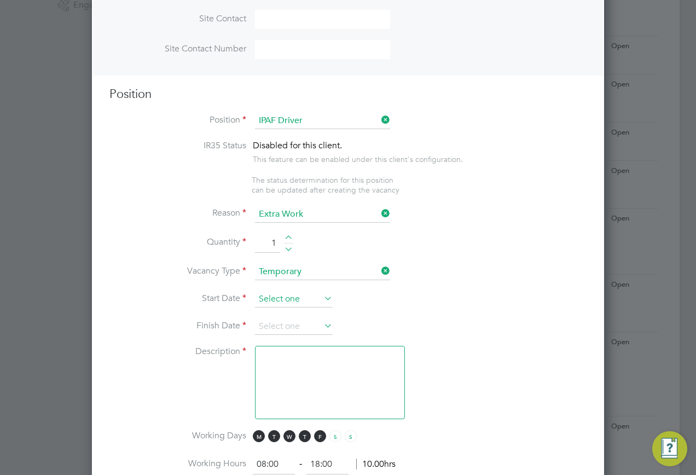
type input "1"
click at [295, 301] on input at bounding box center [294, 299] width 78 height 16
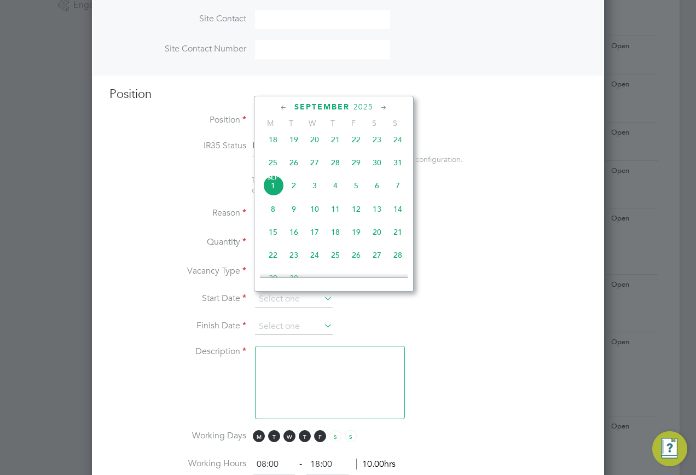
click at [271, 181] on span "Sep" at bounding box center [273, 177] width 21 height 5
type input "[DATE]"
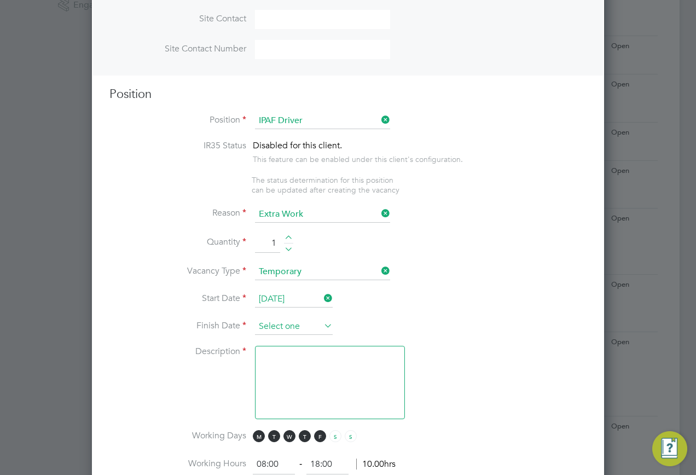
click at [307, 329] on input at bounding box center [294, 326] width 78 height 16
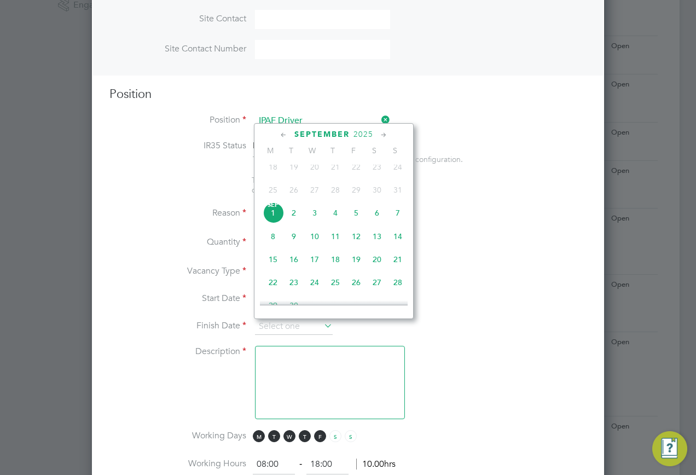
click at [359, 222] on span "5" at bounding box center [356, 212] width 21 height 21
type input "[DATE]"
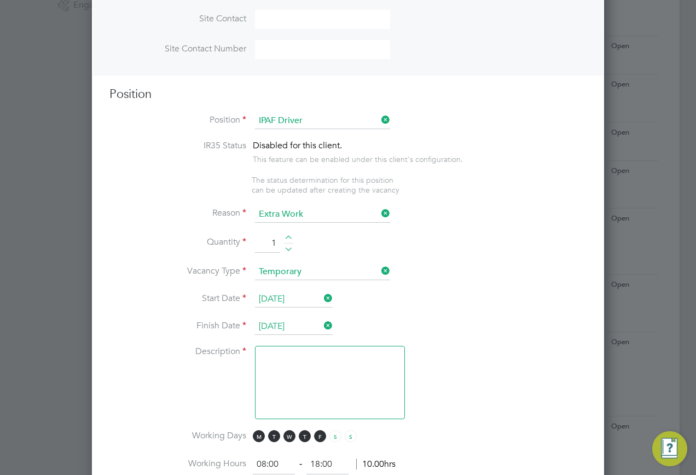
click at [348, 357] on textarea at bounding box center [330, 382] width 150 height 73
type textarea "."
click at [306, 328] on input "[DATE]" at bounding box center [294, 326] width 78 height 16
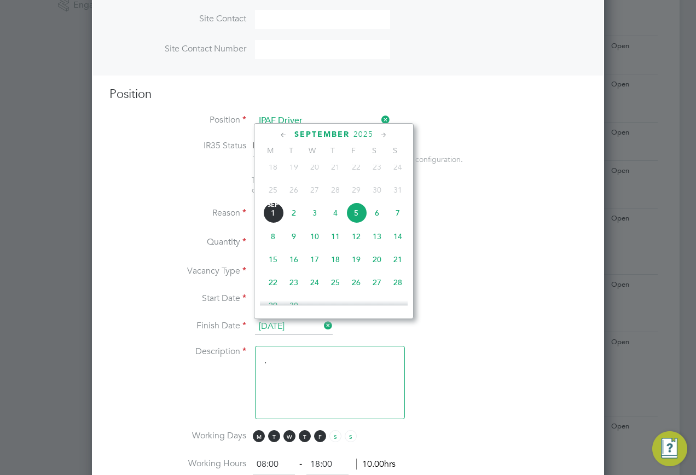
click at [454, 346] on li "Finish Date 05 Sep 2025" at bounding box center [347, 331] width 477 height 27
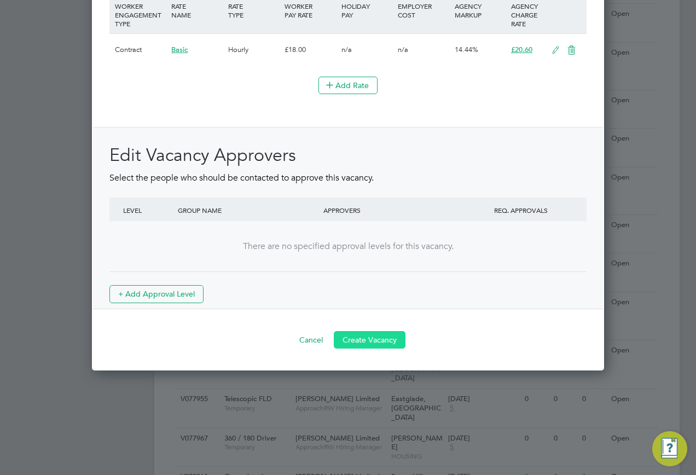
click at [363, 340] on button "Create Vacancy" at bounding box center [370, 340] width 72 height 18
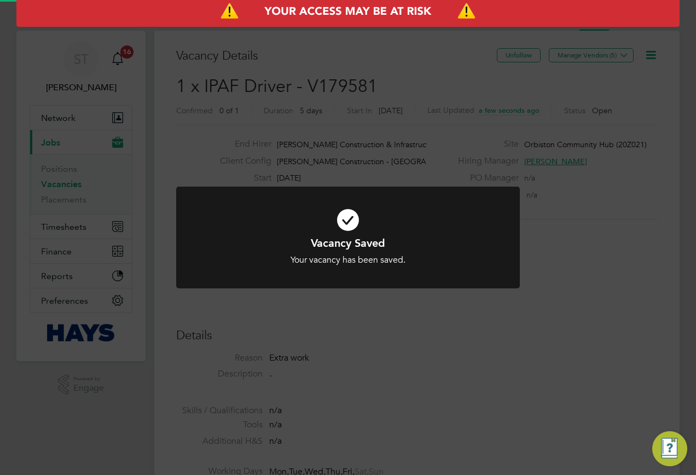
click at [447, 146] on div "Vacancy Saved Your vacancy has been saved. Cancel Okay" at bounding box center [348, 237] width 696 height 475
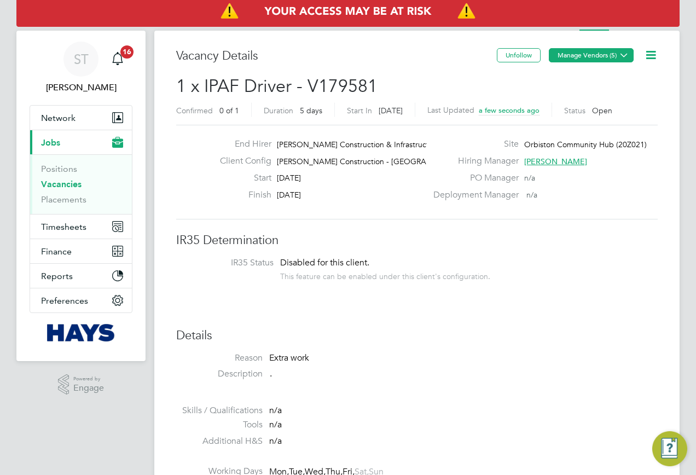
click at [614, 56] on button "Manage Vendors (5)" at bounding box center [591, 55] width 85 height 14
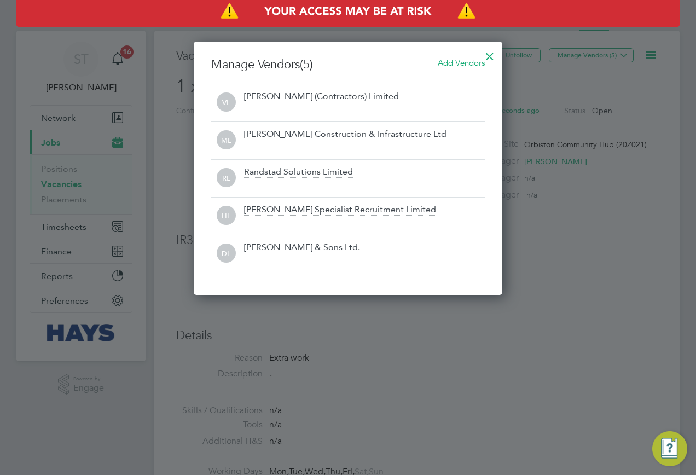
click at [470, 65] on span "Add Vendors" at bounding box center [461, 62] width 47 height 10
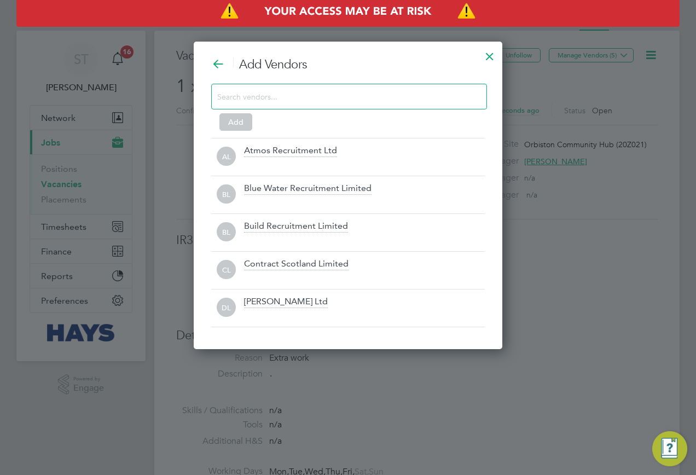
click at [310, 95] on input at bounding box center [340, 96] width 246 height 14
type input "a"
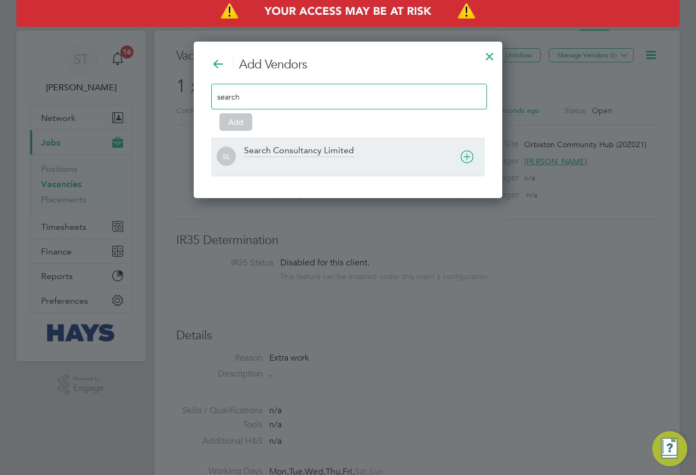
type input "search"
click at [342, 172] on div "SL Search Consultancy Limited" at bounding box center [348, 157] width 274 height 38
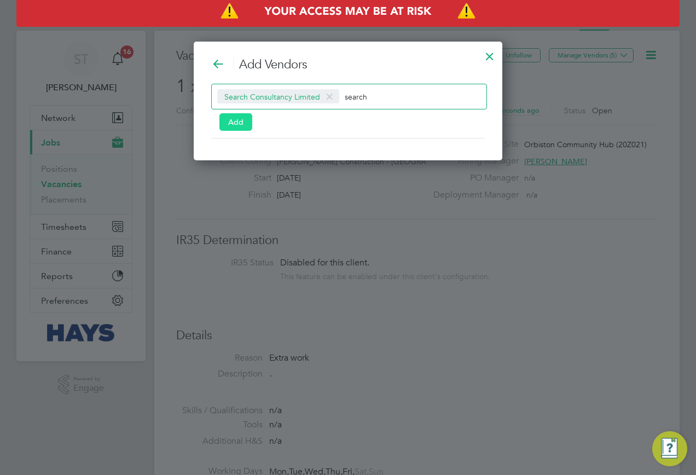
click at [240, 129] on button "Add" at bounding box center [235, 122] width 33 height 18
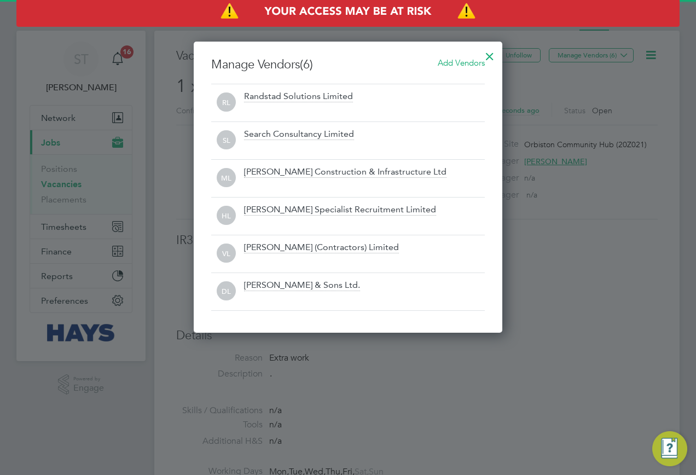
click at [491, 56] on div at bounding box center [490, 54] width 20 height 20
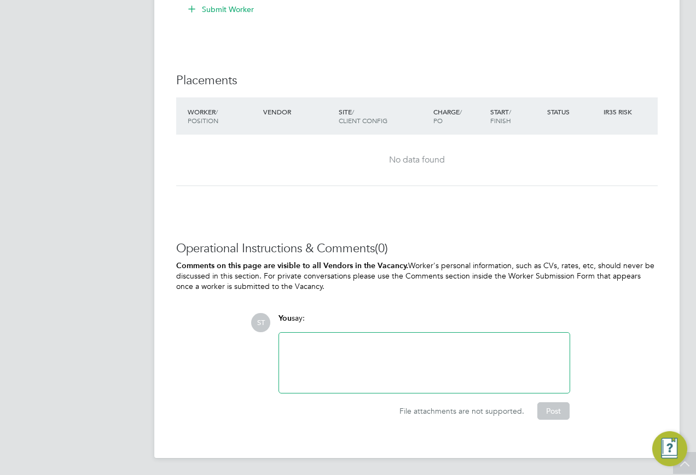
click at [340, 364] on div at bounding box center [424, 362] width 277 height 47
click at [557, 413] on button "Post" at bounding box center [553, 411] width 32 height 18
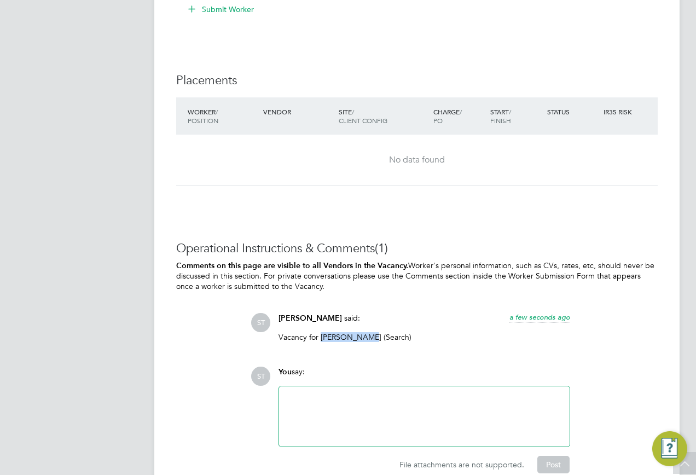
drag, startPoint x: 321, startPoint y: 337, endPoint x: 362, endPoint y: 335, distance: 40.5
click at [362, 335] on p "Vacancy for Ross Griffen (Search)" at bounding box center [424, 337] width 292 height 10
copy p "Ross Griffen"
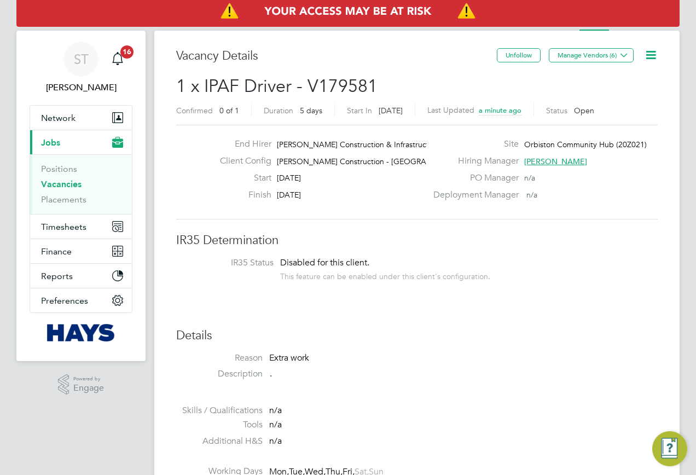
drag, startPoint x: 54, startPoint y: 185, endPoint x: 69, endPoint y: 192, distance: 17.4
click at [54, 185] on link "Vacancies" at bounding box center [61, 184] width 40 height 10
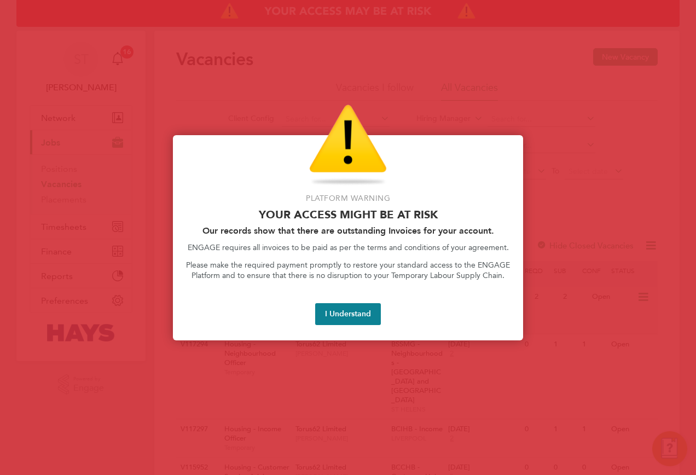
click at [349, 309] on button "I Understand" at bounding box center [348, 314] width 66 height 22
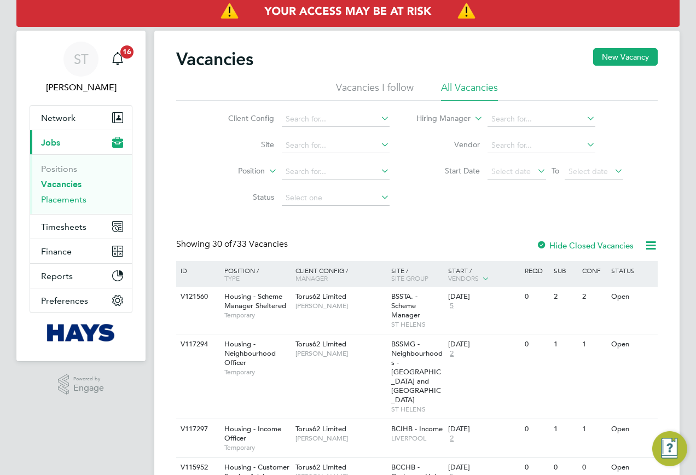
drag, startPoint x: 53, startPoint y: 203, endPoint x: 63, endPoint y: 203, distance: 10.9
click at [53, 203] on link "Placements" at bounding box center [63, 199] width 45 height 10
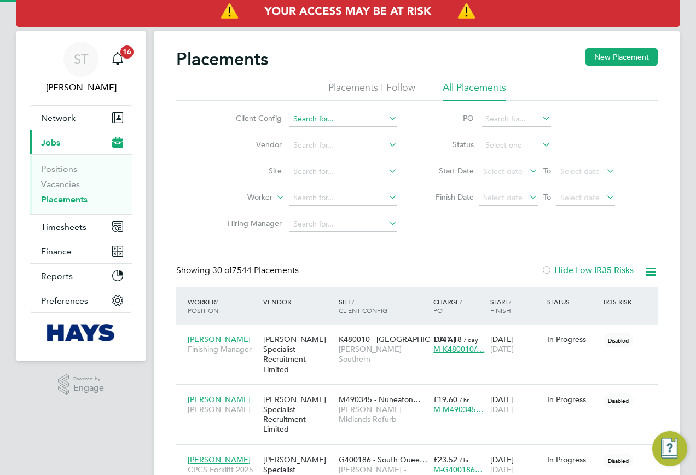
scroll to position [32, 95]
click at [309, 198] on input at bounding box center [343, 197] width 108 height 15
type input "Richar Brown"
click at [308, 197] on input at bounding box center [343, 197] width 108 height 15
click at [346, 218] on li "Richard Br own" at bounding box center [343, 213] width 109 height 15
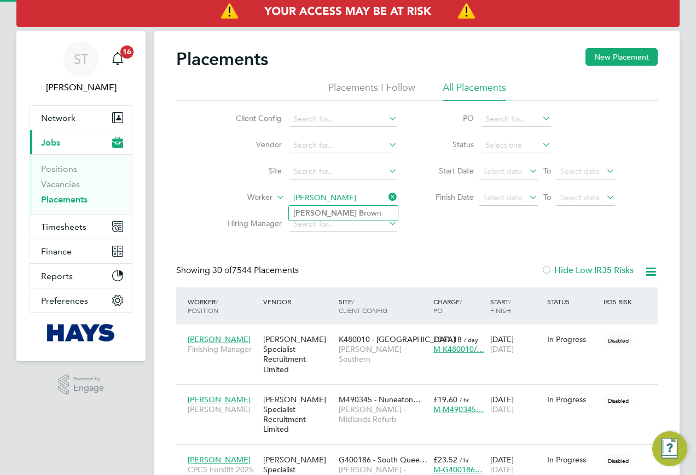
type input "Richard Brown"
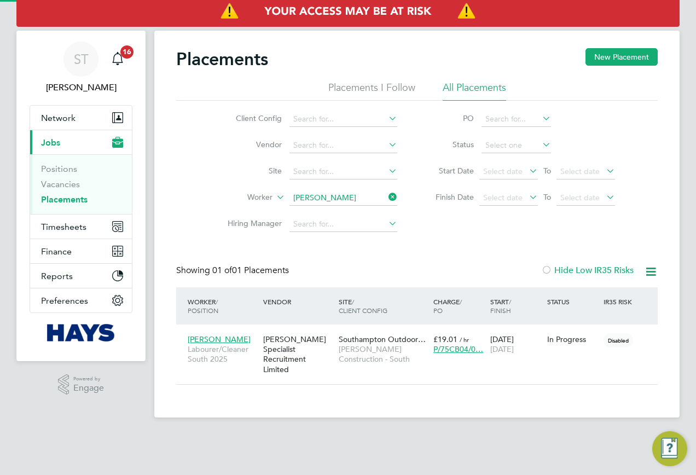
scroll to position [10, 51]
click at [378, 352] on span "[PERSON_NAME] Construction - South" at bounding box center [383, 354] width 89 height 20
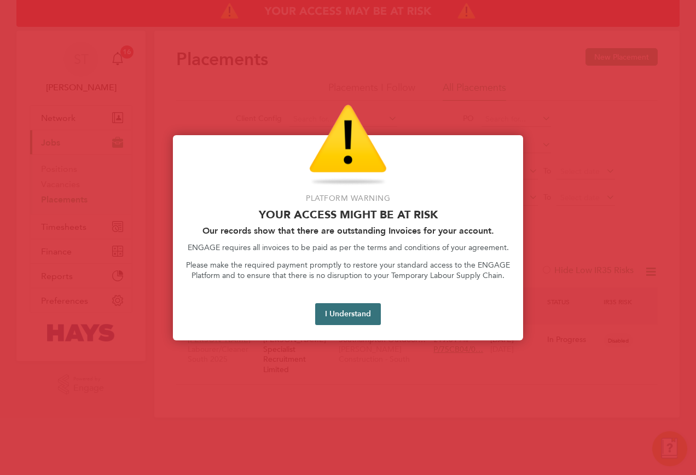
click at [364, 312] on button "I Understand" at bounding box center [348, 314] width 66 height 22
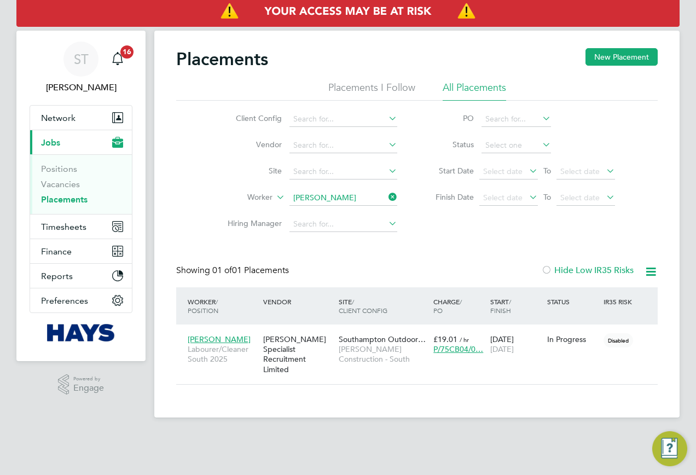
click at [398, 197] on li "Worker Richard Brown" at bounding box center [308, 198] width 206 height 26
click at [365, 197] on input at bounding box center [343, 197] width 108 height 15
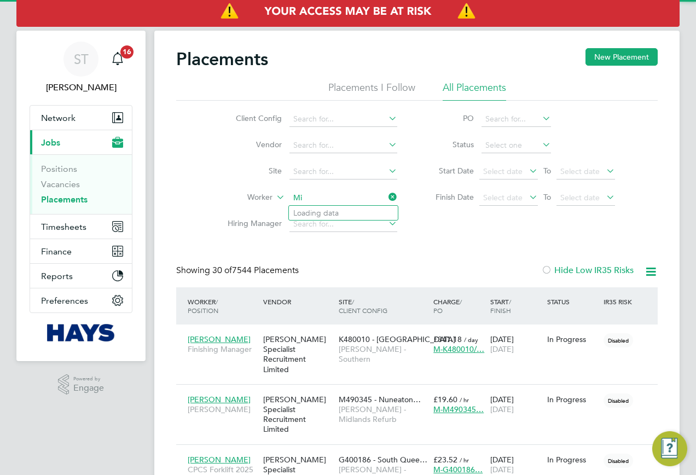
scroll to position [32, 95]
type input "Michael Pitts"
click at [350, 213] on li "Michael Pitts" at bounding box center [358, 213] width 138 height 15
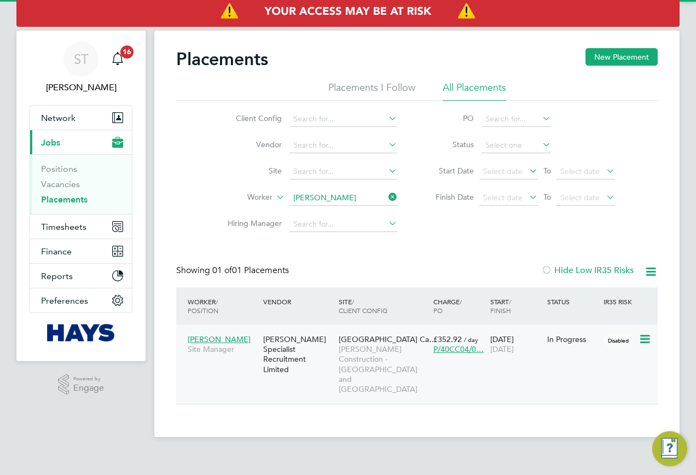
click at [358, 346] on span "Morgan Sindall Construction - Yorkshire and North East" at bounding box center [383, 369] width 89 height 50
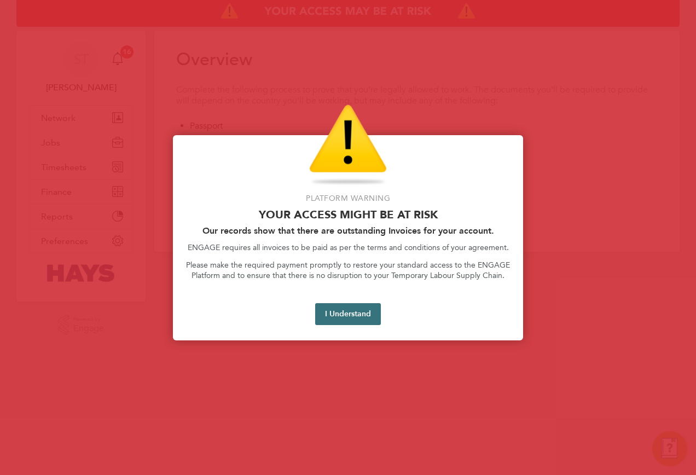
click at [351, 310] on button "I Understand" at bounding box center [348, 314] width 66 height 22
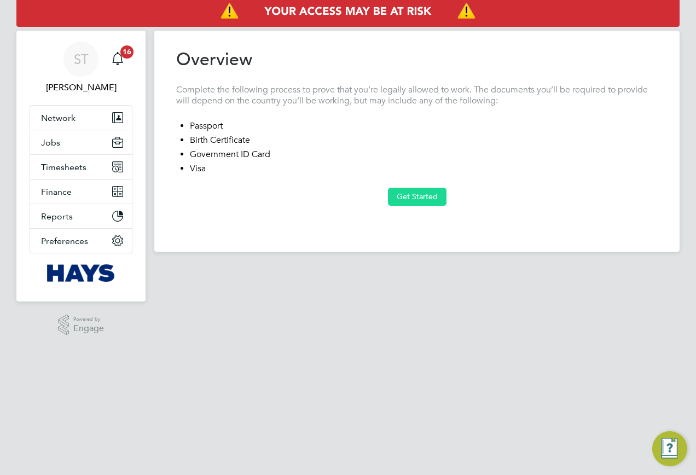
click at [406, 195] on button "Get Started" at bounding box center [417, 197] width 59 height 18
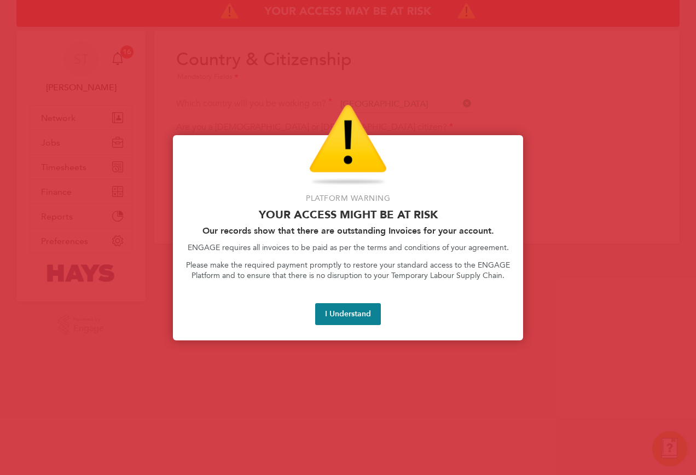
click at [486, 108] on div "Access At Risk" at bounding box center [348, 145] width 324 height 82
click at [335, 315] on button "I Understand" at bounding box center [348, 314] width 66 height 22
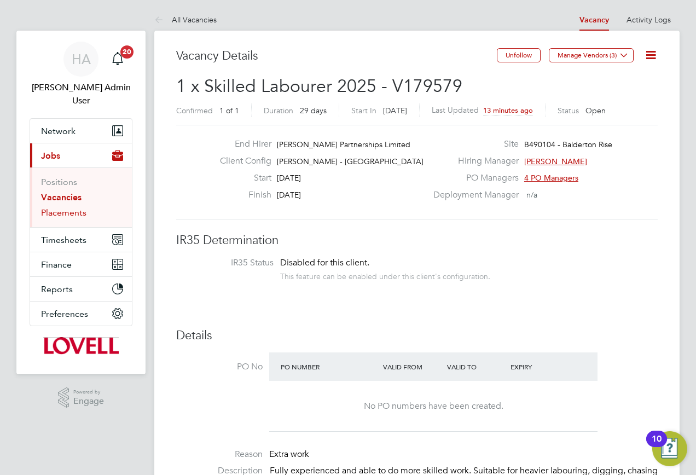
drag, startPoint x: 51, startPoint y: 200, endPoint x: 83, endPoint y: 203, distance: 31.9
click at [51, 207] on link "Placements" at bounding box center [63, 212] width 45 height 10
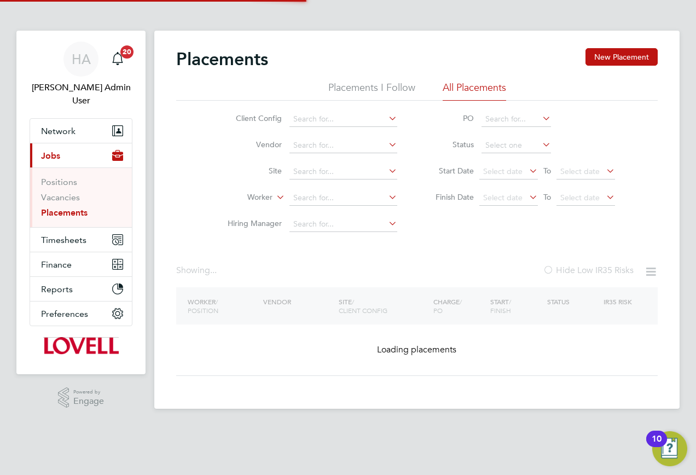
click at [315, 202] on input at bounding box center [343, 197] width 108 height 15
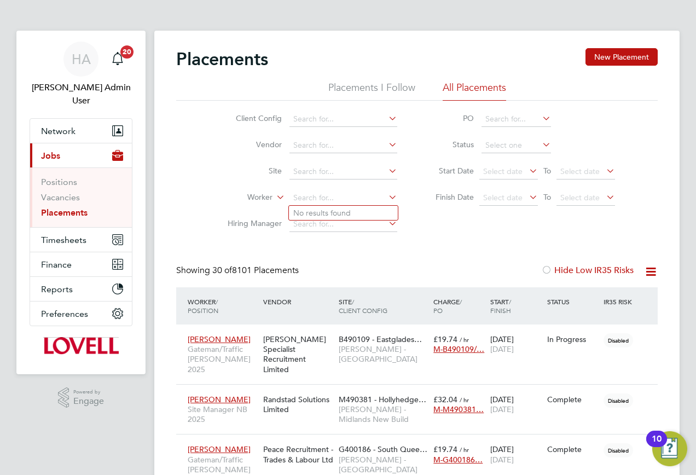
scroll to position [5, 5]
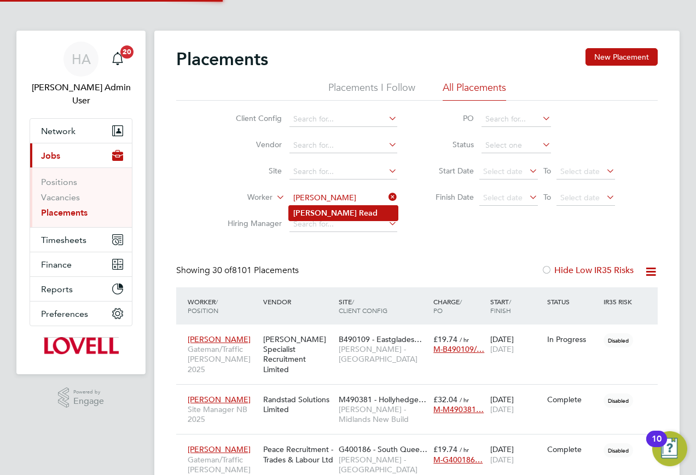
type input "Paul Read"
click at [360, 216] on li "Paul Read" at bounding box center [343, 213] width 109 height 15
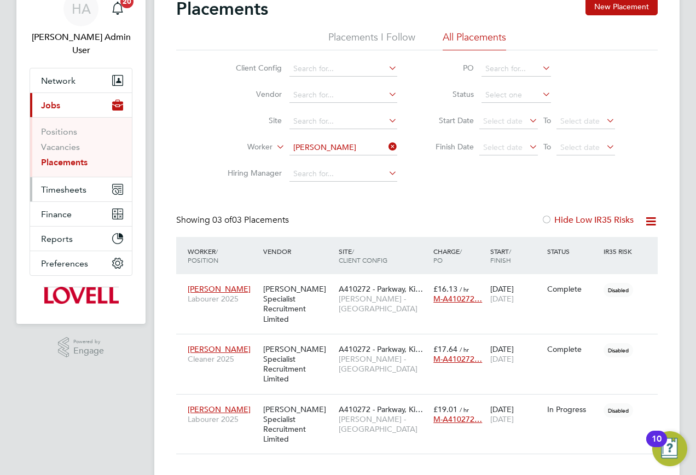
click at [67, 184] on span "Timesheets" at bounding box center [63, 189] width 45 height 10
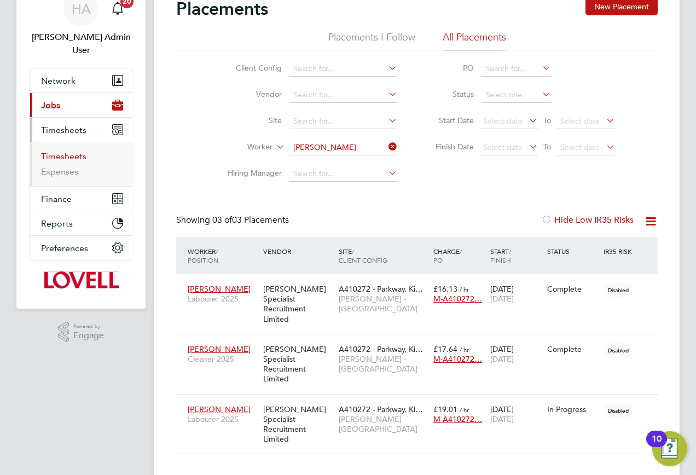
click at [64, 151] on link "Timesheets" at bounding box center [63, 156] width 45 height 10
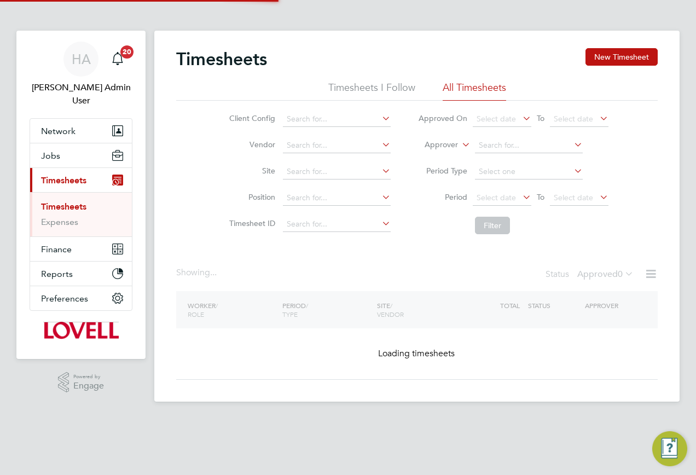
click at [455, 148] on label "Approver" at bounding box center [433, 145] width 49 height 11
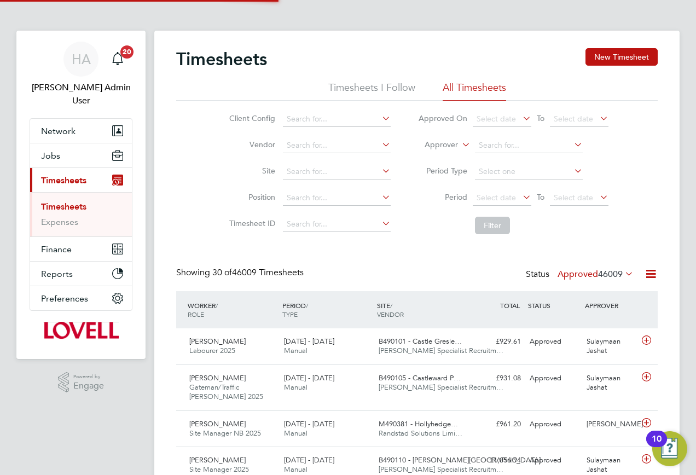
scroll to position [28, 95]
click at [429, 160] on li "Worker" at bounding box center [431, 157] width 54 height 14
click at [492, 147] on input at bounding box center [529, 145] width 108 height 15
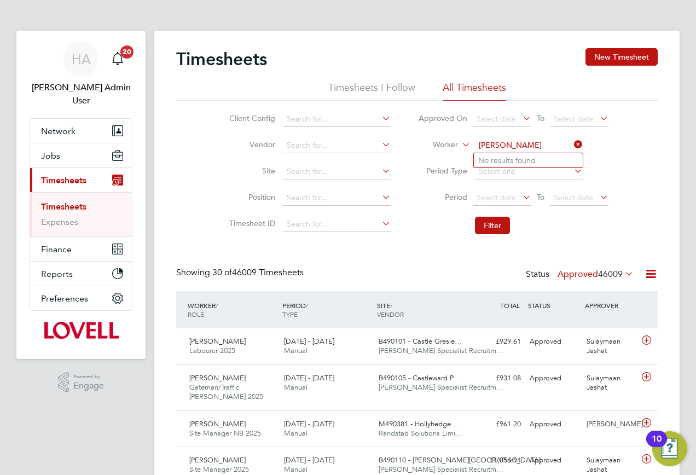
type input "[PERSON_NAME]"
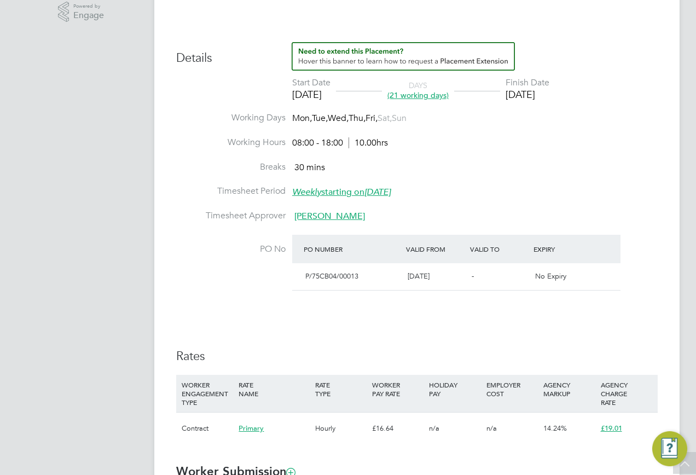
scroll to position [219, 0]
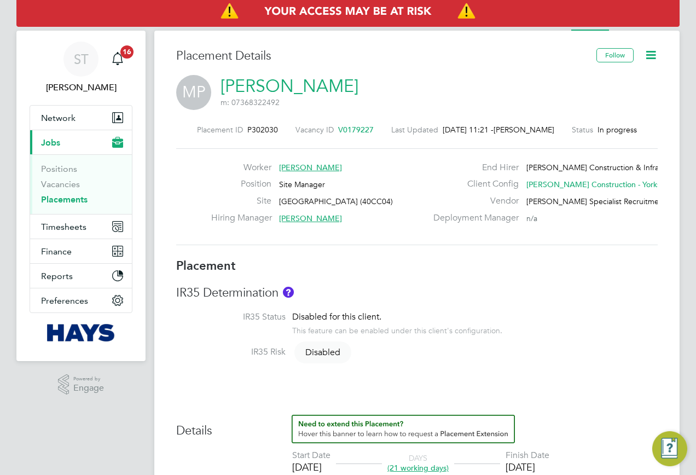
click at [71, 199] on link "Placements" at bounding box center [64, 199] width 47 height 10
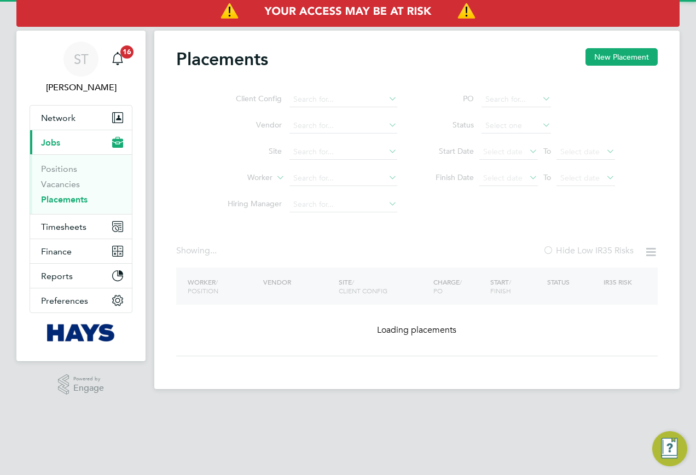
click at [313, 184] on ul "Client Config Vendor Site Worker Hiring Manager" at bounding box center [308, 151] width 206 height 131
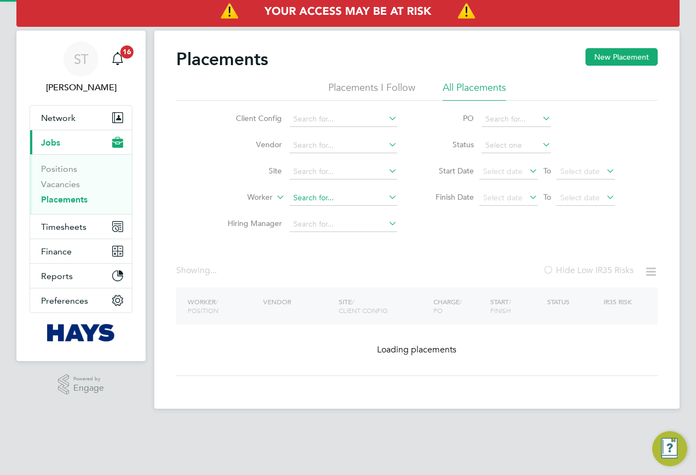
click at [316, 199] on input at bounding box center [343, 197] width 108 height 15
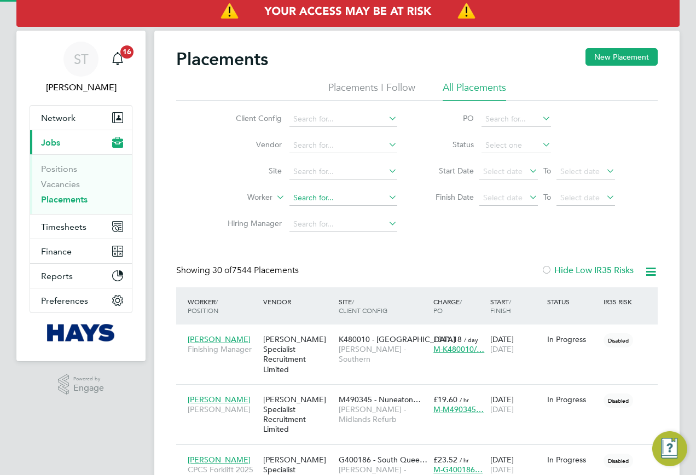
paste input "[PERSON_NAME]"
click at [333, 212] on b "Chikwendu" at bounding box center [344, 212] width 40 height 9
type input "[PERSON_NAME]"
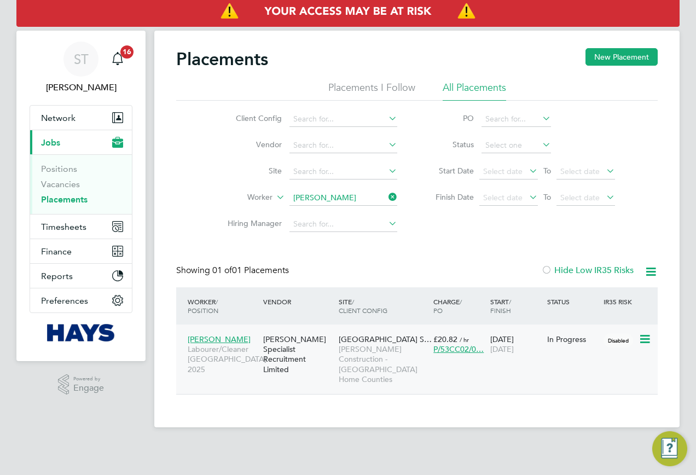
click at [323, 352] on div "[PERSON_NAME] Specialist Recruitment Limited" at bounding box center [297, 354] width 75 height 51
click at [386, 198] on icon at bounding box center [386, 196] width 0 height 15
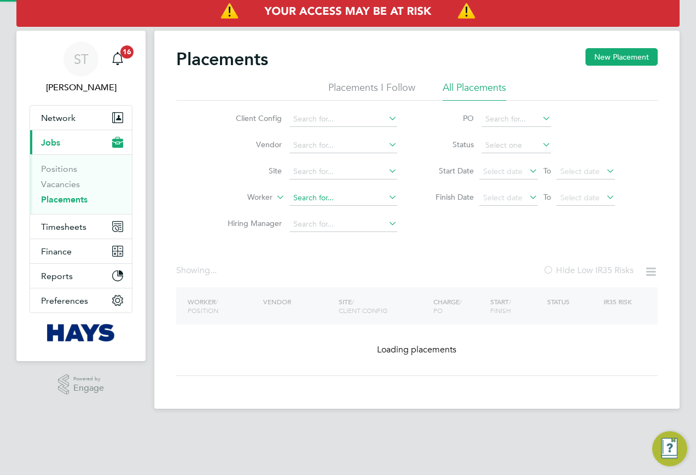
click at [357, 198] on input at bounding box center [343, 197] width 108 height 15
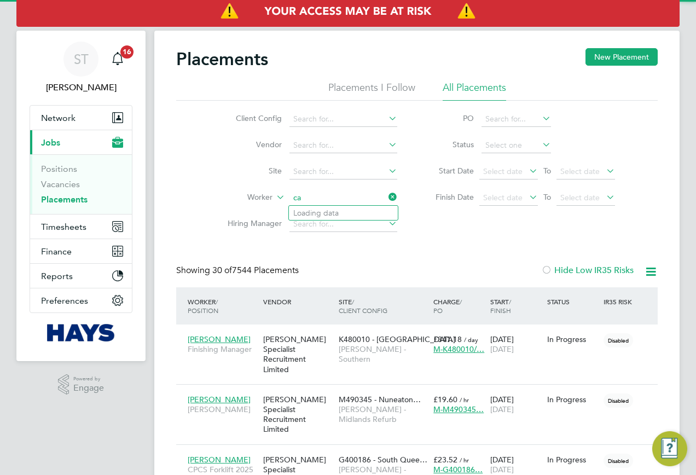
scroll to position [32, 95]
click at [347, 213] on li "Carwyn Edwards" at bounding box center [343, 213] width 109 height 15
type input "Carwyn Edwards"
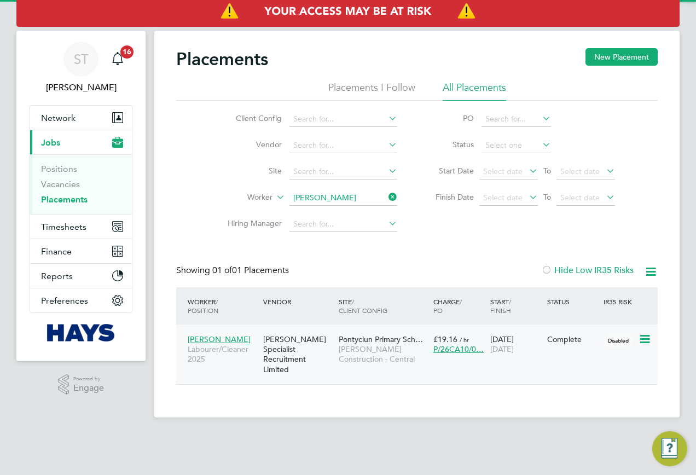
click at [388, 355] on span "Morgan Sindall Construction - Central" at bounding box center [383, 354] width 89 height 20
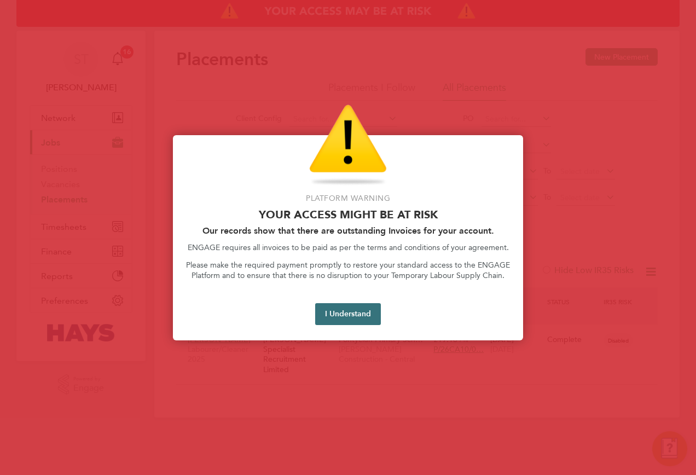
click at [342, 315] on button "I Understand" at bounding box center [348, 314] width 66 height 22
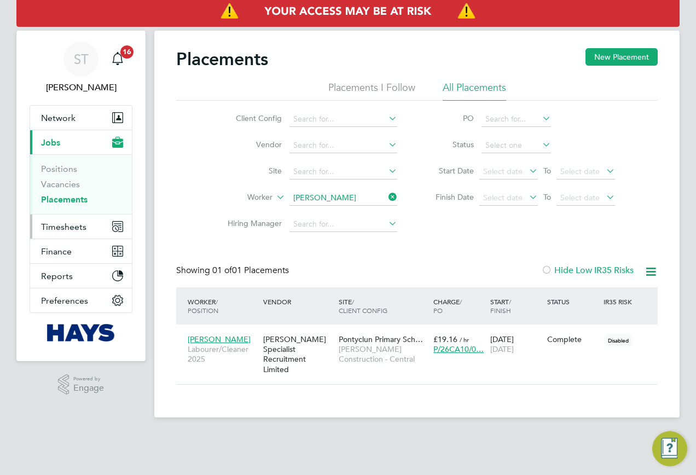
click at [55, 228] on span "Timesheets" at bounding box center [63, 227] width 45 height 10
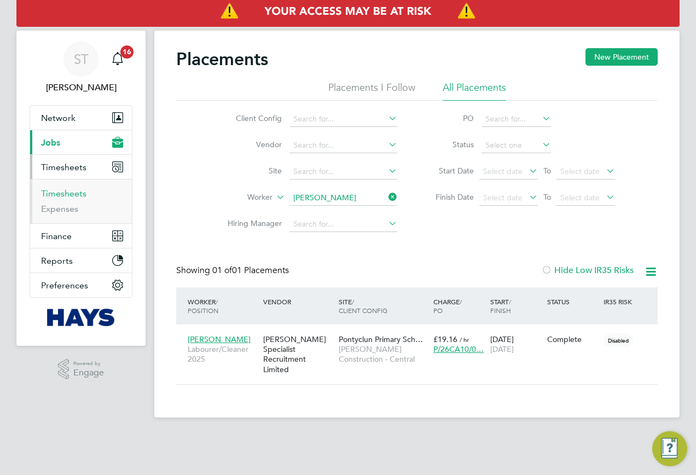
click at [61, 195] on link "Timesheets" at bounding box center [63, 193] width 45 height 10
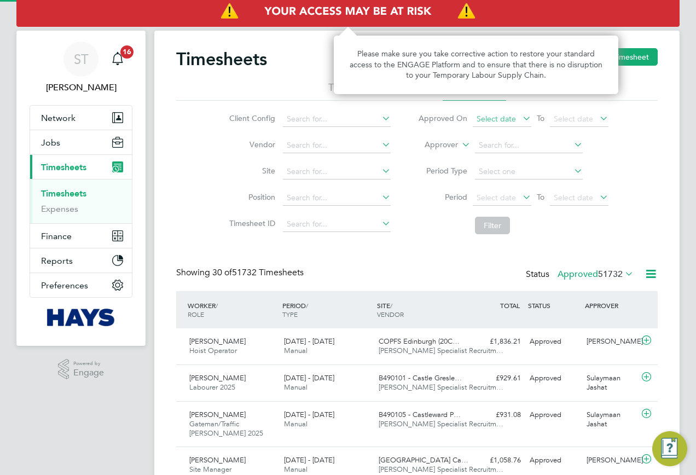
scroll to position [37, 95]
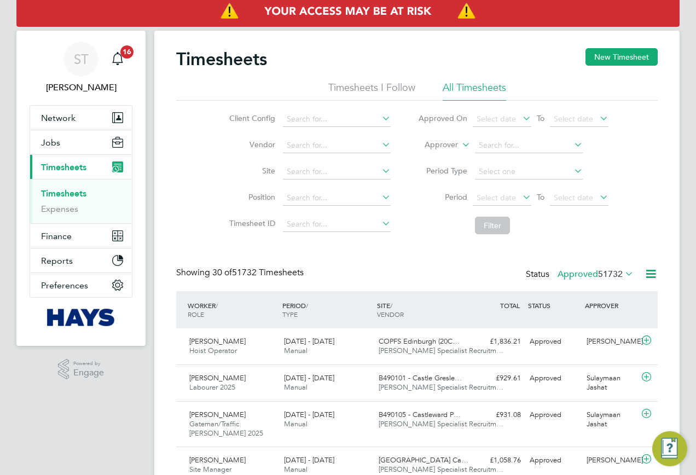
click at [440, 148] on label "Approver" at bounding box center [433, 145] width 49 height 11
click at [441, 153] on li "Worker" at bounding box center [431, 157] width 54 height 14
click at [503, 143] on input at bounding box center [529, 145] width 108 height 15
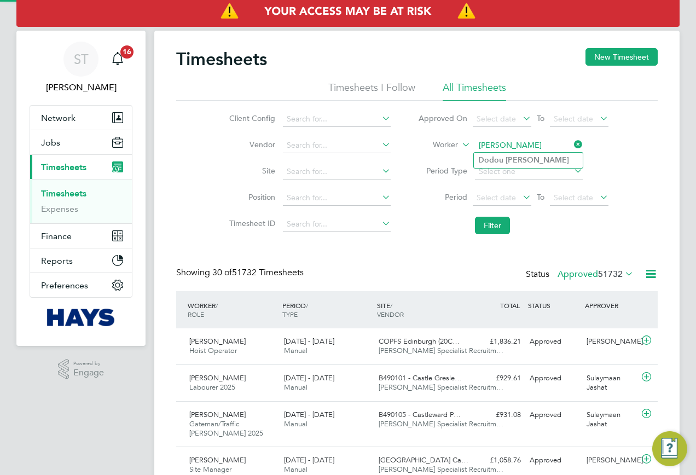
click at [524, 155] on li "Dodou Jobe" at bounding box center [528, 160] width 109 height 15
type input "Dodou Jobe"
click at [498, 226] on button "Filter" at bounding box center [492, 226] width 35 height 18
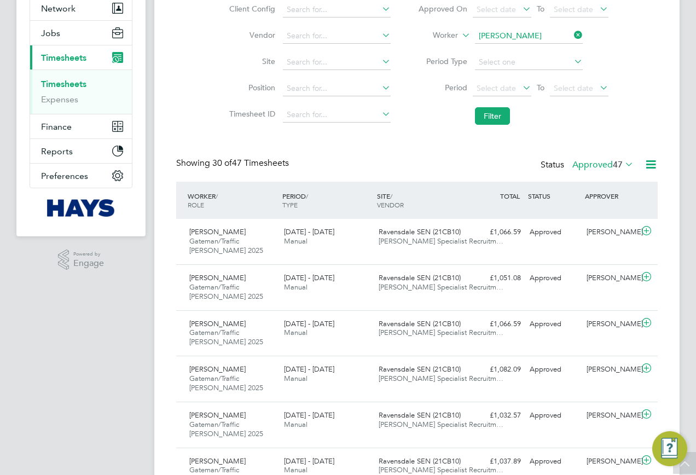
click at [574, 164] on label "Approved 47" at bounding box center [602, 164] width 61 height 11
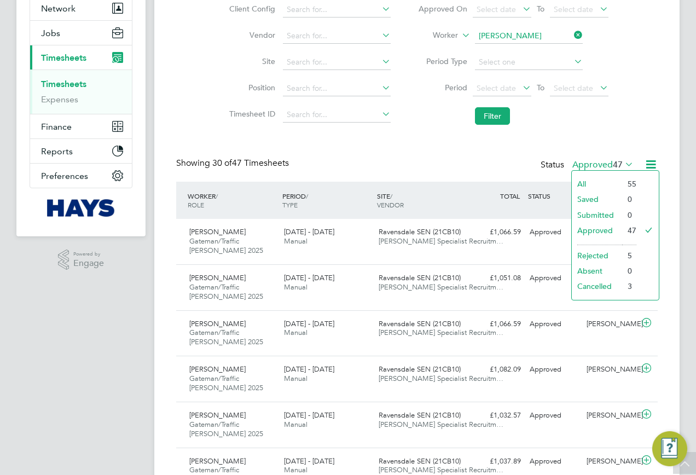
click at [582, 283] on li "Cancelled" at bounding box center [597, 285] width 50 height 15
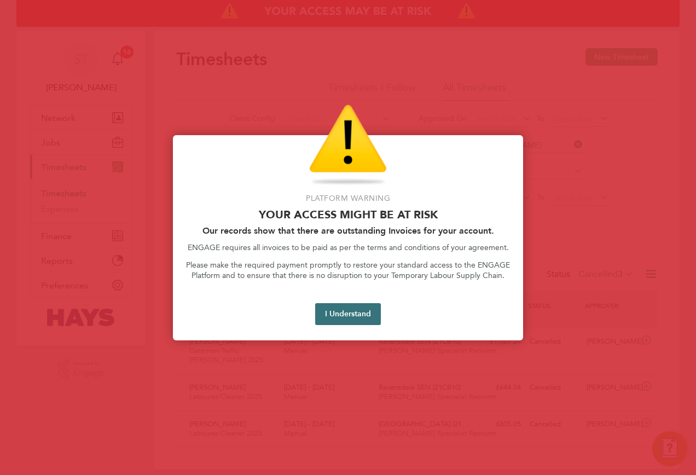
click at [347, 316] on button "I Understand" at bounding box center [348, 314] width 66 height 22
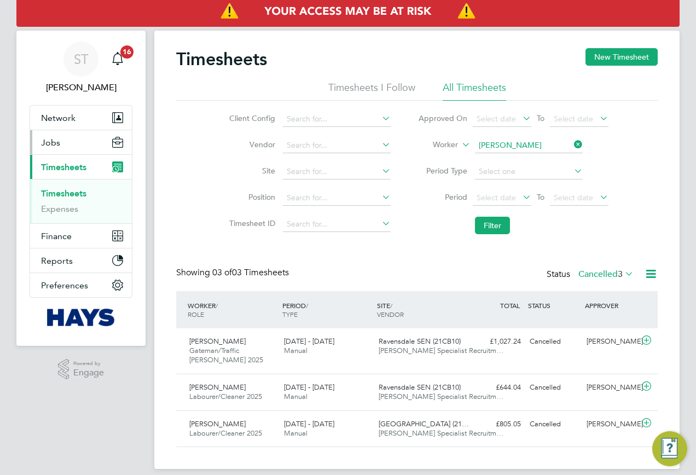
click at [54, 149] on button "Jobs" at bounding box center [81, 142] width 102 height 24
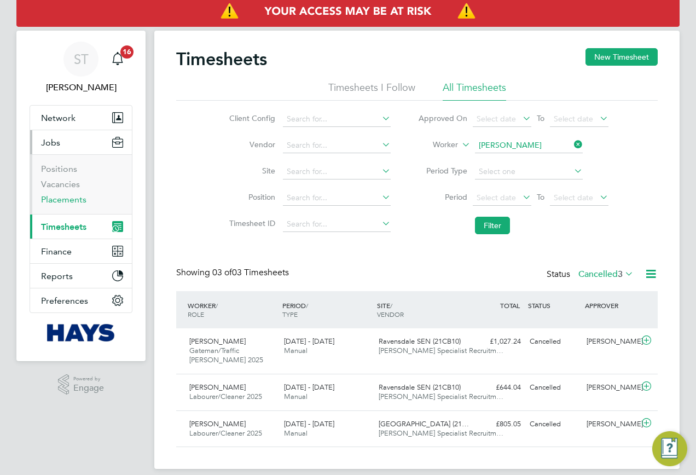
click at [61, 196] on link "Placements" at bounding box center [63, 199] width 45 height 10
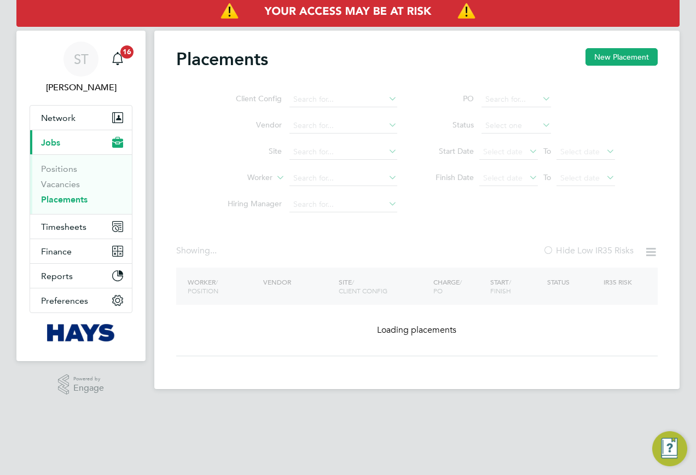
click at [305, 180] on ul "Client Config Vendor Site Worker Hiring Manager" at bounding box center [308, 151] width 206 height 131
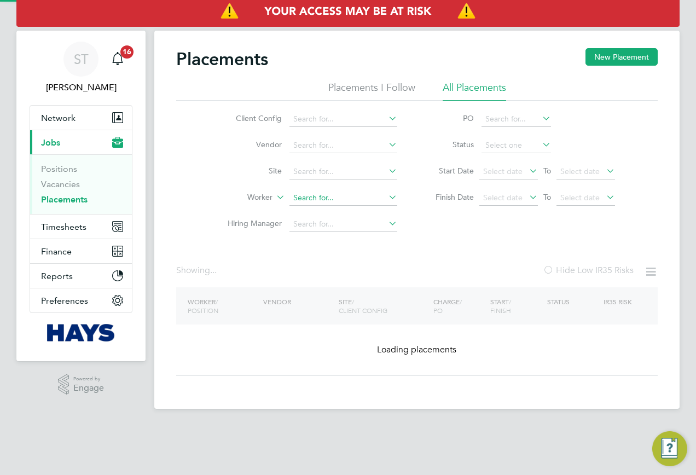
click at [309, 197] on input at bounding box center [343, 197] width 108 height 15
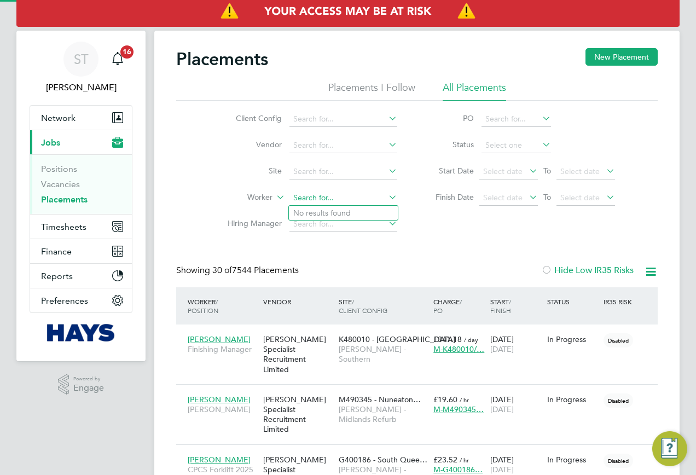
scroll to position [32, 95]
click at [380, 210] on b "C" at bounding box center [382, 212] width 5 height 9
type input "Mark James Cannell"
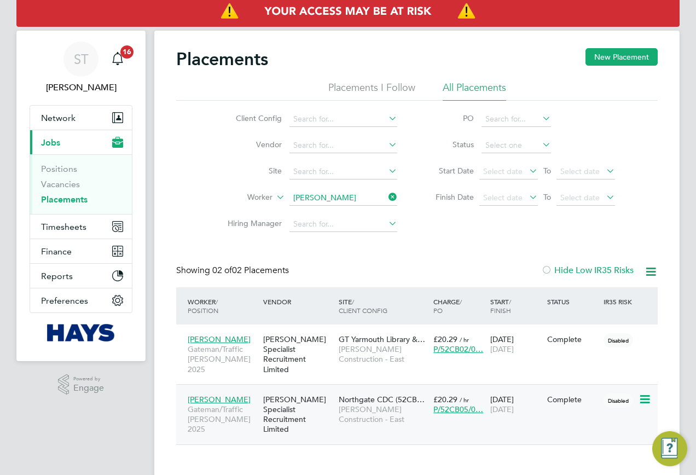
click at [413, 394] on span "Northgate CDC (52CB…" at bounding box center [382, 399] width 86 height 10
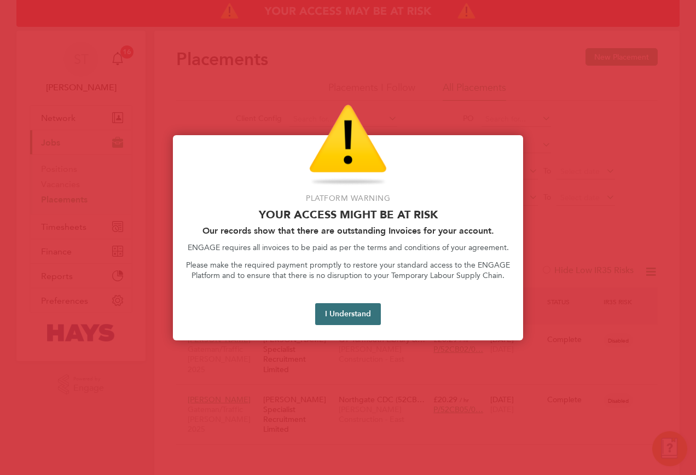
click at [341, 316] on button "I Understand" at bounding box center [348, 314] width 66 height 22
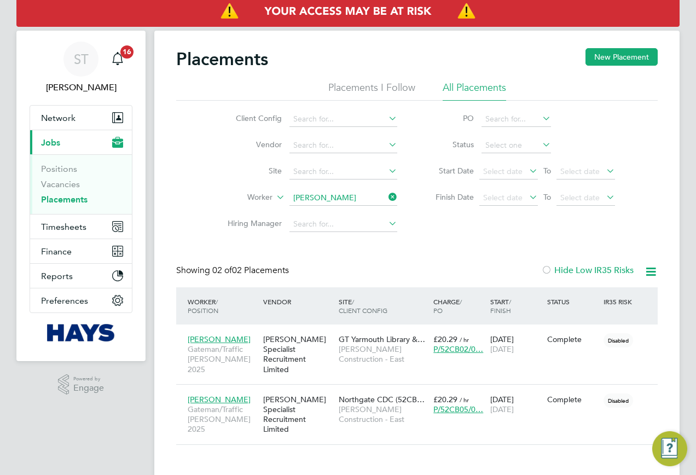
click at [386, 199] on icon at bounding box center [386, 196] width 0 height 15
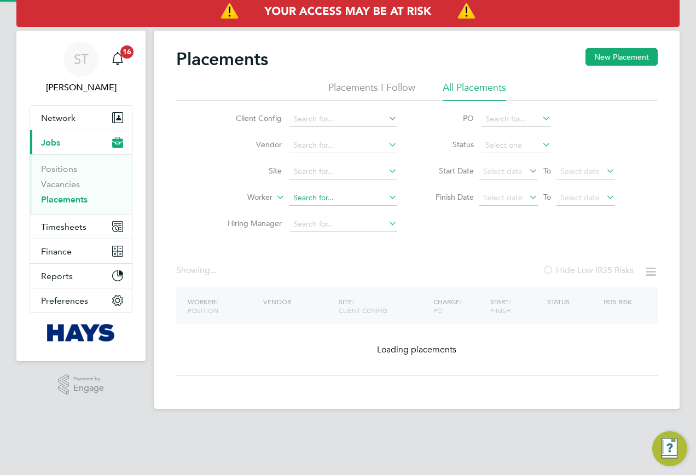
click at [341, 204] on input at bounding box center [343, 197] width 108 height 15
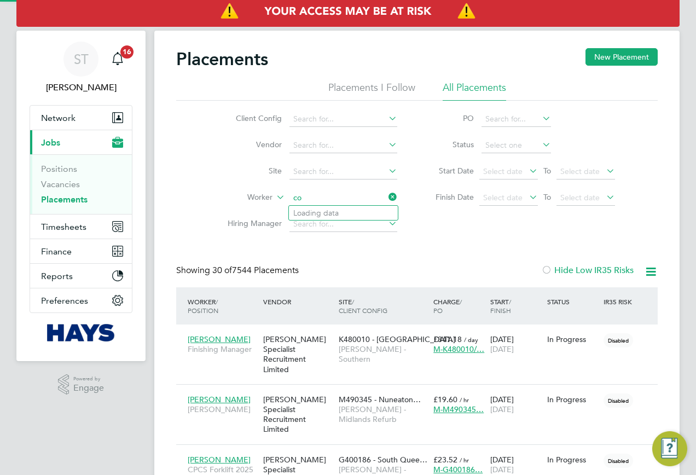
type input "co"
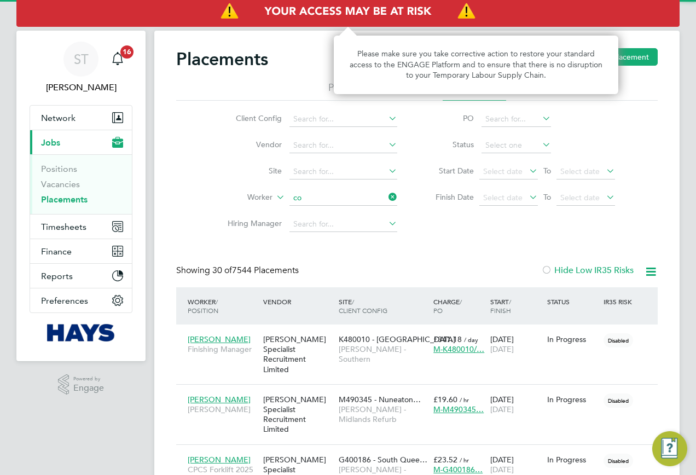
scroll to position [32, 95]
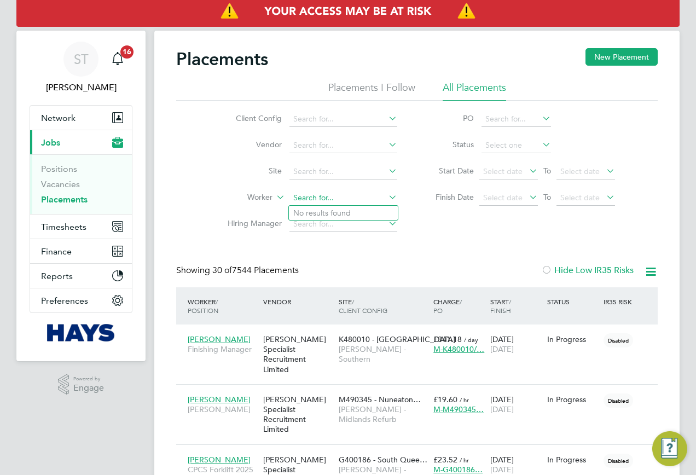
click at [316, 197] on input at bounding box center [343, 197] width 108 height 15
click at [342, 215] on li "Colin Ward" at bounding box center [358, 213] width 138 height 15
type input "[PERSON_NAME]"
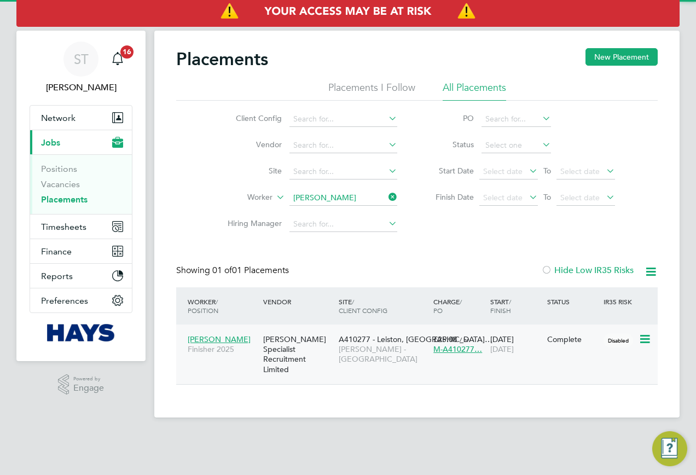
click at [395, 357] on div "A410277 - Leiston, St… Lovell - East Anglia" at bounding box center [383, 349] width 95 height 41
click at [386, 198] on icon at bounding box center [386, 196] width 0 height 15
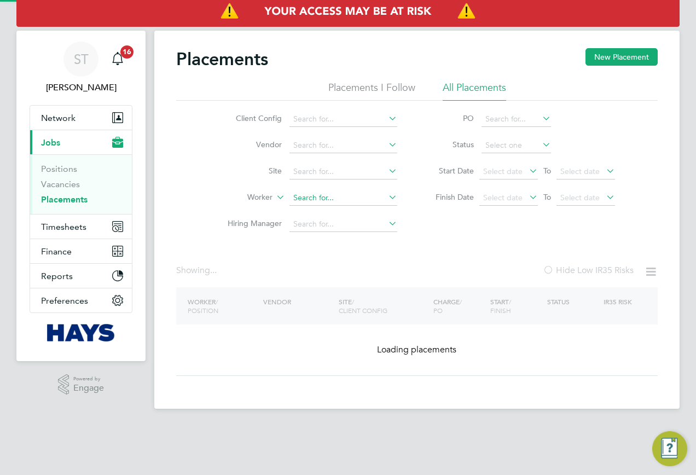
click at [351, 200] on input at bounding box center [343, 197] width 108 height 15
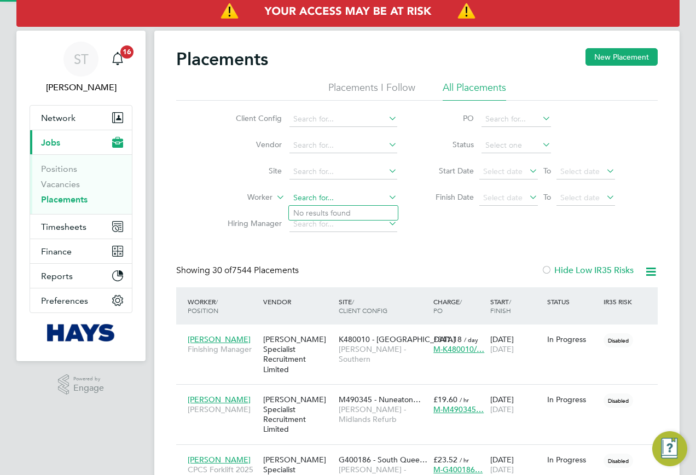
scroll to position [32, 95]
click at [339, 210] on li "Andrea S cibisz" at bounding box center [343, 213] width 109 height 15
type input "Andrea Scibisz"
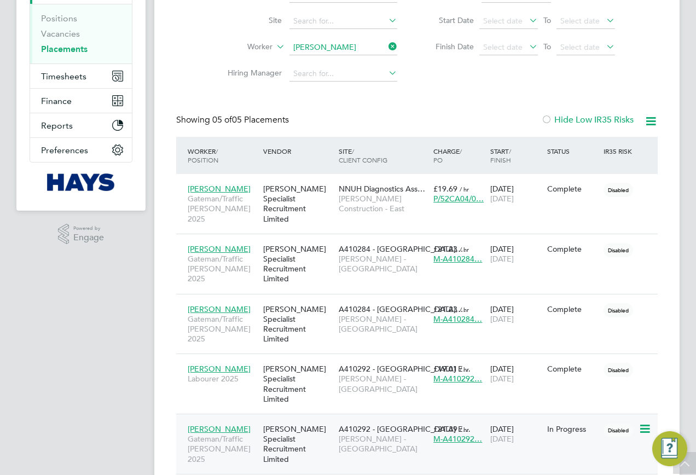
click at [385, 434] on span "[PERSON_NAME] - [GEOGRAPHIC_DATA]" at bounding box center [383, 444] width 89 height 20
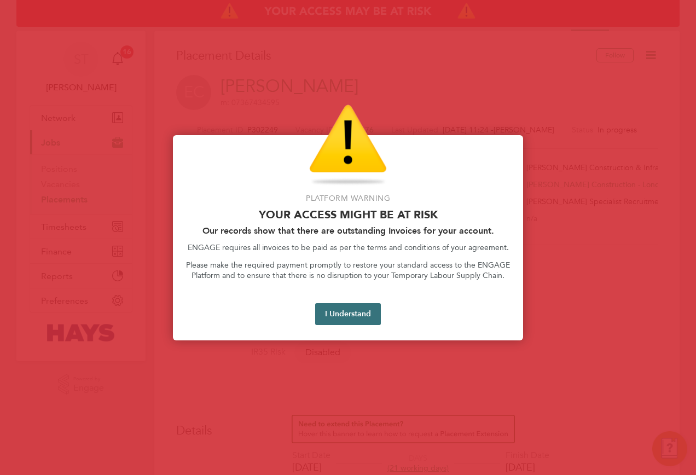
click at [329, 313] on button "I Understand" at bounding box center [348, 314] width 66 height 22
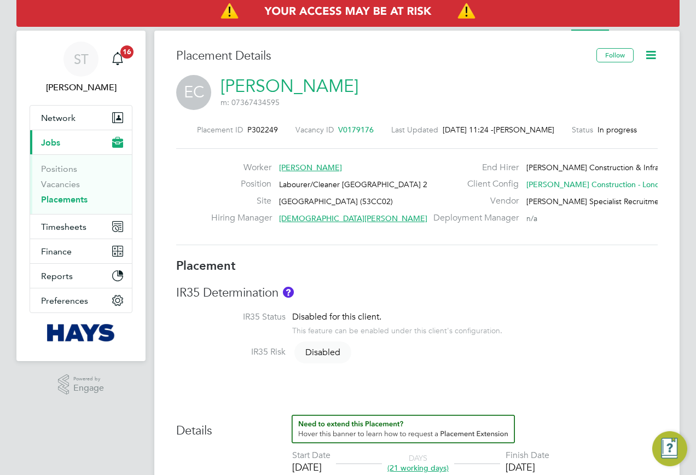
click at [317, 85] on link "[PERSON_NAME]" at bounding box center [289, 85] width 138 height 21
drag, startPoint x: 276, startPoint y: 131, endPoint x: 245, endPoint y: 131, distance: 31.7
click at [245, 131] on div "Placement ID P302249 Vacancy ID V0179176 Last Updated 01 Sep 2025, 11:24 - Tomm…" at bounding box center [416, 130] width 481 height 10
copy span "302249"
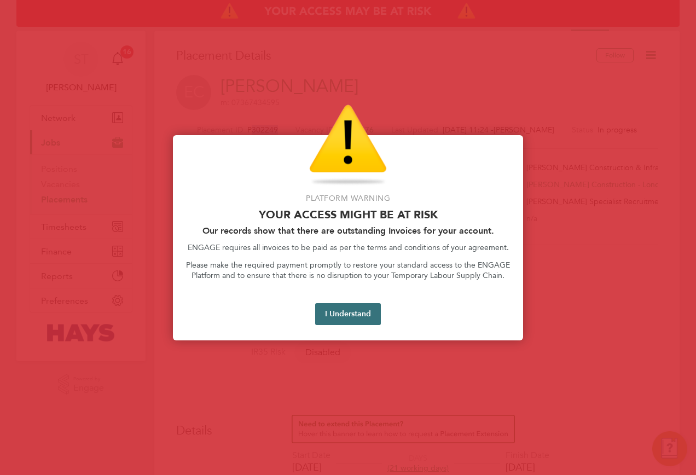
click at [357, 312] on button "I Understand" at bounding box center [348, 314] width 66 height 22
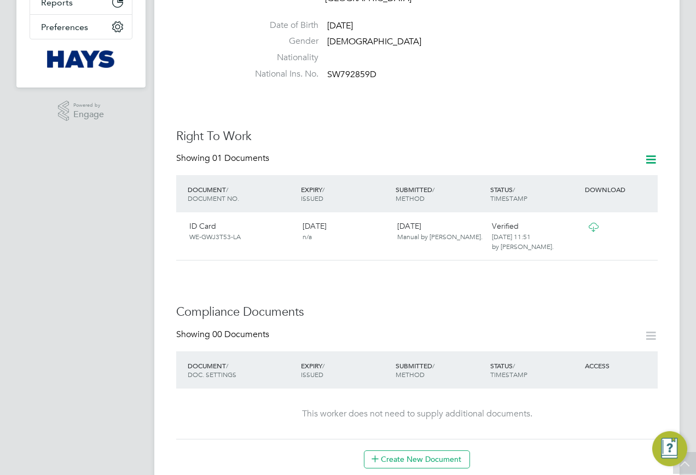
scroll to position [438, 0]
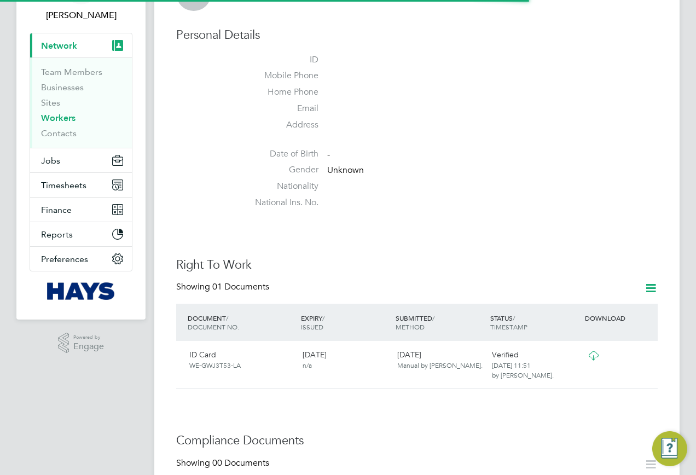
scroll to position [219, 0]
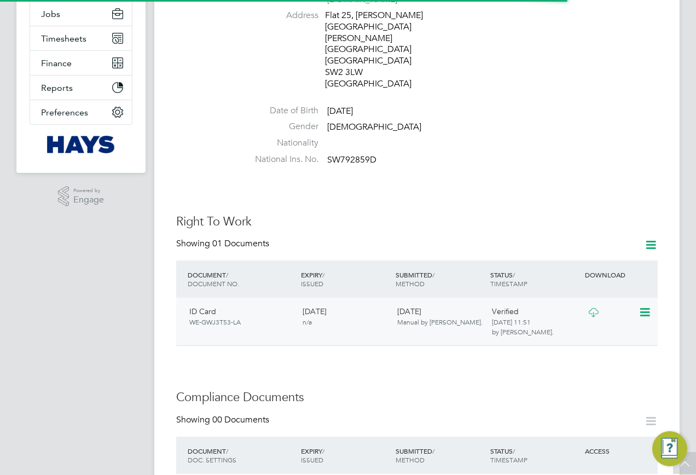
click at [593, 308] on icon at bounding box center [593, 312] width 14 height 9
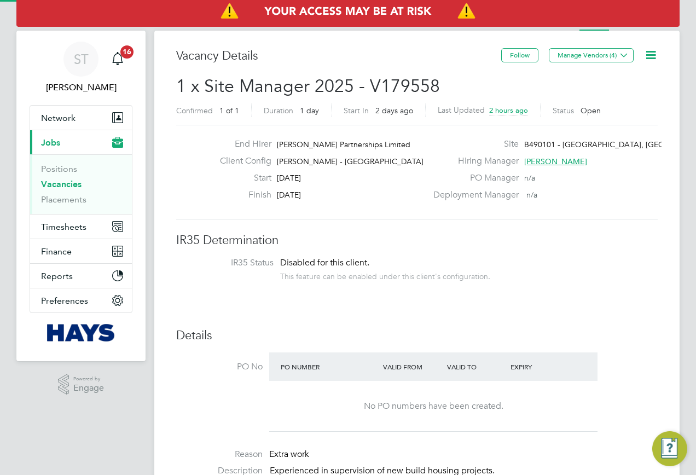
click at [648, 57] on icon at bounding box center [651, 55] width 14 height 14
click at [515, 94] on h2 "1 x Site Manager 2025 - V179558 Confirmed 1 of 1 Duration 1 day Start [DATE][DA…" at bounding box center [416, 98] width 481 height 46
click at [628, 28] on li "Activity Logs" at bounding box center [648, 20] width 44 height 22
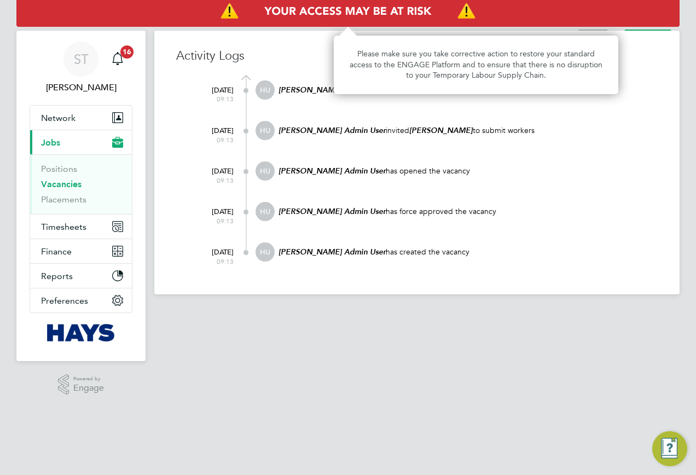
click at [587, 27] on li "Vacancy" at bounding box center [593, 20] width 28 height 22
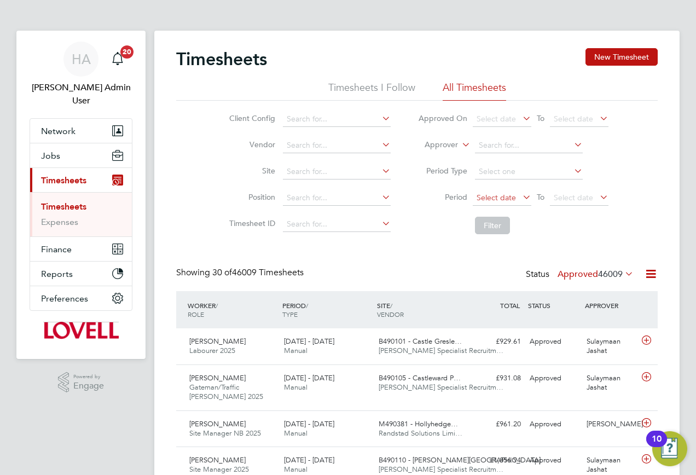
click at [484, 199] on span "Select date" at bounding box center [496, 198] width 39 height 10
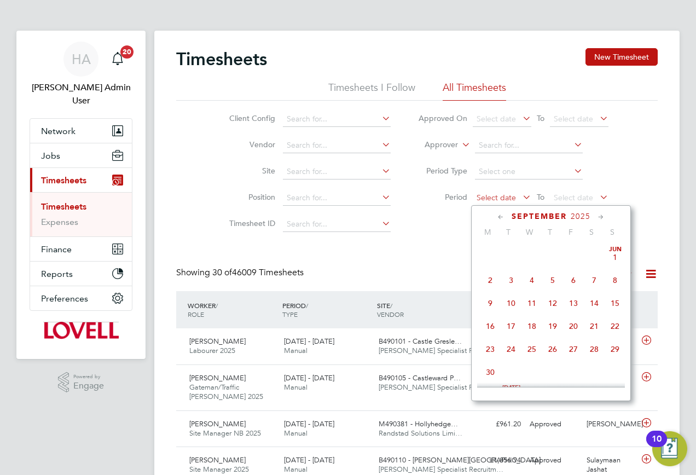
scroll to position [332, 0]
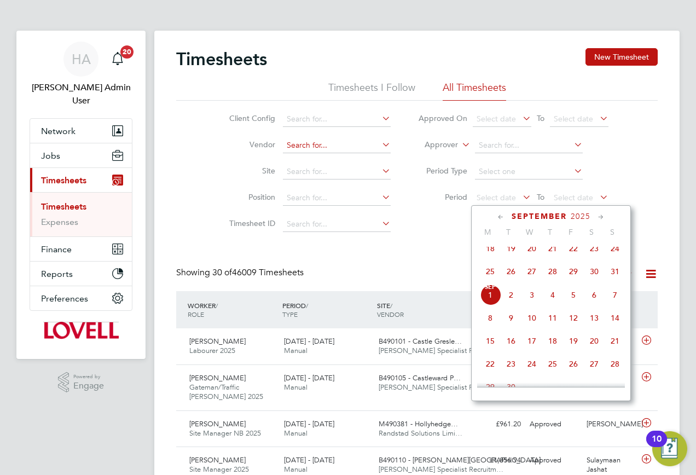
click at [336, 149] on input at bounding box center [337, 145] width 108 height 15
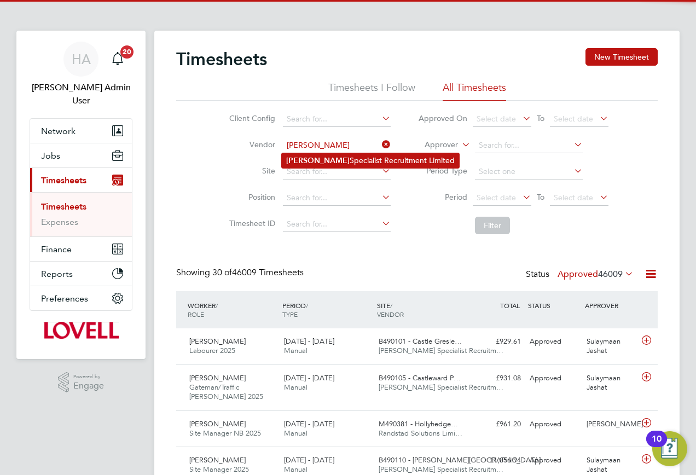
click at [325, 155] on li "[PERSON_NAME] Specialist Recruitment Limited" at bounding box center [370, 160] width 177 height 15
type input "[PERSON_NAME] Specialist Recruitment Limited"
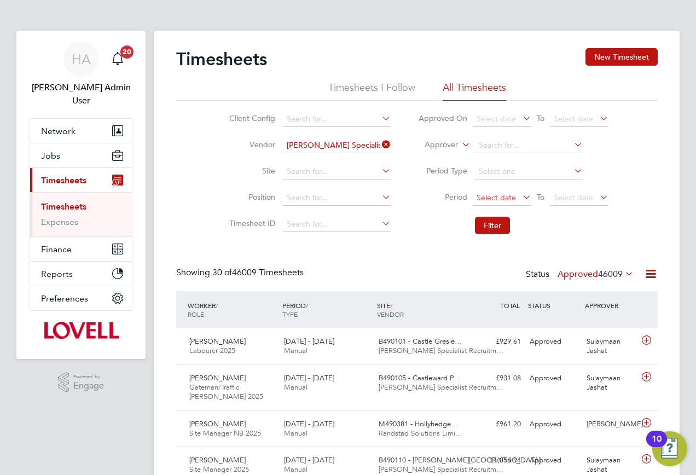
click at [496, 192] on span "Select date" at bounding box center [502, 198] width 59 height 15
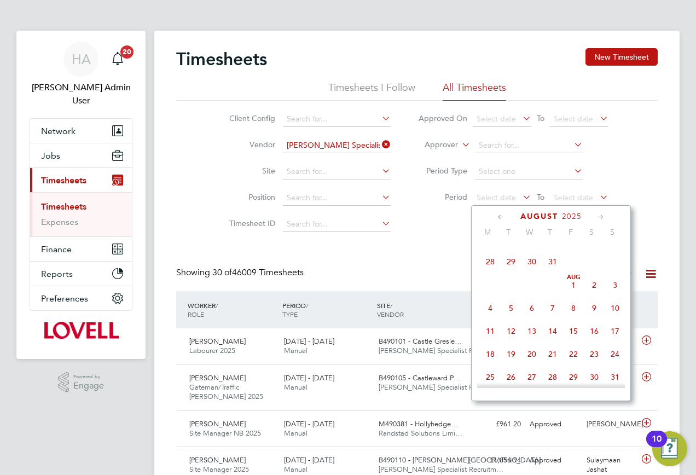
scroll to position [222, 0]
click at [600, 339] on span "16" at bounding box center [594, 334] width 21 height 21
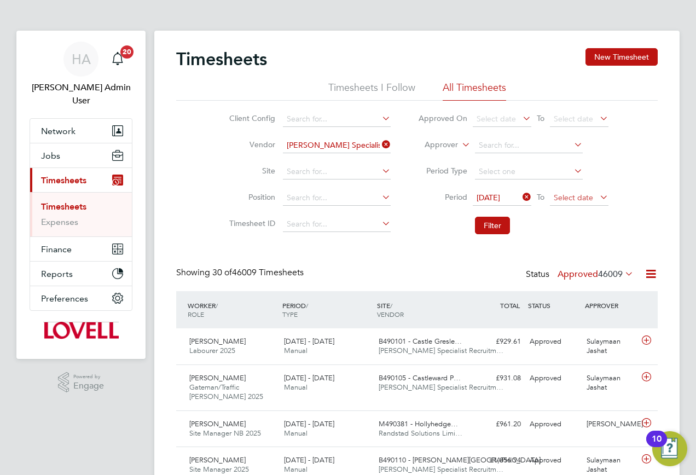
click at [576, 199] on span "Select date" at bounding box center [573, 198] width 39 height 10
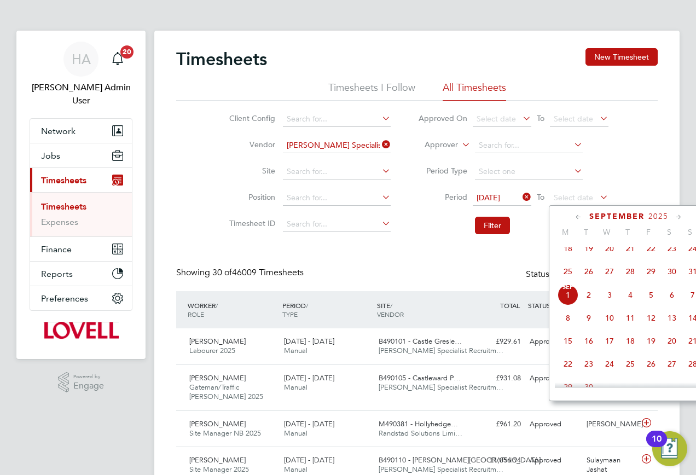
click at [650, 255] on span "22" at bounding box center [651, 248] width 21 height 21
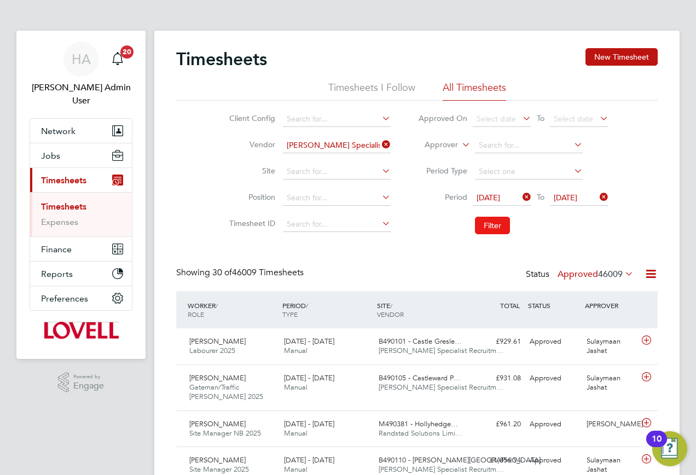
click at [490, 230] on button "Filter" at bounding box center [492, 226] width 35 height 18
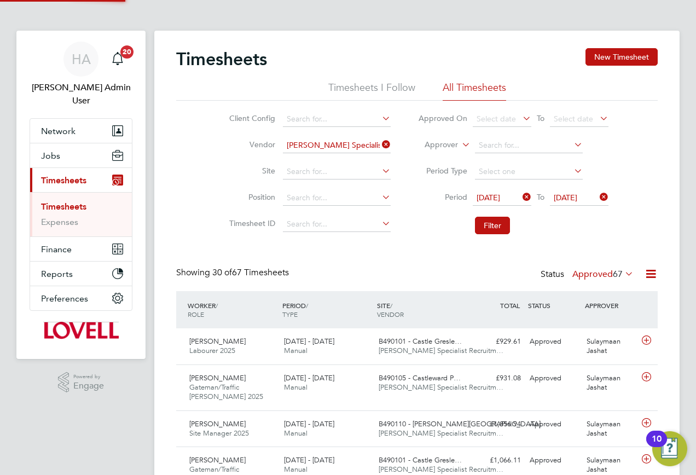
scroll to position [28, 95]
drag, startPoint x: 73, startPoint y: 74, endPoint x: 94, endPoint y: 74, distance: 20.8
click at [73, 74] on div "HA" at bounding box center [80, 59] width 35 height 35
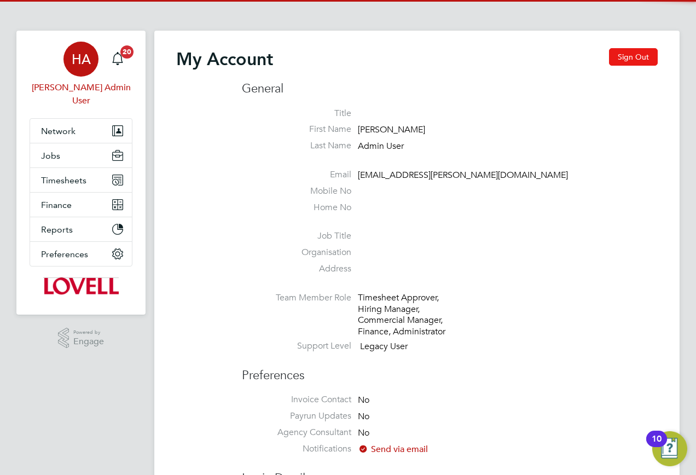
click at [617, 57] on button "Sign Out" at bounding box center [633, 57] width 49 height 18
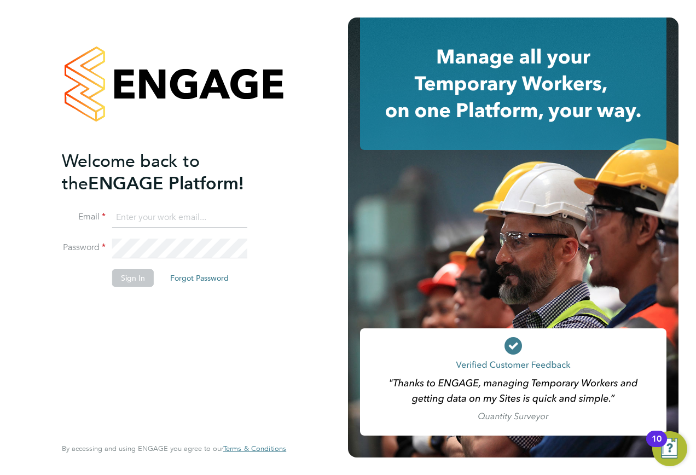
click at [168, 214] on input at bounding box center [179, 218] width 135 height 20
type input "engagemasterlogins@hays.com"
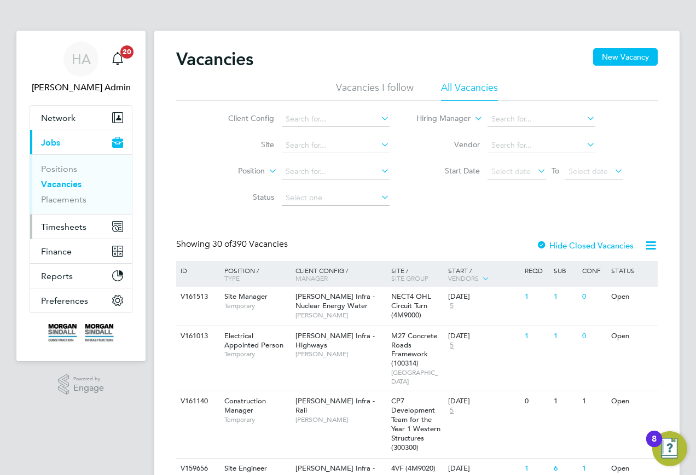
click at [61, 225] on span "Timesheets" at bounding box center [63, 227] width 45 height 10
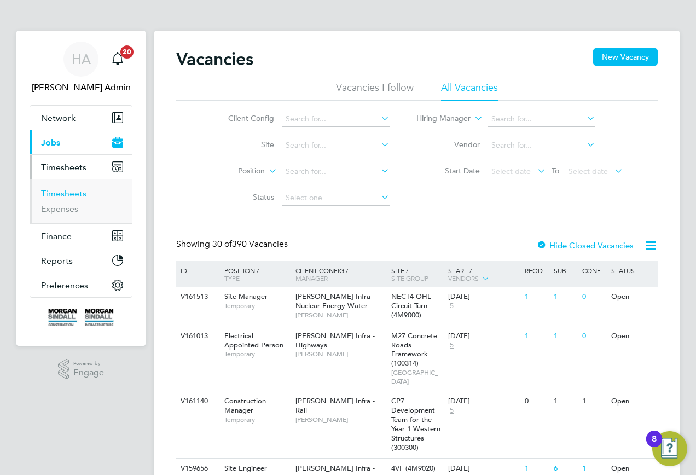
click at [68, 191] on link "Timesheets" at bounding box center [63, 193] width 45 height 10
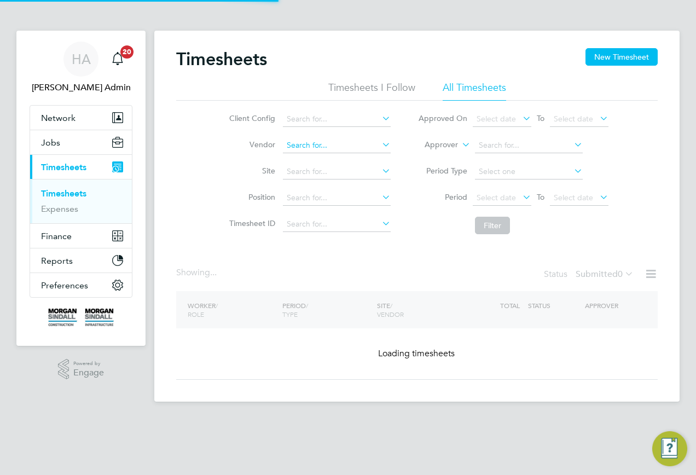
click at [316, 146] on input at bounding box center [337, 145] width 108 height 15
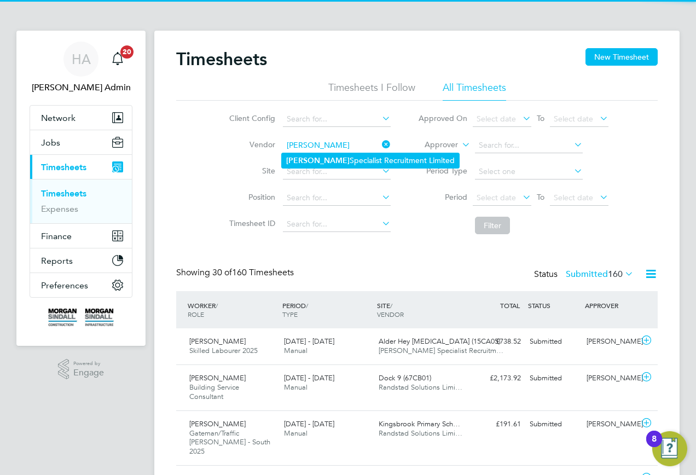
click at [321, 155] on li "[PERSON_NAME] Specialist Recruitment Limited" at bounding box center [370, 160] width 177 height 15
type input "[PERSON_NAME] Specialist Recruitment Limited"
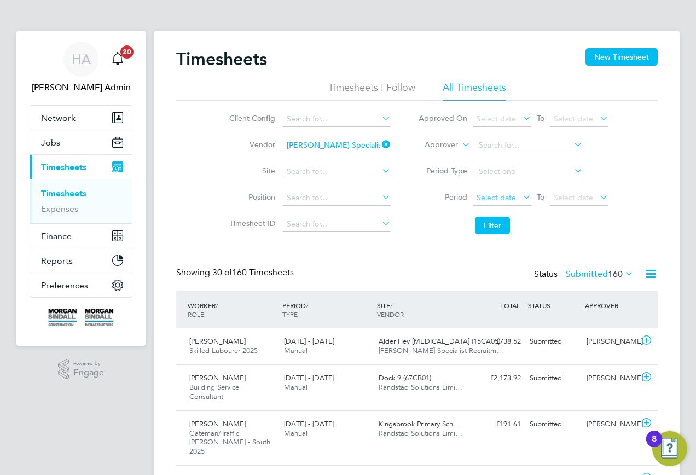
click at [496, 193] on span "Select date" at bounding box center [496, 198] width 39 height 10
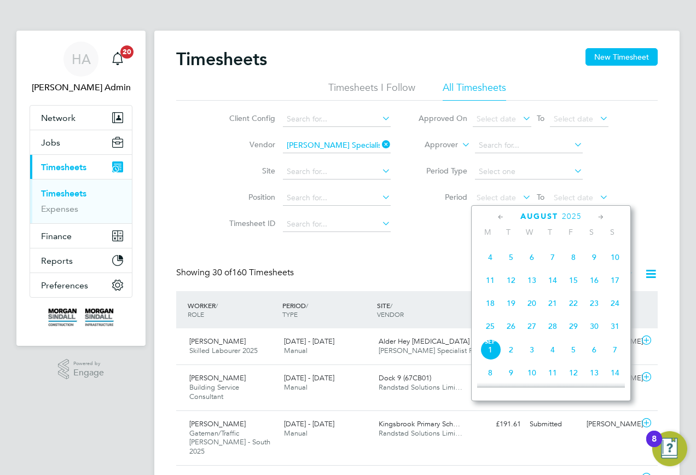
click at [591, 290] on span "16" at bounding box center [594, 280] width 21 height 21
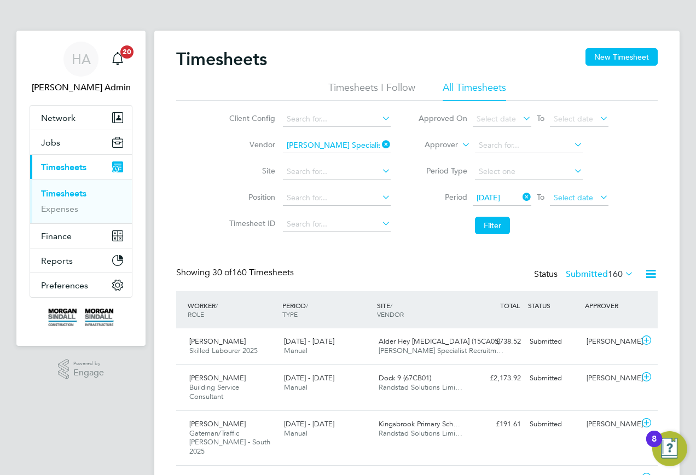
click at [591, 202] on span "Select date" at bounding box center [579, 198] width 59 height 15
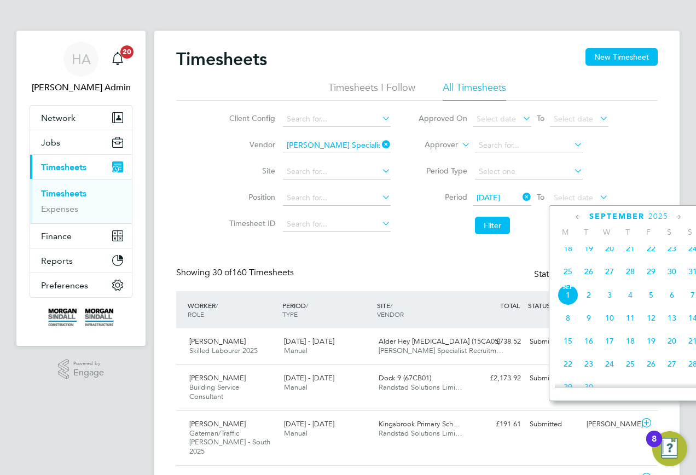
click at [657, 254] on span "22" at bounding box center [651, 248] width 21 height 21
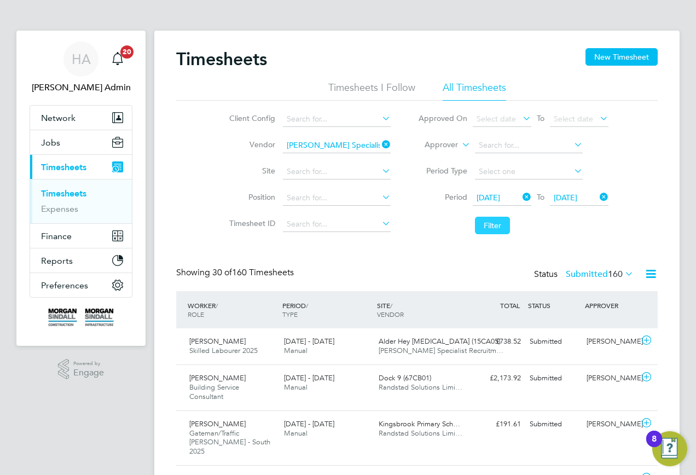
click at [490, 225] on button "Filter" at bounding box center [492, 226] width 35 height 18
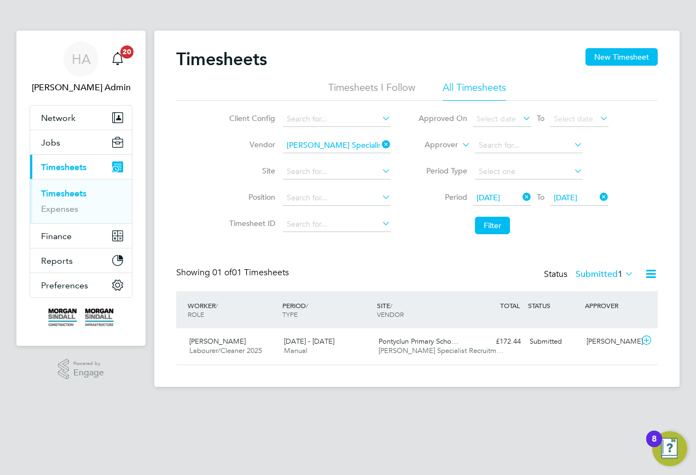
click at [602, 268] on div "Status Submitted 1" at bounding box center [590, 274] width 92 height 15
click at [600, 271] on label "Submitted 1" at bounding box center [605, 274] width 58 height 11
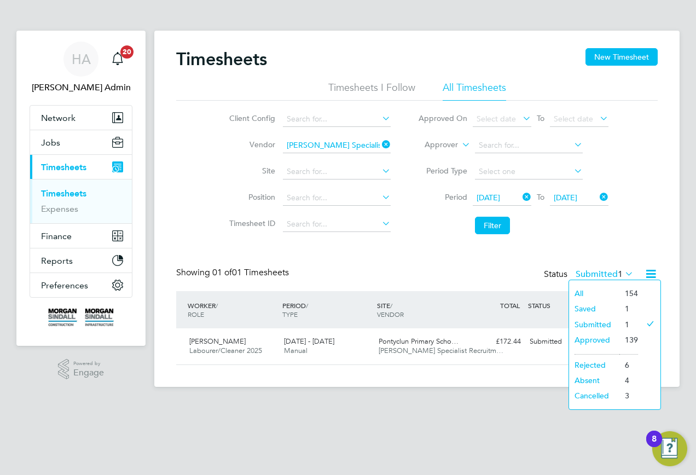
click at [582, 337] on li "Approved" at bounding box center [594, 339] width 50 height 15
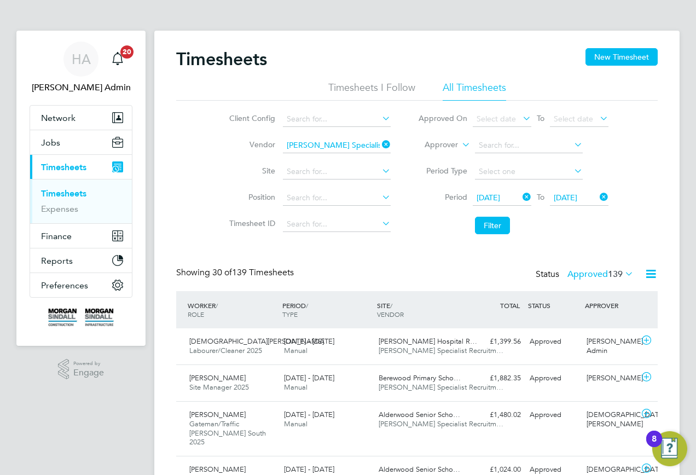
click at [520, 199] on icon at bounding box center [520, 196] width 0 height 15
click at [510, 196] on span "Select date" at bounding box center [496, 198] width 39 height 10
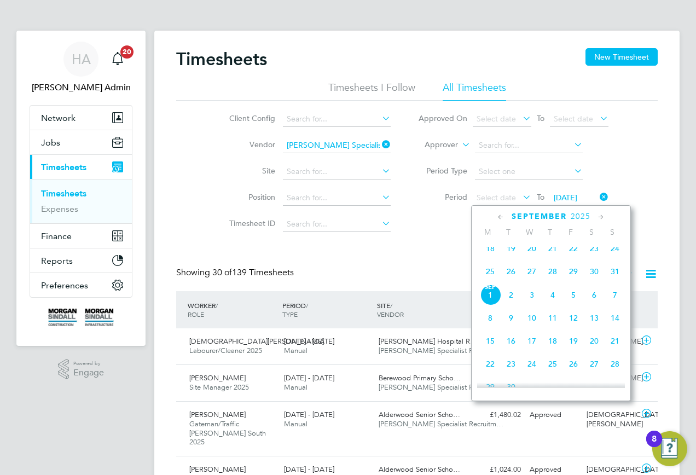
click at [593, 255] on span "23" at bounding box center [594, 248] width 21 height 21
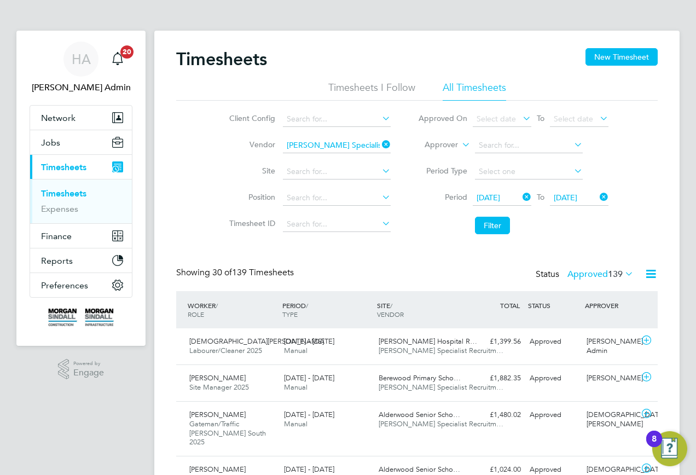
click at [577, 199] on span "[DATE]" at bounding box center [566, 198] width 24 height 10
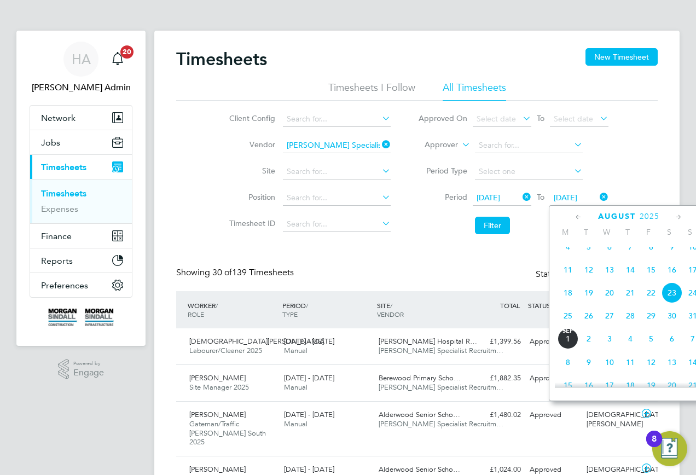
click at [648, 324] on span "29" at bounding box center [651, 315] width 21 height 21
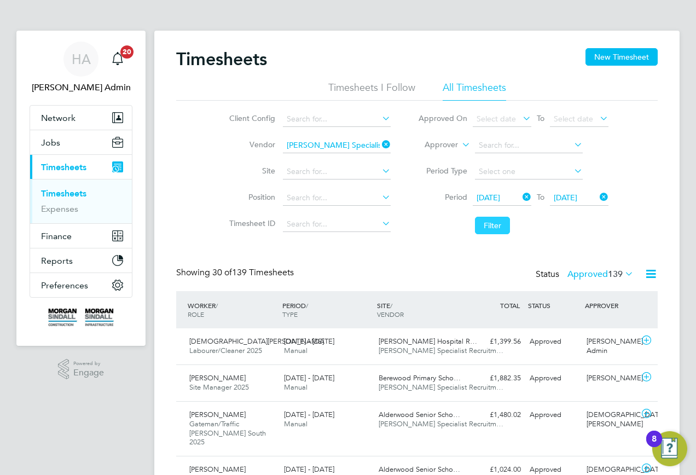
click at [485, 224] on button "Filter" at bounding box center [492, 226] width 35 height 18
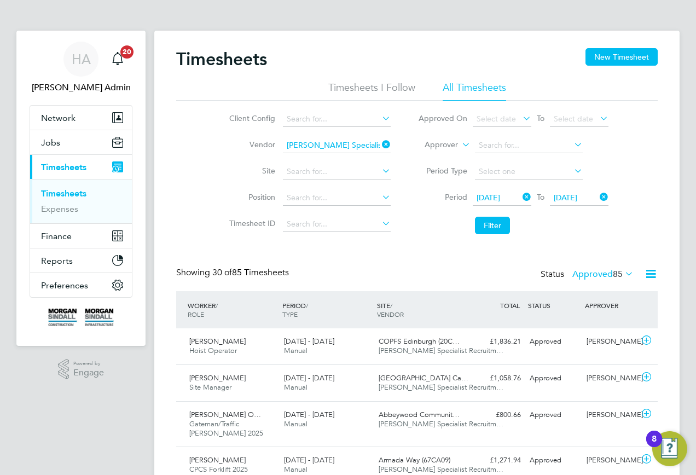
click at [608, 275] on label "Approved 85" at bounding box center [602, 274] width 61 height 11
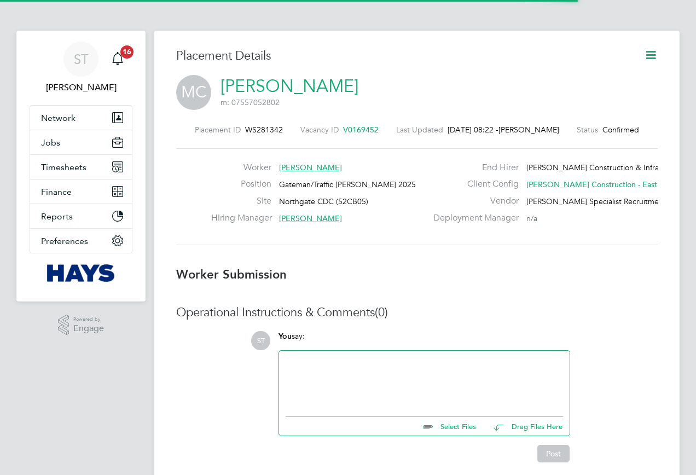
click at [644, 52] on icon at bounding box center [651, 55] width 14 height 14
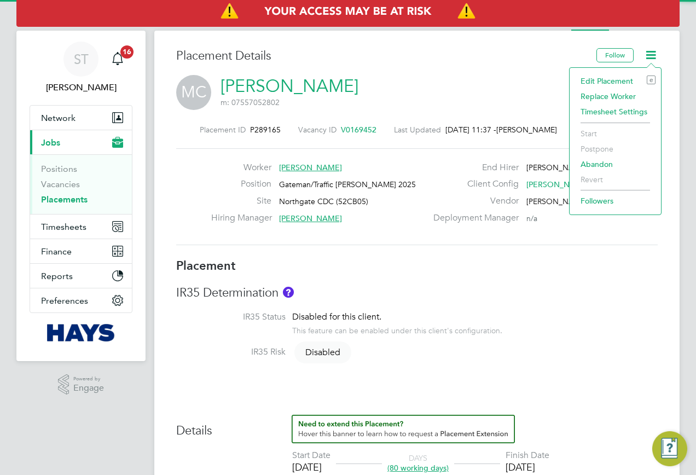
click at [600, 82] on li "Edit Placement e" at bounding box center [615, 80] width 80 height 15
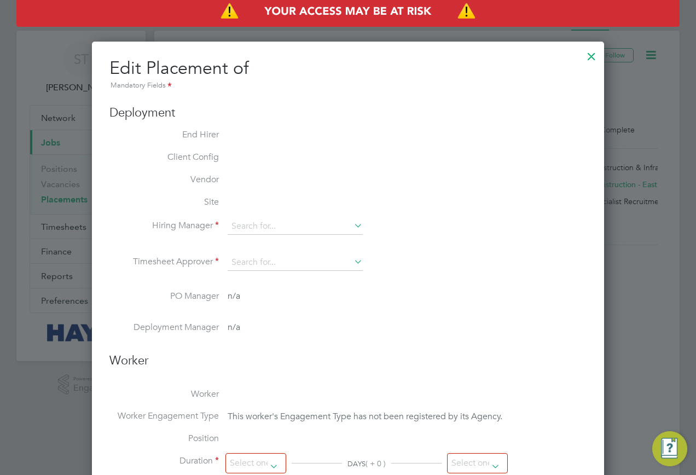
type input "Dan Rush"
type input "Connor Ruane"
type input "12 May 2025"
type input "31 Aug 2025"
type input "08:00"
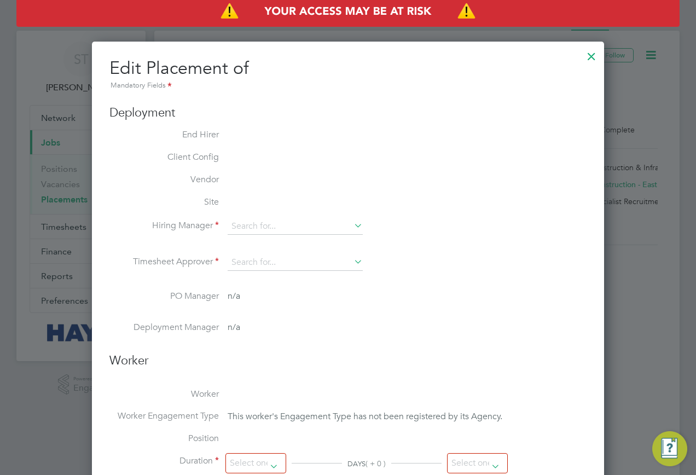
type input "18:00"
type input "30610648"
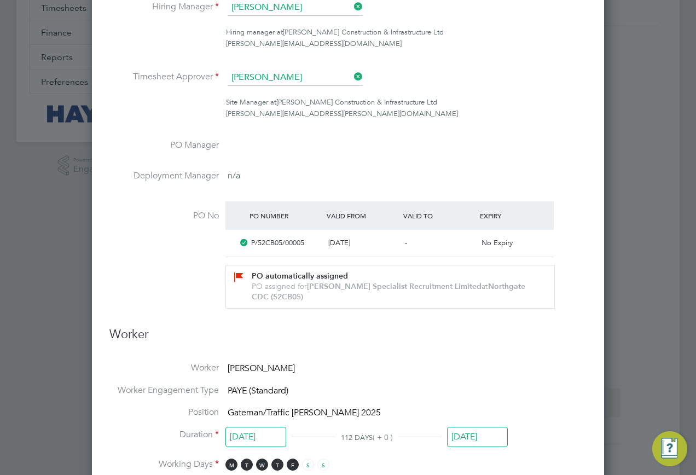
click at [474, 427] on input "31 Aug 2025" at bounding box center [477, 437] width 61 height 20
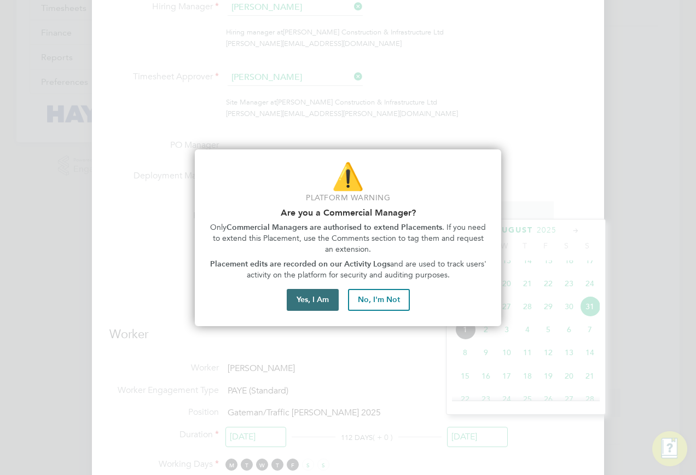
click at [316, 309] on button "Yes, I Am" at bounding box center [313, 300] width 52 height 22
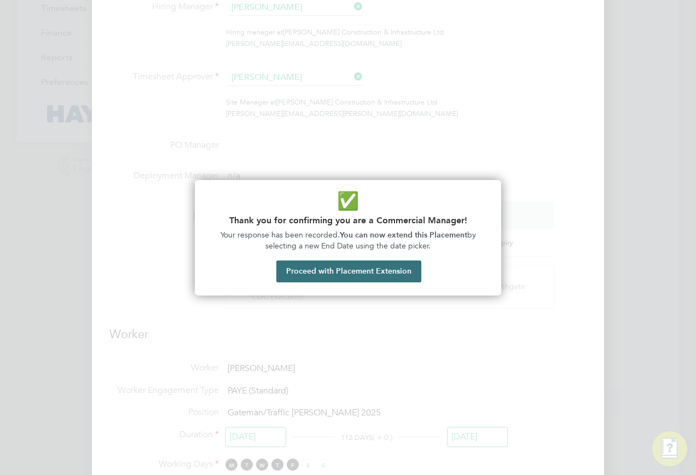
click at [342, 272] on button "Proceed with Placement Extension" at bounding box center [348, 271] width 145 height 22
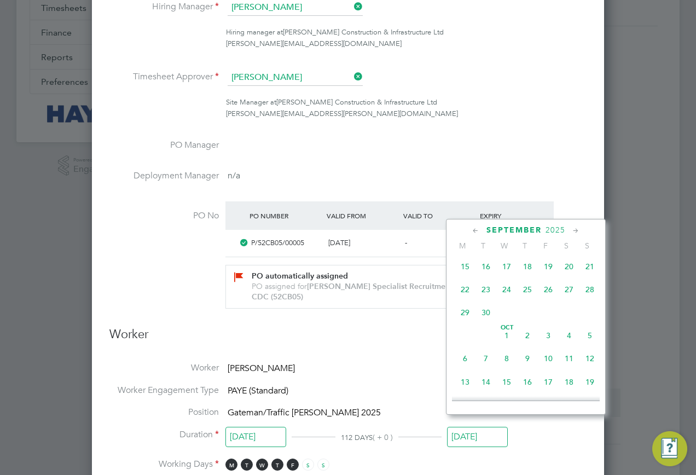
click at [588, 277] on span "21" at bounding box center [589, 266] width 21 height 21
type input "21 Sep 2025"
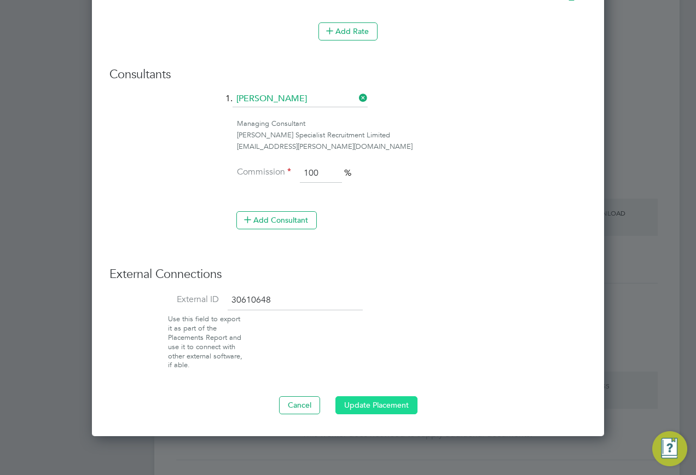
click at [368, 399] on button "Update Placement" at bounding box center [376, 405] width 82 height 18
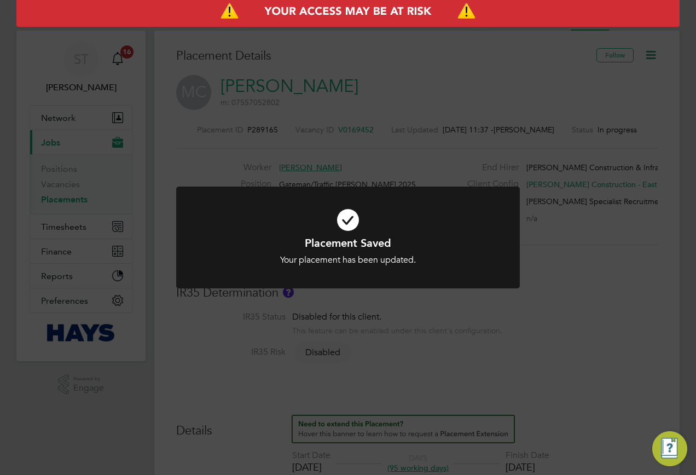
click at [566, 318] on div "Placement Saved Your placement has been updated. Cancel Okay" at bounding box center [348, 237] width 696 height 475
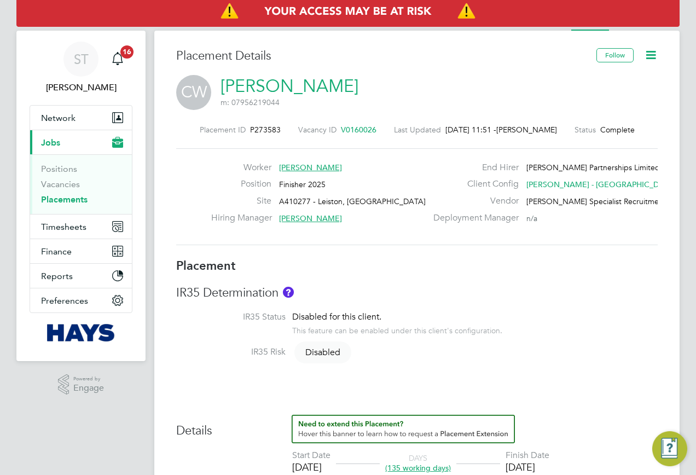
click at [656, 48] on icon at bounding box center [651, 55] width 14 height 14
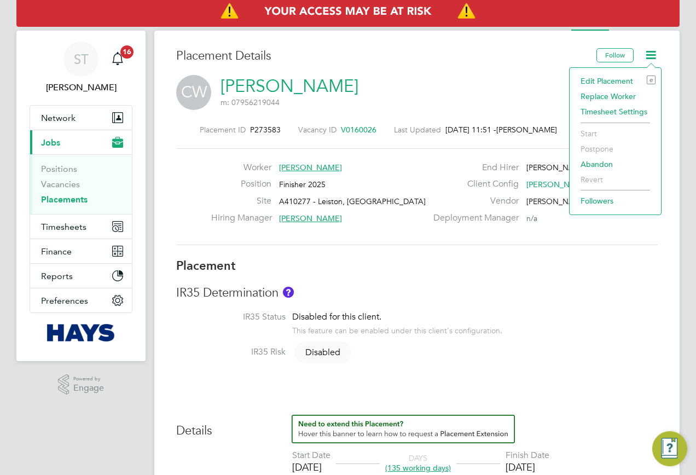
click at [602, 80] on li "Edit Placement e" at bounding box center [615, 80] width 80 height 15
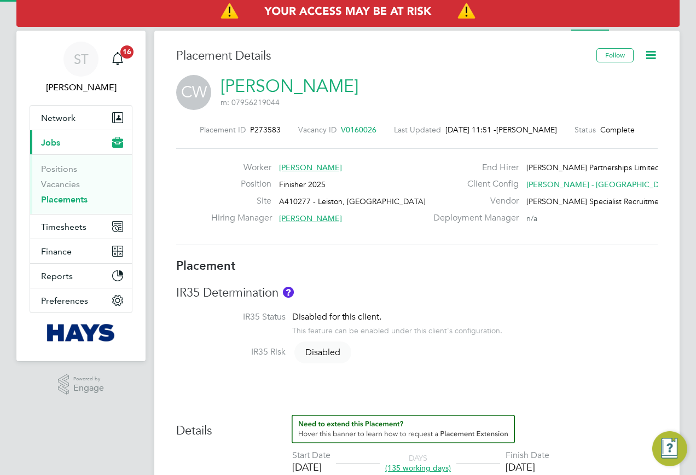
type input "[PERSON_NAME]"
type input "[DATE]"
type input "08:00"
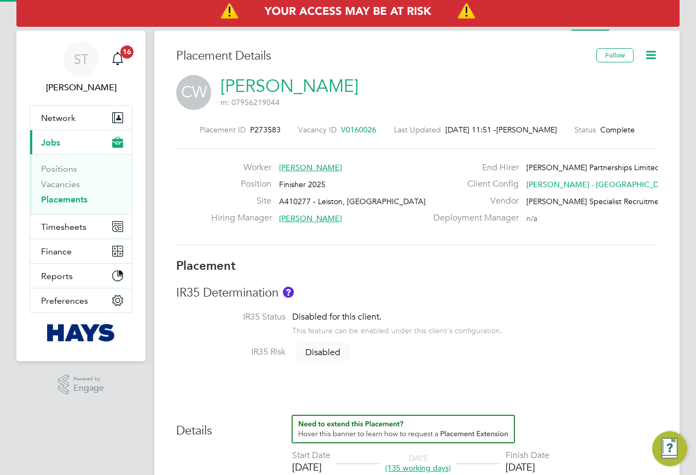
type input "17:00"
type input "30635751"
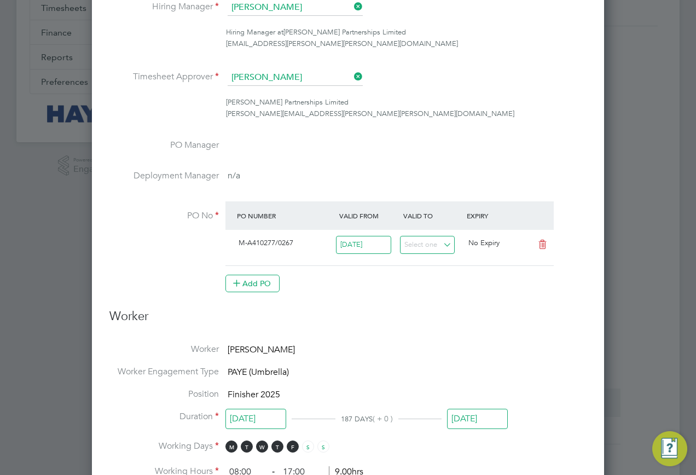
click at [458, 409] on input "[DATE]" at bounding box center [477, 419] width 61 height 20
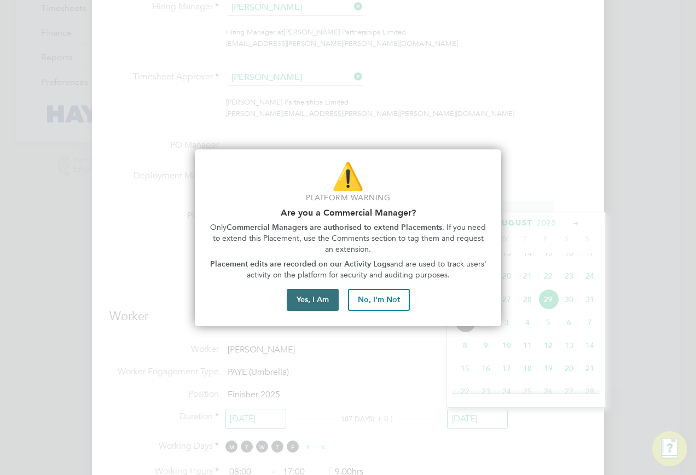
click at [317, 301] on button "Yes, I Am" at bounding box center [313, 300] width 52 height 22
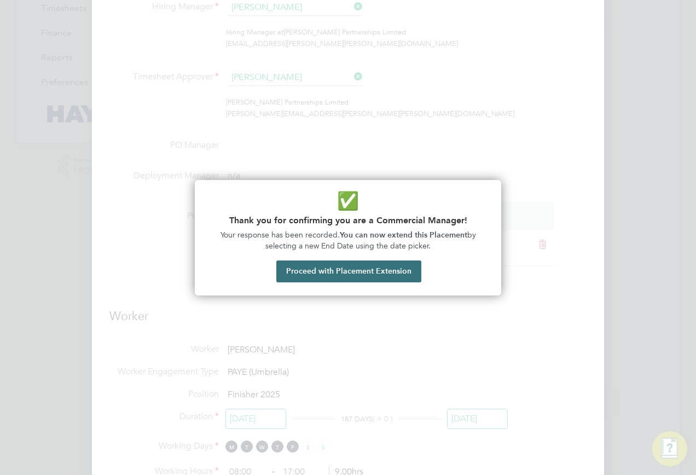
click at [344, 270] on button "Proceed with Placement Extension" at bounding box center [348, 271] width 145 height 22
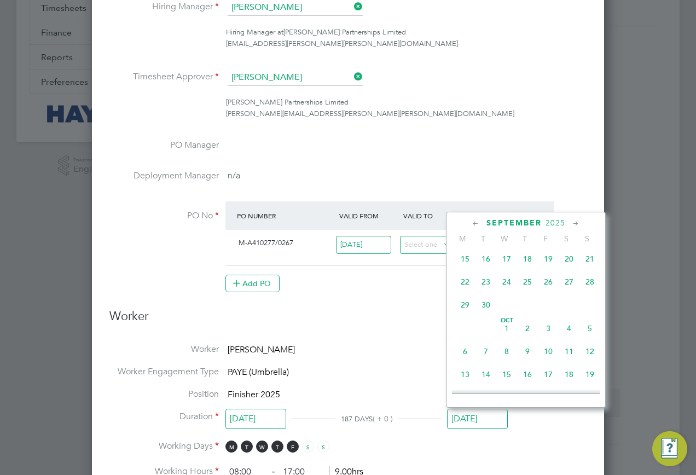
click at [545, 339] on span "3" at bounding box center [548, 328] width 21 height 21
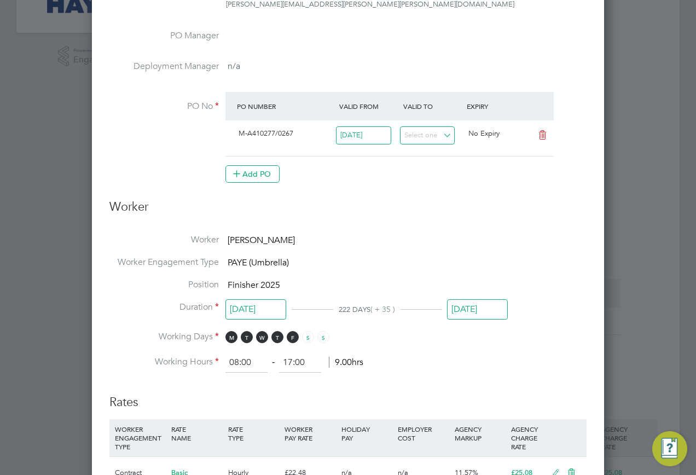
click at [483, 317] on input "[DATE]" at bounding box center [477, 309] width 61 height 20
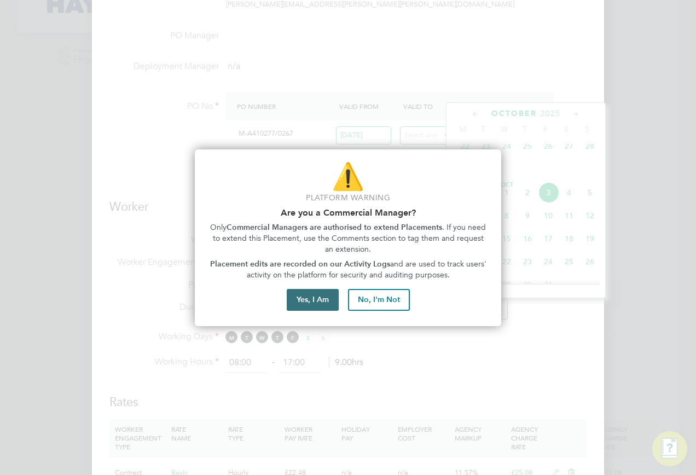
click at [326, 298] on button "Yes, I Am" at bounding box center [313, 300] width 52 height 22
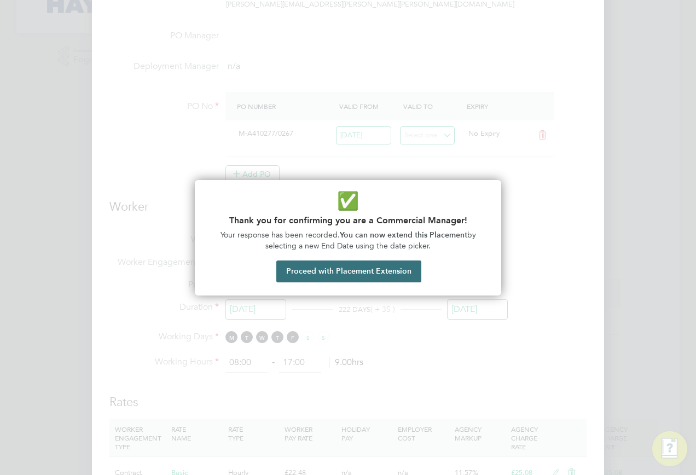
click at [339, 277] on button "Proceed with Placement Extension" at bounding box center [348, 271] width 145 height 22
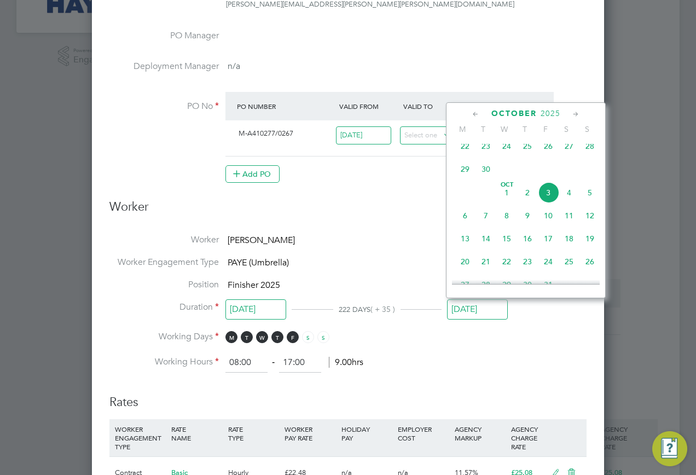
click at [461, 223] on span "6" at bounding box center [465, 215] width 21 height 21
type input "06 Oct 2025"
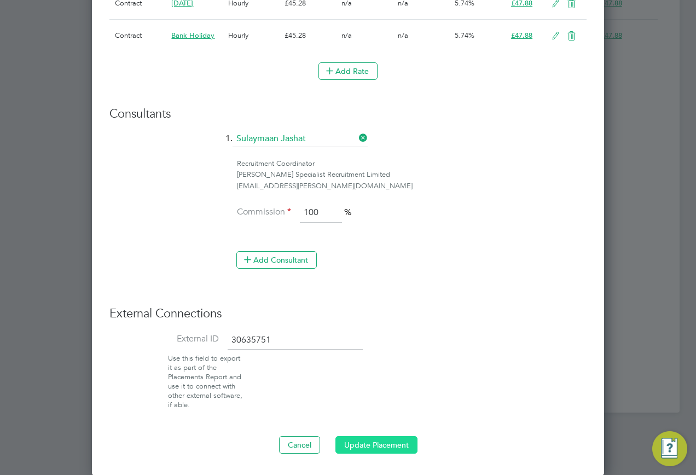
click at [394, 441] on button "Update Placement" at bounding box center [376, 445] width 82 height 18
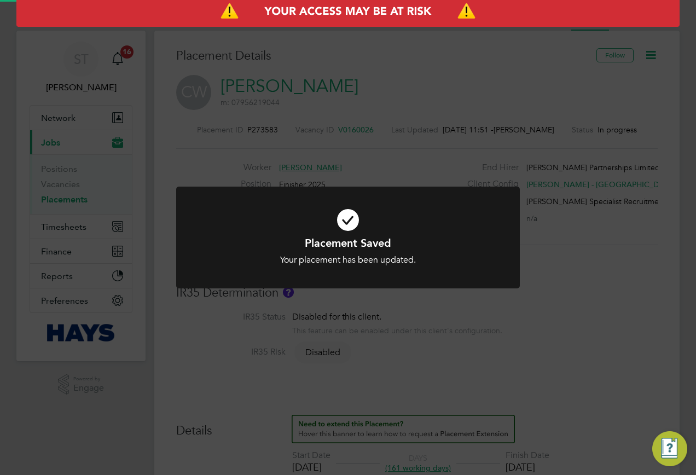
click at [472, 368] on div "Placement Saved Your placement has been updated. Cancel Okay" at bounding box center [348, 237] width 696 height 475
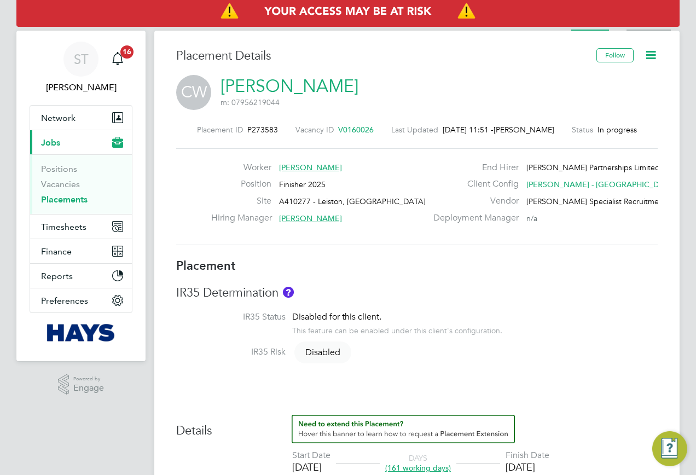
click at [640, 28] on li "Activity Logs" at bounding box center [648, 20] width 44 height 22
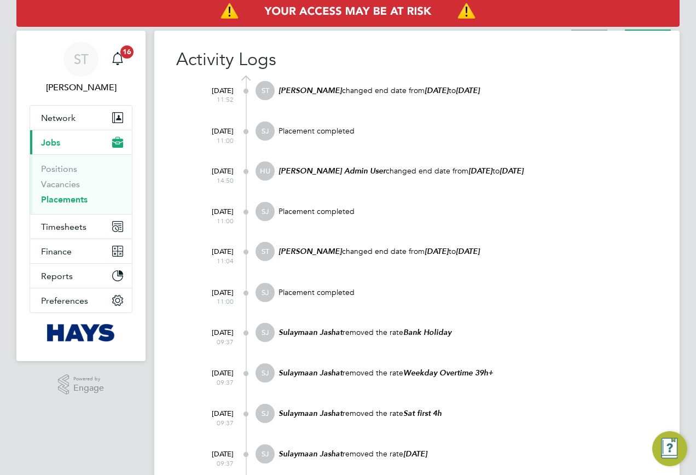
click at [601, 28] on li "Placement" at bounding box center [589, 20] width 36 height 22
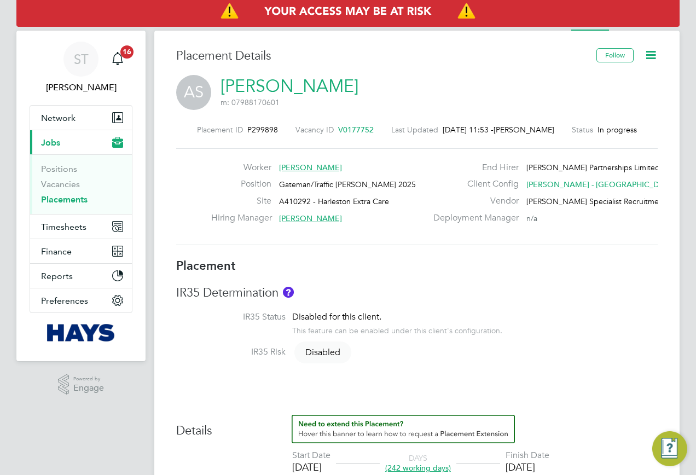
click at [626, 27] on ul "Placement Activity Logs" at bounding box center [620, 20] width 117 height 22
click at [634, 28] on li "Activity Logs" at bounding box center [648, 20] width 44 height 22
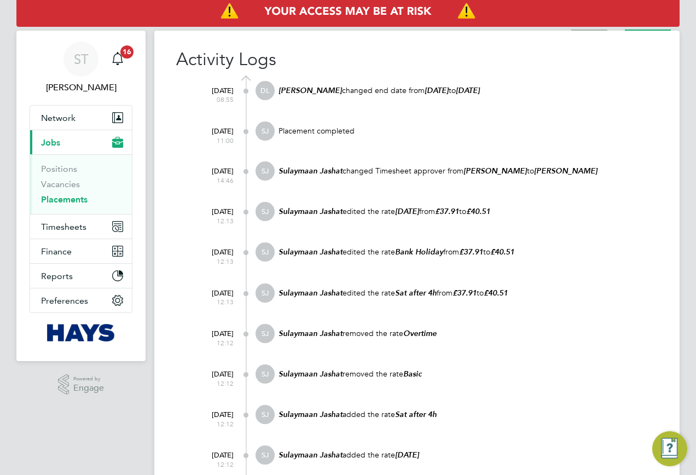
click at [594, 30] on li "Placement" at bounding box center [589, 20] width 36 height 22
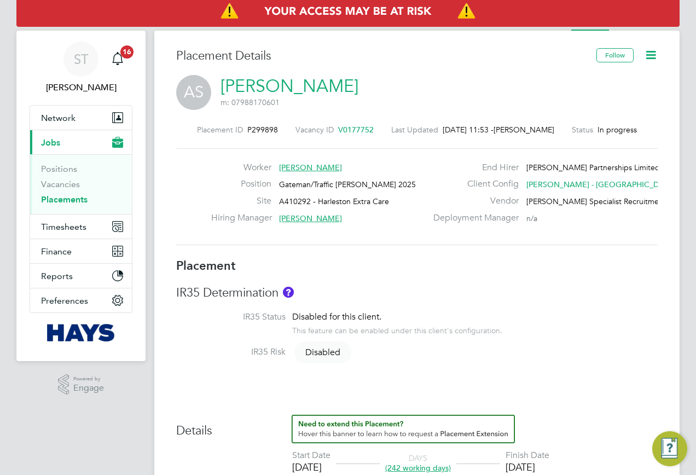
click at [652, 58] on icon at bounding box center [651, 55] width 14 height 14
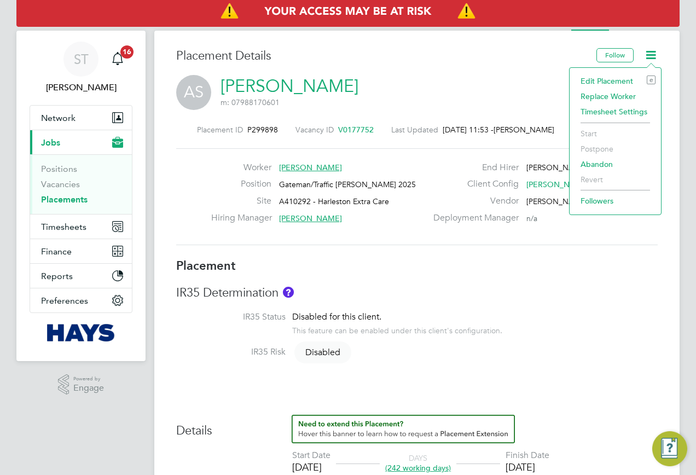
click at [596, 78] on li "Edit Placement e" at bounding box center [615, 80] width 80 height 15
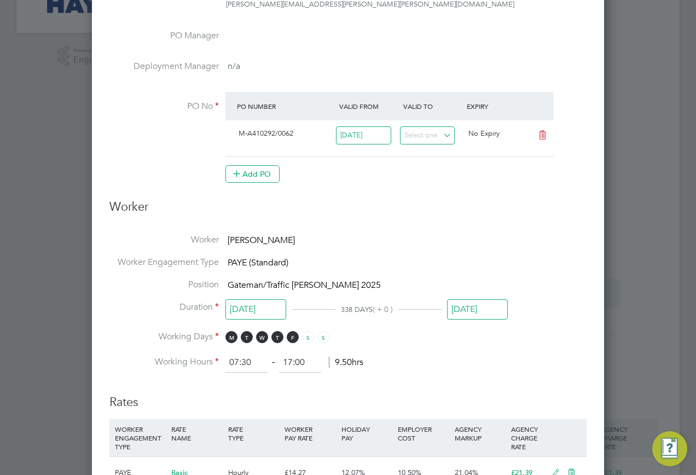
click at [474, 316] on input "30 Jun 2026" at bounding box center [477, 309] width 61 height 20
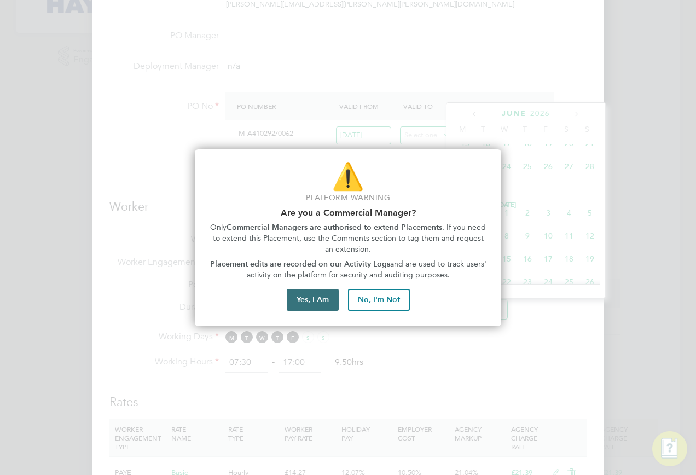
click at [309, 302] on button "Yes, I Am" at bounding box center [313, 300] width 52 height 22
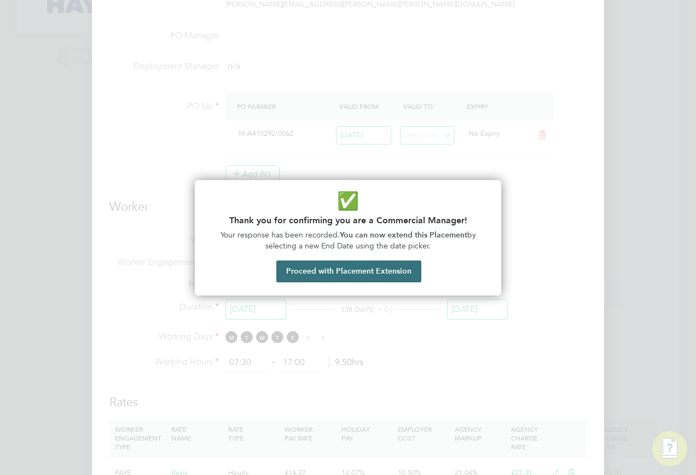
click at [353, 280] on button "Proceed with Placement Extension" at bounding box center [348, 271] width 145 height 22
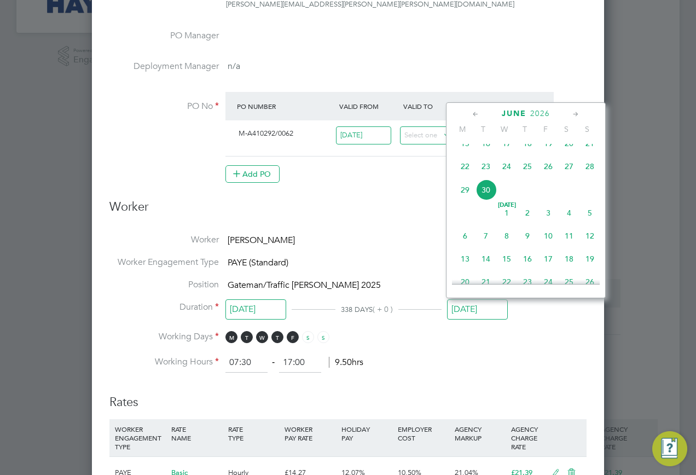
click at [544, 114] on span "2026" at bounding box center [540, 113] width 20 height 9
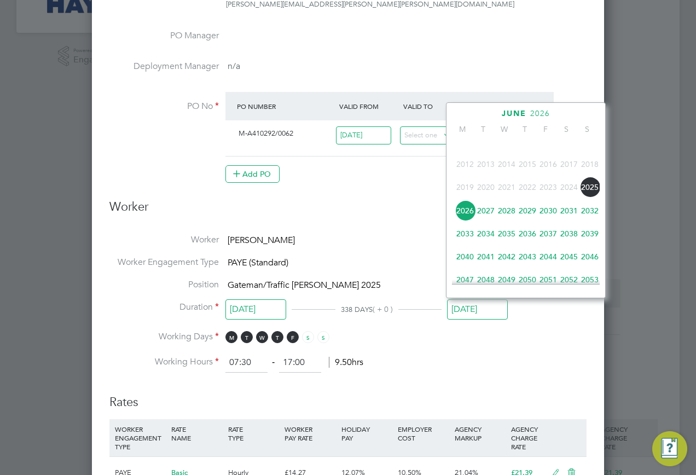
click at [590, 197] on span "2025" at bounding box center [589, 187] width 21 height 21
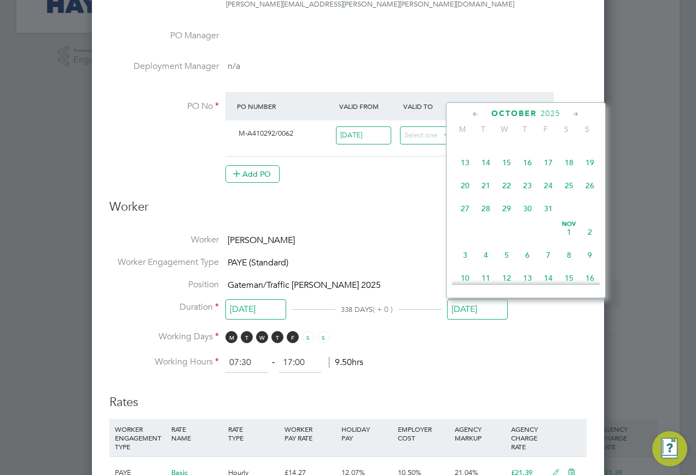
click at [461, 219] on span "27" at bounding box center [465, 208] width 21 height 21
type input "27 Oct 2025"
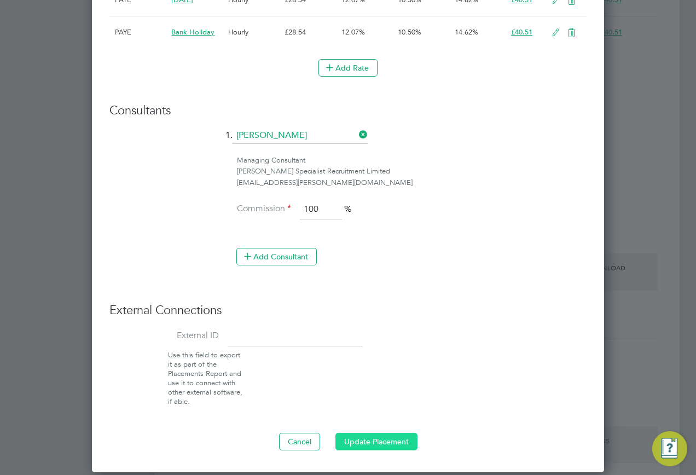
click at [366, 444] on button "Update Placement" at bounding box center [376, 442] width 82 height 18
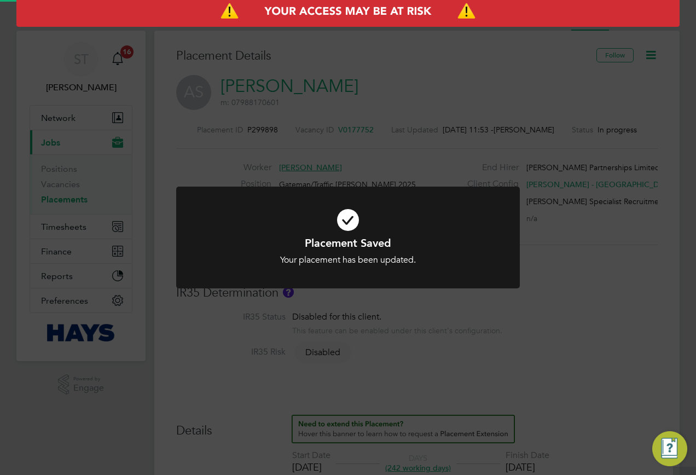
click at [624, 234] on div "Placement Saved Your placement has been updated. Cancel Okay" at bounding box center [348, 237] width 696 height 475
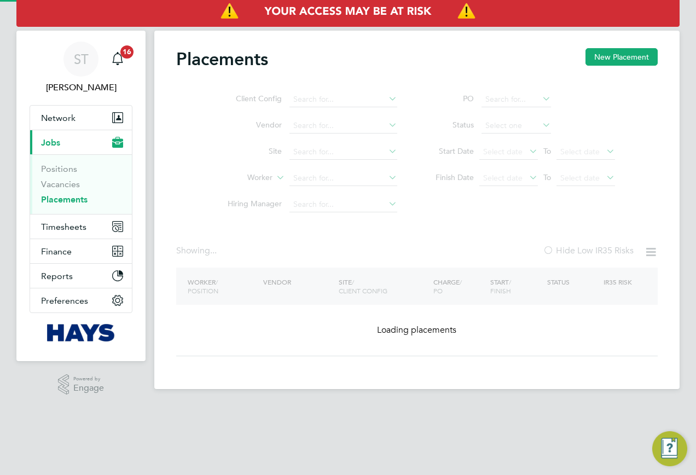
type input "[PERSON_NAME]"
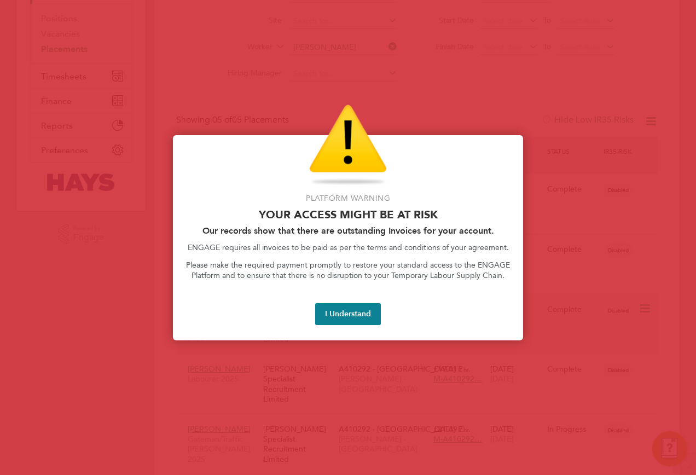
click at [347, 316] on button "I Understand" at bounding box center [348, 314] width 66 height 22
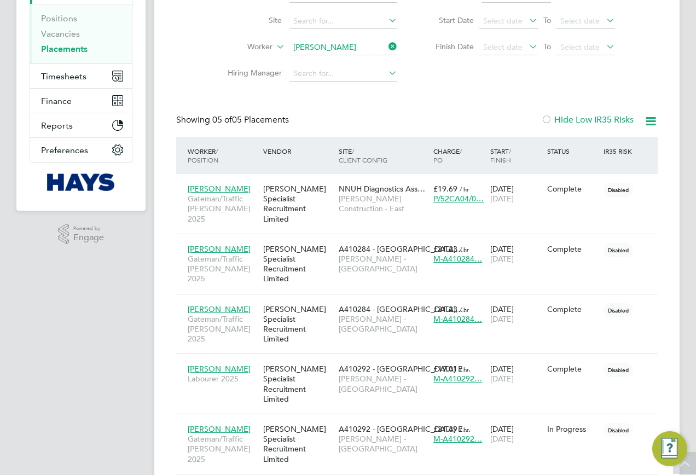
click at [386, 51] on icon at bounding box center [386, 46] width 0 height 15
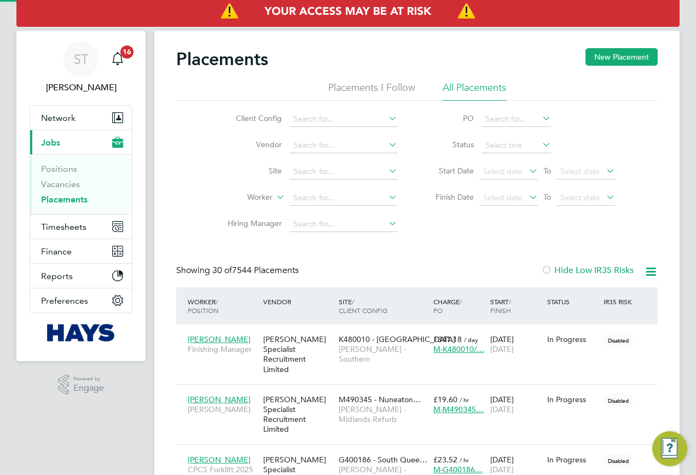
scroll to position [32, 76]
click at [351, 196] on input at bounding box center [343, 197] width 108 height 15
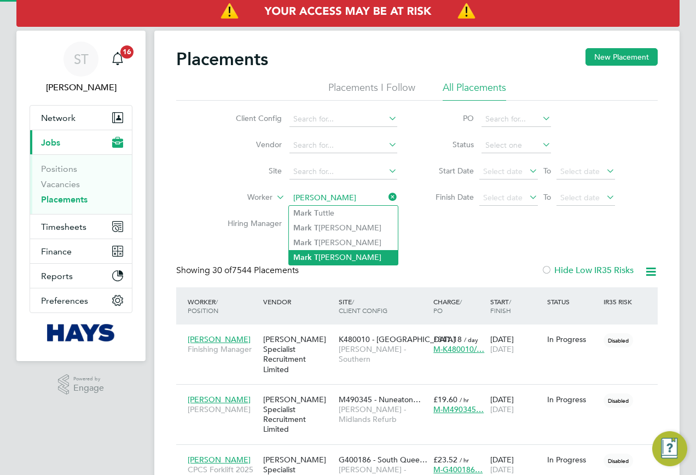
type input "Mark Tricker"
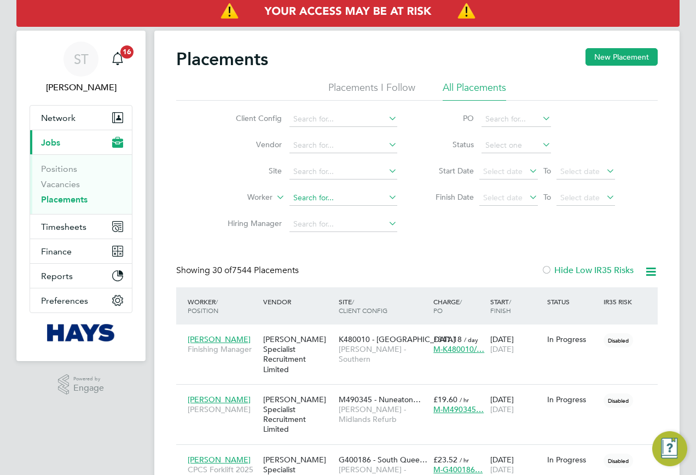
click at [334, 191] on input at bounding box center [343, 197] width 108 height 15
click at [337, 212] on b "Tricker" at bounding box center [326, 212] width 24 height 9
type input "[PERSON_NAME]"
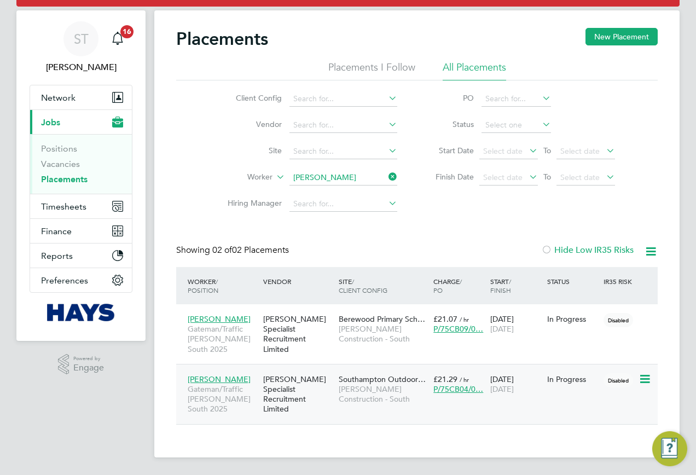
click at [350, 393] on span "[PERSON_NAME] Construction - South" at bounding box center [383, 394] width 89 height 20
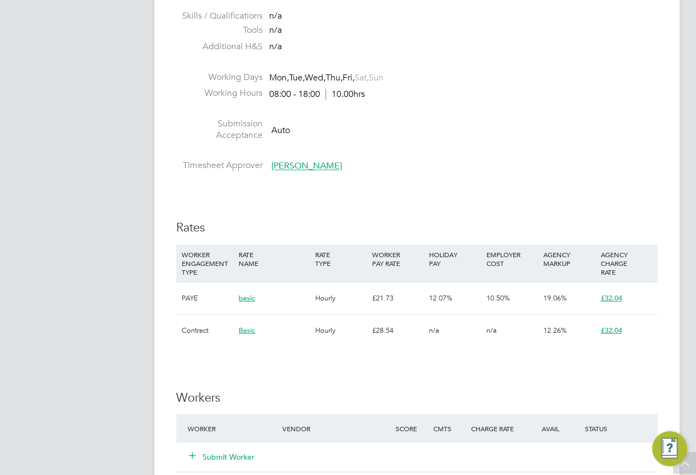
scroll to position [657, 0]
